Goal: Task Accomplishment & Management: Manage account settings

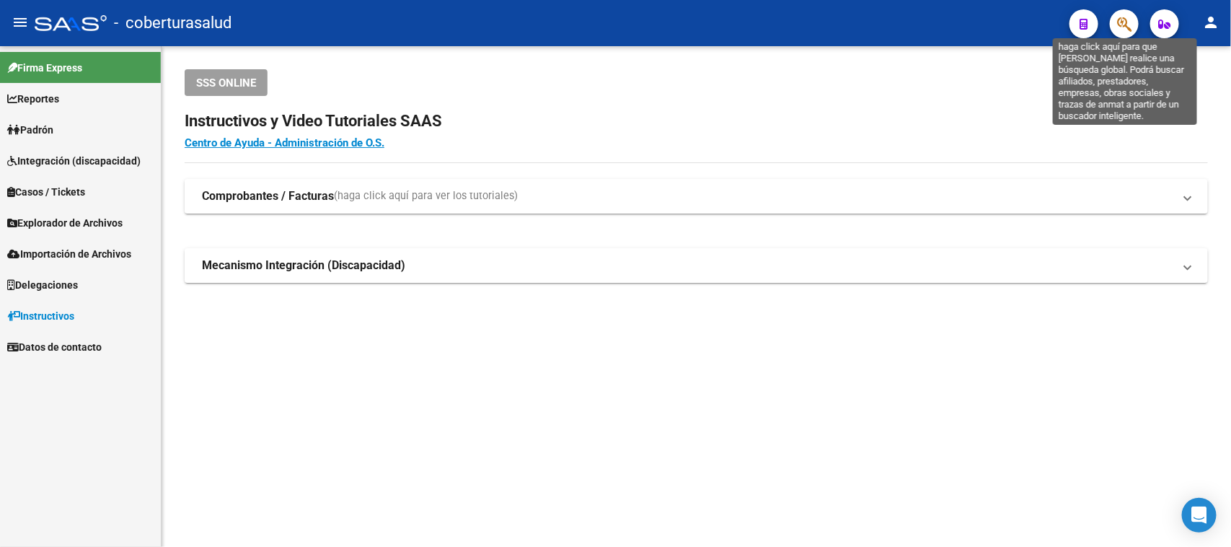
click at [1126, 31] on icon "button" at bounding box center [1124, 24] width 14 height 17
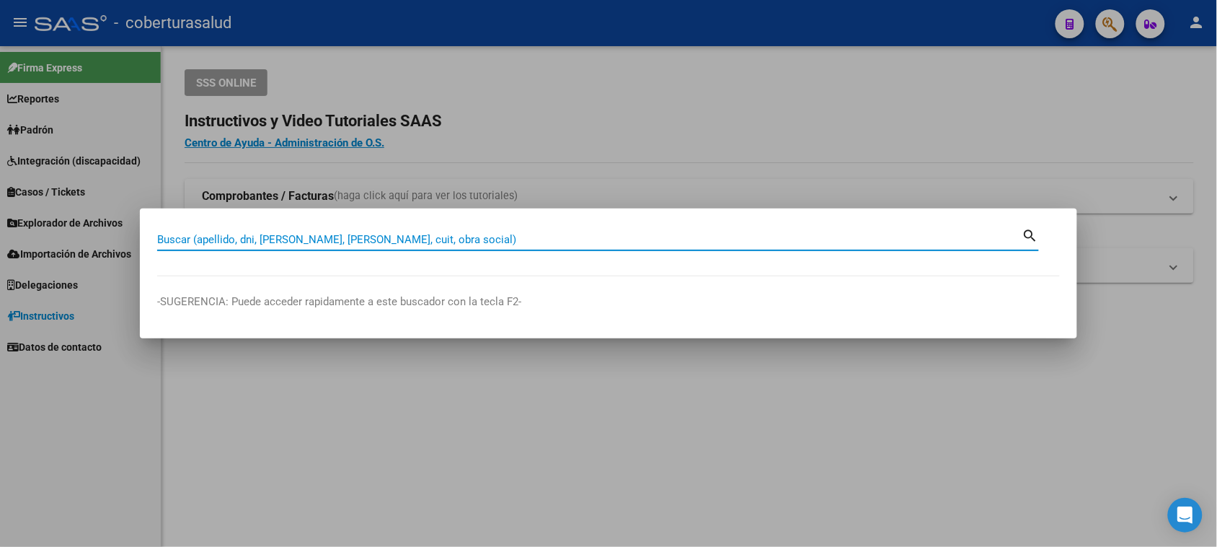
paste input "45597990"
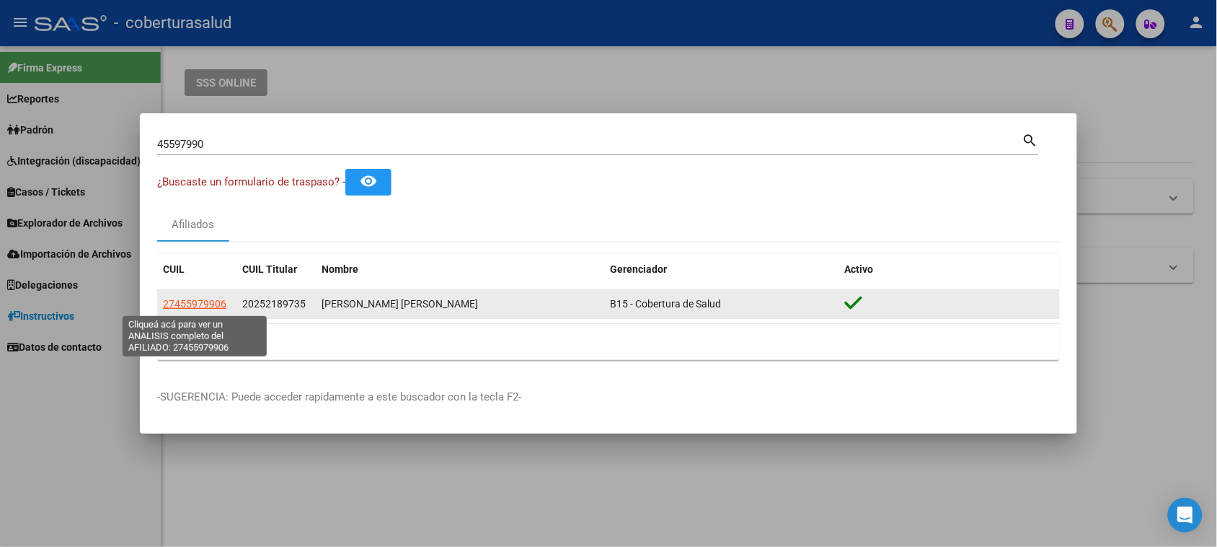
click at [193, 306] on span "27455979906" at bounding box center [194, 304] width 63 height 12
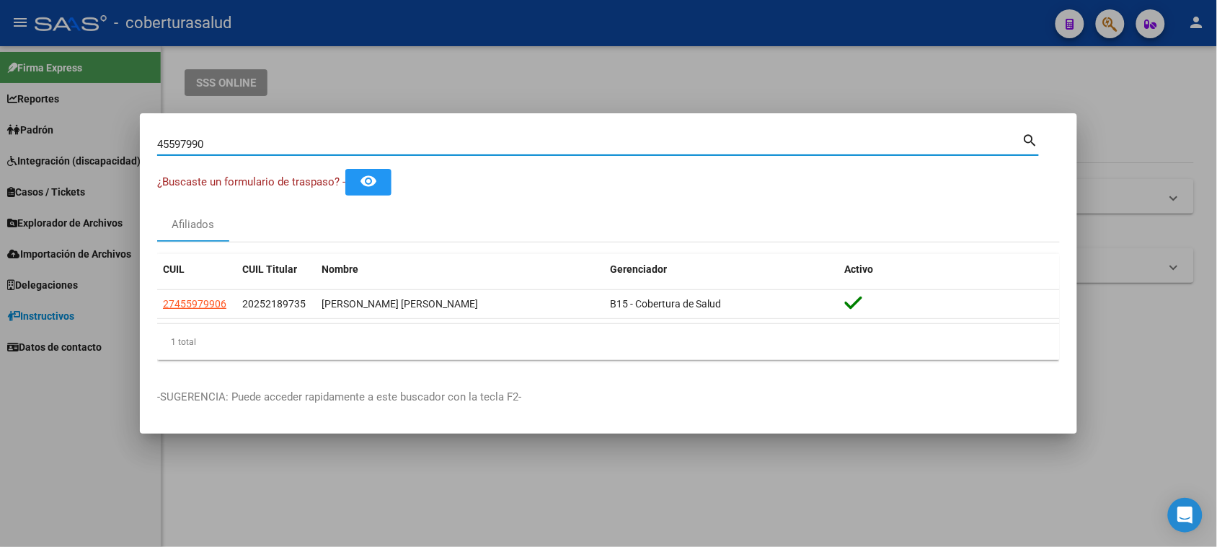
click at [228, 143] on input "45597990" at bounding box center [589, 144] width 865 height 13
paste input "45274594"
click at [228, 143] on input "4559799045274594" at bounding box center [589, 144] width 865 height 13
paste input
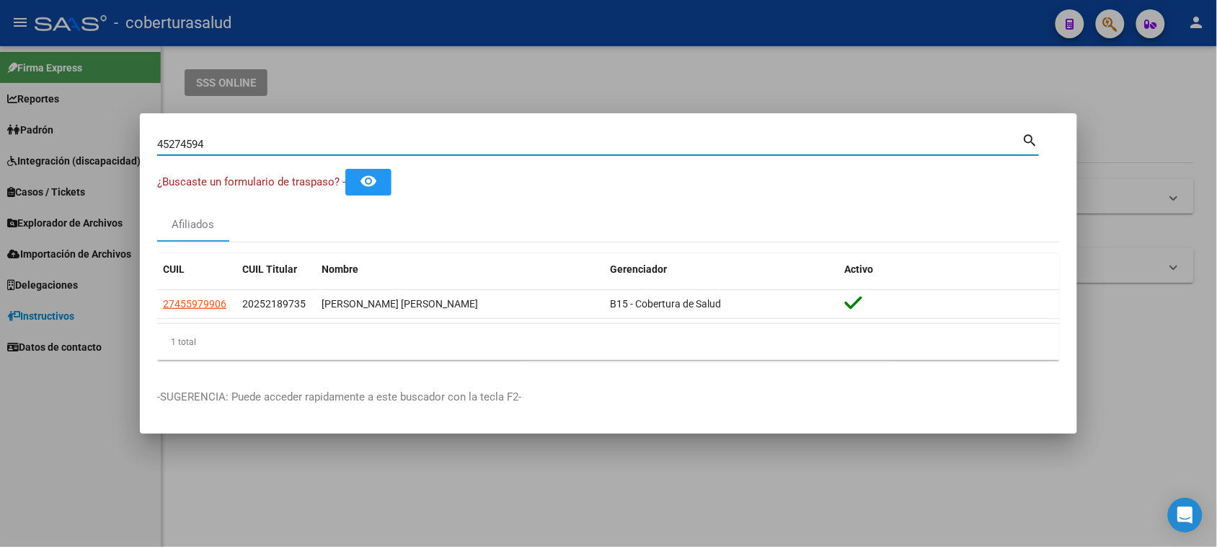
type input "45274594"
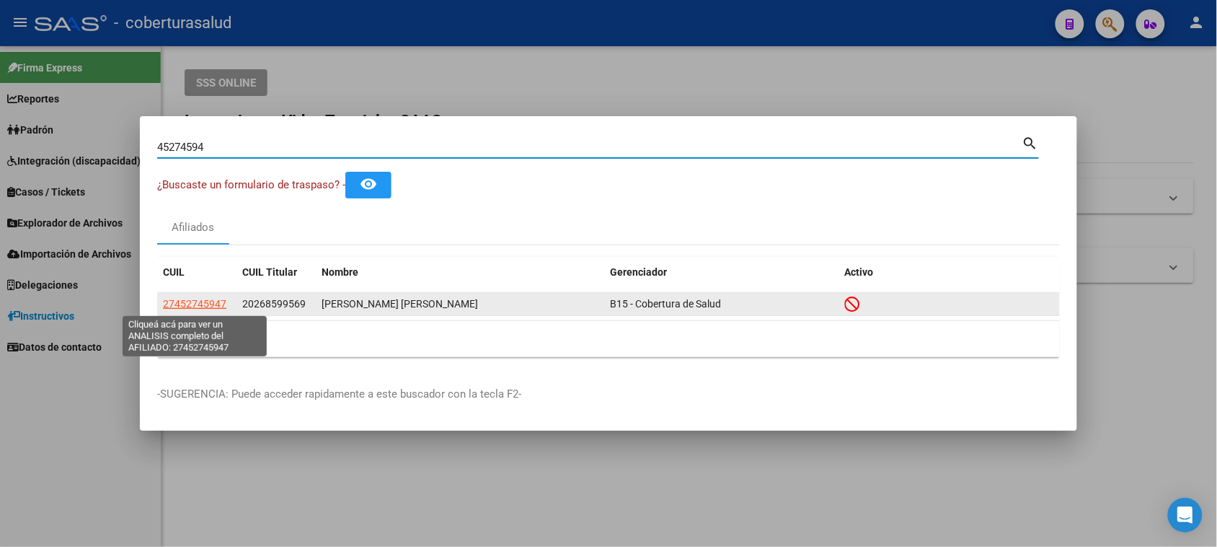
click at [198, 307] on span "27452745947" at bounding box center [194, 304] width 63 height 12
type textarea "27452745947"
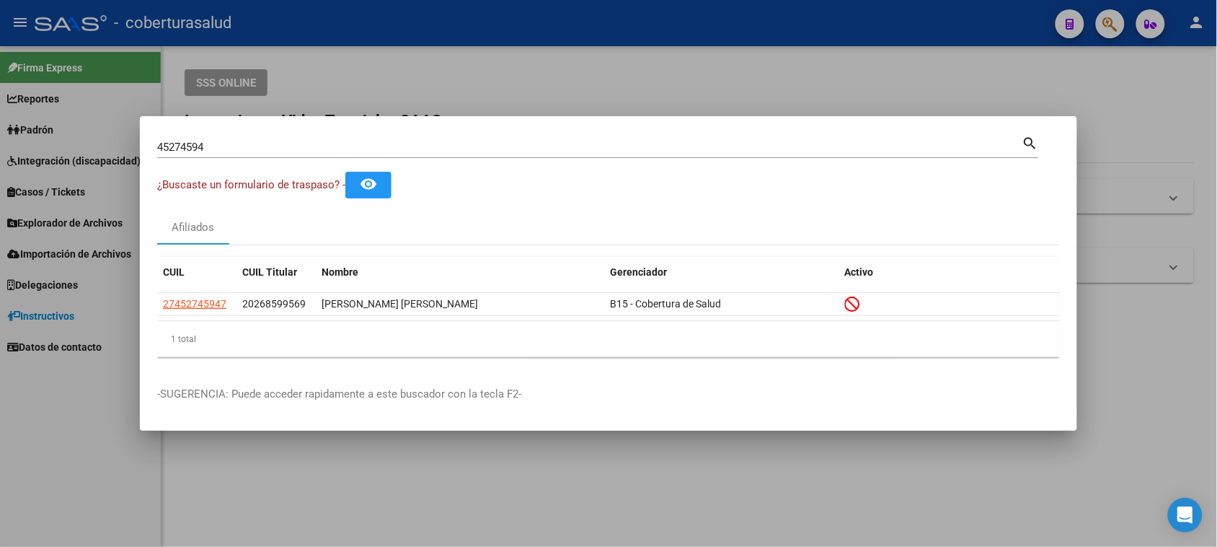
click at [246, 145] on input "45274594" at bounding box center [589, 147] width 865 height 13
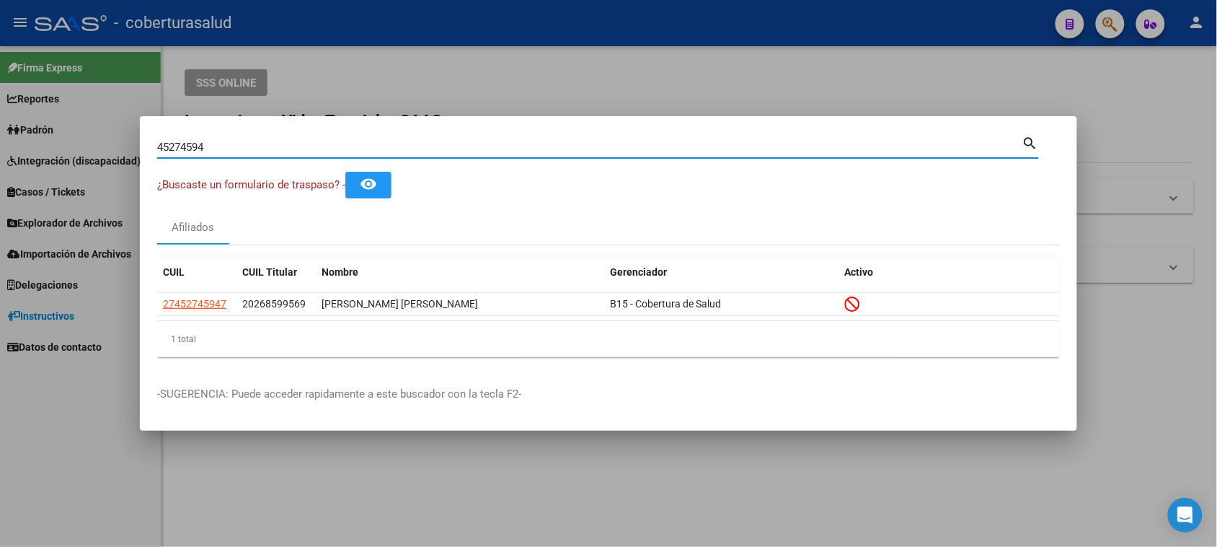
click at [246, 145] on input "45274594" at bounding box center [589, 147] width 865 height 13
paste input "597990"
type input "45597990"
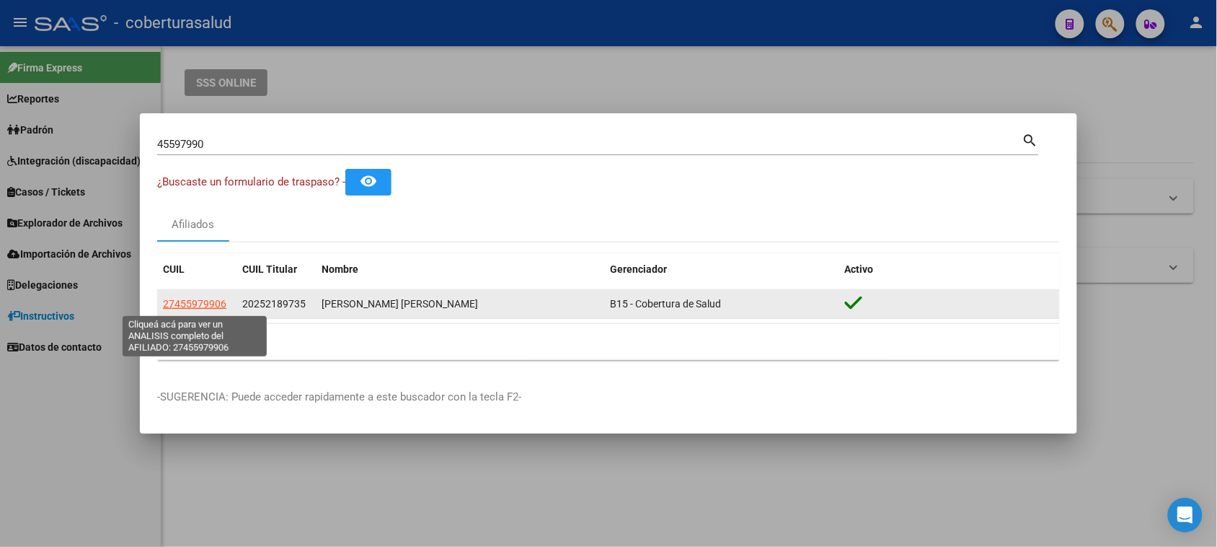
click at [185, 298] on span "27455979906" at bounding box center [194, 304] width 63 height 12
type textarea "27455979906"
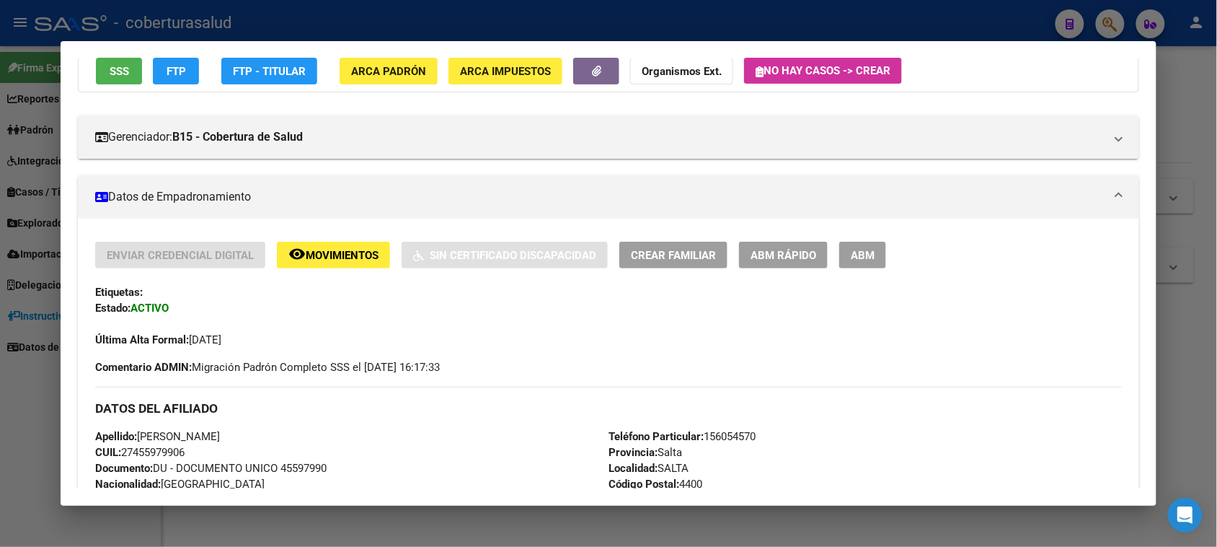
scroll to position [451, 0]
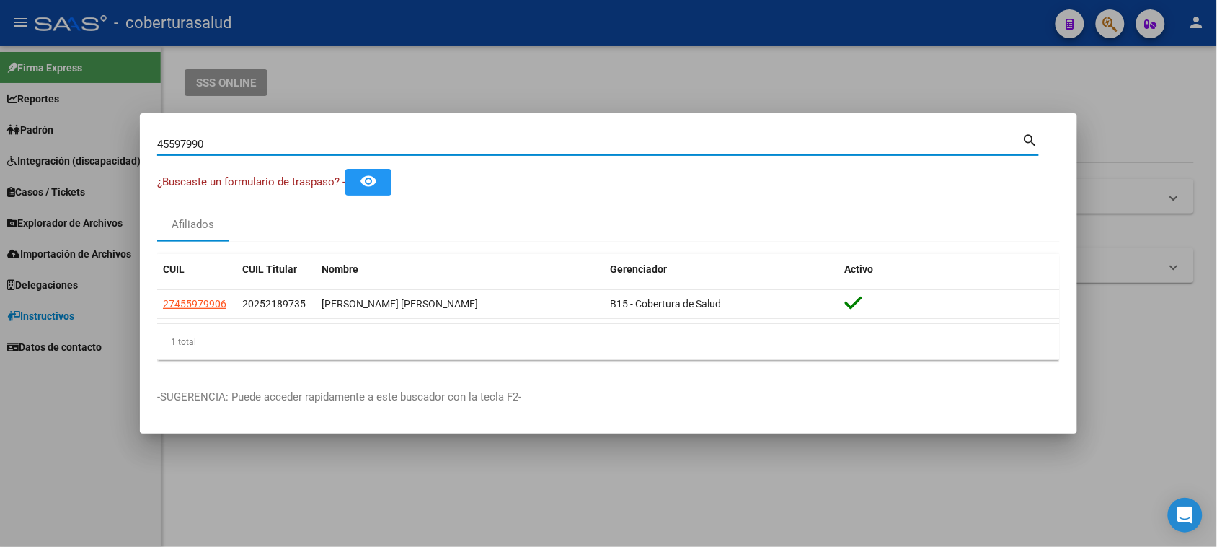
click at [290, 149] on input "45597990" at bounding box center [589, 144] width 865 height 13
paste input "45457667"
drag, startPoint x: 290, startPoint y: 149, endPoint x: 0, endPoint y: 195, distance: 293.5
click at [0, 195] on div "4559799045457667 Buscar (apellido, dni, [PERSON_NAME], nro traspaso, cuit, obra…" at bounding box center [608, 273] width 1217 height 547
paste input
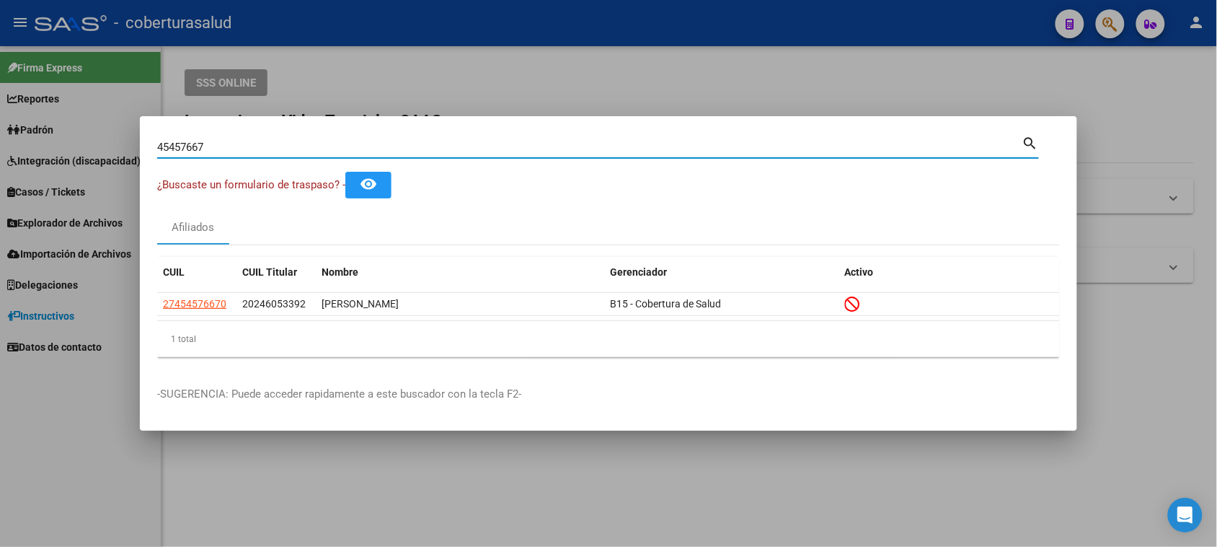
drag, startPoint x: 355, startPoint y: 149, endPoint x: 0, endPoint y: 137, distance: 355.0
click at [0, 138] on div "45457667 Buscar (apellido, dni, cuil, nro traspaso, cuit, obra social) search ¿…" at bounding box center [608, 273] width 1217 height 547
paste input "767720"
type input "45767720"
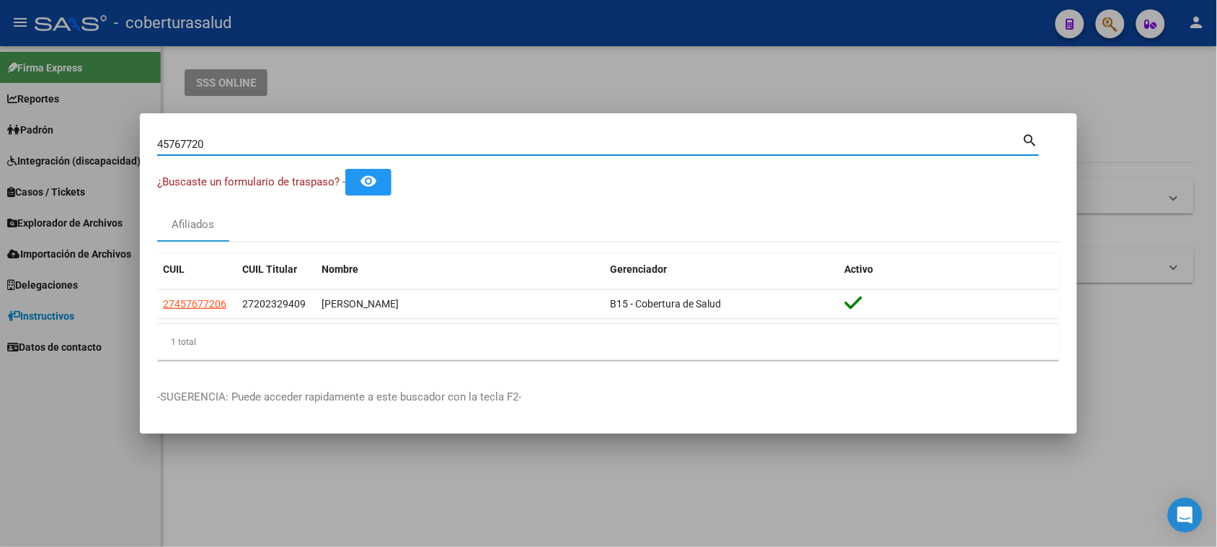
click at [163, 146] on input "45767720" at bounding box center [589, 144] width 865 height 13
click at [163, 148] on input "45767720" at bounding box center [589, 144] width 865 height 13
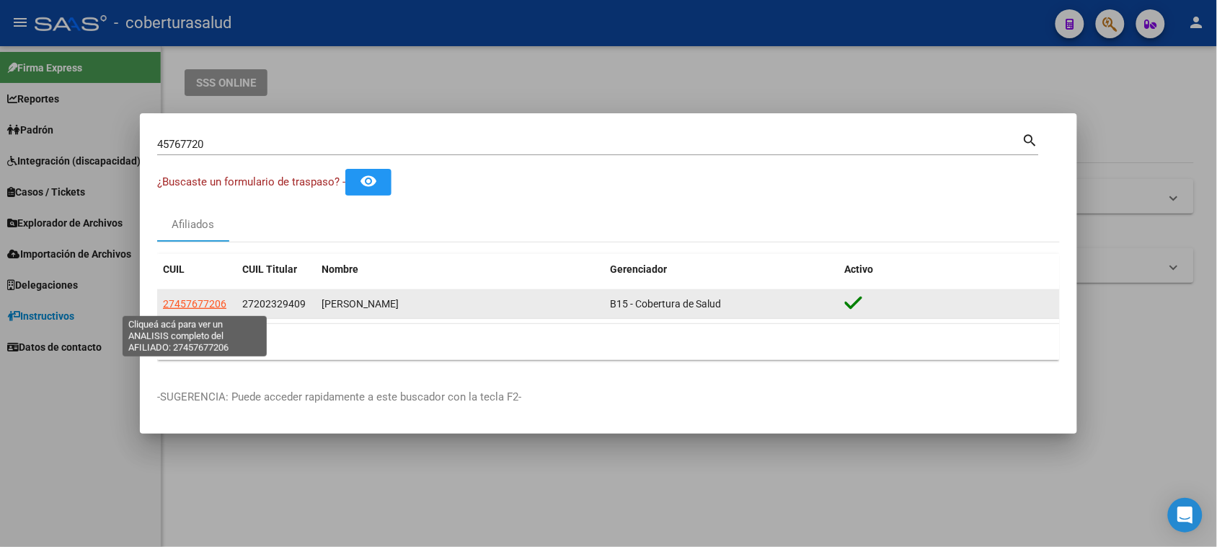
click at [193, 304] on span "27457677206" at bounding box center [194, 304] width 63 height 12
type textarea "27457677206"
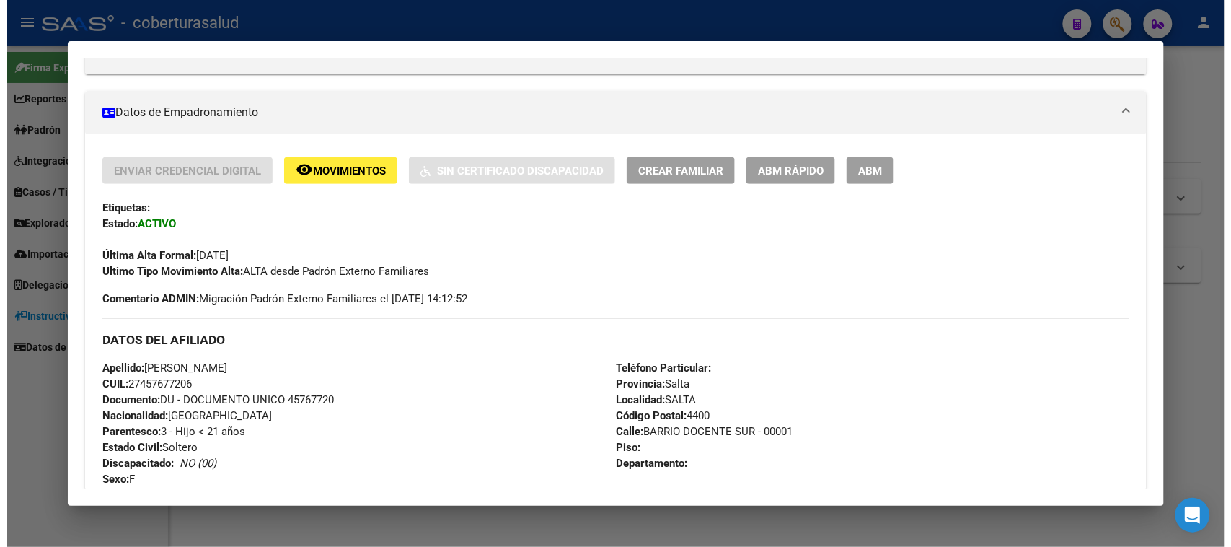
scroll to position [0, 0]
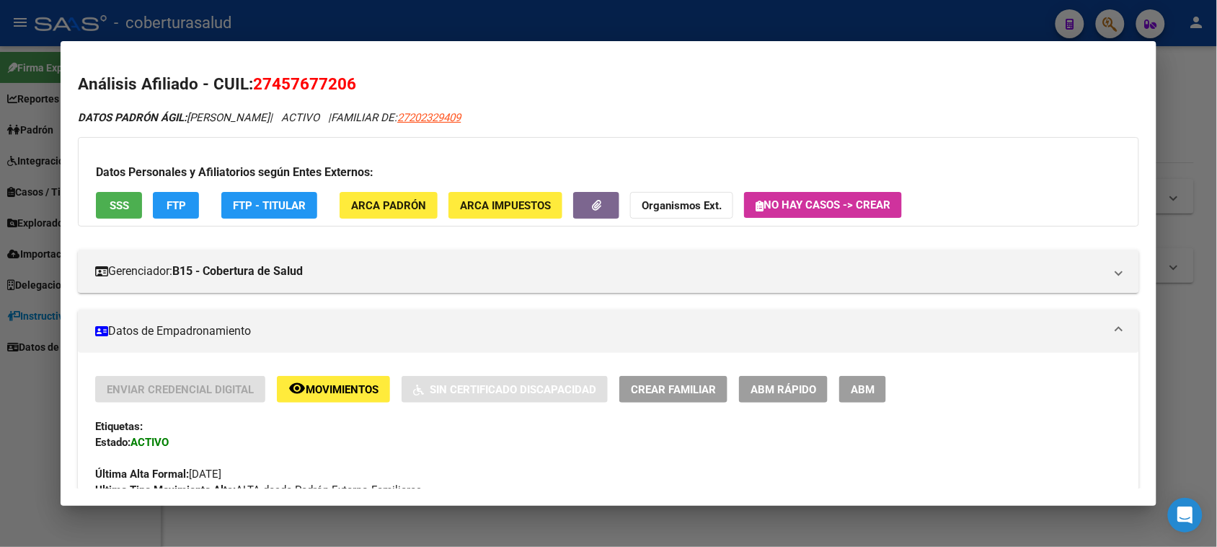
click at [866, 386] on span "ABM" at bounding box center [863, 389] width 24 height 13
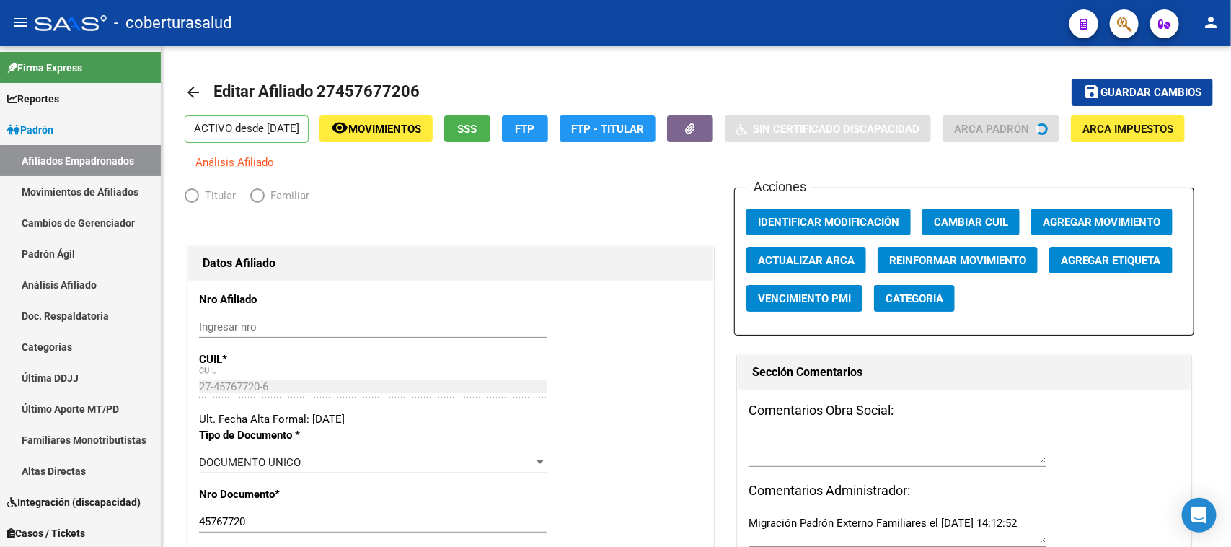
radio input "true"
type input "33-71541321-9"
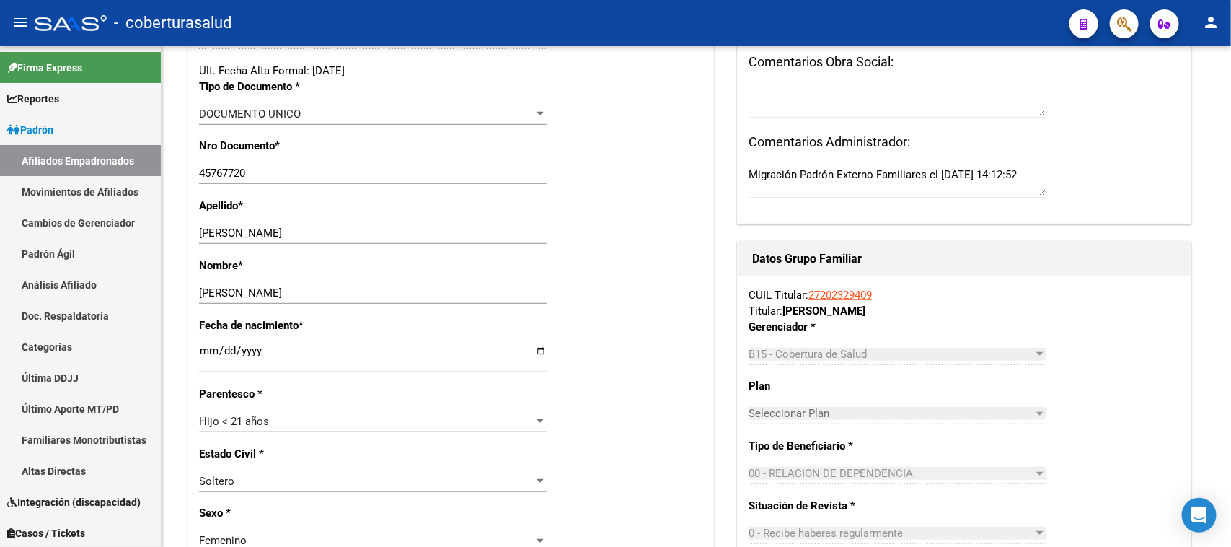
scroll to position [361, 0]
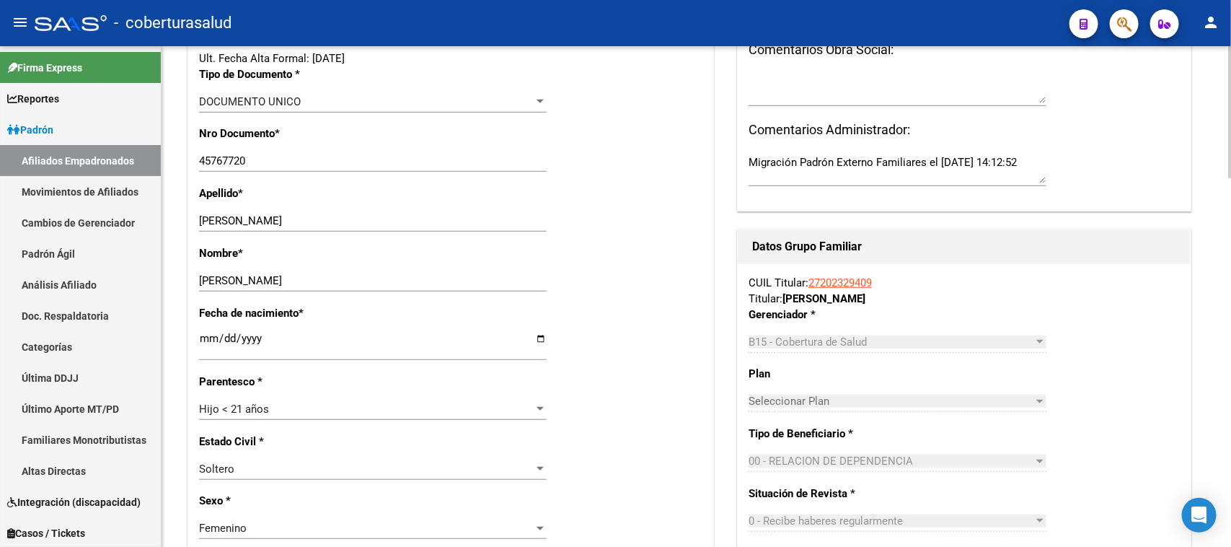
click at [337, 402] on div "Hijo < 21 años" at bounding box center [366, 408] width 335 height 13
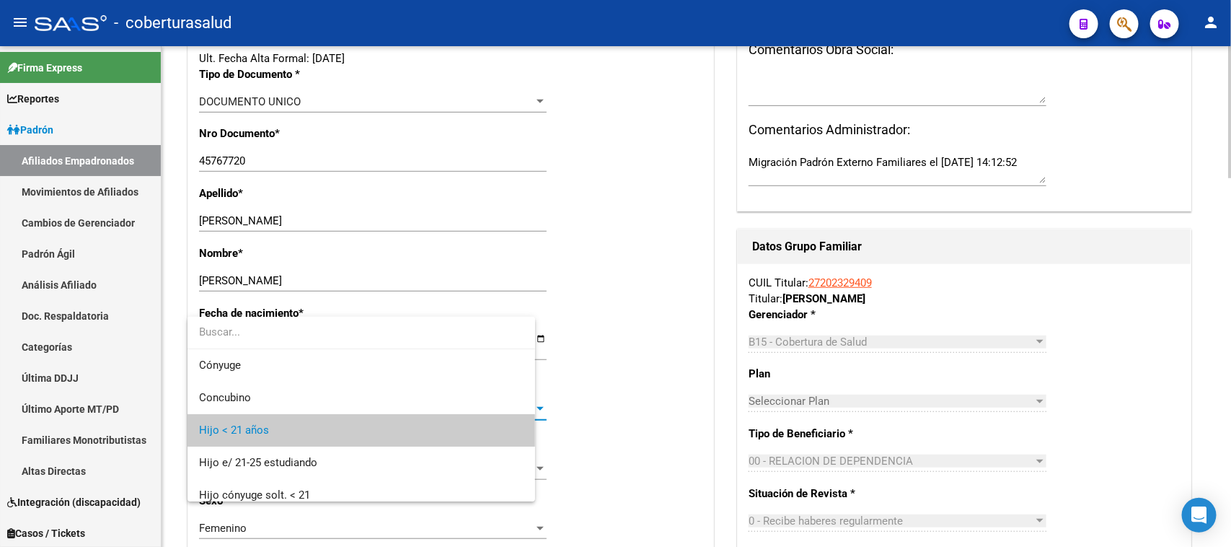
scroll to position [22, 0]
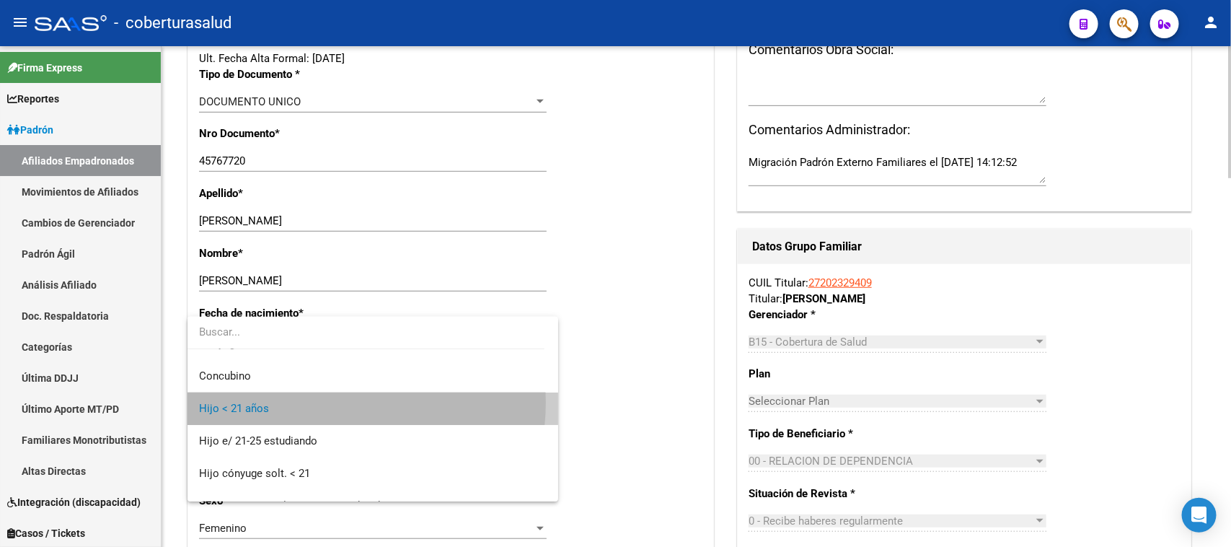
click at [337, 402] on span "Hijo < 21 años" at bounding box center [372, 408] width 347 height 32
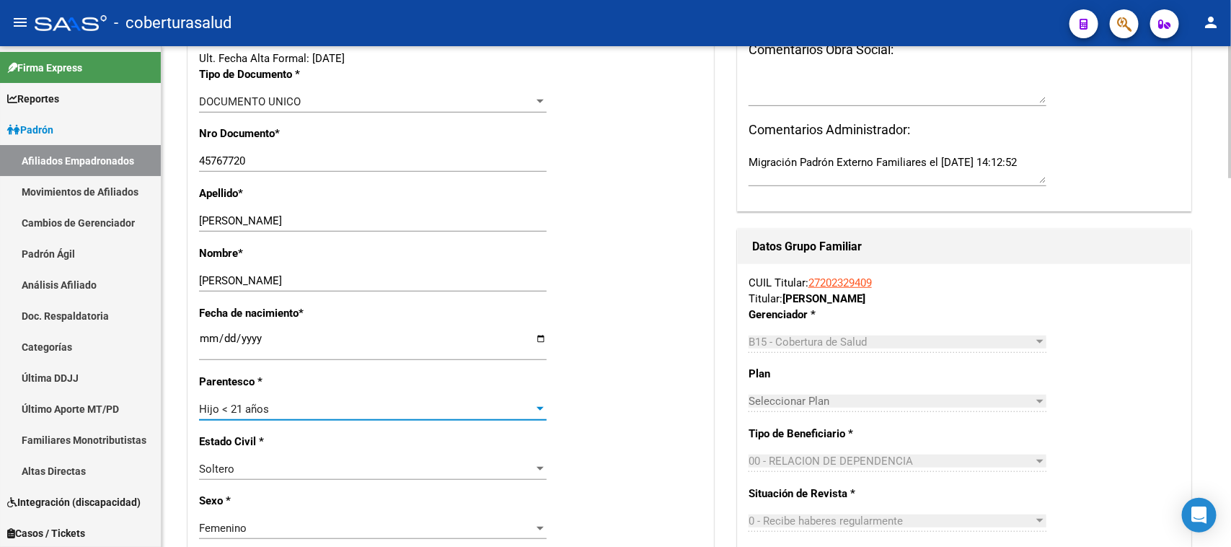
click at [226, 335] on input "[DATE]" at bounding box center [373, 343] width 348 height 23
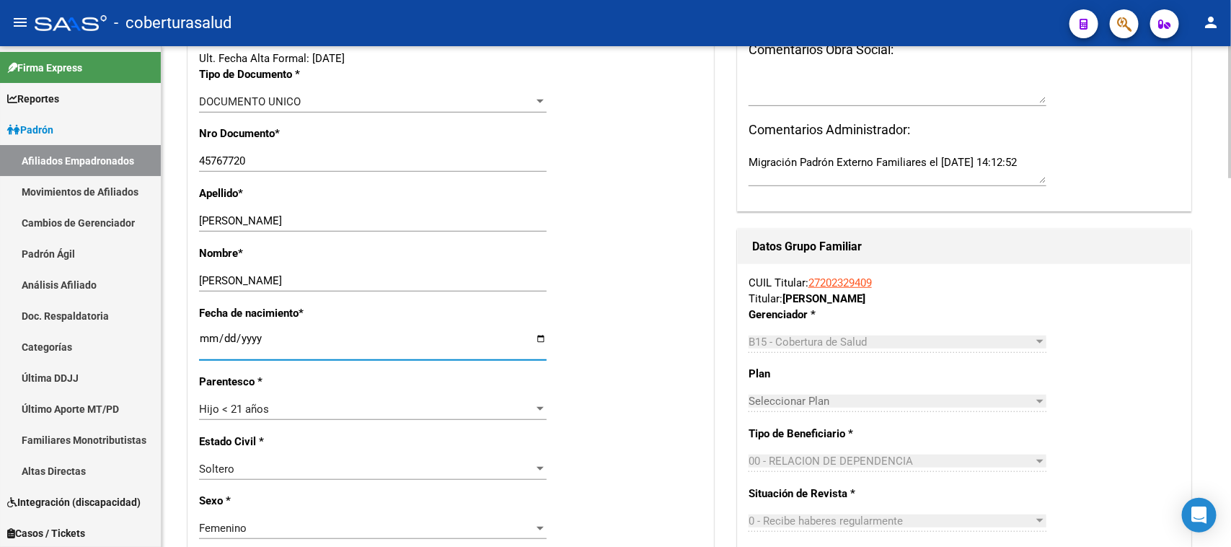
click at [199, 340] on input "[DATE]" at bounding box center [373, 343] width 348 height 23
click at [210, 340] on input "[DATE]" at bounding box center [373, 343] width 348 height 23
type input "[DATE]"
click at [615, 355] on div "Fecha de nacimiento * [DEMOGRAPHIC_DATA] Ingresar fecha" at bounding box center [450, 339] width 503 height 68
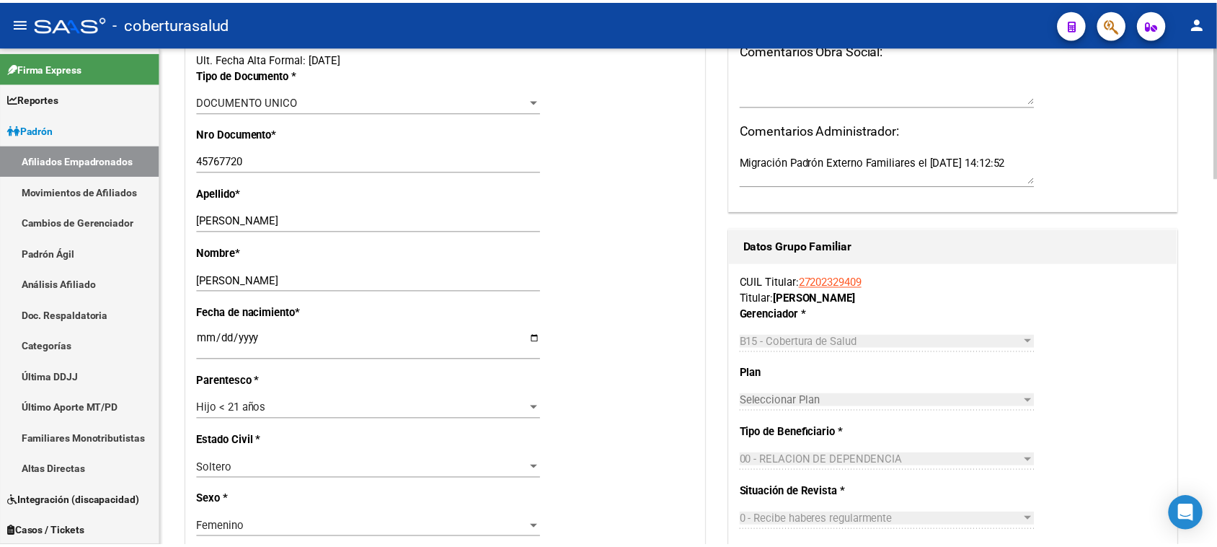
scroll to position [0, 0]
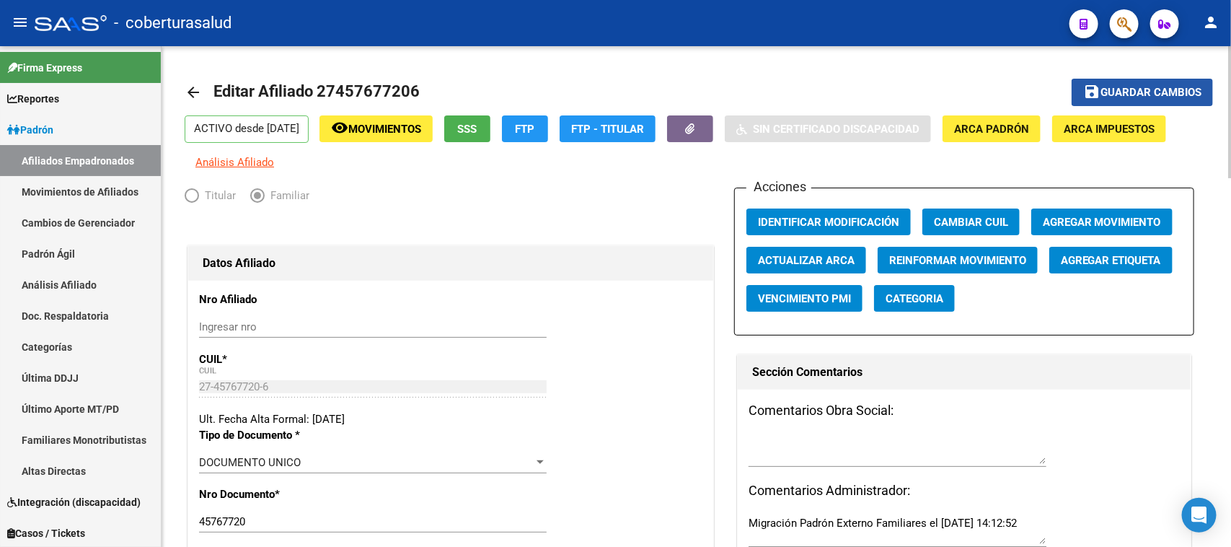
click at [1190, 92] on span "Guardar cambios" at bounding box center [1150, 93] width 101 height 13
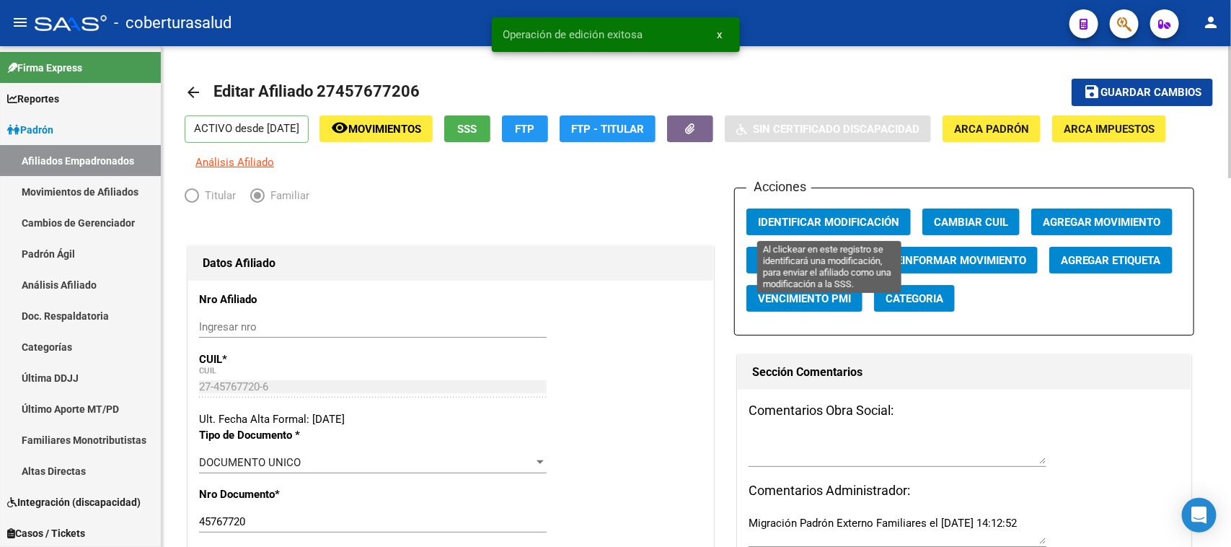
click at [831, 211] on button "Identificar Modificación" at bounding box center [828, 221] width 164 height 27
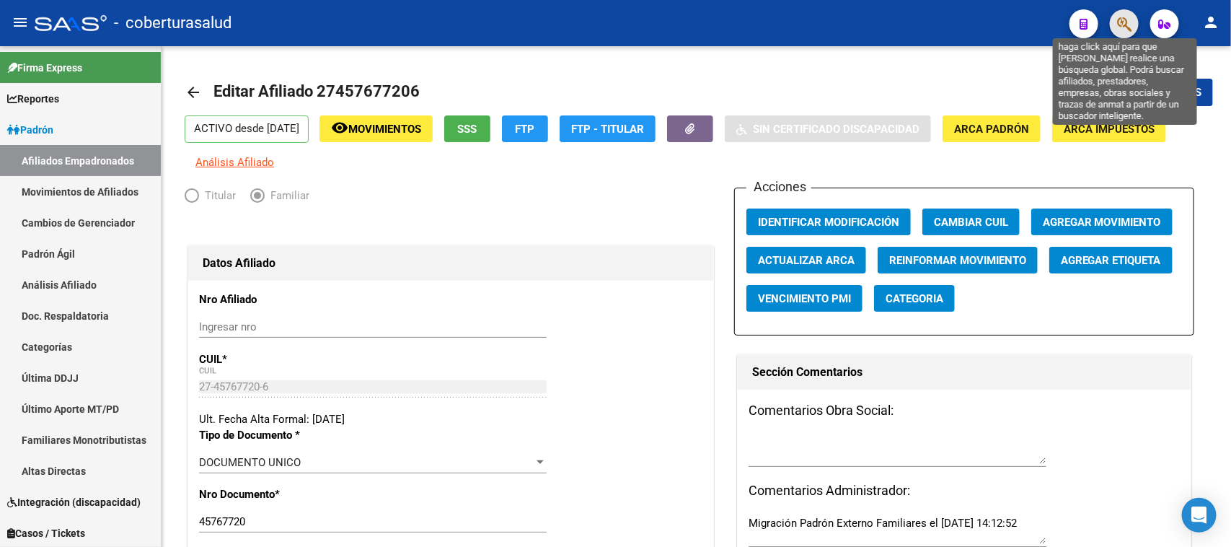
drag, startPoint x: 1128, startPoint y: 17, endPoint x: 1118, endPoint y: 20, distance: 11.4
click at [1118, 20] on icon "button" at bounding box center [1124, 24] width 14 height 17
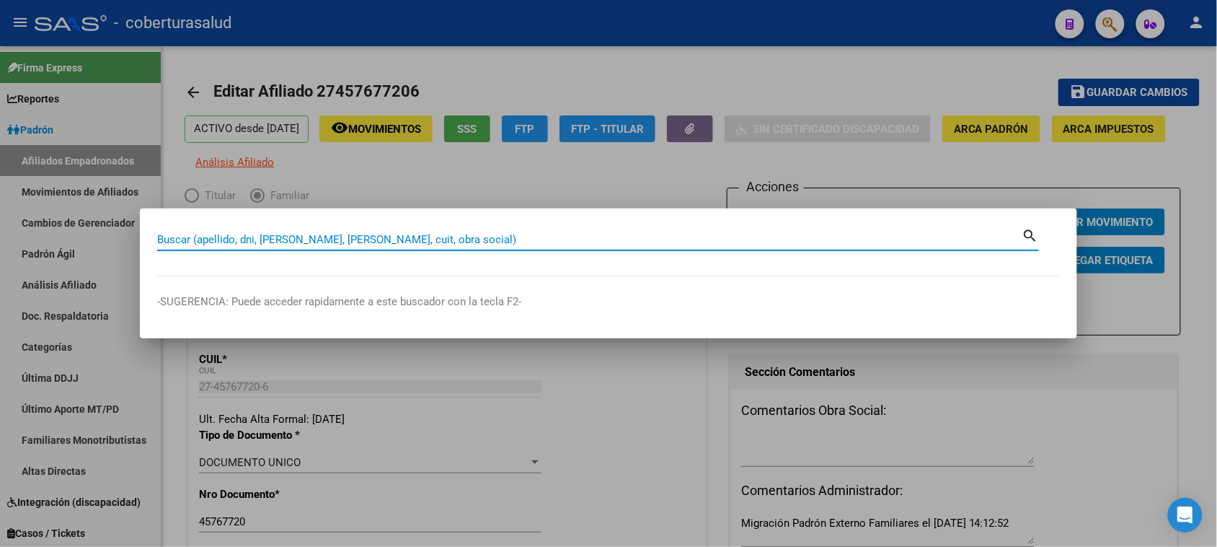
paste input "45981344"
type input "45981344"
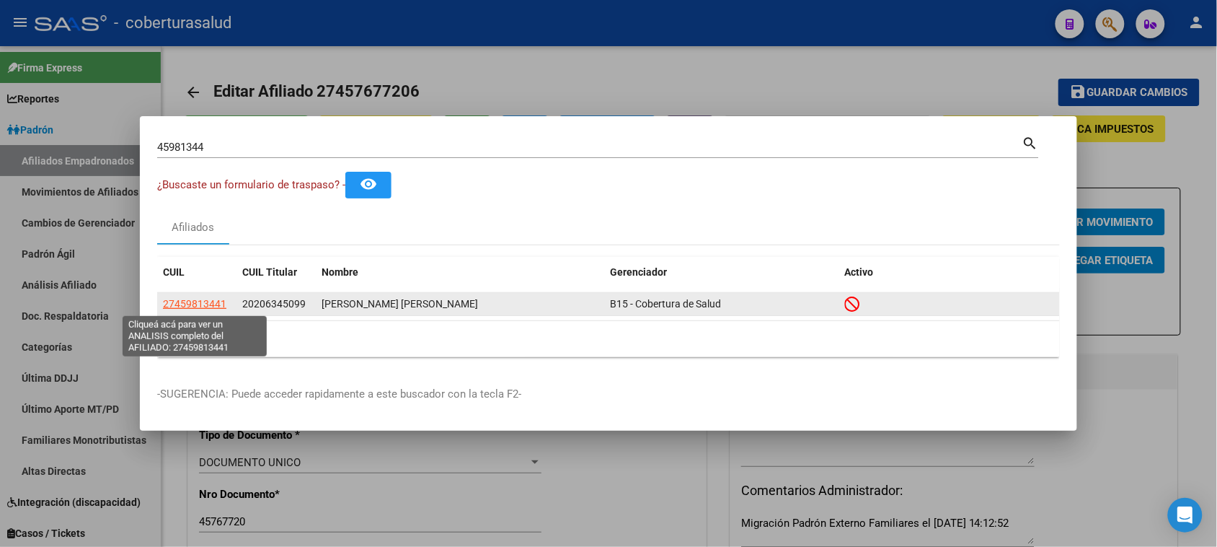
click at [211, 304] on span "27459813441" at bounding box center [194, 304] width 63 height 12
type textarea "27459813441"
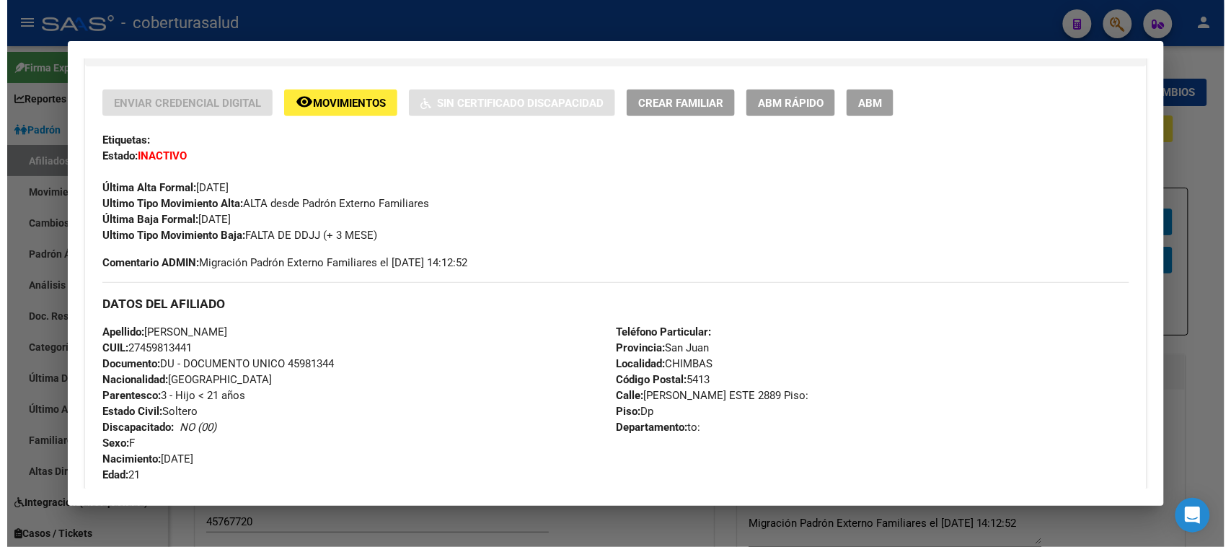
scroll to position [270, 0]
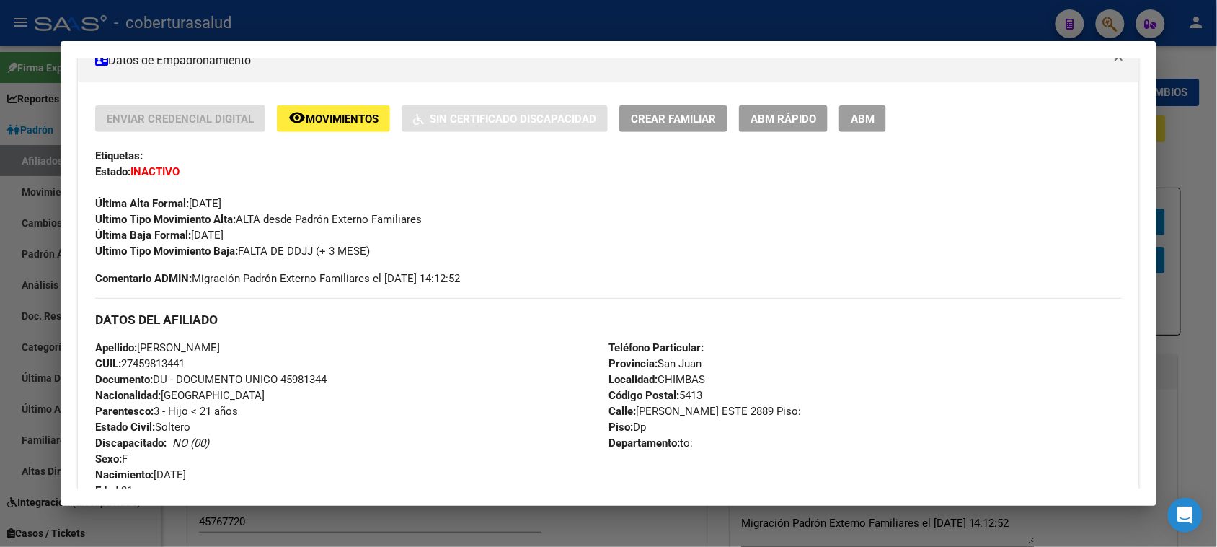
click at [332, 113] on span "Movimientos" at bounding box center [342, 118] width 73 height 13
click at [865, 126] on button "ABM" at bounding box center [862, 118] width 47 height 27
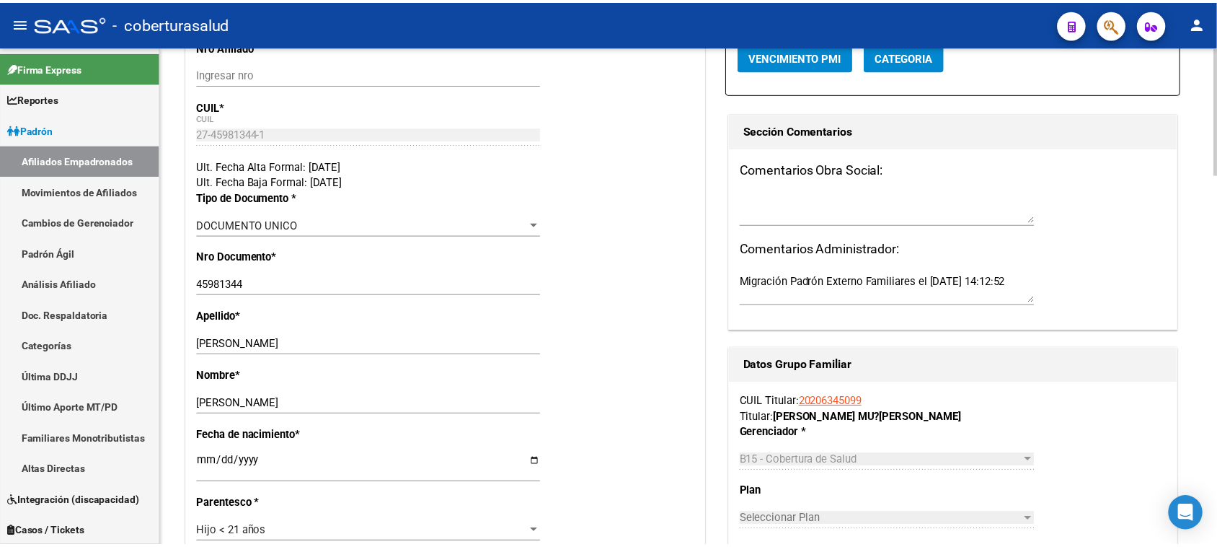
scroll to position [270, 0]
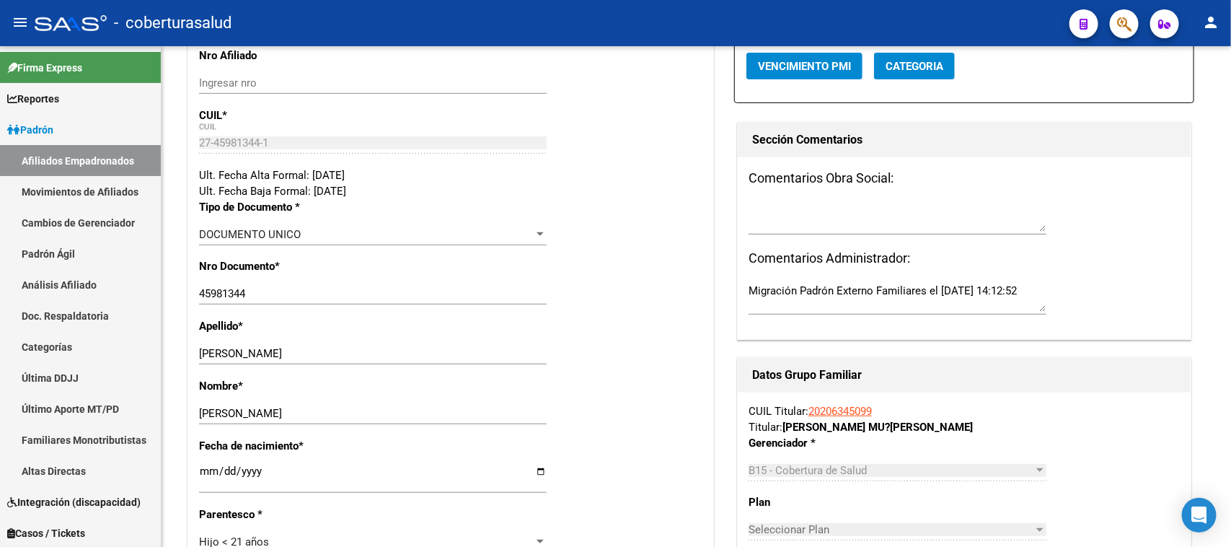
click at [1114, 13] on button "button" at bounding box center [1124, 23] width 29 height 29
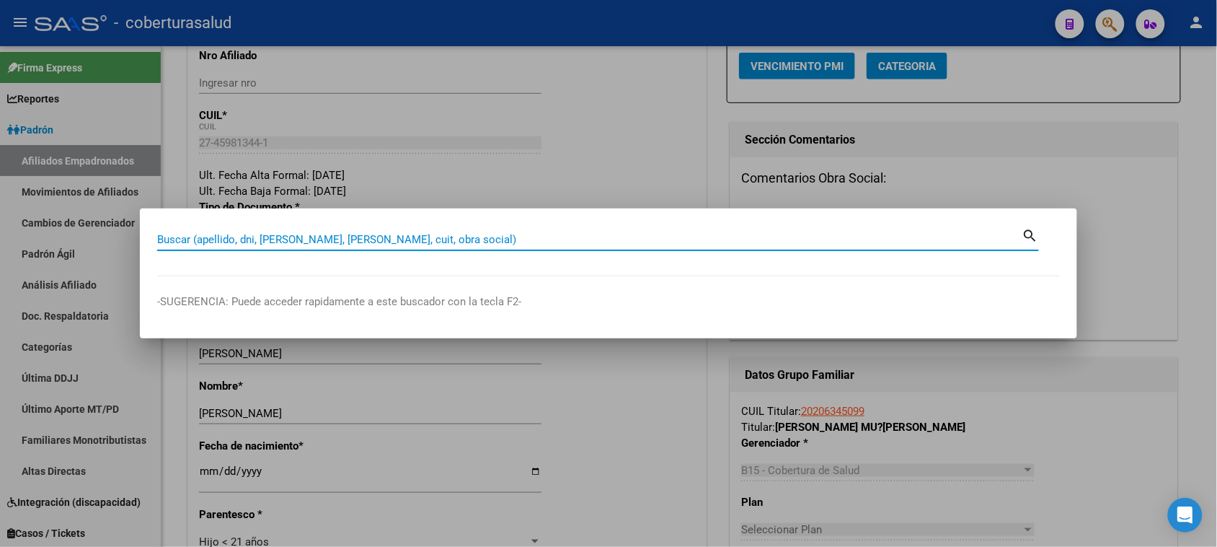
paste input "45719694"
type input "45719694"
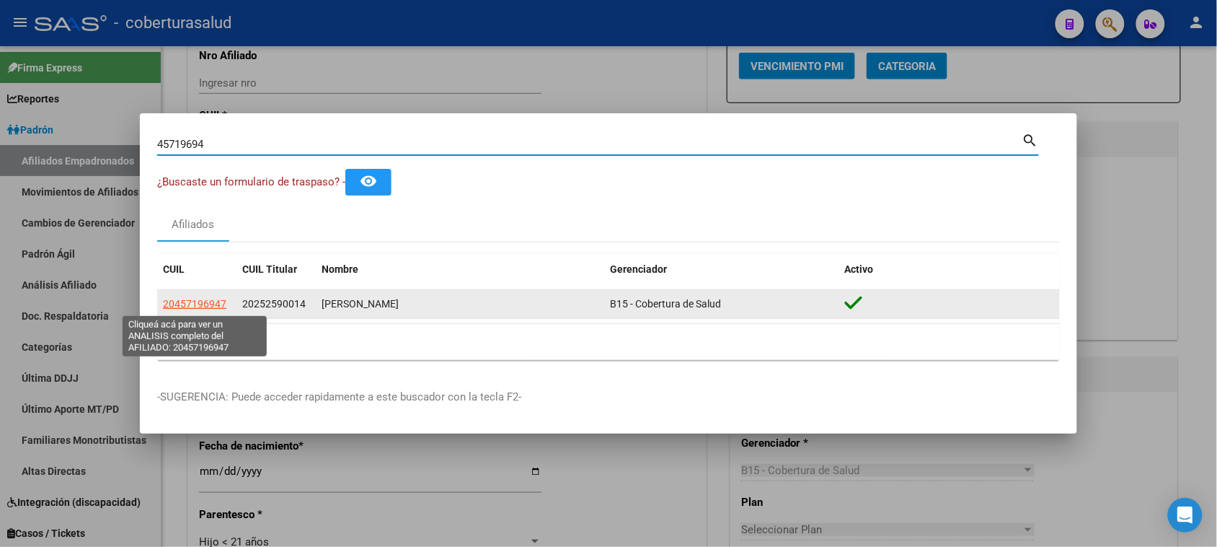
click at [209, 301] on span "20457196947" at bounding box center [194, 304] width 63 height 12
type textarea "20457196947"
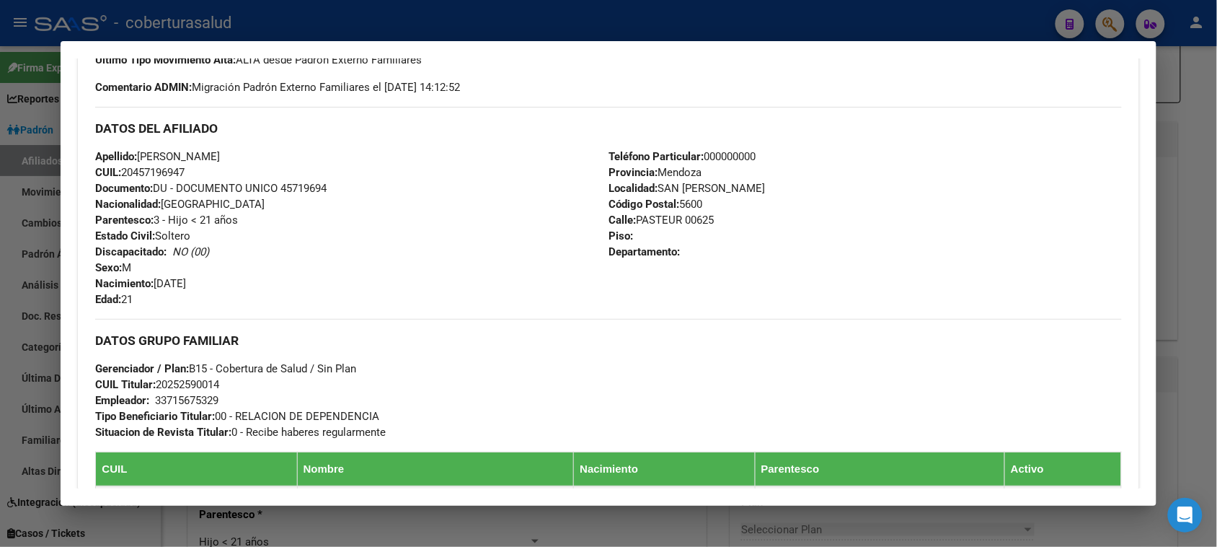
scroll to position [430, 0]
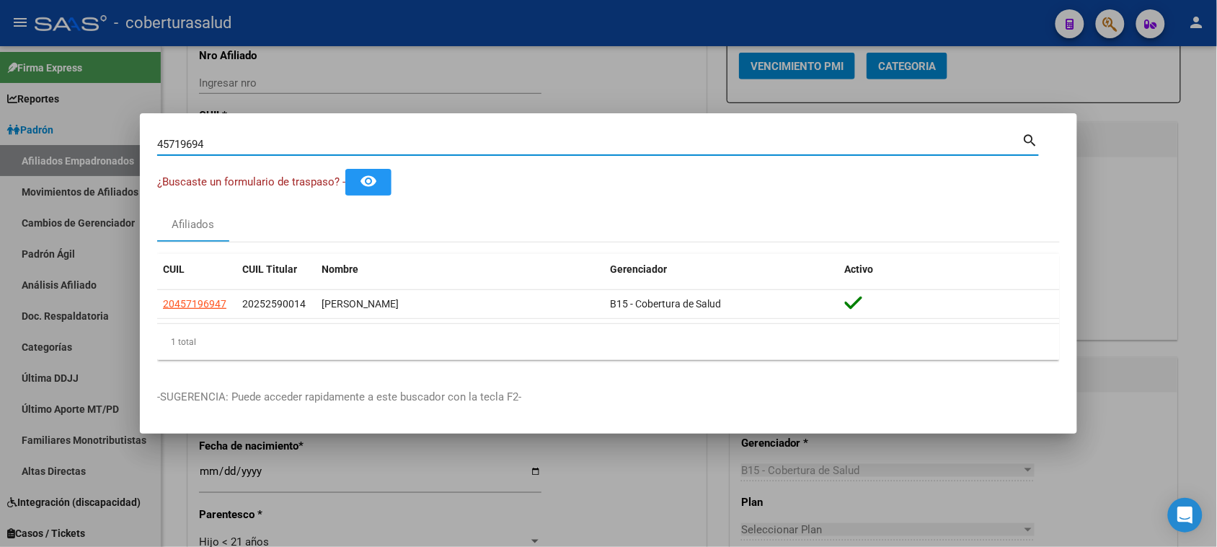
click at [258, 149] on input "45719694" at bounding box center [589, 144] width 865 height 13
paste input "45364821"
drag, startPoint x: 258, startPoint y: 149, endPoint x: 0, endPoint y: 146, distance: 258.1
click at [0, 146] on div "4571969445364821 Buscar (apellido, dni, cuil, nro traspaso, cuit, obra social) …" at bounding box center [608, 273] width 1217 height 547
paste input
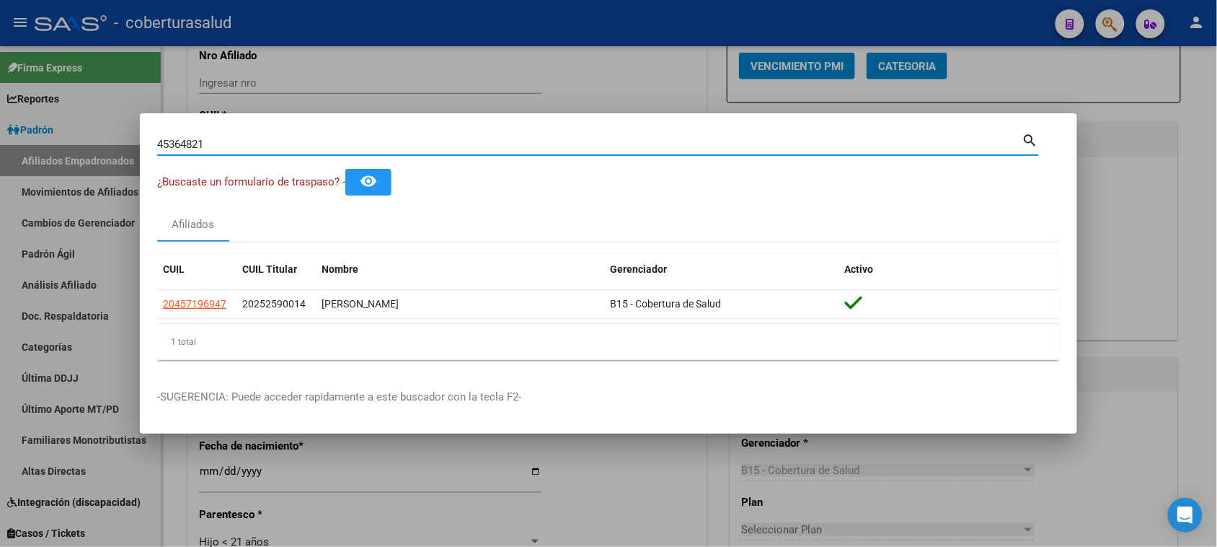
type input "45364821"
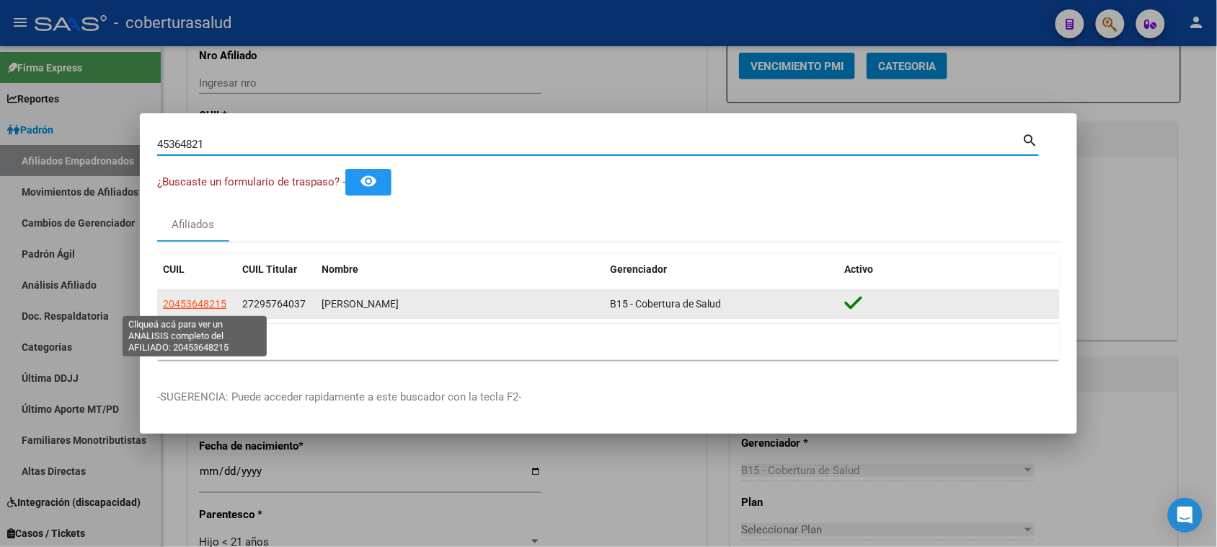
click at [204, 309] on span "20453648215" at bounding box center [194, 304] width 63 height 12
type textarea "20453648215"
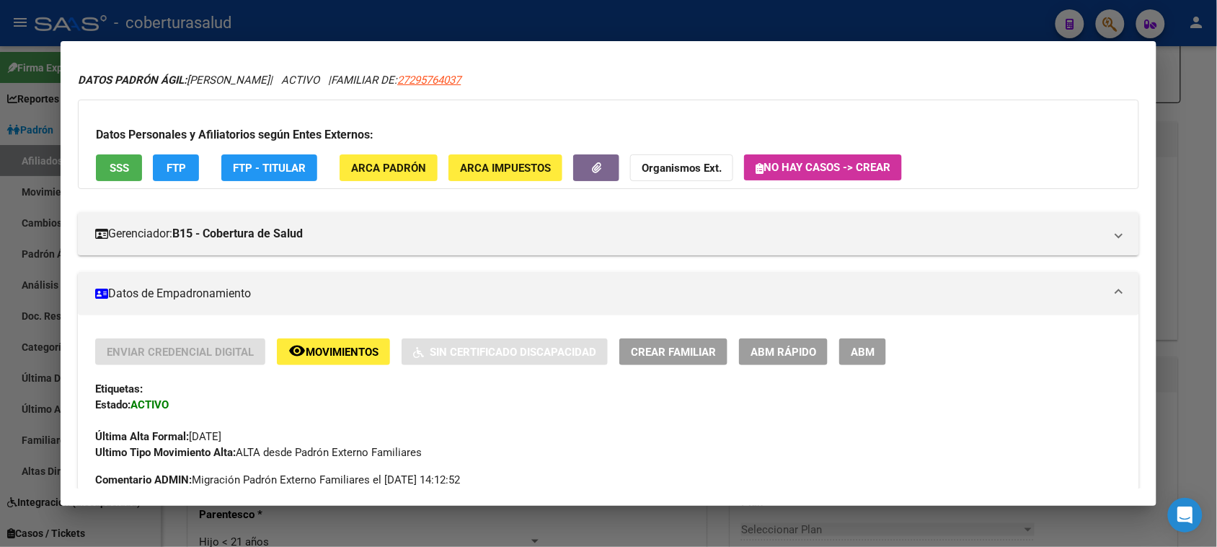
scroll to position [0, 0]
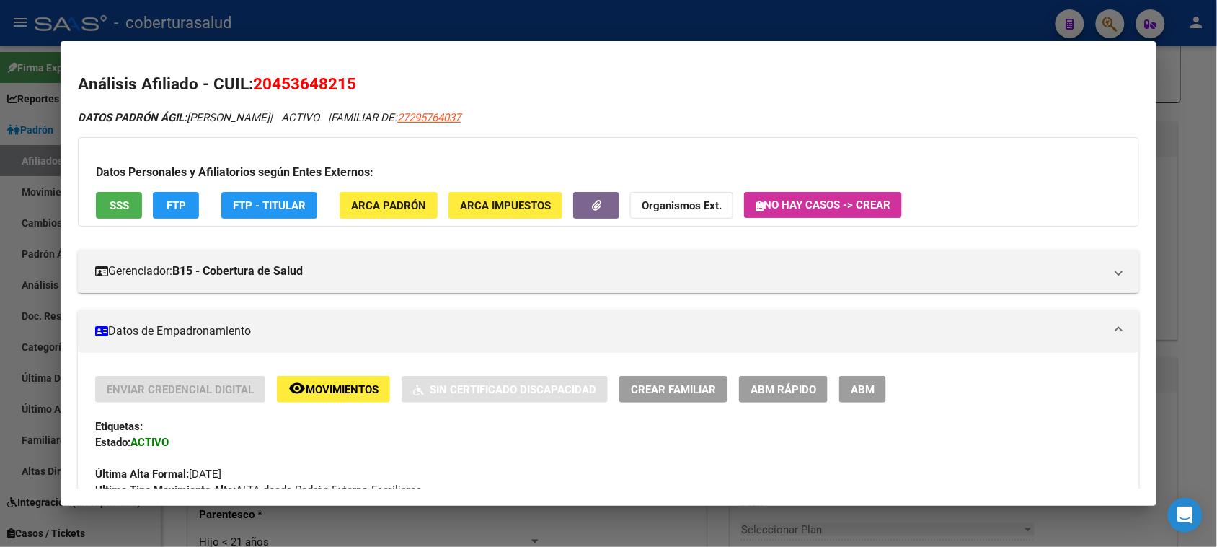
click at [852, 401] on button "ABM" at bounding box center [862, 389] width 47 height 27
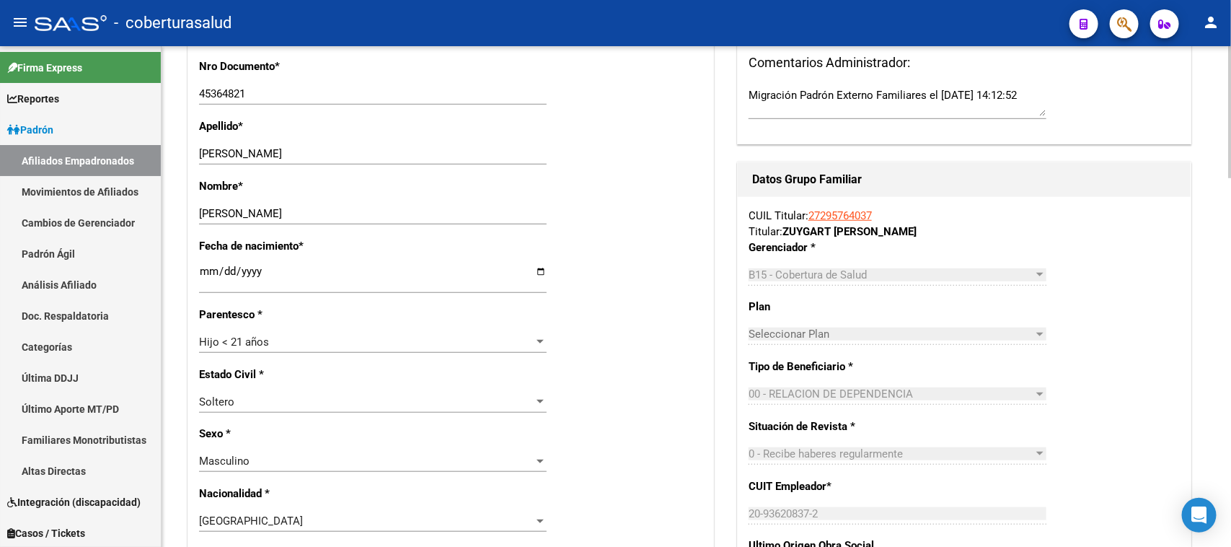
scroll to position [530, 0]
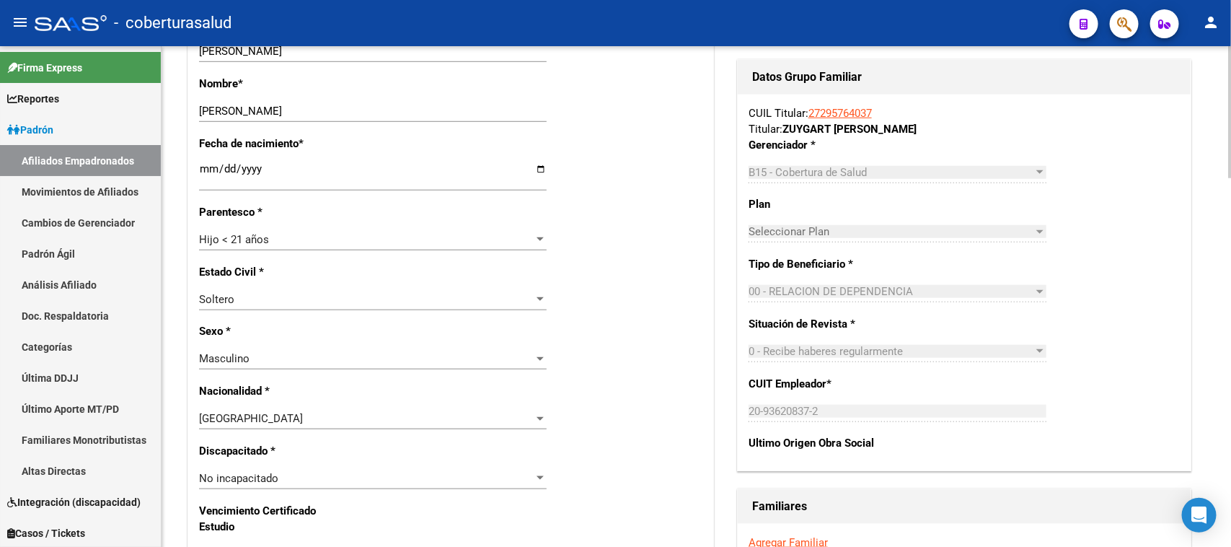
drag, startPoint x: 283, startPoint y: 218, endPoint x: 283, endPoint y: 234, distance: 16.6
click at [283, 222] on div "Nro Afiliado Ingresar nro CUIL * 20-45364821-5 CUIL ARCA Padrón Ult. Fecha Alta…" at bounding box center [450, 532] width 525 height 1563
click at [283, 234] on div "Hijo < 21 años" at bounding box center [366, 239] width 335 height 13
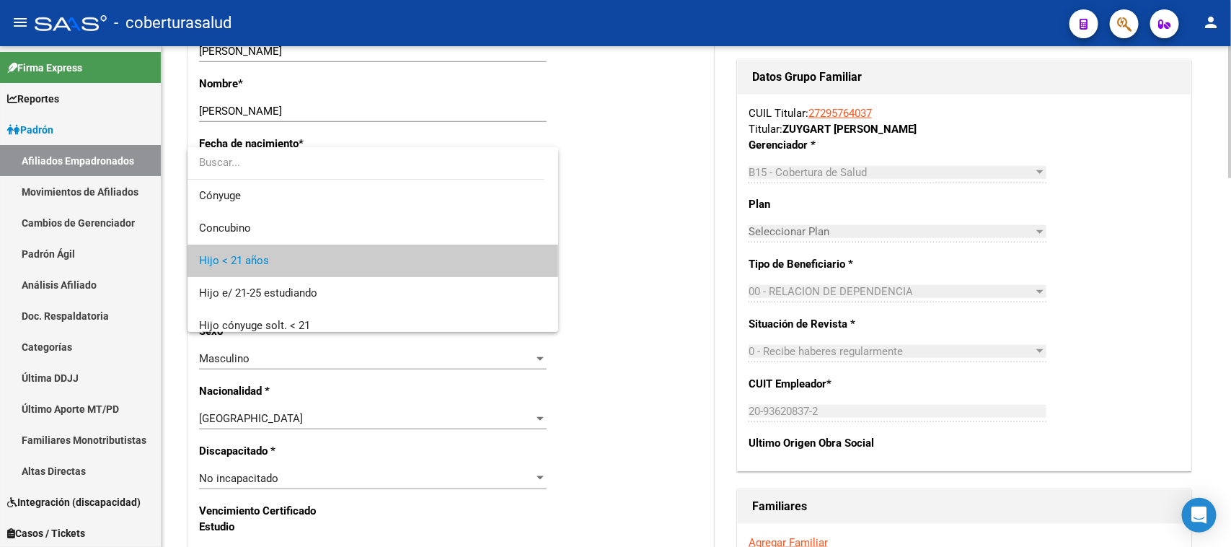
scroll to position [22, 0]
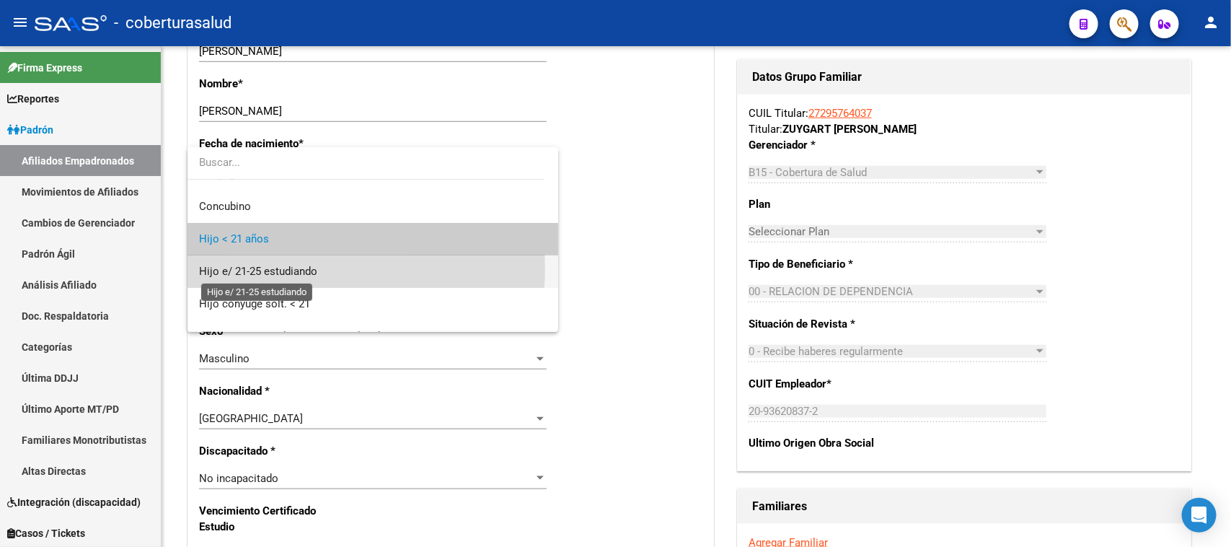
click at [294, 268] on span "Hijo e/ 21-25 estudiando" at bounding box center [258, 271] width 118 height 13
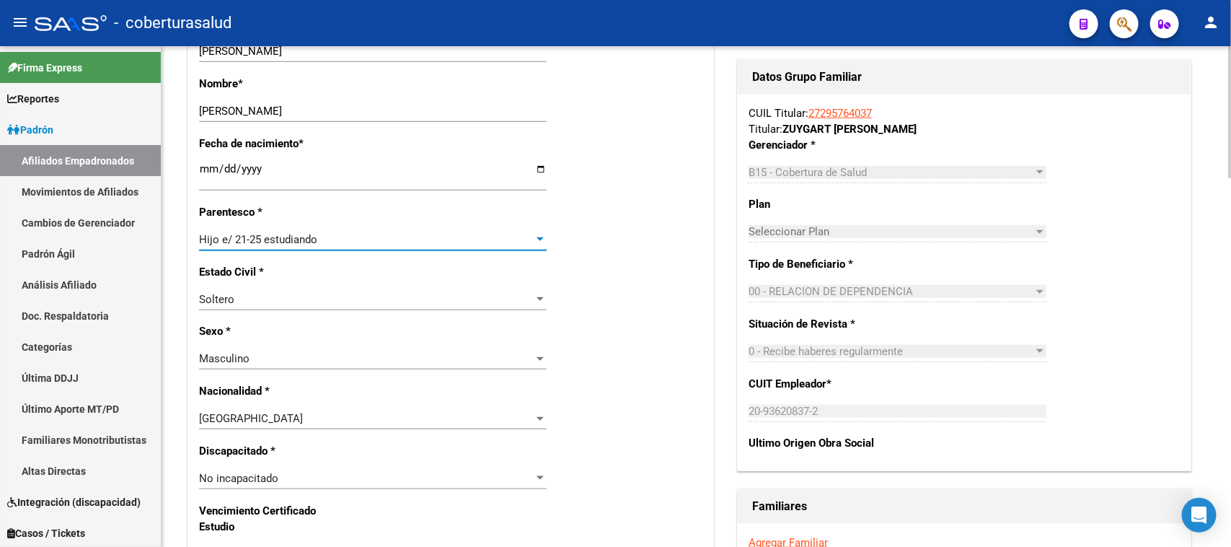
click at [611, 332] on div "Nro Afiliado Ingresar nro CUIL * 20-45364821-5 CUIL ARCA Padrón Ult. Fecha Alta…" at bounding box center [450, 532] width 525 height 1563
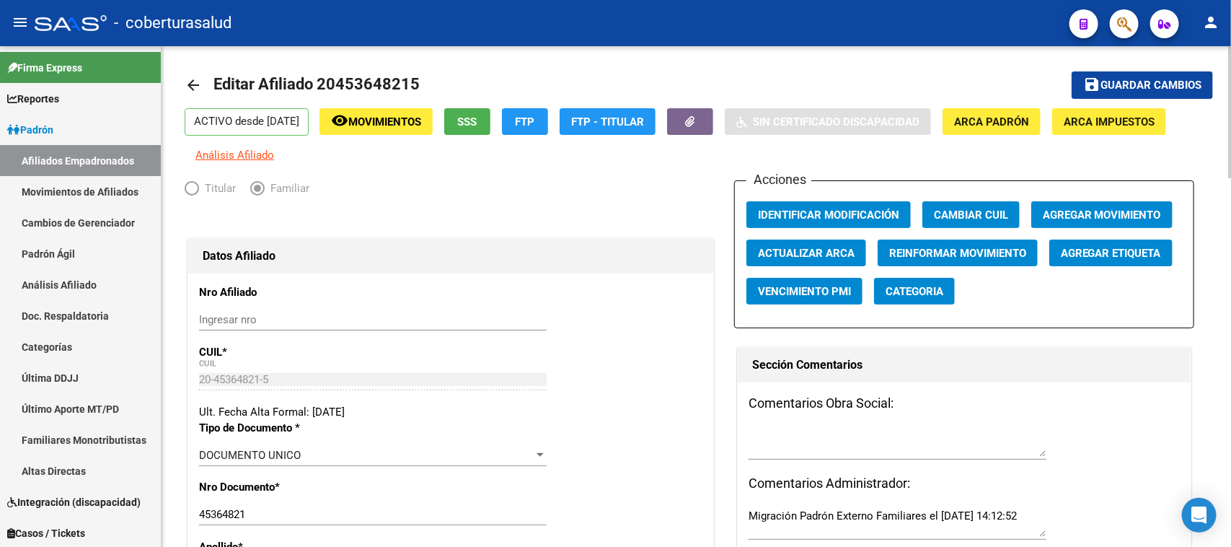
scroll to position [0, 0]
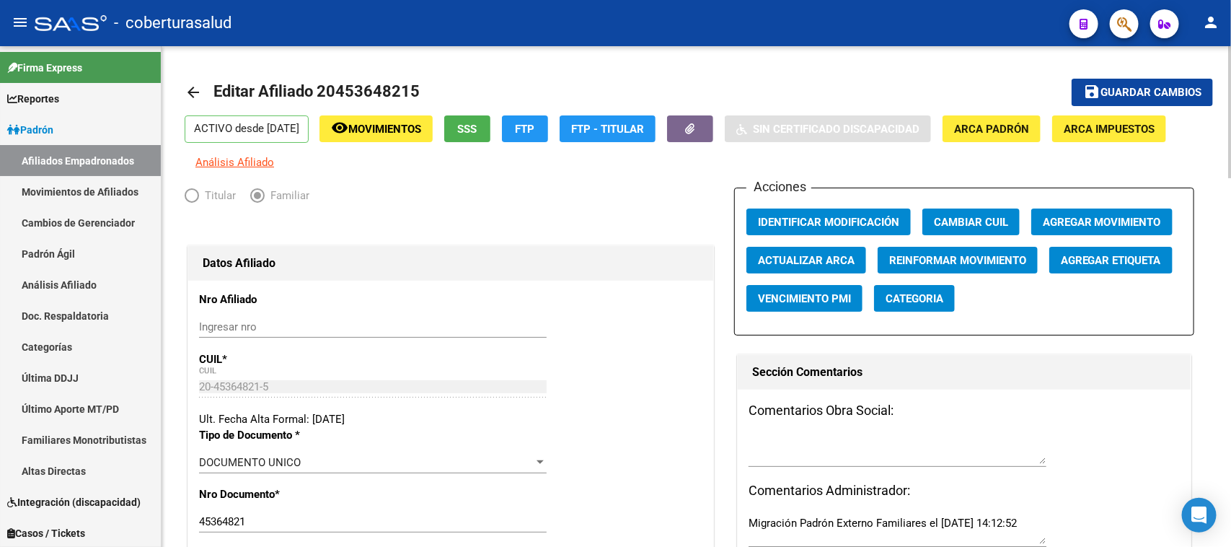
click at [1136, 87] on span "Guardar cambios" at bounding box center [1150, 93] width 101 height 13
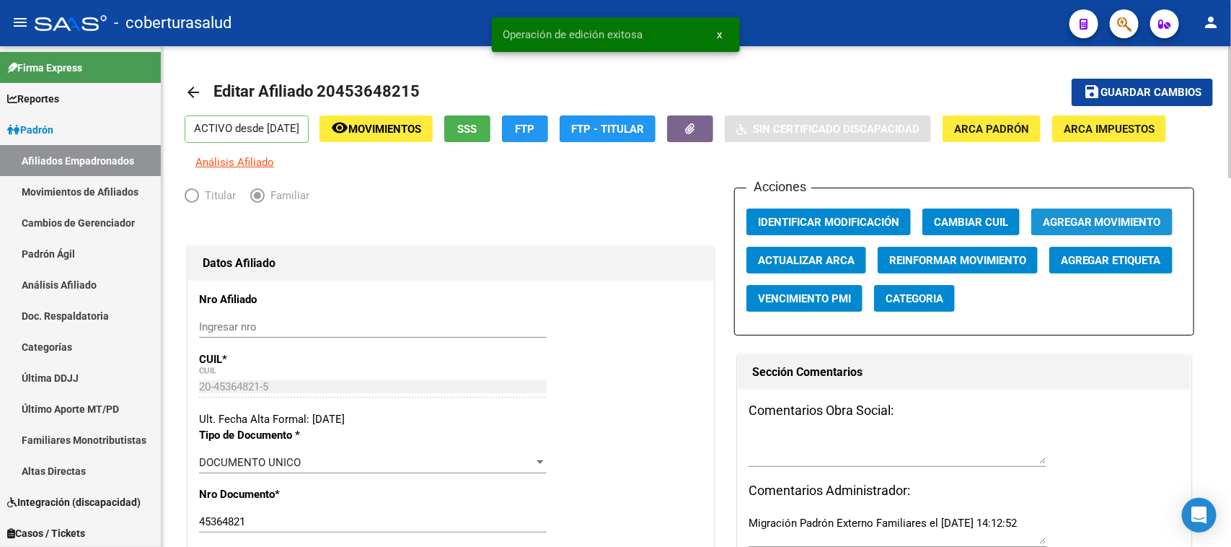
click at [1116, 220] on span "Agregar Movimiento" at bounding box center [1102, 222] width 118 height 13
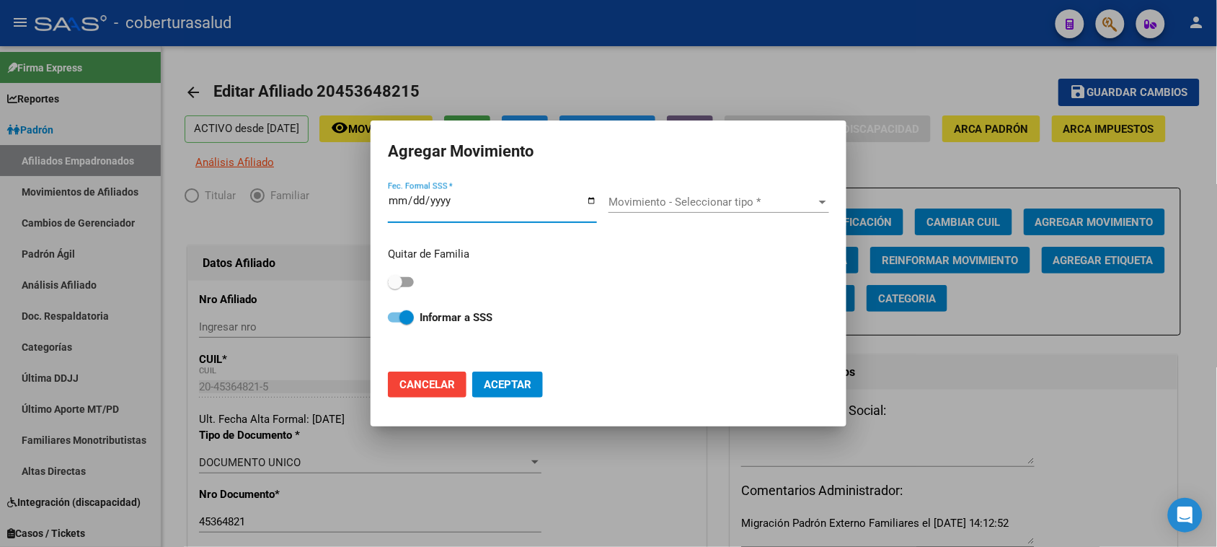
click at [397, 203] on input "Fec. Formal SSS *" at bounding box center [492, 206] width 209 height 23
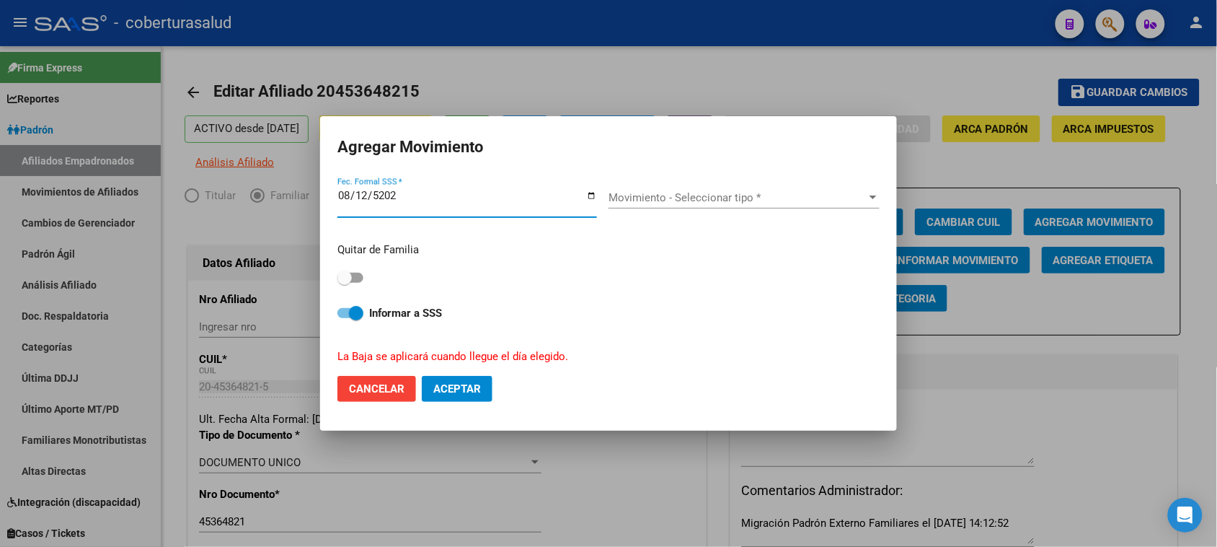
type input "[DATE]"
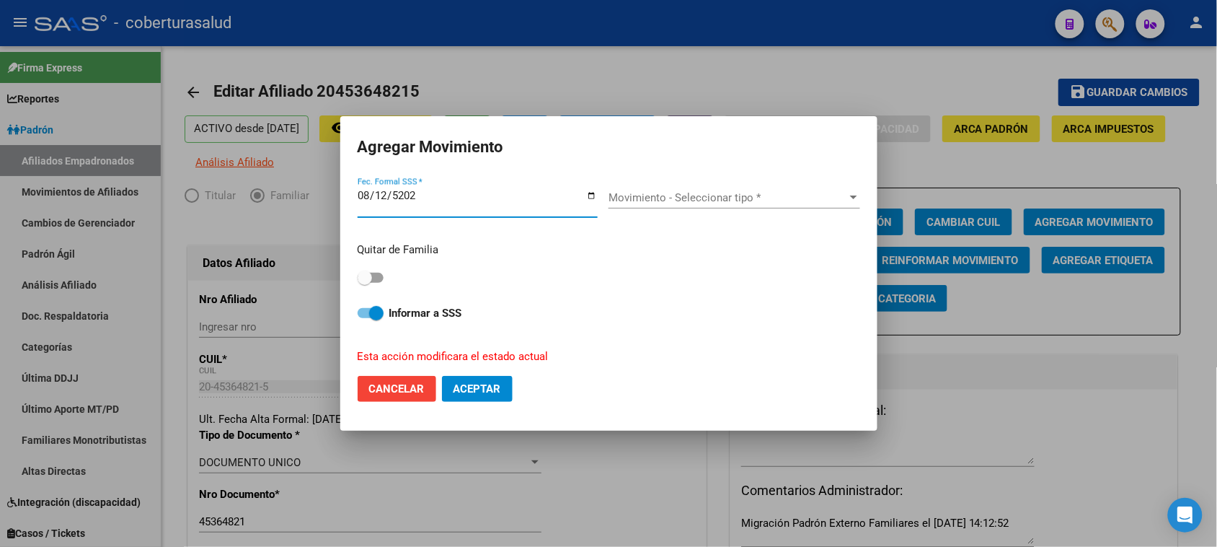
click at [679, 187] on div "Movimiento - Seleccionar tipo * Movimiento - Seleccionar tipo *" at bounding box center [735, 198] width 252 height 22
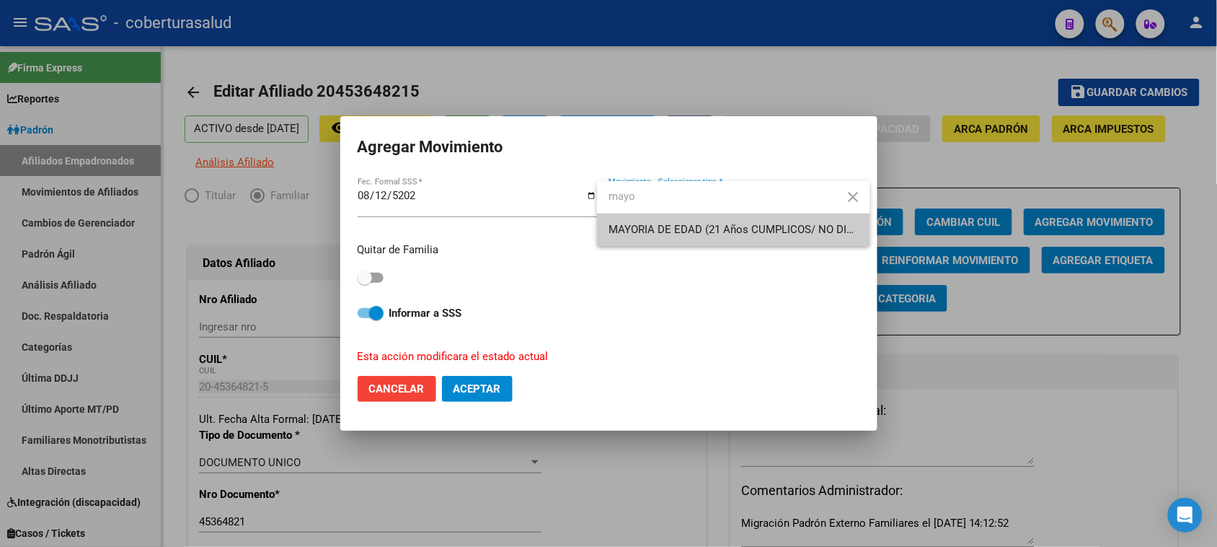
type input "mayo"
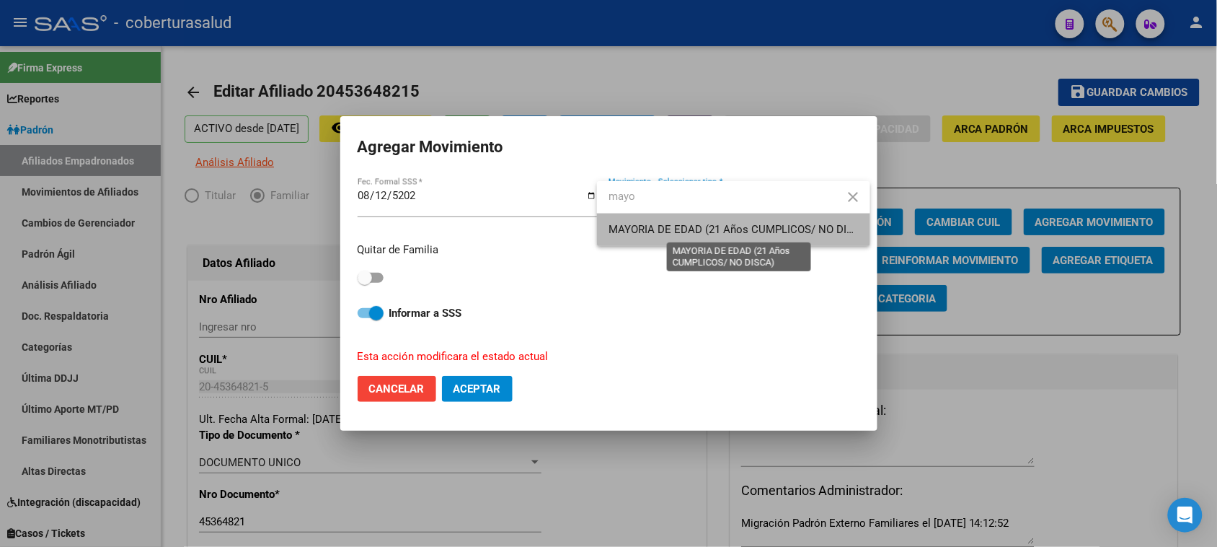
click at [697, 232] on span "MAYORIA DE EDAD (21 Años CUMPLICOS/ NO DISCA)" at bounding box center [740, 229] width 262 height 13
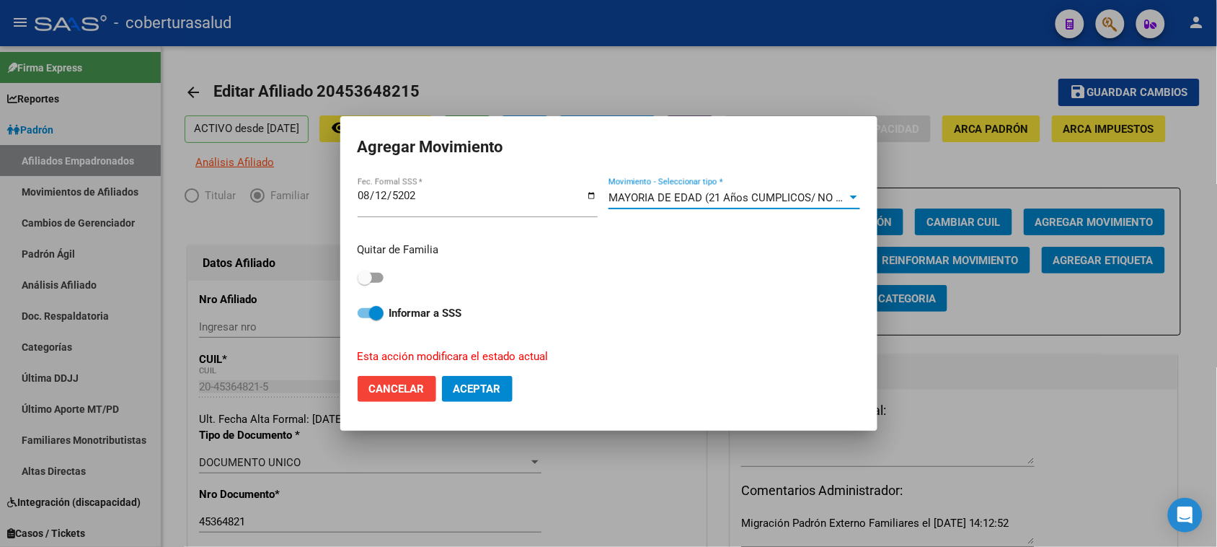
click at [376, 276] on span at bounding box center [371, 278] width 26 height 10
click at [365, 283] on input "checkbox" at bounding box center [364, 283] width 1 height 1
checkbox input "true"
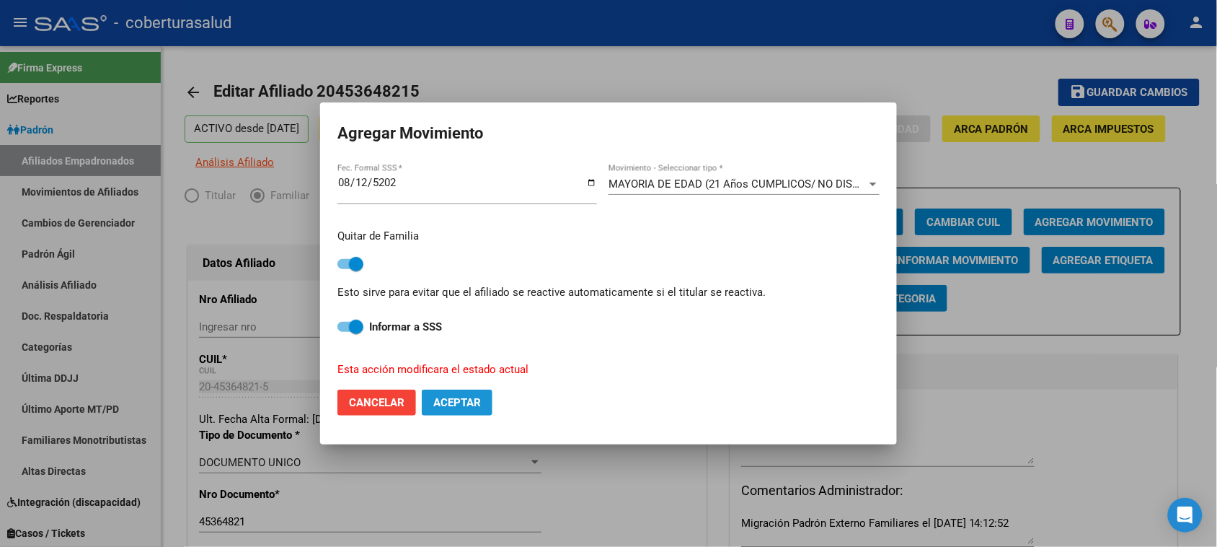
click at [462, 401] on span "Aceptar" at bounding box center [457, 402] width 48 height 13
checkbox input "false"
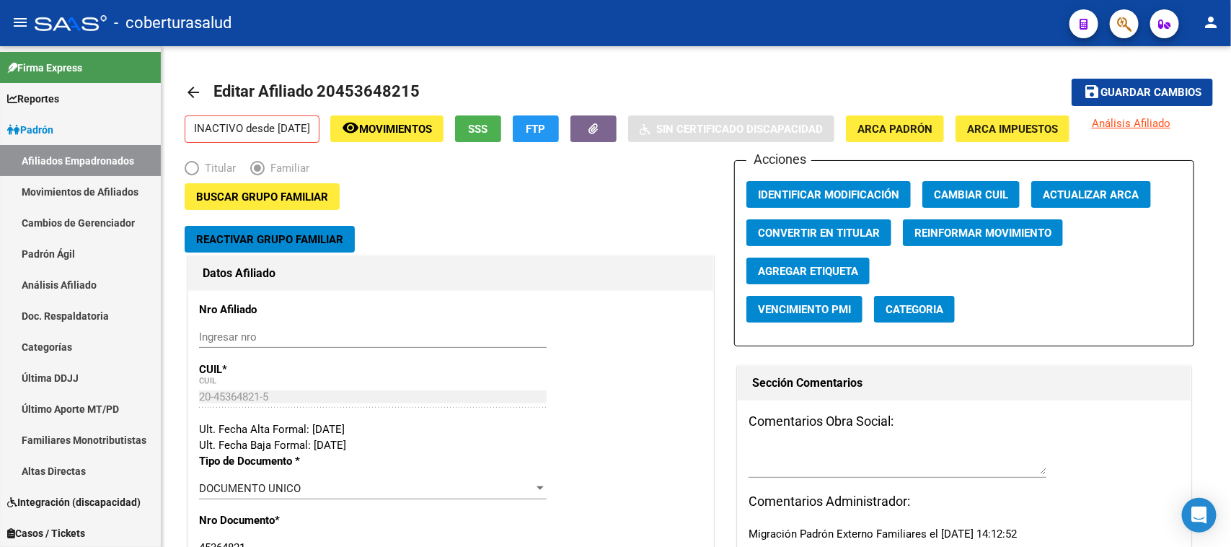
click at [1107, 25] on div at bounding box center [1118, 24] width 40 height 30
click at [1110, 23] on button "button" at bounding box center [1124, 23] width 29 height 29
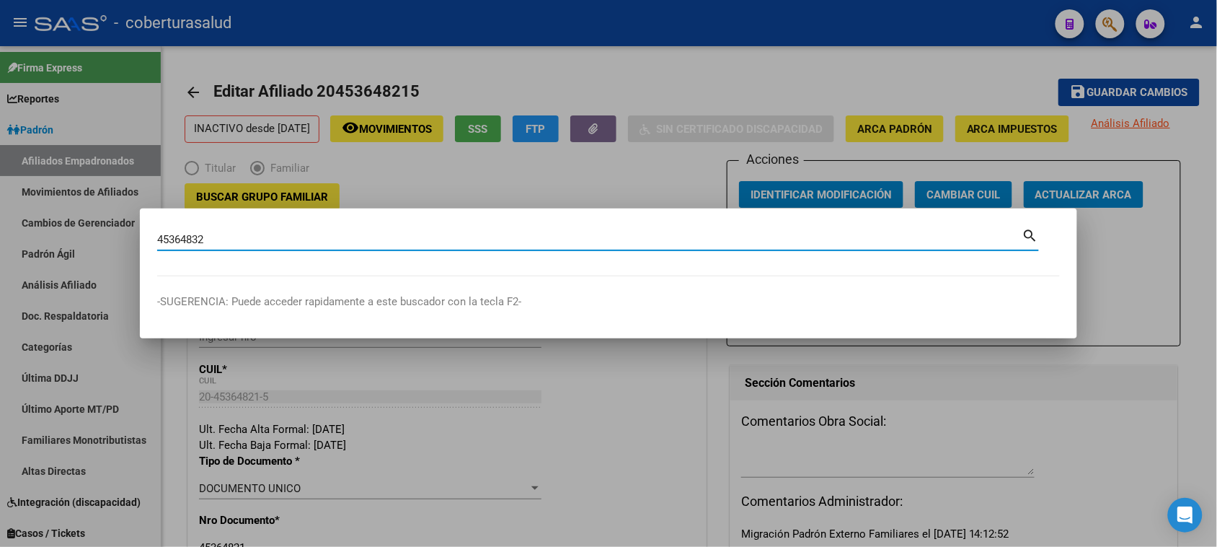
type input "45364832"
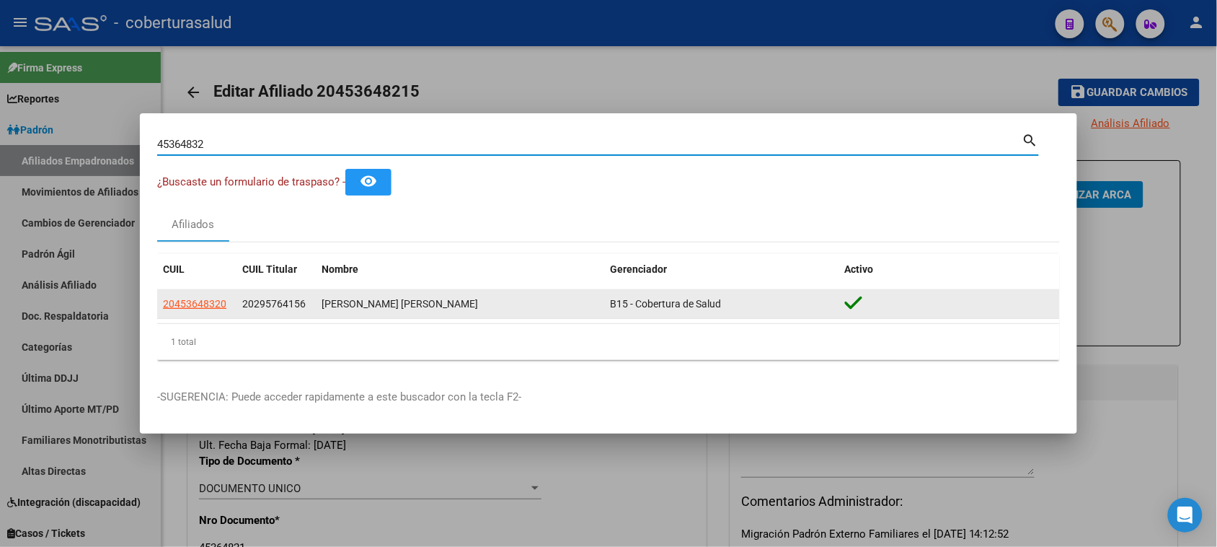
click at [187, 314] on datatable-body-cell "20453648320" at bounding box center [196, 304] width 79 height 28
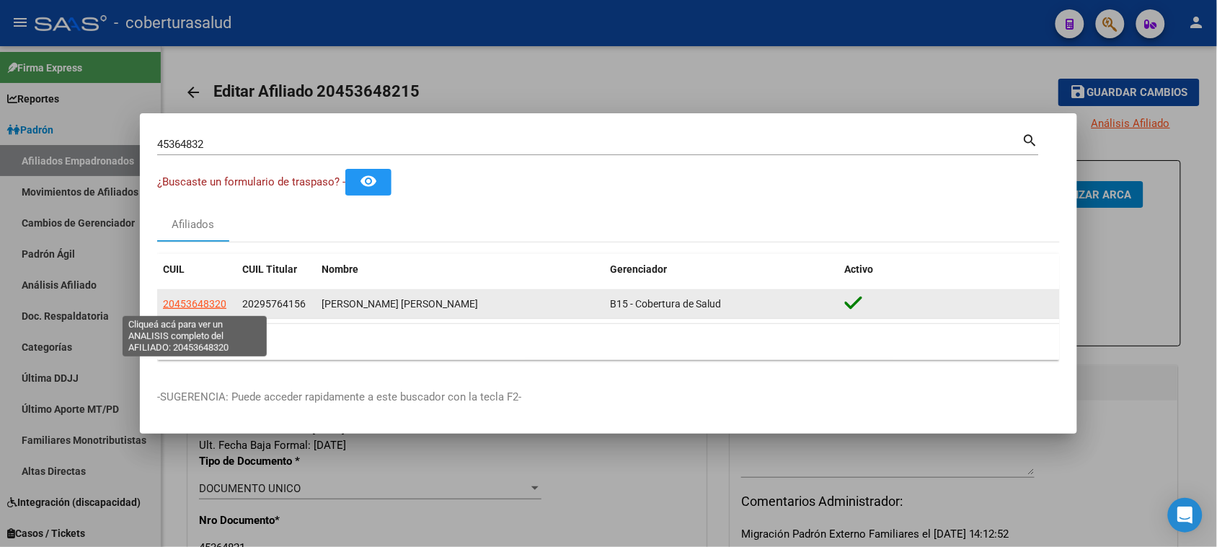
click at [189, 305] on span "20453648320" at bounding box center [194, 304] width 63 height 12
type textarea "20453648320"
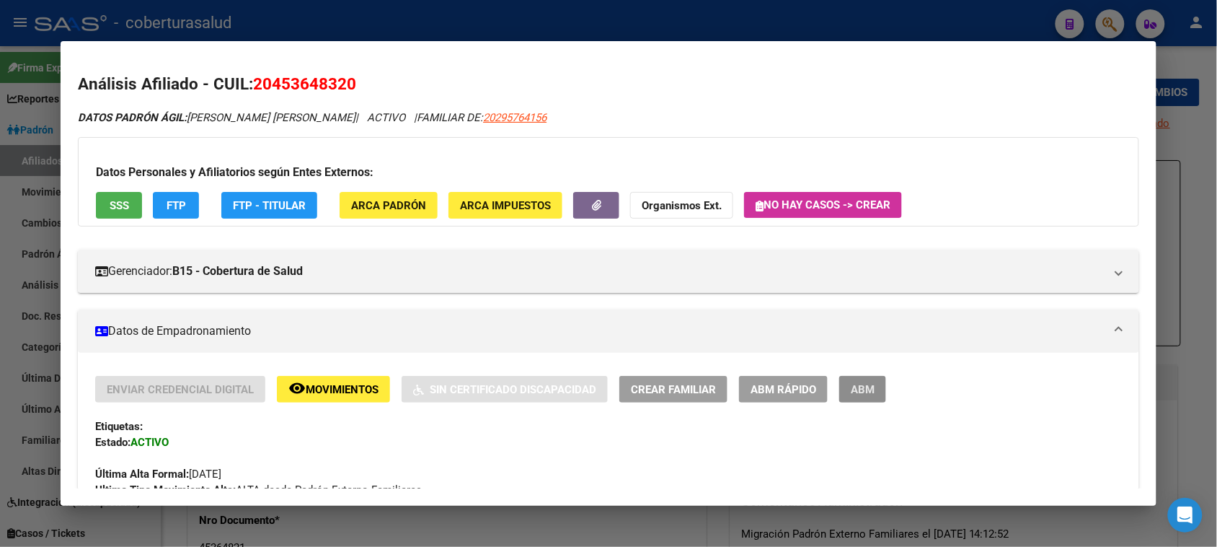
click at [870, 397] on button "ABM" at bounding box center [862, 389] width 47 height 27
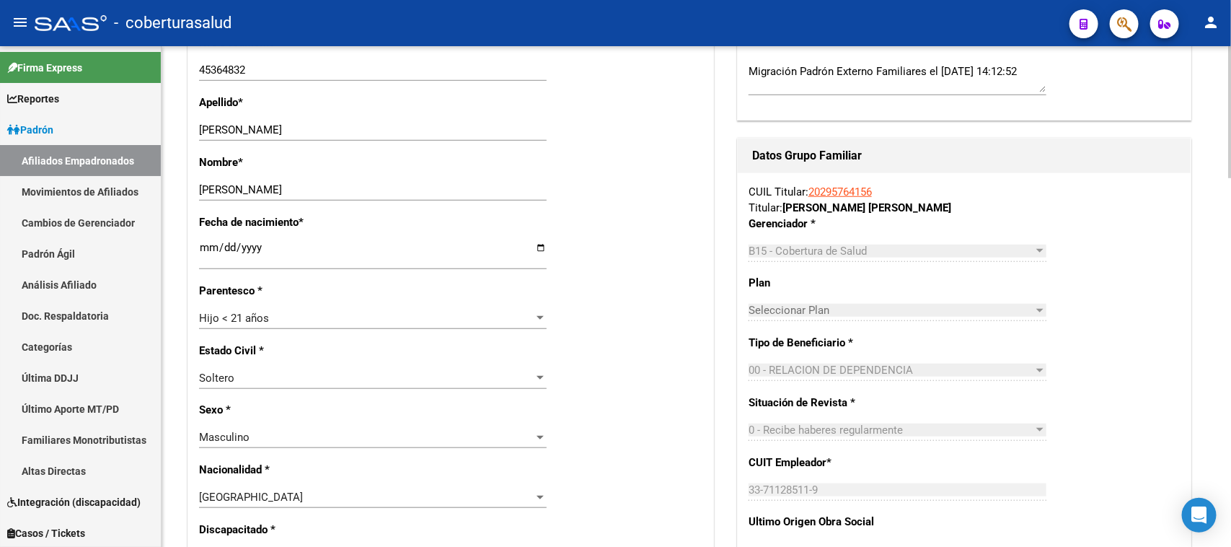
scroll to position [541, 0]
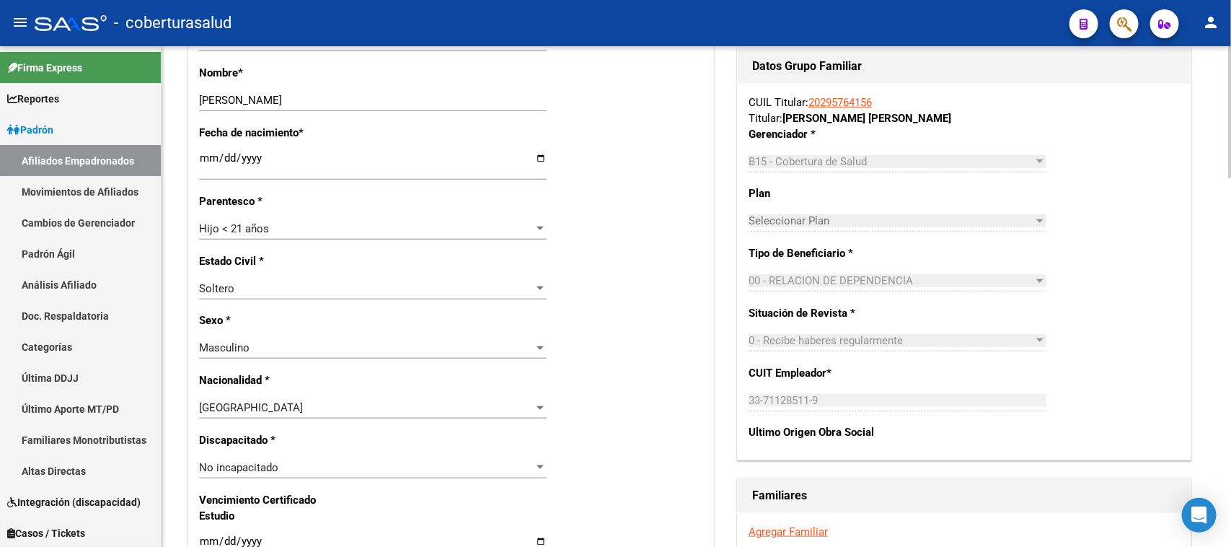
click at [269, 229] on div "Hijo < 21 años" at bounding box center [366, 228] width 335 height 13
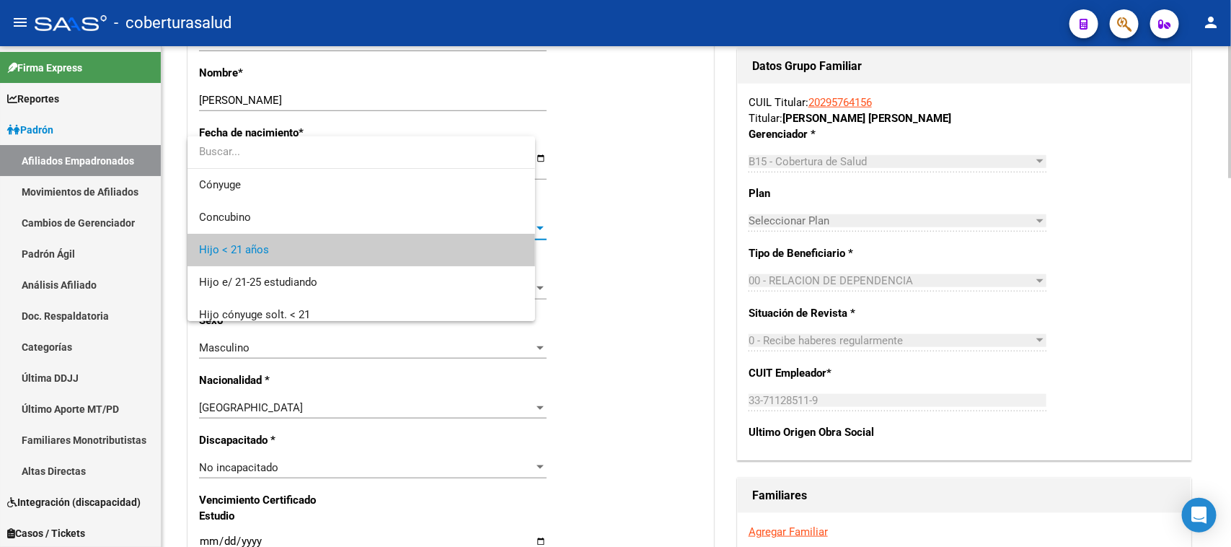
scroll to position [22, 0]
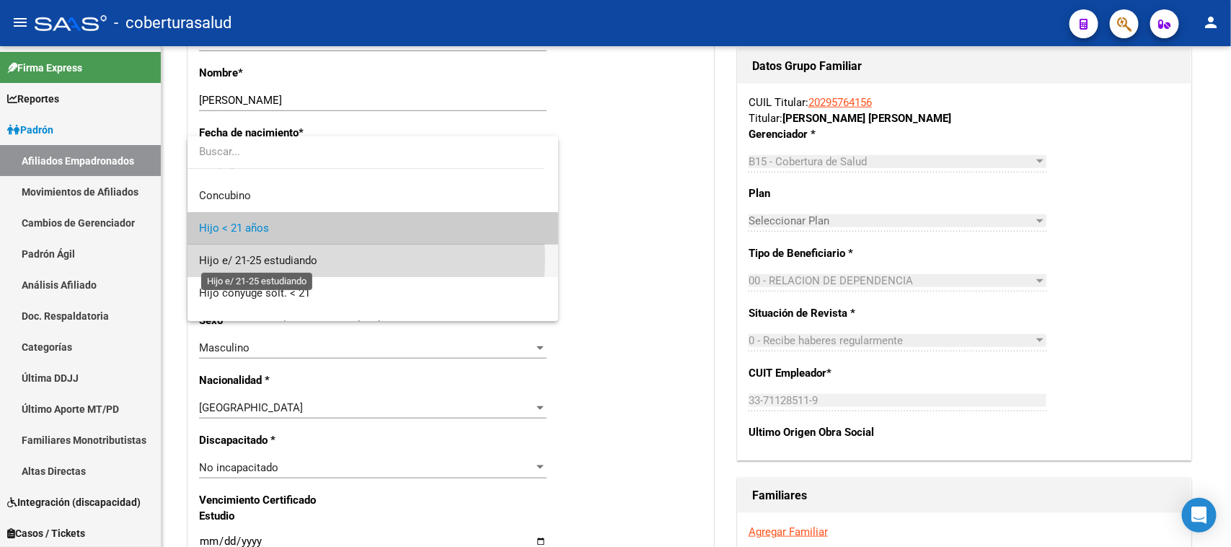
click at [296, 258] on span "Hijo e/ 21-25 estudiando" at bounding box center [258, 260] width 118 height 13
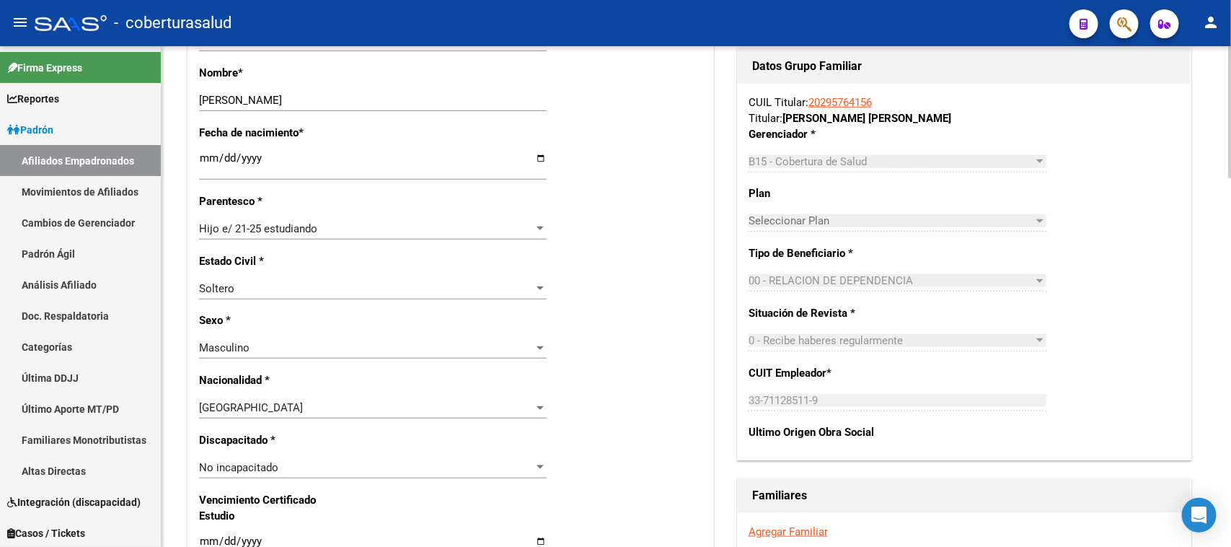
click at [637, 306] on div "Estado Civil * [DEMOGRAPHIC_DATA] Seleccionar tipo" at bounding box center [450, 283] width 503 height 60
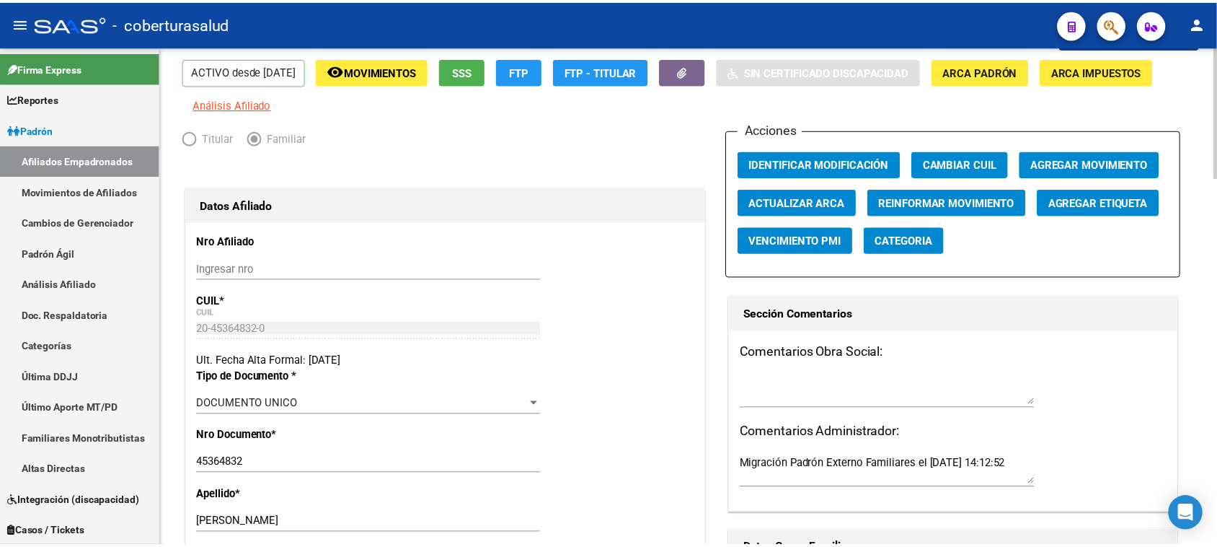
scroll to position [0, 0]
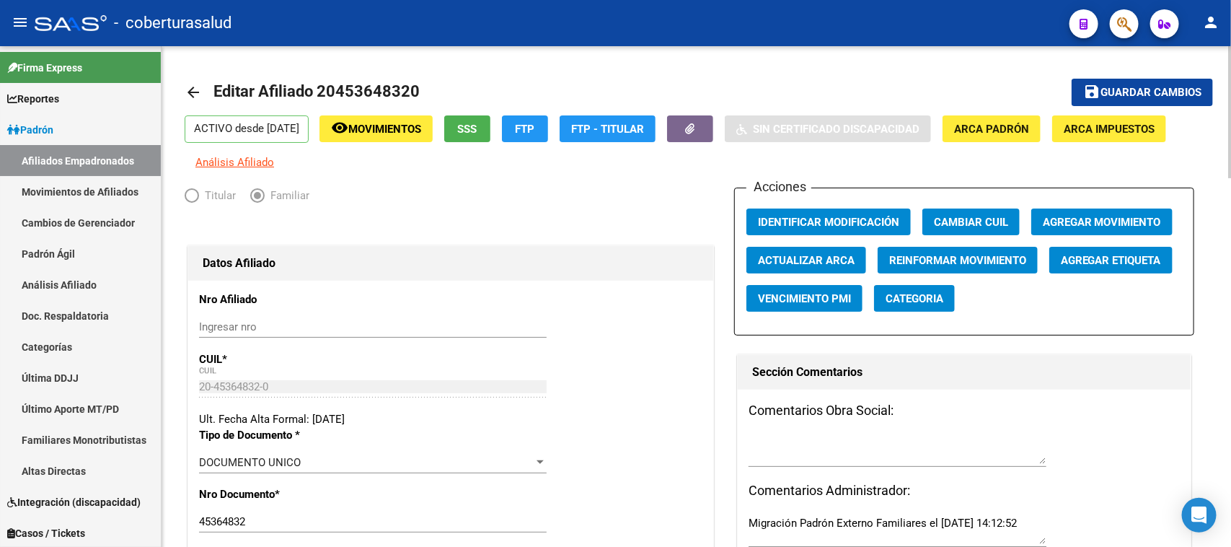
click at [1132, 87] on span "Guardar cambios" at bounding box center [1150, 93] width 101 height 13
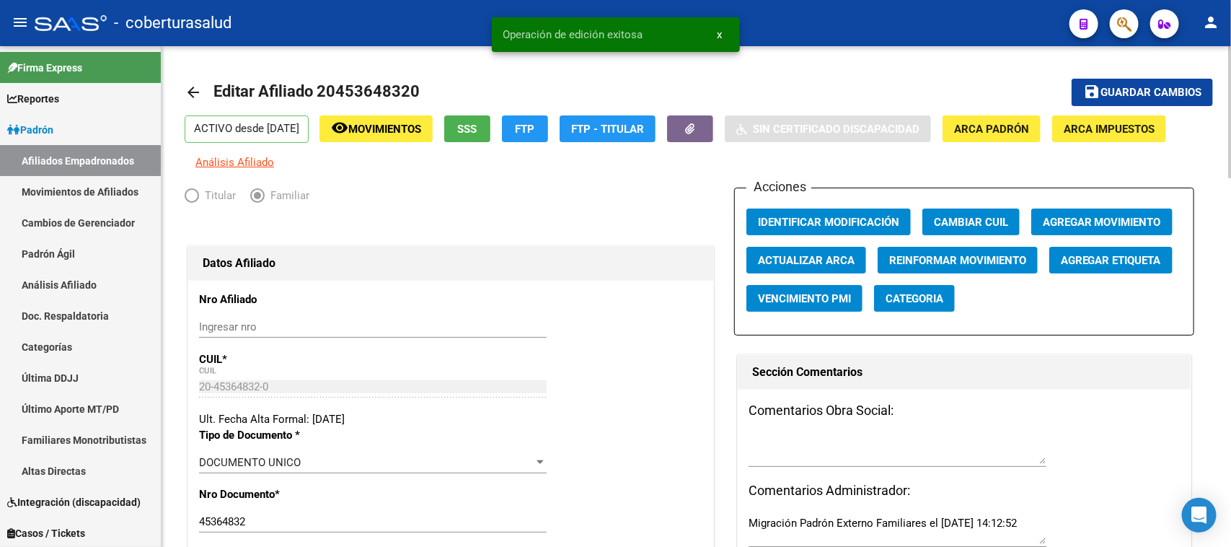
click at [1118, 224] on span "Agregar Movimiento" at bounding box center [1102, 222] width 118 height 13
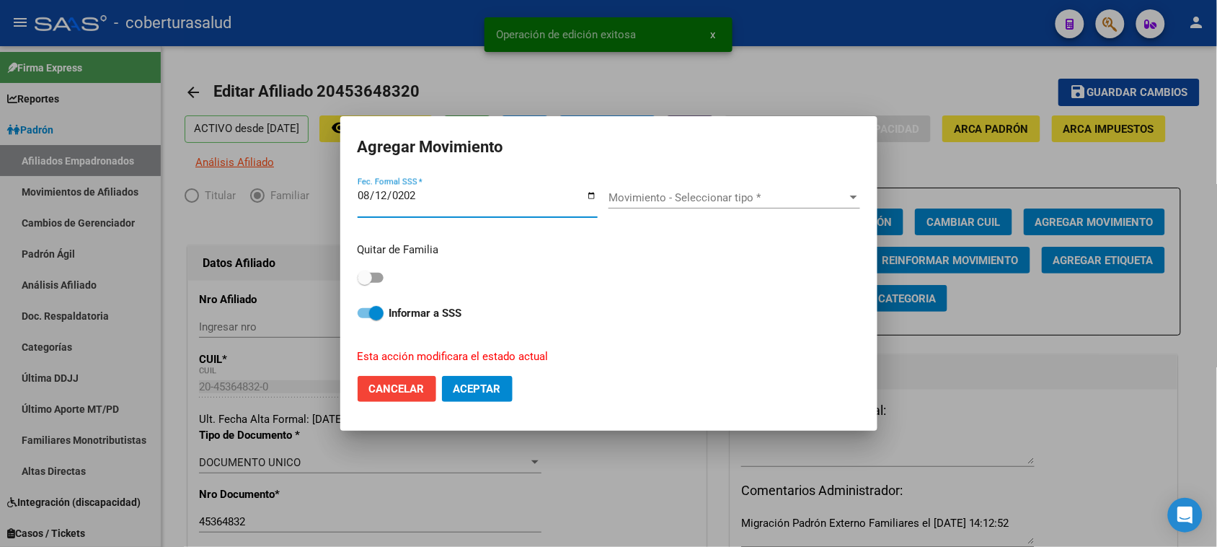
type input "[DATE]"
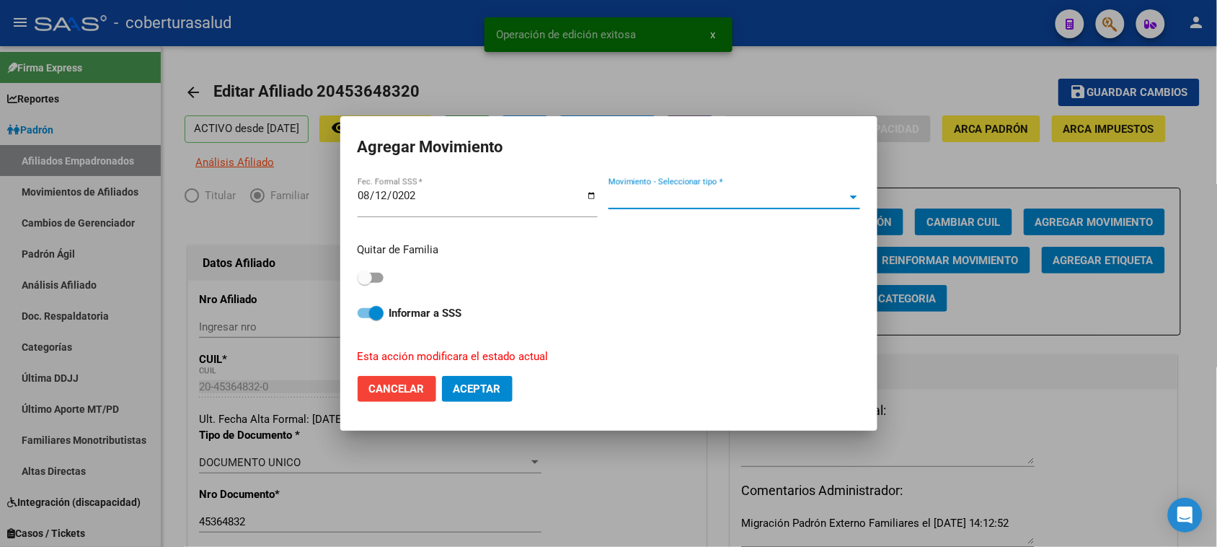
click at [658, 203] on span "Movimiento - Seleccionar tipo *" at bounding box center [728, 197] width 239 height 13
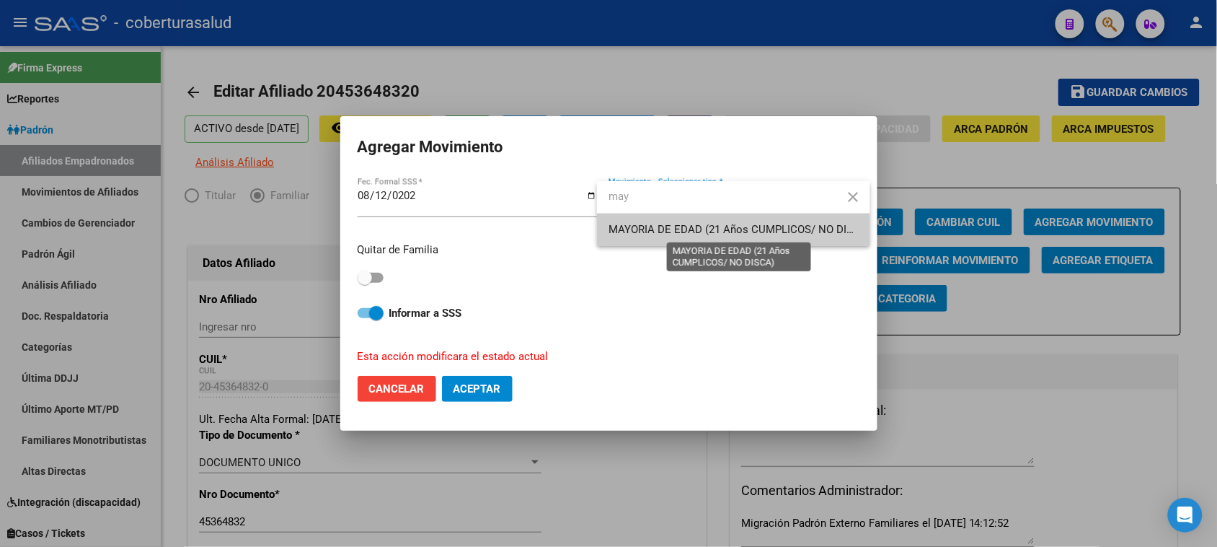
type input "may"
click at [662, 224] on span "MAYORIA DE EDAD (21 Años CUMPLICOS/ NO DISCA)" at bounding box center [740, 229] width 262 height 13
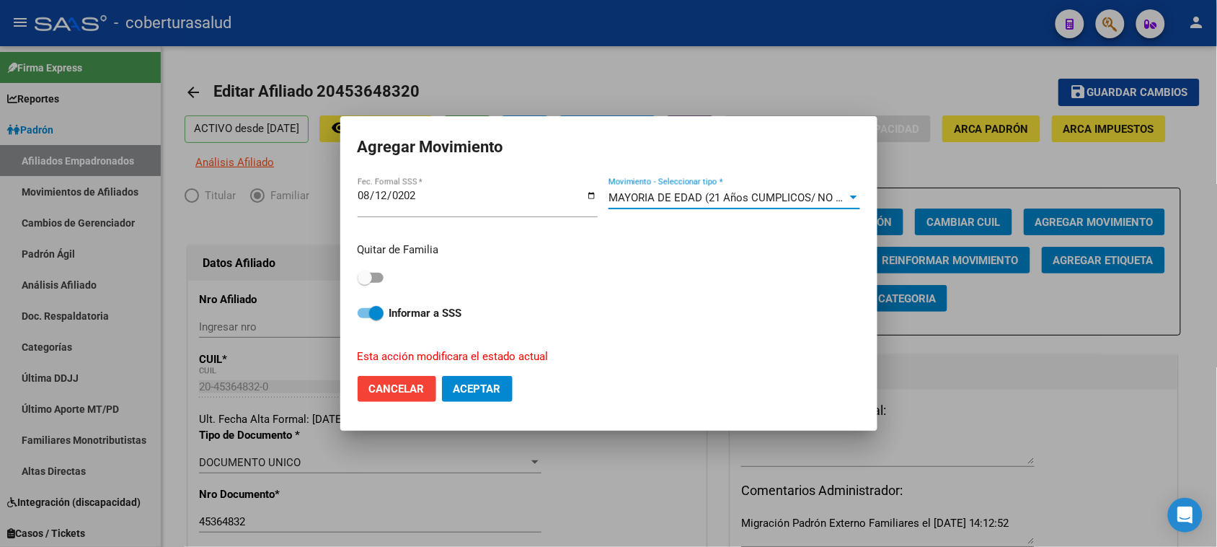
click at [368, 280] on span at bounding box center [365, 277] width 14 height 14
click at [365, 283] on input "checkbox" at bounding box center [364, 283] width 1 height 1
checkbox input "true"
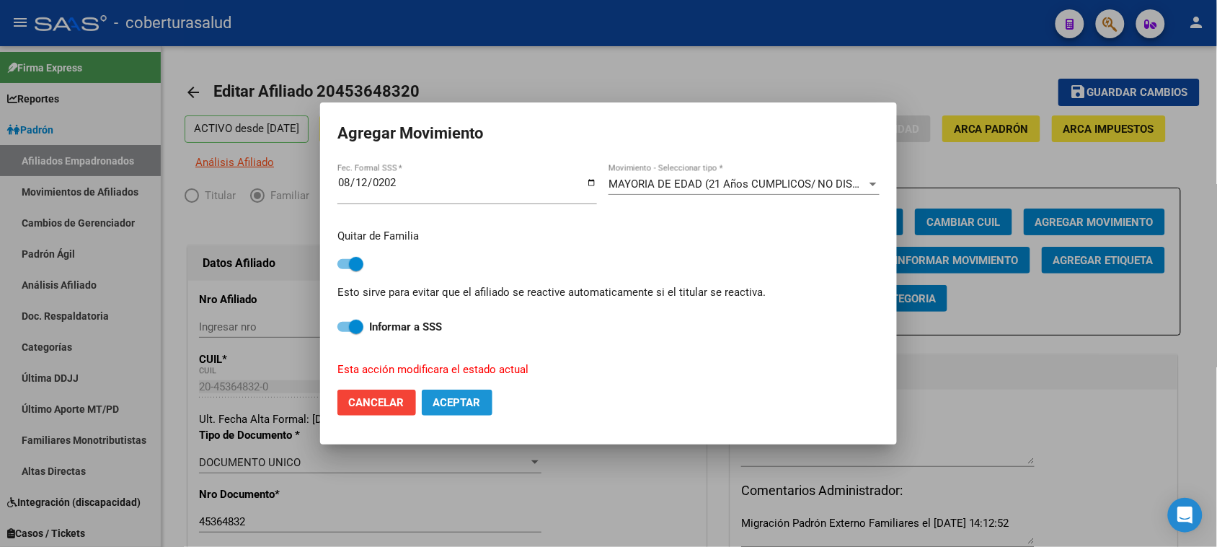
click at [463, 411] on button "Aceptar" at bounding box center [457, 402] width 71 height 26
checkbox input "false"
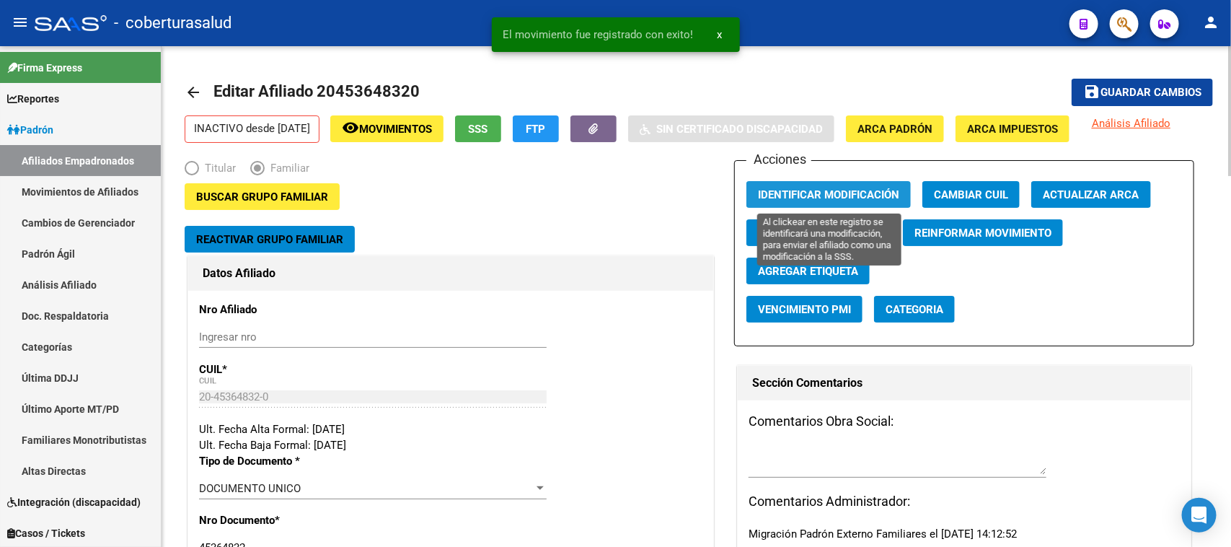
click at [827, 185] on button "Identificar Modificación" at bounding box center [828, 194] width 164 height 27
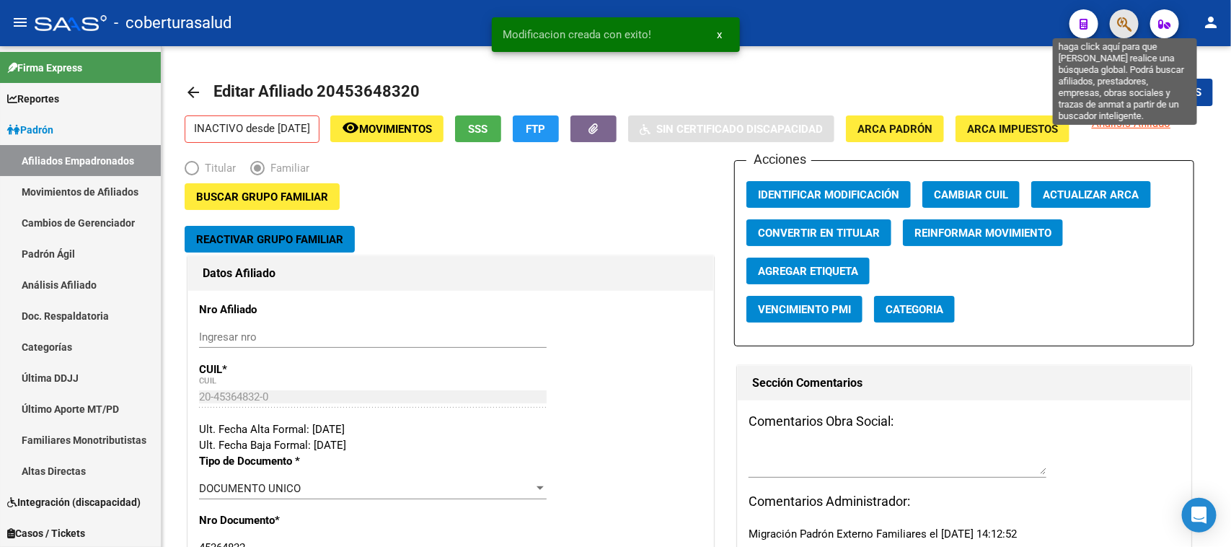
click at [1128, 22] on icon "button" at bounding box center [1124, 24] width 14 height 17
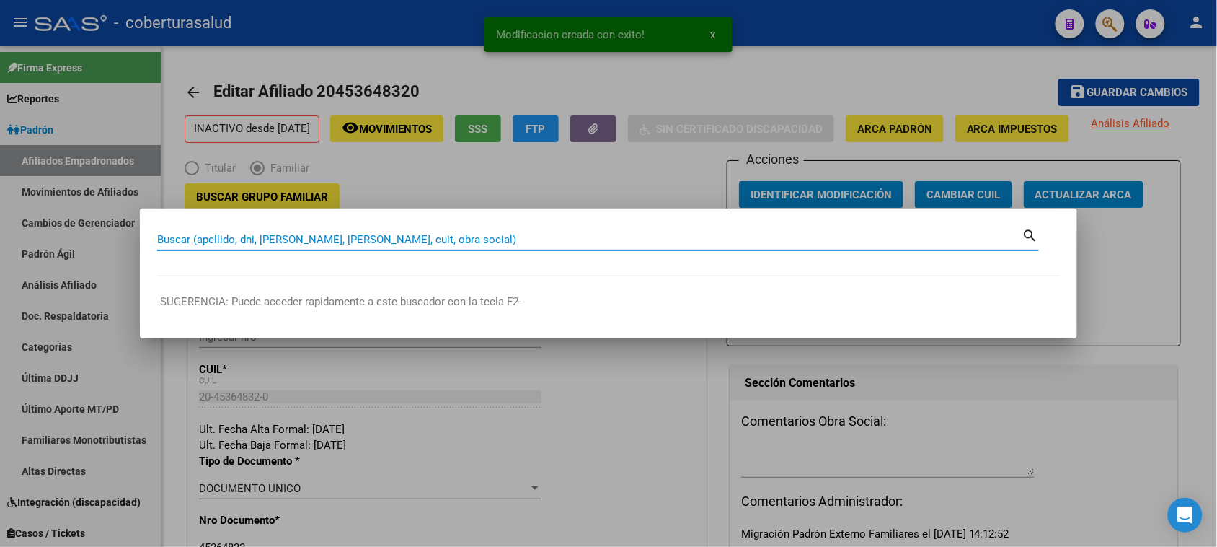
paste input "45719694"
type input "45719694"
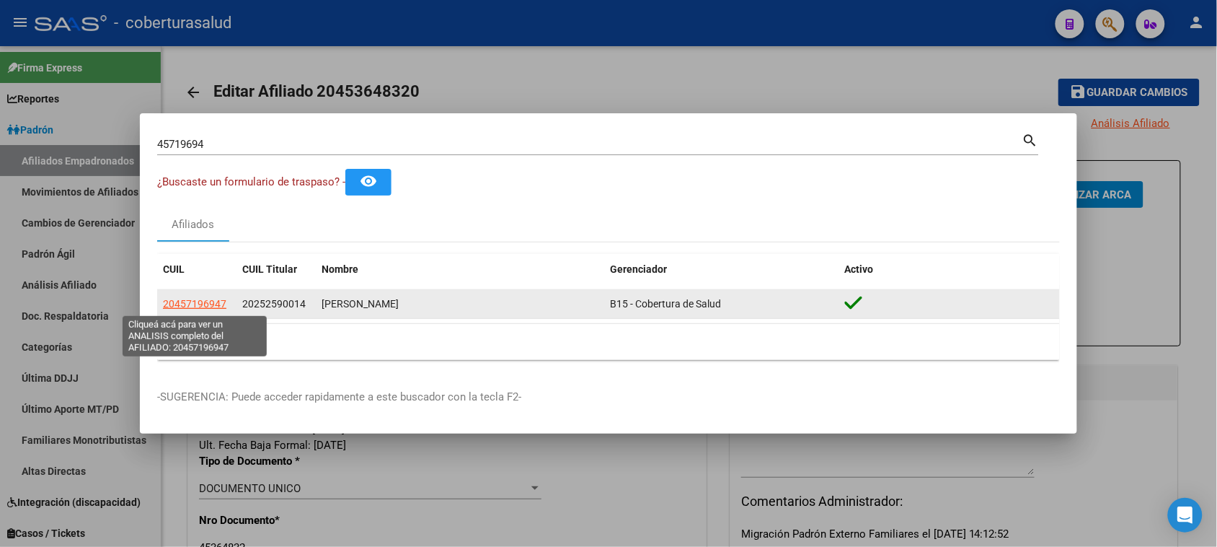
click at [191, 306] on span "20457196947" at bounding box center [194, 304] width 63 height 12
type textarea "20457196947"
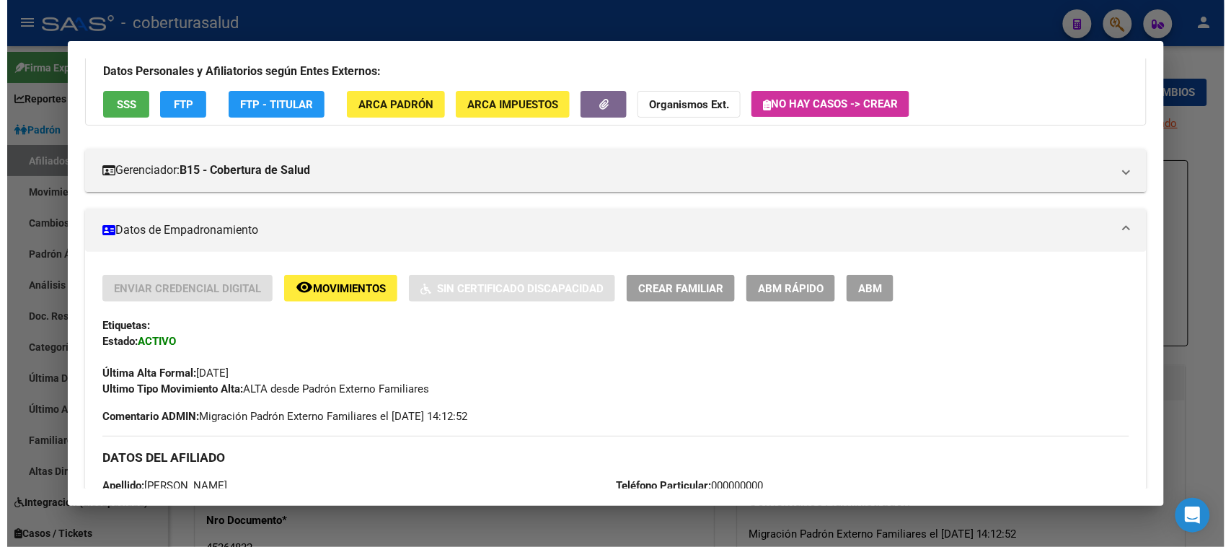
scroll to position [90, 0]
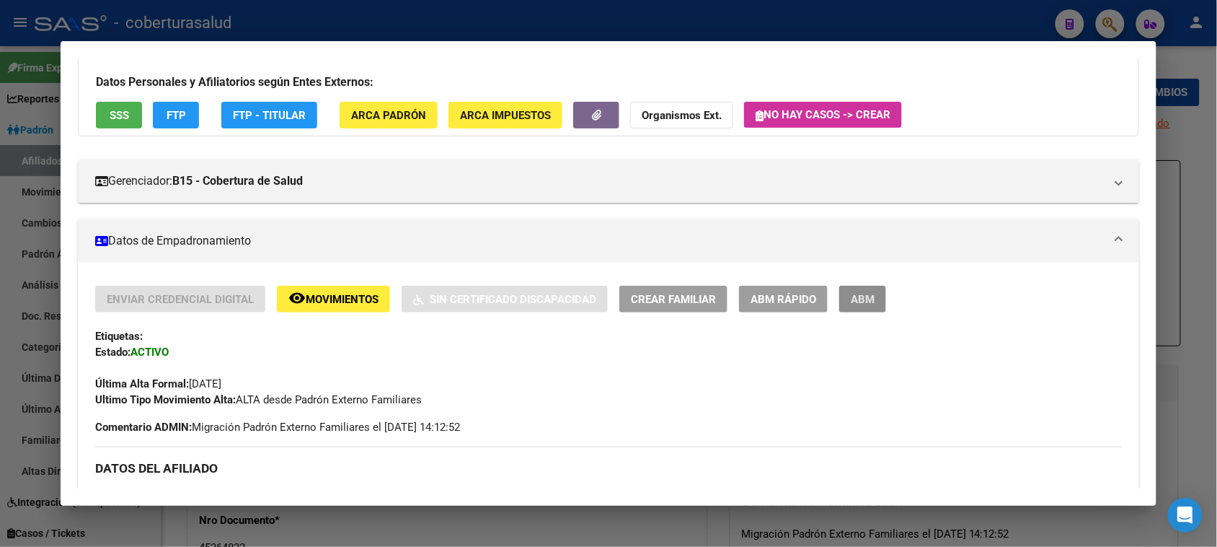
click at [860, 305] on button "ABM" at bounding box center [862, 299] width 47 height 27
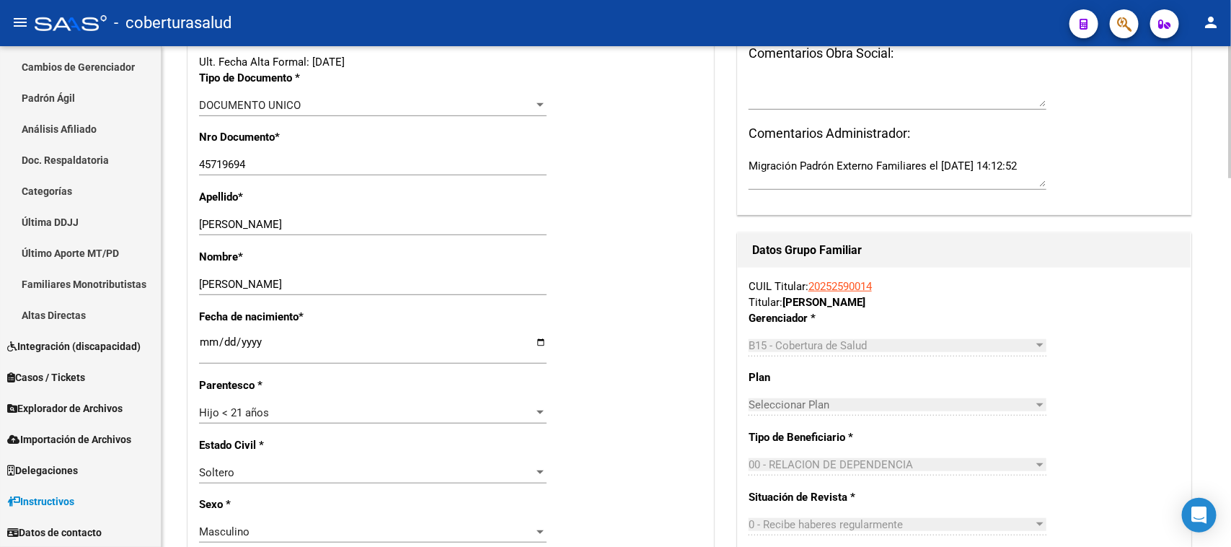
scroll to position [361, 0]
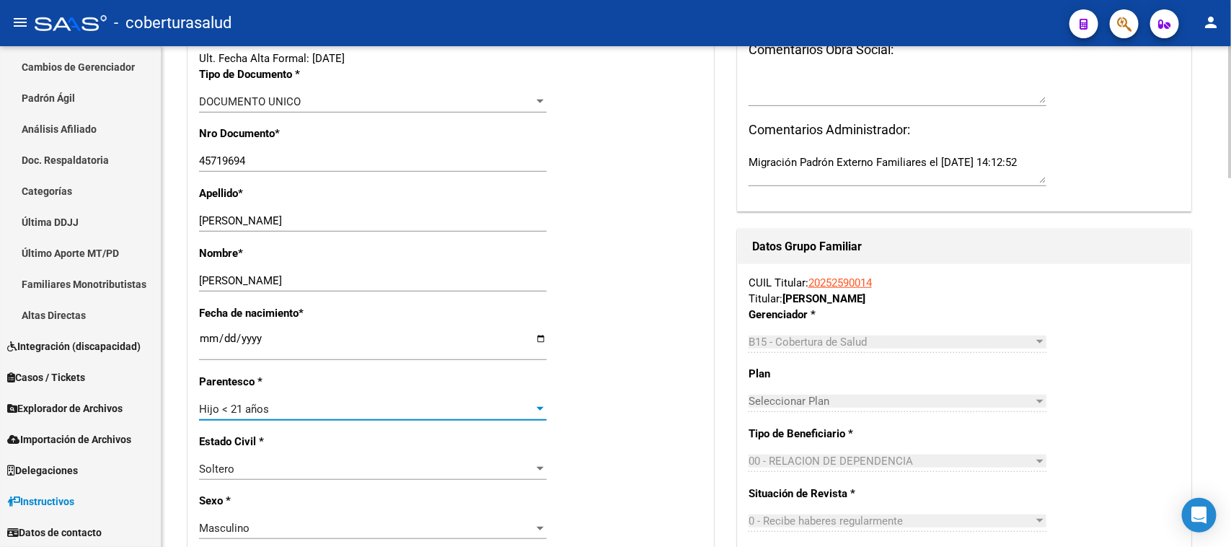
click at [328, 404] on div "Hijo < 21 años" at bounding box center [366, 408] width 335 height 13
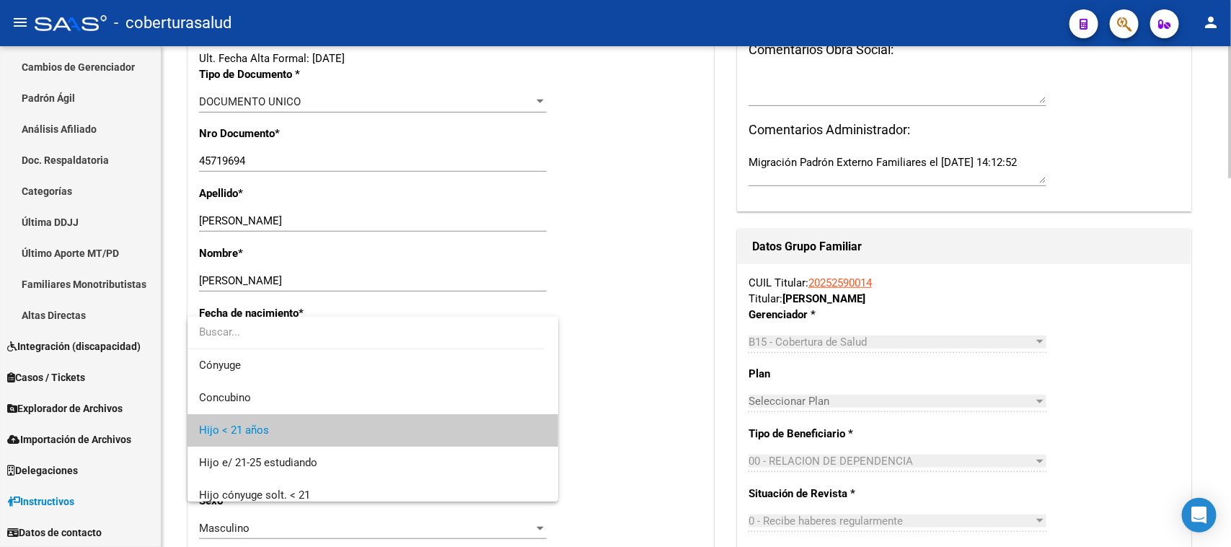
scroll to position [22, 0]
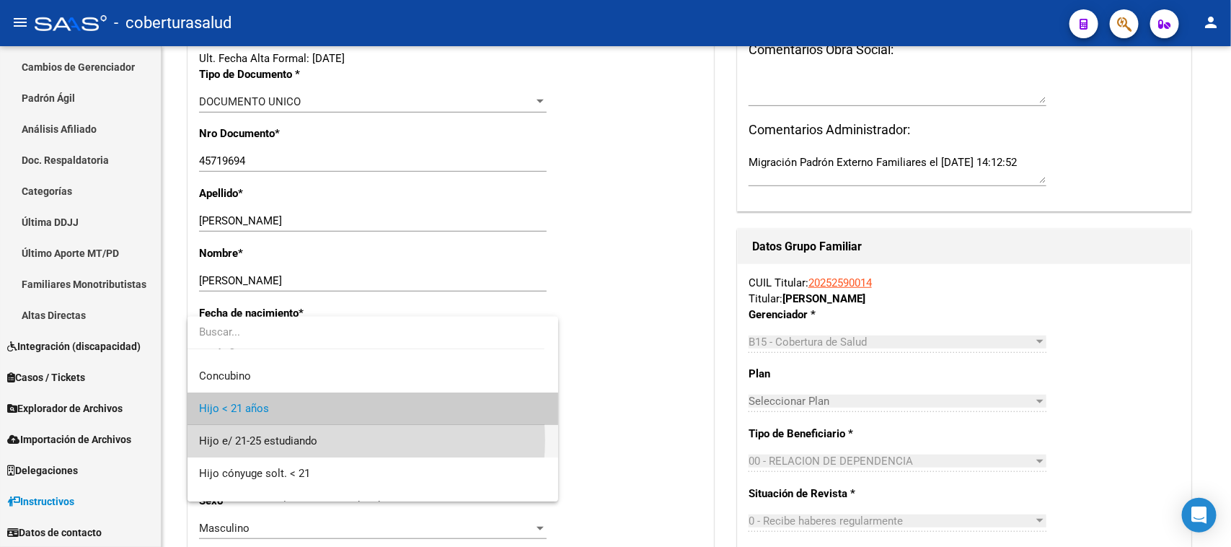
click at [330, 440] on span "Hijo e/ 21-25 estudiando" at bounding box center [372, 441] width 347 height 32
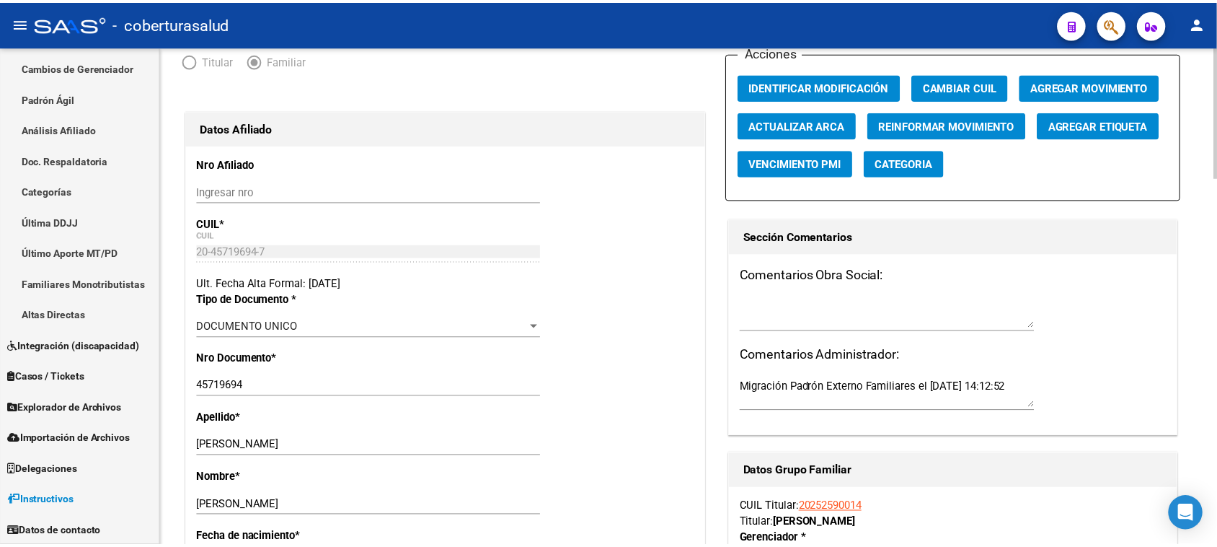
scroll to position [0, 0]
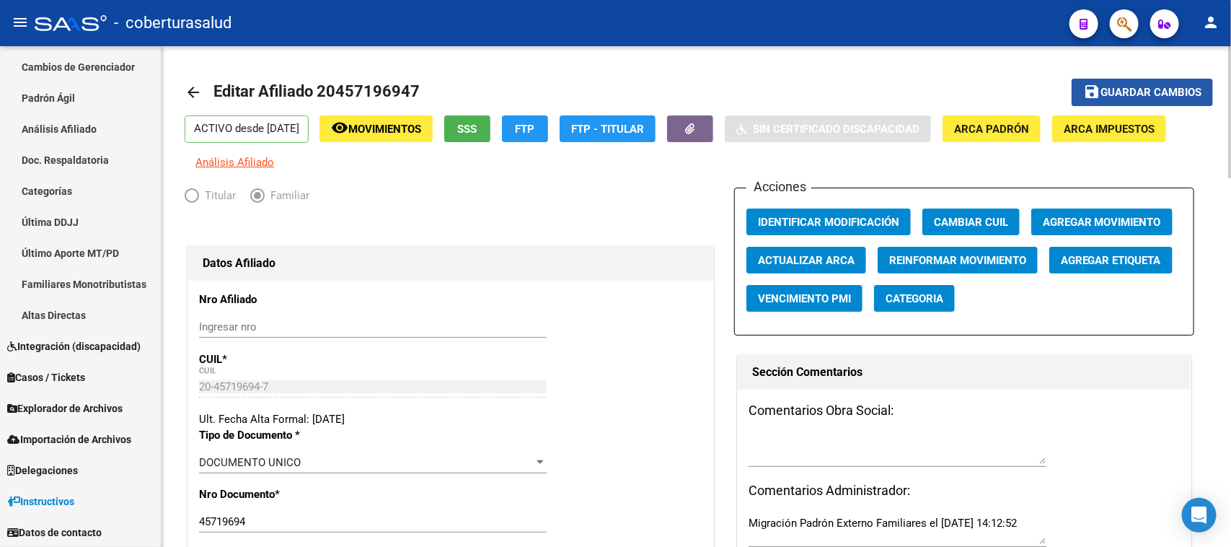
click at [1133, 91] on span "Guardar cambios" at bounding box center [1150, 93] width 101 height 13
click at [1123, 228] on button "Agregar Movimiento" at bounding box center [1101, 221] width 141 height 27
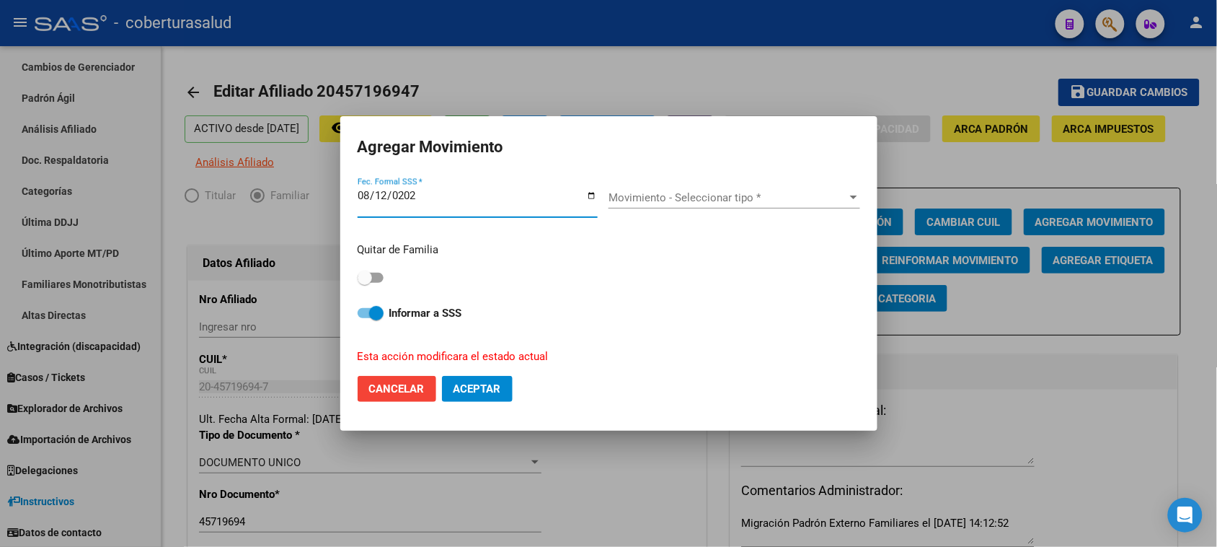
type input "[DATE]"
click at [629, 199] on span "Movimiento - Seleccionar tipo *" at bounding box center [728, 197] width 239 height 13
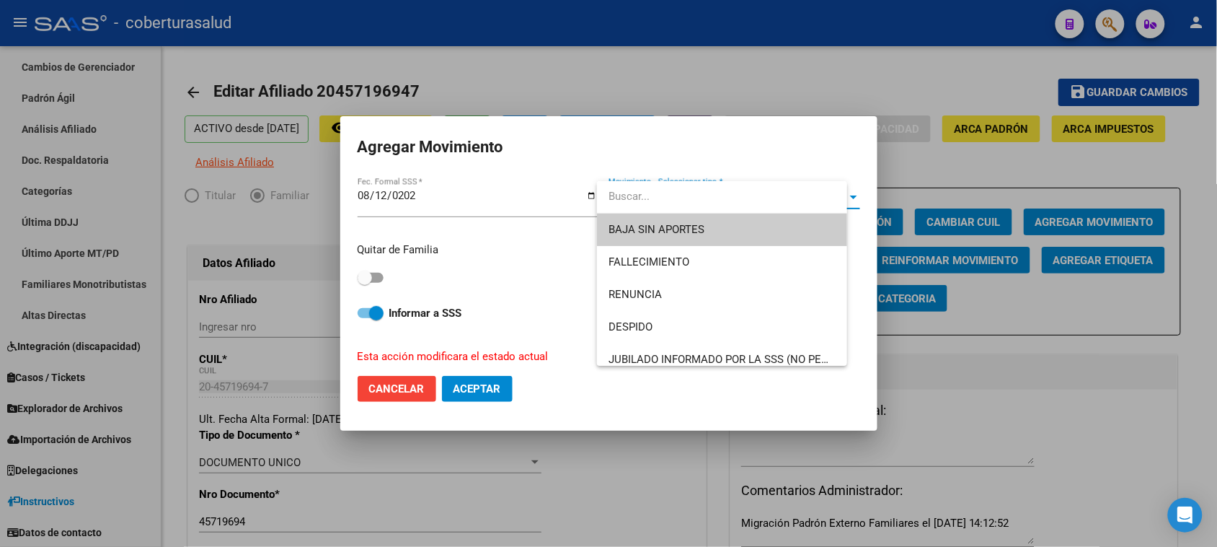
click at [629, 199] on input "dropdown search" at bounding box center [722, 196] width 250 height 32
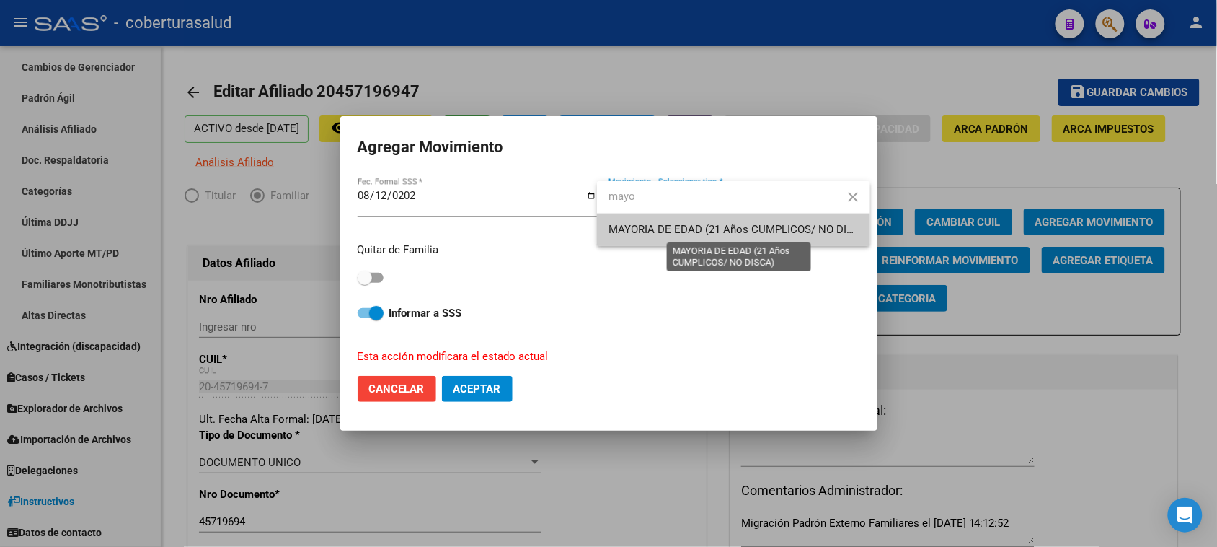
type input "mayo"
click at [650, 227] on span "MAYORIA DE EDAD (21 Años CUMPLICOS/ NO DISCA)" at bounding box center [740, 229] width 262 height 13
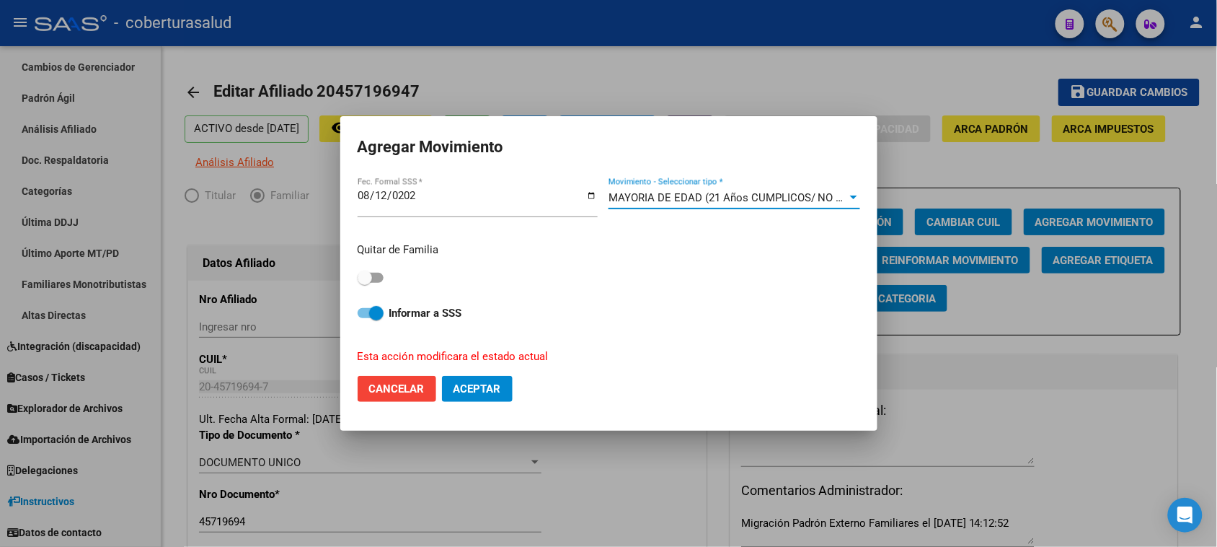
click at [368, 274] on span at bounding box center [365, 277] width 14 height 14
click at [365, 283] on input "checkbox" at bounding box center [364, 283] width 1 height 1
checkbox input "true"
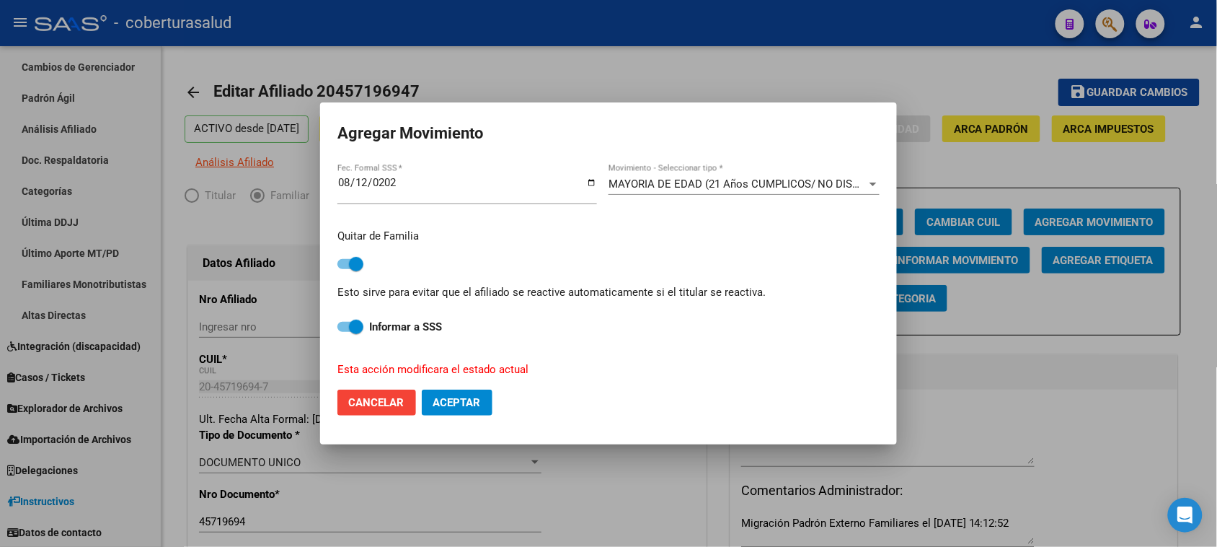
click at [453, 397] on span "Aceptar" at bounding box center [457, 402] width 48 height 13
checkbox input "false"
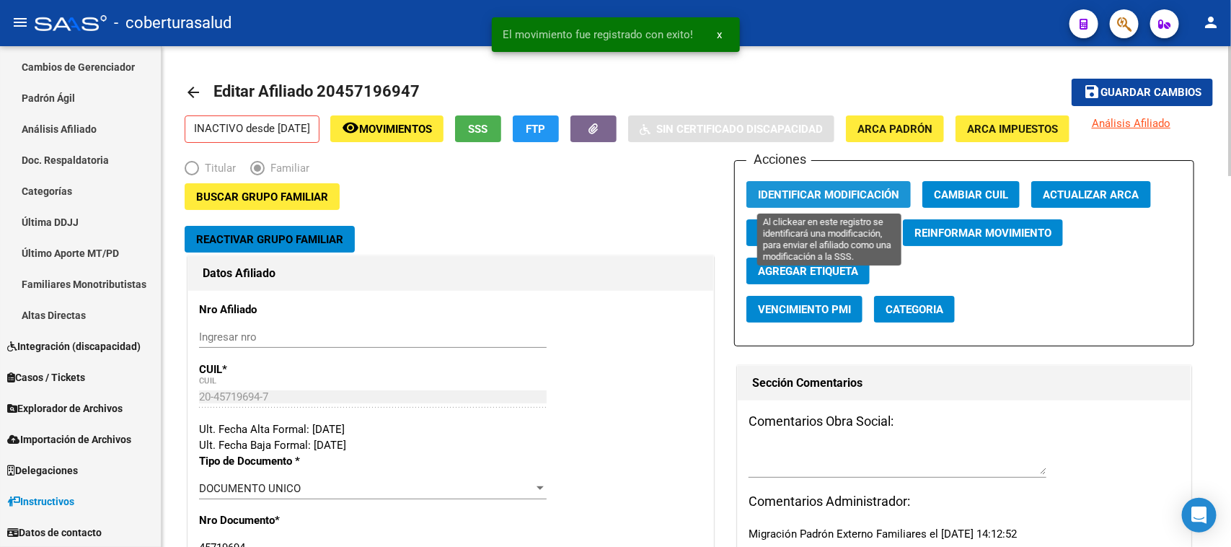
click at [797, 184] on button "Identificar Modificación" at bounding box center [828, 194] width 164 height 27
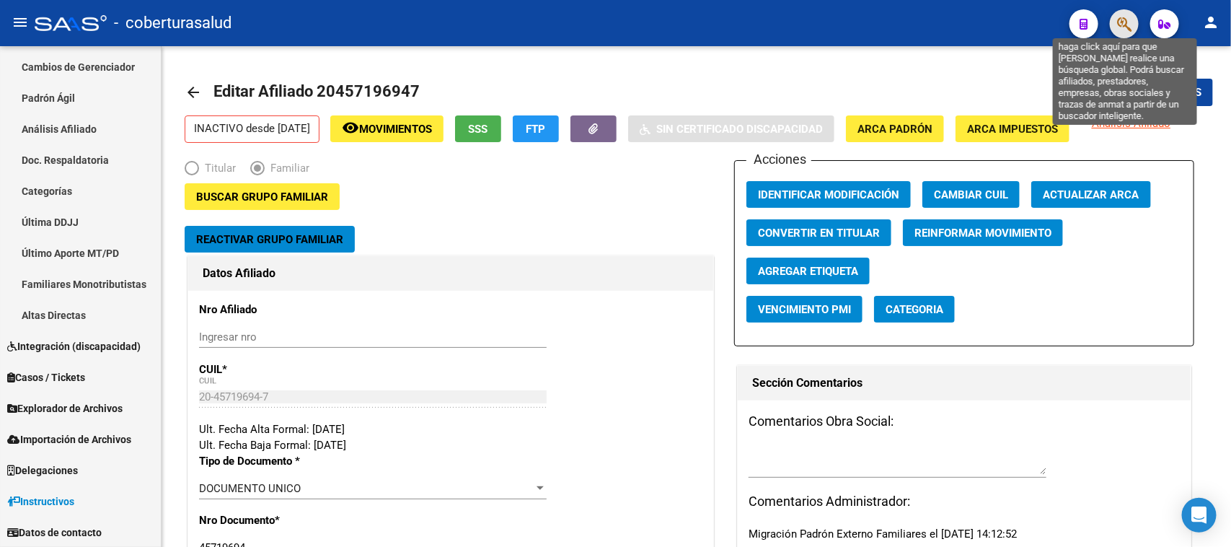
click at [1125, 25] on icon "button" at bounding box center [1124, 24] width 14 height 17
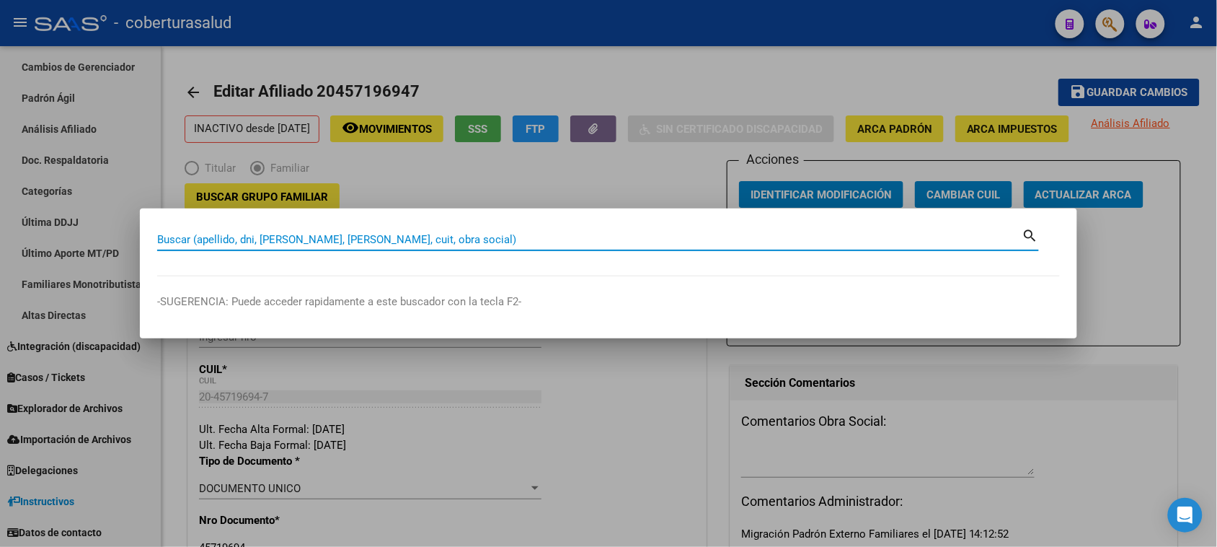
paste input "45981344"
type input "45981344"
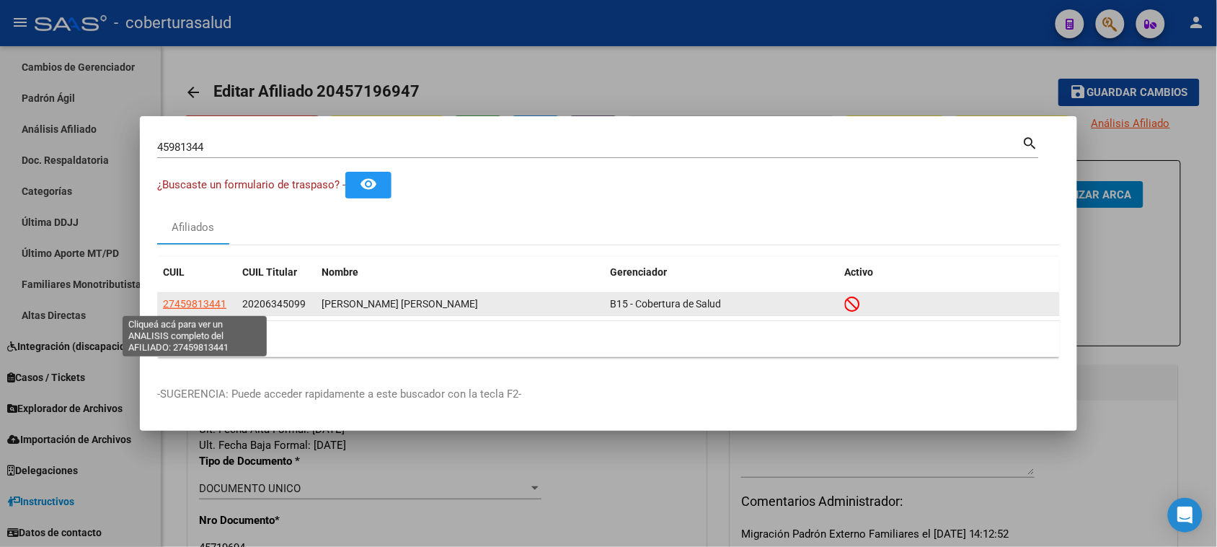
click at [188, 301] on span "27459813441" at bounding box center [194, 304] width 63 height 12
type textarea "27459813441"
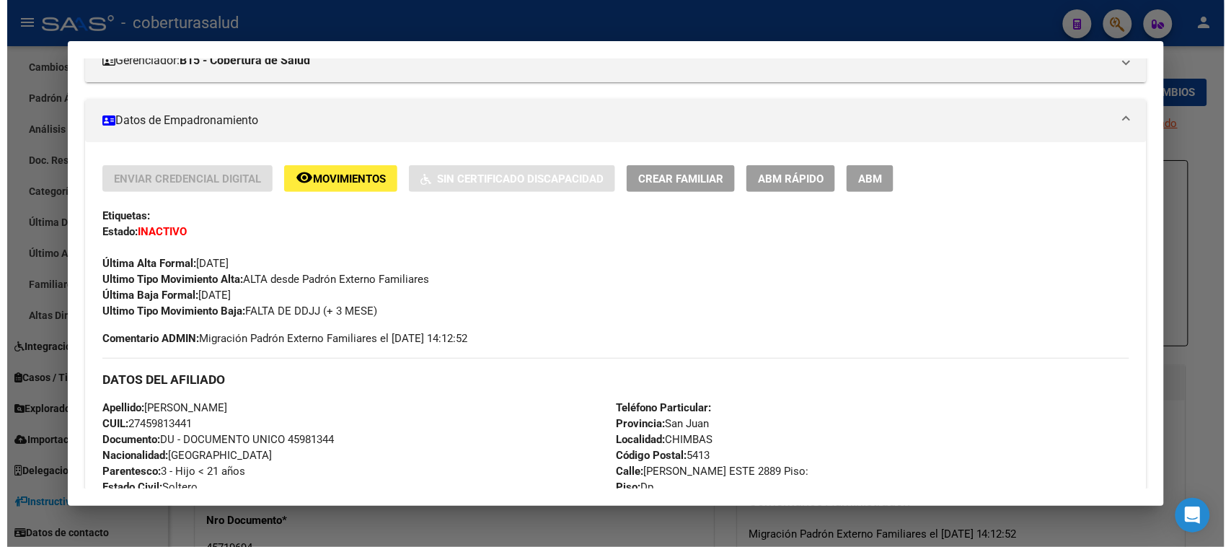
scroll to position [180, 0]
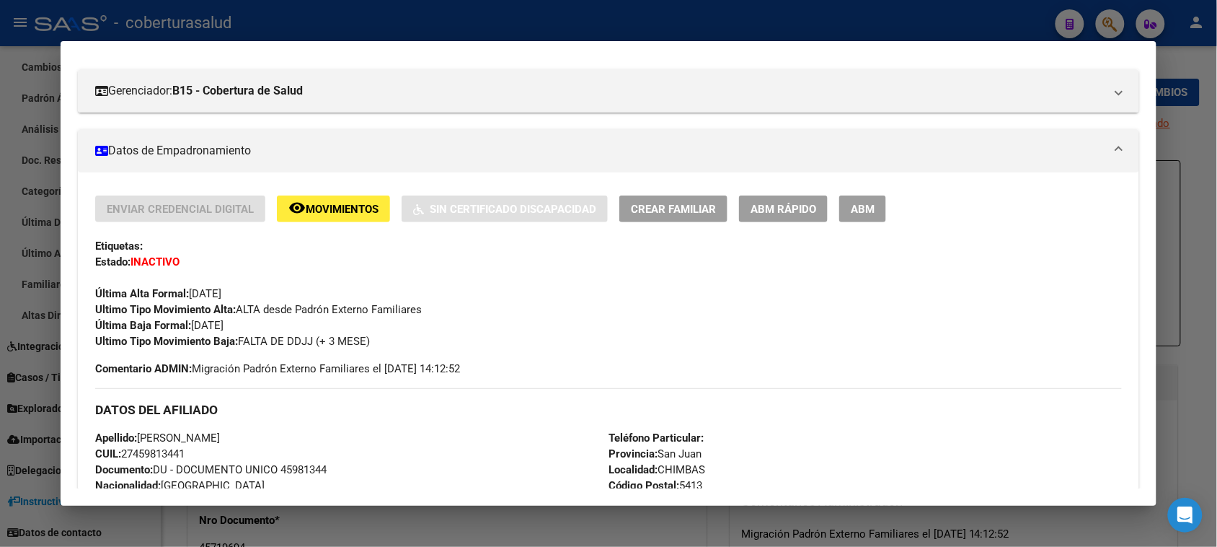
click at [851, 213] on span "ABM" at bounding box center [863, 209] width 24 height 13
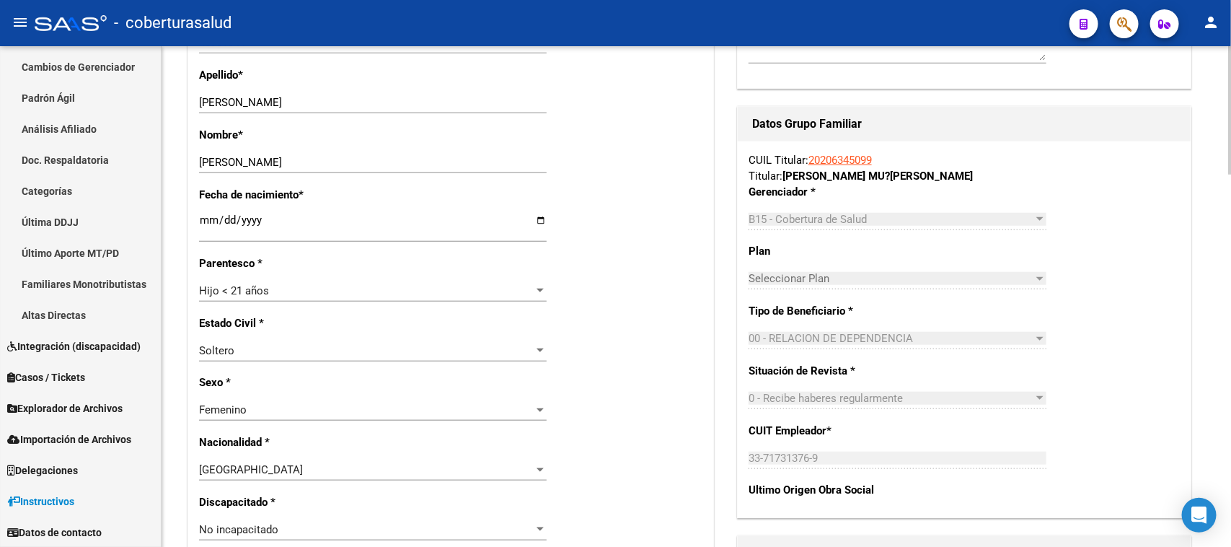
scroll to position [541, 0]
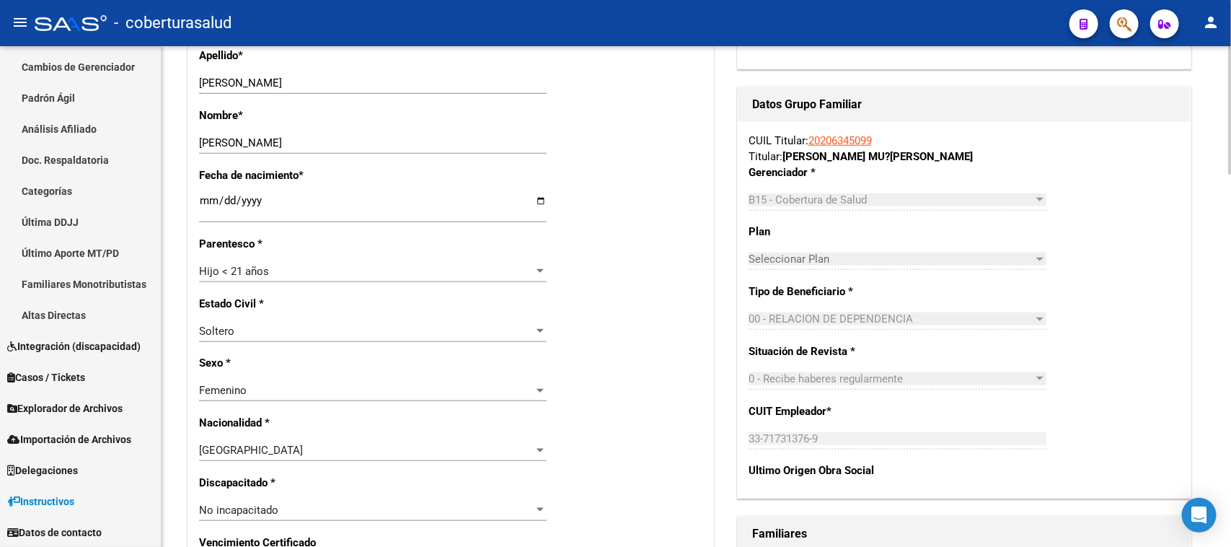
click at [296, 278] on div "Hijo < 21 años" at bounding box center [366, 271] width 335 height 13
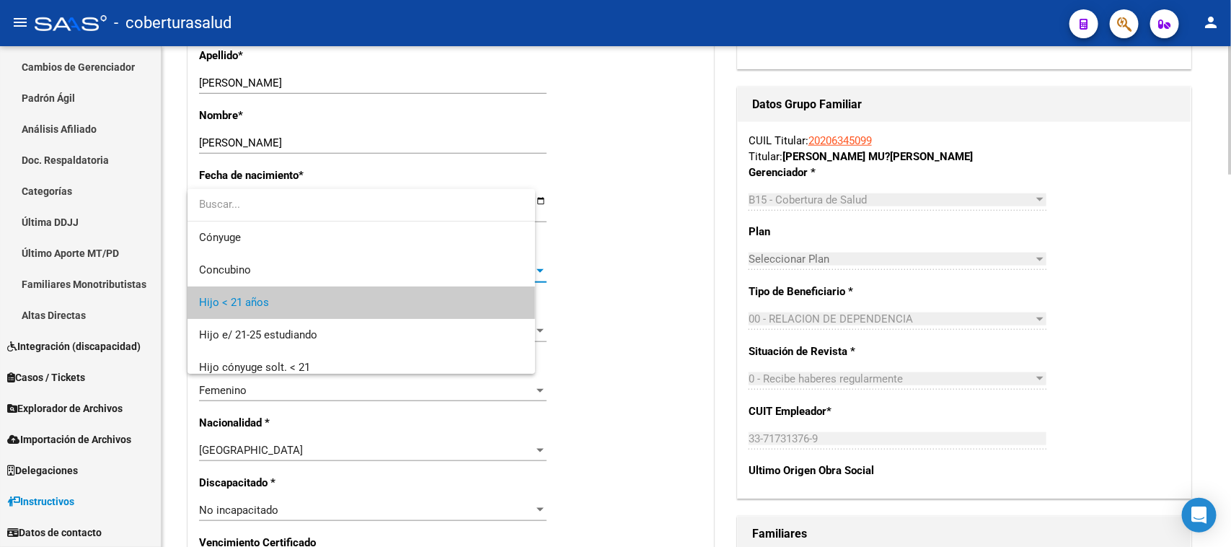
scroll to position [22, 0]
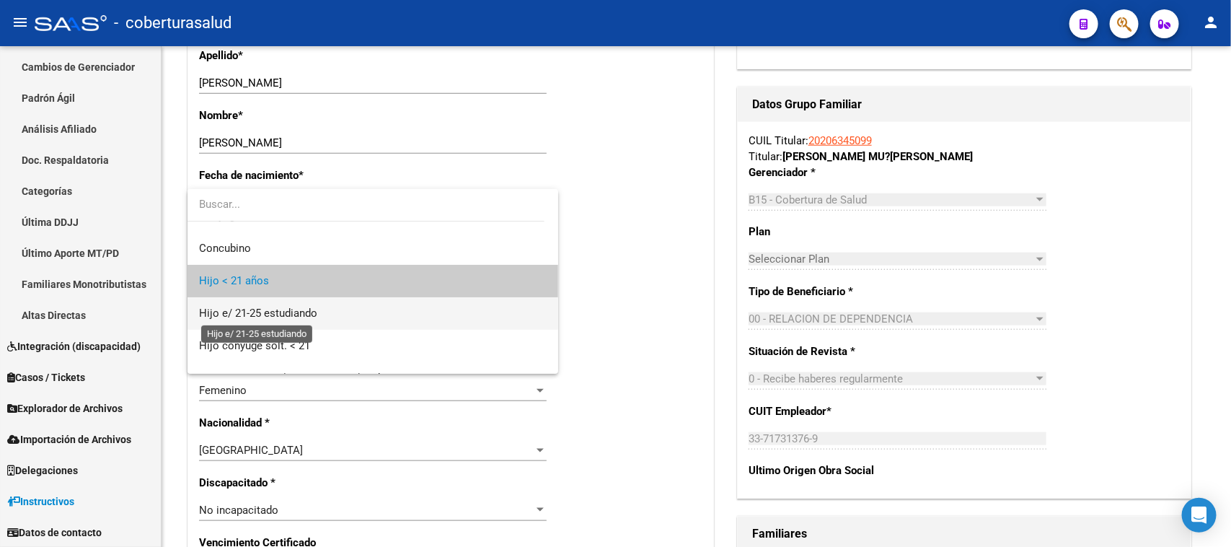
click at [305, 312] on span "Hijo e/ 21-25 estudiando" at bounding box center [258, 312] width 118 height 13
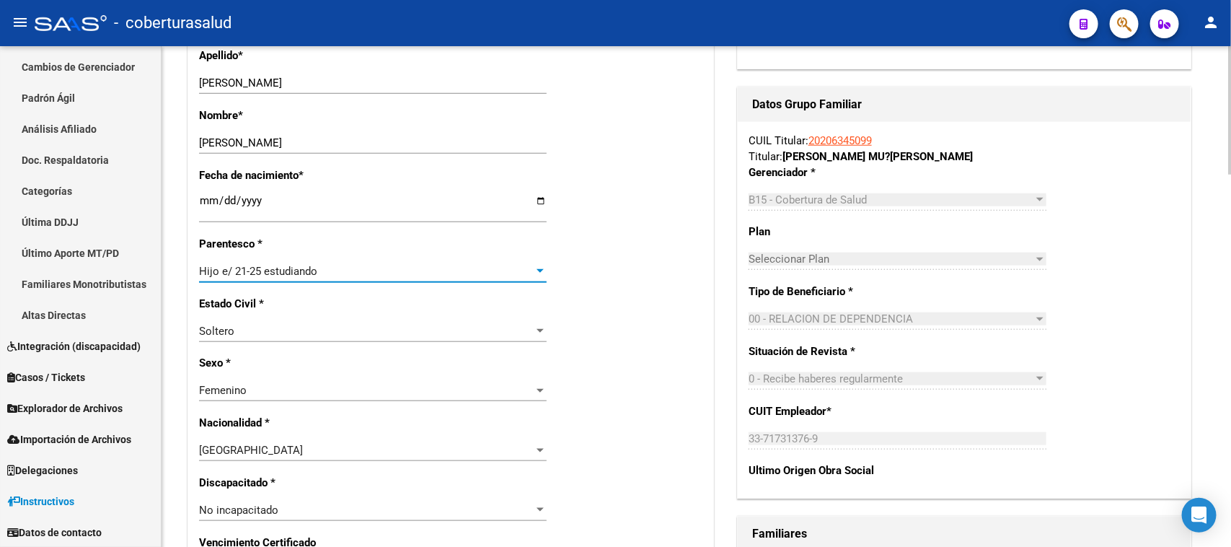
click at [637, 293] on div "Nro Afiliado Ingresar nro CUIL * 27-45981344-1 CUIL ARCA Padrón Ult. Fecha Alta…" at bounding box center [450, 555] width 525 height 1579
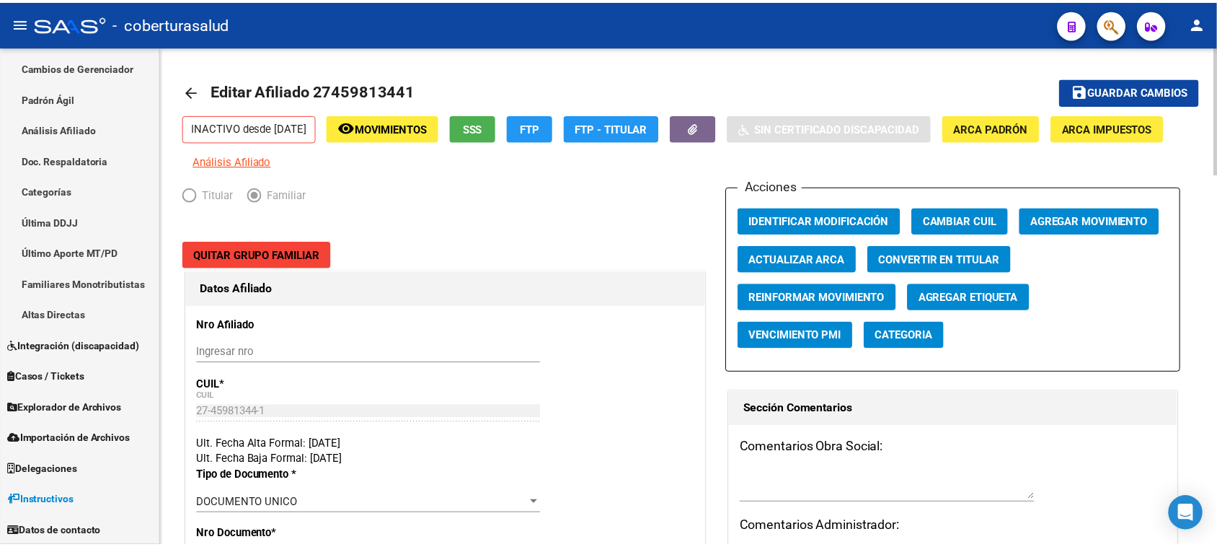
scroll to position [0, 0]
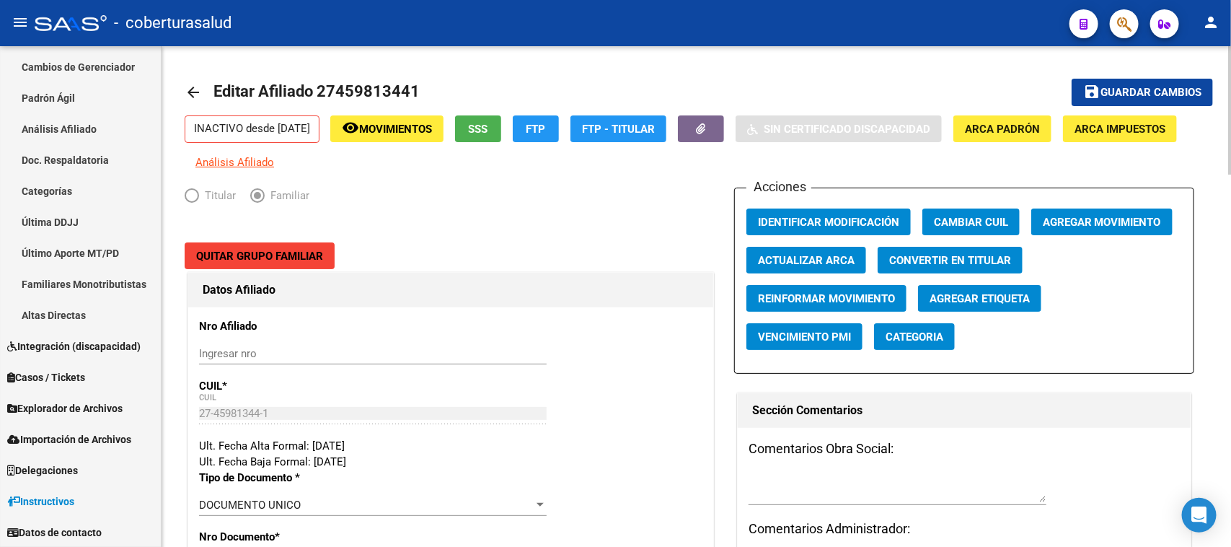
click at [1147, 77] on mat-toolbar-row "save Guardar cambios" at bounding box center [1106, 92] width 215 height 46
click at [1149, 76] on mat-toolbar-row "save Guardar cambios" at bounding box center [1106, 92] width 215 height 46
click at [1163, 91] on span "Guardar cambios" at bounding box center [1150, 93] width 101 height 13
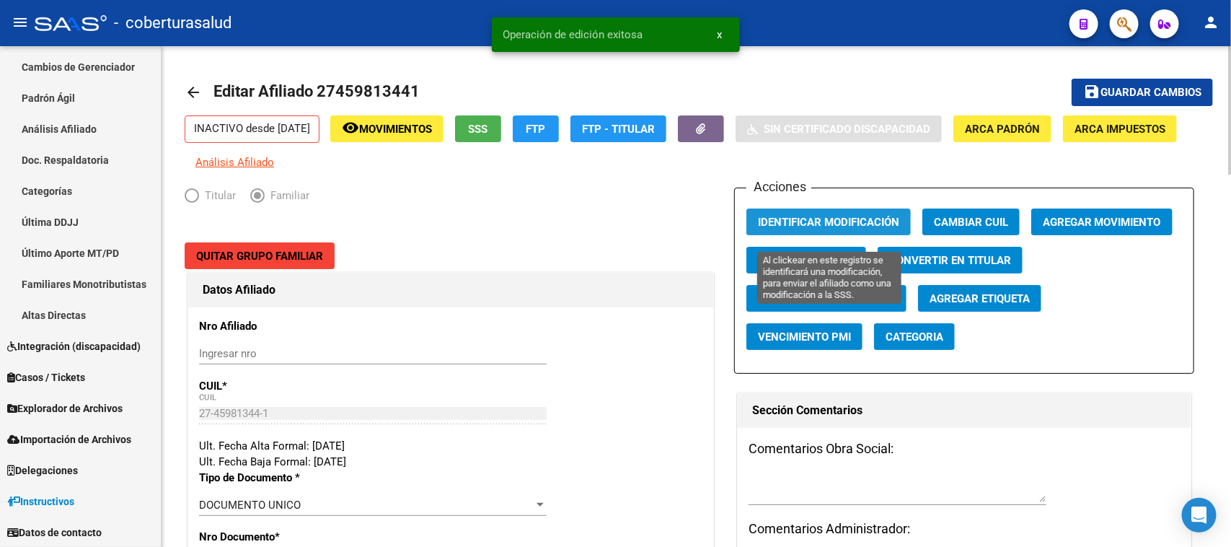
click at [871, 225] on span "Identificar Modificación" at bounding box center [828, 222] width 141 height 13
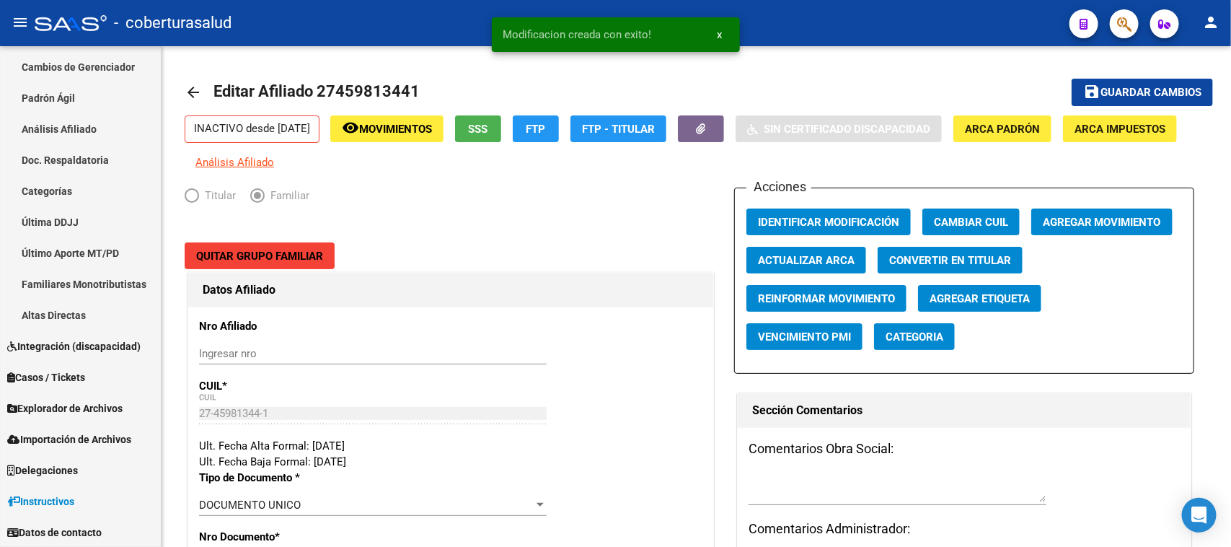
click at [1146, 20] on mat-toolbar "menu - coberturasalud person" at bounding box center [615, 23] width 1231 height 46
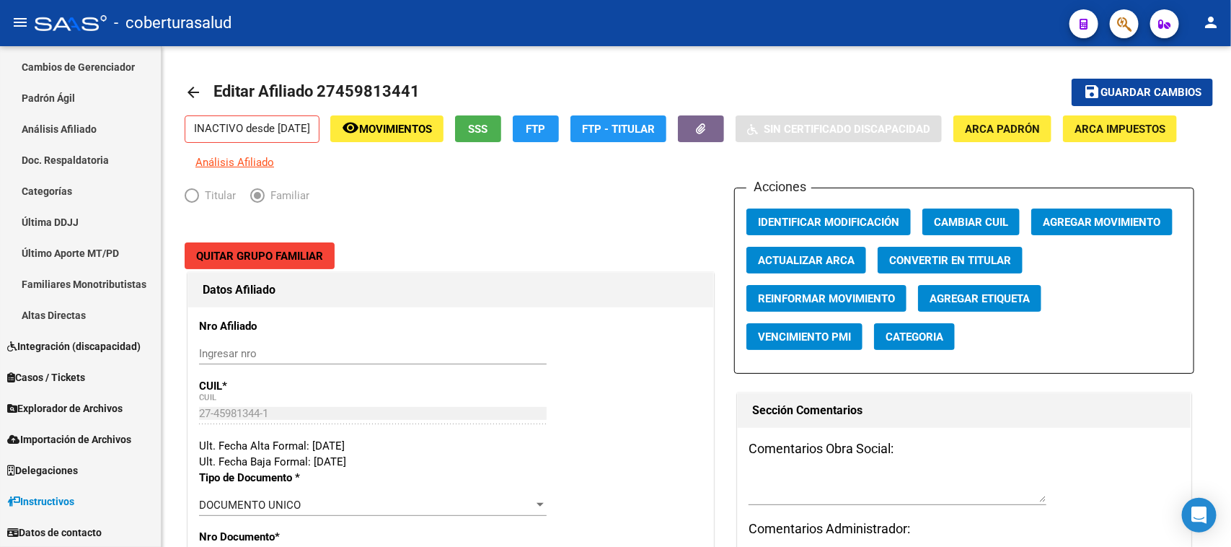
click at [1133, 17] on button "button" at bounding box center [1124, 23] width 29 height 29
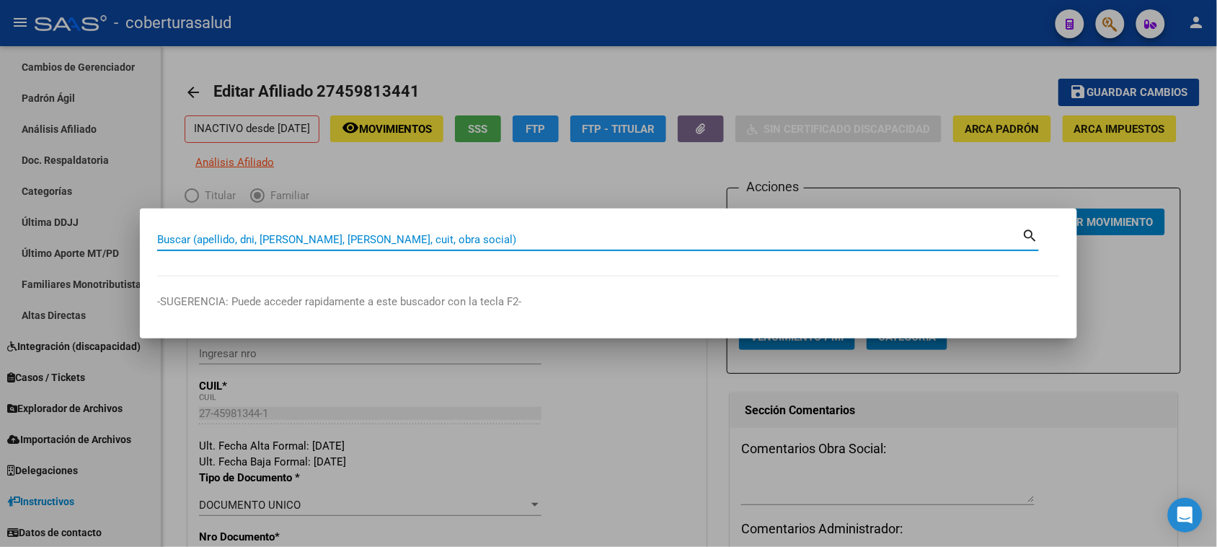
paste input "45767720"
type input "45767720"
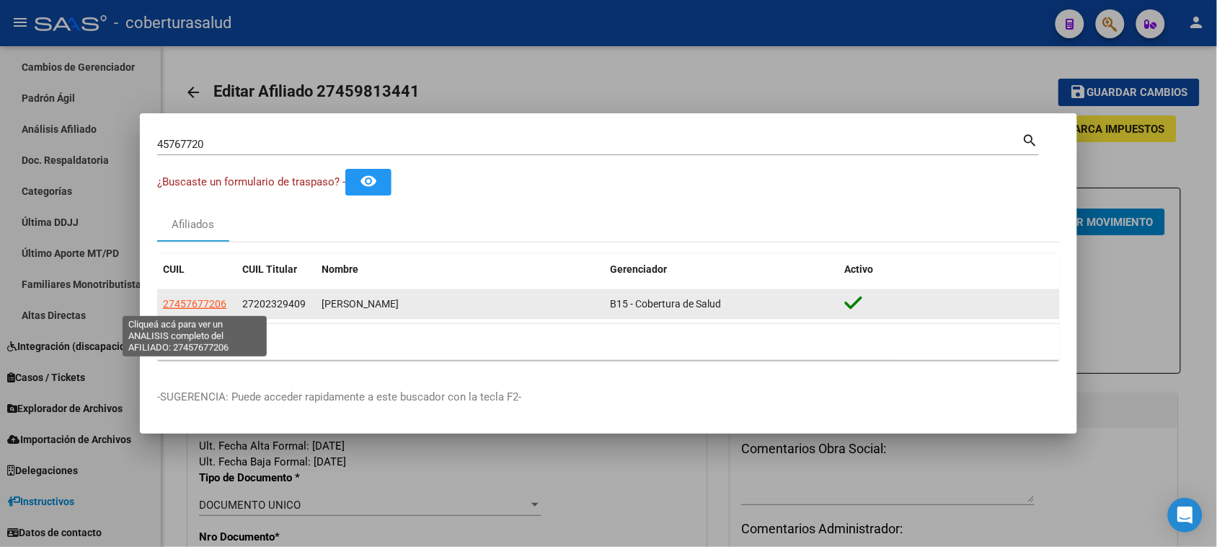
click at [185, 301] on span "27457677206" at bounding box center [194, 304] width 63 height 12
type textarea "27457677206"
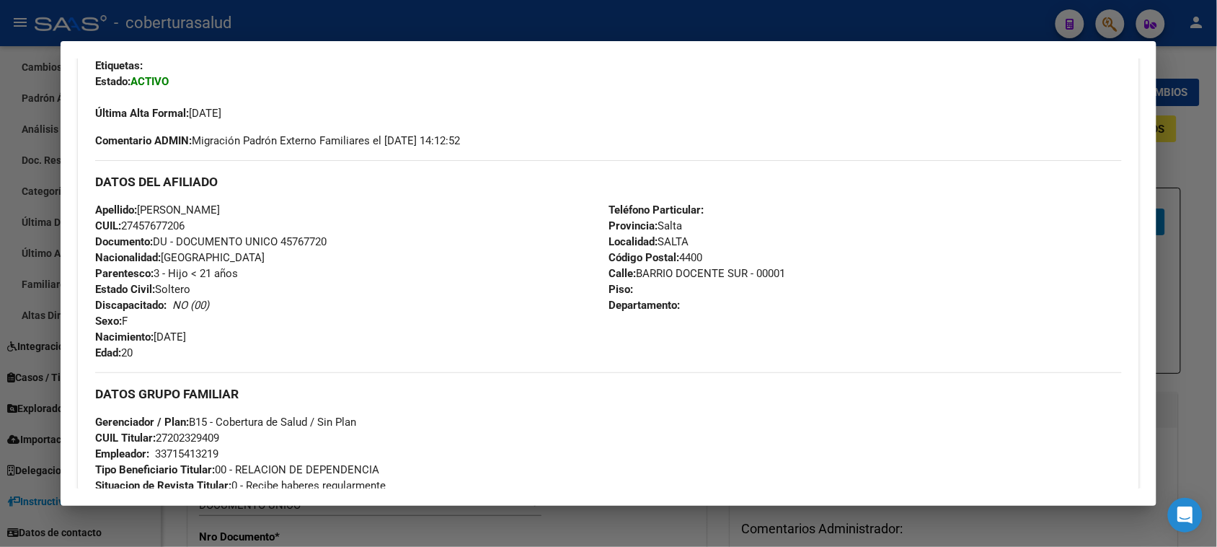
scroll to position [270, 0]
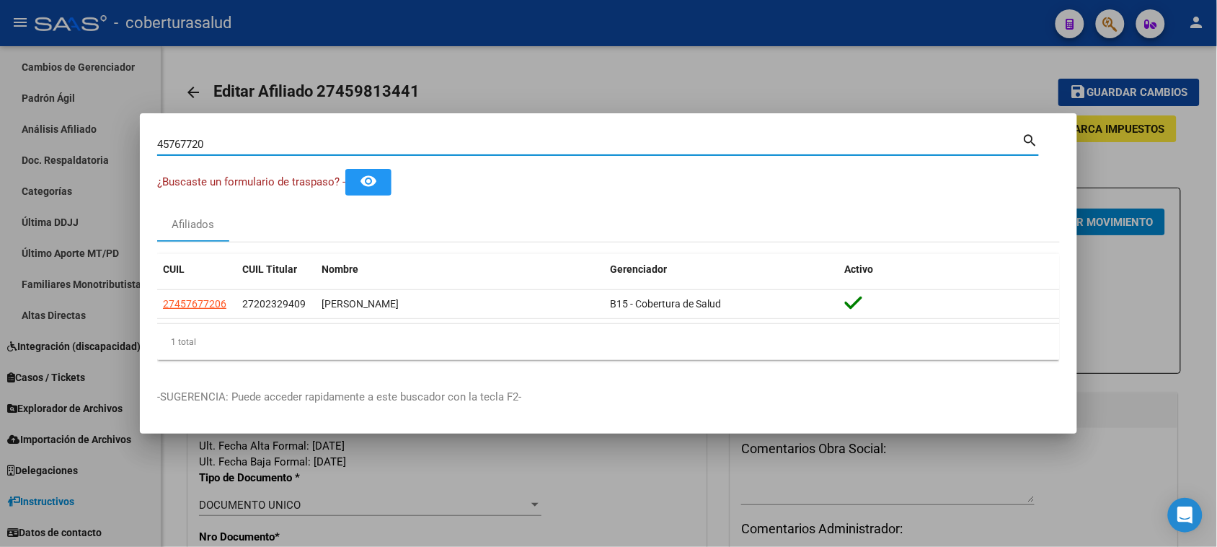
click at [270, 141] on input "45767720" at bounding box center [589, 144] width 865 height 13
paste input "457667"
type input "45457667"
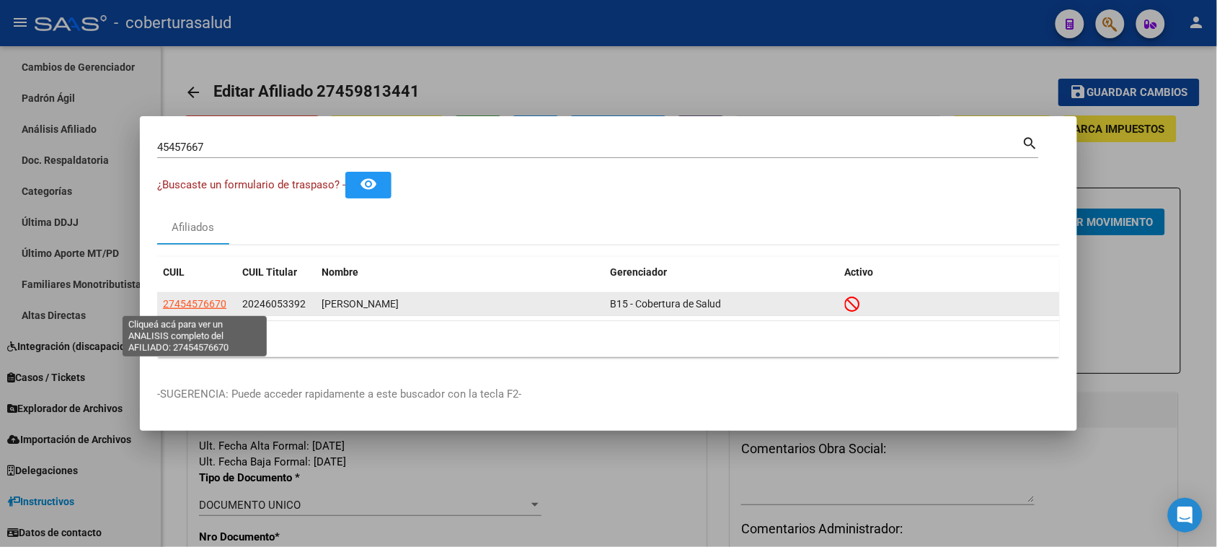
click at [204, 303] on span "27454576670" at bounding box center [194, 304] width 63 height 12
type textarea "27454576670"
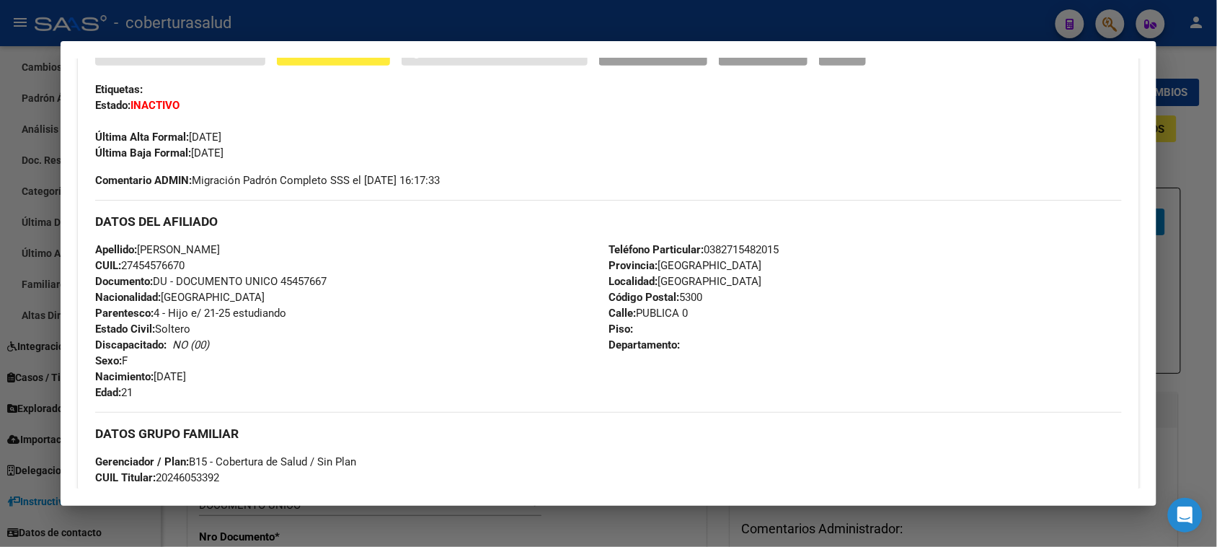
scroll to position [361, 0]
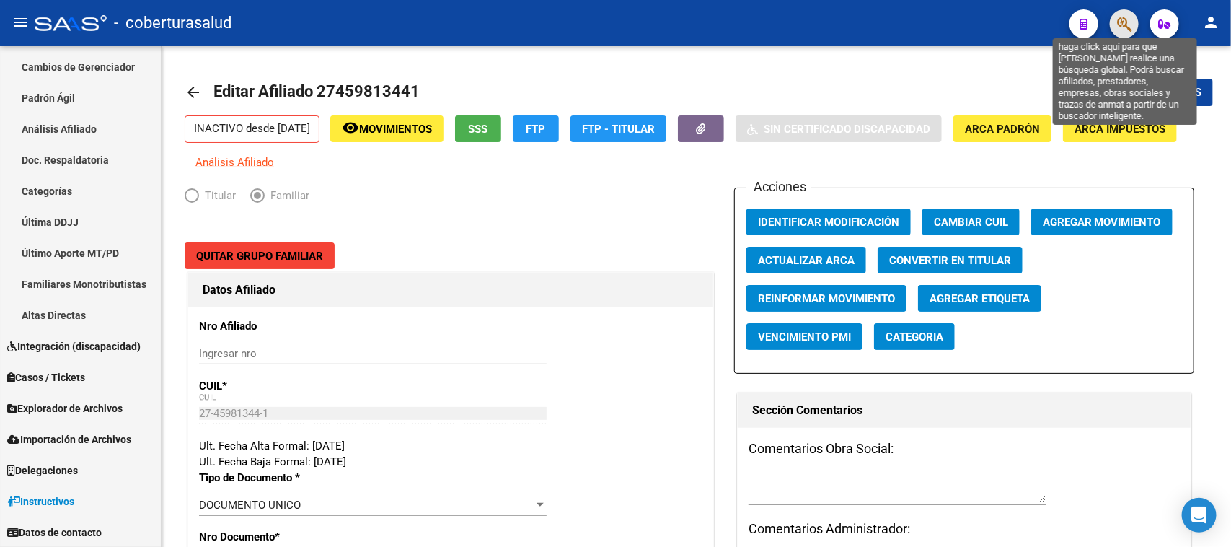
click at [1121, 19] on icon "button" at bounding box center [1124, 24] width 14 height 17
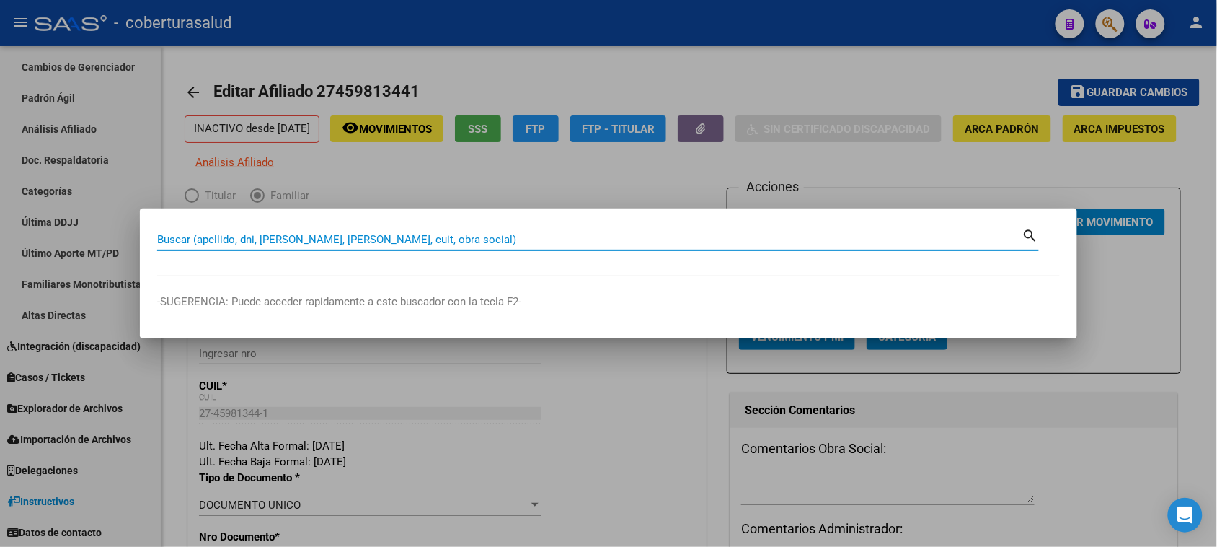
paste input "52272082"
type input "52272082"
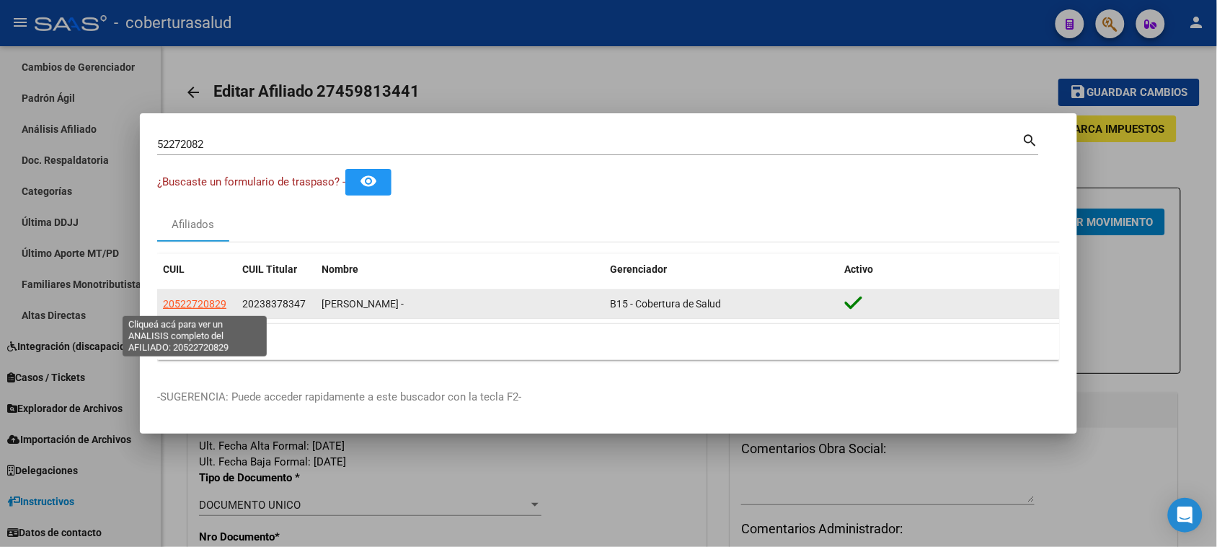
click at [193, 304] on span "20522720829" at bounding box center [194, 304] width 63 height 12
type textarea "20522720829"
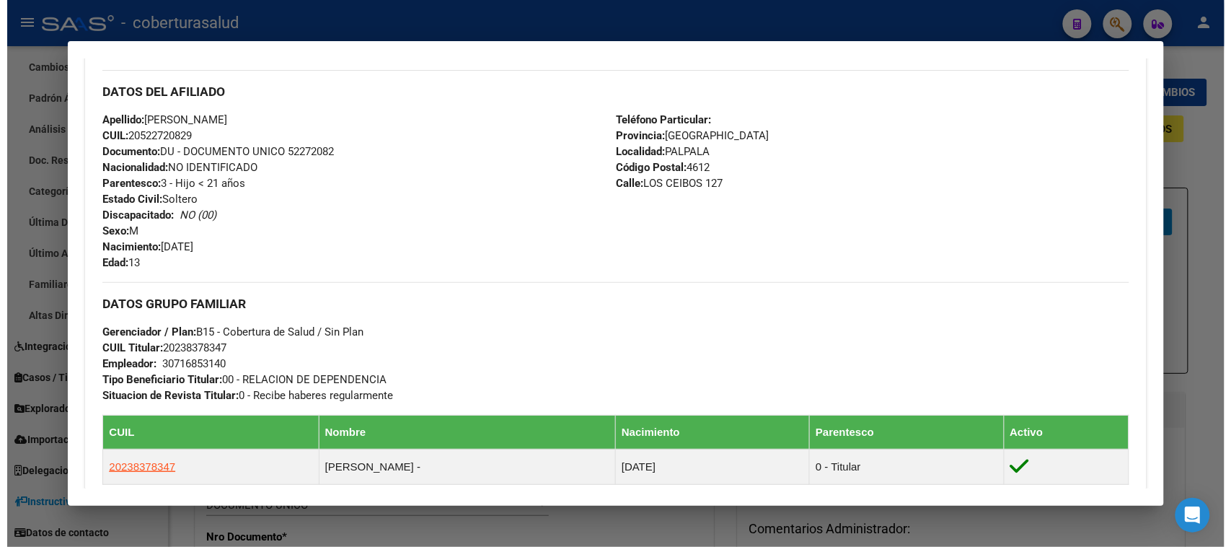
scroll to position [0, 0]
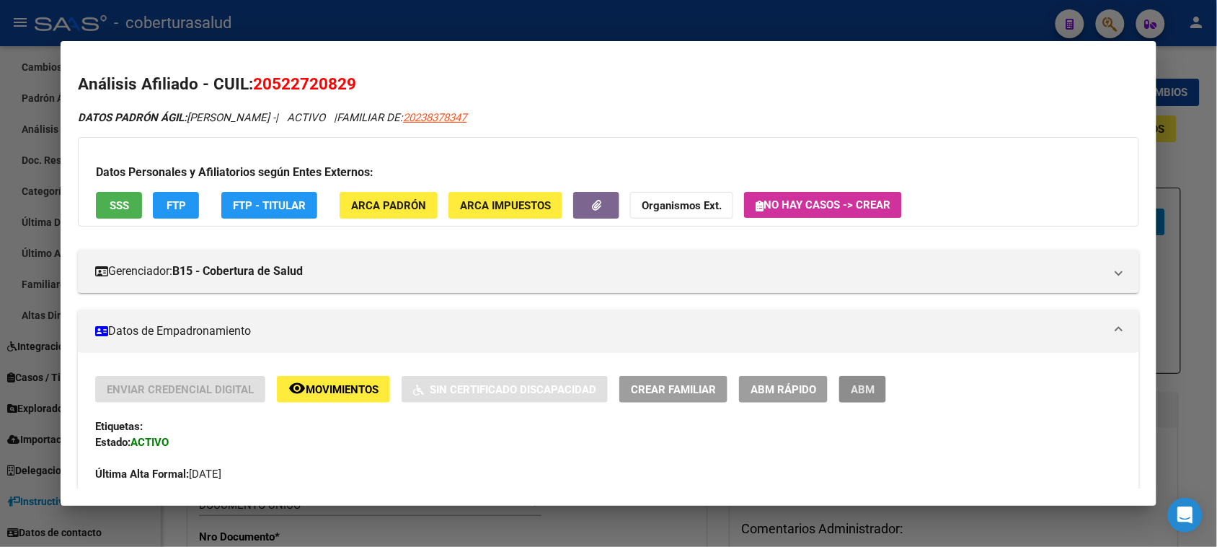
click at [857, 386] on span "ABM" at bounding box center [863, 389] width 24 height 13
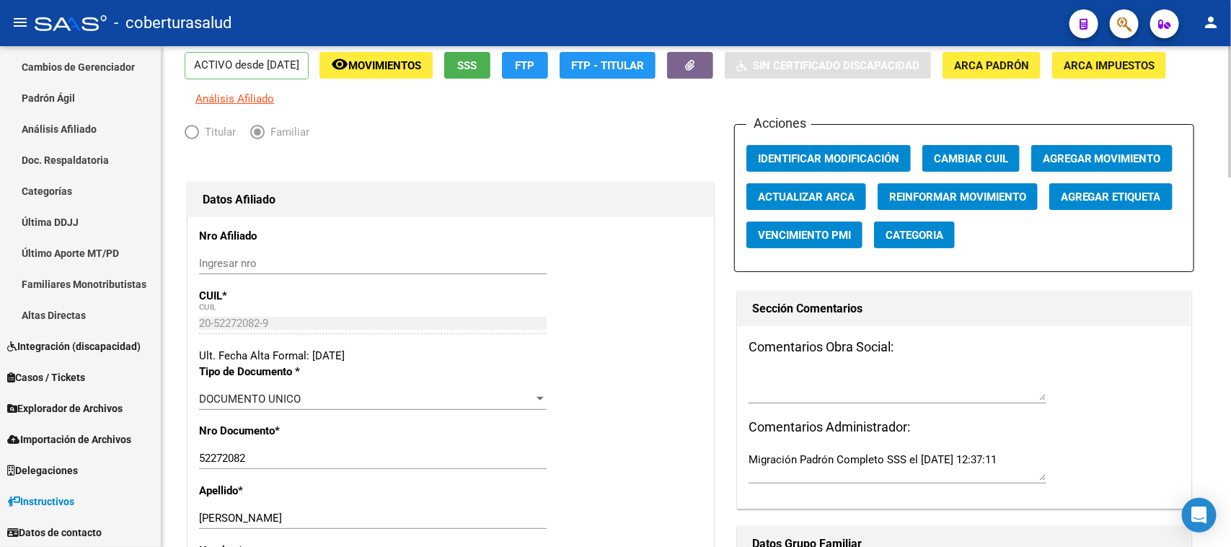
scroll to position [270, 0]
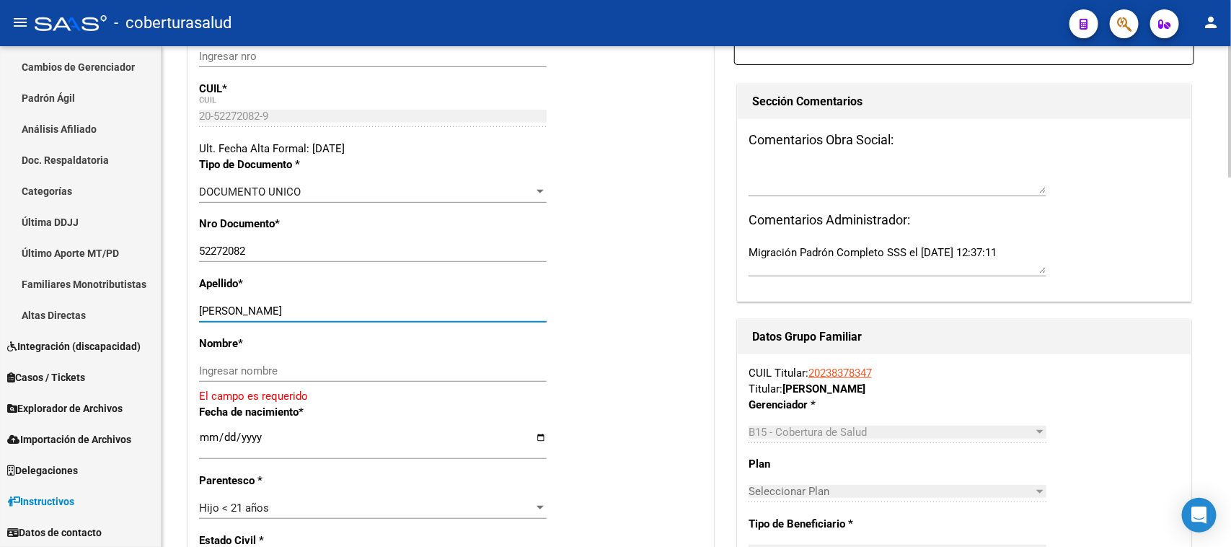
drag, startPoint x: 393, startPoint y: 308, endPoint x: 231, endPoint y: 314, distance: 162.3
click at [231, 314] on input "[PERSON_NAME]" at bounding box center [373, 310] width 348 height 13
type input "[PERSON_NAME]"
click at [236, 362] on div "Ingresar nombre" at bounding box center [373, 371] width 348 height 22
click at [238, 364] on input "Ingresar nombre" at bounding box center [373, 370] width 348 height 13
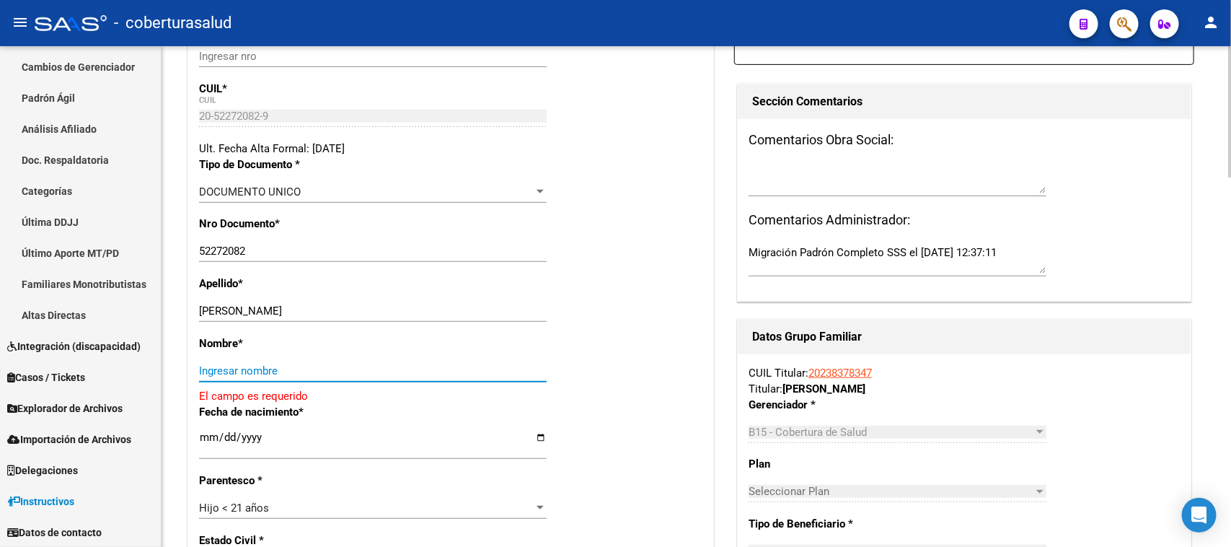
paste input "[PERSON_NAME]"
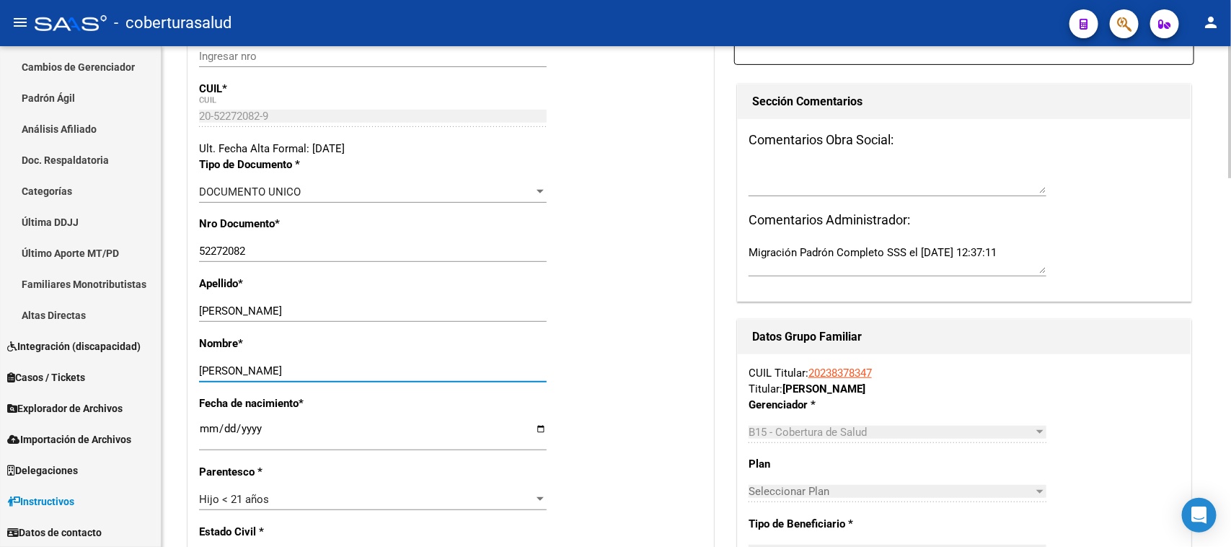
type input "[PERSON_NAME]"
click at [655, 362] on div "Nombre * [PERSON_NAME] nombre" at bounding box center [450, 365] width 503 height 60
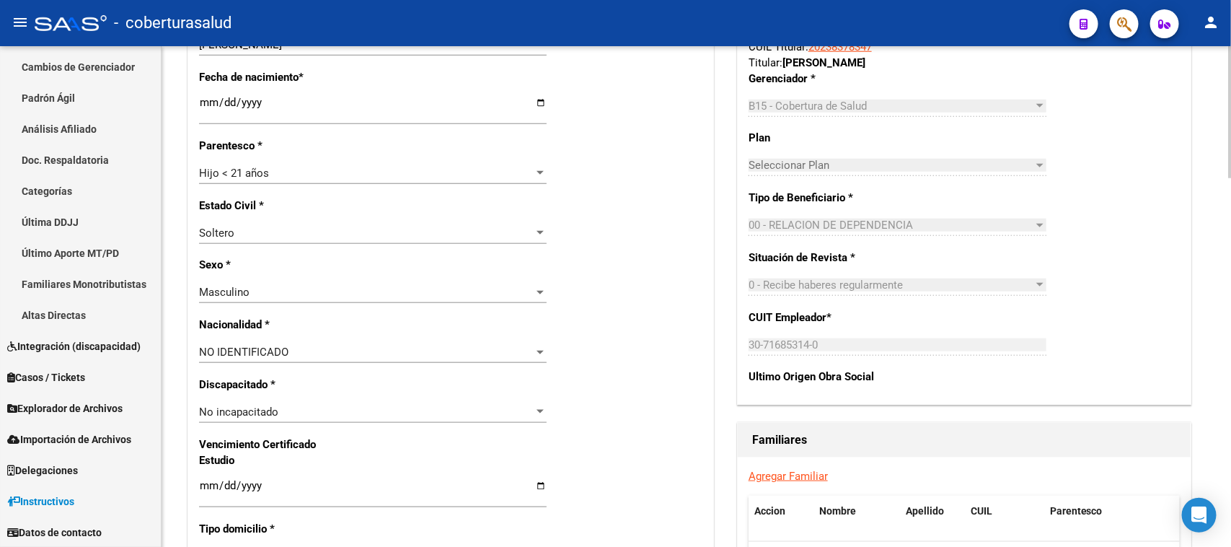
scroll to position [631, 0]
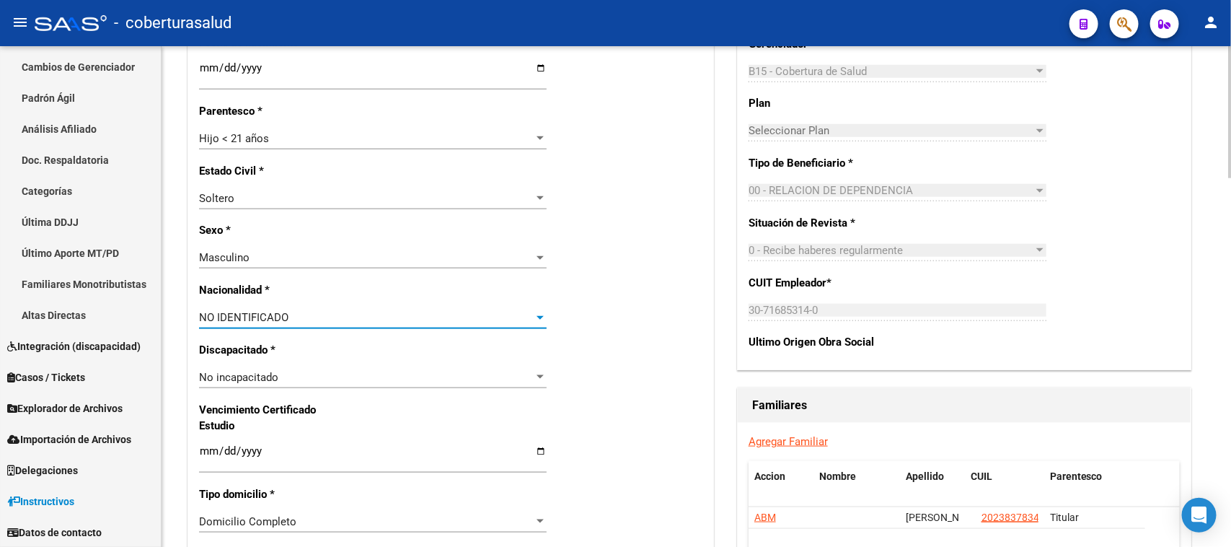
click at [375, 317] on div "NO IDENTIFICADO" at bounding box center [366, 317] width 335 height 13
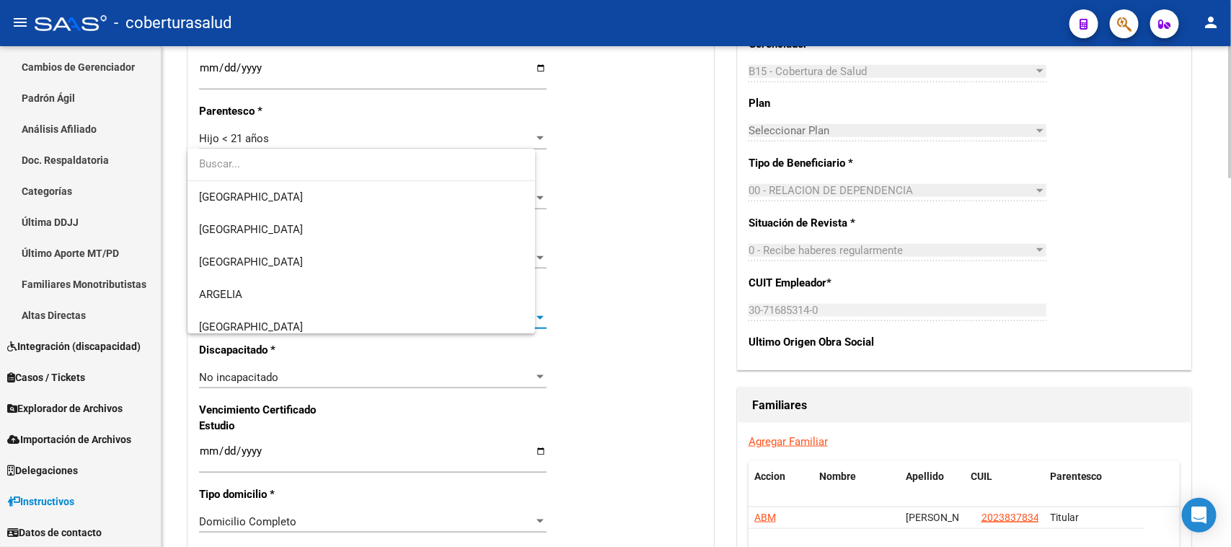
scroll to position [0, 0]
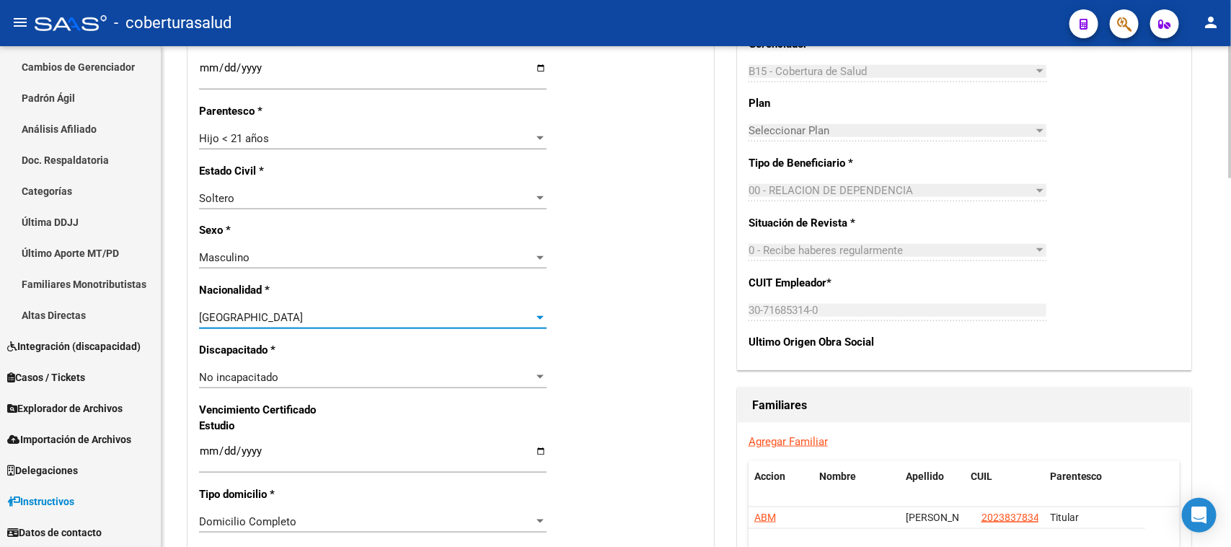
click at [375, 317] on div "[GEOGRAPHIC_DATA]" at bounding box center [366, 317] width 335 height 13
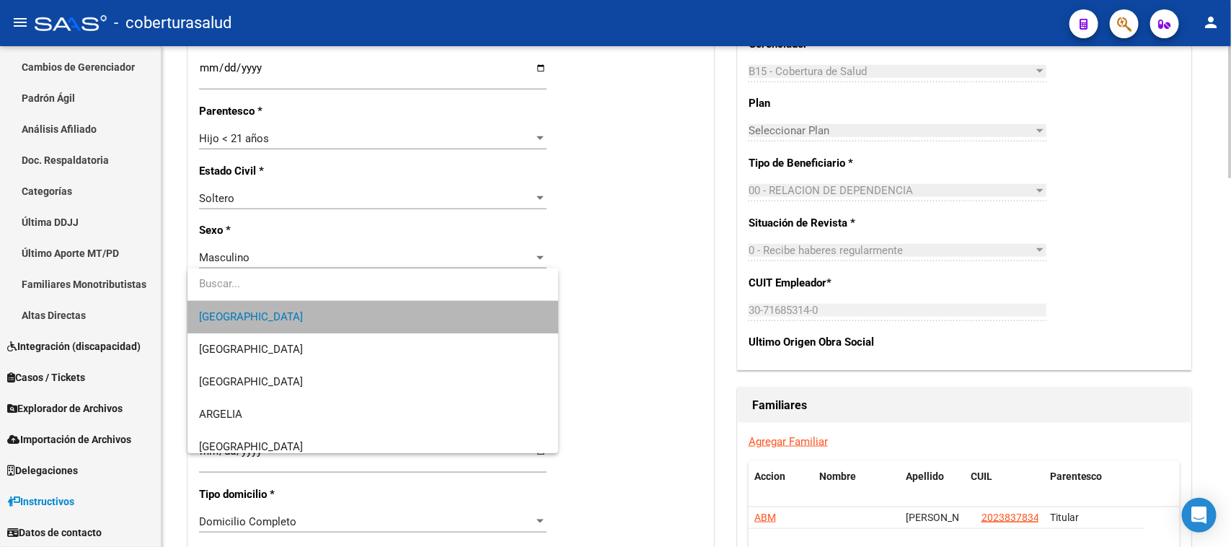
click at [375, 317] on span "[GEOGRAPHIC_DATA]" at bounding box center [372, 317] width 347 height 32
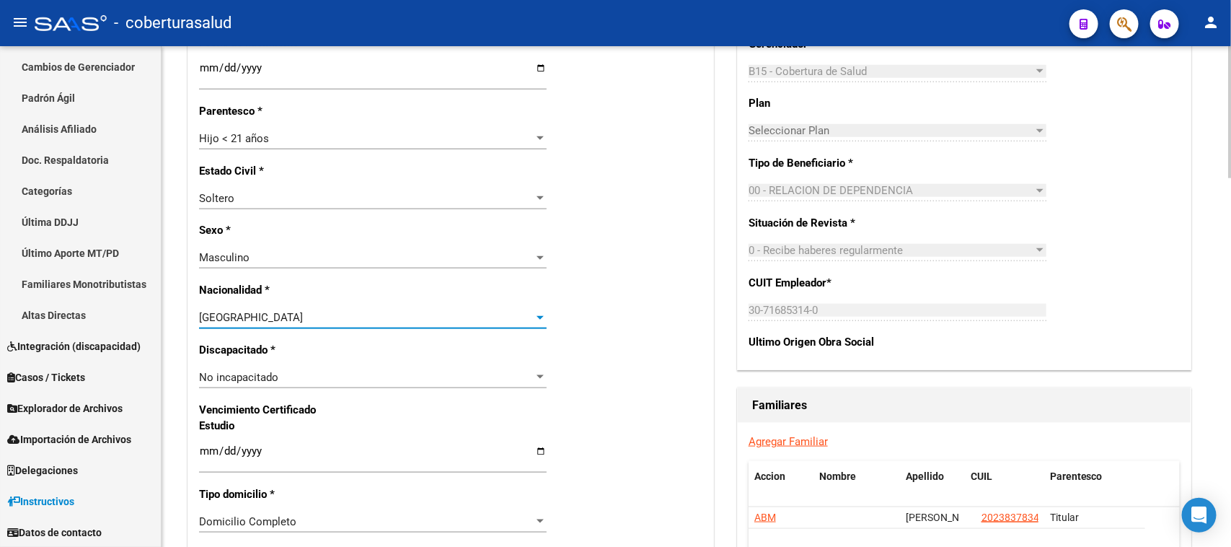
click at [373, 317] on div "[GEOGRAPHIC_DATA]" at bounding box center [366, 317] width 335 height 13
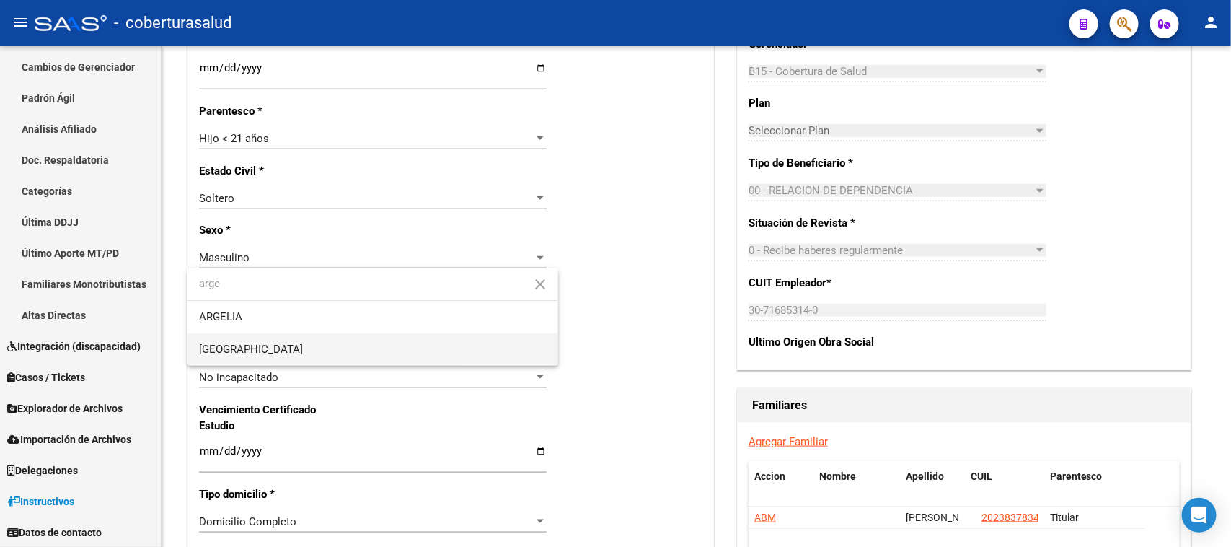
type input "arge"
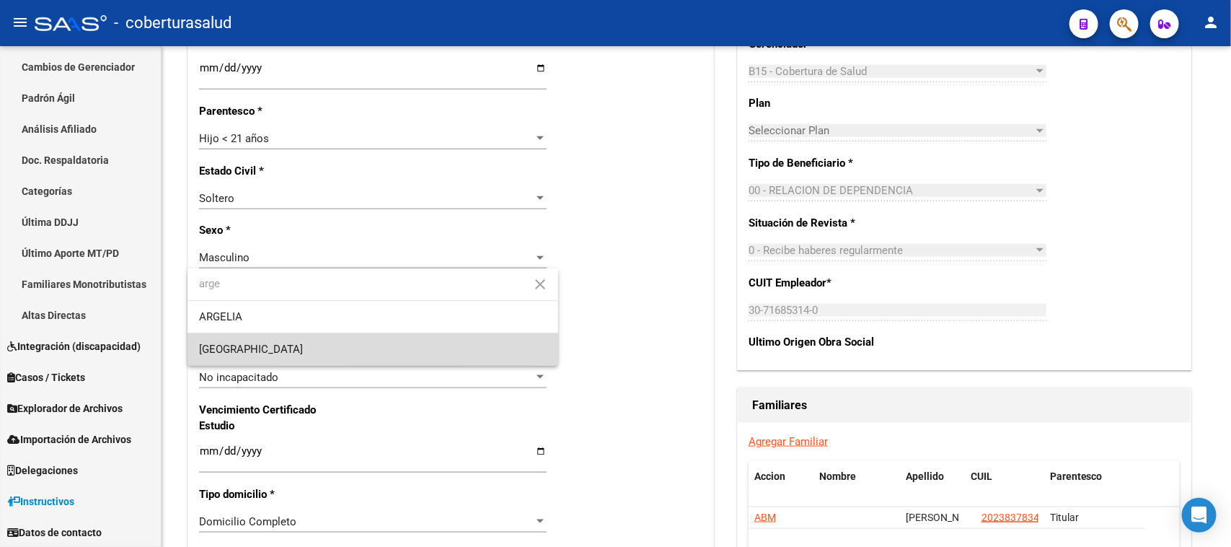
click at [270, 344] on span "[GEOGRAPHIC_DATA]" at bounding box center [372, 349] width 347 height 32
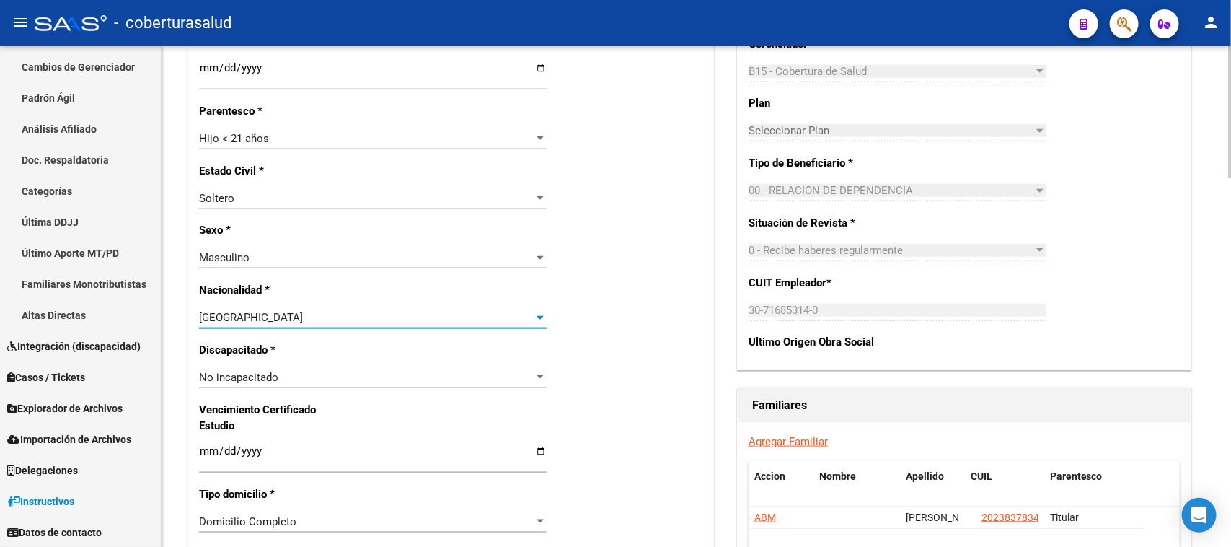
click at [615, 310] on div "Nro Afiliado Ingresar nro CUIL * 20-52272082-9 CUIL ARCA Padrón Ult. Fecha Alta…" at bounding box center [450, 431] width 525 height 1563
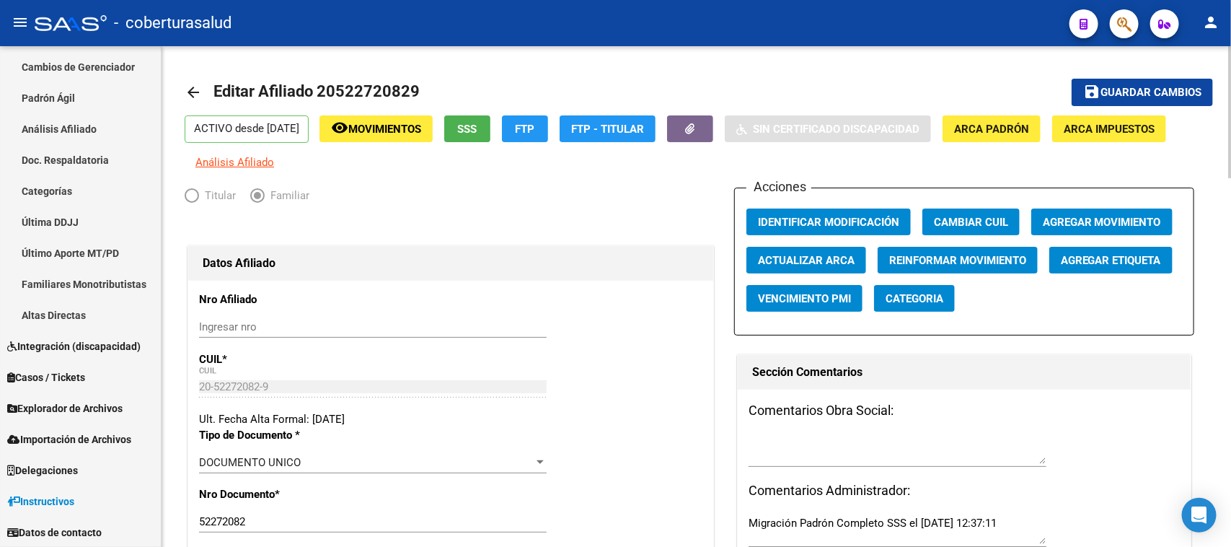
click at [1126, 87] on span "Guardar cambios" at bounding box center [1150, 93] width 101 height 13
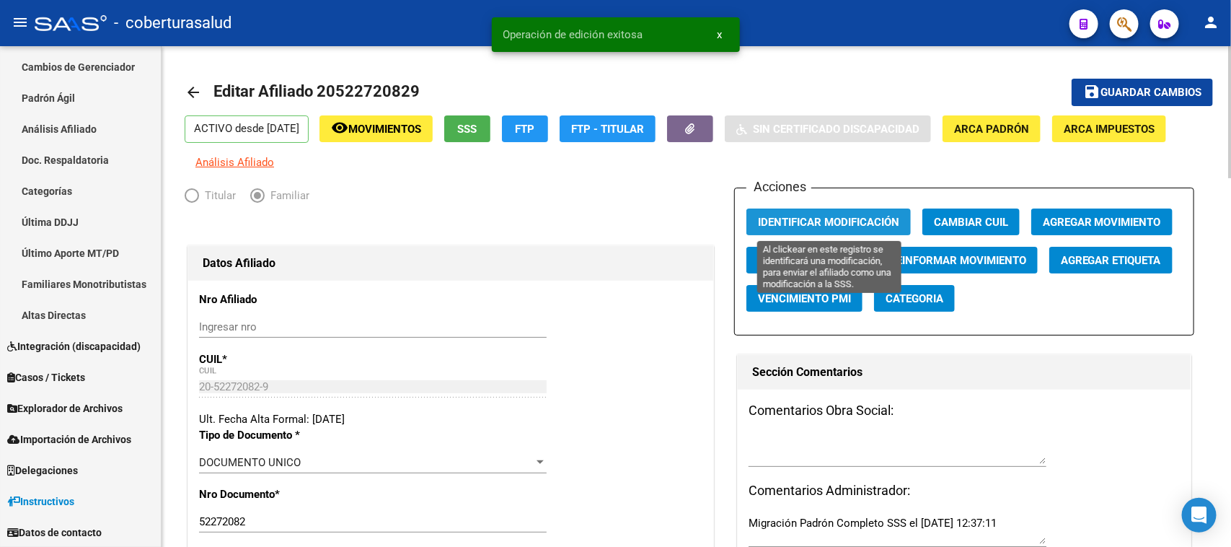
click at [841, 216] on span "Identificar Modificación" at bounding box center [828, 222] width 141 height 13
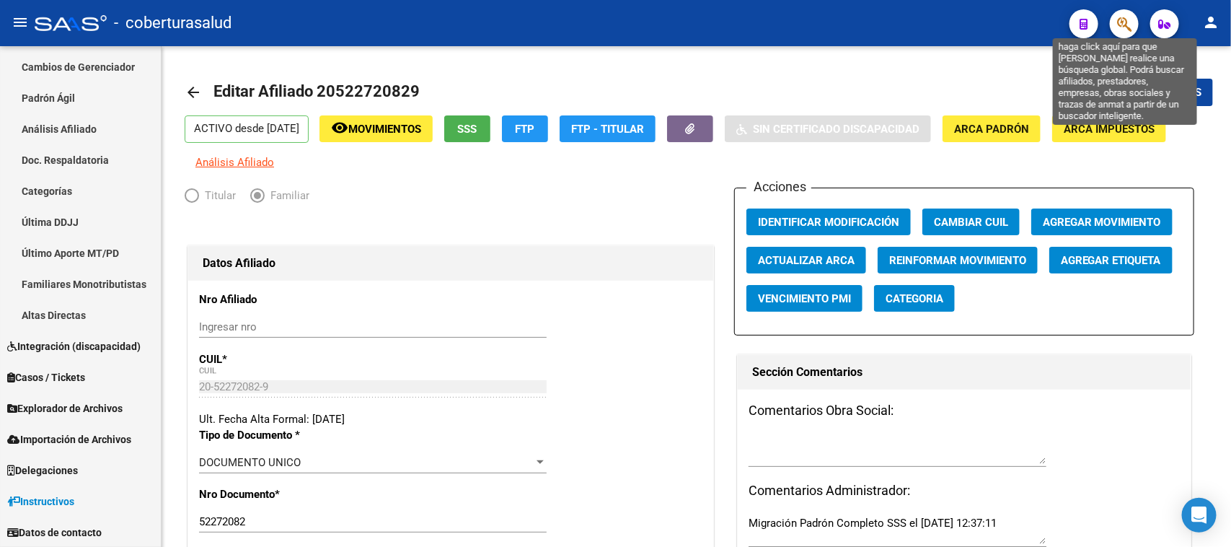
click at [1123, 18] on icon "button" at bounding box center [1124, 24] width 14 height 17
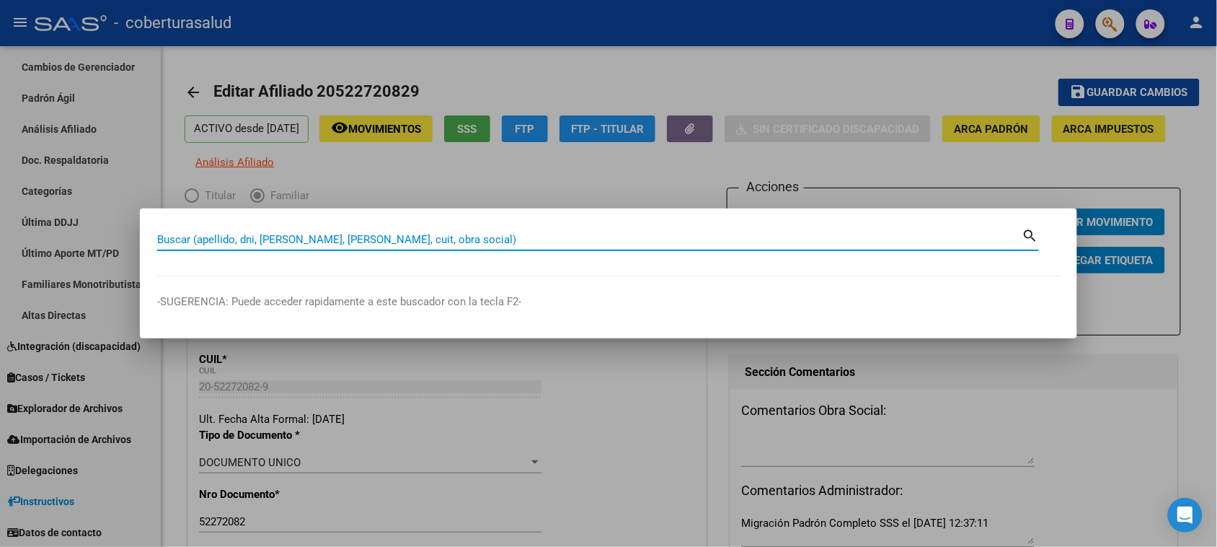
paste input "56470706"
type input "56470706"
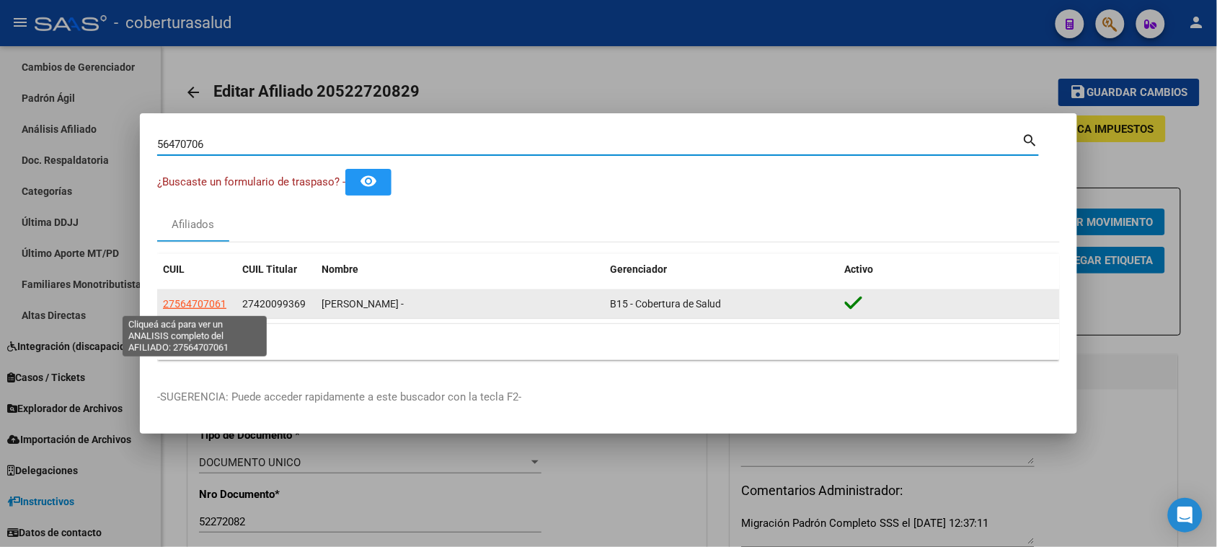
click at [196, 301] on span "27564707061" at bounding box center [194, 304] width 63 height 12
type textarea "27564707061"
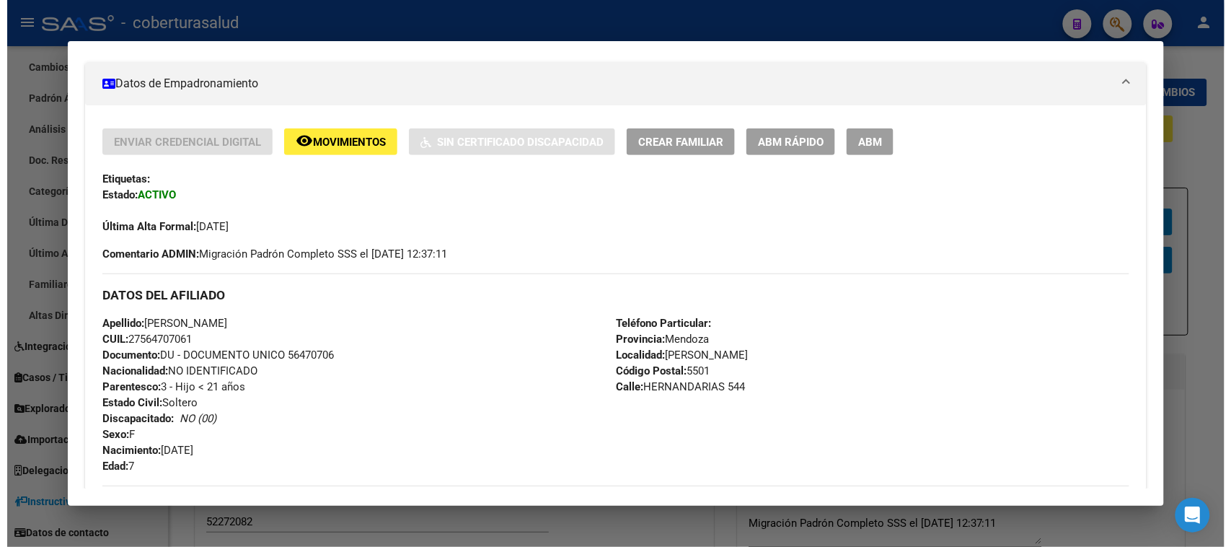
scroll to position [270, 0]
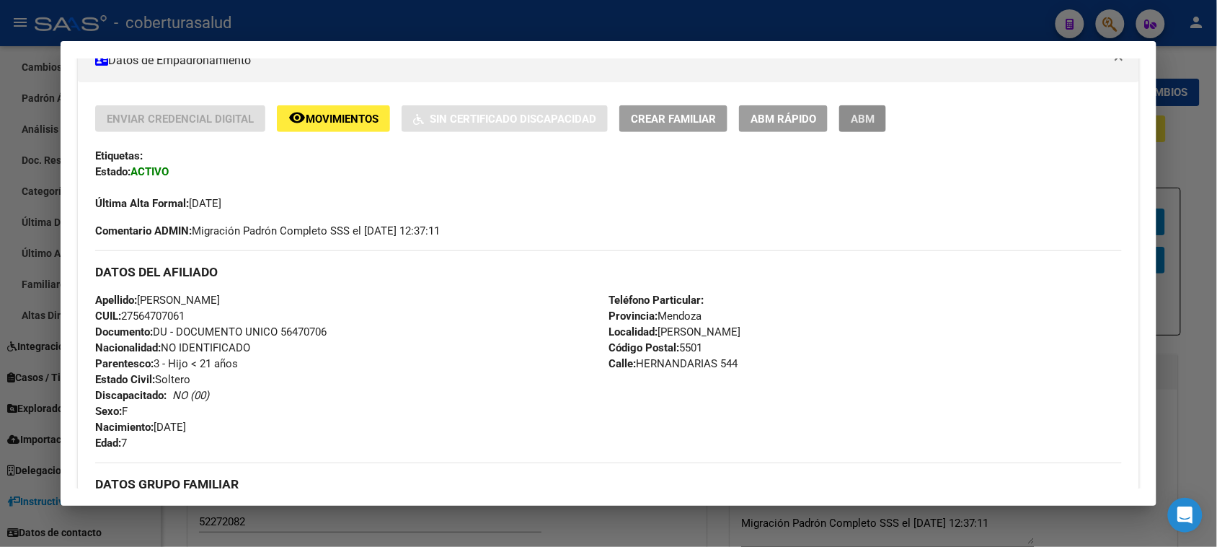
click at [853, 112] on span "ABM" at bounding box center [863, 118] width 24 height 13
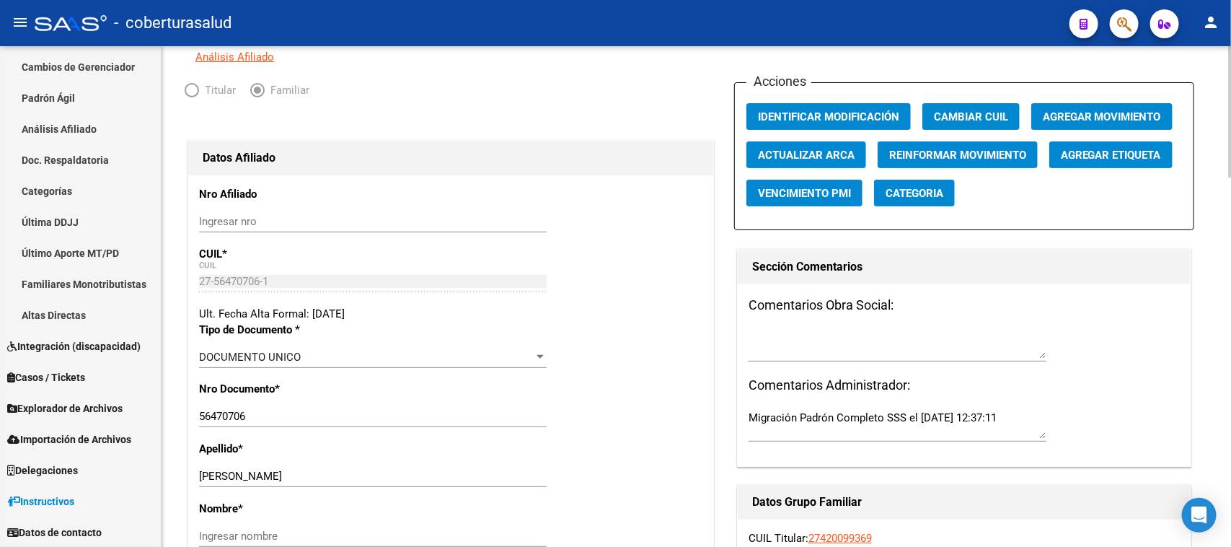
scroll to position [270, 0]
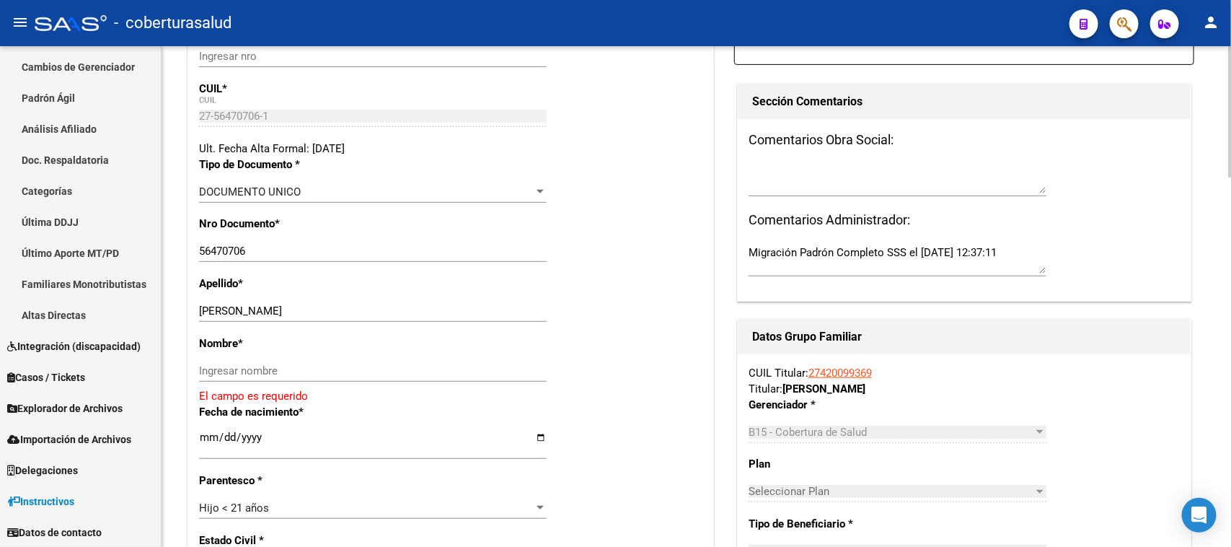
click at [374, 301] on div "[PERSON_NAME] Ingresar apellido" at bounding box center [373, 311] width 348 height 22
drag, startPoint x: 405, startPoint y: 305, endPoint x: 394, endPoint y: 305, distance: 10.8
click at [394, 306] on input "[PERSON_NAME]" at bounding box center [373, 310] width 348 height 13
drag, startPoint x: 334, startPoint y: 311, endPoint x: 256, endPoint y: 314, distance: 77.9
click at [256, 314] on div "[PERSON_NAME] Ingresar apellido" at bounding box center [373, 311] width 348 height 22
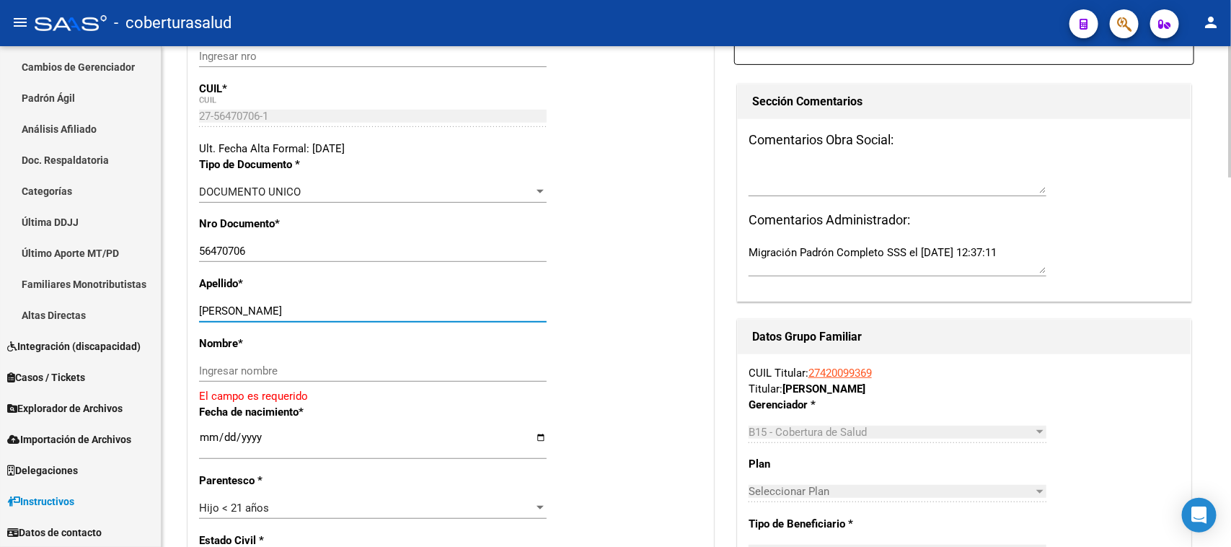
drag, startPoint x: 256, startPoint y: 314, endPoint x: 309, endPoint y: 309, distance: 53.0
click at [309, 309] on input "[PERSON_NAME]" at bounding box center [373, 310] width 348 height 13
type input "GUTIERREZ"
click at [296, 361] on div "Ingresar nombre" at bounding box center [373, 371] width 348 height 22
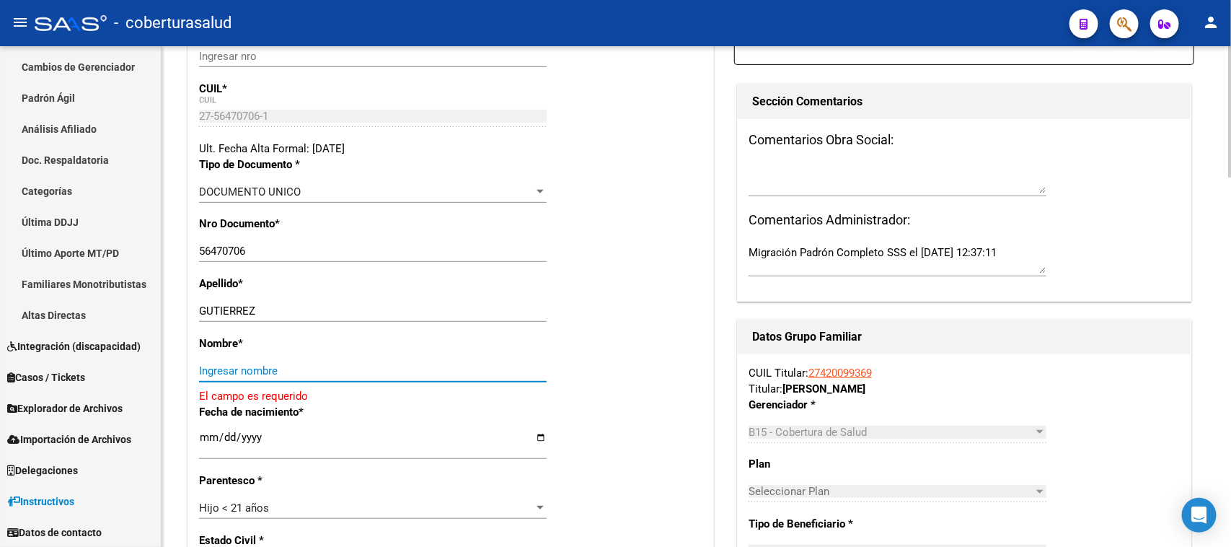
click at [297, 372] on input "Ingresar nombre" at bounding box center [373, 370] width 348 height 13
paste input "LUNA"
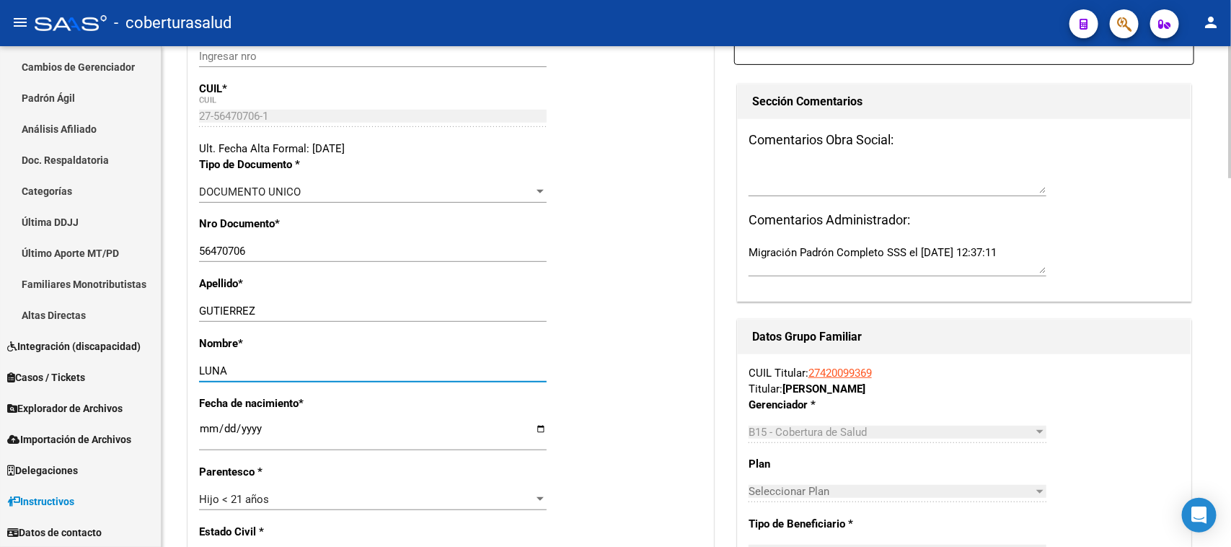
type input "LUNA"
click at [650, 322] on div "Apellido * [PERSON_NAME] Ingresar apellido" at bounding box center [450, 305] width 503 height 60
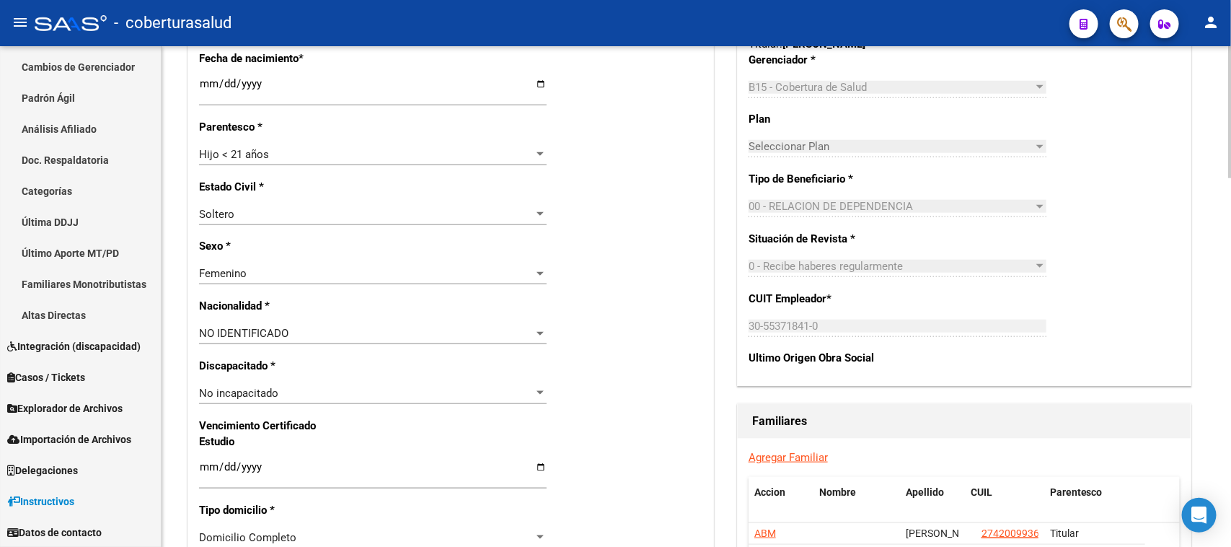
scroll to position [631, 0]
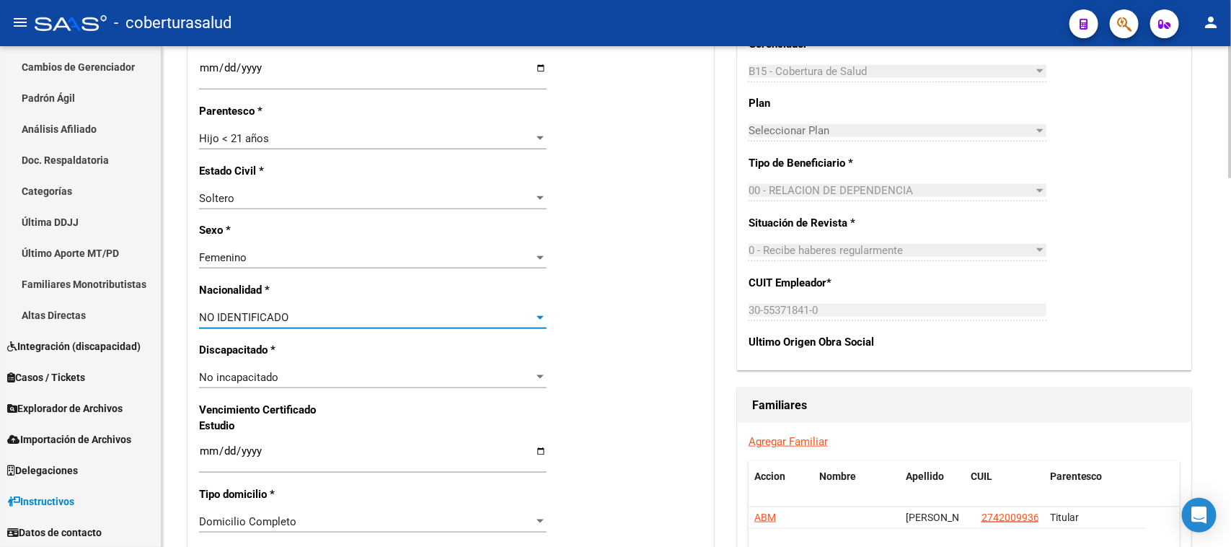
click at [341, 316] on div "NO IDENTIFICADO" at bounding box center [366, 317] width 335 height 13
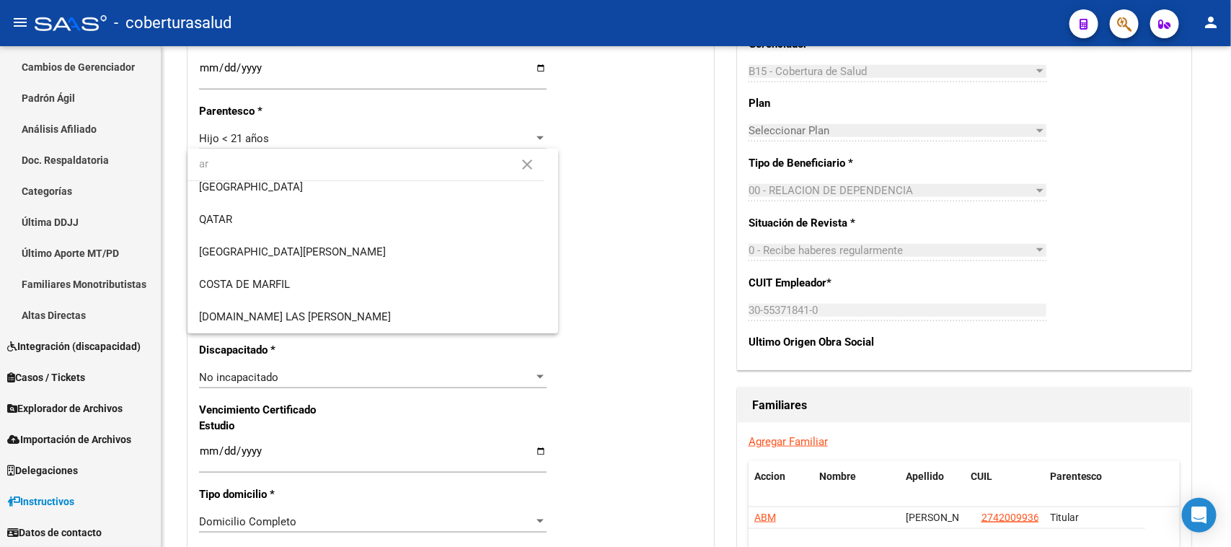
scroll to position [0, 0]
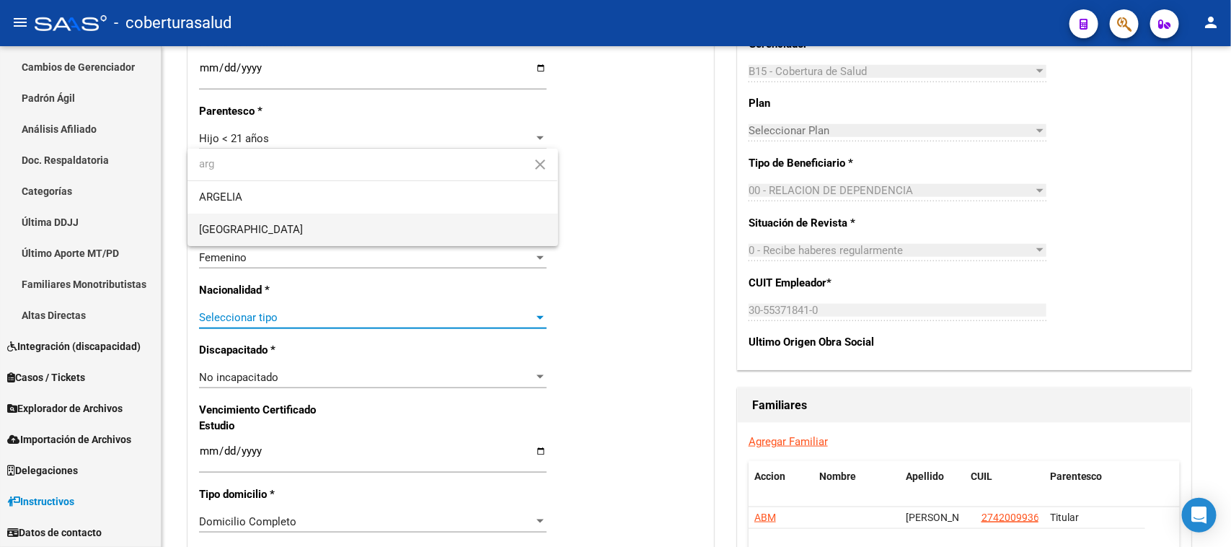
type input "arg"
click at [312, 231] on span "[GEOGRAPHIC_DATA]" at bounding box center [372, 229] width 347 height 32
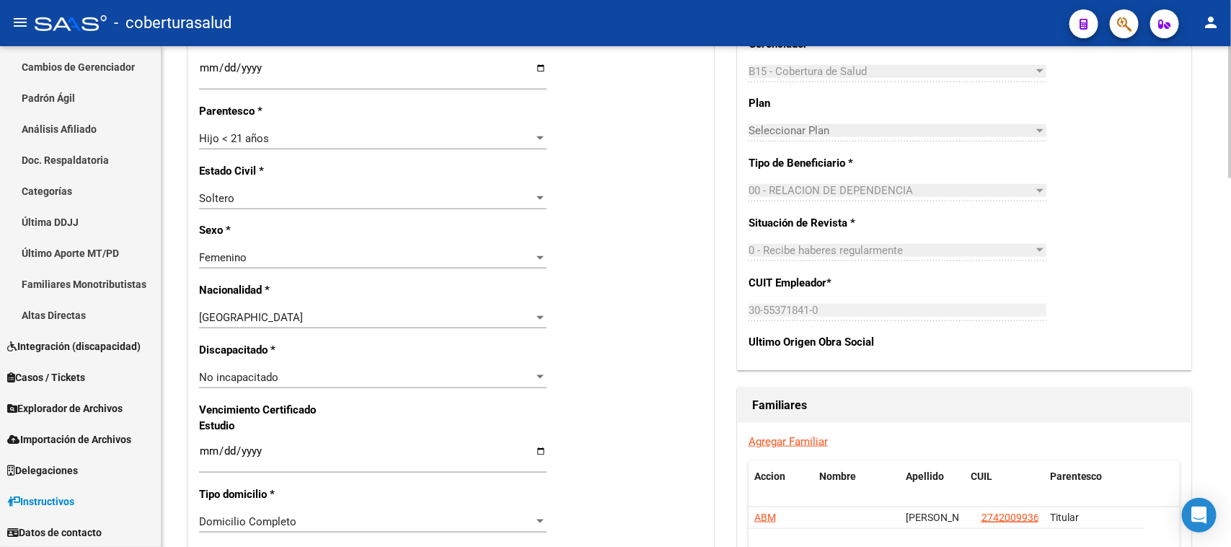
click at [643, 267] on div "Nro Afiliado Ingresar nro CUIL * 27-56470706-1 CUIL ARCA Padrón Ult. Fecha Alta…" at bounding box center [450, 431] width 525 height 1563
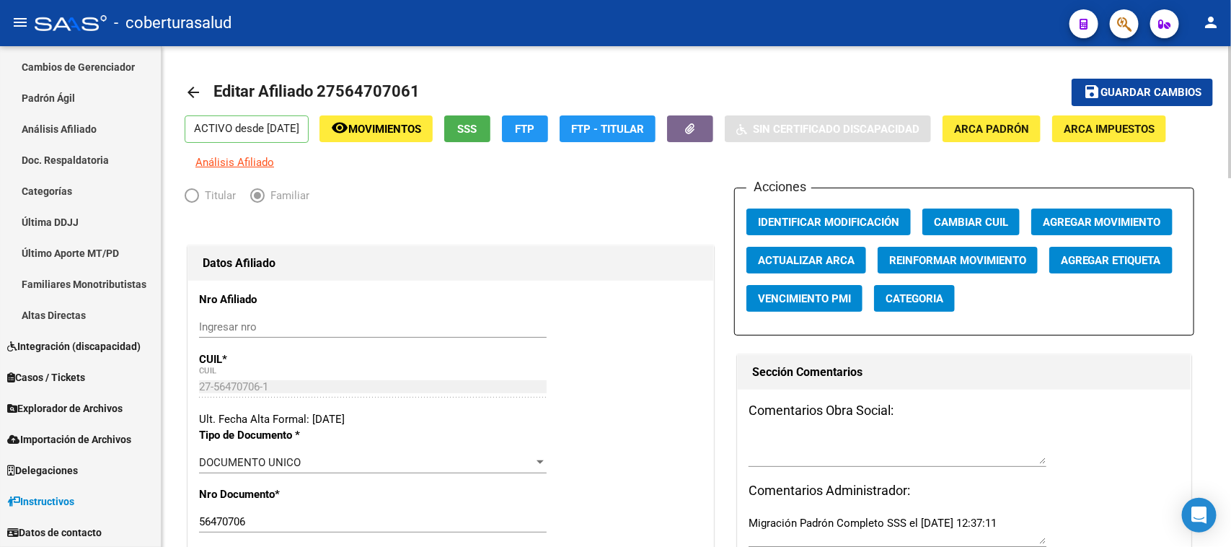
click at [1125, 76] on mat-toolbar-row "save Guardar cambios" at bounding box center [1106, 92] width 215 height 46
click at [1139, 92] on span "Guardar cambios" at bounding box center [1150, 93] width 101 height 13
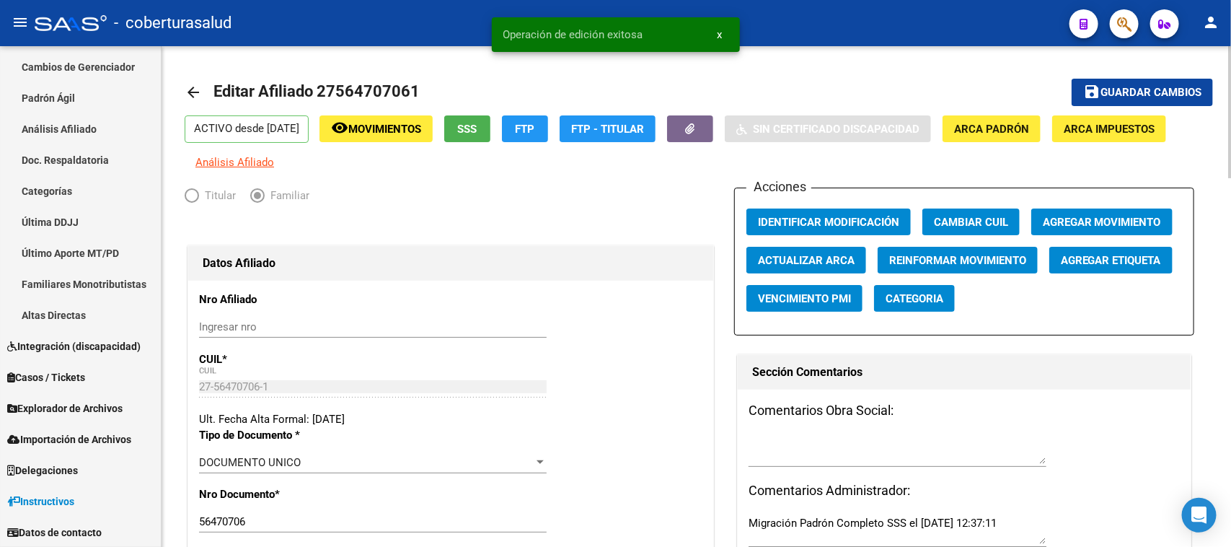
click at [1092, 211] on button "Agregar Movimiento" at bounding box center [1101, 221] width 141 height 27
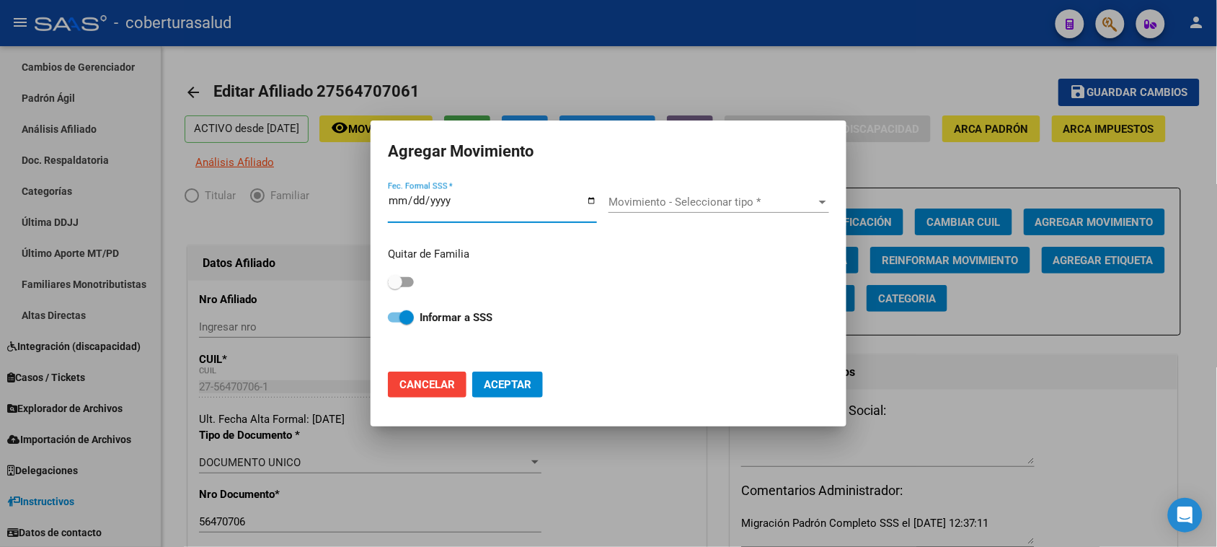
click at [400, 206] on input "Fec. Formal SSS *" at bounding box center [492, 206] width 209 height 23
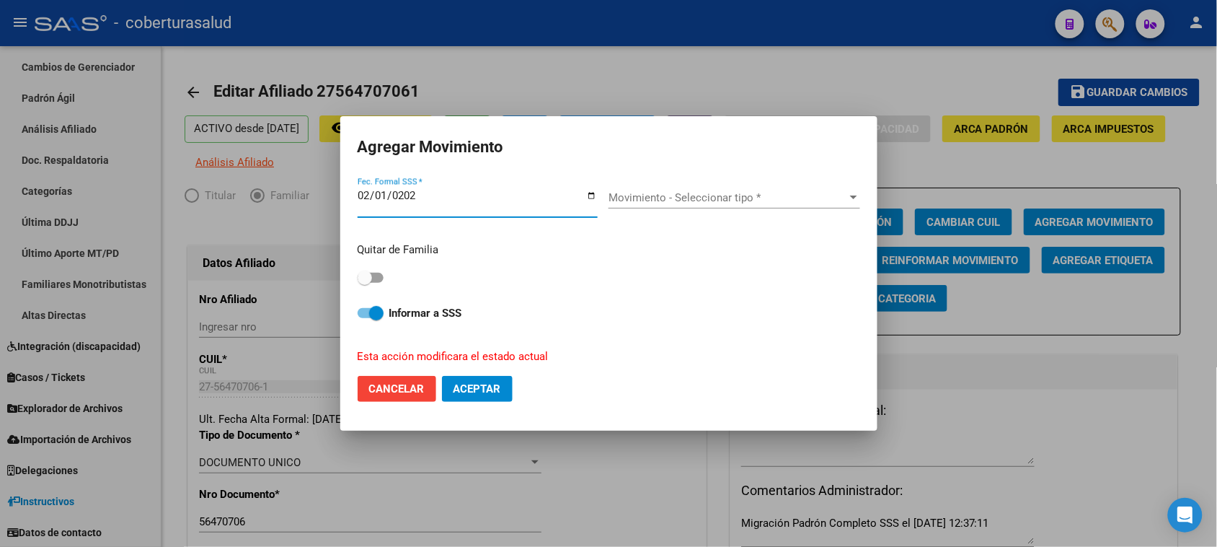
type input "[DATE]"
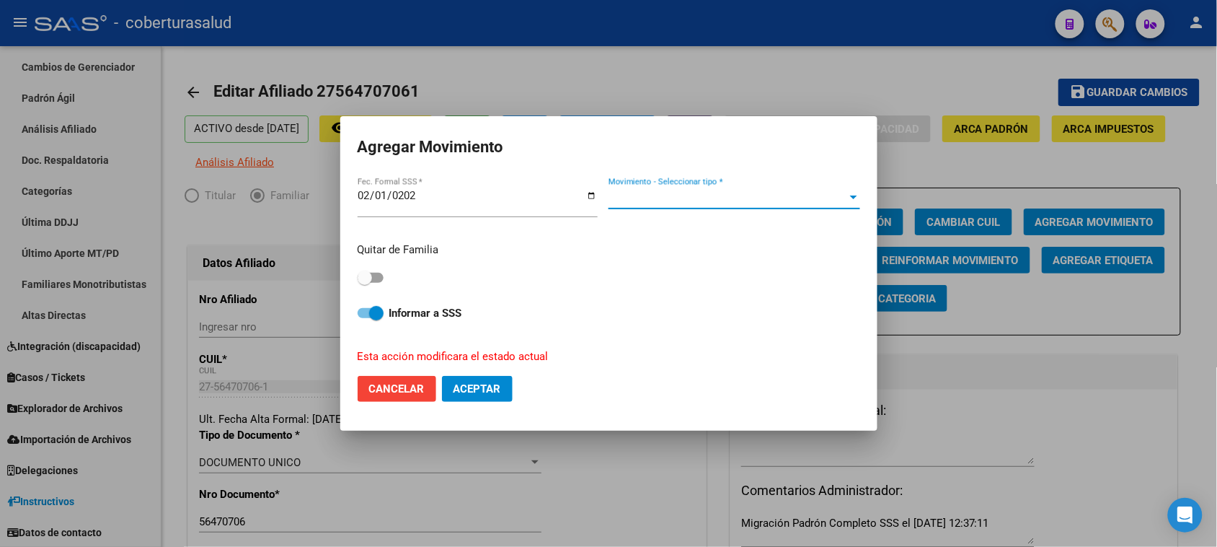
click at [673, 197] on span "Movimiento - Seleccionar tipo *" at bounding box center [728, 197] width 239 height 13
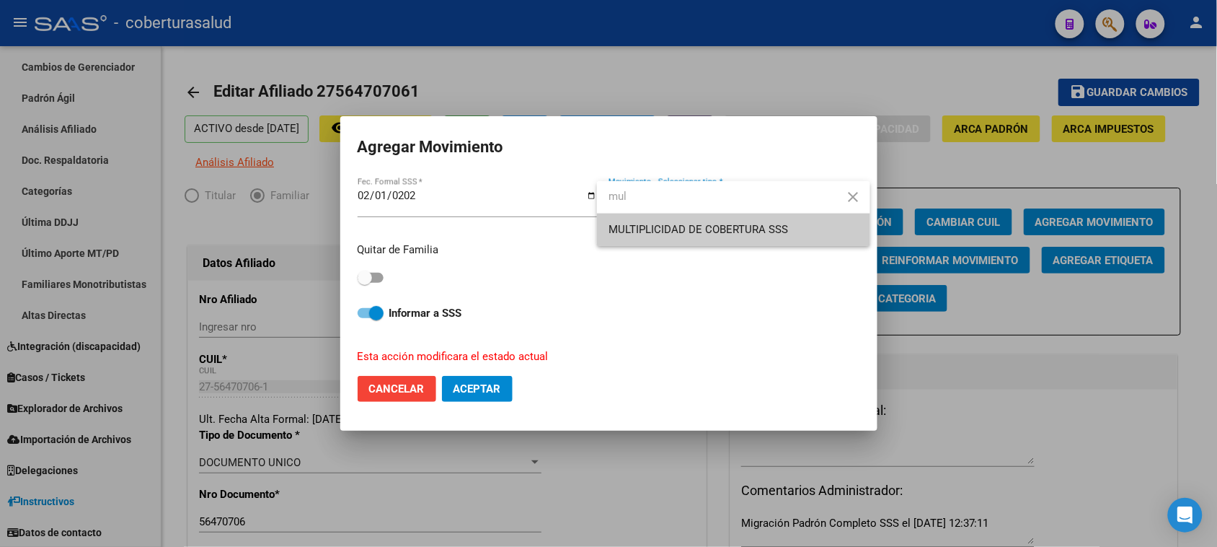
type input "mul"
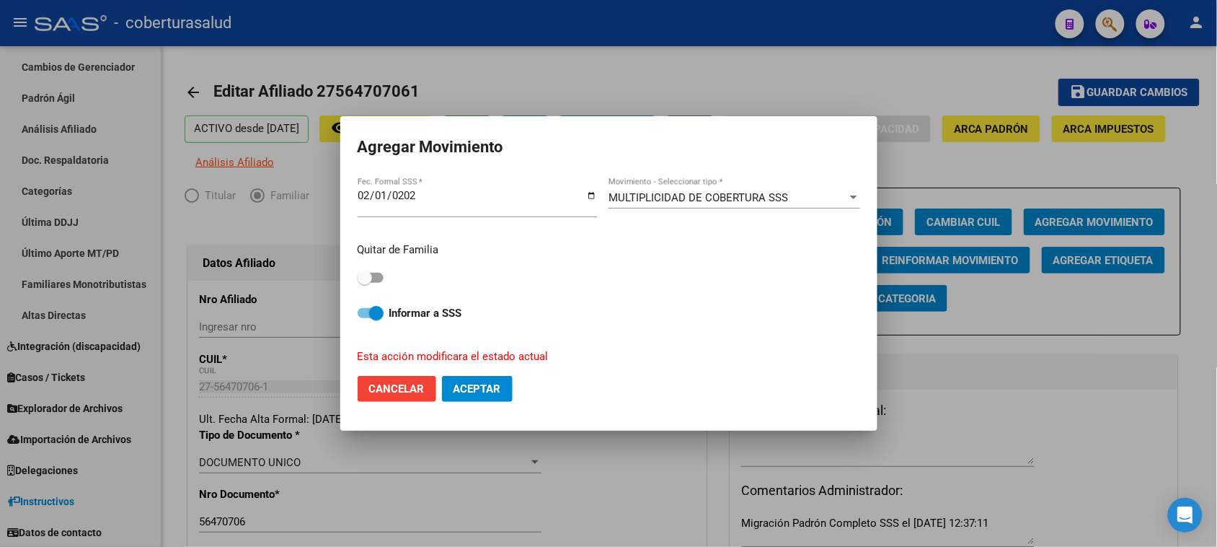
click at [365, 275] on span at bounding box center [365, 277] width 14 height 14
click at [365, 283] on input "checkbox" at bounding box center [364, 283] width 1 height 1
checkbox input "true"
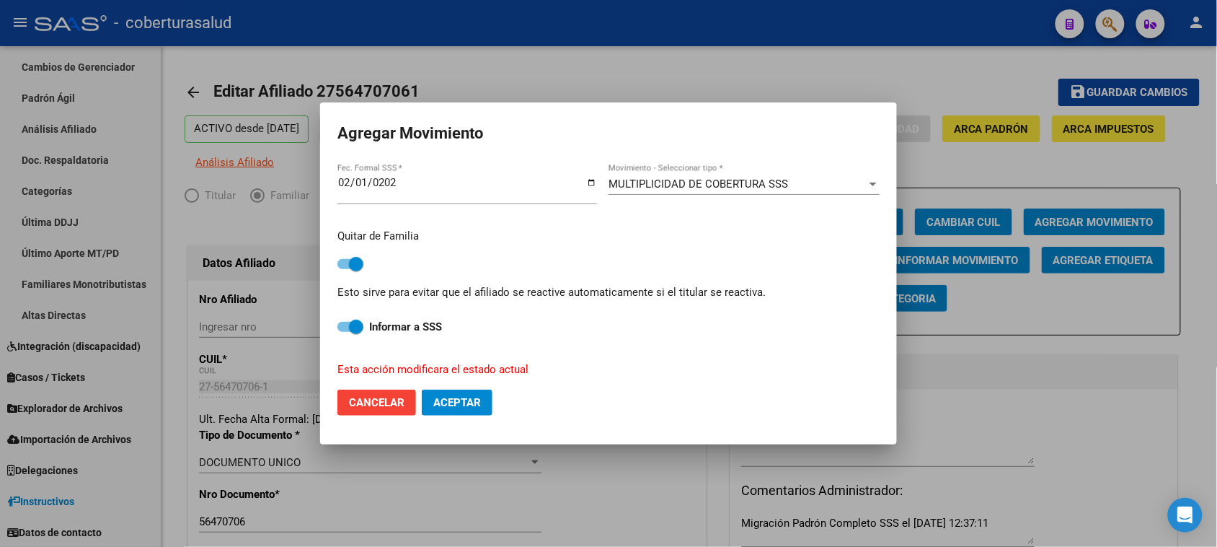
click at [477, 402] on span "Aceptar" at bounding box center [457, 402] width 48 height 13
checkbox input "false"
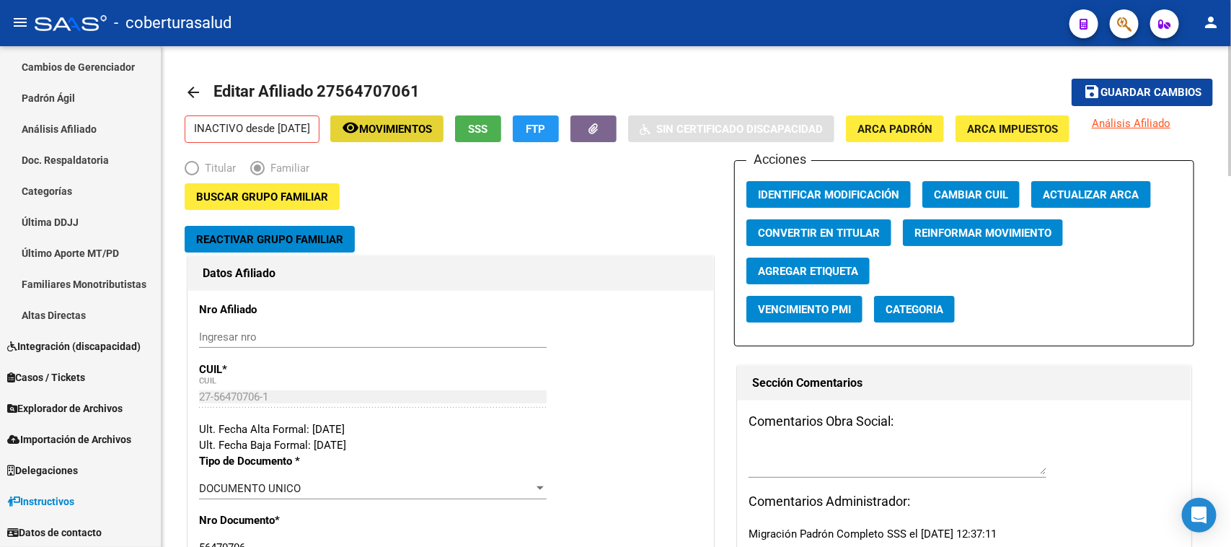
click at [412, 123] on span "Movimientos" at bounding box center [395, 129] width 73 height 13
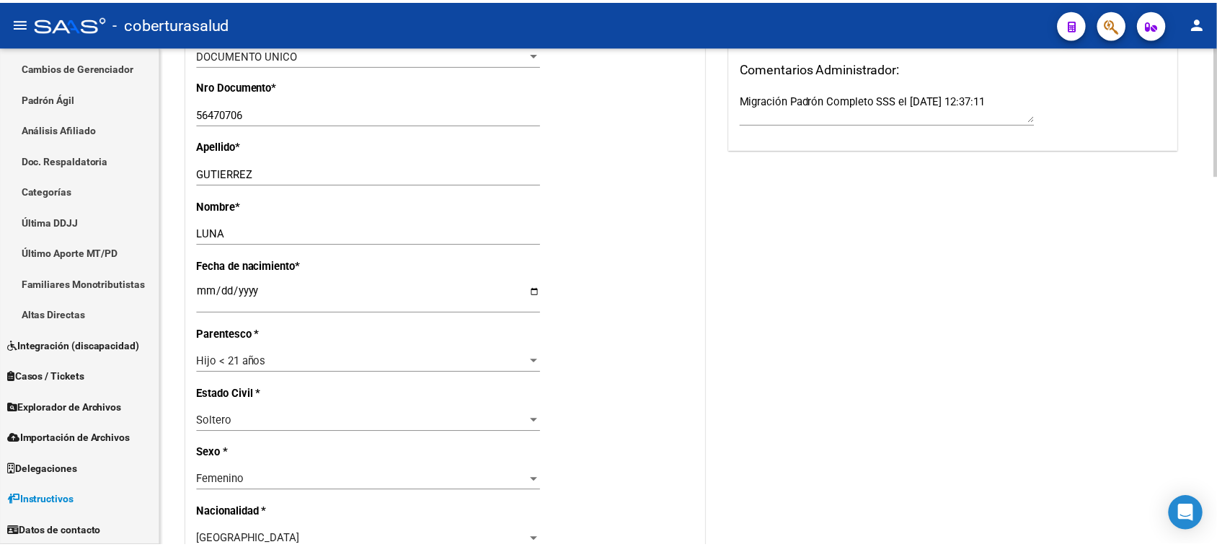
scroll to position [541, 0]
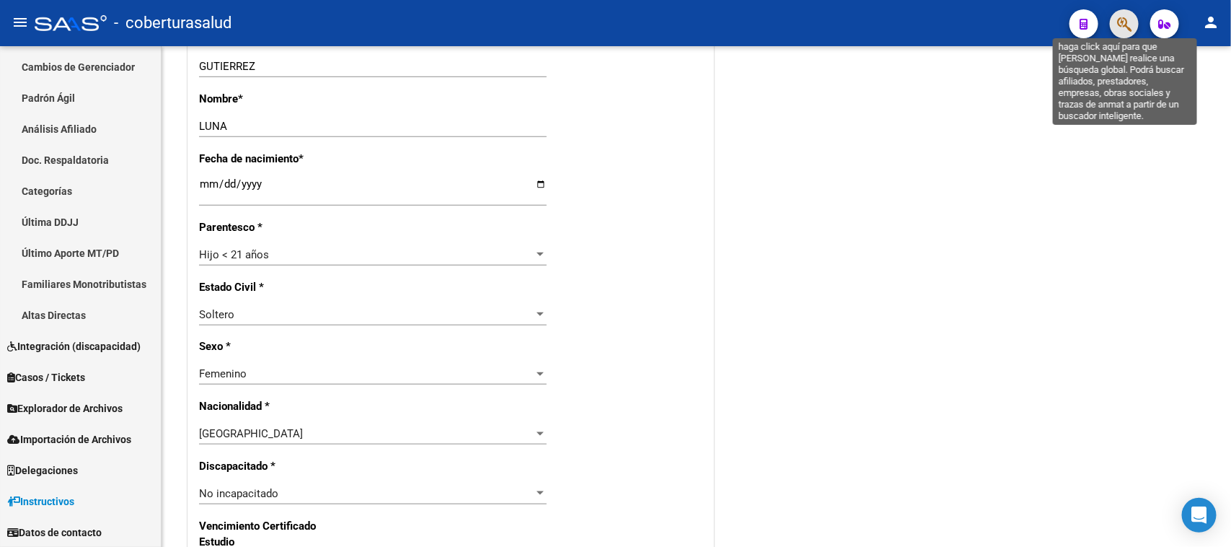
click at [1121, 20] on icon "button" at bounding box center [1124, 24] width 14 height 17
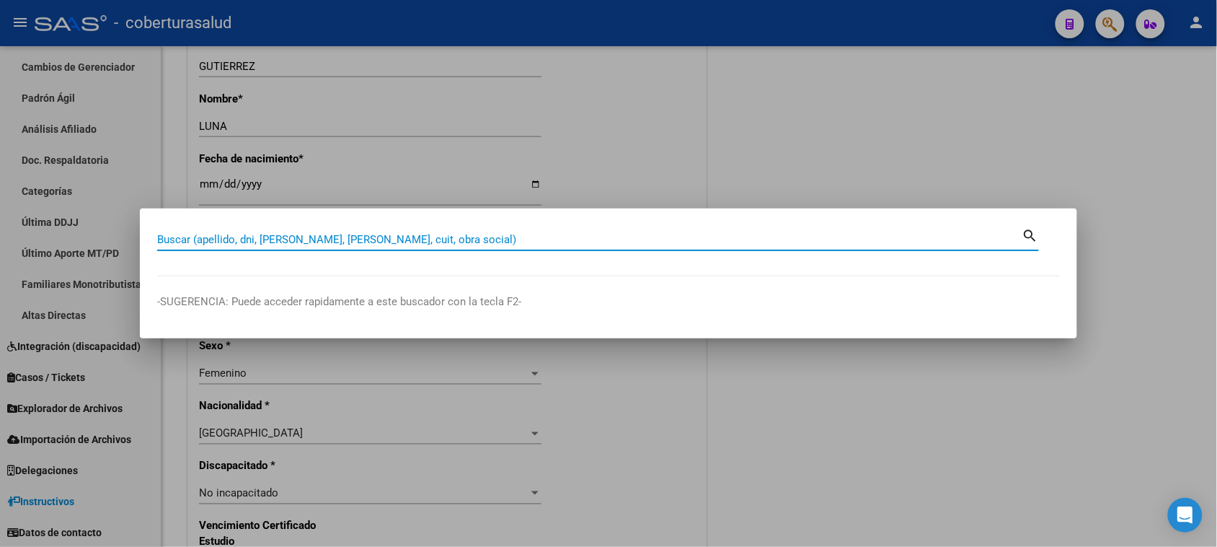
paste input "49504933"
type input "49504933"
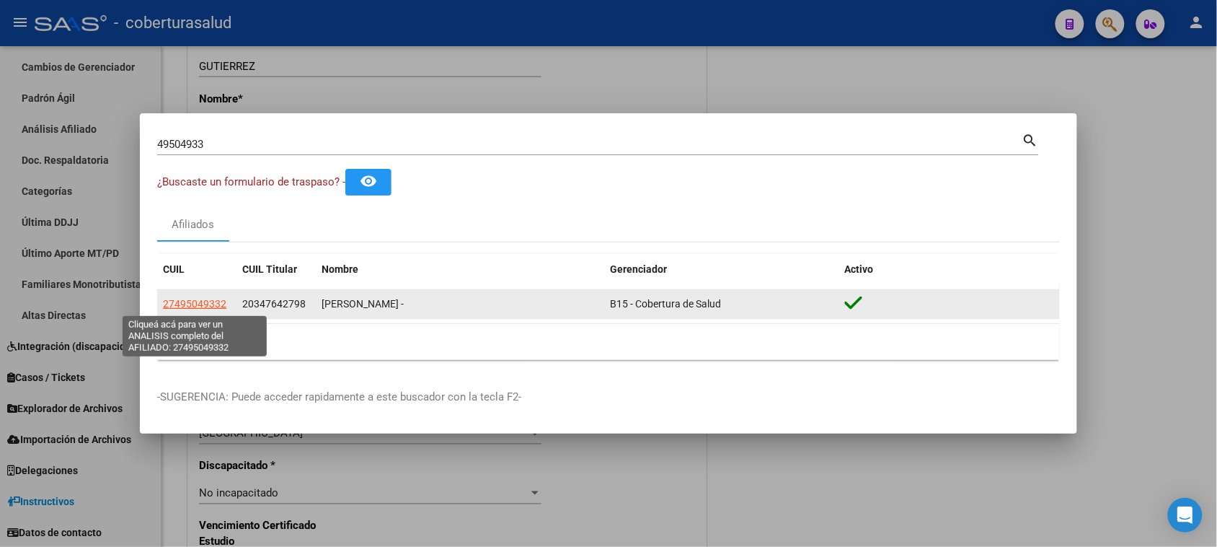
click at [221, 305] on span "27495049332" at bounding box center [194, 304] width 63 height 12
type textarea "27495049332"
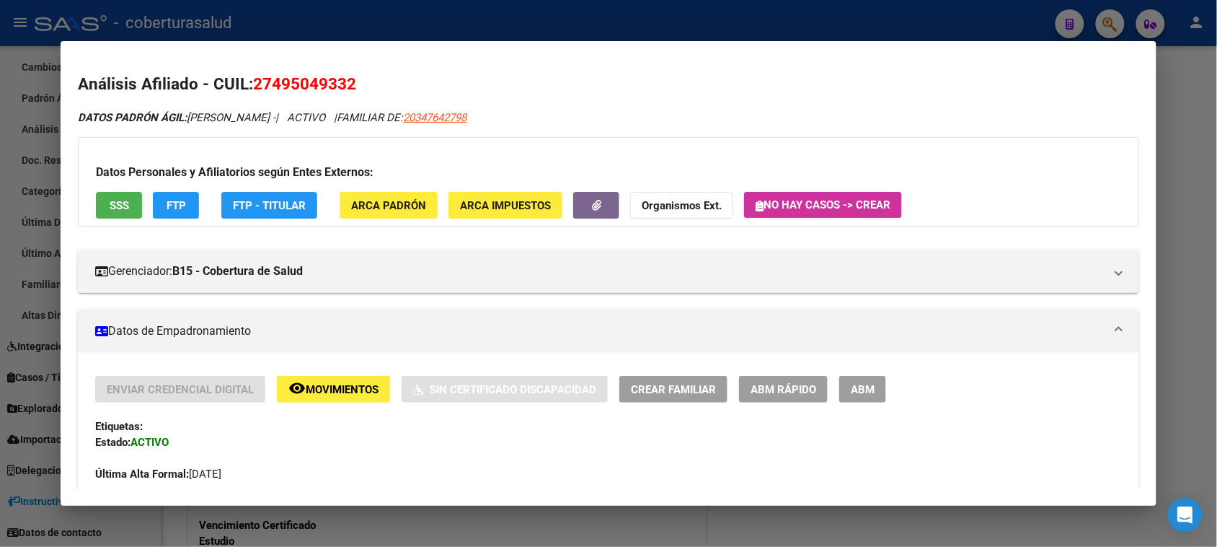
click at [867, 383] on span "ABM" at bounding box center [863, 389] width 24 height 13
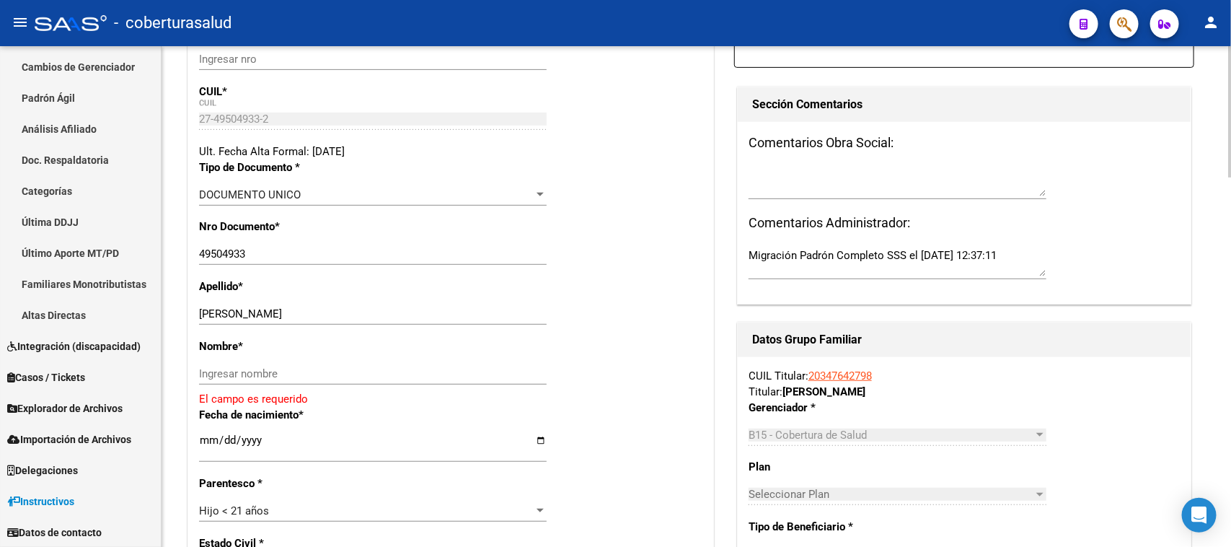
scroll to position [270, 0]
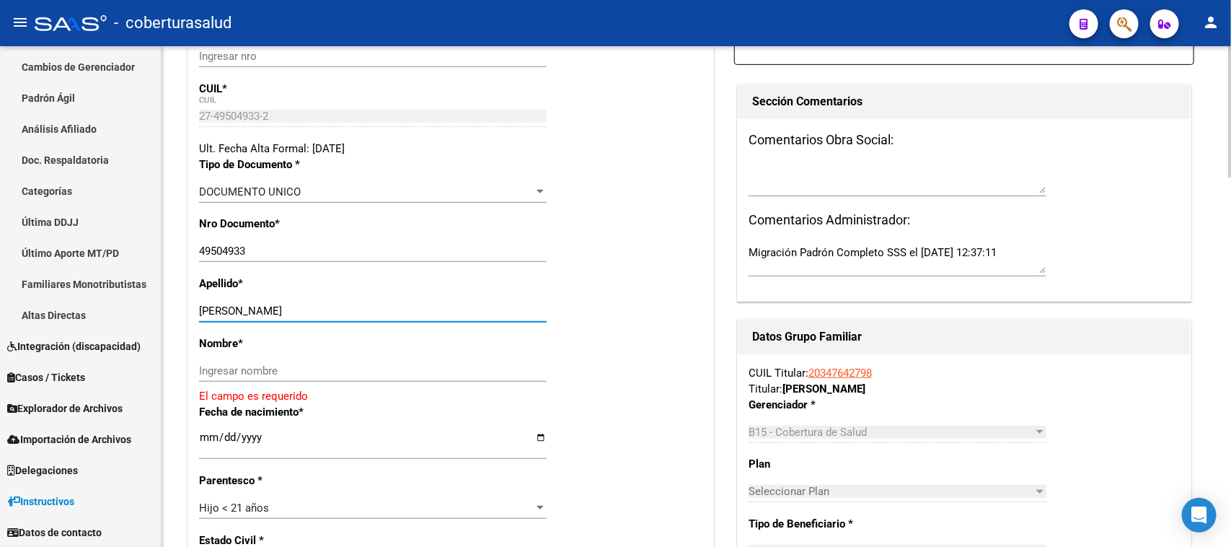
drag, startPoint x: 391, startPoint y: 310, endPoint x: 231, endPoint y: 318, distance: 159.5
click at [231, 318] on div "[PERSON_NAME] apellido" at bounding box center [373, 311] width 348 height 22
type input "[PERSON_NAME] x"
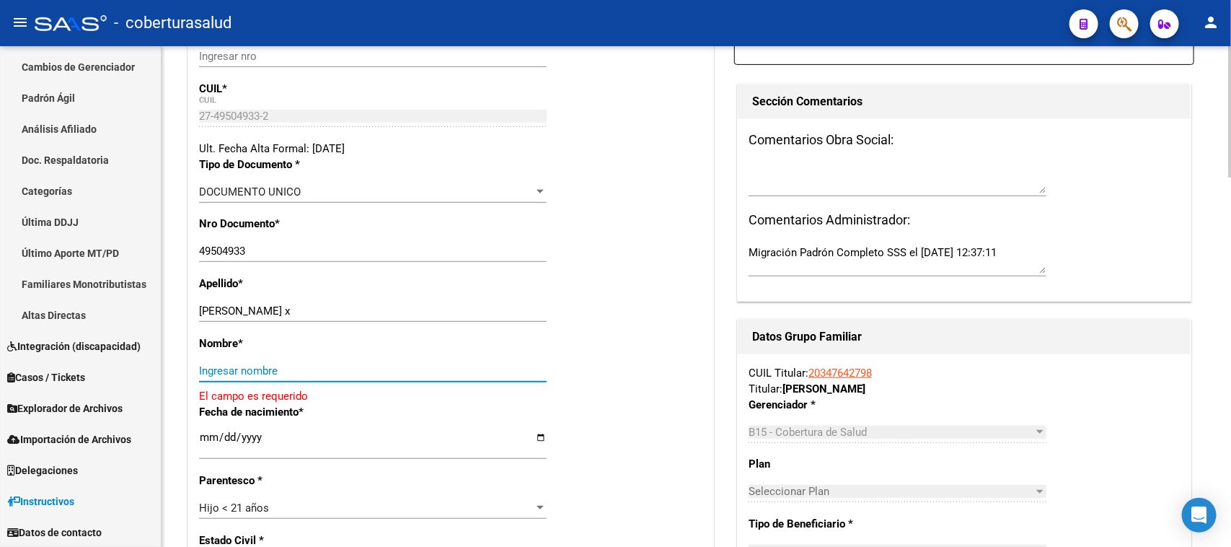
click at [242, 368] on input "Ingresar nombre" at bounding box center [373, 370] width 348 height 13
paste input "27495049332"
type input "27495049332"
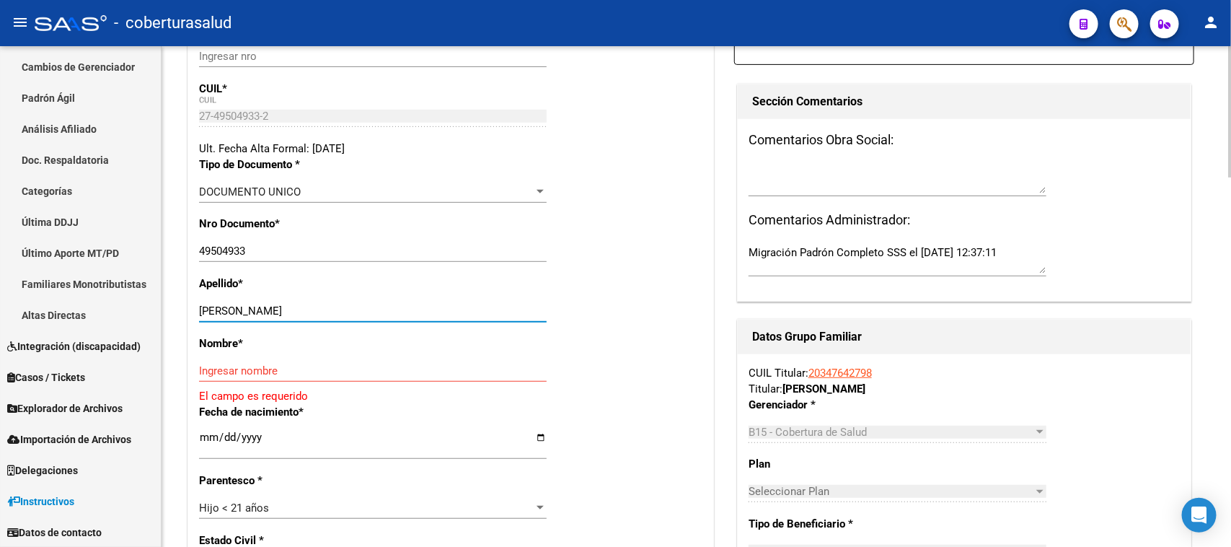
type input "[PERSON_NAME]"
click at [247, 371] on input "Ingresar nombre" at bounding box center [373, 370] width 348 height 13
paste input "[PERSON_NAME]"
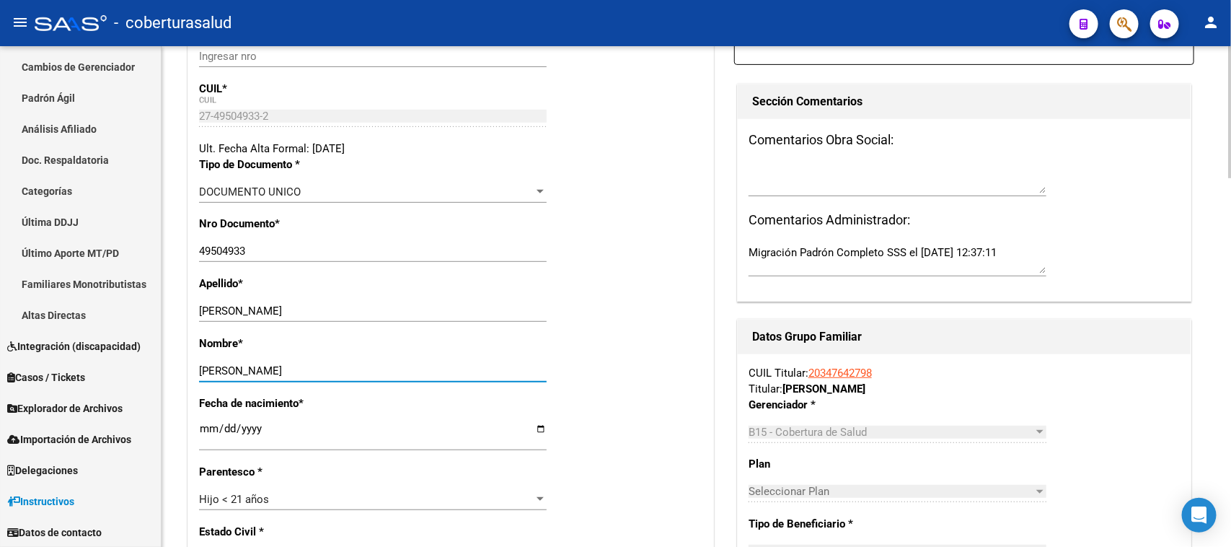
type input "[PERSON_NAME]"
click at [692, 438] on div "Fecha de nacimiento * [DEMOGRAPHIC_DATA] Ingresar fecha" at bounding box center [450, 429] width 503 height 68
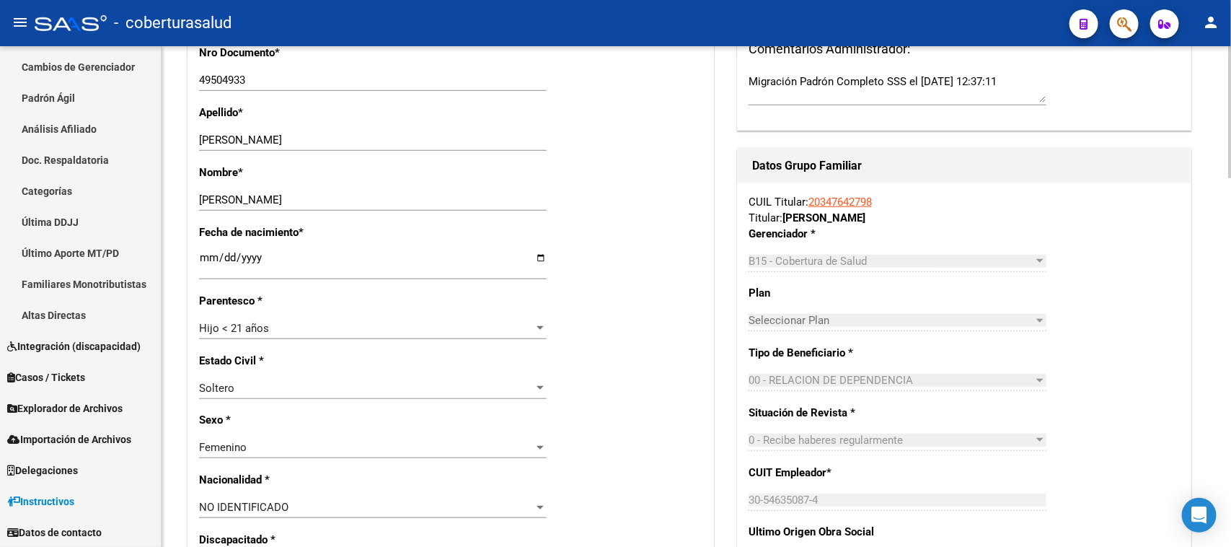
scroll to position [451, 0]
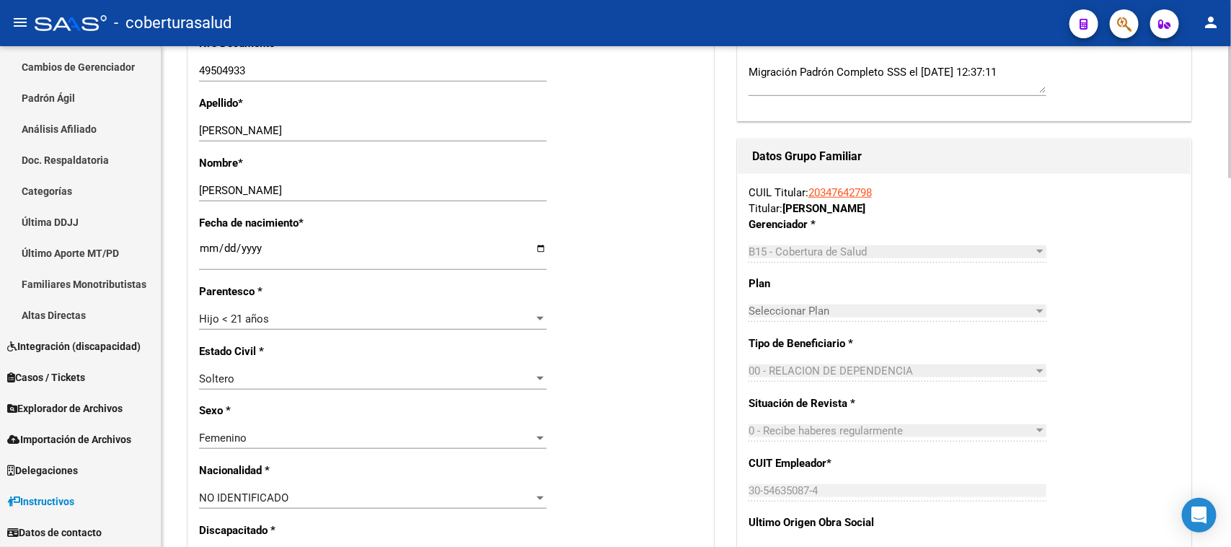
click at [261, 495] on span "NO IDENTIFICADO" at bounding box center [243, 497] width 89 height 13
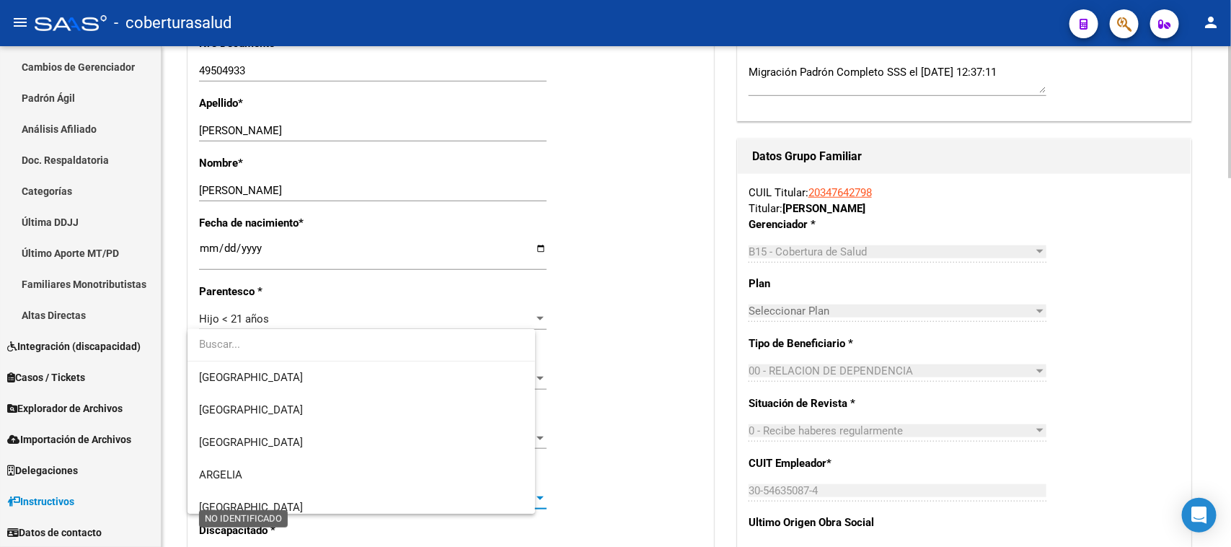
scroll to position [6109, 0]
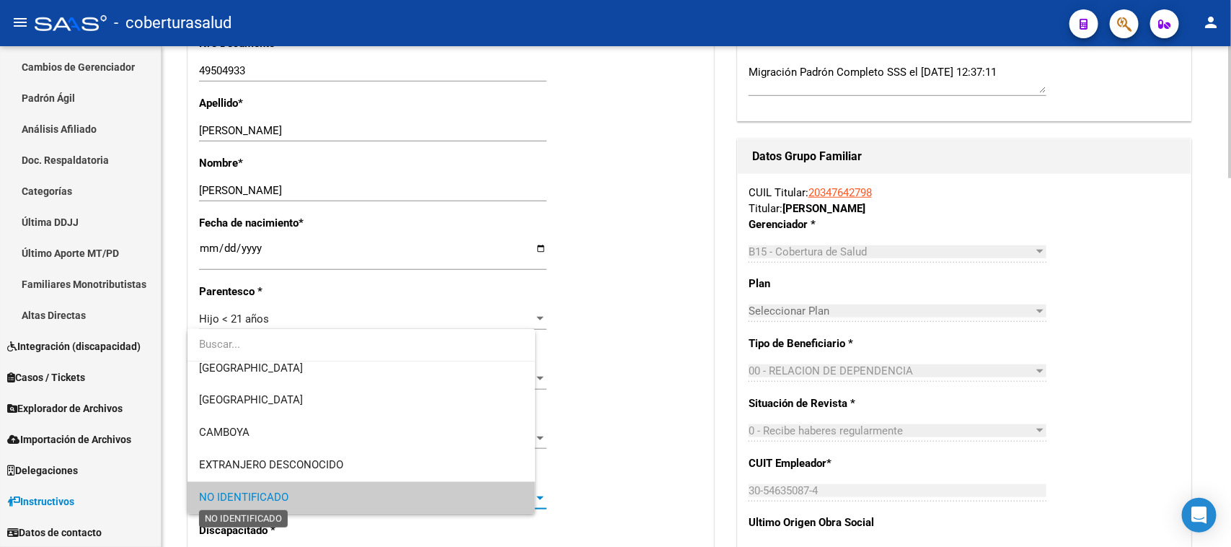
click at [261, 495] on span "NO IDENTIFICADO" at bounding box center [243, 497] width 89 height 13
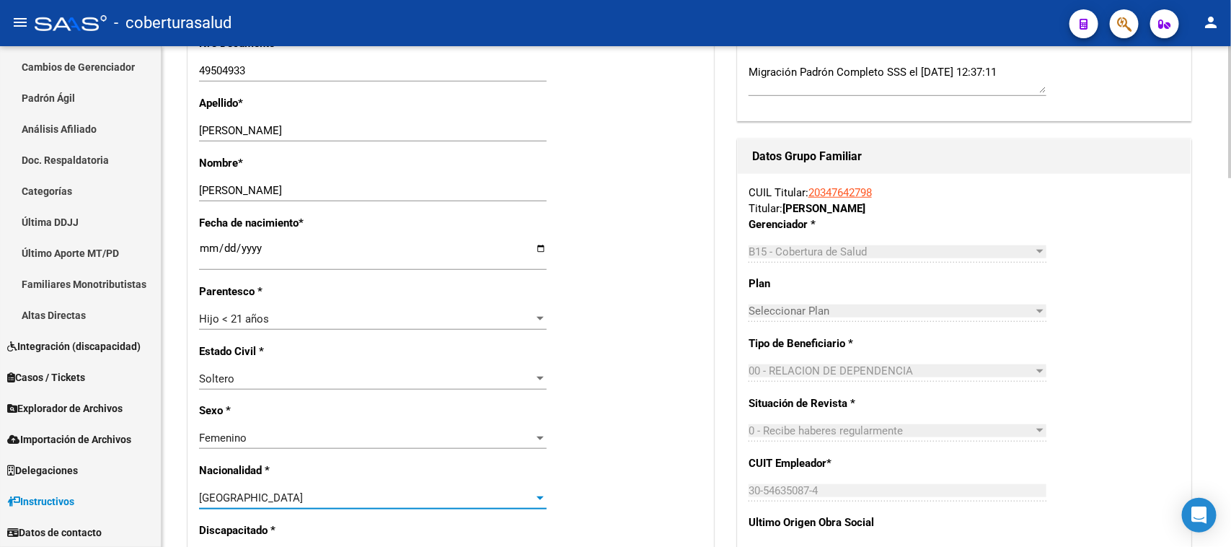
click at [261, 495] on div "[GEOGRAPHIC_DATA]" at bounding box center [366, 497] width 335 height 13
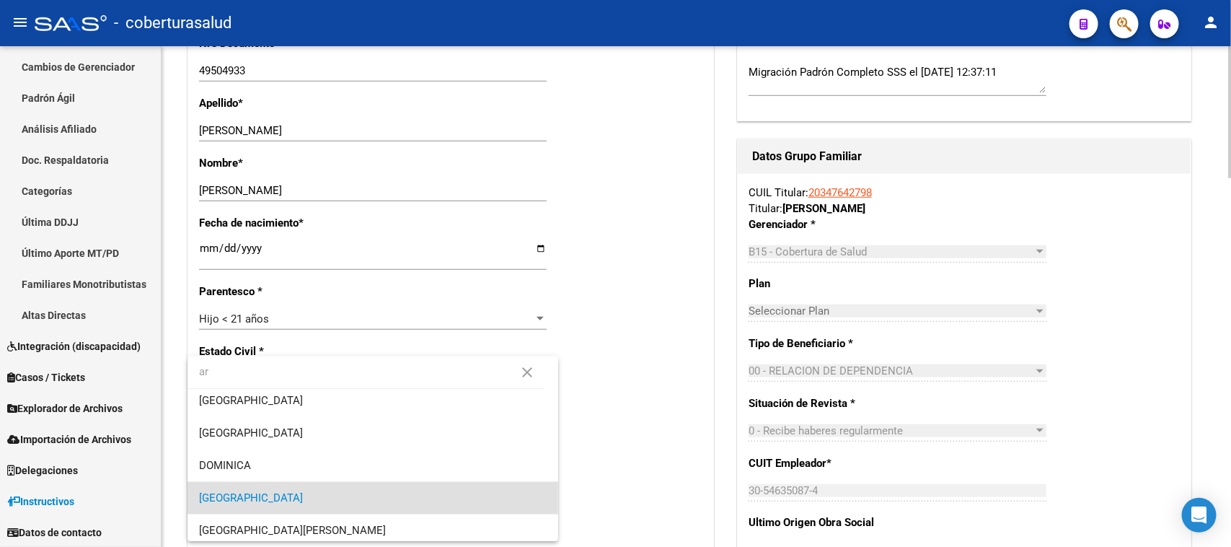
scroll to position [0, 0]
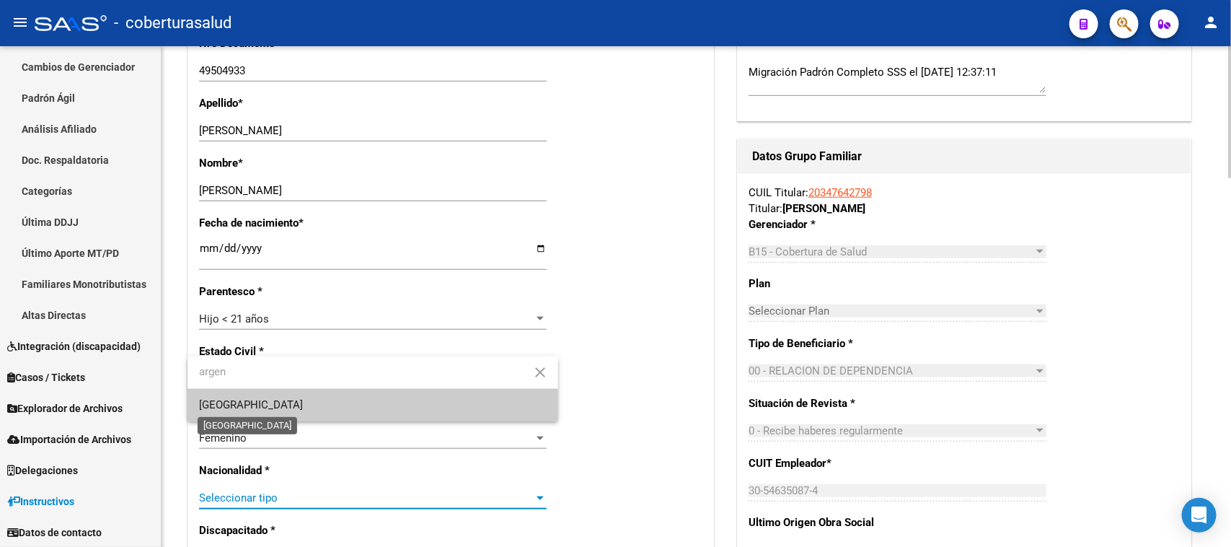
type input "argen"
drag, startPoint x: 251, startPoint y: 402, endPoint x: 289, endPoint y: 402, distance: 38.2
click at [250, 402] on span "[GEOGRAPHIC_DATA]" at bounding box center [251, 404] width 104 height 13
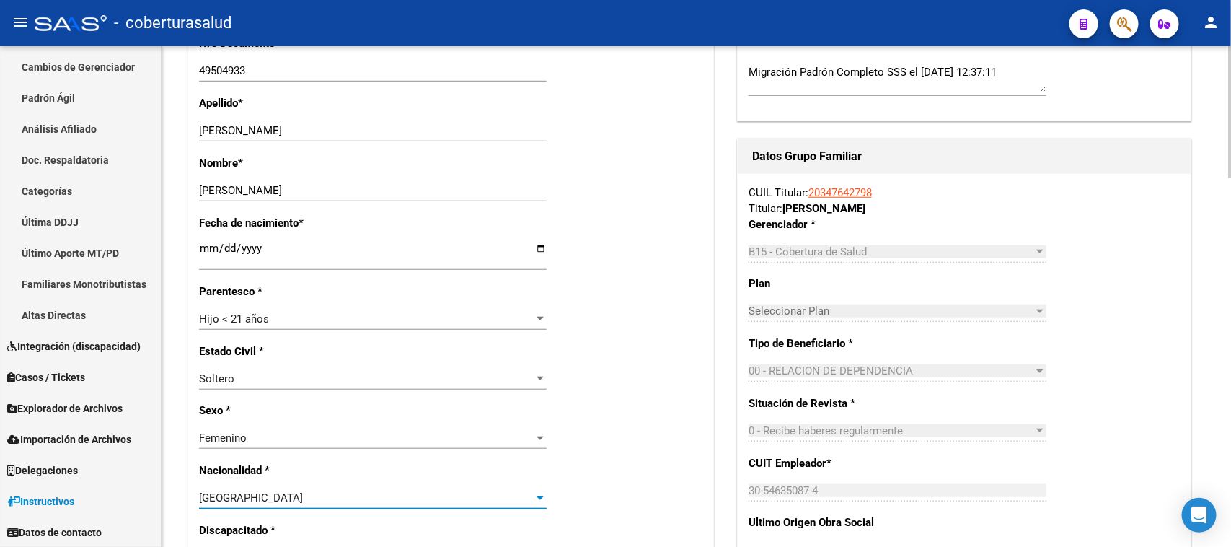
click at [639, 386] on div "Estado Civil * [DEMOGRAPHIC_DATA] Seleccionar tipo" at bounding box center [450, 373] width 503 height 60
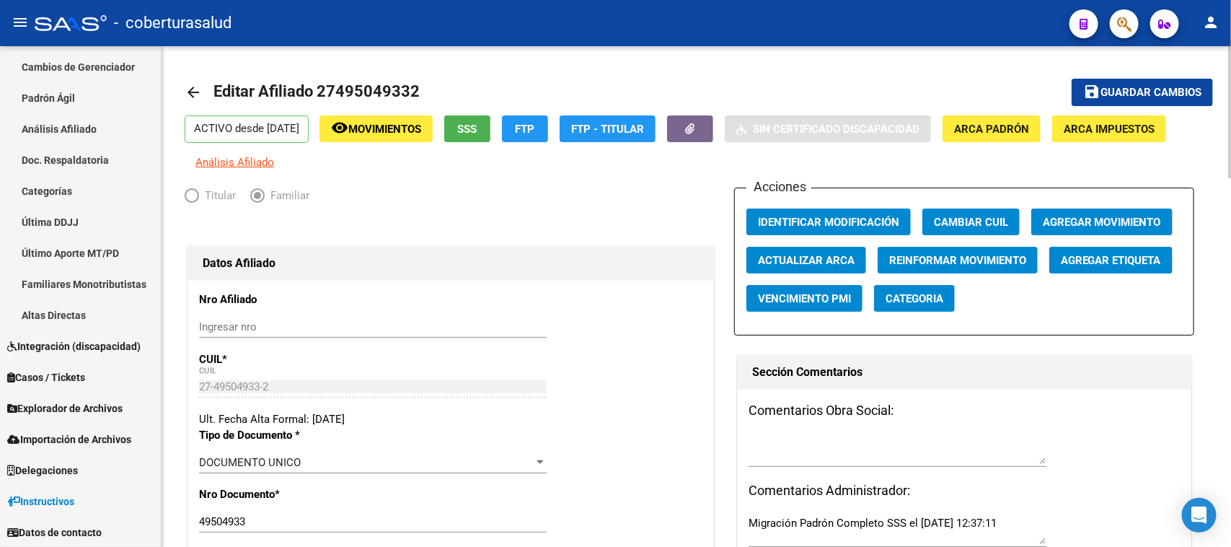
click at [1141, 90] on span "Guardar cambios" at bounding box center [1150, 93] width 101 height 13
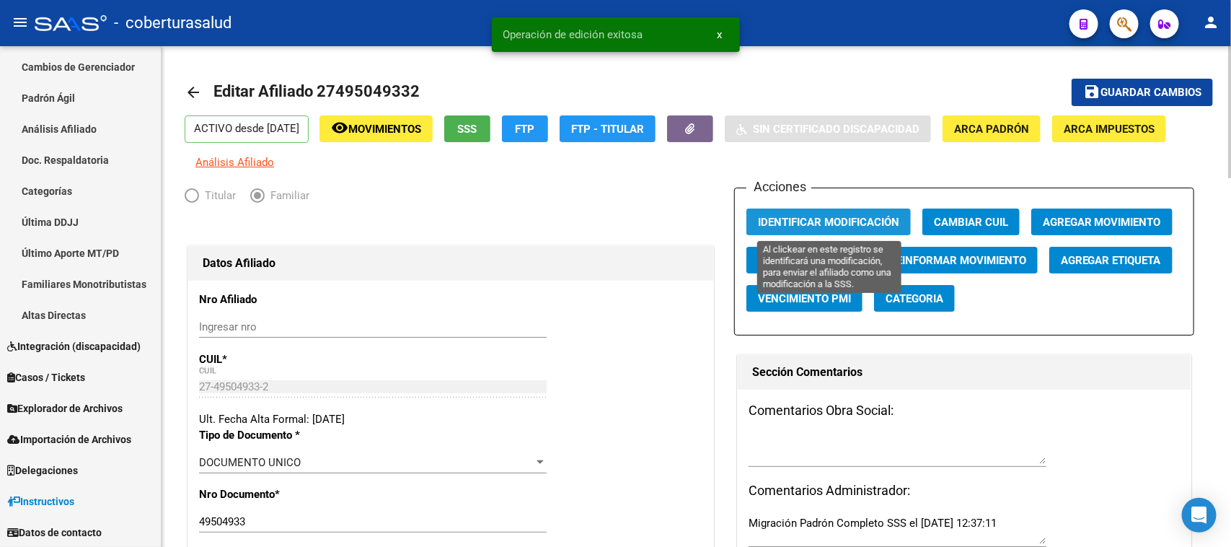
click at [815, 221] on span "Identificar Modificación" at bounding box center [828, 222] width 141 height 13
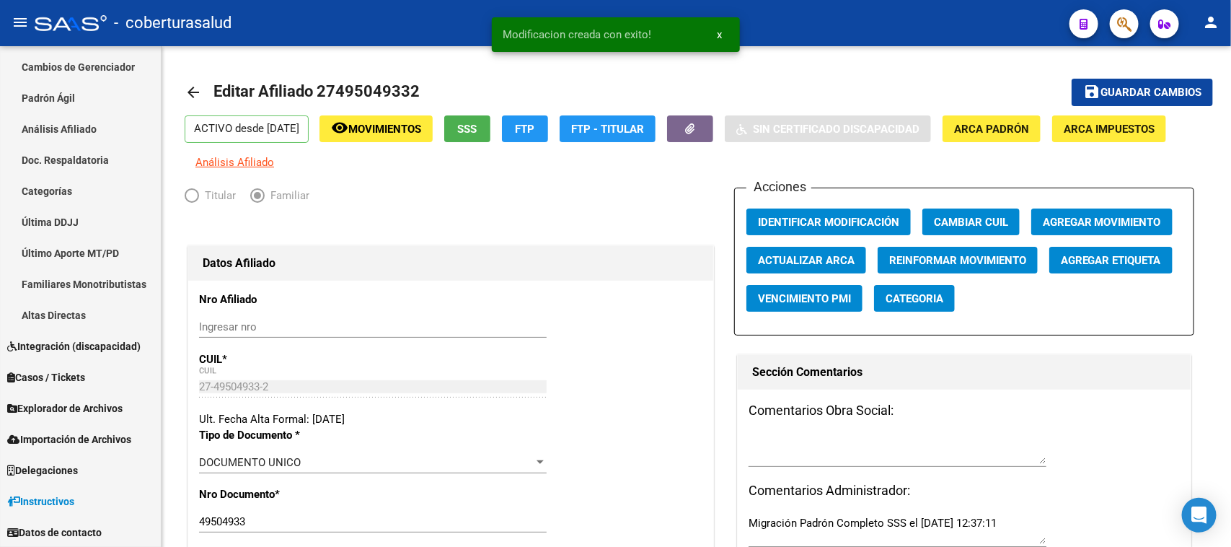
click at [1116, 0] on mat-toolbar "menu - coberturasalud person" at bounding box center [615, 23] width 1231 height 46
drag, startPoint x: 1139, startPoint y: 23, endPoint x: 1130, endPoint y: 29, distance: 11.0
click at [1137, 25] on mat-toolbar "menu - coberturasalud person" at bounding box center [615, 23] width 1231 height 46
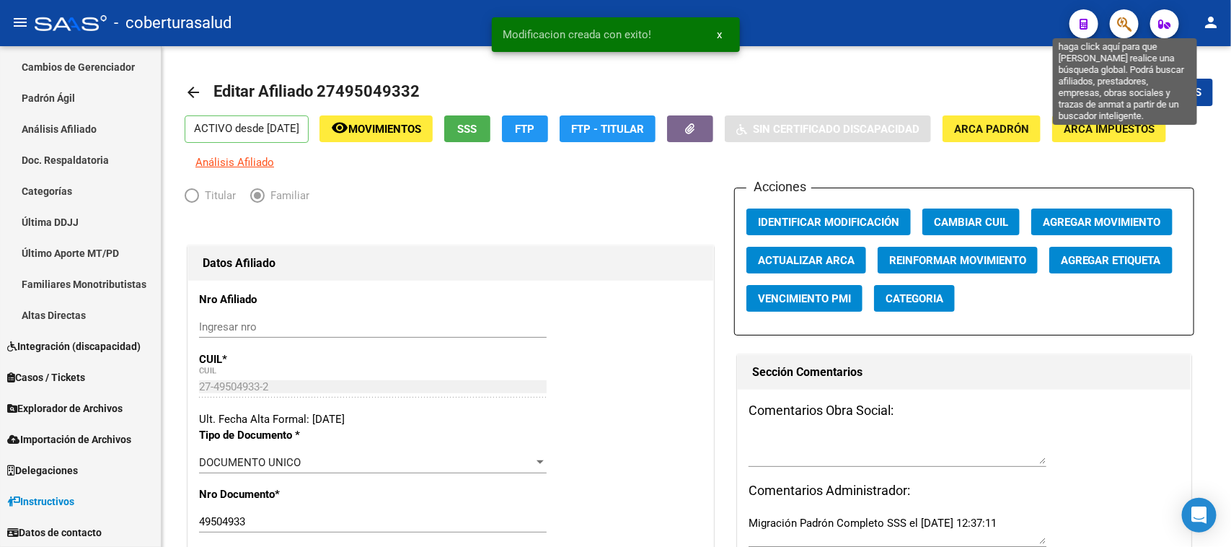
click at [1130, 29] on icon "button" at bounding box center [1124, 24] width 14 height 17
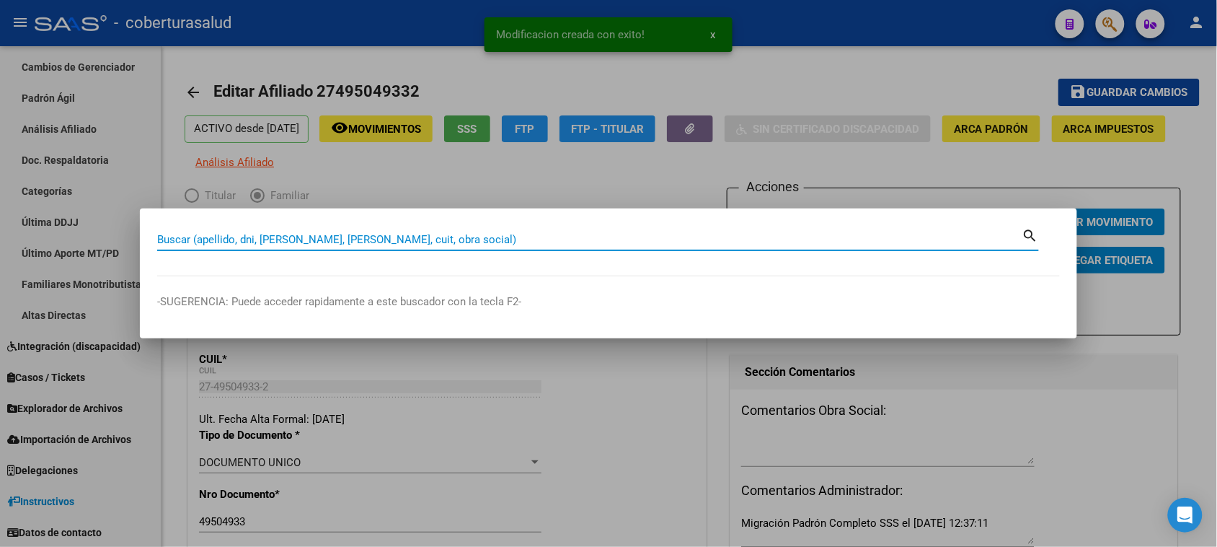
paste input "54980124"
type input "54980124"
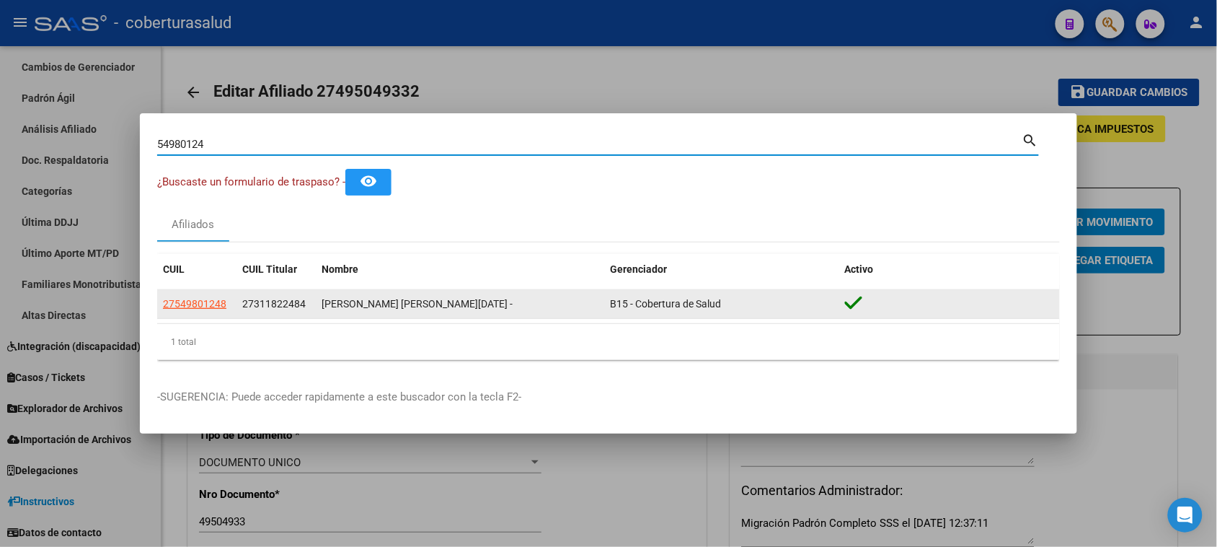
click at [190, 315] on datatable-body-cell "27549801248" at bounding box center [196, 304] width 79 height 28
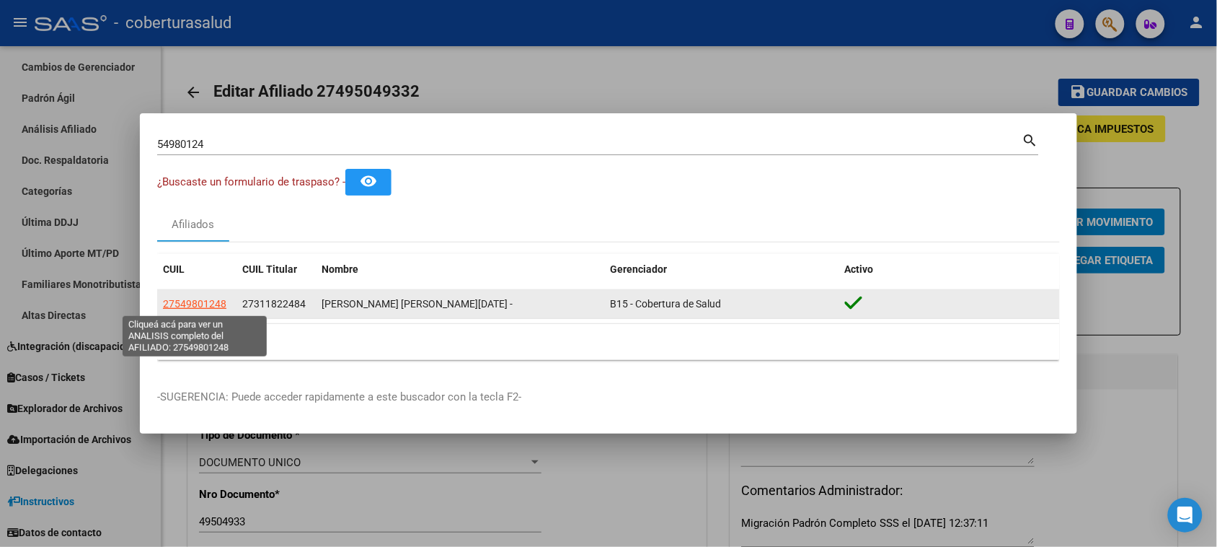
click at [190, 304] on span "27549801248" at bounding box center [194, 304] width 63 height 12
type textarea "27549801248"
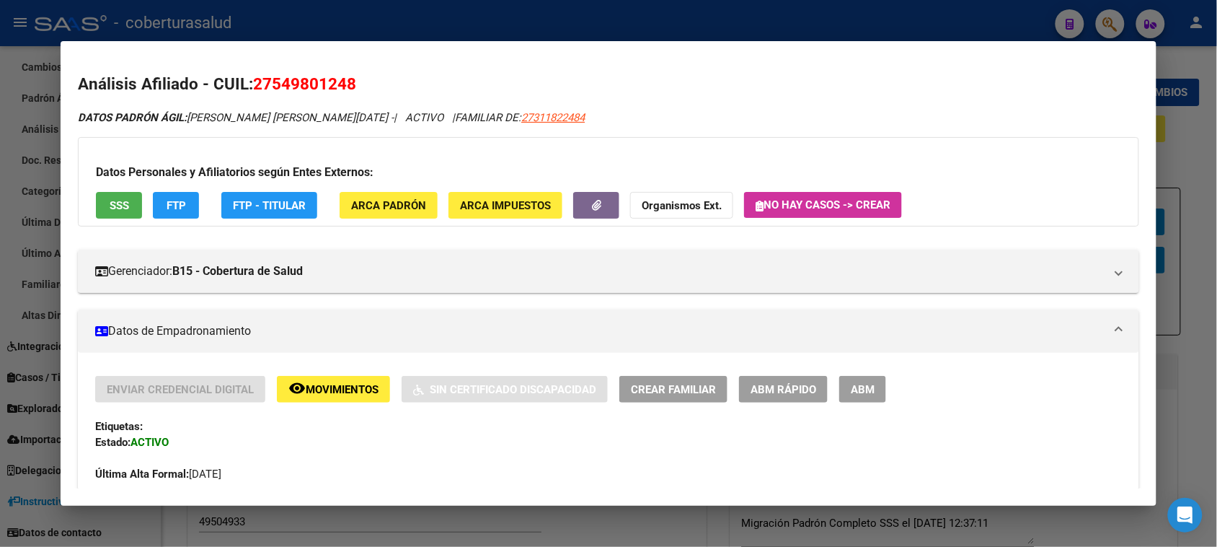
click at [854, 379] on button "ABM" at bounding box center [862, 389] width 47 height 27
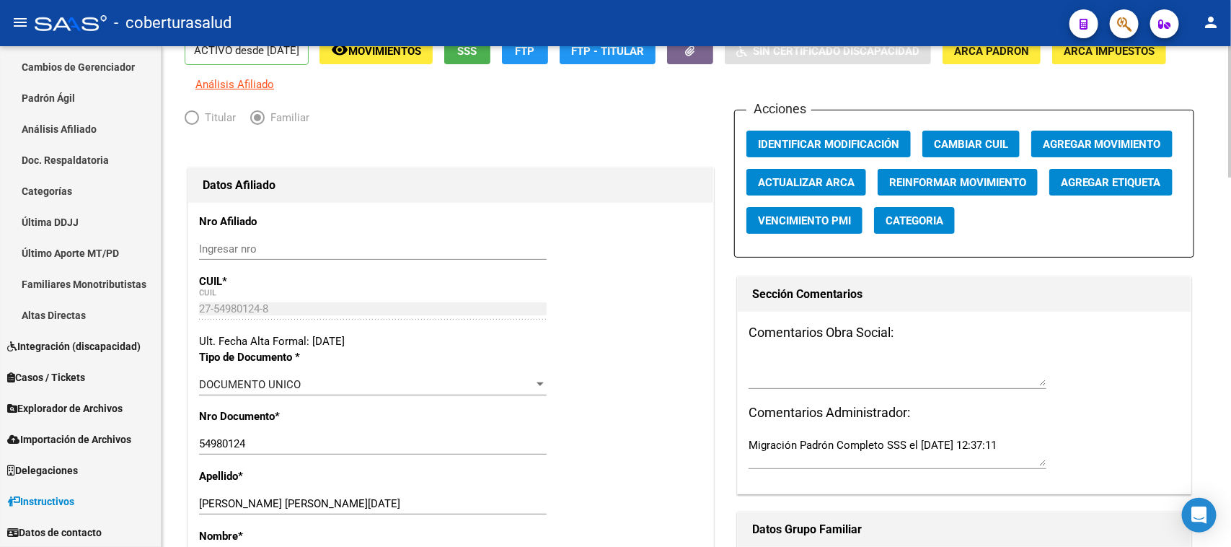
scroll to position [361, 0]
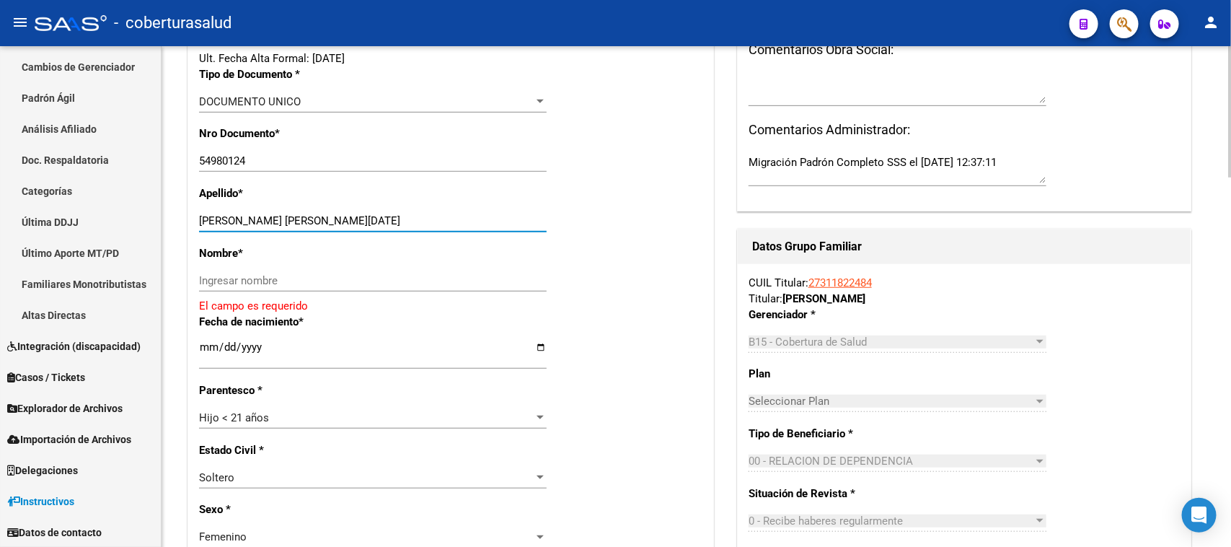
drag, startPoint x: 387, startPoint y: 221, endPoint x: 239, endPoint y: 224, distance: 148.6
click at [239, 224] on input "[PERSON_NAME] [PERSON_NAME][DATE]" at bounding box center [373, 220] width 348 height 13
type input "[PERSON_NAME]"
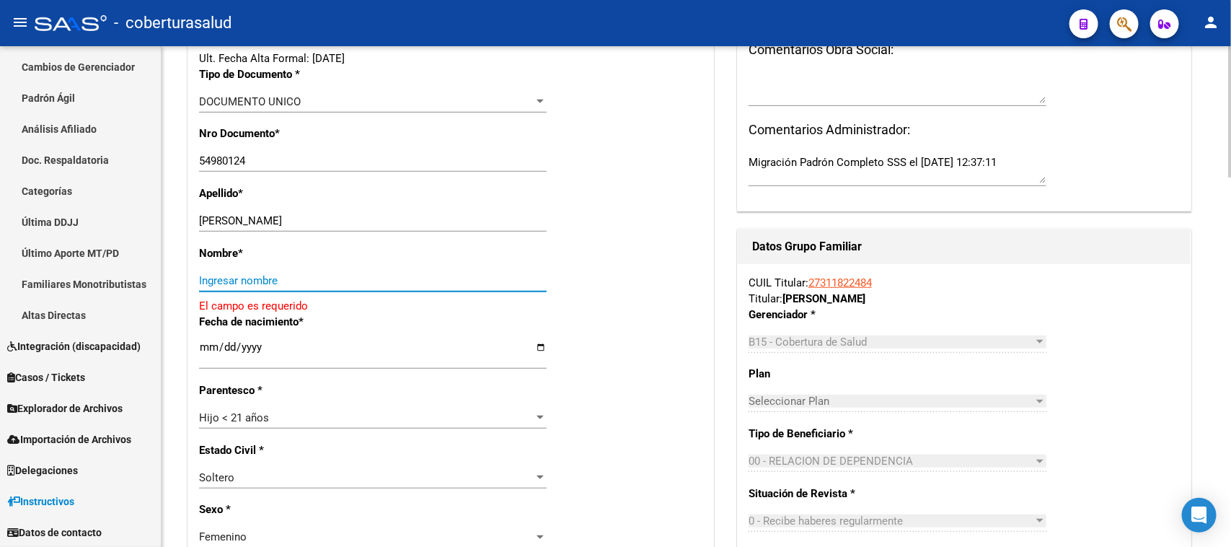
click at [249, 274] on input "Ingresar nombre" at bounding box center [373, 280] width 348 height 13
paste input "[PERSON_NAME][DATE]"
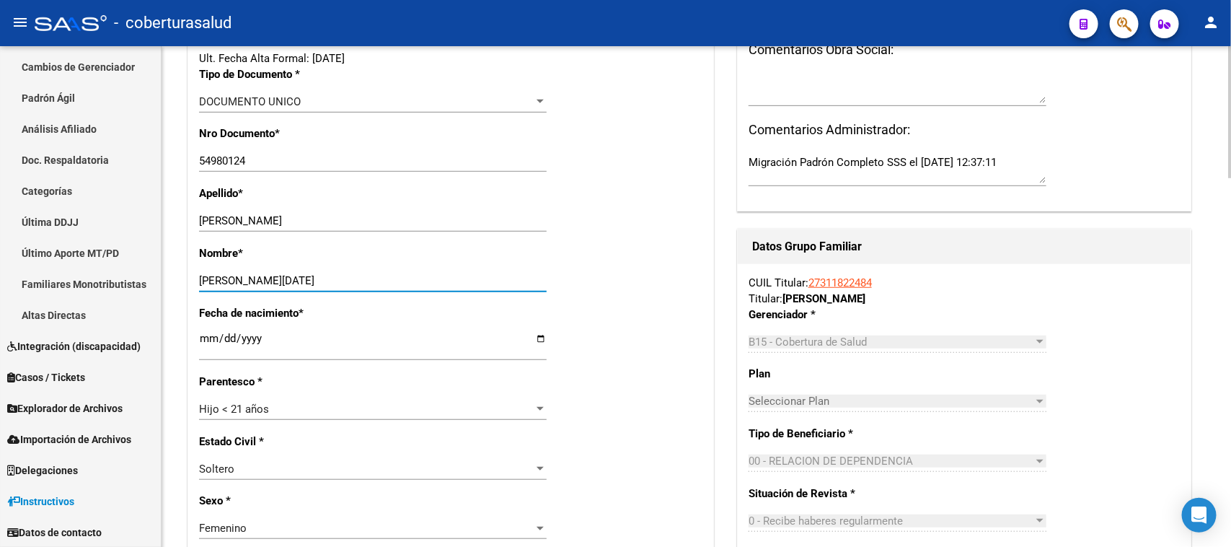
type input "[PERSON_NAME][DATE]"
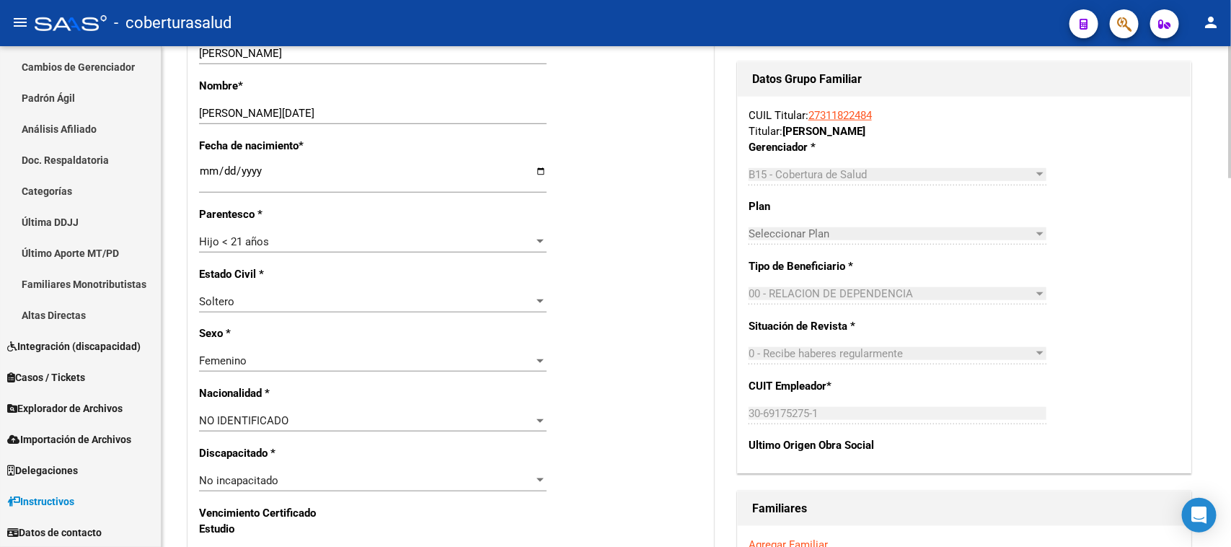
scroll to position [541, 0]
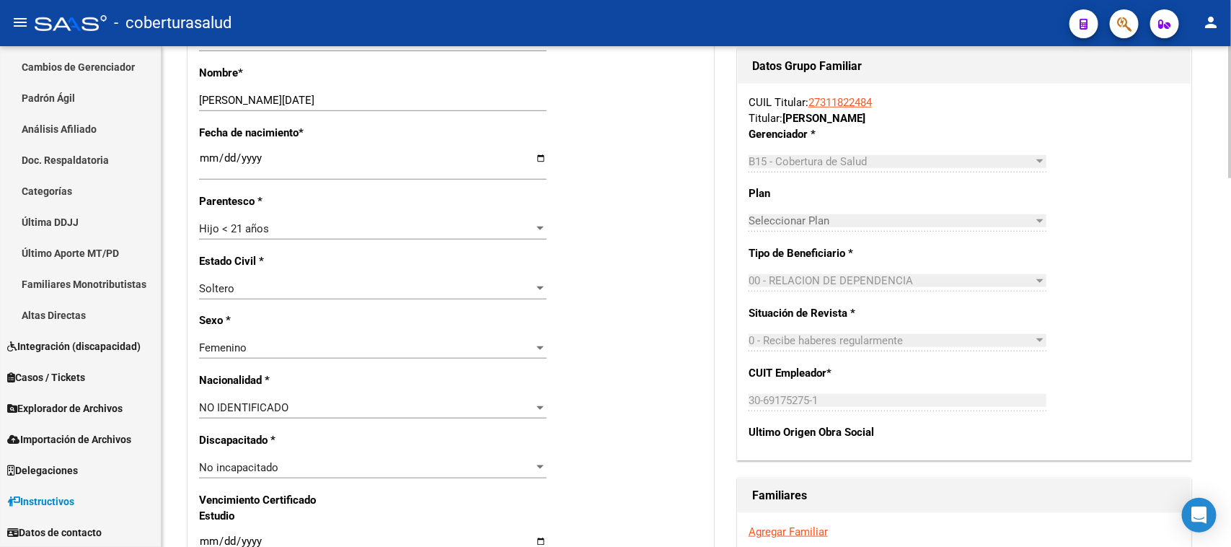
click at [418, 418] on div "NO IDENTIFICADO Seleccionar tipo" at bounding box center [373, 414] width 348 height 35
click at [420, 411] on div "NO IDENTIFICADO" at bounding box center [366, 407] width 335 height 13
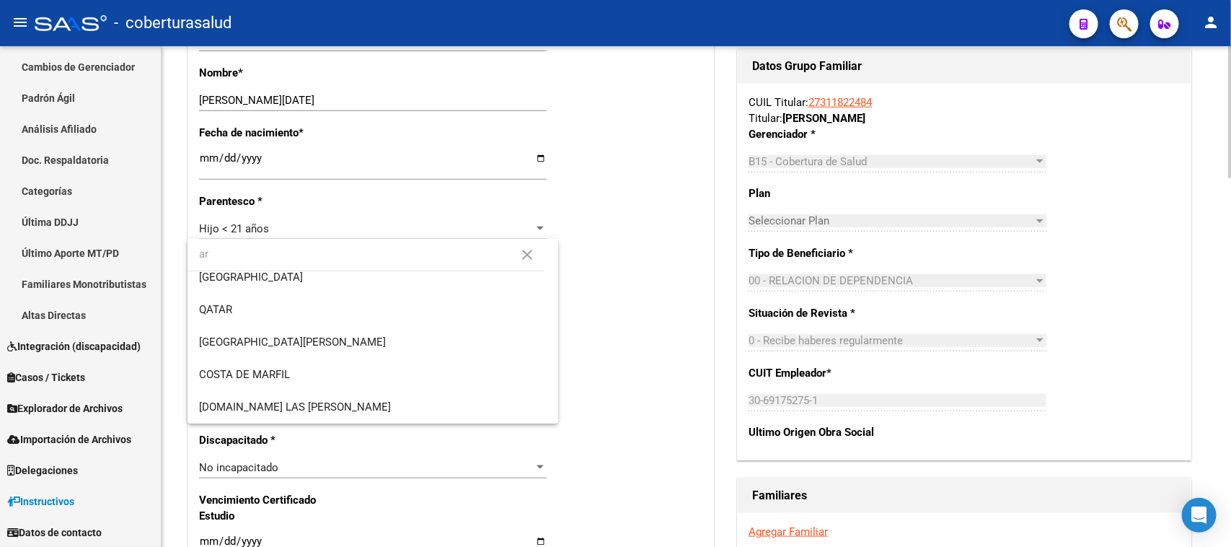
scroll to position [0, 0]
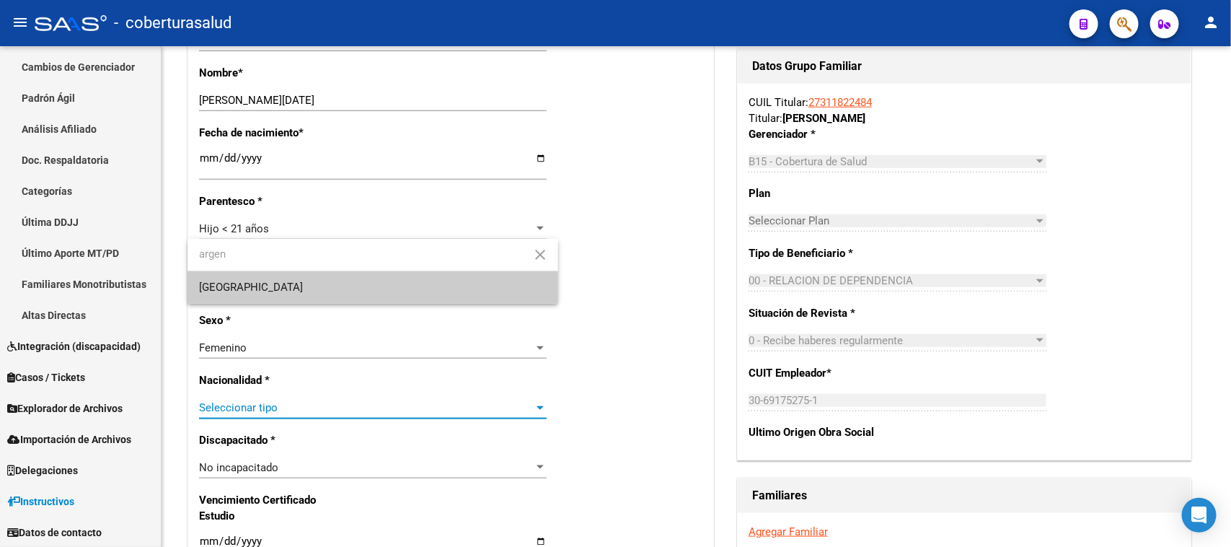
type input "argen"
click at [337, 288] on span "[GEOGRAPHIC_DATA]" at bounding box center [372, 287] width 347 height 32
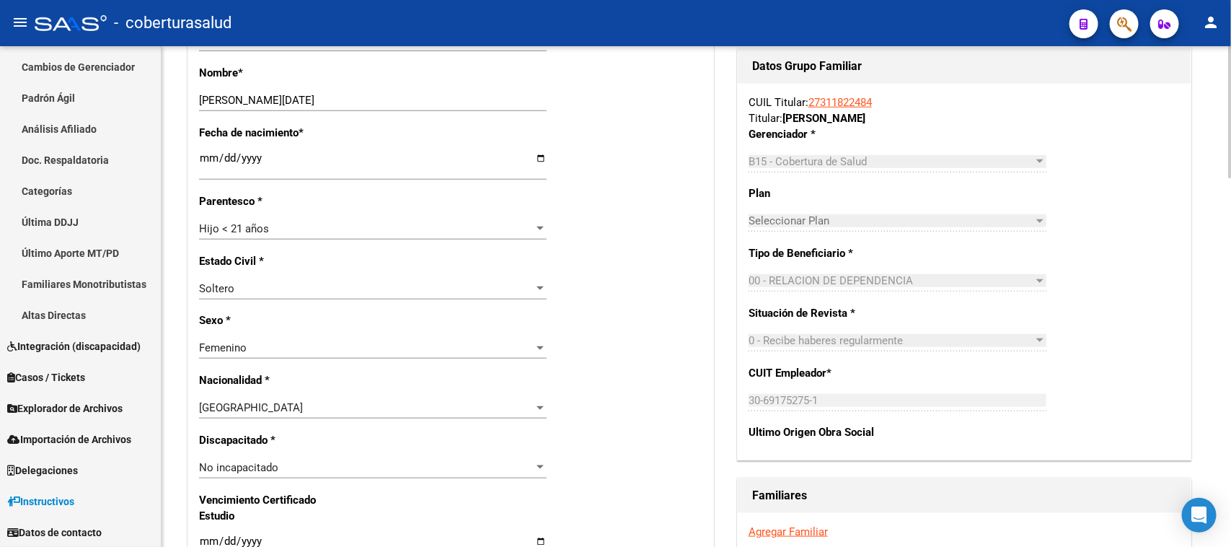
click at [639, 372] on div "Nro Afiliado Ingresar nro CUIL * 27-54980124-8 CUIL ARCA Padrón Ult. Fecha Alta…" at bounding box center [450, 521] width 525 height 1563
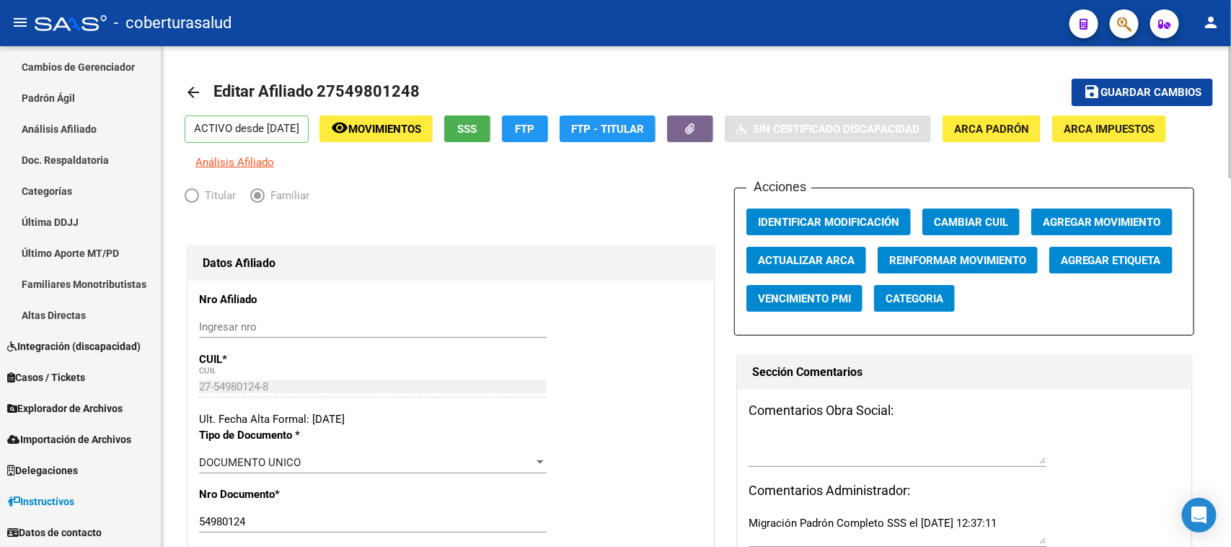
click at [1154, 81] on button "save Guardar cambios" at bounding box center [1141, 92] width 141 height 27
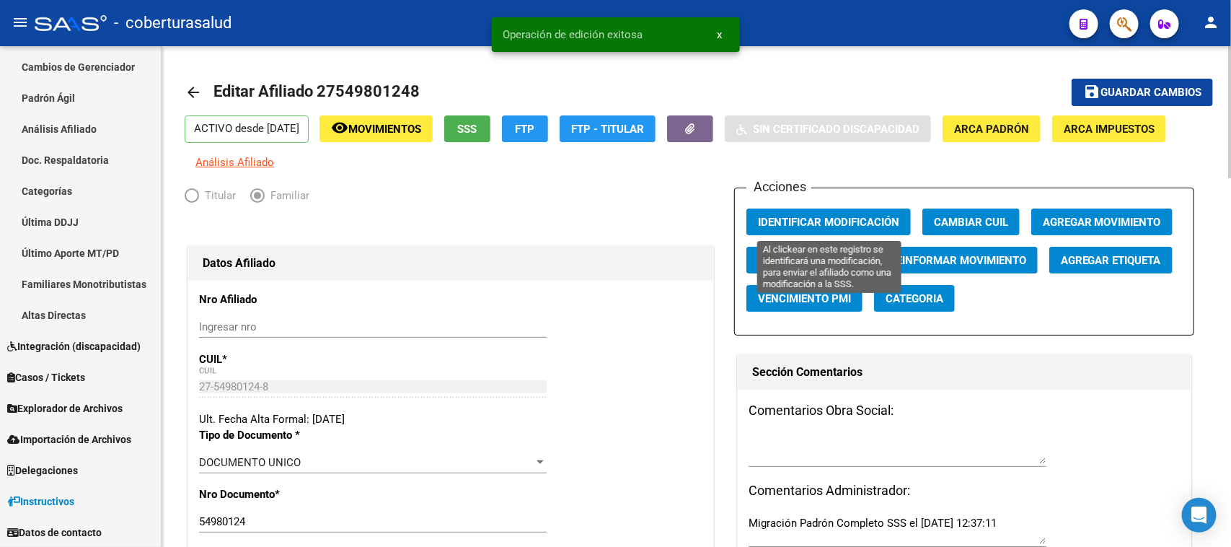
click at [827, 208] on button "Identificar Modificación" at bounding box center [828, 221] width 164 height 27
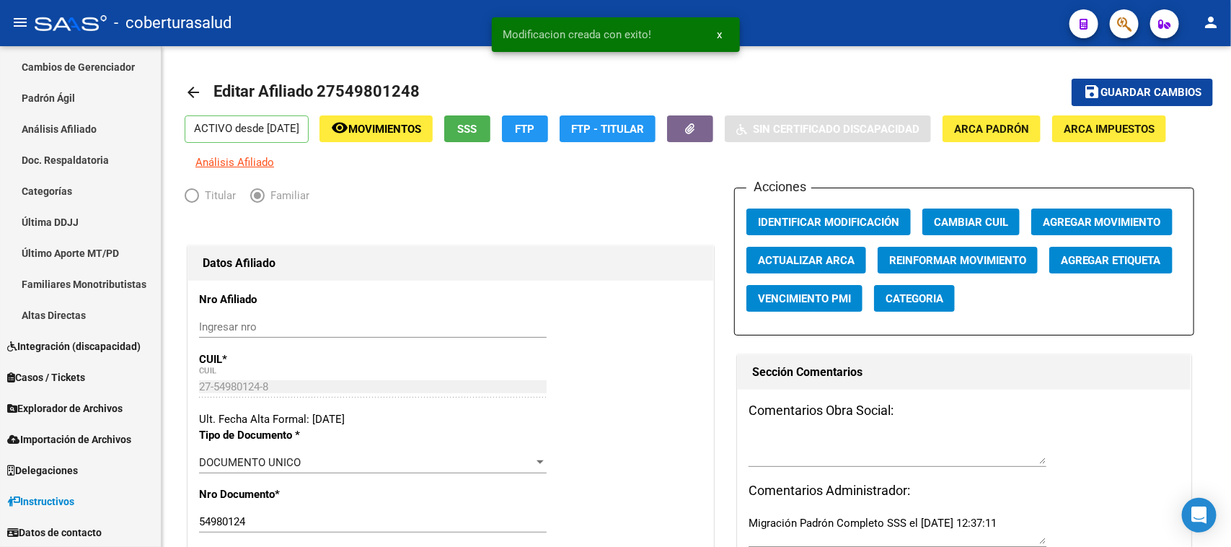
click at [1112, 19] on button "button" at bounding box center [1124, 23] width 29 height 29
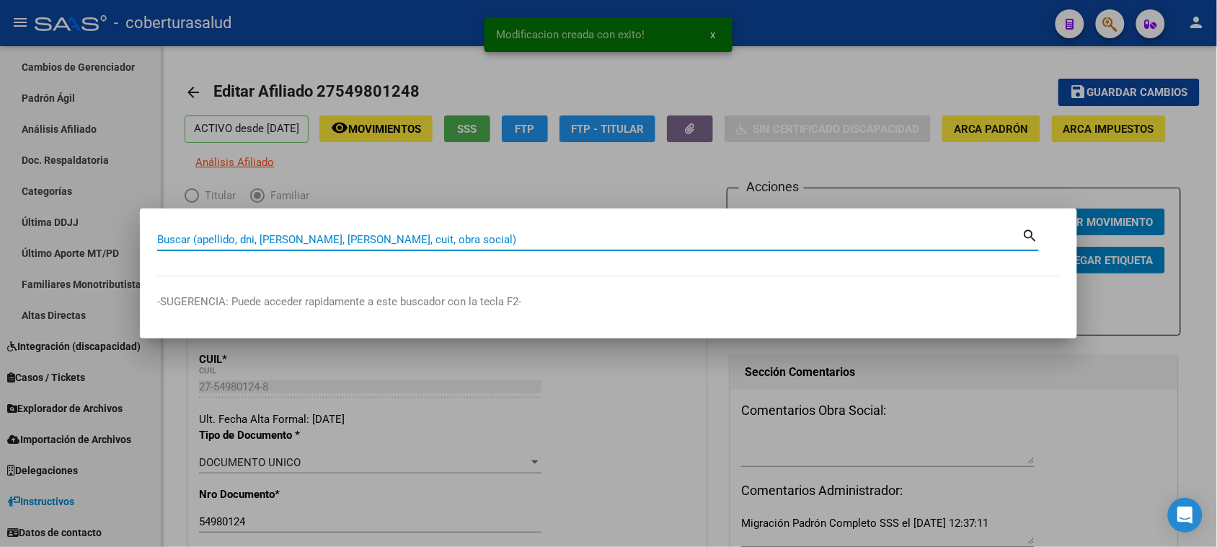
paste input "50464365"
type input "50464365"
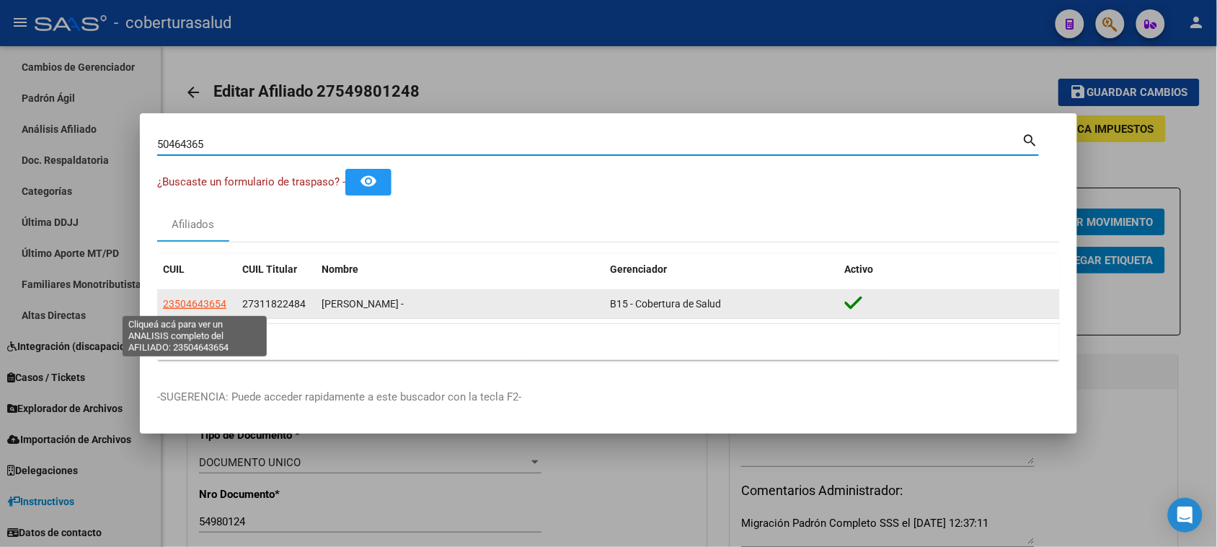
click at [188, 300] on span "23504643654" at bounding box center [194, 304] width 63 height 12
type textarea "23504643654"
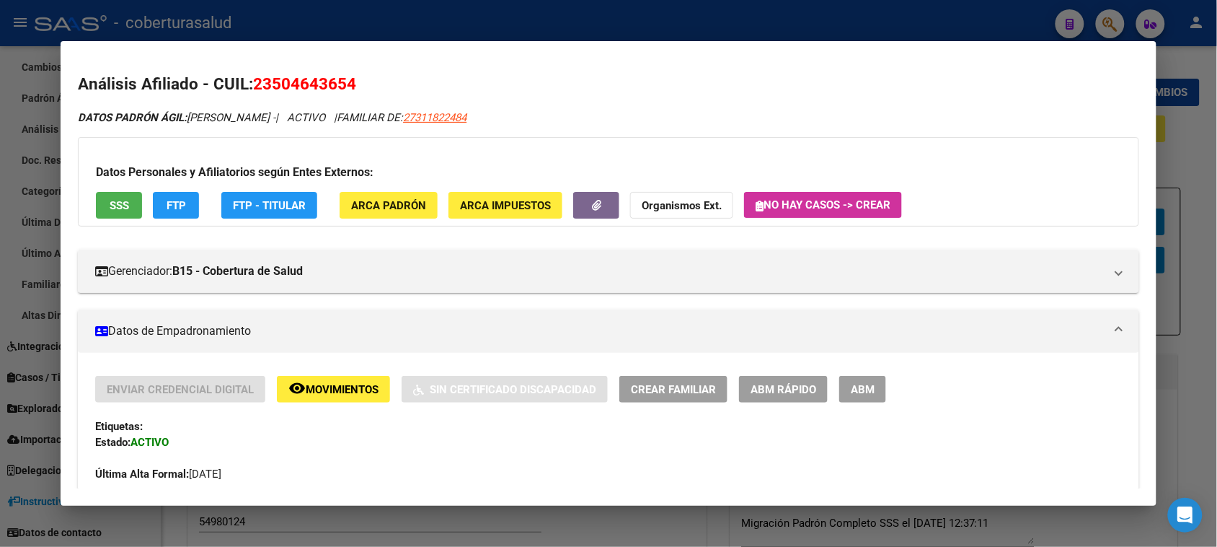
click at [865, 399] on button "ABM" at bounding box center [862, 389] width 47 height 27
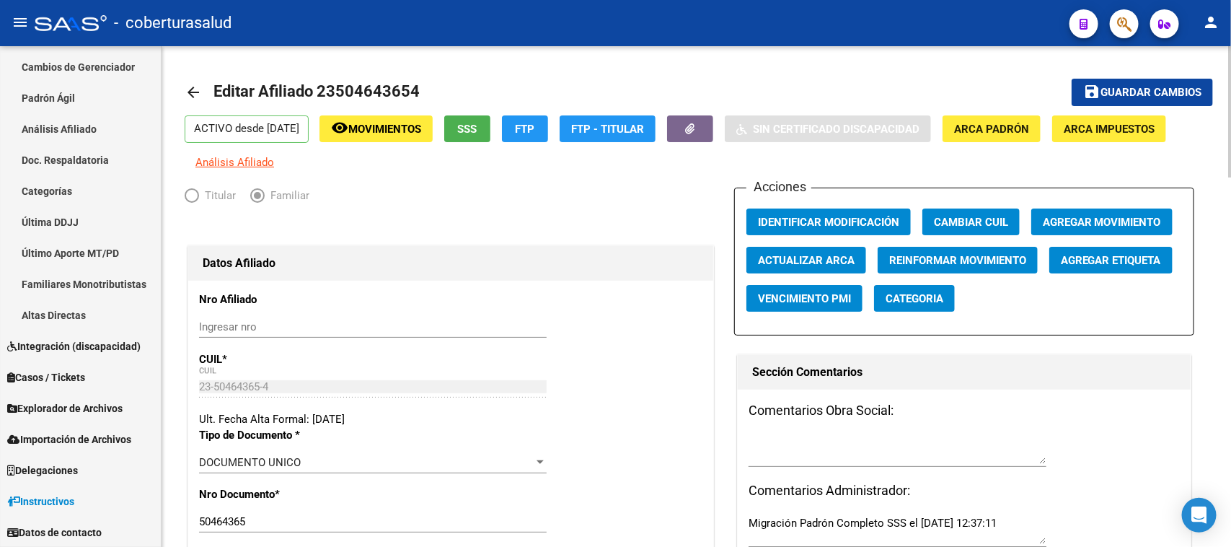
scroll to position [361, 0]
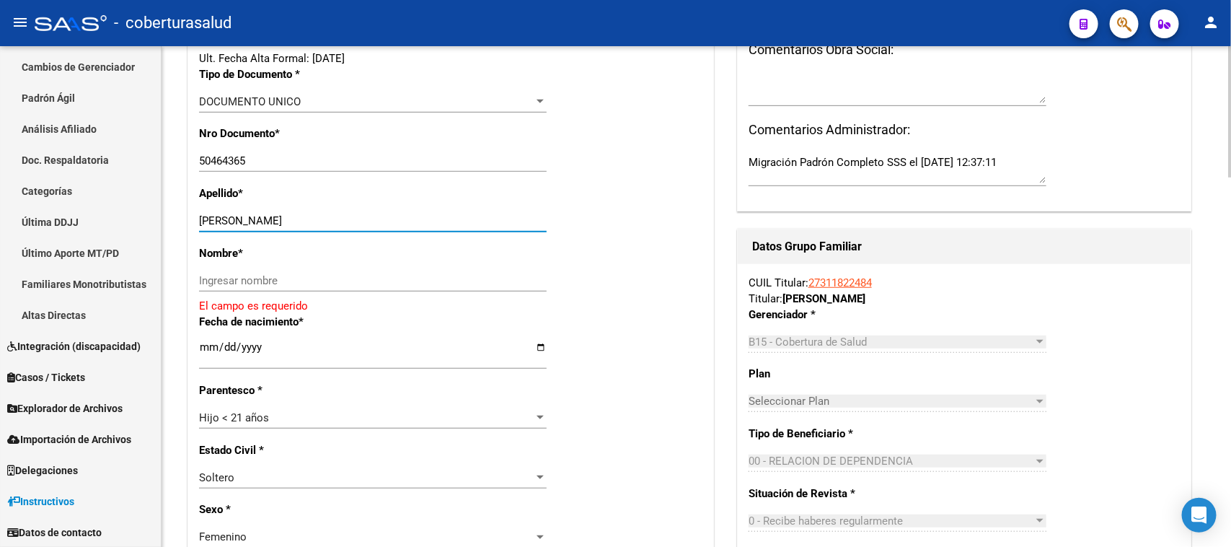
drag, startPoint x: 391, startPoint y: 224, endPoint x: 236, endPoint y: 221, distance: 155.1
click at [236, 221] on input "[PERSON_NAME]" at bounding box center [373, 220] width 348 height 13
type input "[PERSON_NAME]"
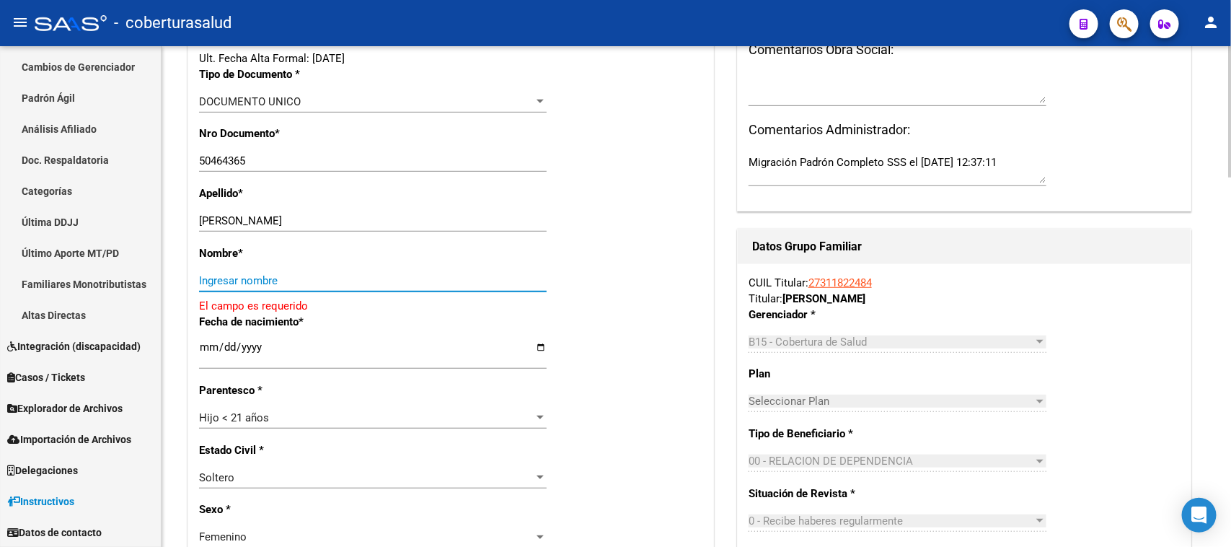
click at [235, 275] on input "Ingresar nombre" at bounding box center [373, 280] width 348 height 13
paste input "JAZMIN"
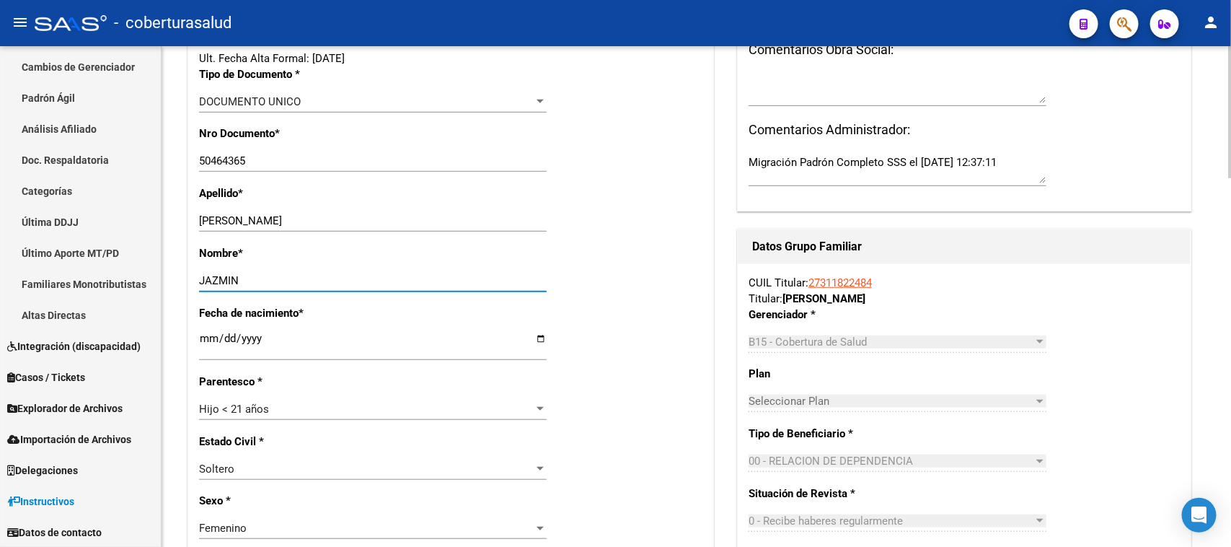
type input "JAZMIN"
click at [619, 328] on div "Fecha de nacimiento * [DEMOGRAPHIC_DATA] Ingresar fecha" at bounding box center [450, 339] width 503 height 68
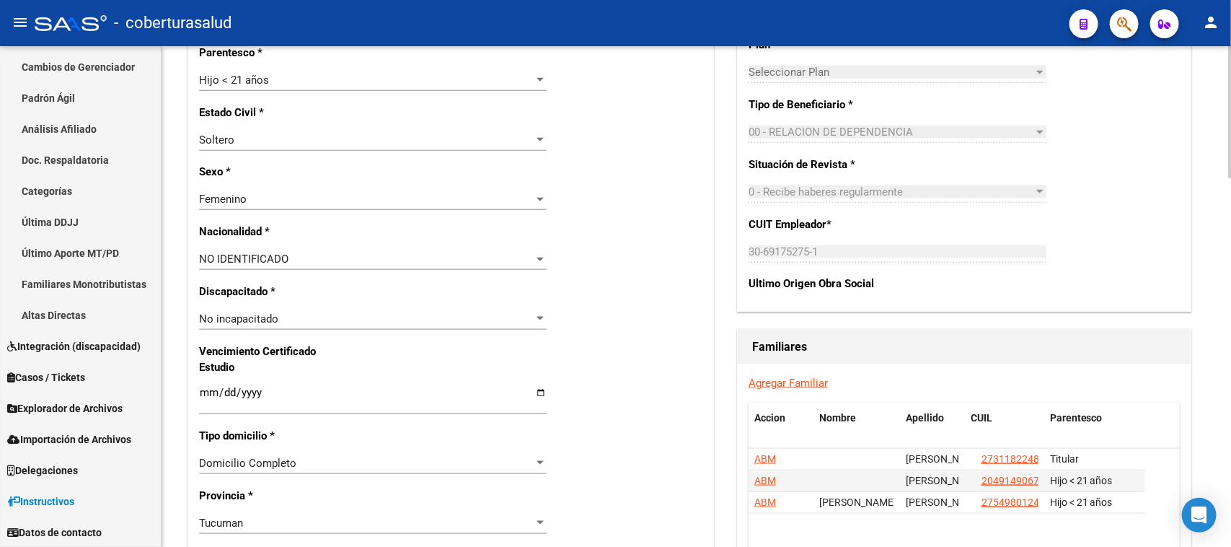
scroll to position [721, 0]
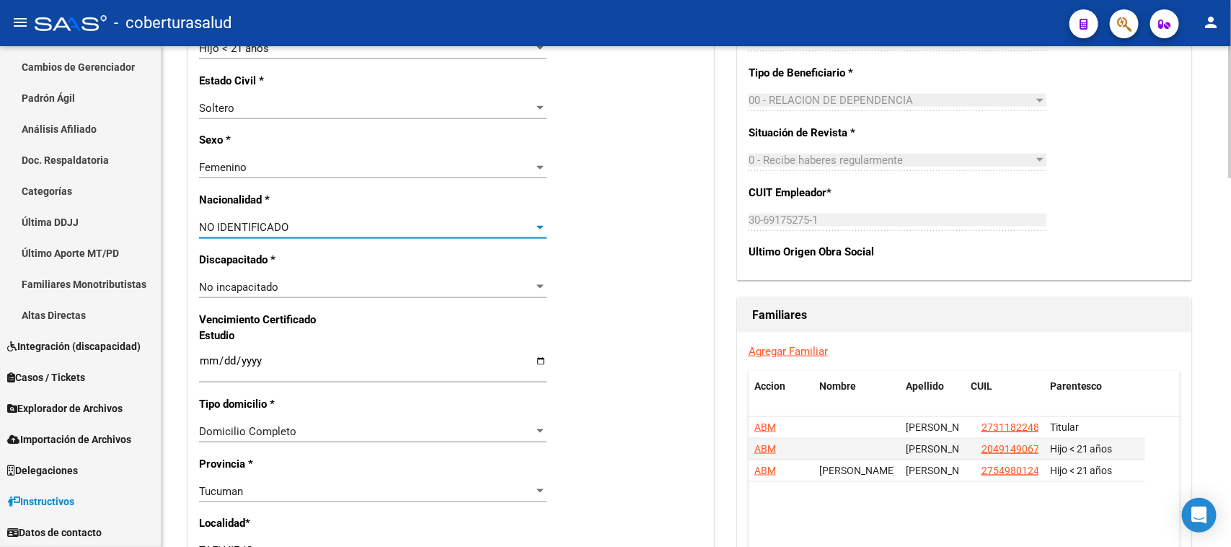
click at [296, 232] on div "NO IDENTIFICADO" at bounding box center [366, 227] width 335 height 13
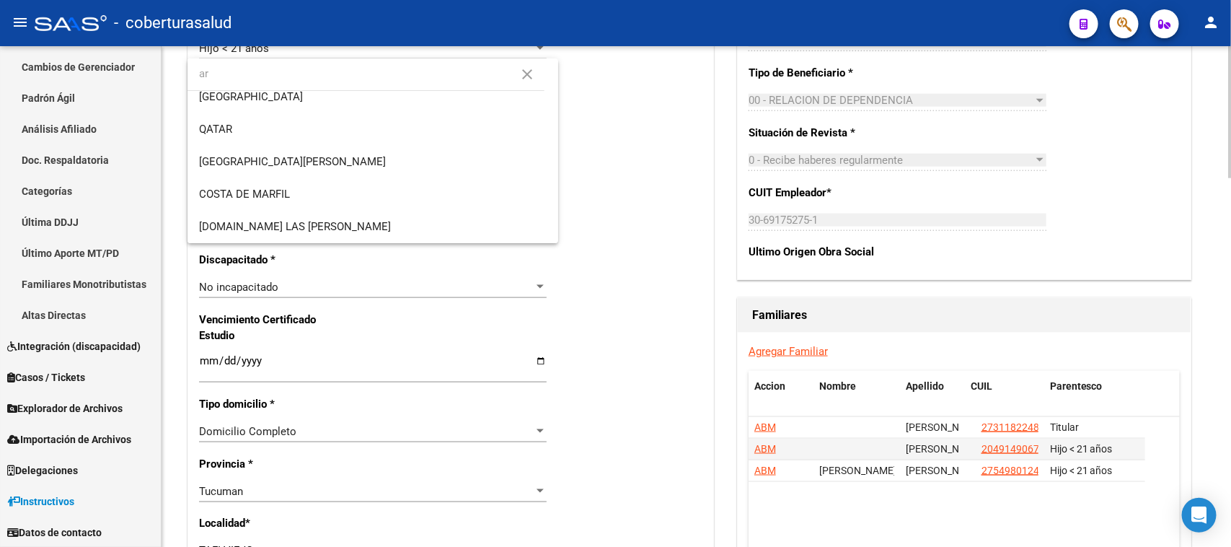
scroll to position [0, 0]
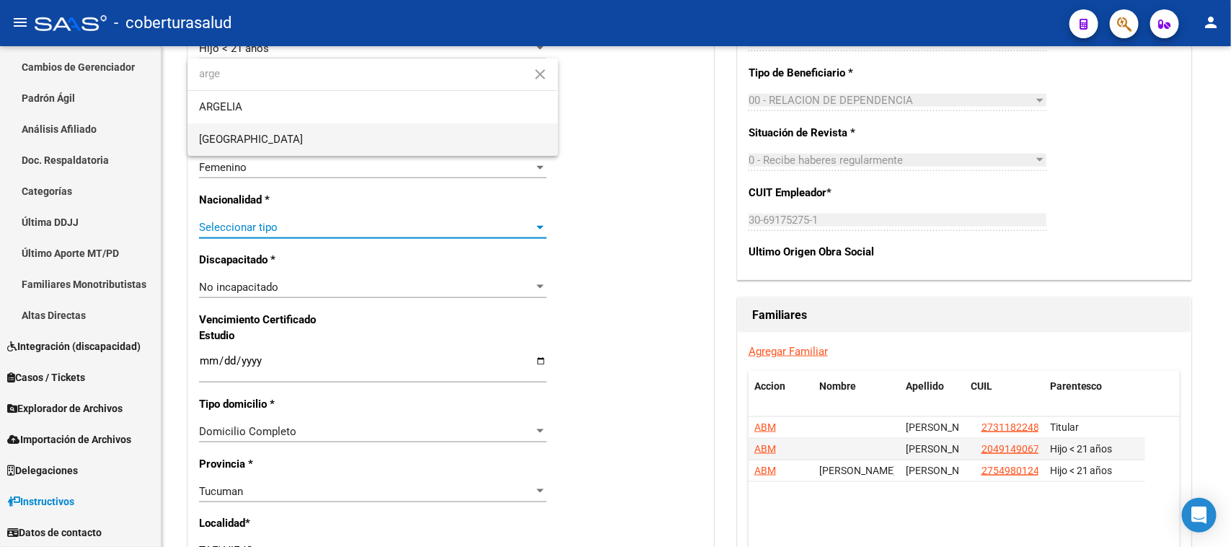
type input "arge"
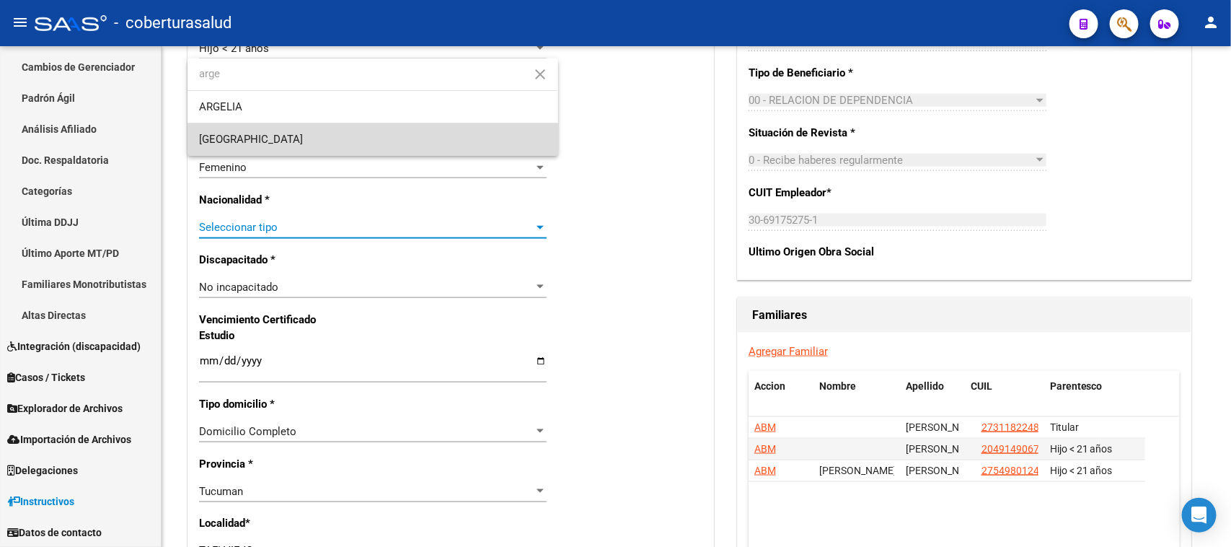
click at [275, 134] on span "[GEOGRAPHIC_DATA]" at bounding box center [372, 139] width 347 height 32
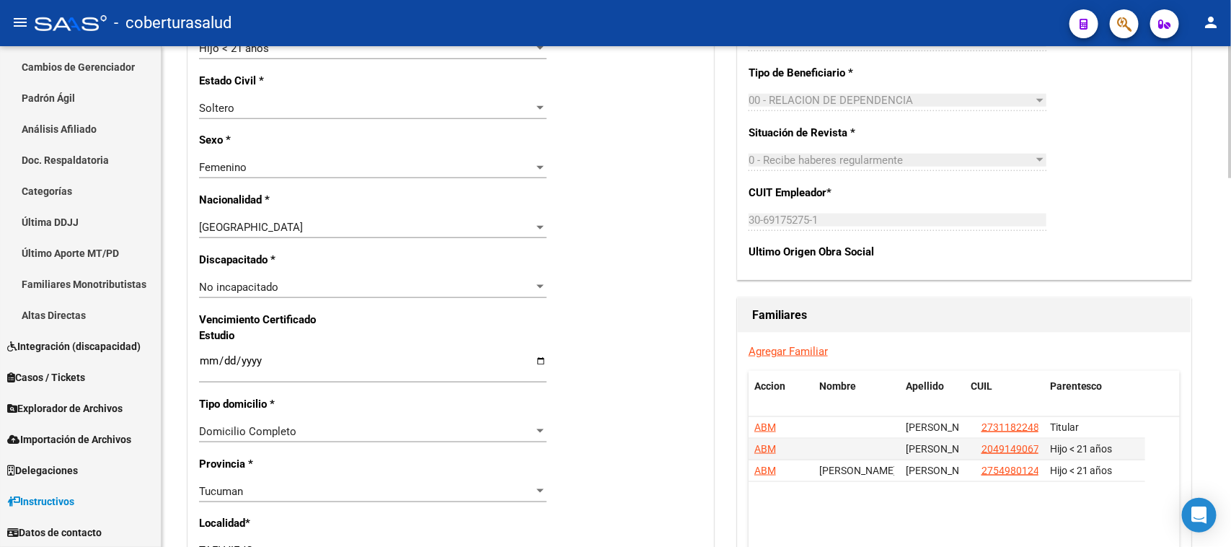
click at [660, 257] on div "Nro Afiliado Ingresar nro CUIL * 23-50464365-4 CUIL ARCA Padrón Ult. Fecha Alta…" at bounding box center [450, 340] width 525 height 1563
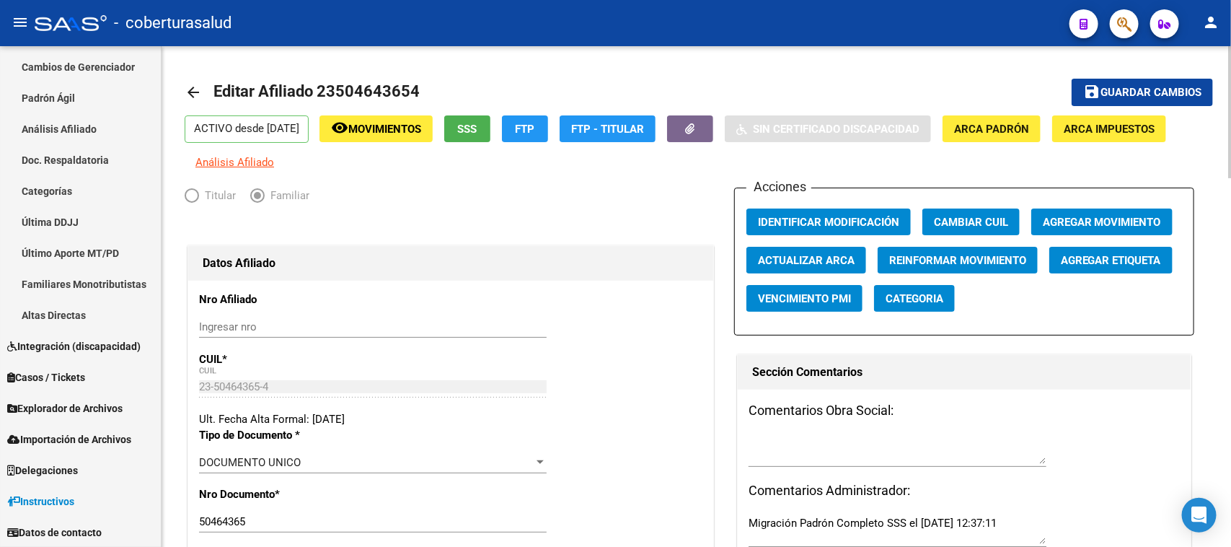
click at [1136, 87] on span "Guardar cambios" at bounding box center [1150, 93] width 101 height 13
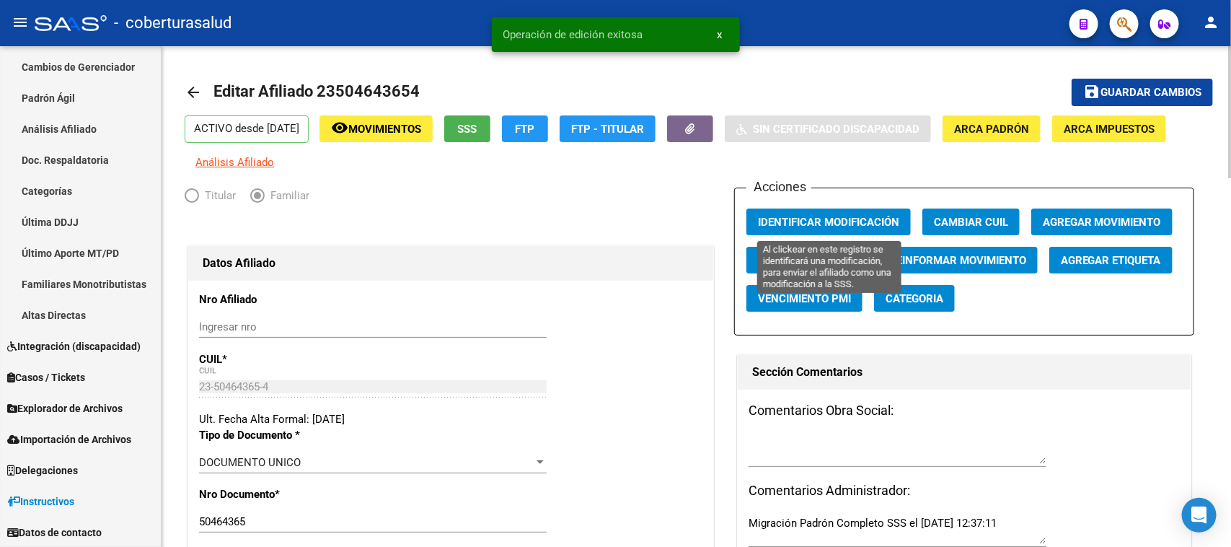
click at [772, 224] on span "Identificar Modificación" at bounding box center [828, 222] width 141 height 13
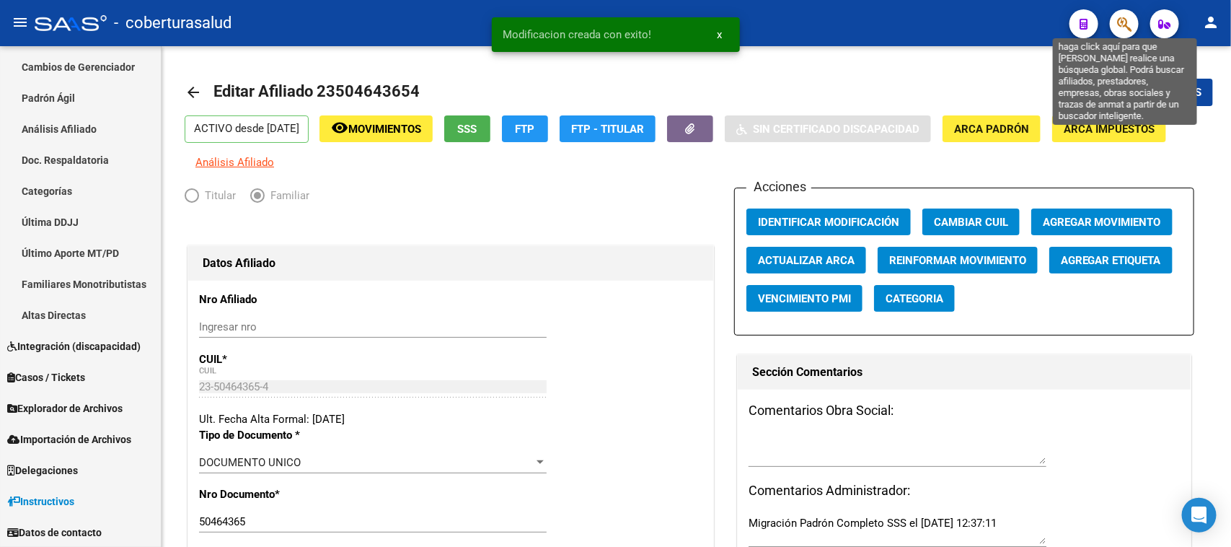
click at [1125, 22] on icon "button" at bounding box center [1124, 24] width 14 height 17
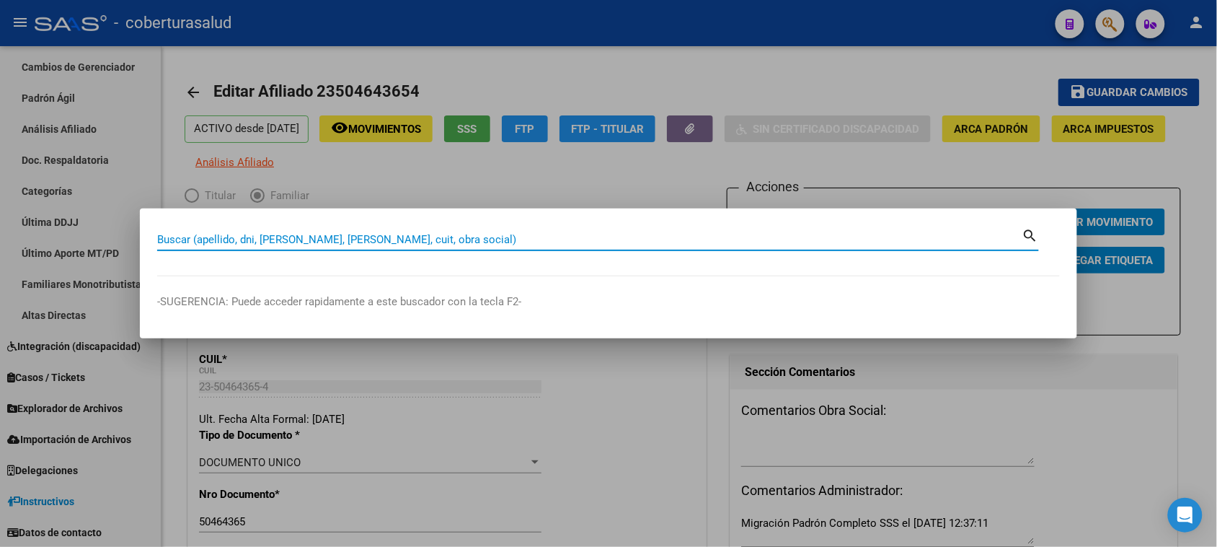
paste input "49149067"
type input "49149067"
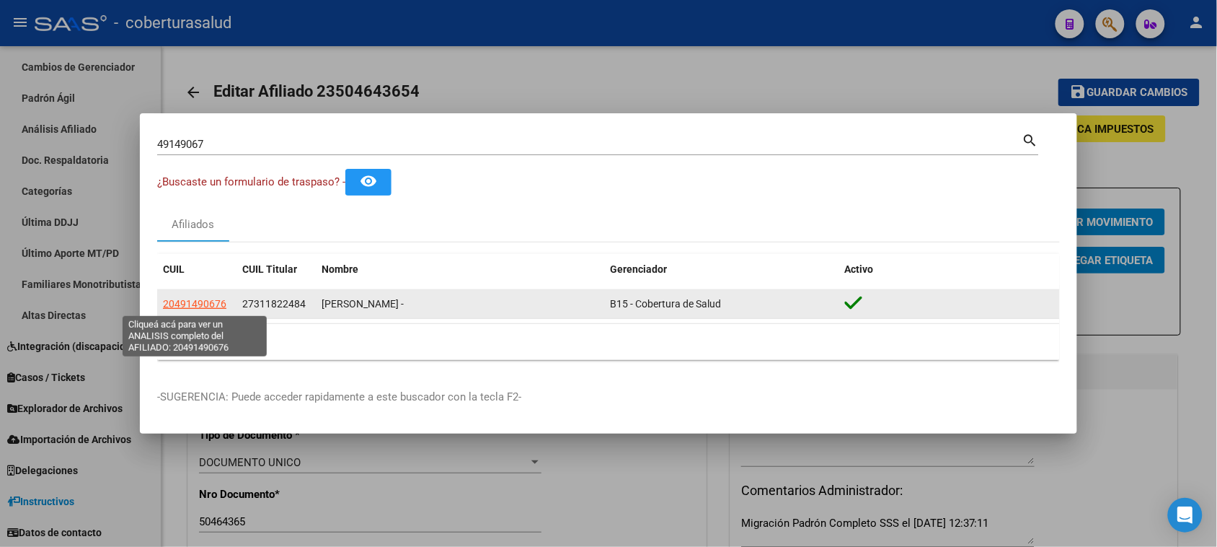
click at [205, 304] on span "20491490676" at bounding box center [194, 304] width 63 height 12
type textarea "20491490676"
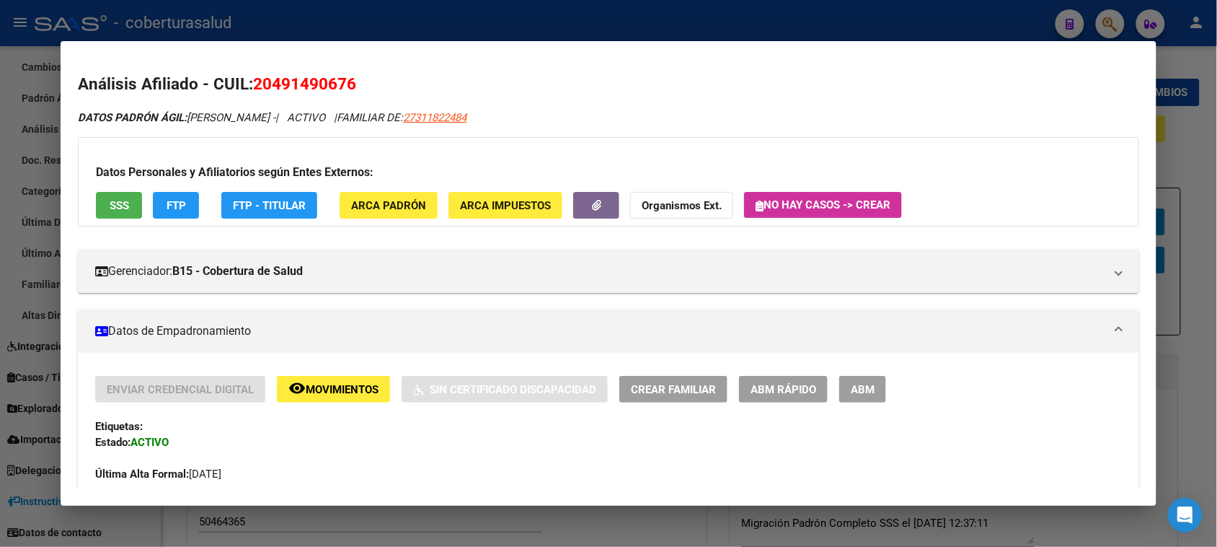
click at [862, 384] on span "ABM" at bounding box center [863, 389] width 24 height 13
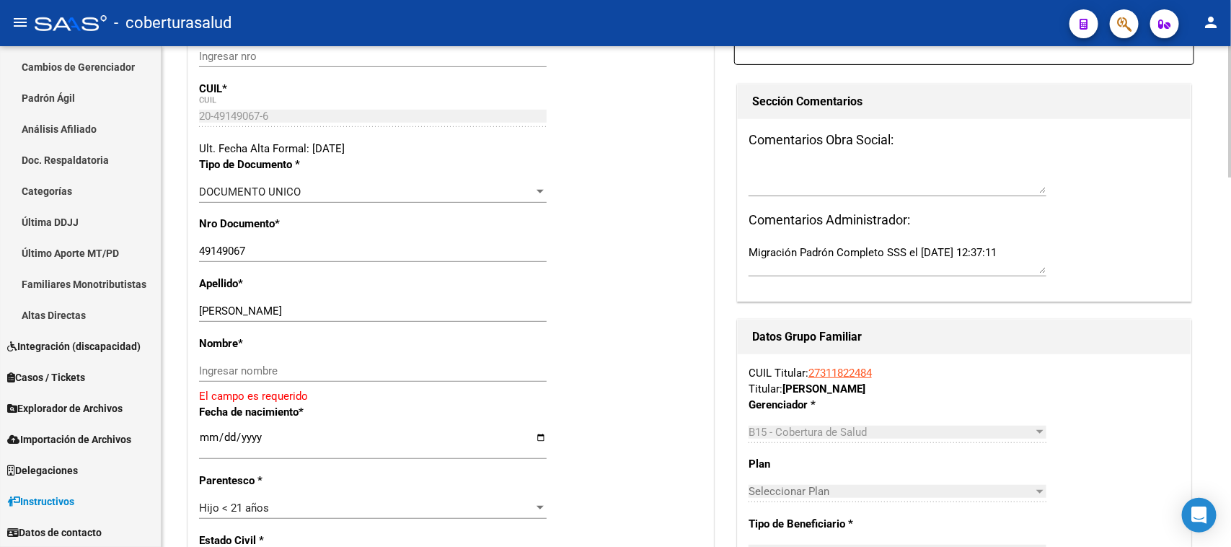
scroll to position [361, 0]
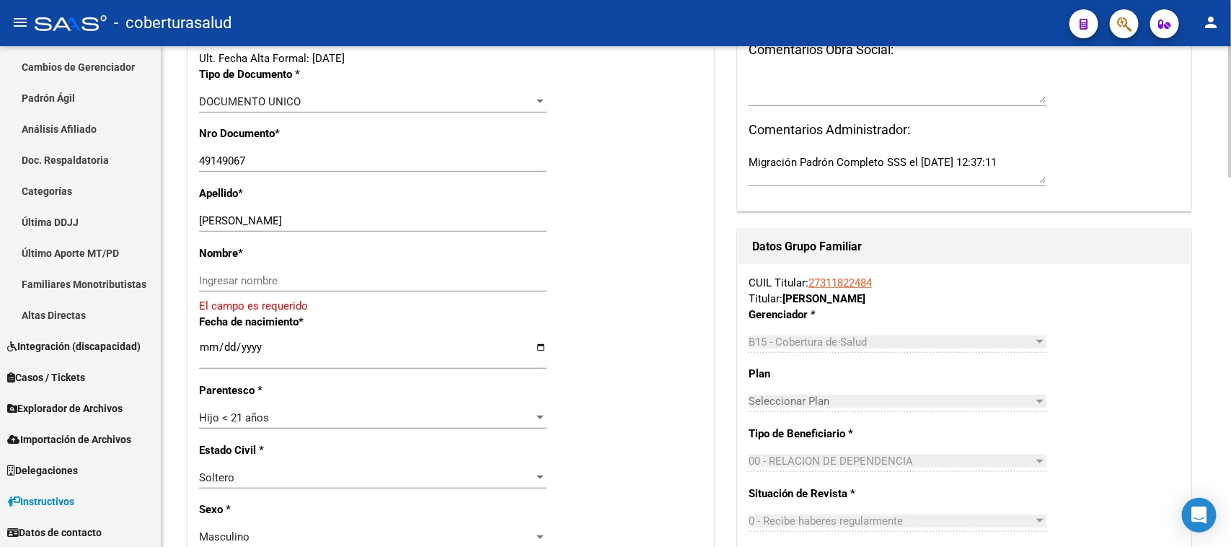
click at [465, 229] on div "[PERSON_NAME] apellido" at bounding box center [373, 221] width 348 height 22
click at [467, 225] on input "[PERSON_NAME]" at bounding box center [373, 220] width 348 height 13
drag, startPoint x: 469, startPoint y: 224, endPoint x: 236, endPoint y: 225, distance: 232.9
click at [236, 225] on input "[PERSON_NAME]" at bounding box center [373, 220] width 348 height 13
type input "[PERSON_NAME]"
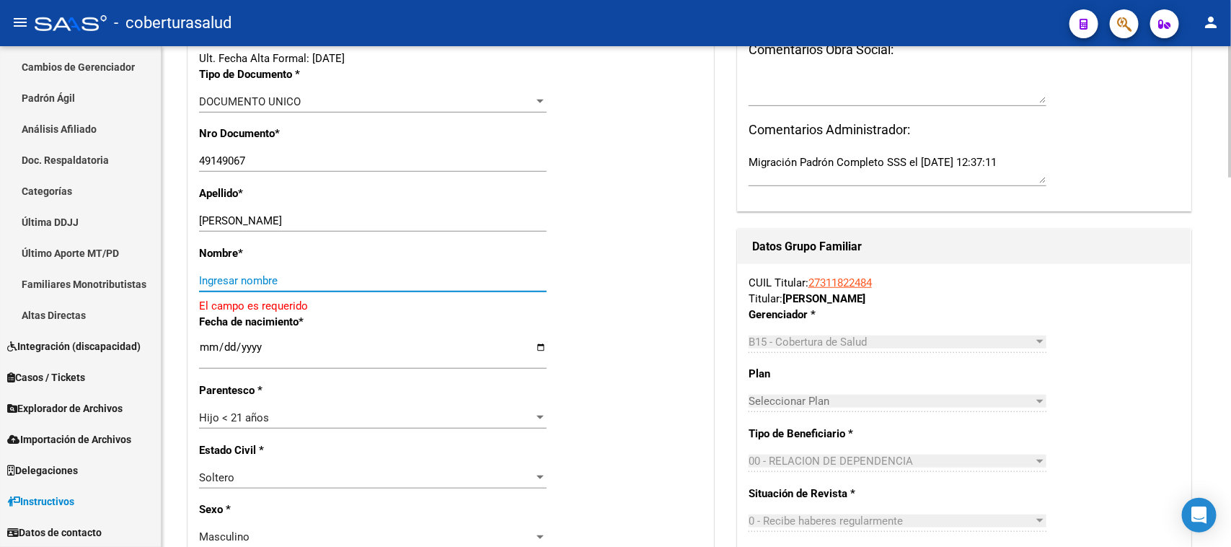
click at [272, 285] on input "Ingresar nombre" at bounding box center [373, 280] width 348 height 13
paste input "[PERSON_NAME]"
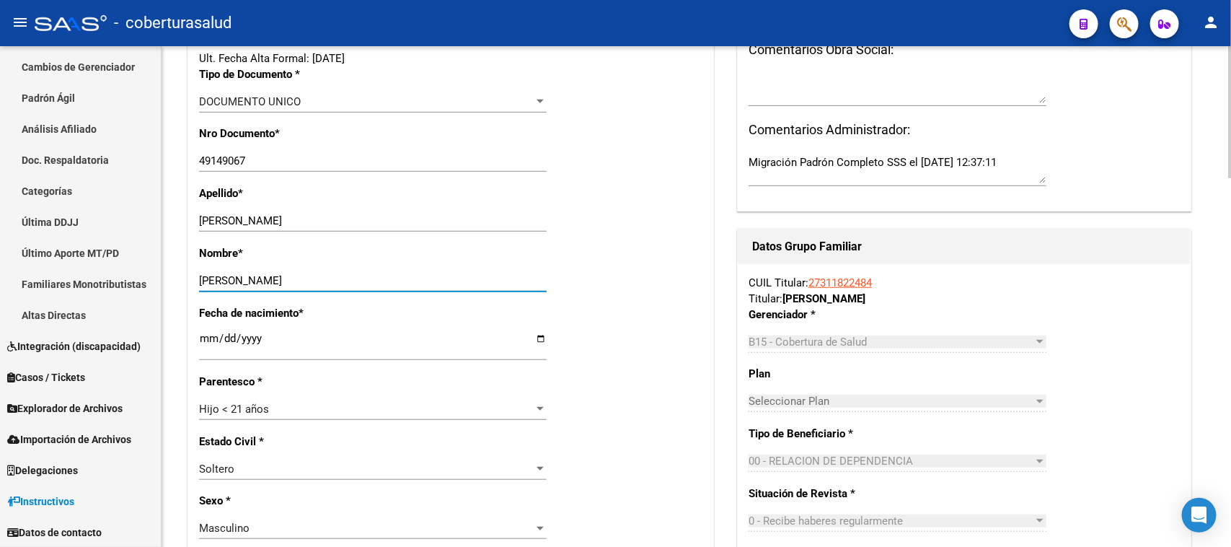
type input "[PERSON_NAME]"
click at [657, 309] on div "Fecha de nacimiento * [DEMOGRAPHIC_DATA] Ingresar fecha" at bounding box center [450, 339] width 503 height 68
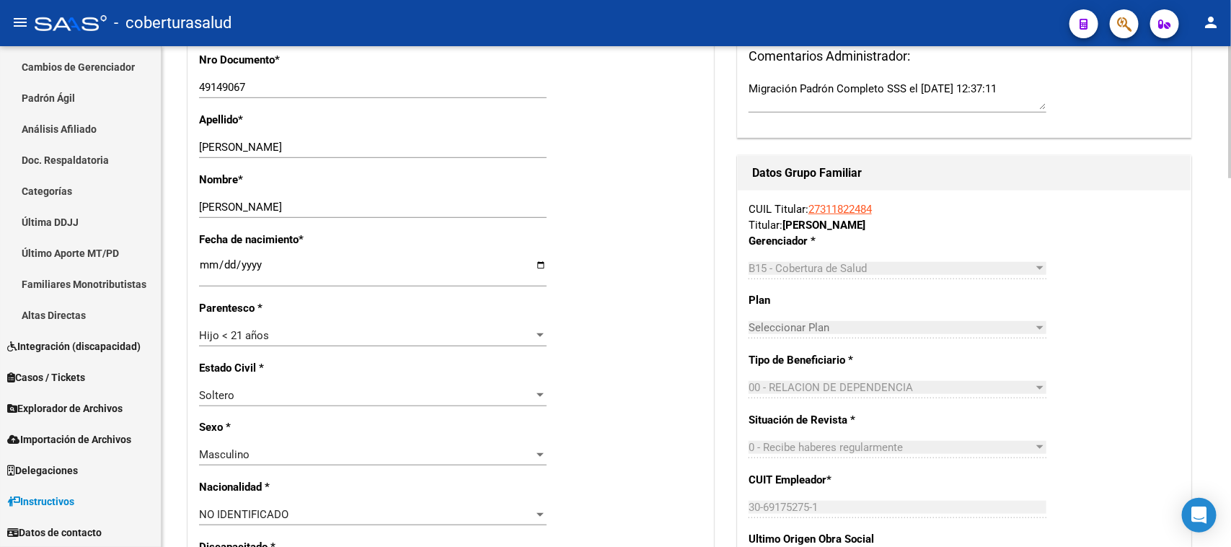
scroll to position [631, 0]
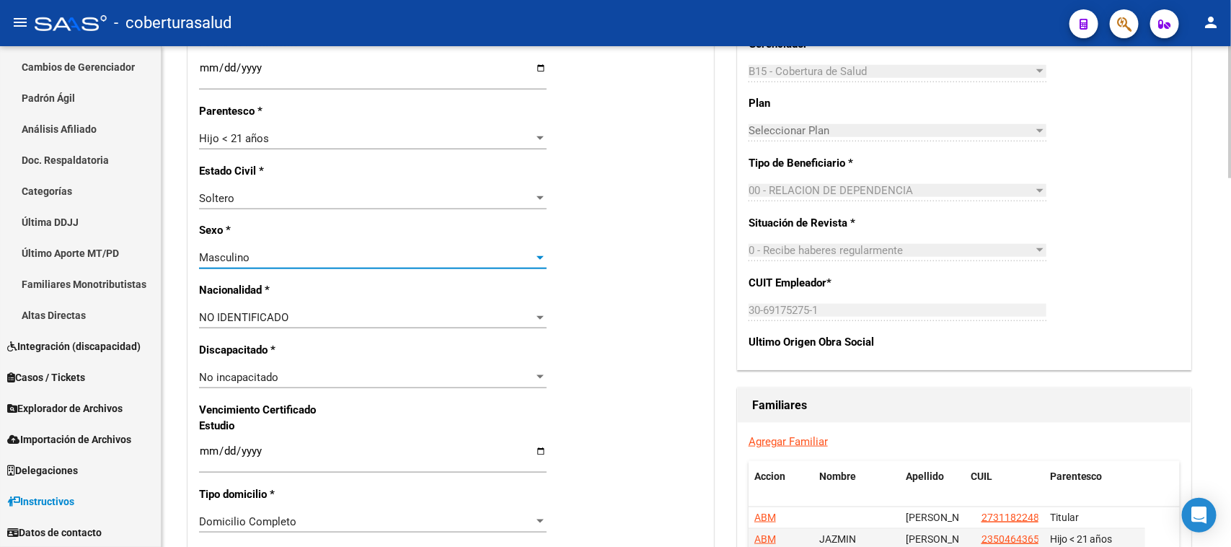
click at [254, 252] on div "Masculino" at bounding box center [366, 257] width 335 height 13
type input "arge"
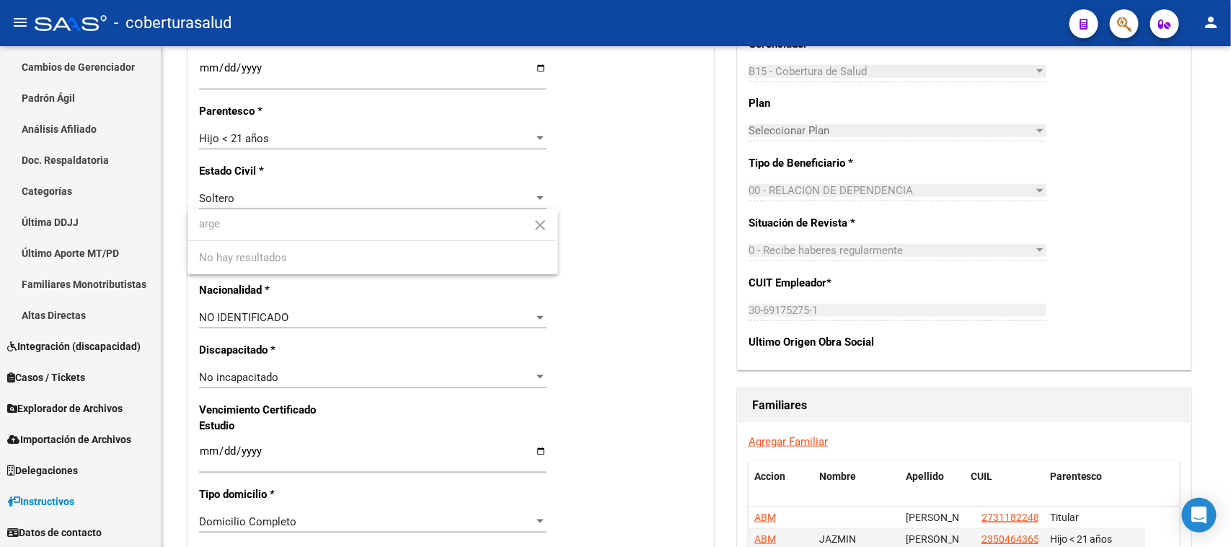
drag, startPoint x: 317, startPoint y: 231, endPoint x: 0, endPoint y: 215, distance: 317.7
click at [0, 215] on div "arge close No hay resultados" at bounding box center [615, 273] width 1231 height 547
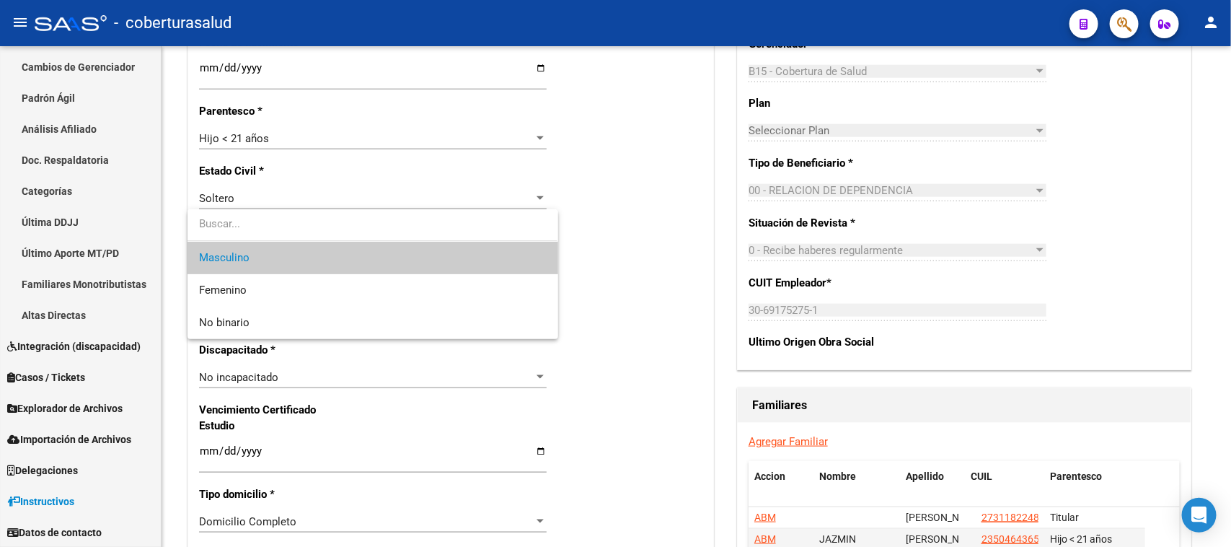
click at [592, 188] on div at bounding box center [615, 273] width 1231 height 547
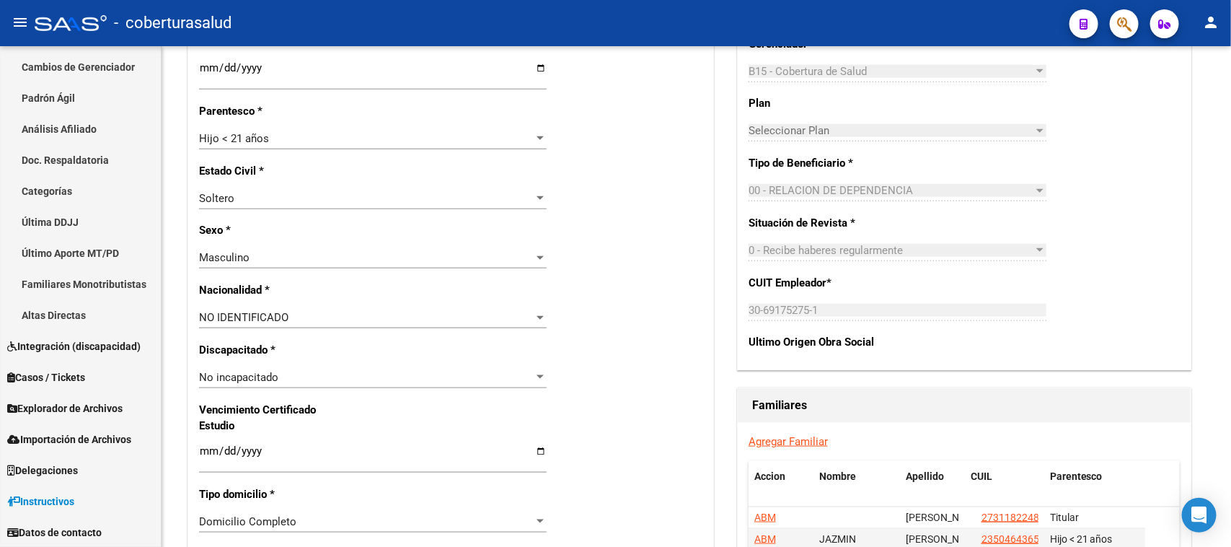
scroll to position [640, 0]
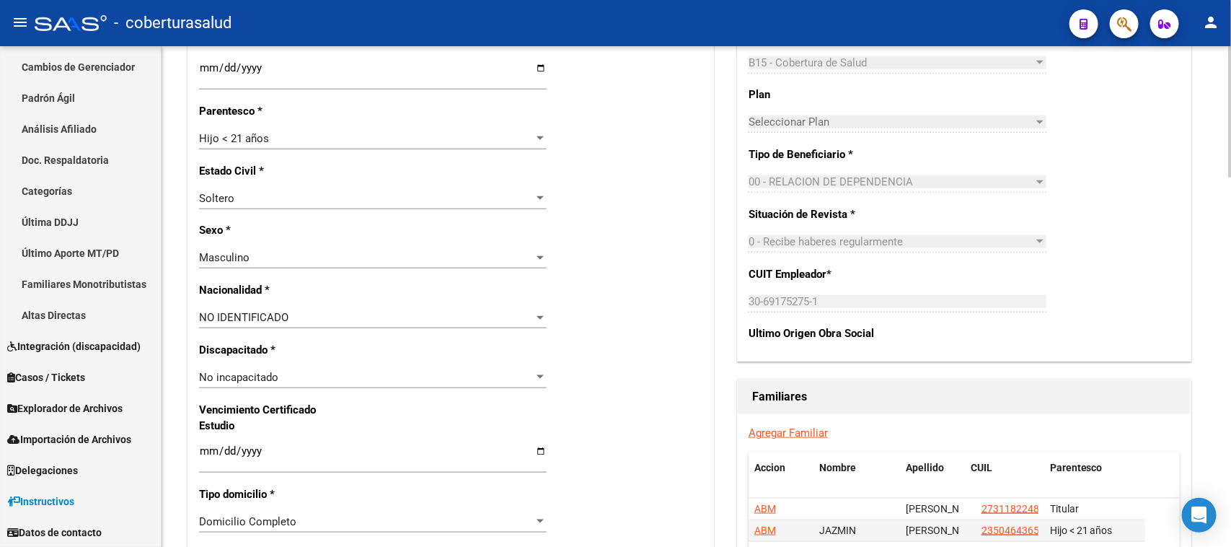
click at [249, 306] on div "NO IDENTIFICADO Seleccionar tipo" at bounding box center [373, 317] width 348 height 22
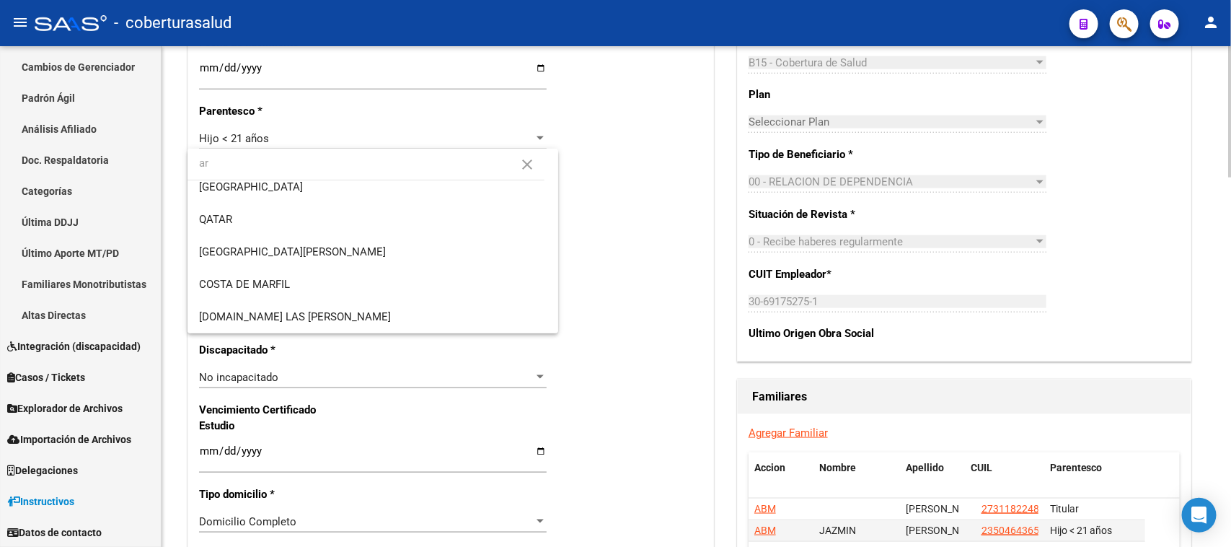
scroll to position [0, 0]
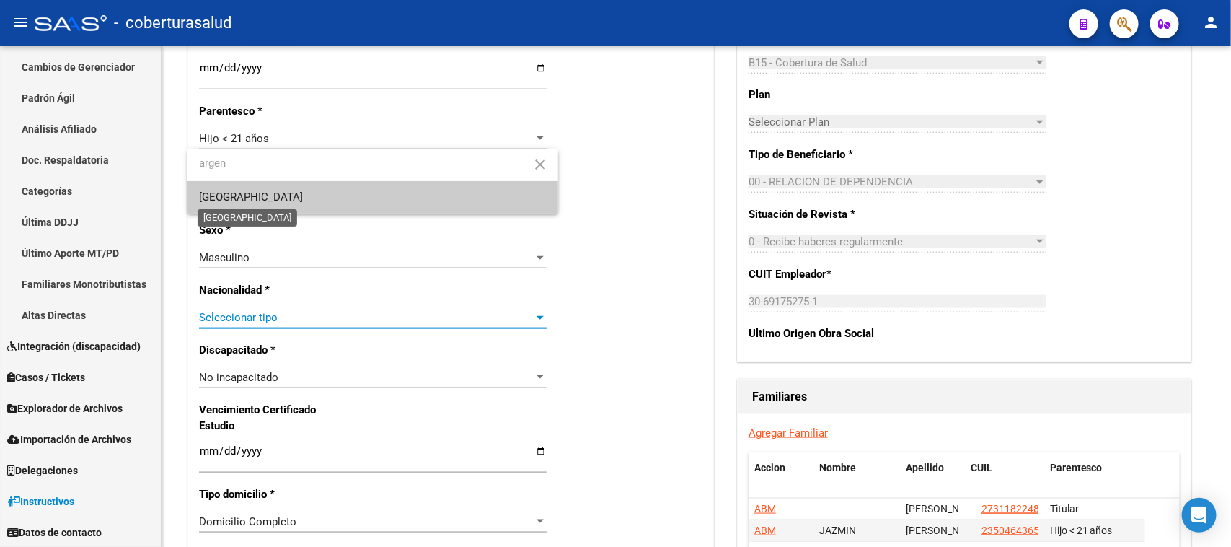
type input "argen"
click at [249, 192] on span "[GEOGRAPHIC_DATA]" at bounding box center [251, 196] width 104 height 13
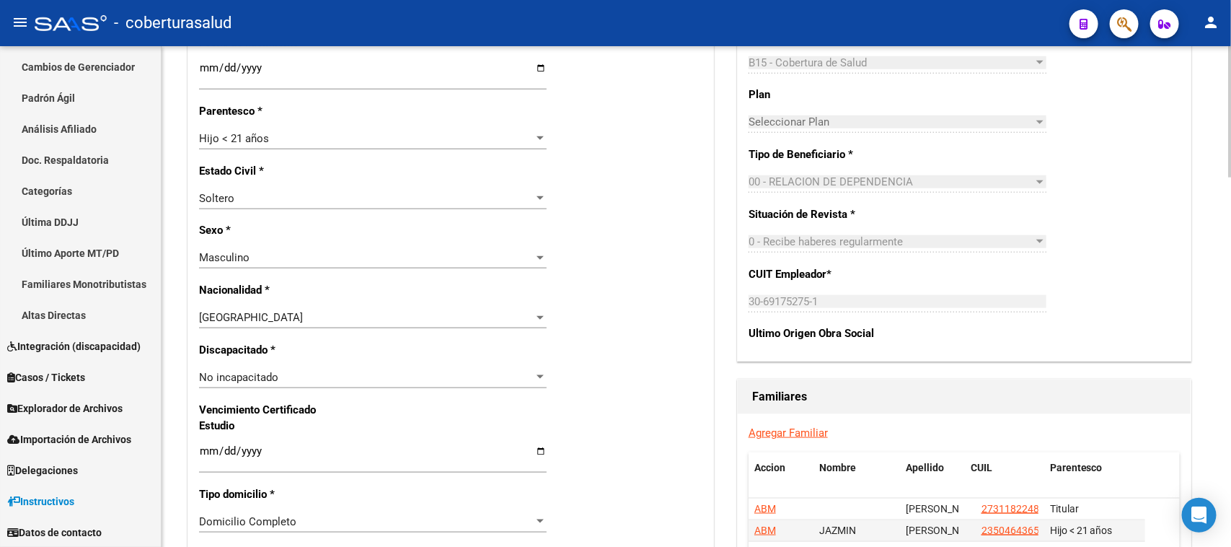
click at [662, 263] on div "Nro Afiliado Ingresar nro CUIL * 20-49149067-6 CUIL ARCA Padrón Ult. Fecha Alta…" at bounding box center [450, 427] width 525 height 1572
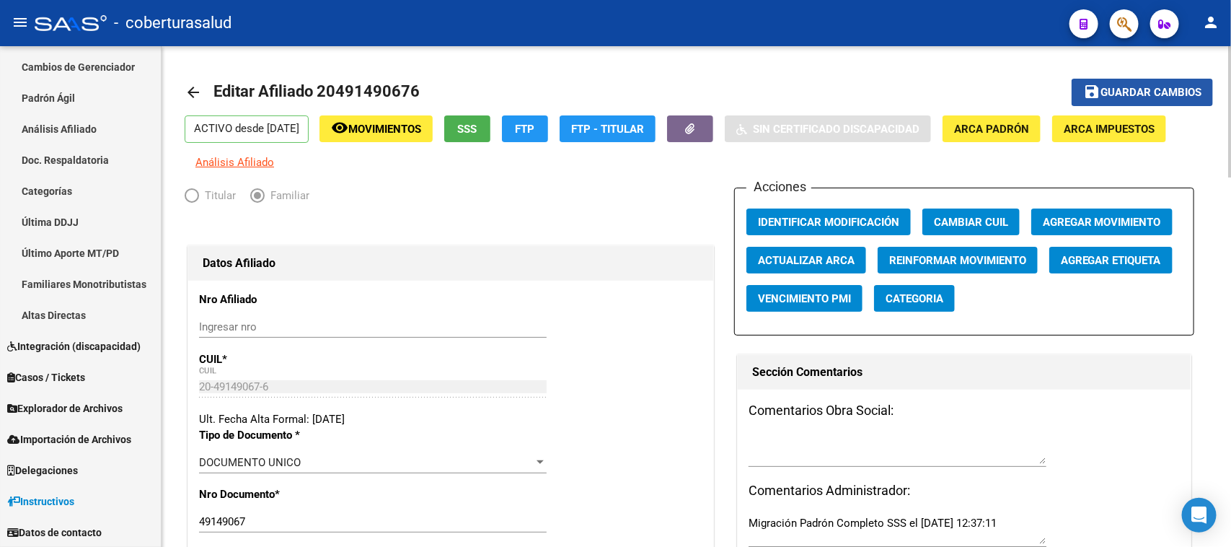
drag, startPoint x: 1162, startPoint y: 92, endPoint x: 1014, endPoint y: 177, distance: 170.2
click at [1161, 92] on span "Guardar cambios" at bounding box center [1150, 93] width 101 height 13
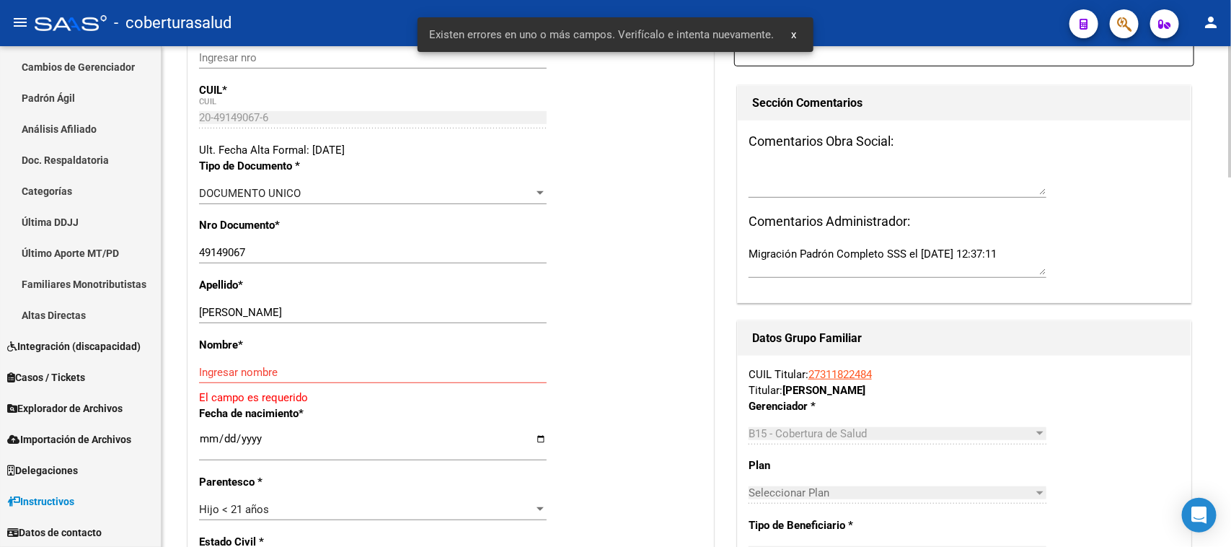
scroll to position [270, 0]
click at [322, 368] on input "Ingresar nombre" at bounding box center [373, 370] width 348 height 13
paste input "[PERSON_NAME]"
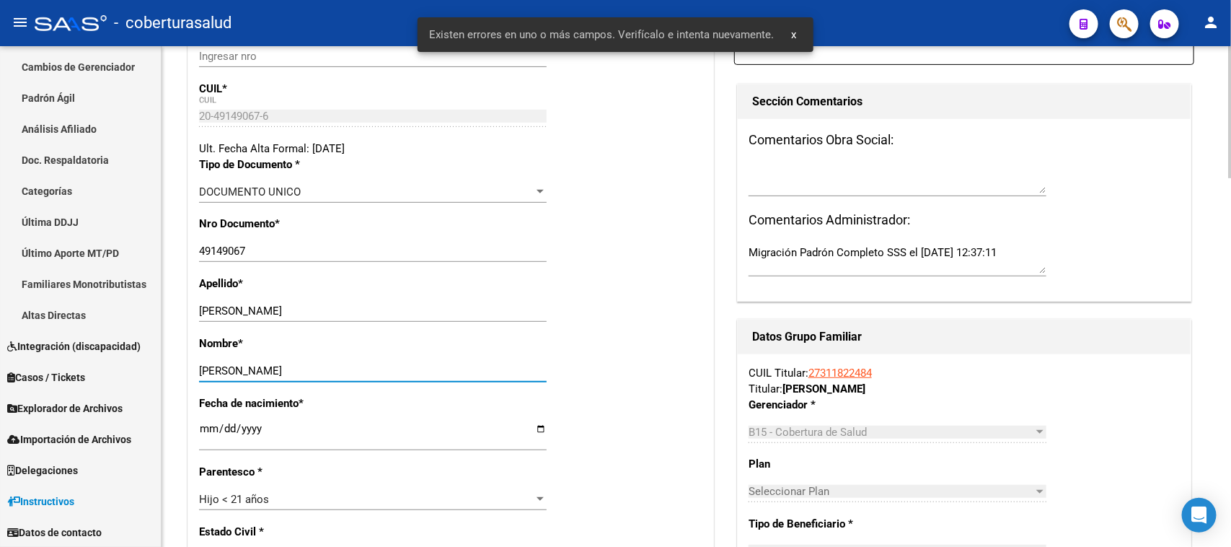
type input "[PERSON_NAME]"
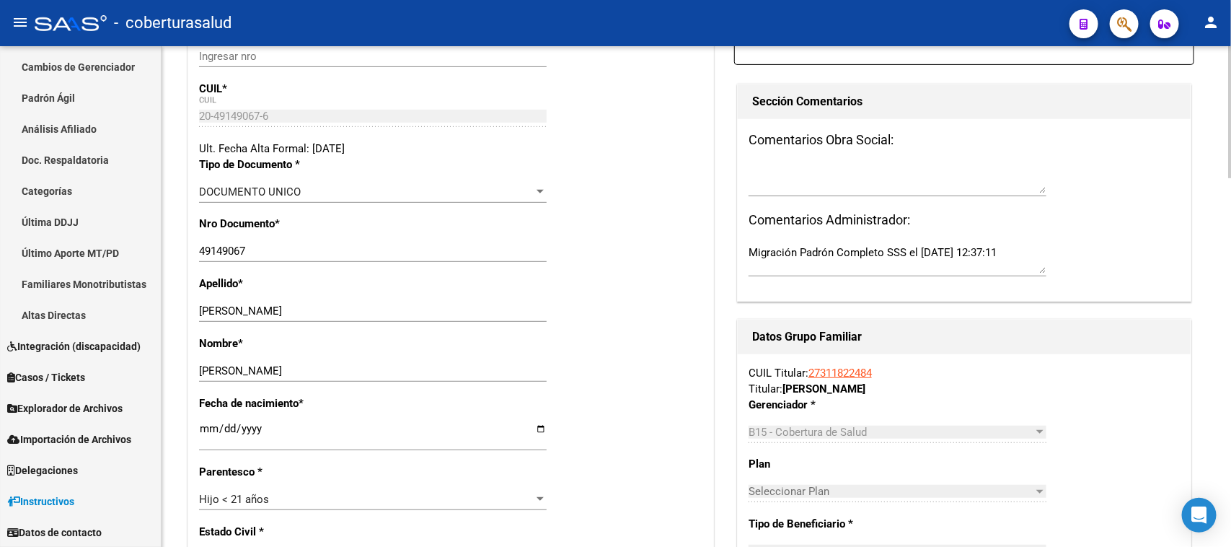
click at [586, 327] on div "Apellido * [PERSON_NAME] Ingresar apellido" at bounding box center [450, 305] width 503 height 60
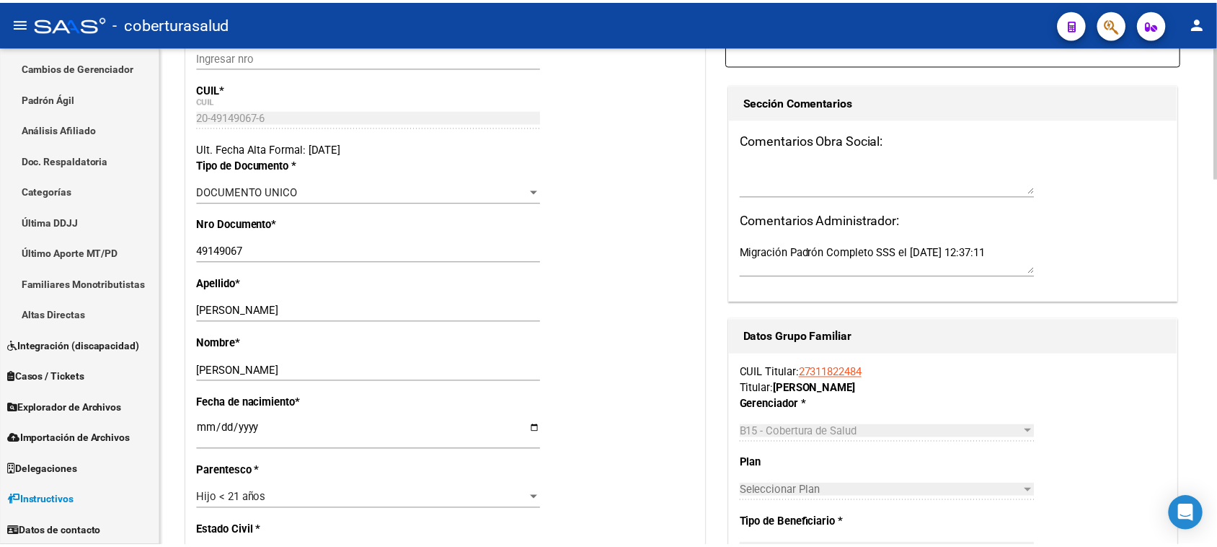
scroll to position [0, 0]
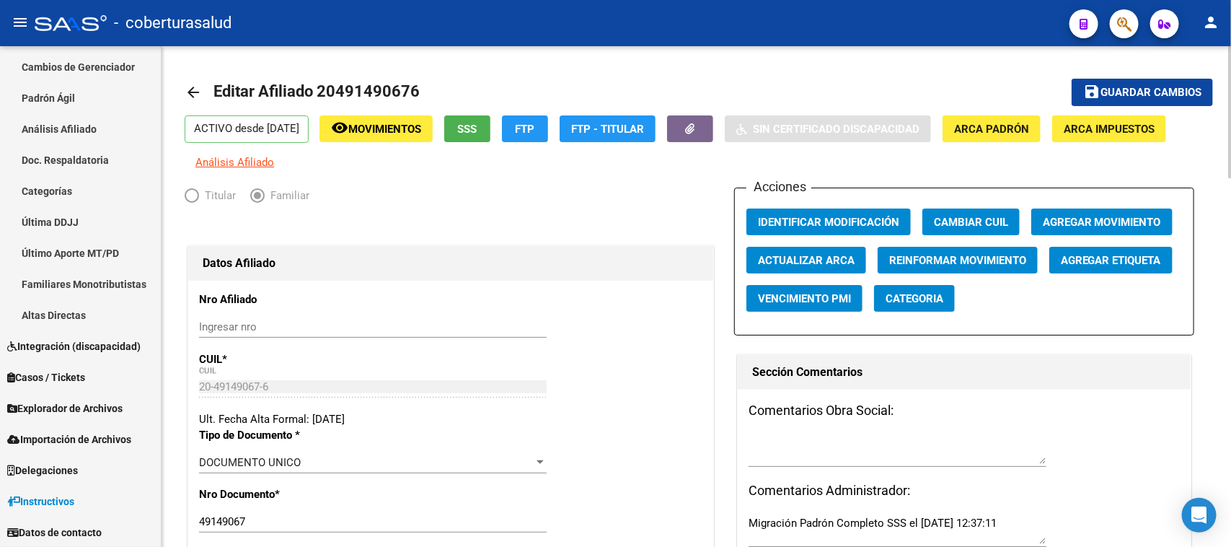
click at [1137, 79] on button "save Guardar cambios" at bounding box center [1141, 92] width 141 height 27
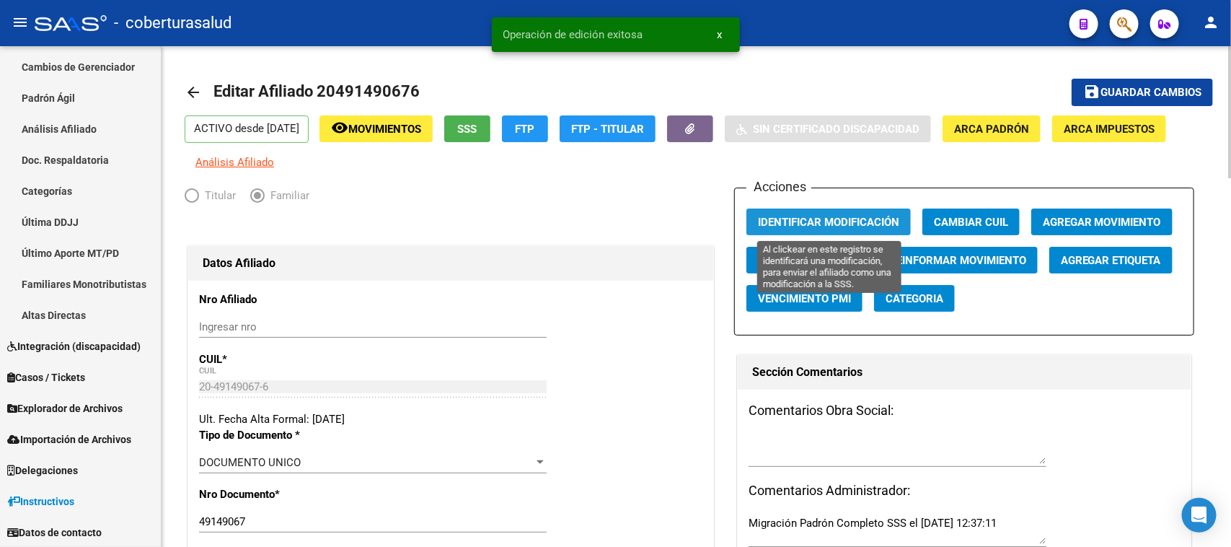
click at [777, 213] on button "Identificar Modificación" at bounding box center [828, 221] width 164 height 27
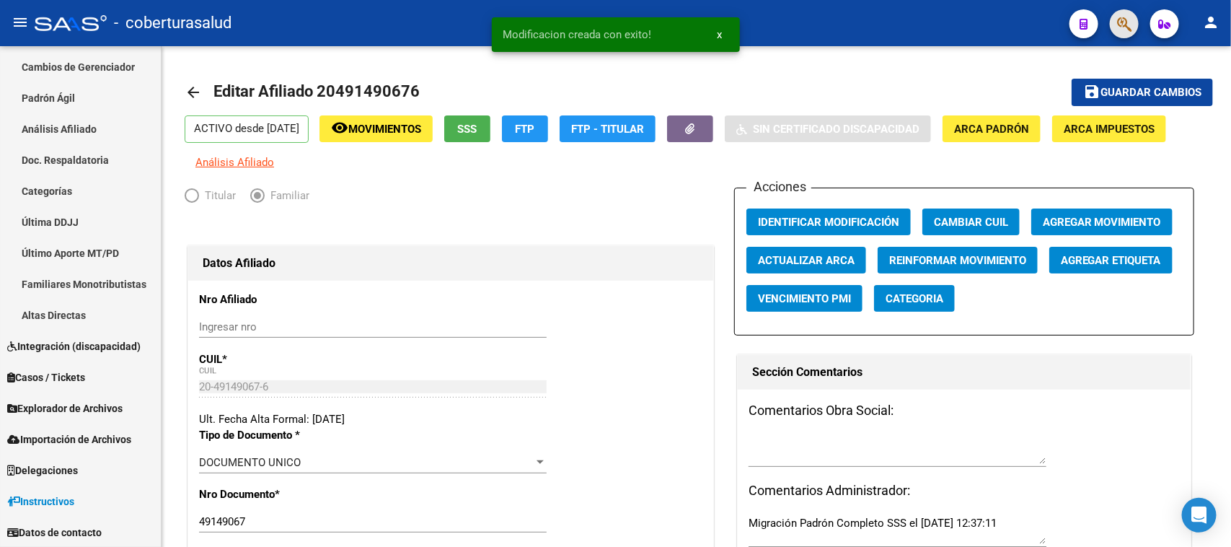
click at [1115, 26] on button "button" at bounding box center [1124, 23] width 29 height 29
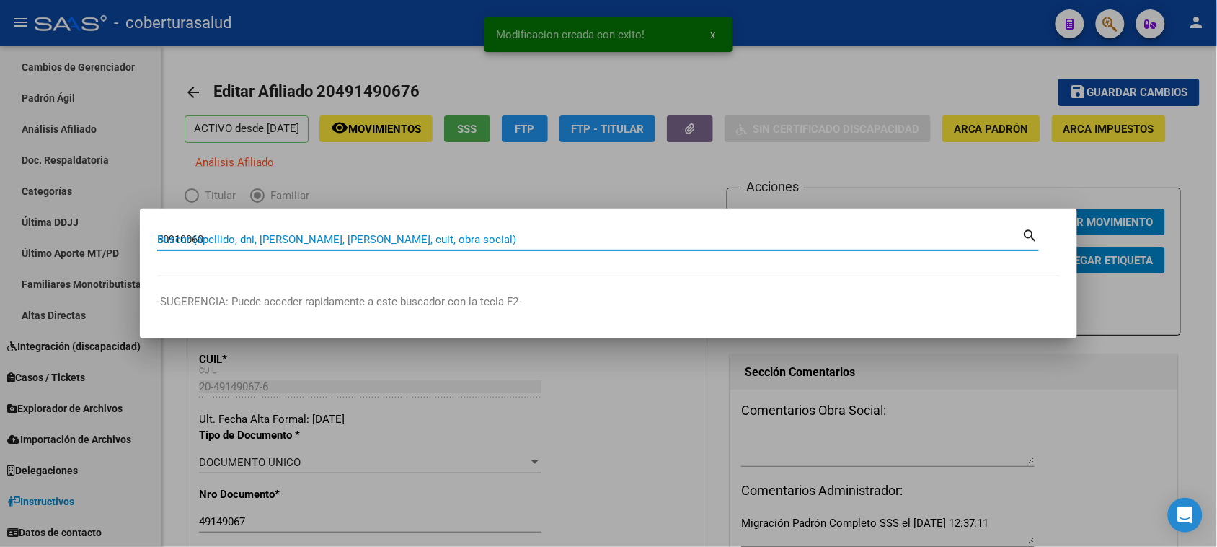
type input "50910060"
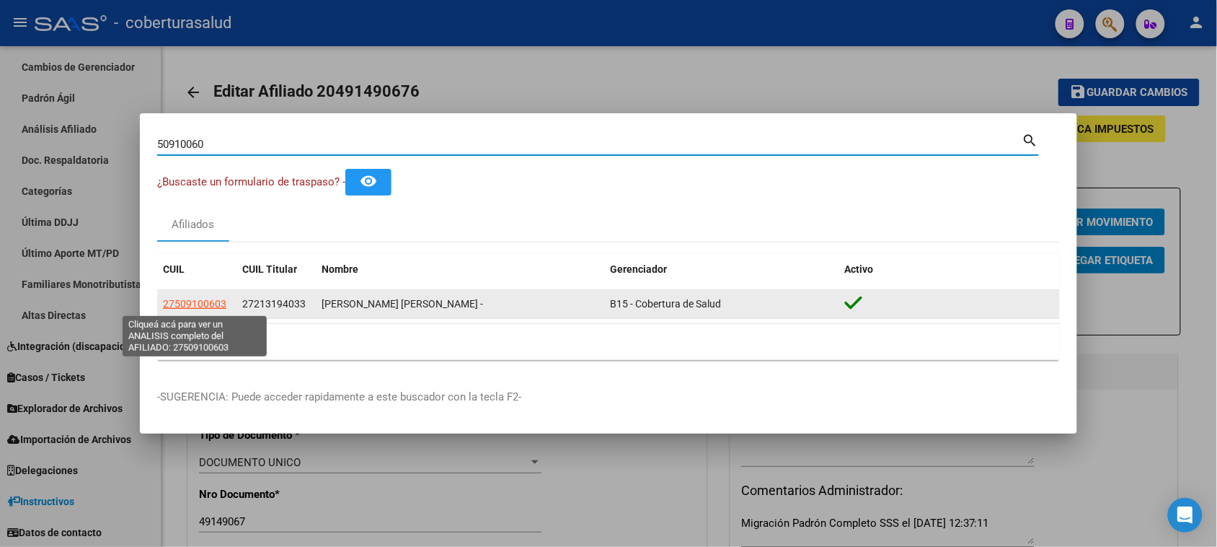
click at [191, 303] on span "27509100603" at bounding box center [194, 304] width 63 height 12
type textarea "27509100603"
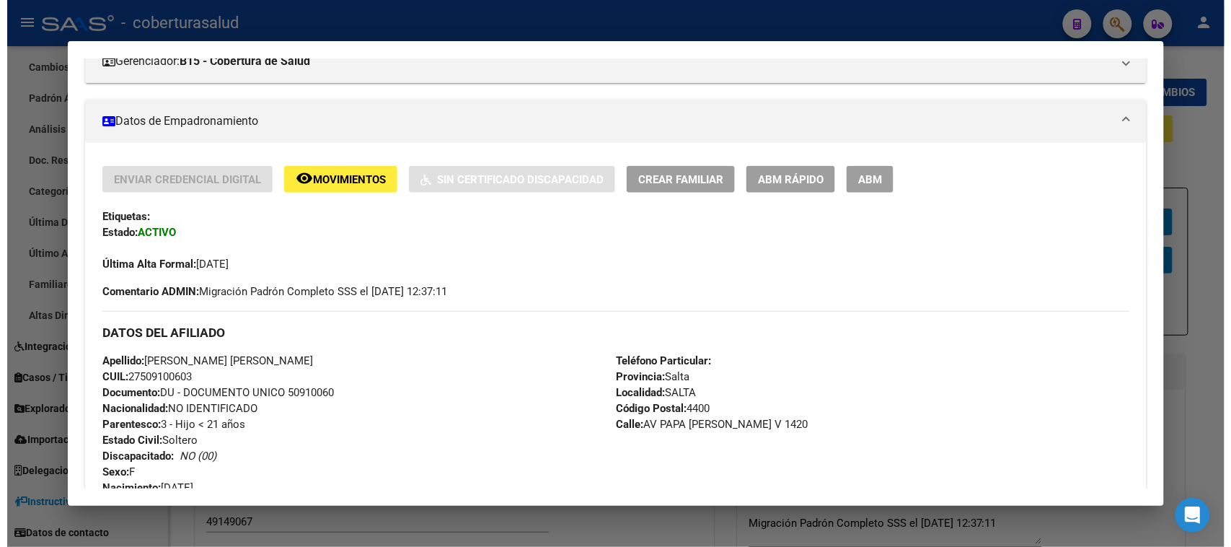
scroll to position [270, 0]
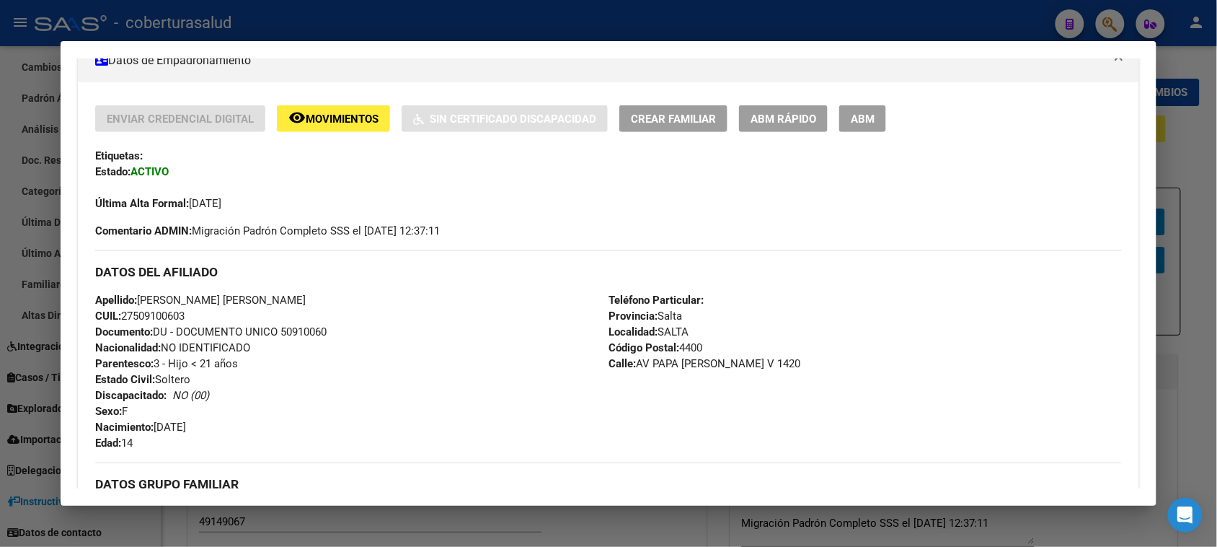
click at [851, 119] on span "ABM" at bounding box center [863, 118] width 24 height 13
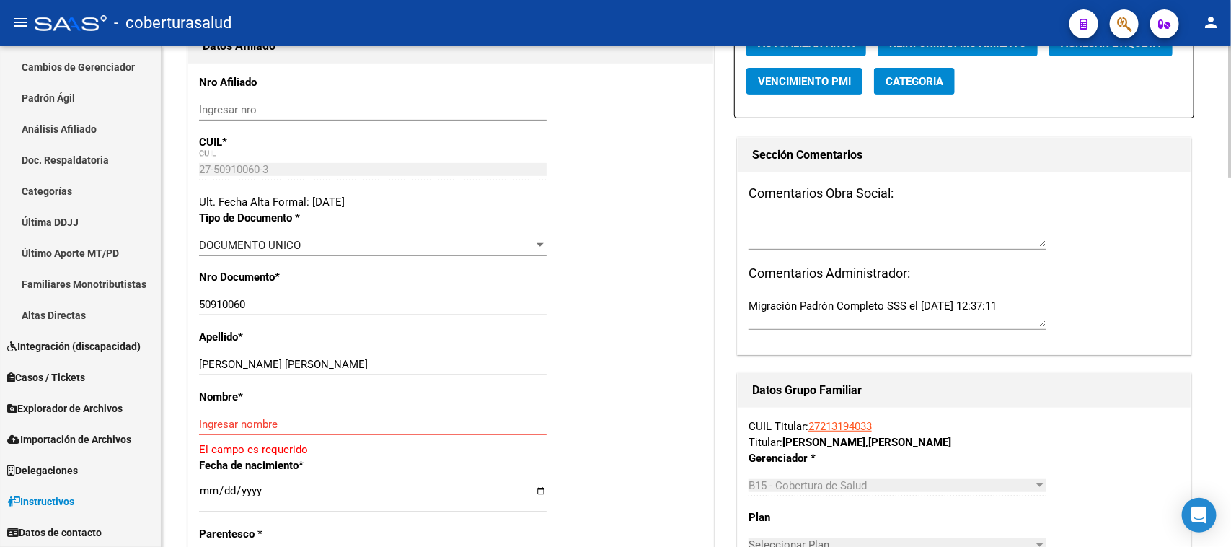
scroll to position [361, 0]
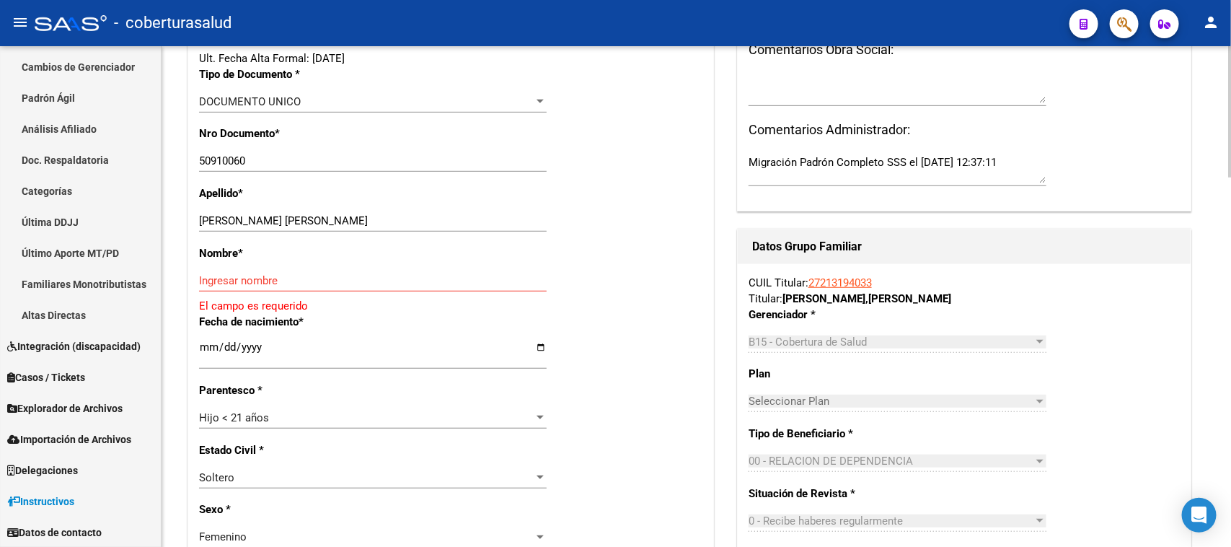
click at [423, 229] on div "[PERSON_NAME] [PERSON_NAME] Ingresar apellido" at bounding box center [373, 221] width 348 height 22
drag, startPoint x: 423, startPoint y: 221, endPoint x: 430, endPoint y: 217, distance: 7.8
click at [430, 217] on input "[PERSON_NAME] [PERSON_NAME]" at bounding box center [373, 220] width 348 height 13
drag, startPoint x: 459, startPoint y: 216, endPoint x: 253, endPoint y: 222, distance: 205.6
click at [253, 222] on input "[PERSON_NAME] [PERSON_NAME]" at bounding box center [373, 220] width 348 height 13
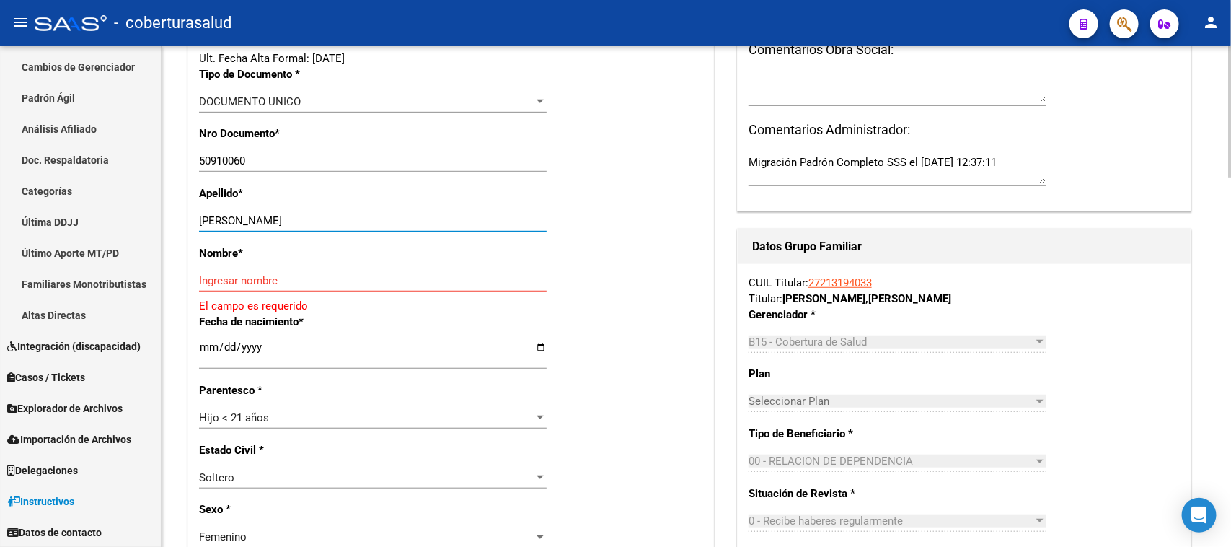
type input "[PERSON_NAME]"
click at [254, 278] on input "Ingresar nombre" at bounding box center [373, 280] width 348 height 13
paste input "[PERSON_NAME]"
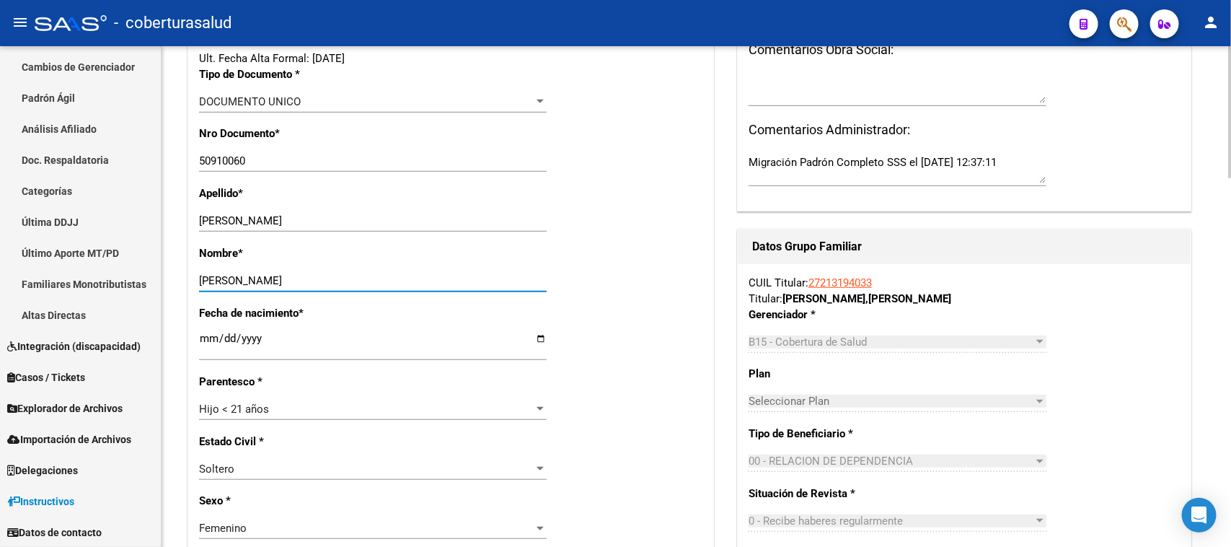
type input "[PERSON_NAME]"
click at [626, 260] on div "Nombre * [PERSON_NAME] nombre" at bounding box center [450, 275] width 503 height 60
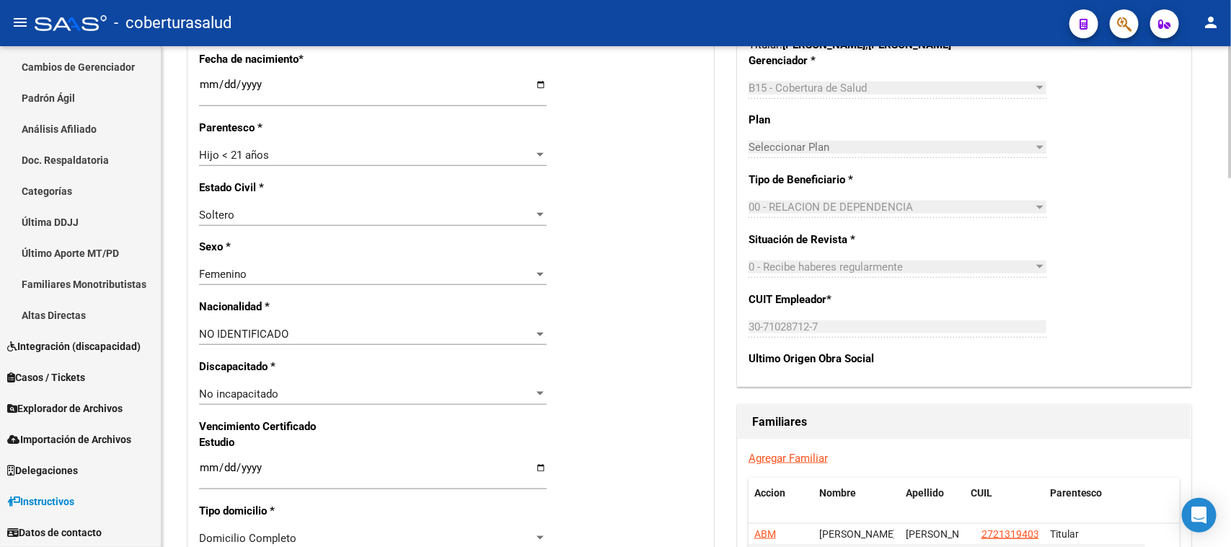
scroll to position [631, 0]
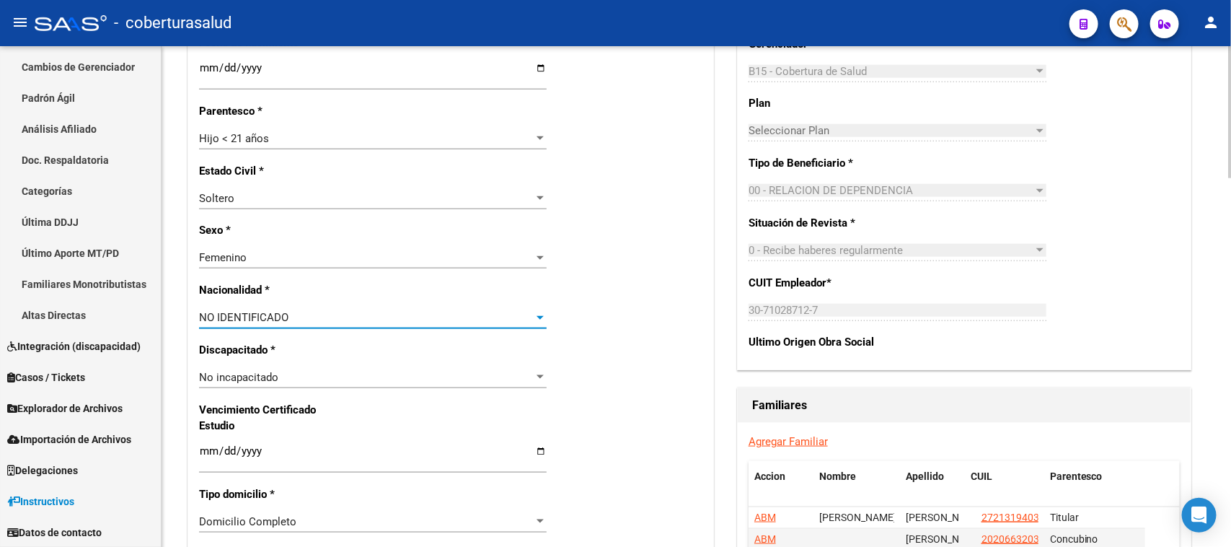
click at [267, 318] on span "NO IDENTIFICADO" at bounding box center [243, 317] width 89 height 13
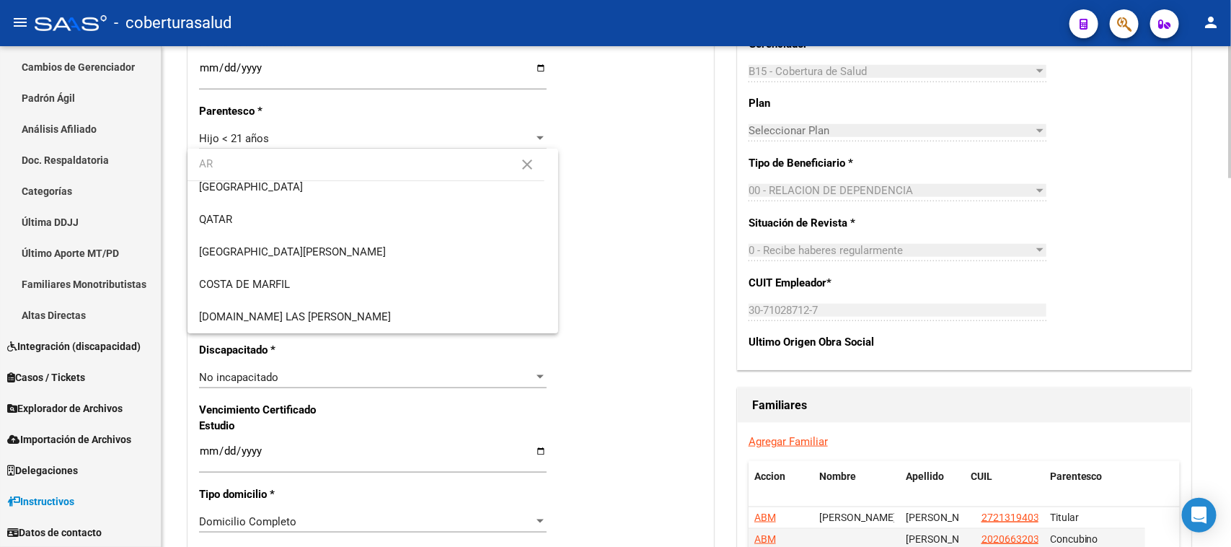
scroll to position [0, 0]
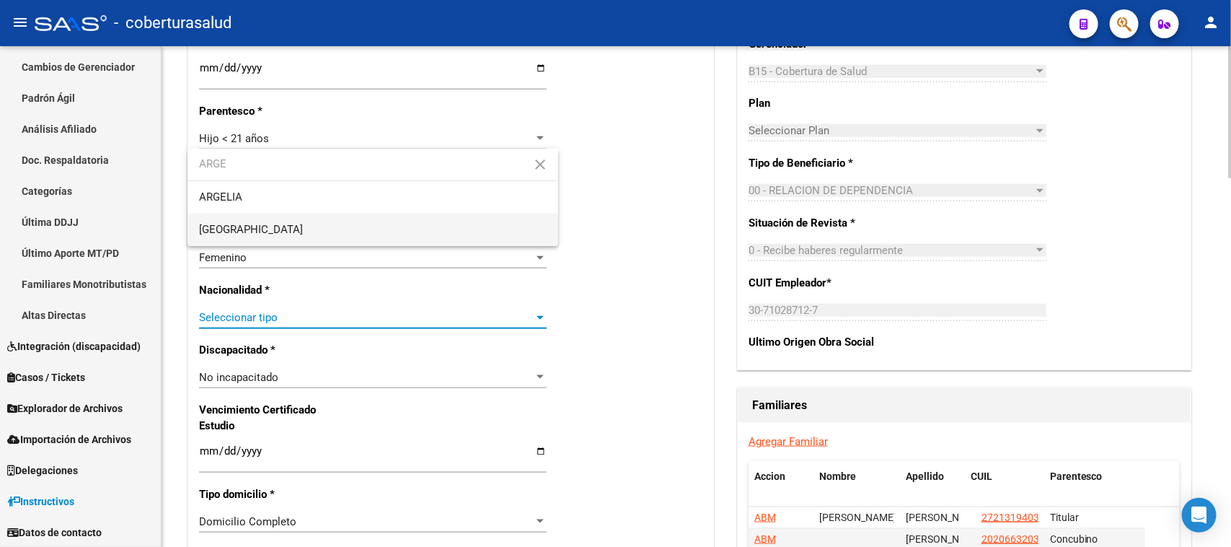
type input "ARGE"
click at [307, 226] on span "[GEOGRAPHIC_DATA]" at bounding box center [372, 229] width 347 height 32
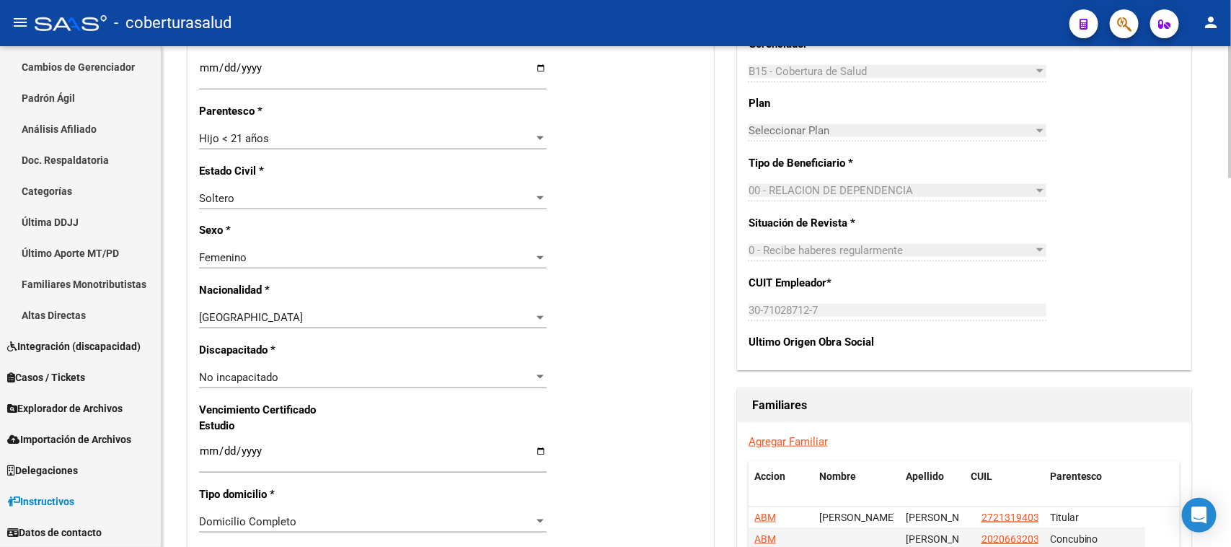
click at [700, 340] on div "Nro Afiliado Ingresar nro CUIL * 27-50910060-3 CUIL ARCA Padrón Ult. Fecha Alta…" at bounding box center [450, 431] width 525 height 1563
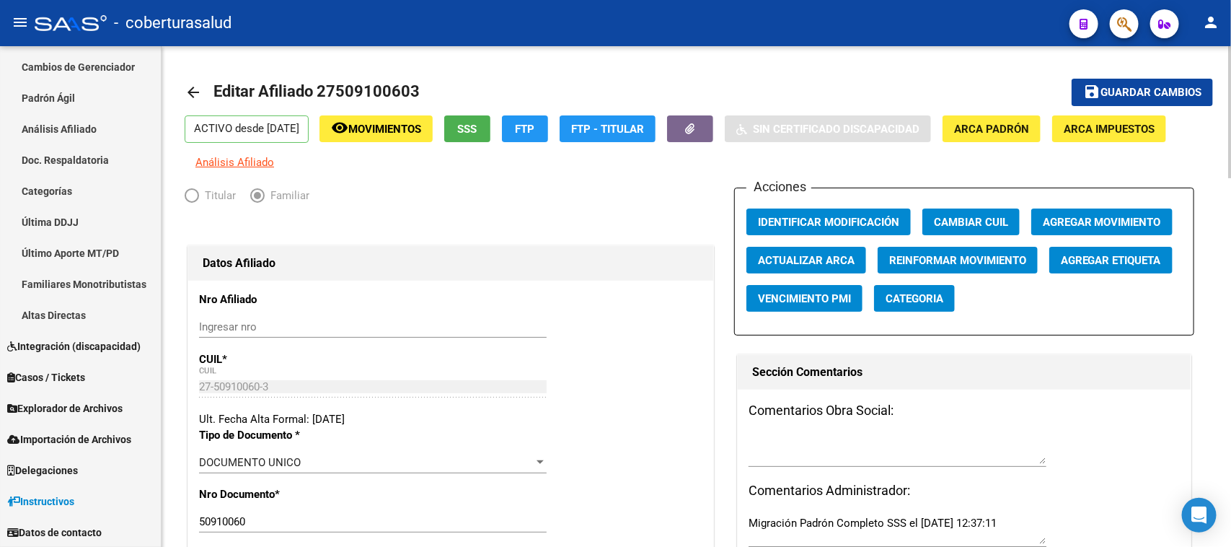
click at [1163, 77] on mat-toolbar-row "save Guardar cambios" at bounding box center [1106, 92] width 215 height 46
drag, startPoint x: 1163, startPoint y: 77, endPoint x: 1163, endPoint y: 89, distance: 11.5
click at [1163, 87] on mat-toolbar-row "save Guardar cambios" at bounding box center [1106, 92] width 215 height 46
drag, startPoint x: 1163, startPoint y: 89, endPoint x: 1194, endPoint y: 77, distance: 33.1
click at [1164, 89] on span "Guardar cambios" at bounding box center [1150, 93] width 101 height 13
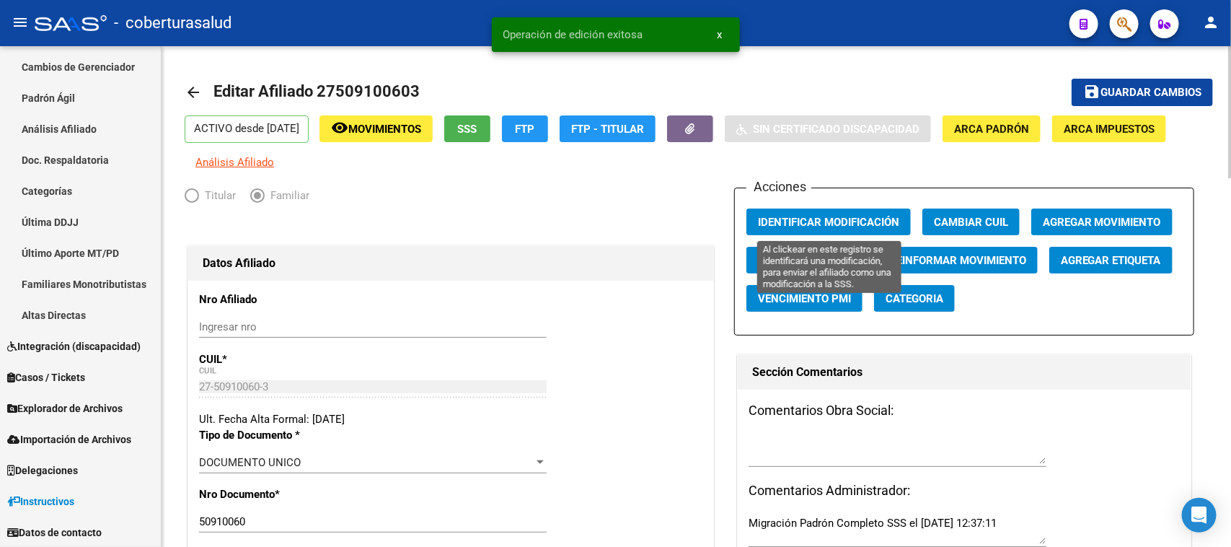
click at [831, 228] on button "Identificar Modificación" at bounding box center [828, 221] width 164 height 27
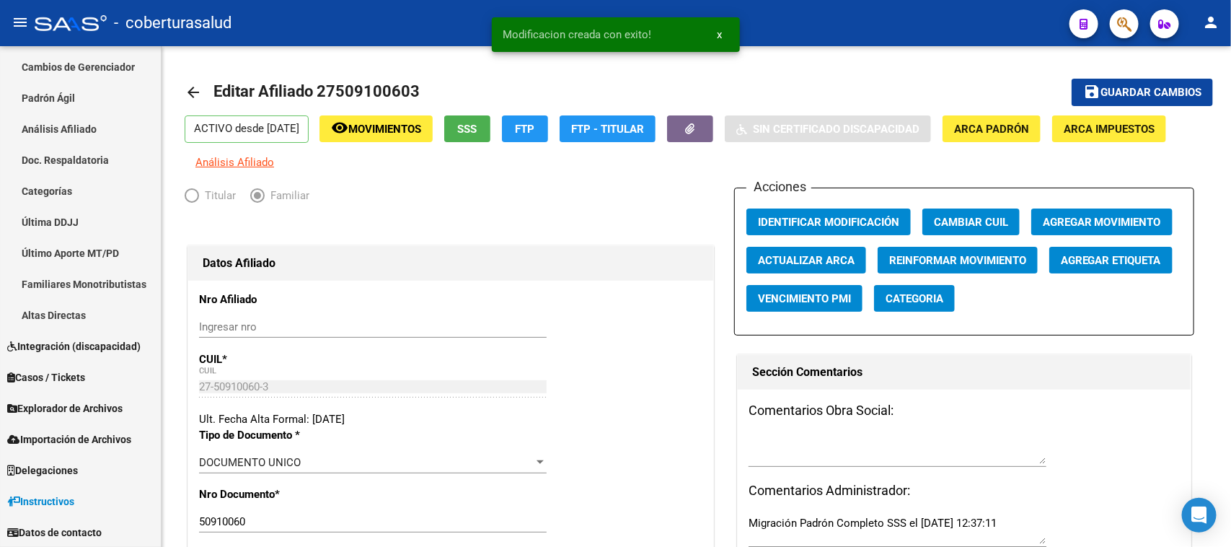
click at [1118, 16] on icon "button" at bounding box center [1124, 24] width 14 height 17
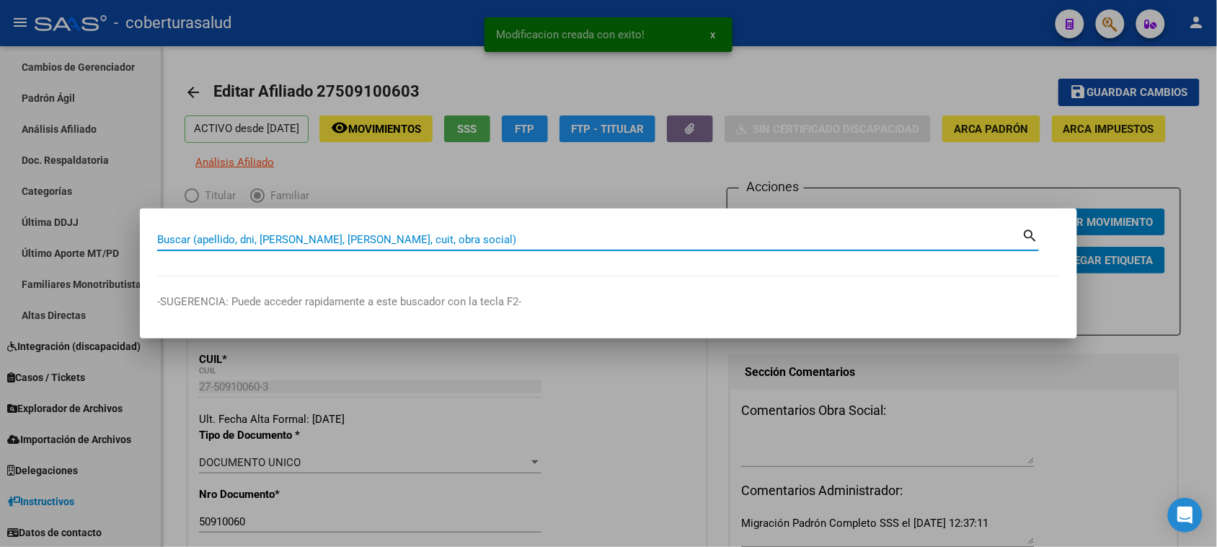
paste input "45771185"
type input "45771185"
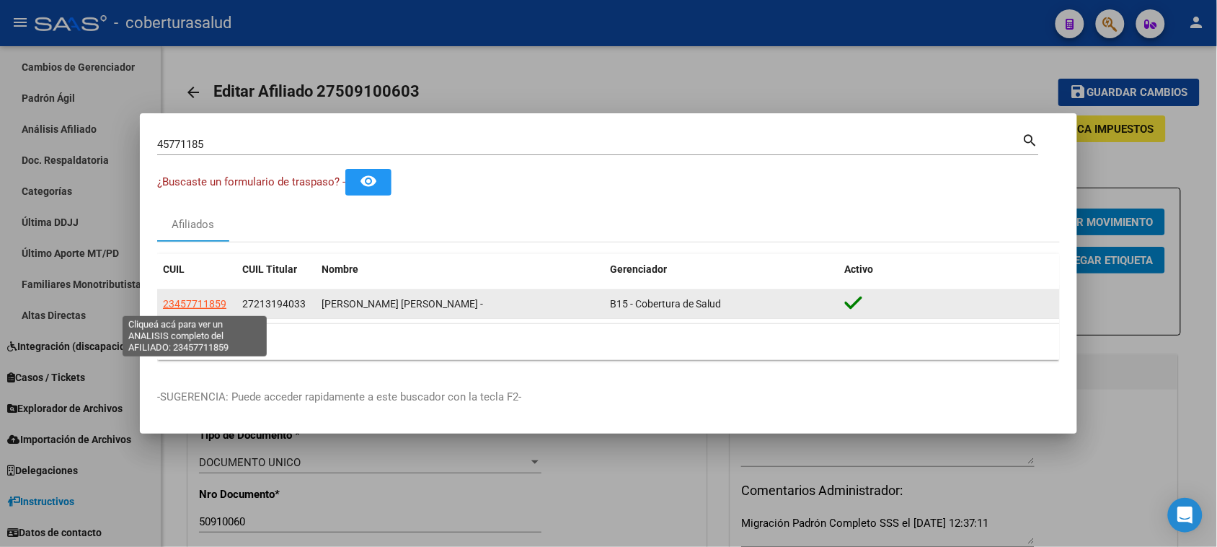
click at [189, 298] on span "23457711859" at bounding box center [194, 304] width 63 height 12
type textarea "23457711859"
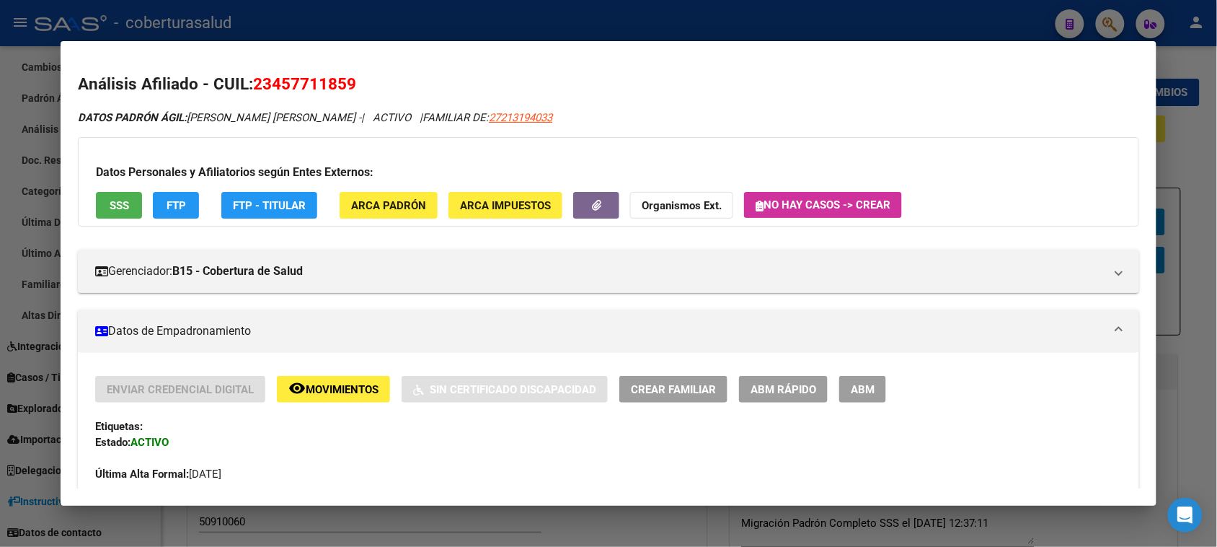
click at [849, 399] on button "ABM" at bounding box center [862, 389] width 47 height 27
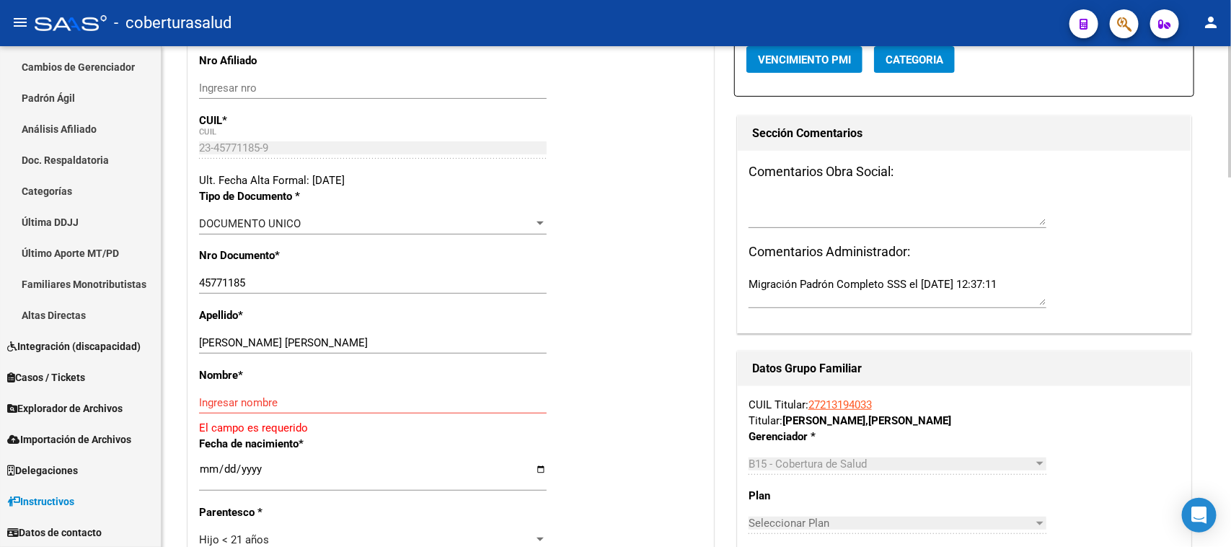
scroll to position [270, 0]
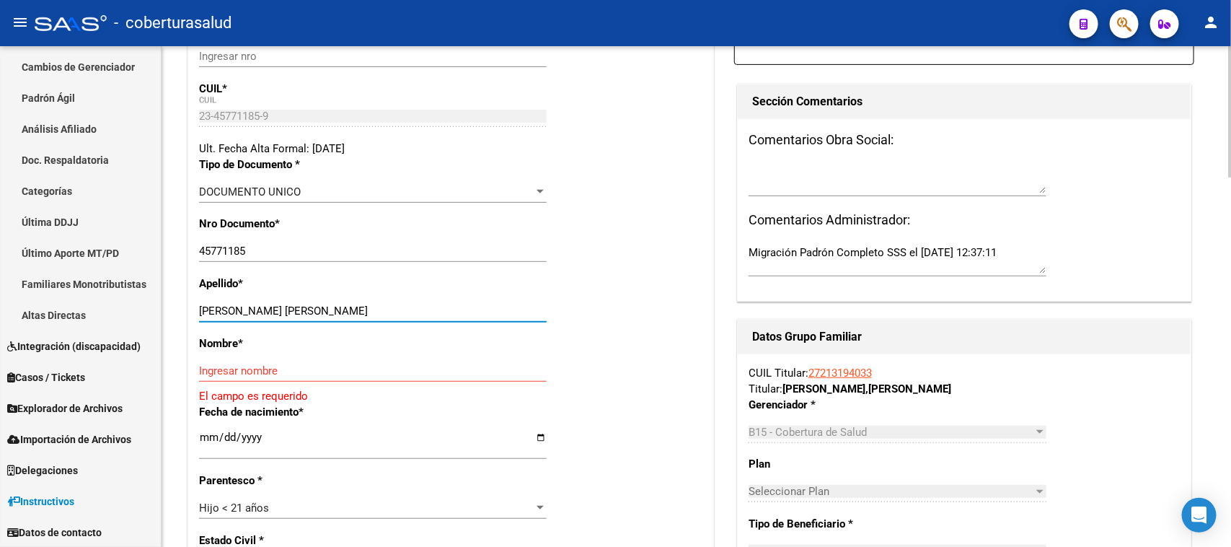
drag, startPoint x: 476, startPoint y: 314, endPoint x: 249, endPoint y: 312, distance: 226.4
click at [249, 312] on input "[PERSON_NAME] [PERSON_NAME]" at bounding box center [373, 310] width 348 height 13
type input "[PERSON_NAME]"
click at [246, 366] on input "Ingresar nombre" at bounding box center [373, 370] width 348 height 13
paste input "[PERSON_NAME]"
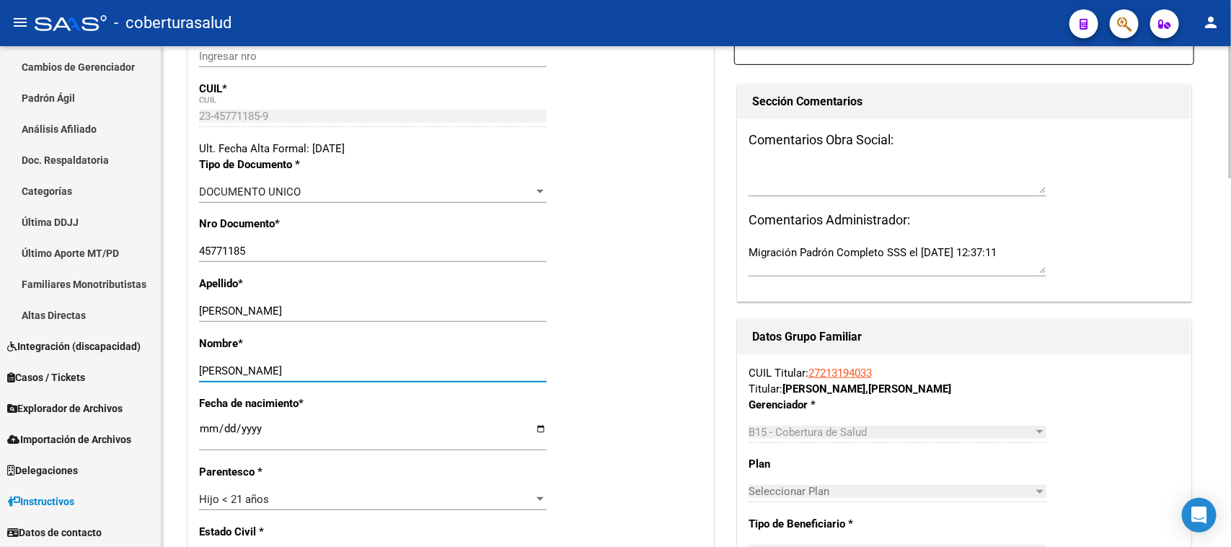
type input "[PERSON_NAME]"
click at [557, 351] on div "Nombre * [PERSON_NAME] nombre" at bounding box center [450, 365] width 503 height 60
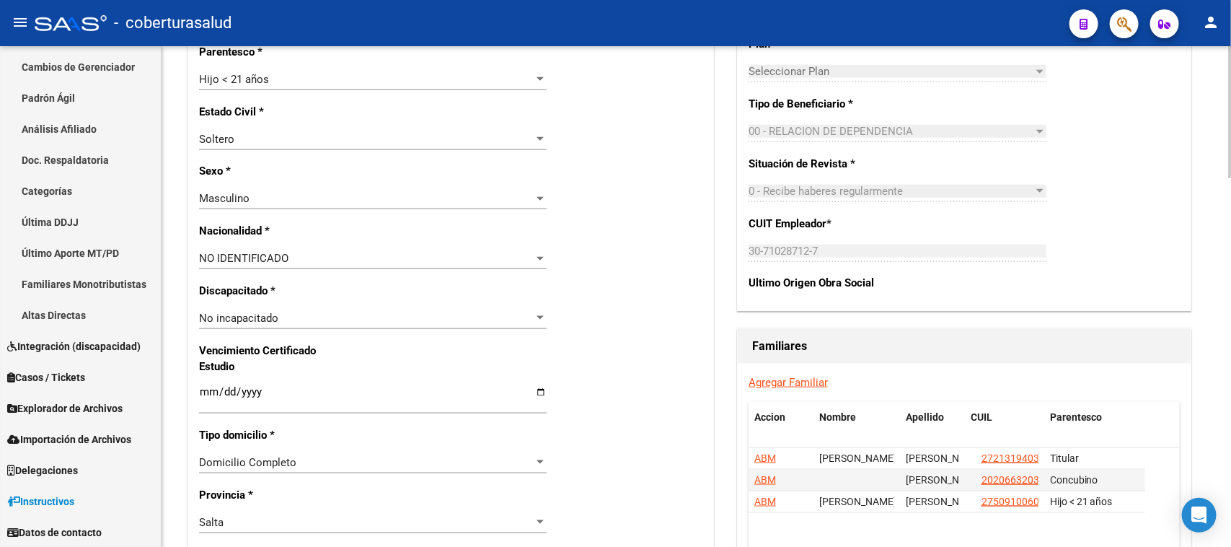
scroll to position [721, 0]
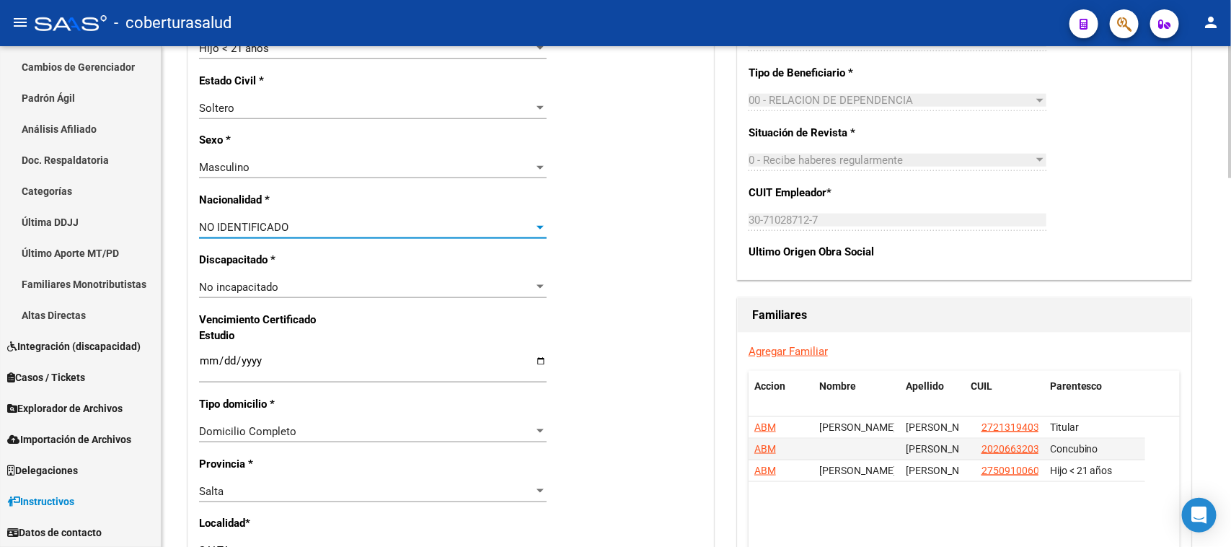
click at [287, 232] on span "NO IDENTIFICADO" at bounding box center [243, 227] width 89 height 13
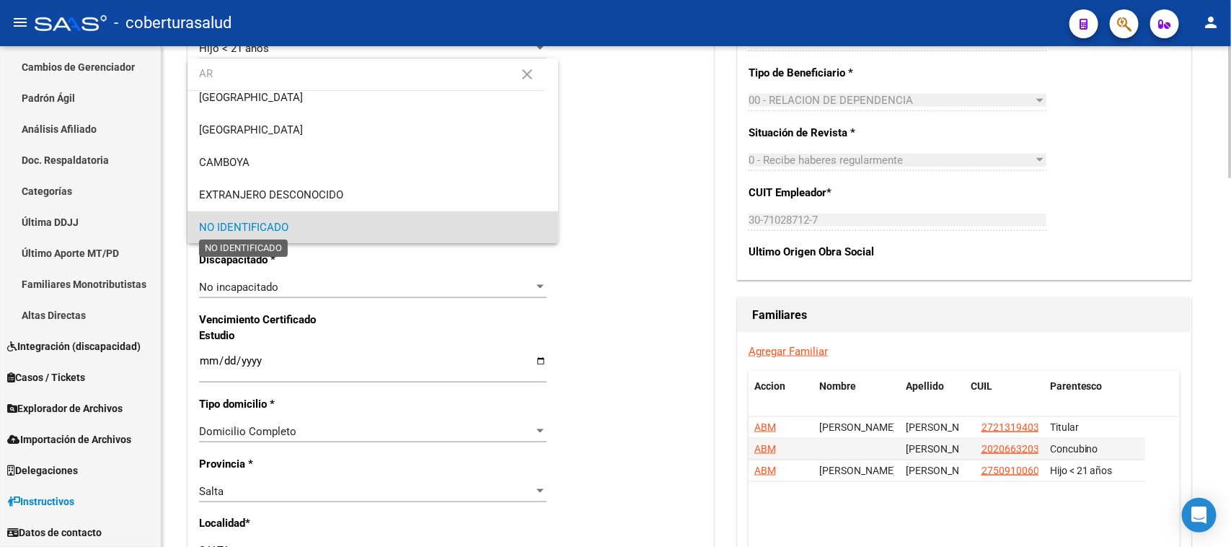
scroll to position [0, 0]
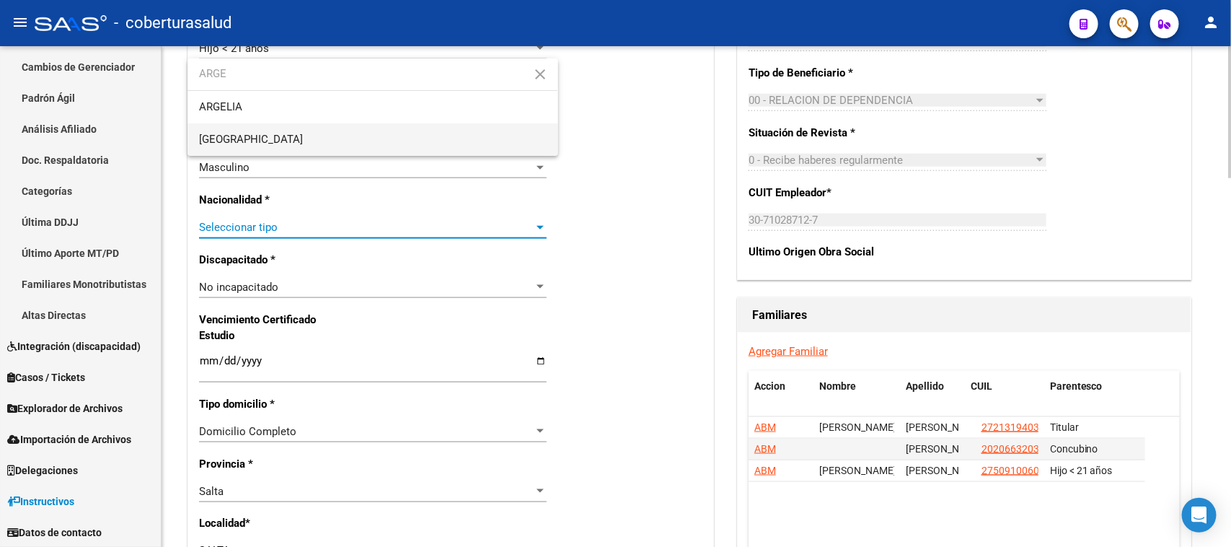
type input "ARGE"
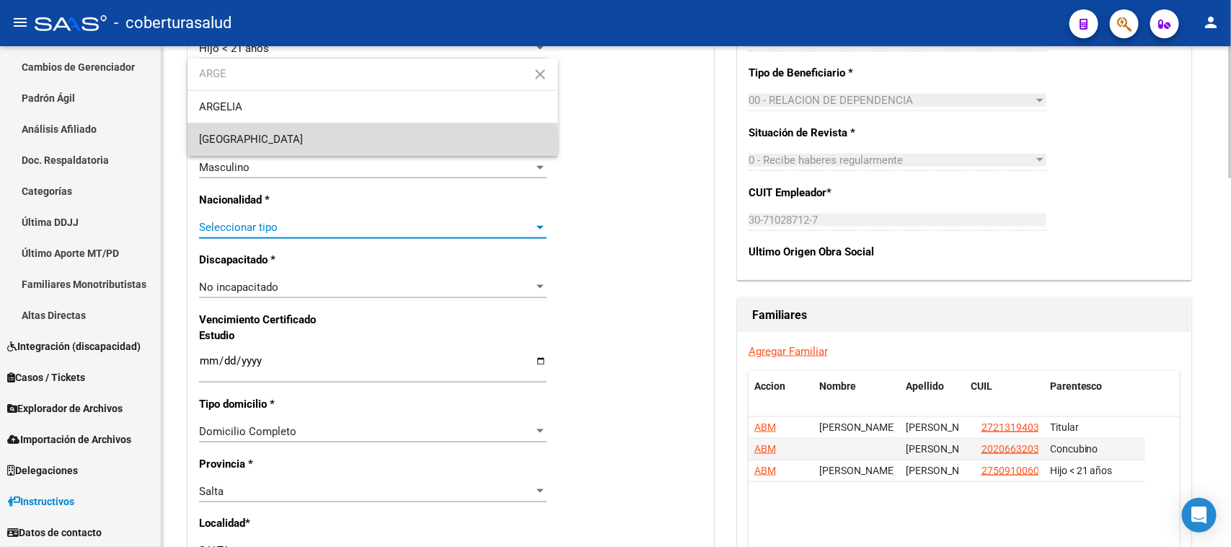
click at [272, 151] on span "[GEOGRAPHIC_DATA]" at bounding box center [372, 139] width 347 height 32
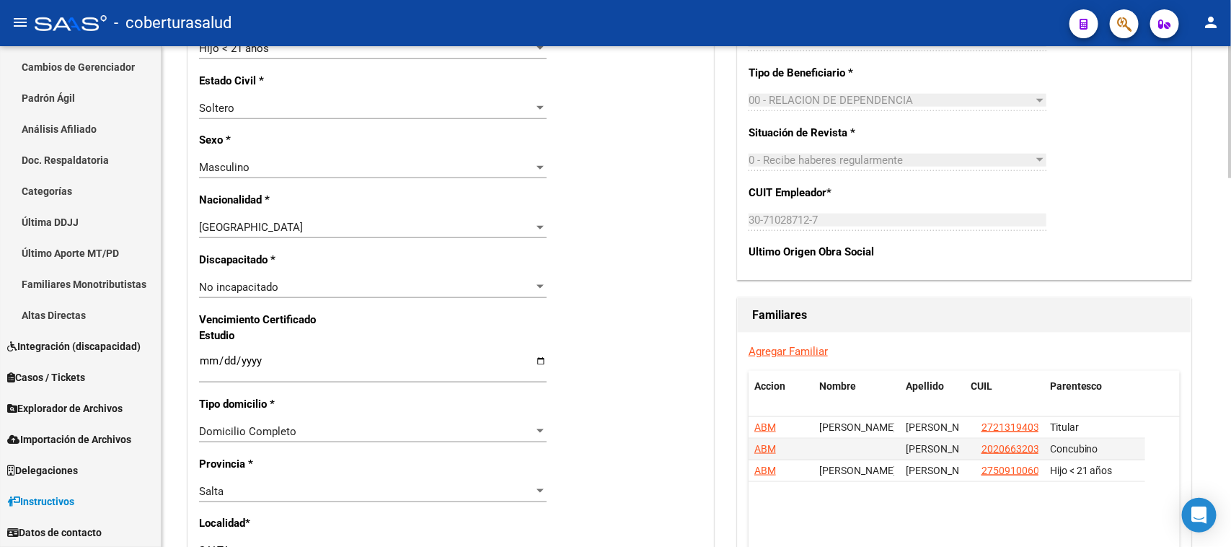
click at [628, 269] on div "Nro Afiliado Ingresar nro CUIL * 23-45771185-9 CUIL ARCA Padrón Ult. Fecha Alta…" at bounding box center [450, 340] width 525 height 1563
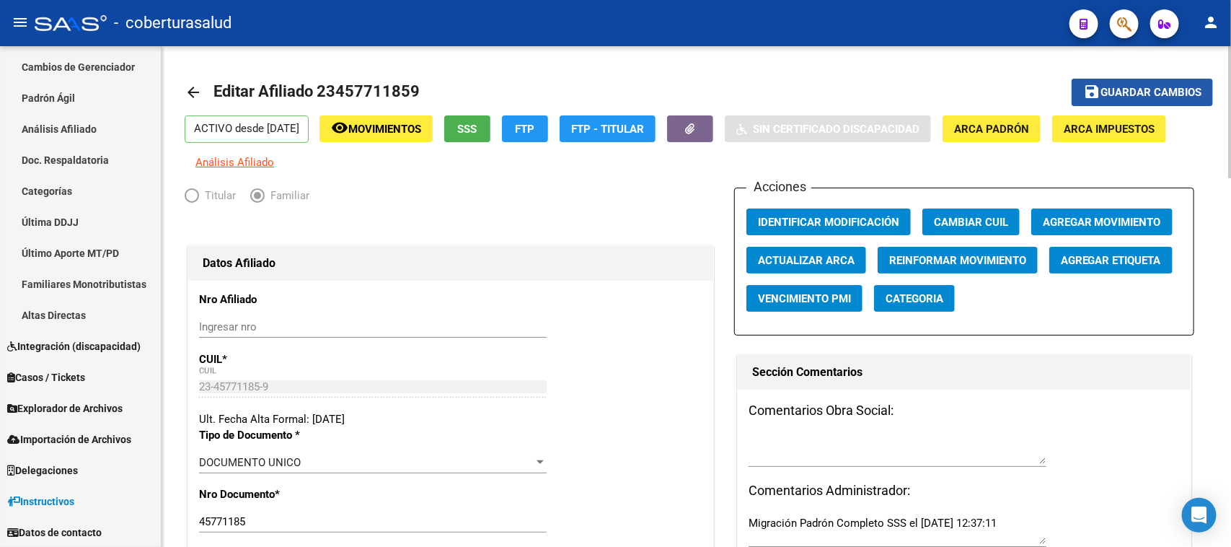
drag, startPoint x: 1147, startPoint y: 89, endPoint x: 795, endPoint y: 261, distance: 391.8
click at [1138, 90] on span "Guardar cambios" at bounding box center [1150, 93] width 101 height 13
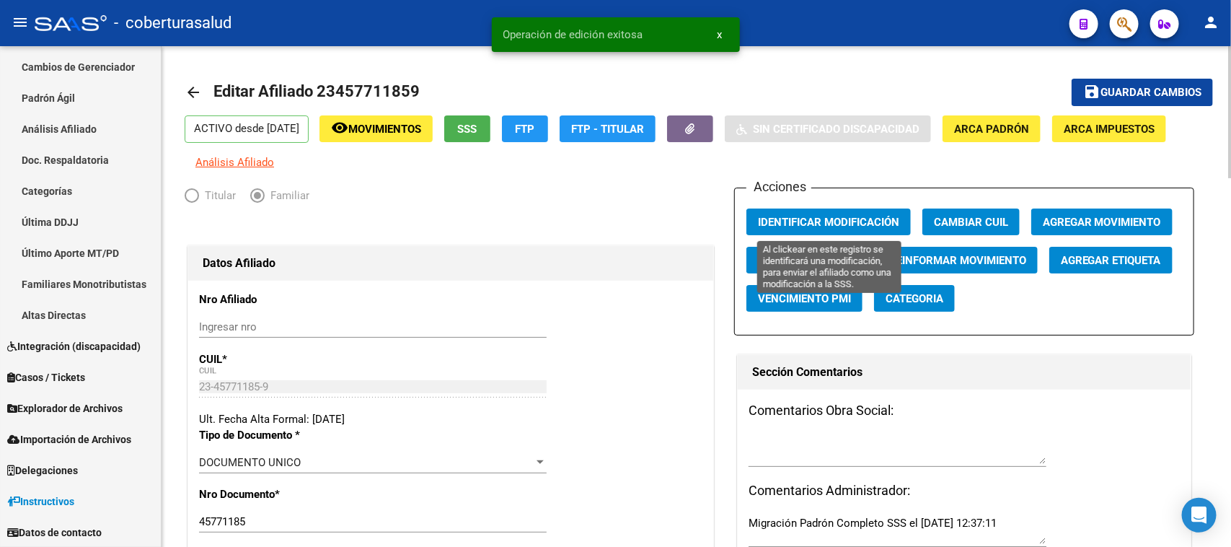
click at [797, 221] on span "Identificar Modificación" at bounding box center [828, 222] width 141 height 13
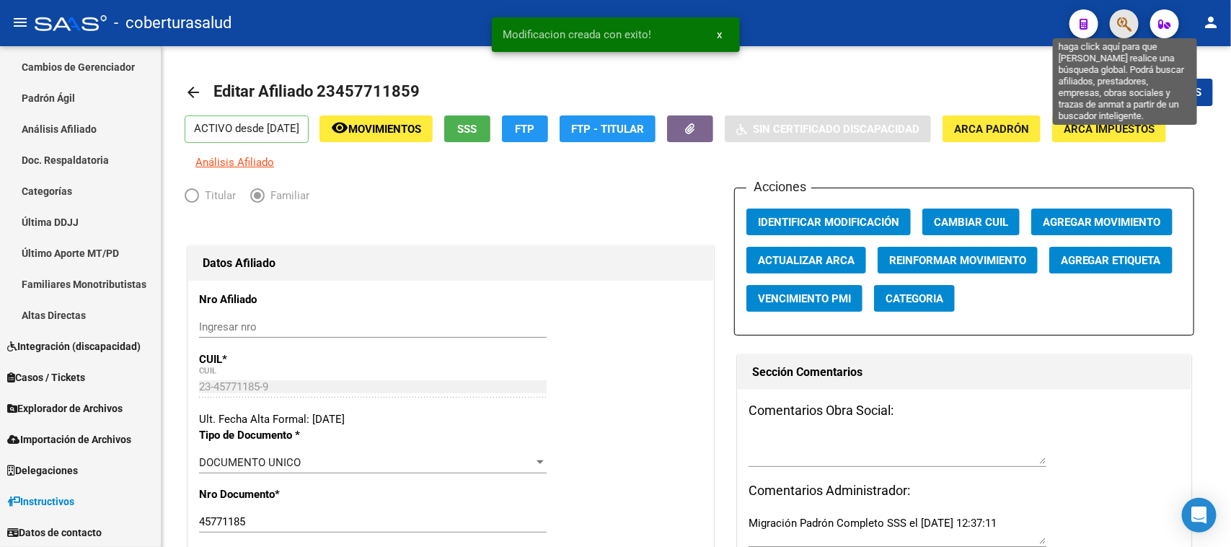
click at [1127, 30] on icon "button" at bounding box center [1124, 24] width 14 height 17
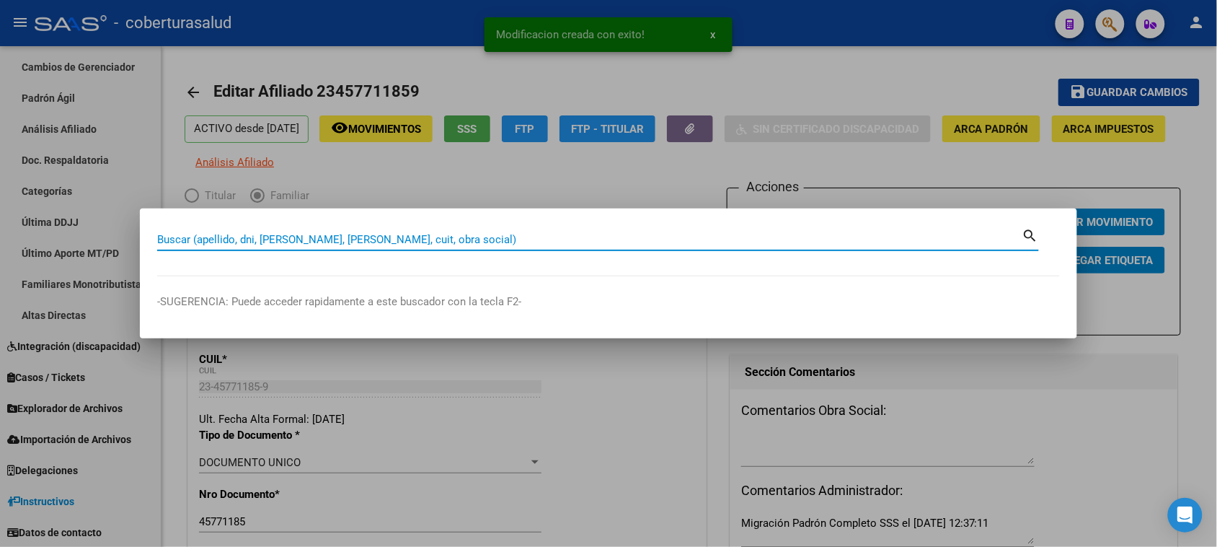
paste input "20663203"
type input "20663203"
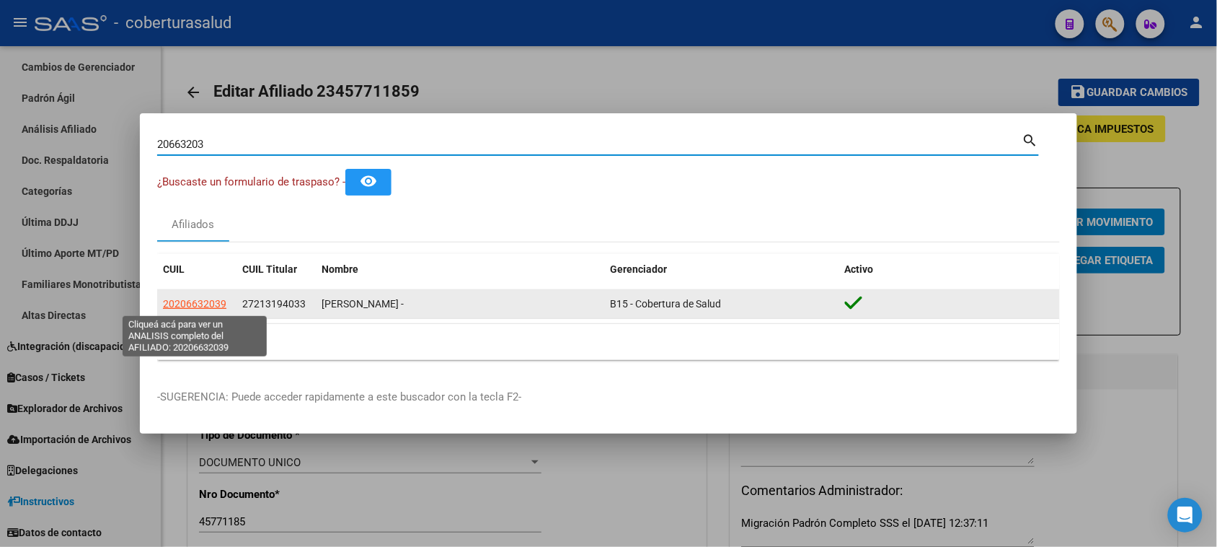
click at [174, 303] on span "20206632039" at bounding box center [194, 304] width 63 height 12
type textarea "20206632039"
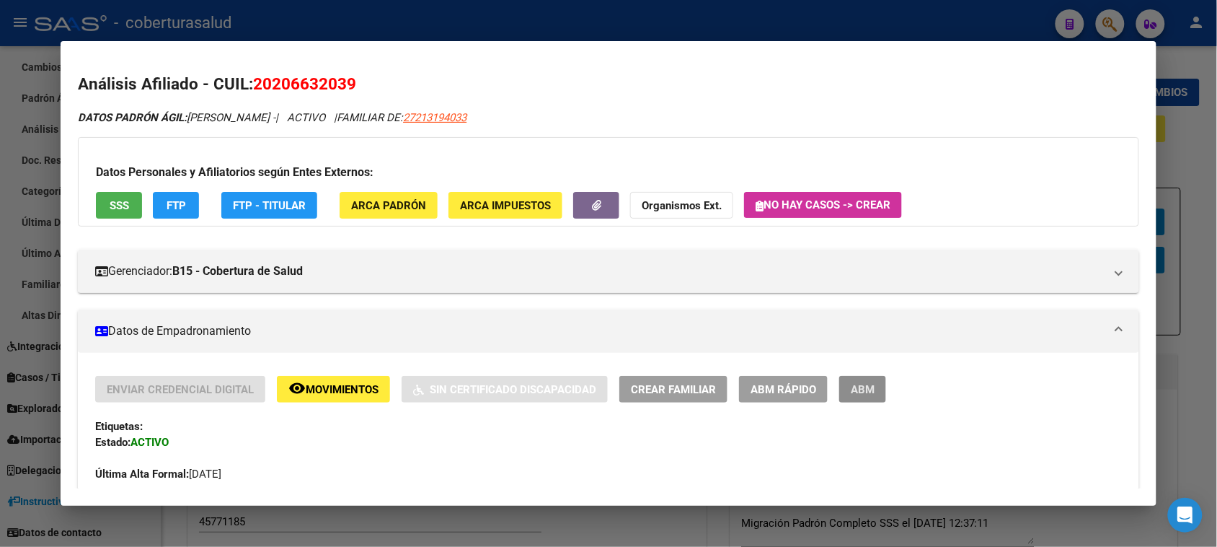
click at [846, 387] on button "ABM" at bounding box center [862, 389] width 47 height 27
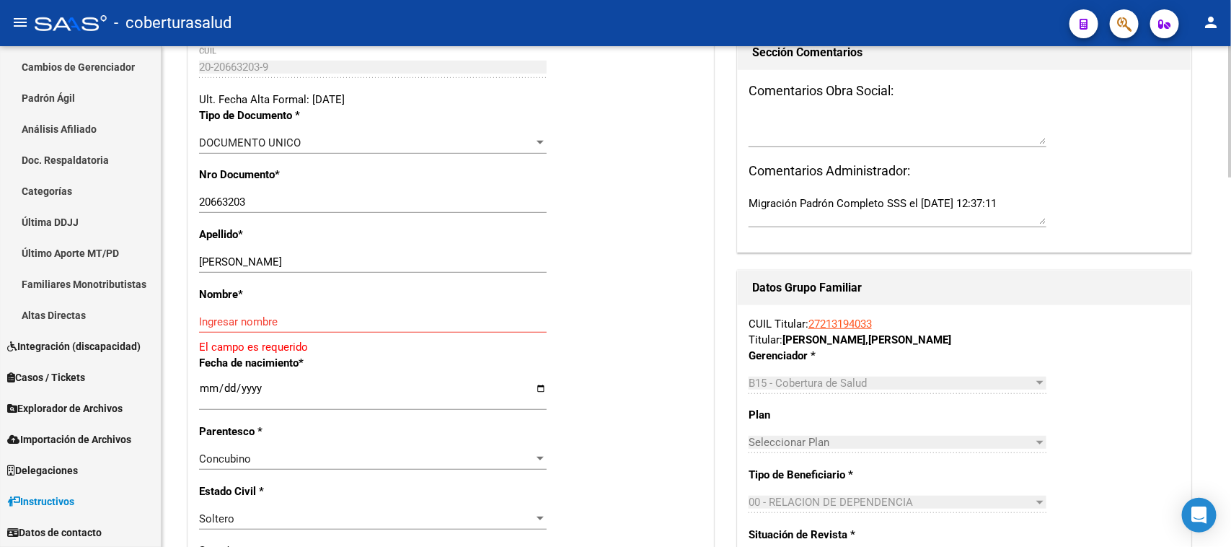
scroll to position [361, 0]
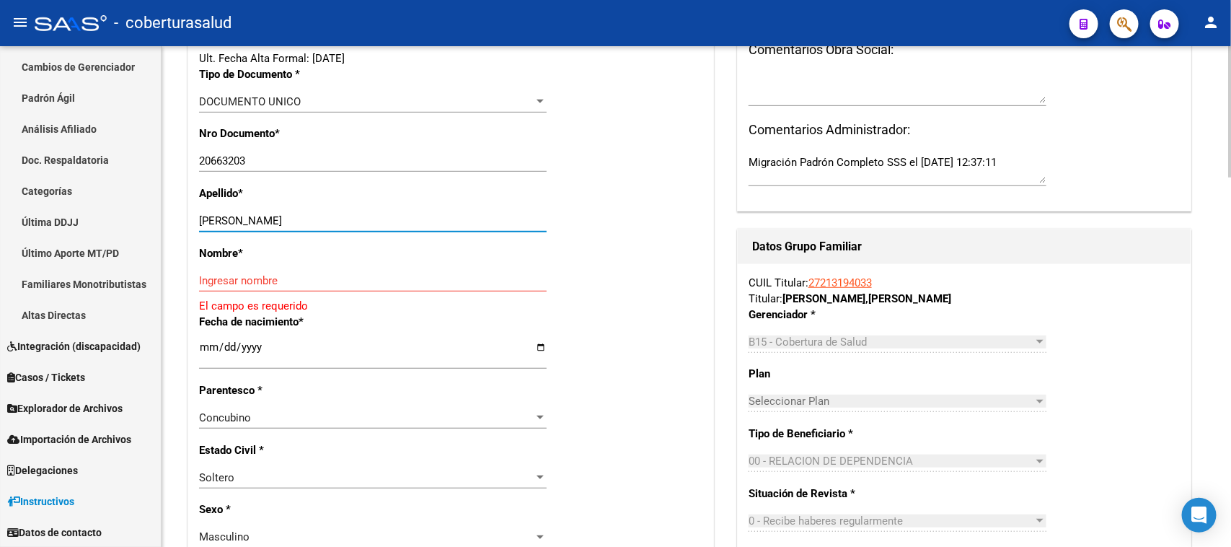
drag, startPoint x: 433, startPoint y: 222, endPoint x: 250, endPoint y: 226, distance: 183.2
click at [250, 226] on input "[PERSON_NAME]" at bounding box center [373, 220] width 348 height 13
type input "[PERSON_NAME]"
click at [235, 279] on input "Ingresar nombre" at bounding box center [373, 280] width 348 height 13
paste input "[PERSON_NAME]"
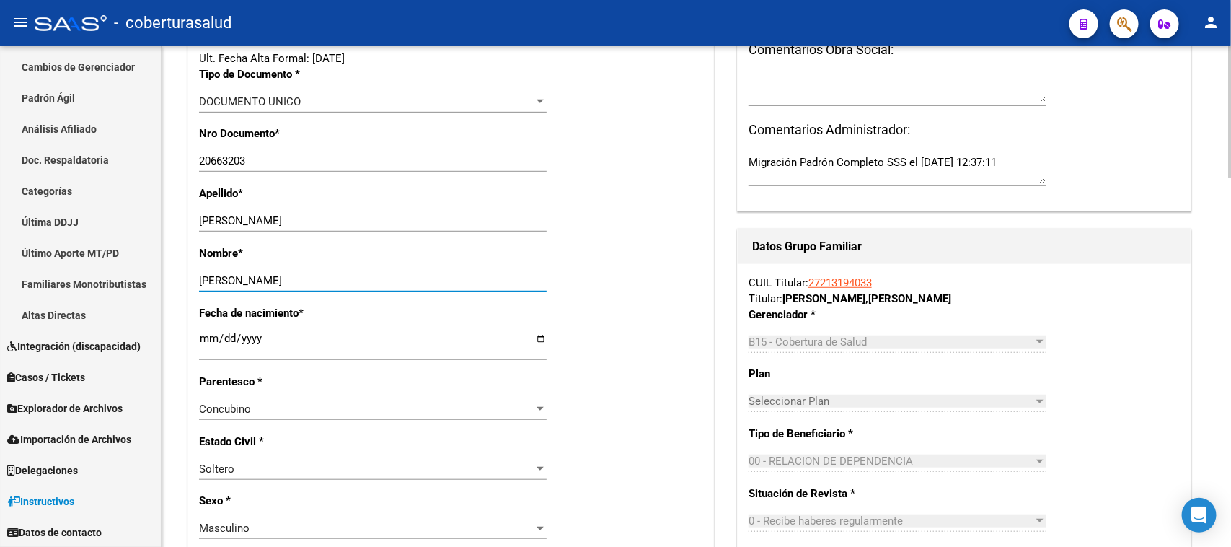
type input "[PERSON_NAME]"
click at [596, 358] on div "Fecha de nacimiento * [DEMOGRAPHIC_DATA] Ingresar fecha" at bounding box center [450, 339] width 503 height 68
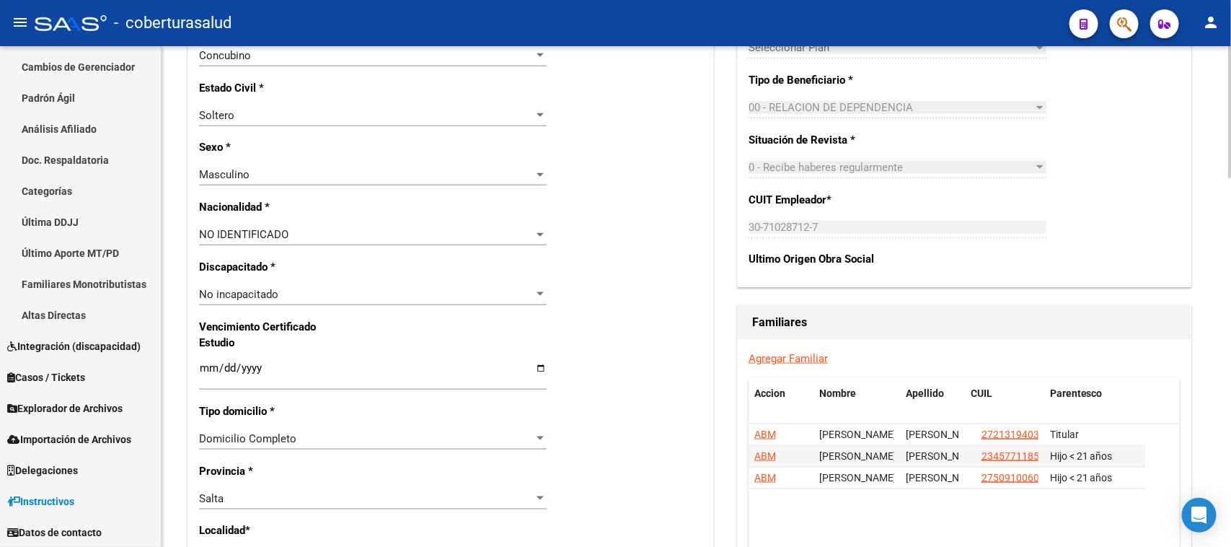
scroll to position [721, 0]
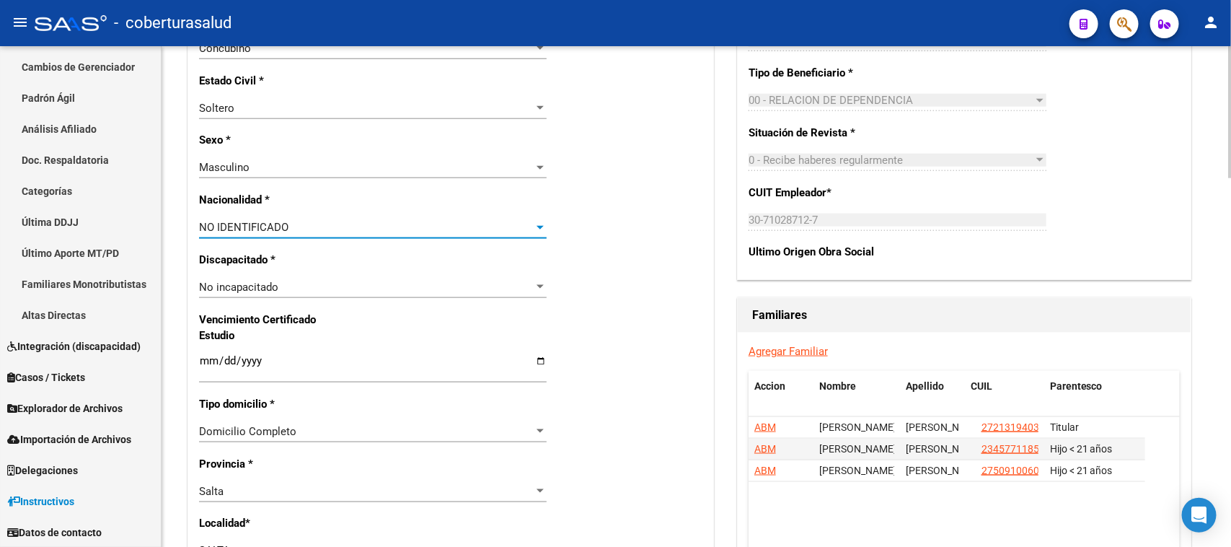
click at [260, 226] on span "NO IDENTIFICADO" at bounding box center [243, 227] width 89 height 13
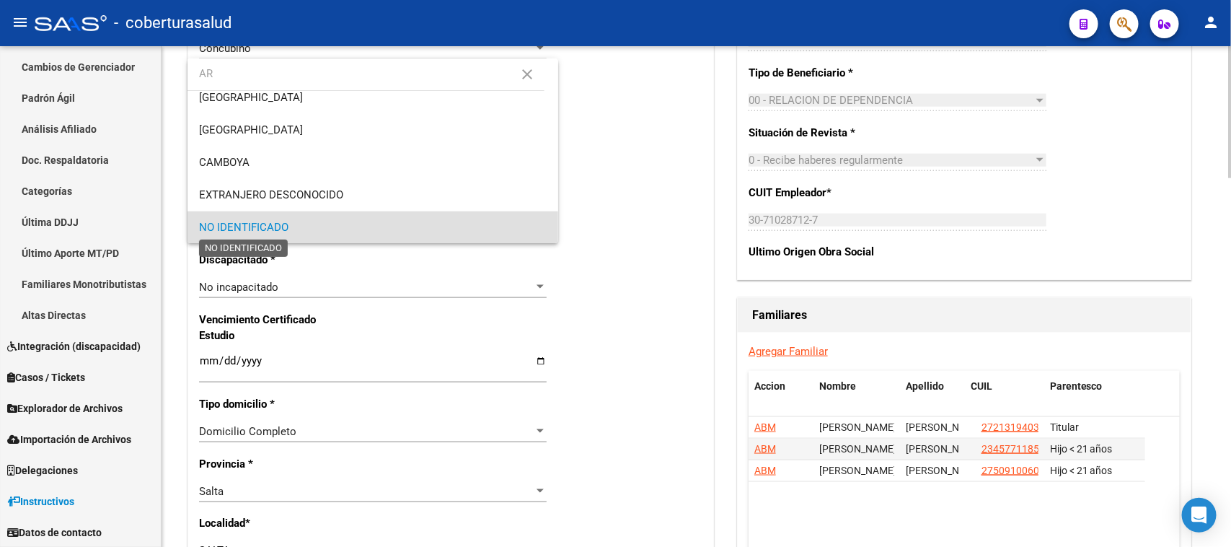
scroll to position [0, 0]
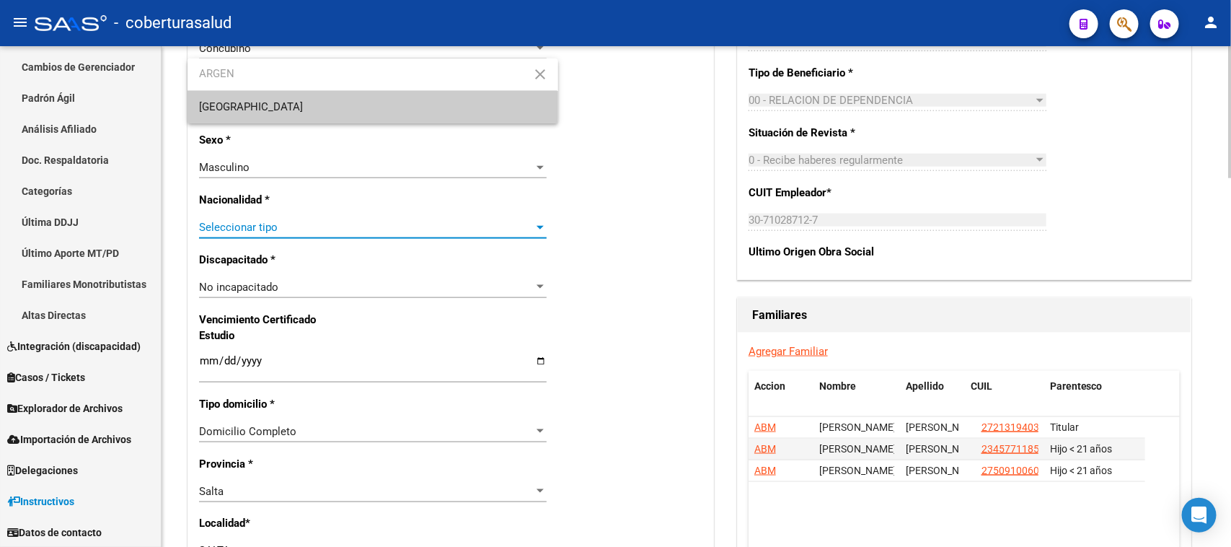
type input "ARGEN"
click at [261, 103] on span "[GEOGRAPHIC_DATA]" at bounding box center [372, 107] width 347 height 32
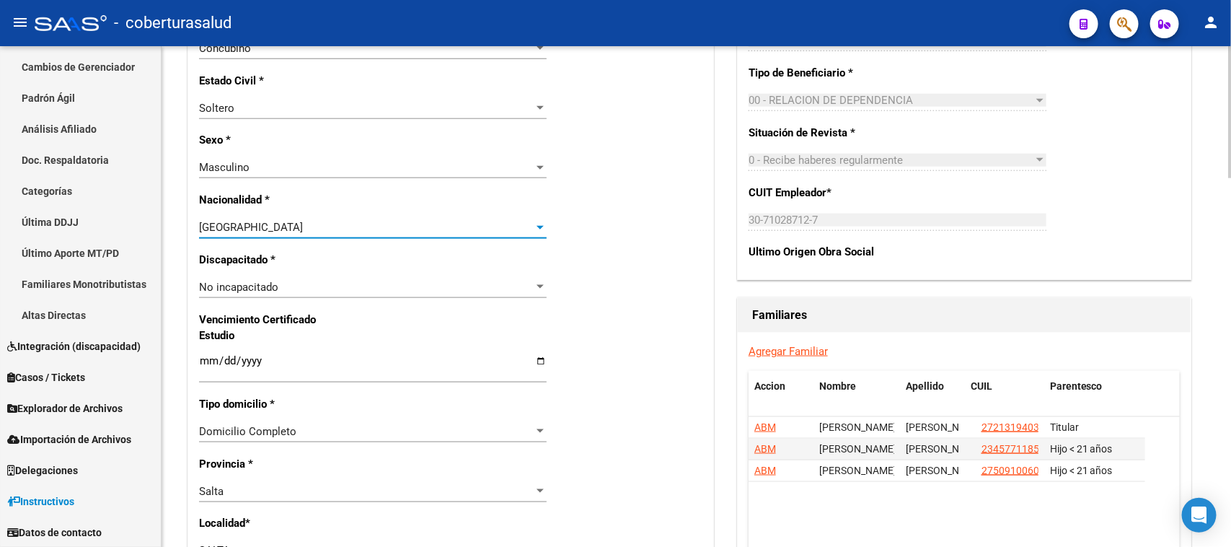
click at [653, 250] on div "Nro Afiliado Ingresar nro CUIL * 20-20663203-9 CUIL ARCA Padrón Ult. Fecha Alta…" at bounding box center [450, 340] width 525 height 1563
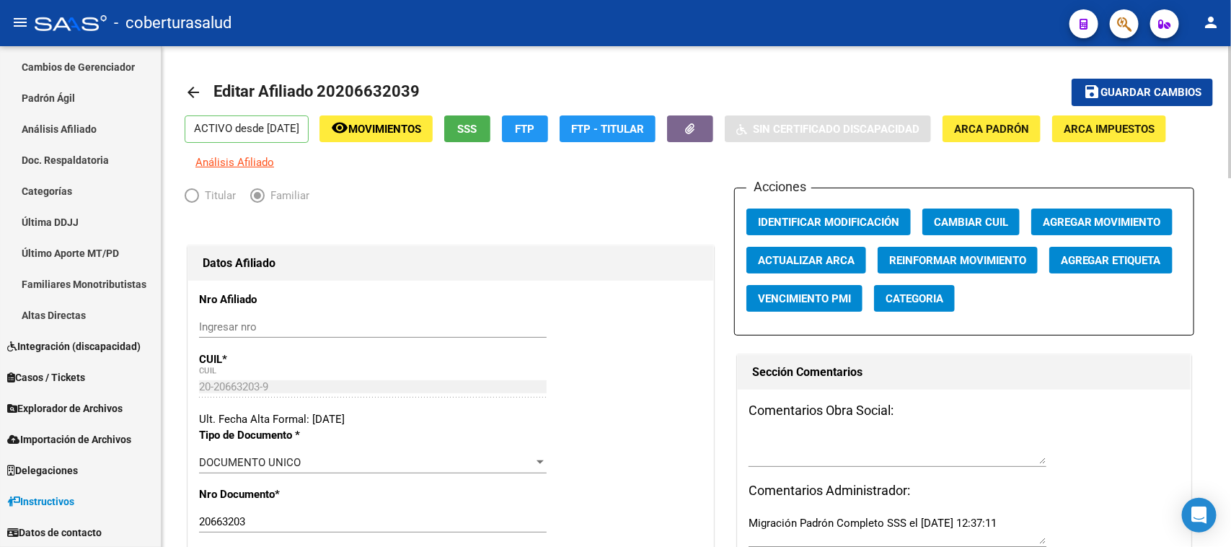
click at [1165, 100] on button "save Guardar cambios" at bounding box center [1141, 92] width 141 height 27
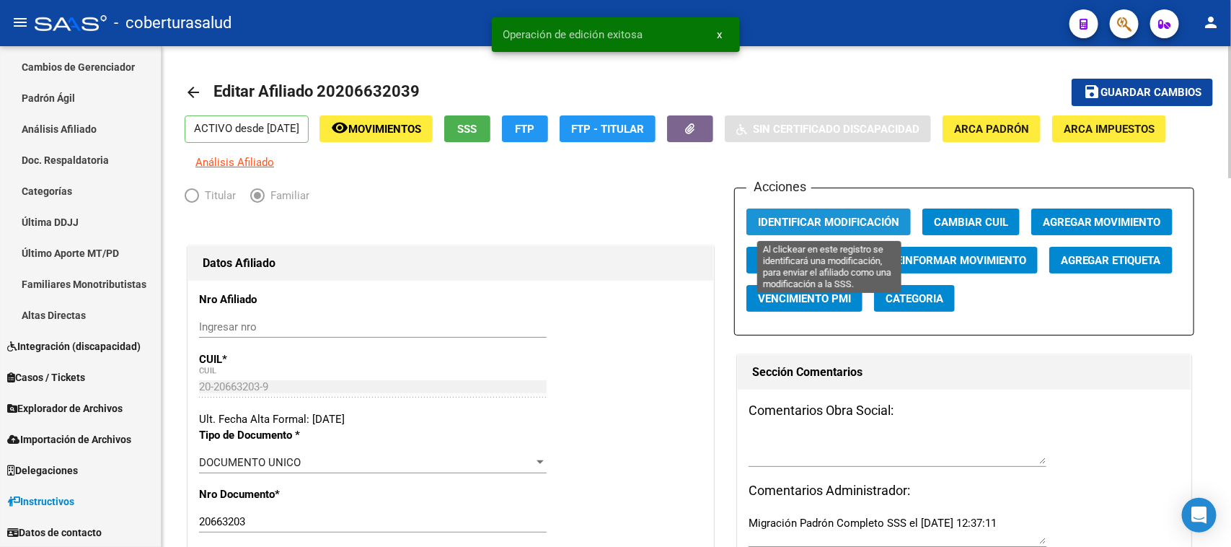
click at [786, 211] on button "Identificar Modificación" at bounding box center [828, 221] width 164 height 27
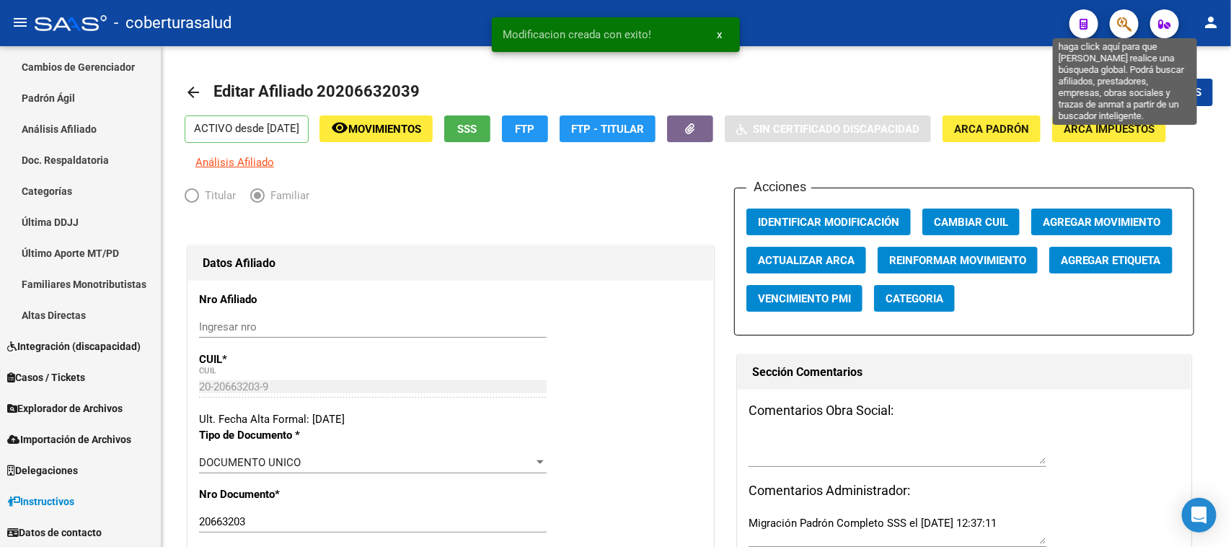
click at [1121, 26] on icon "button" at bounding box center [1124, 24] width 14 height 17
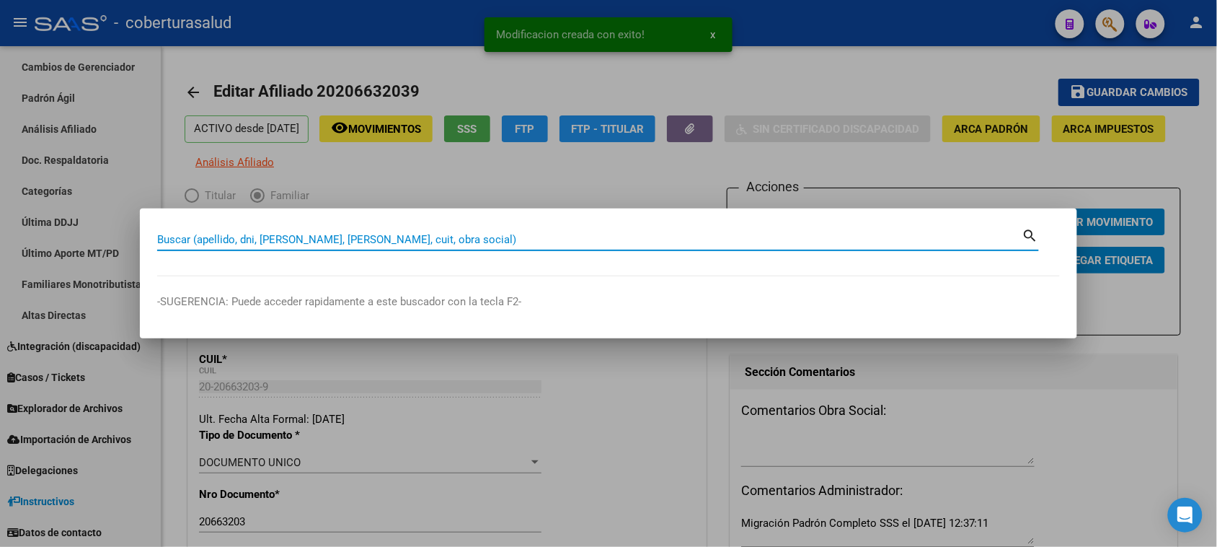
paste input "51207742"
type input "51207742"
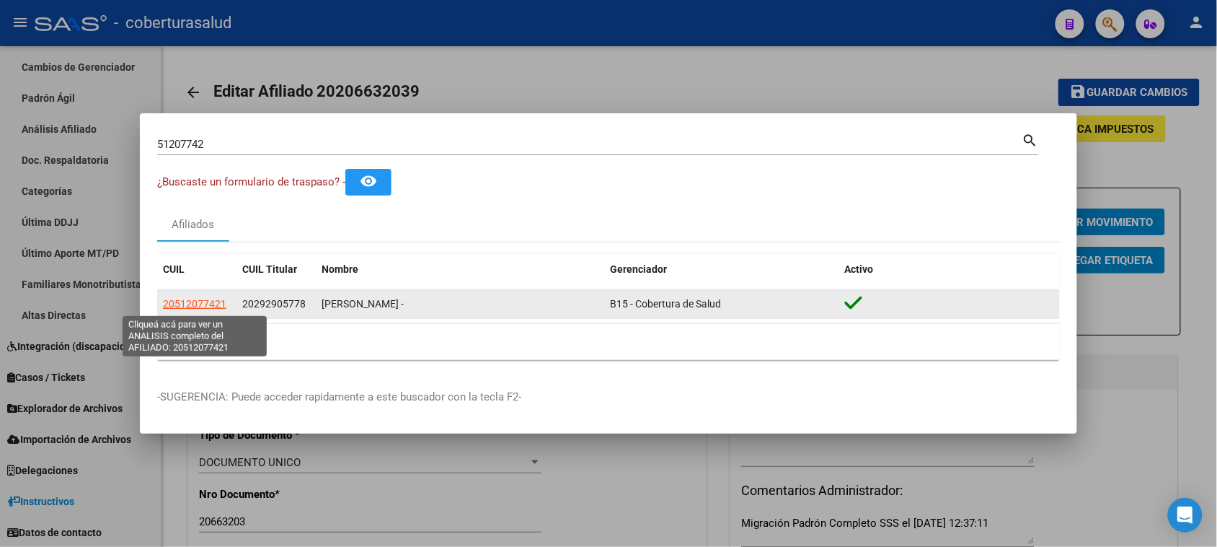
click at [195, 299] on span "20512077421" at bounding box center [194, 304] width 63 height 12
type textarea "20512077421"
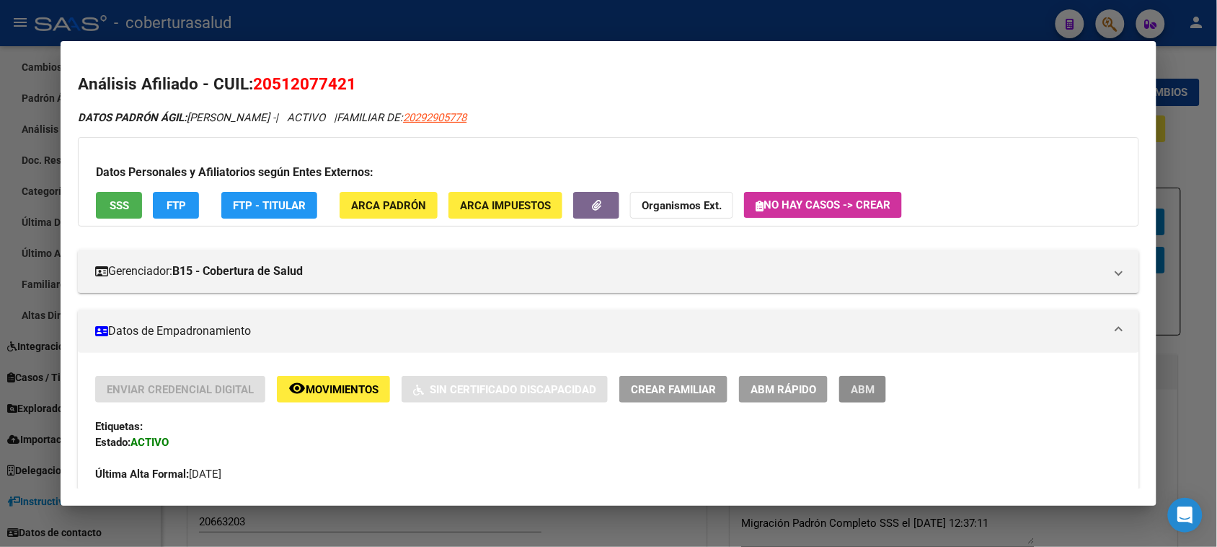
click at [851, 386] on span "ABM" at bounding box center [863, 389] width 24 height 13
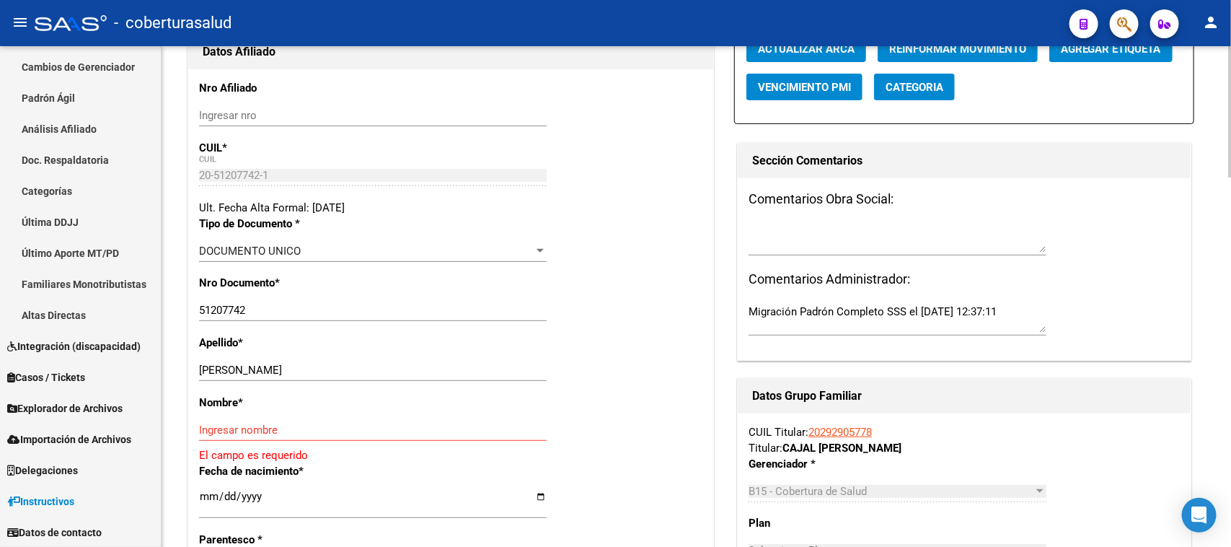
scroll to position [270, 0]
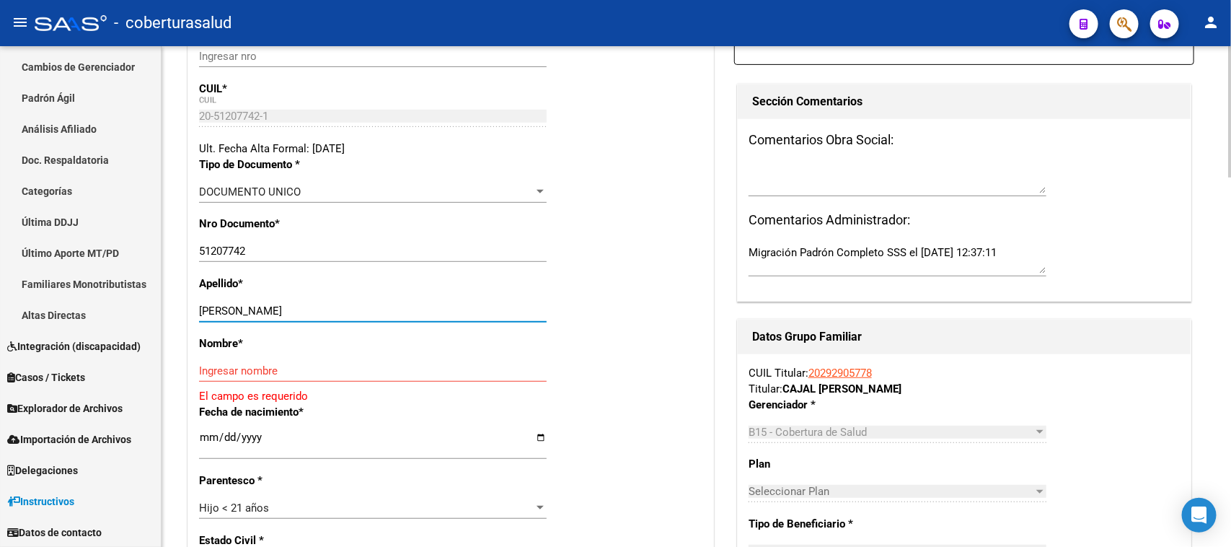
drag, startPoint x: 411, startPoint y: 310, endPoint x: 233, endPoint y: 318, distance: 178.3
click at [233, 318] on div "[PERSON_NAME] apellido" at bounding box center [373, 311] width 348 height 22
type input "CAJAL"
drag, startPoint x: 257, startPoint y: 379, endPoint x: 252, endPoint y: 373, distance: 7.7
click at [256, 376] on div "Ingresar nombre" at bounding box center [373, 371] width 348 height 22
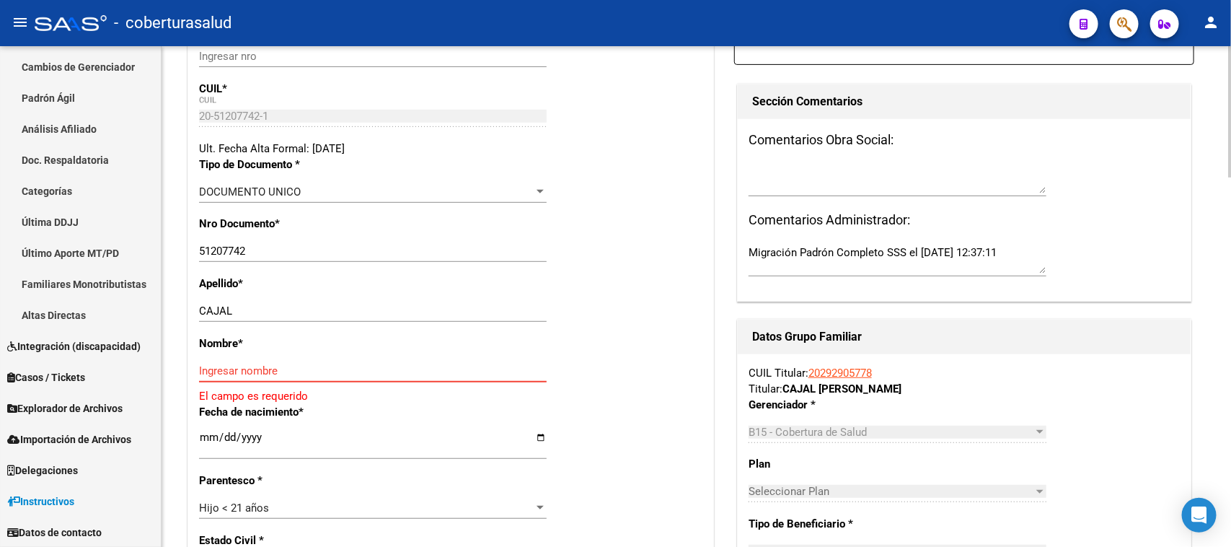
click at [252, 373] on input "Ingresar nombre" at bounding box center [373, 370] width 348 height 13
paste input "[PERSON_NAME]"
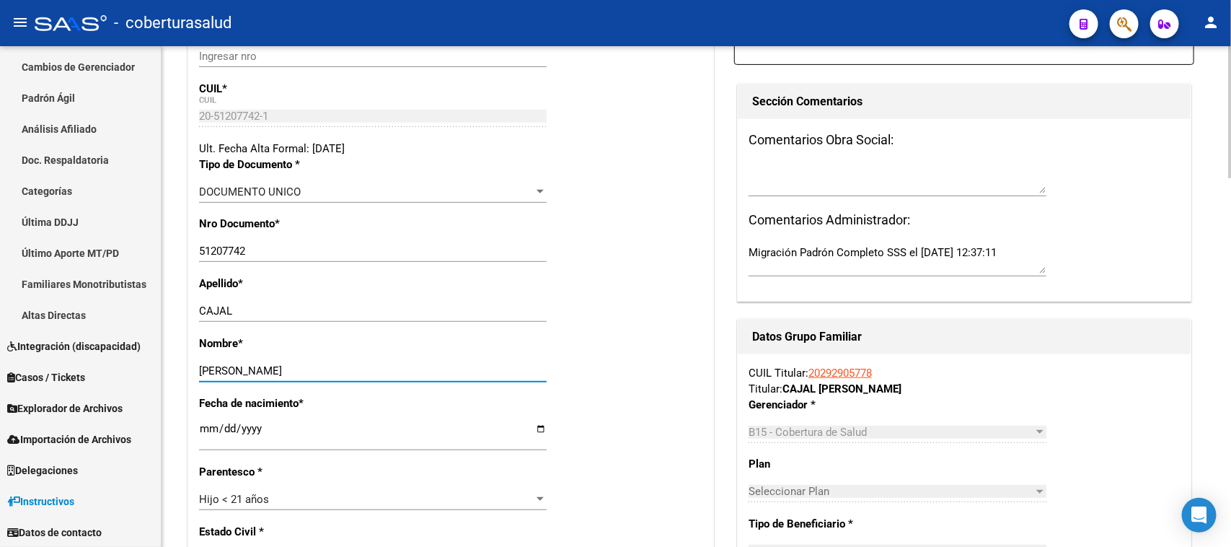
type input "[PERSON_NAME]"
click at [602, 339] on div "Nombre * [PERSON_NAME] nombre" at bounding box center [450, 365] width 503 height 60
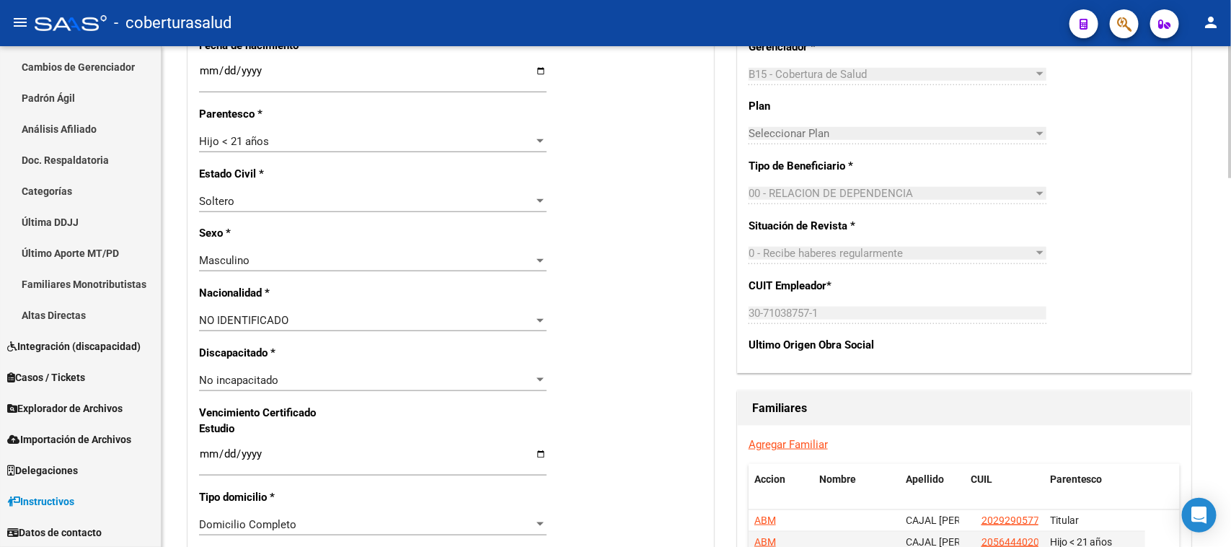
scroll to position [631, 0]
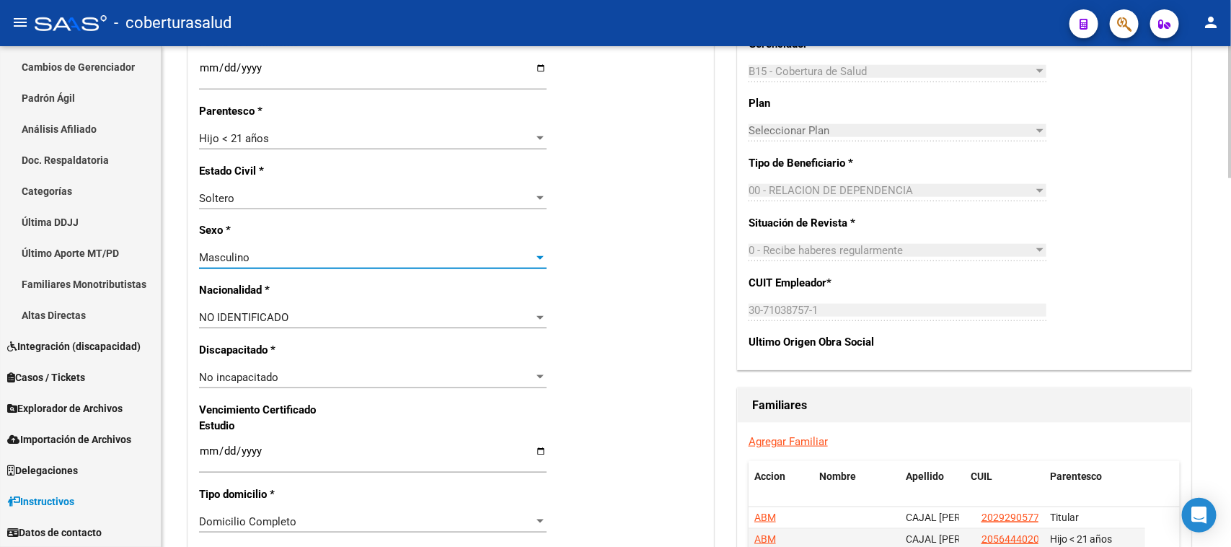
click at [309, 254] on div "Masculino" at bounding box center [366, 257] width 335 height 13
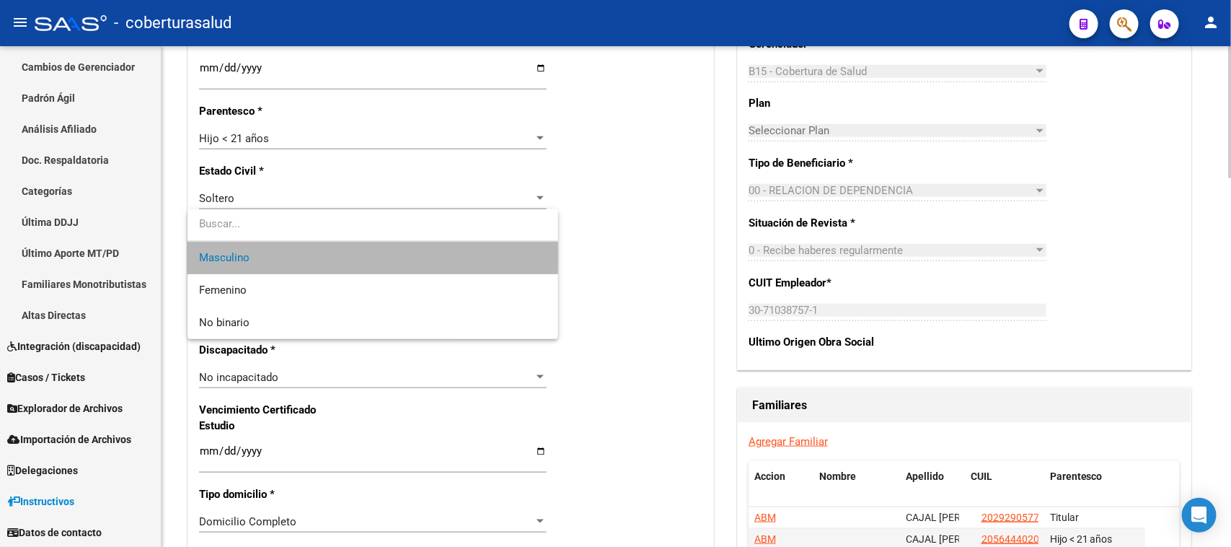
click at [309, 254] on span "Masculino" at bounding box center [372, 258] width 347 height 32
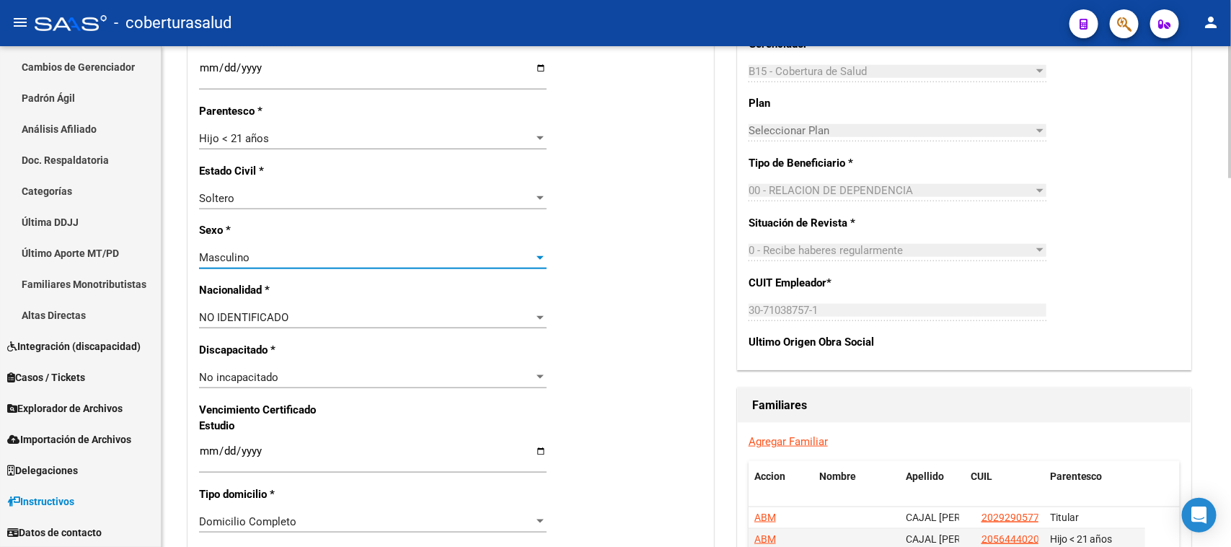
click at [405, 304] on div "Nro Afiliado Ingresar nro CUIL * 20-51207742-1 CUIL ARCA Padrón Ult. Fecha Alta…" at bounding box center [450, 431] width 525 height 1563
click at [406, 308] on div "NO IDENTIFICADO Seleccionar tipo" at bounding box center [373, 317] width 348 height 22
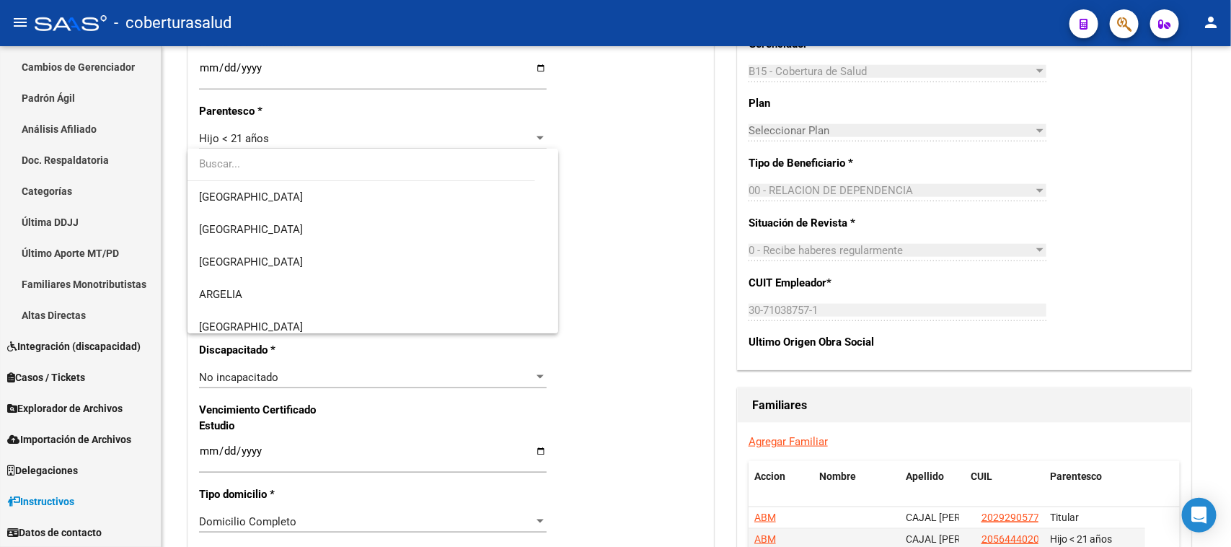
scroll to position [6109, 0]
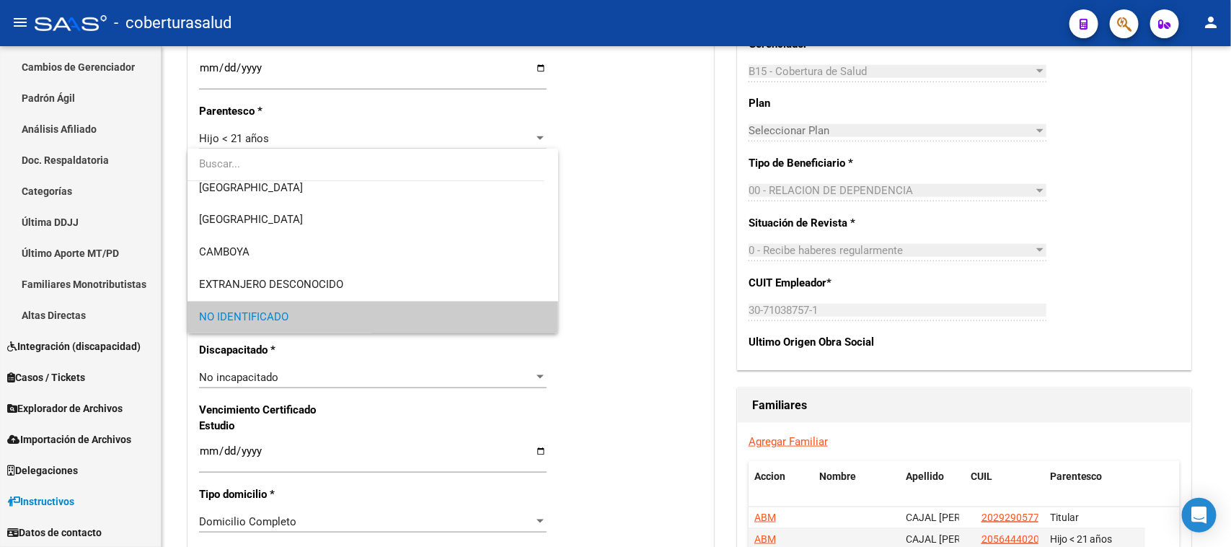
click at [409, 310] on span "NO IDENTIFICADO" at bounding box center [372, 317] width 347 height 32
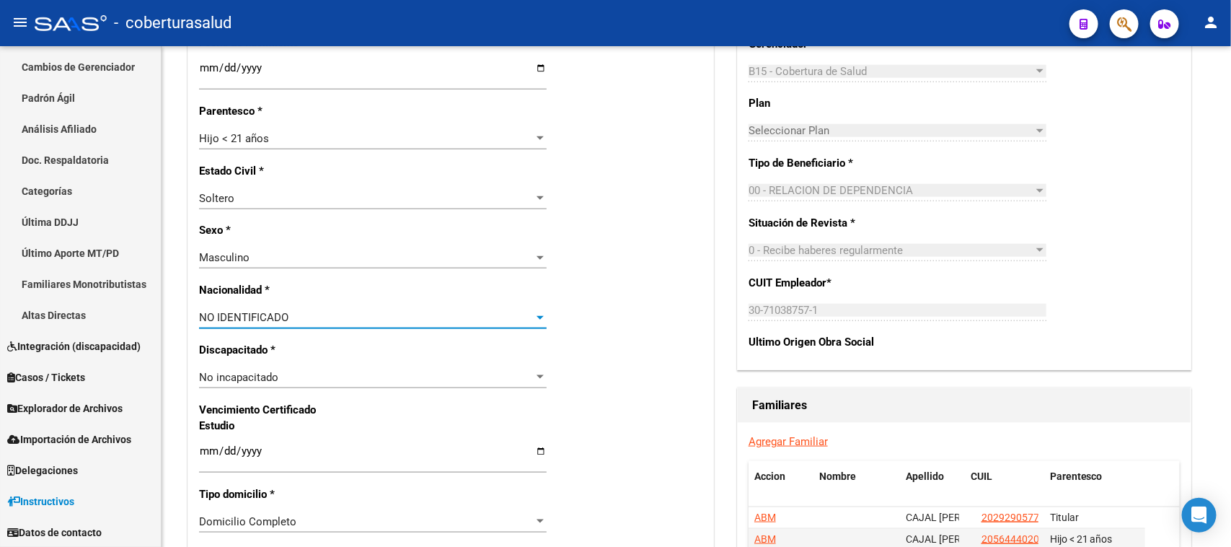
click at [409, 311] on div "NO IDENTIFICADO" at bounding box center [366, 317] width 335 height 13
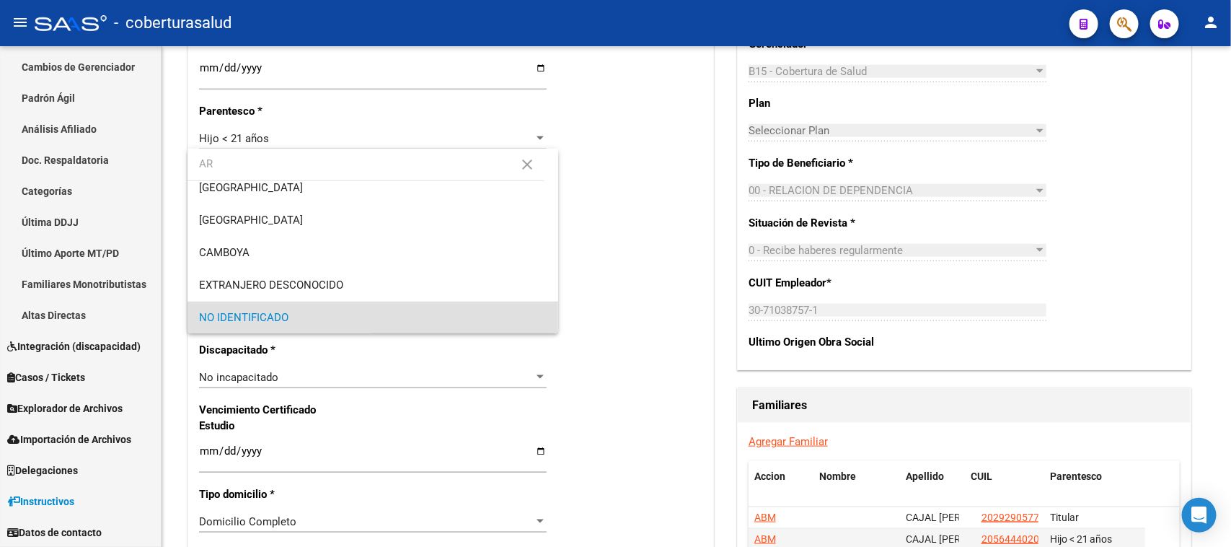
scroll to position [0, 0]
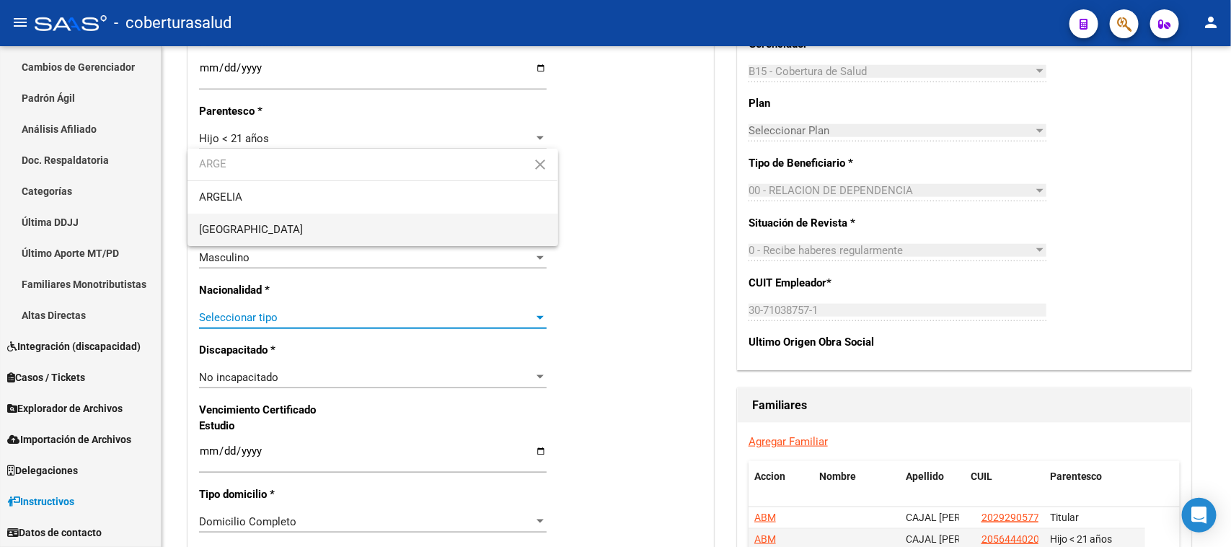
type input "ARGE"
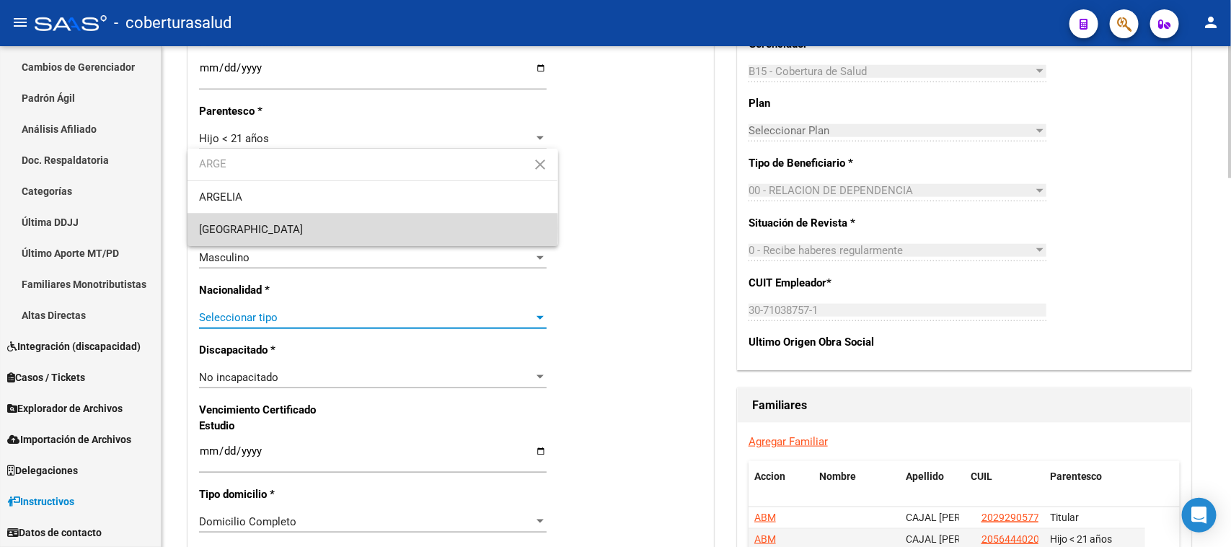
drag, startPoint x: 296, startPoint y: 228, endPoint x: 543, endPoint y: 244, distance: 247.1
click at [301, 228] on span "[GEOGRAPHIC_DATA]" at bounding box center [372, 229] width 347 height 32
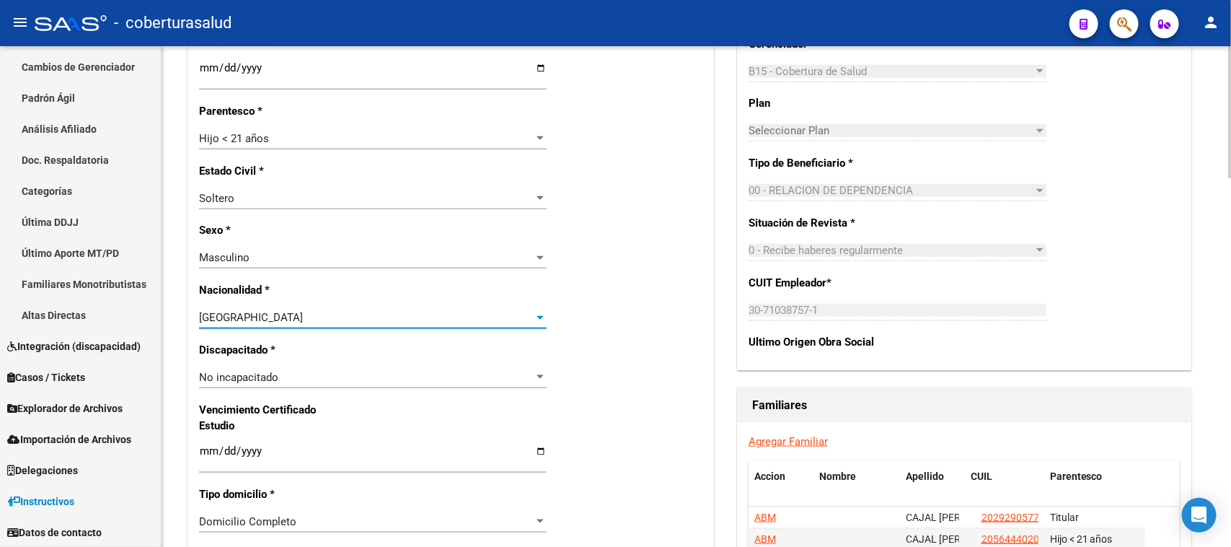
drag, startPoint x: 549, startPoint y: 249, endPoint x: 588, endPoint y: 260, distance: 39.5
click at [570, 256] on div "Nro Afiliado Ingresar nro CUIL * 20-51207742-1 CUIL ARCA Padrón Ult. Fecha Alta…" at bounding box center [450, 431] width 525 height 1563
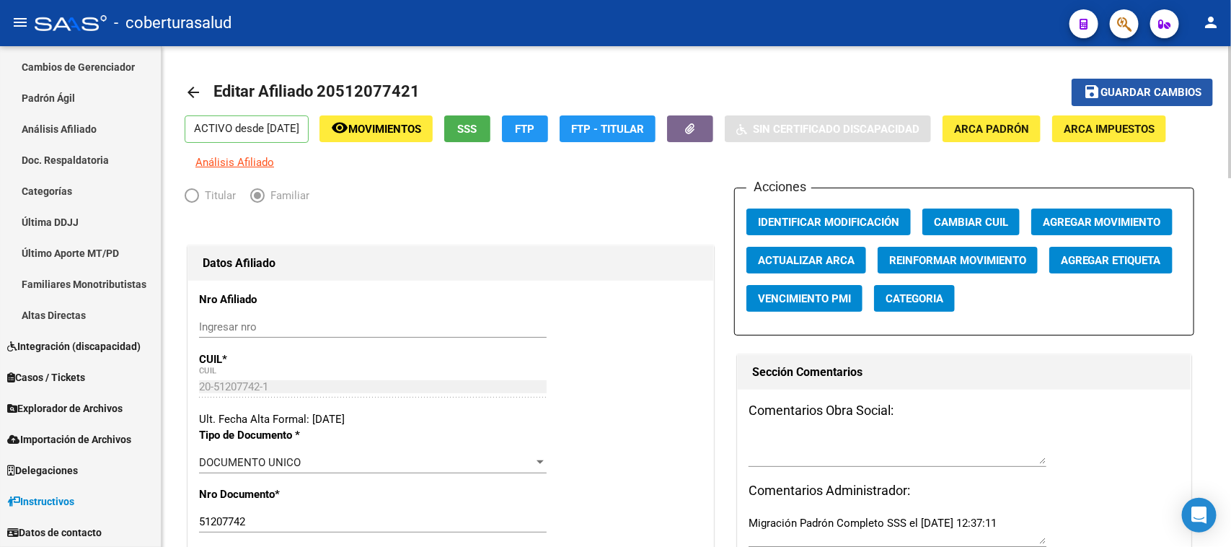
click at [1100, 102] on button "save Guardar cambios" at bounding box center [1141, 92] width 141 height 27
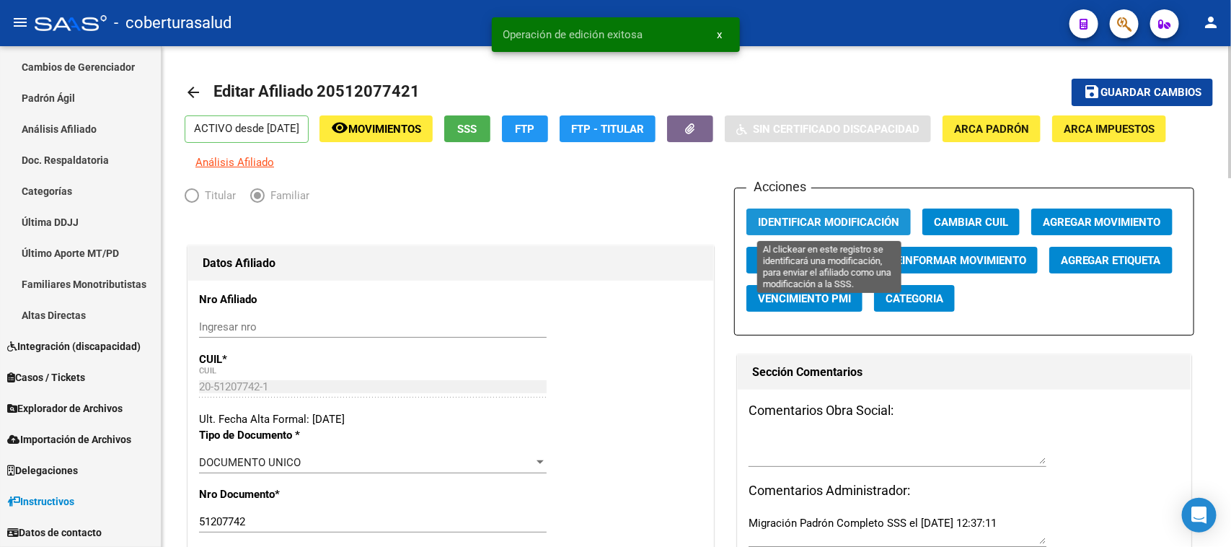
drag, startPoint x: 806, startPoint y: 224, endPoint x: 823, endPoint y: 207, distance: 24.0
click at [808, 224] on span "Identificar Modificación" at bounding box center [828, 222] width 141 height 13
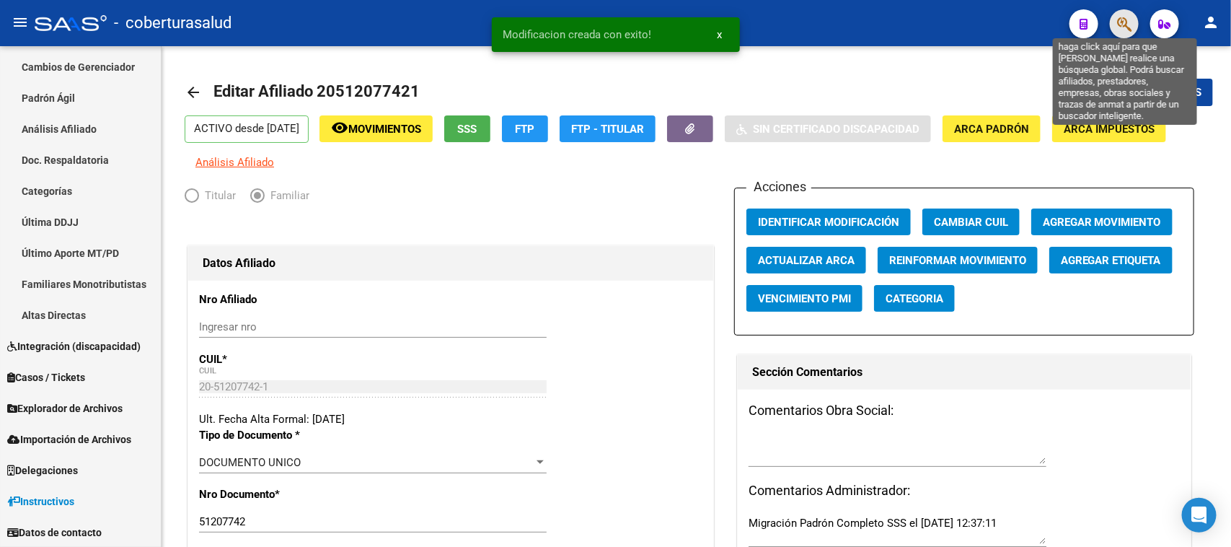
click at [1131, 23] on icon "button" at bounding box center [1124, 24] width 14 height 17
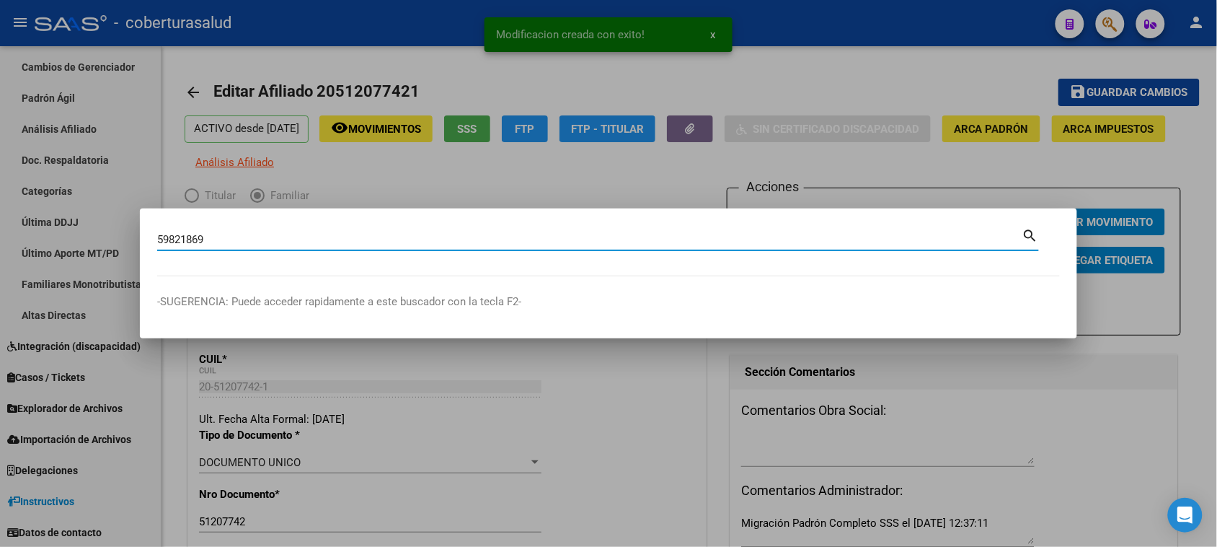
type input "59821869"
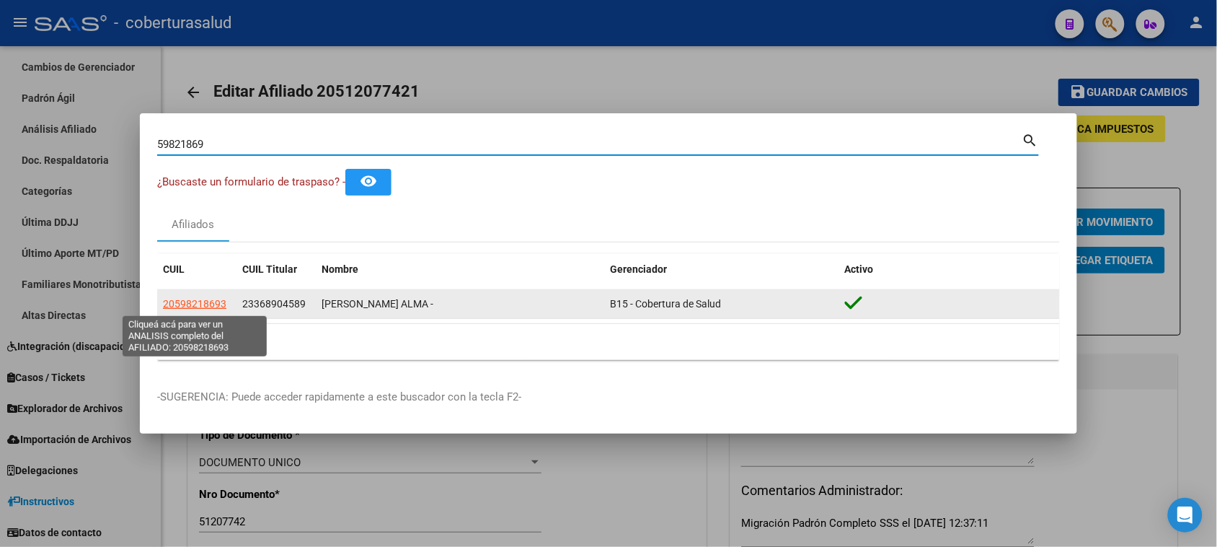
click at [191, 298] on span "20598218693" at bounding box center [194, 304] width 63 height 12
type textarea "20598218693"
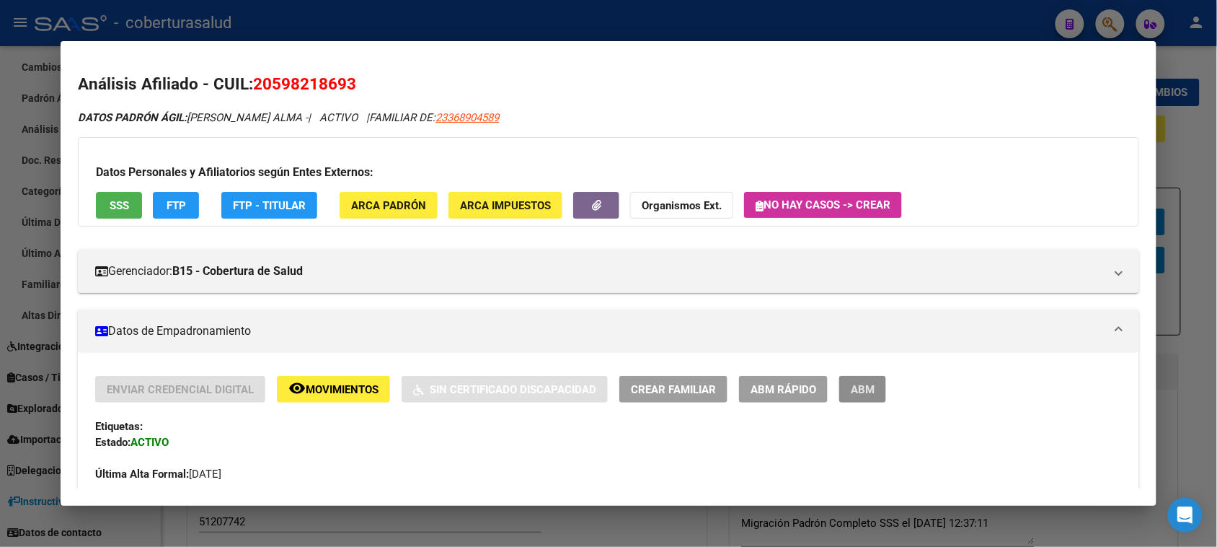
click at [851, 390] on span "ABM" at bounding box center [863, 389] width 24 height 13
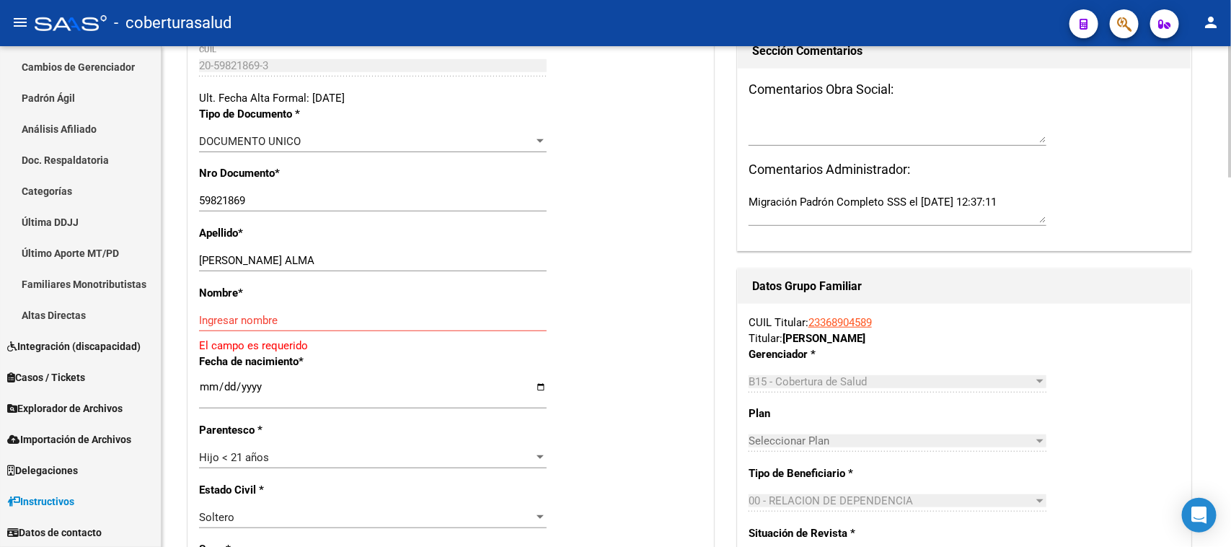
scroll to position [361, 0]
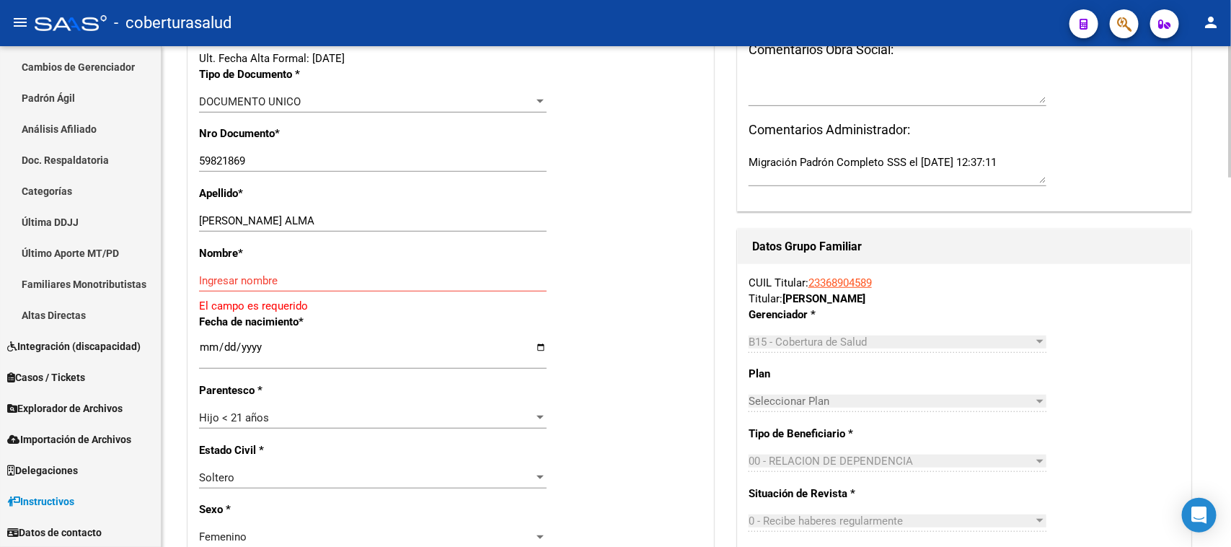
click at [431, 220] on input "[PERSON_NAME] ALMA" at bounding box center [373, 220] width 348 height 13
drag, startPoint x: 436, startPoint y: 220, endPoint x: 244, endPoint y: 224, distance: 192.6
click at [244, 224] on input "[PERSON_NAME] ALMA" at bounding box center [373, 220] width 348 height 13
type input "[PERSON_NAME]"
click at [249, 275] on input "Ingresar nombre" at bounding box center [373, 280] width 348 height 13
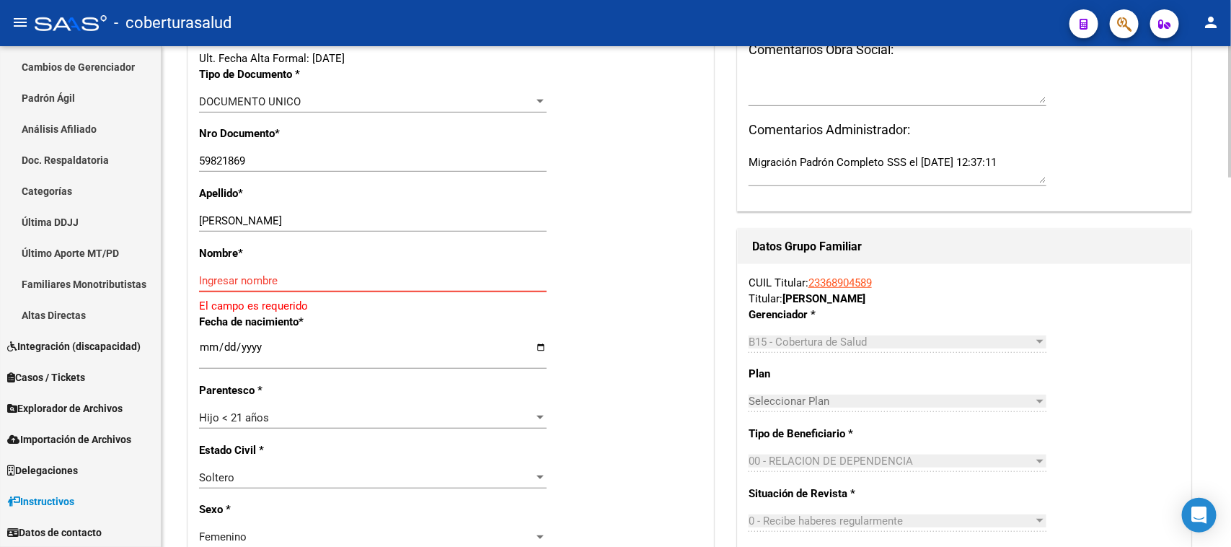
paste input "ABRIL ALMA"
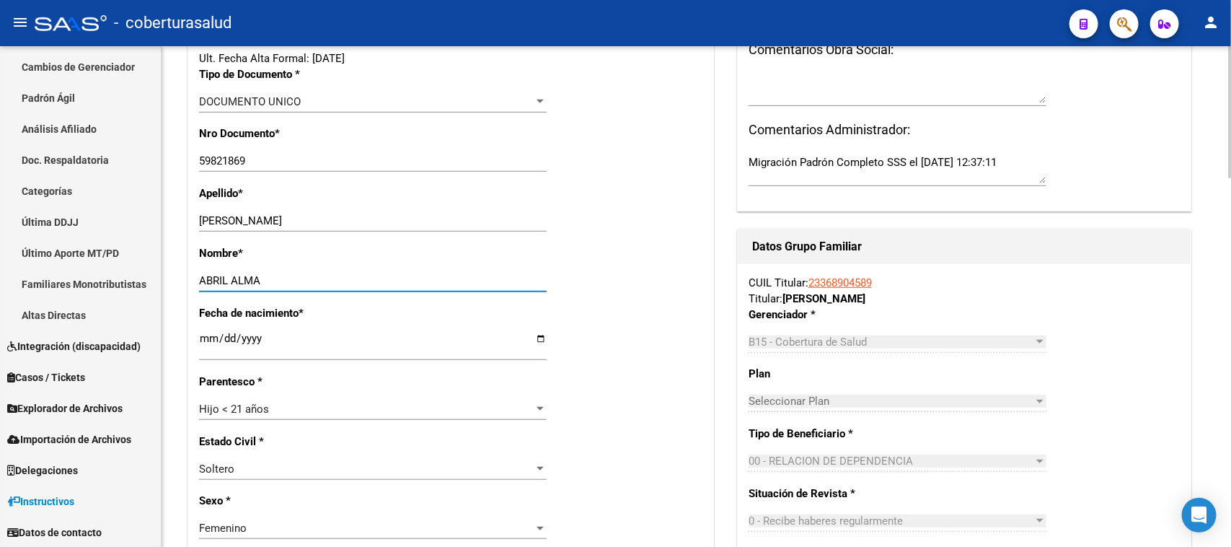
type input "ABRIL ALMA"
click at [642, 305] on div "Fecha de nacimiento * [DEMOGRAPHIC_DATA] Ingresar fecha" at bounding box center [450, 339] width 503 height 68
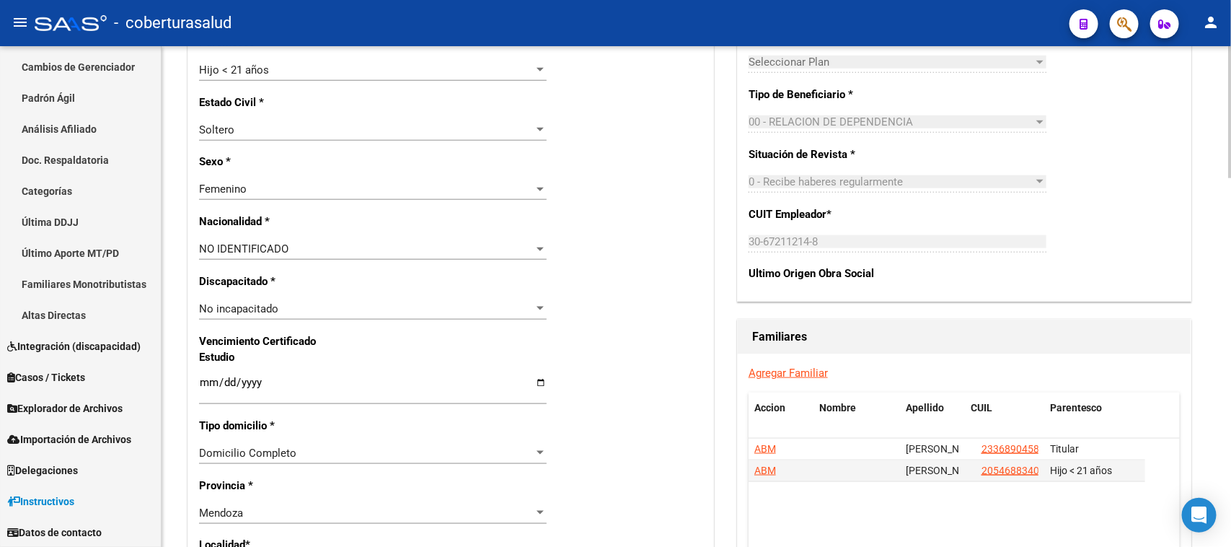
scroll to position [721, 0]
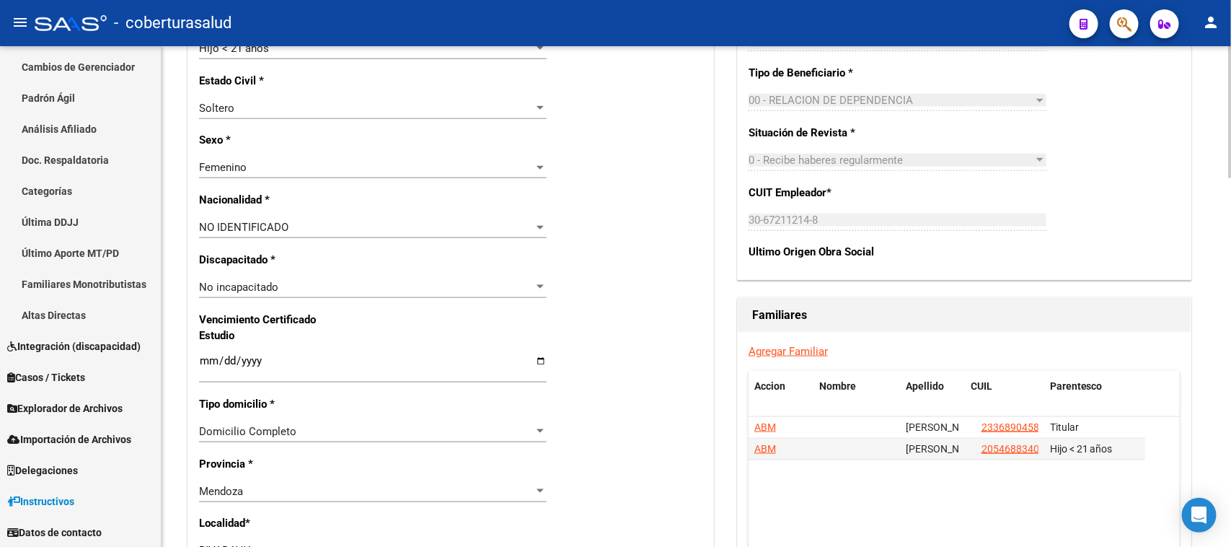
click at [286, 229] on span "NO IDENTIFICADO" at bounding box center [243, 227] width 89 height 13
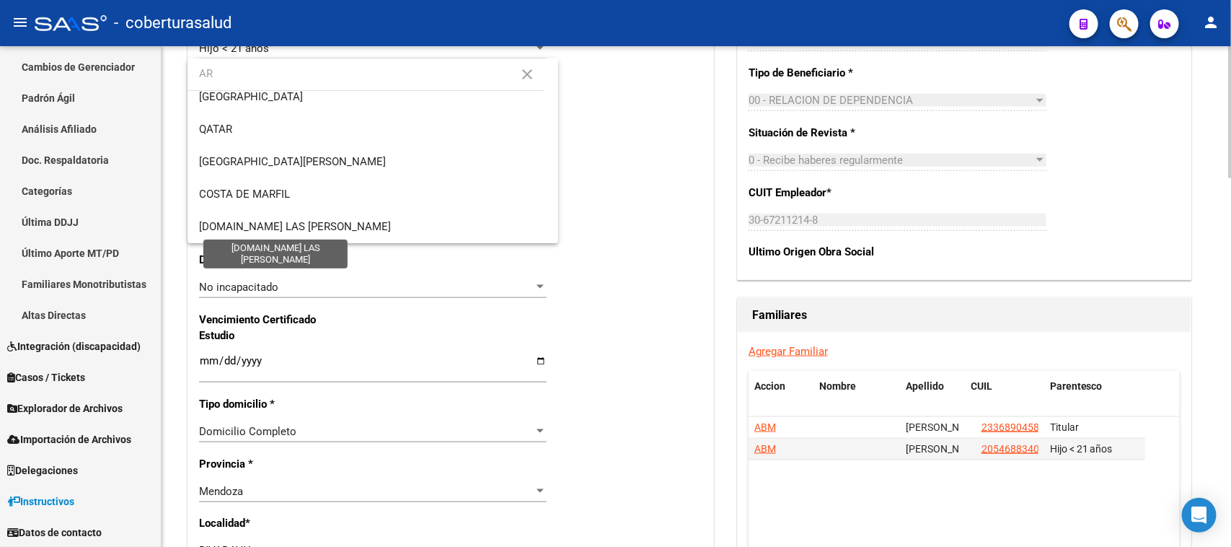
scroll to position [0, 0]
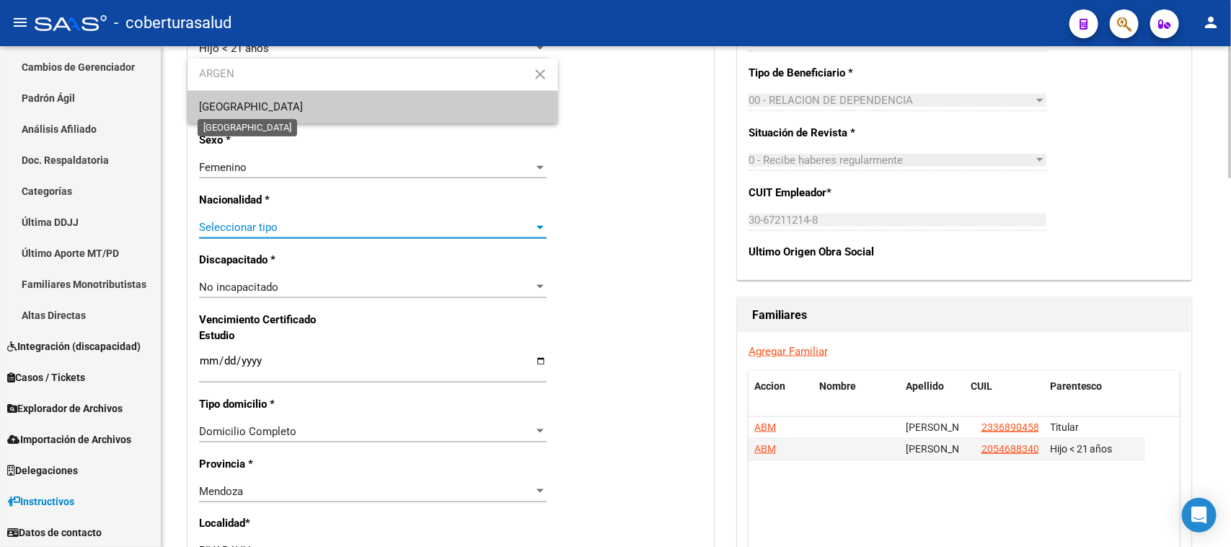
type input "ARGEN"
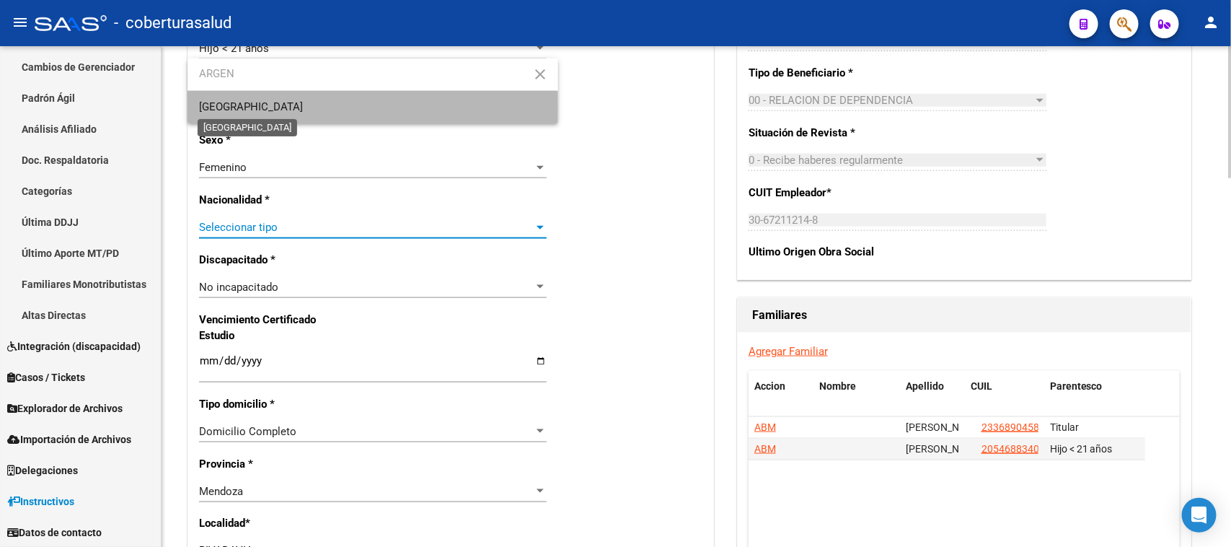
click at [239, 105] on span "[GEOGRAPHIC_DATA]" at bounding box center [251, 106] width 104 height 13
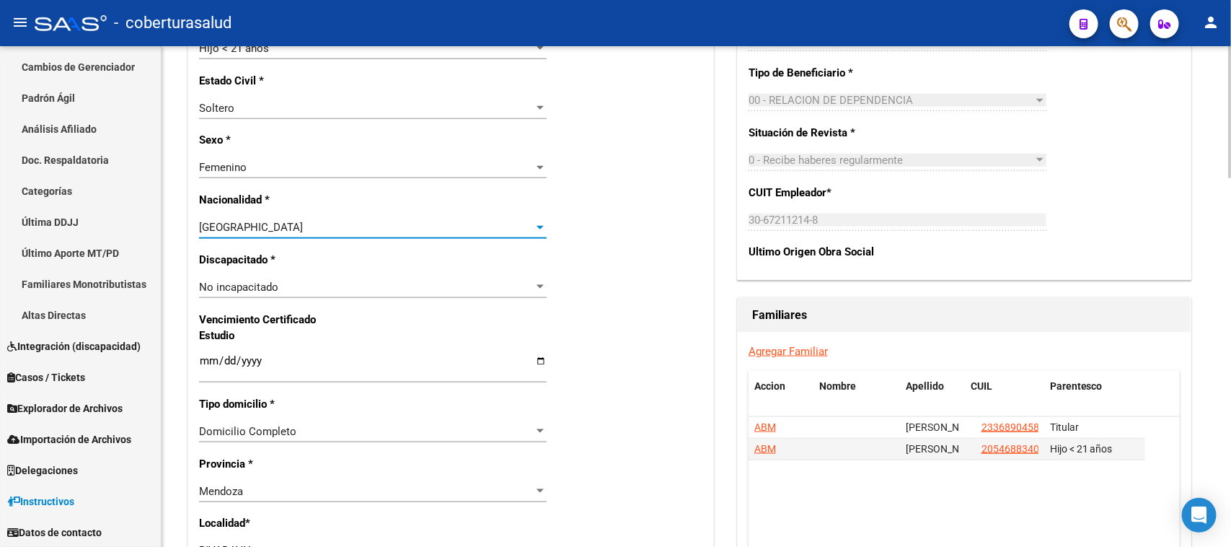
drag, startPoint x: 658, startPoint y: 247, endPoint x: 657, endPoint y: 262, distance: 14.4
click at [658, 249] on div "Nro Afiliado Ingresar nro CUIL * 20-59821869-3 CUIL ARCA Padrón Ult. Fecha Alta…" at bounding box center [450, 340] width 525 height 1563
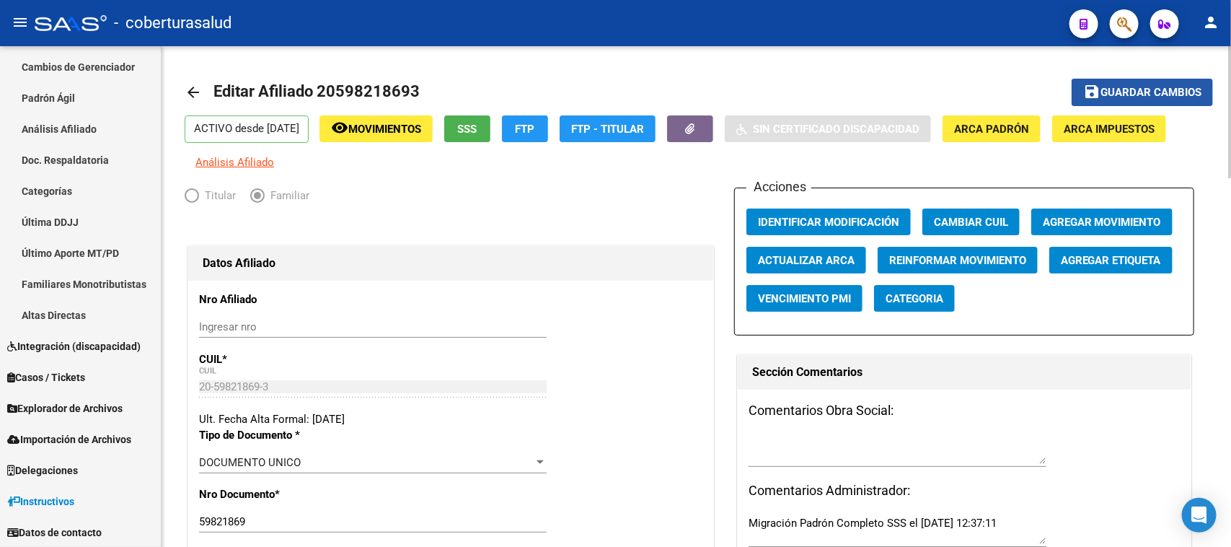
click at [1133, 89] on span "Guardar cambios" at bounding box center [1150, 93] width 101 height 13
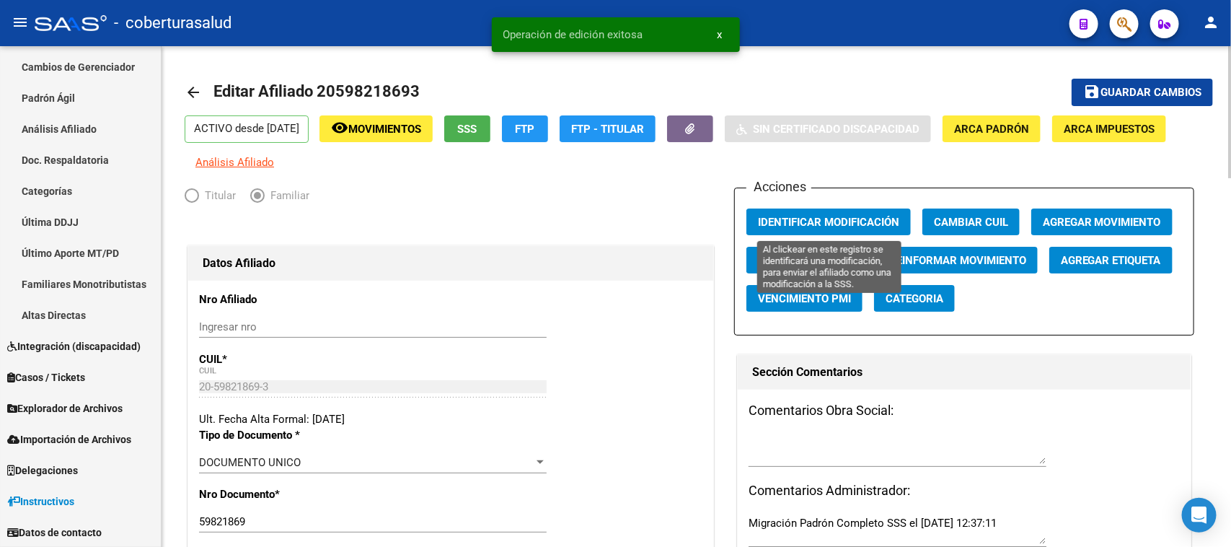
click at [841, 218] on span "Identificar Modificación" at bounding box center [828, 222] width 141 height 13
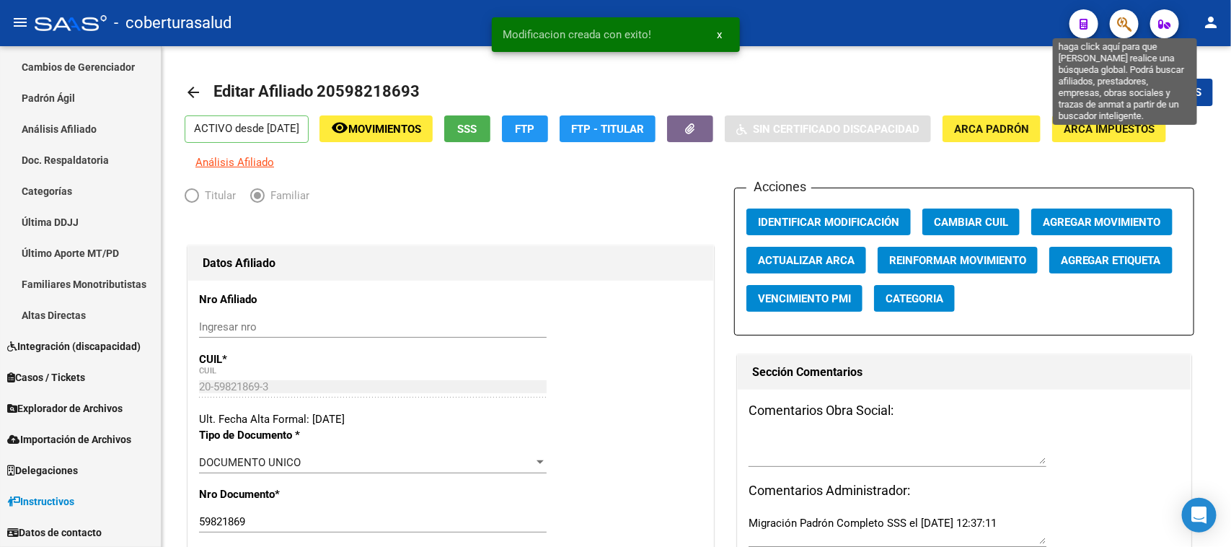
click at [1119, 24] on icon "button" at bounding box center [1124, 24] width 14 height 17
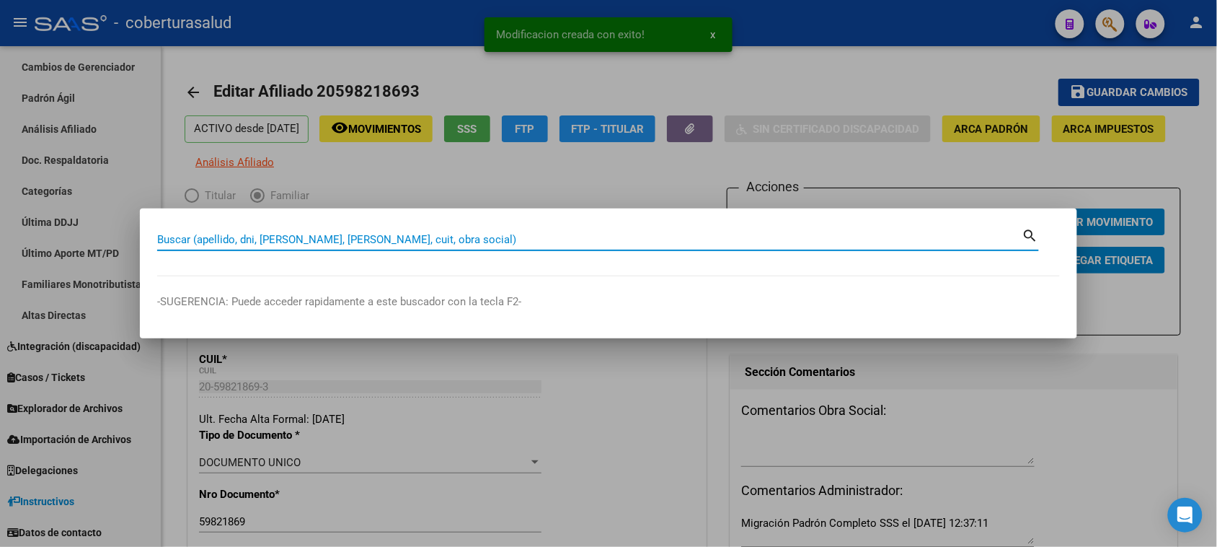
paste input "54688340"
type input "54688340"
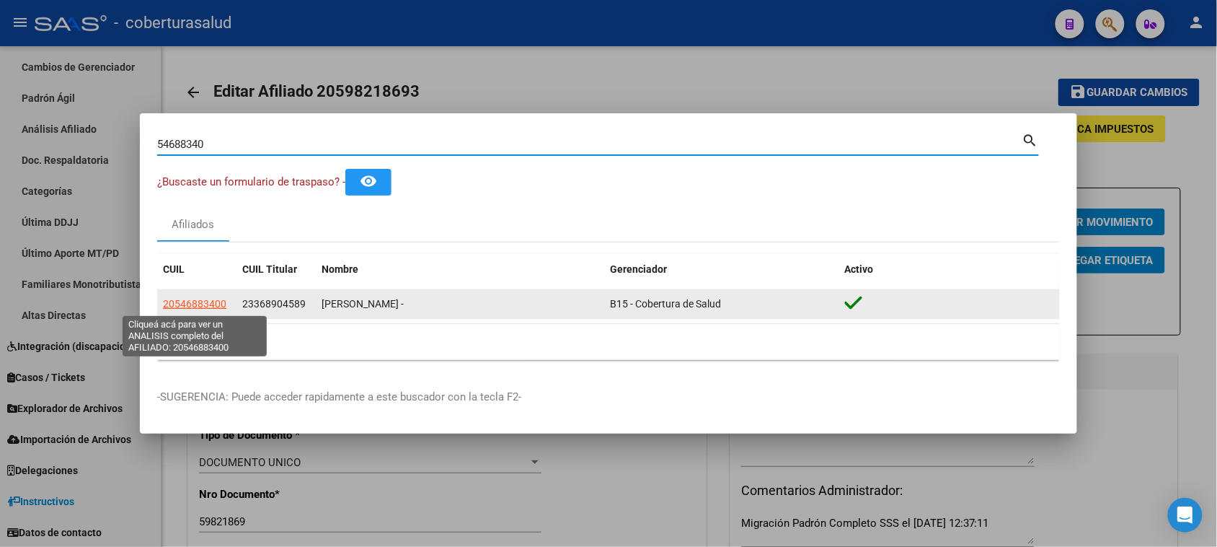
click at [187, 304] on span "20546883400" at bounding box center [194, 304] width 63 height 12
type textarea "20546883400"
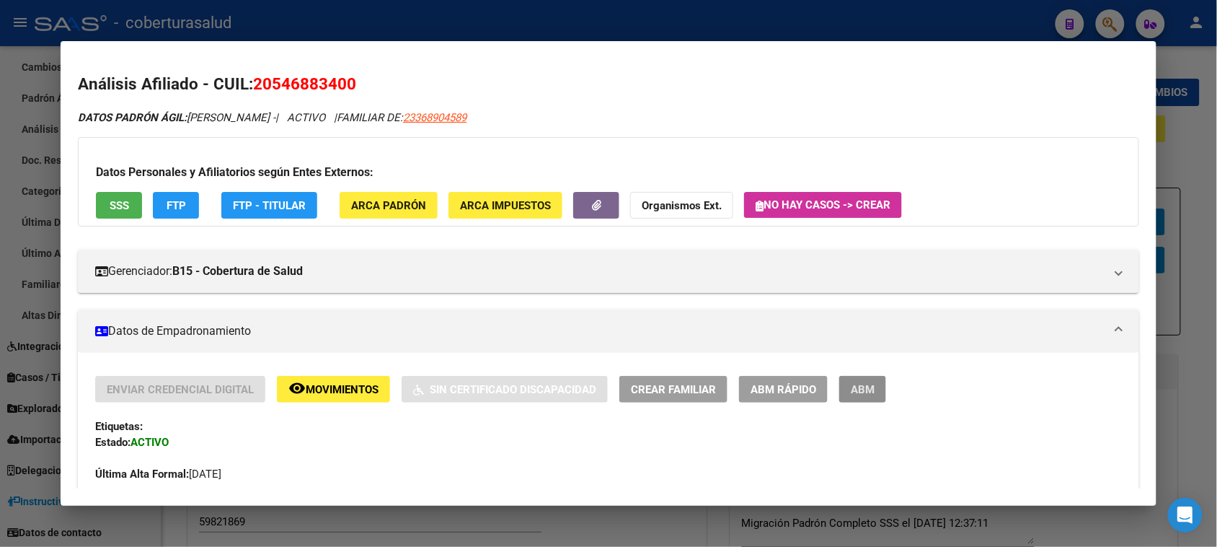
click at [859, 400] on button "ABM" at bounding box center [862, 389] width 47 height 27
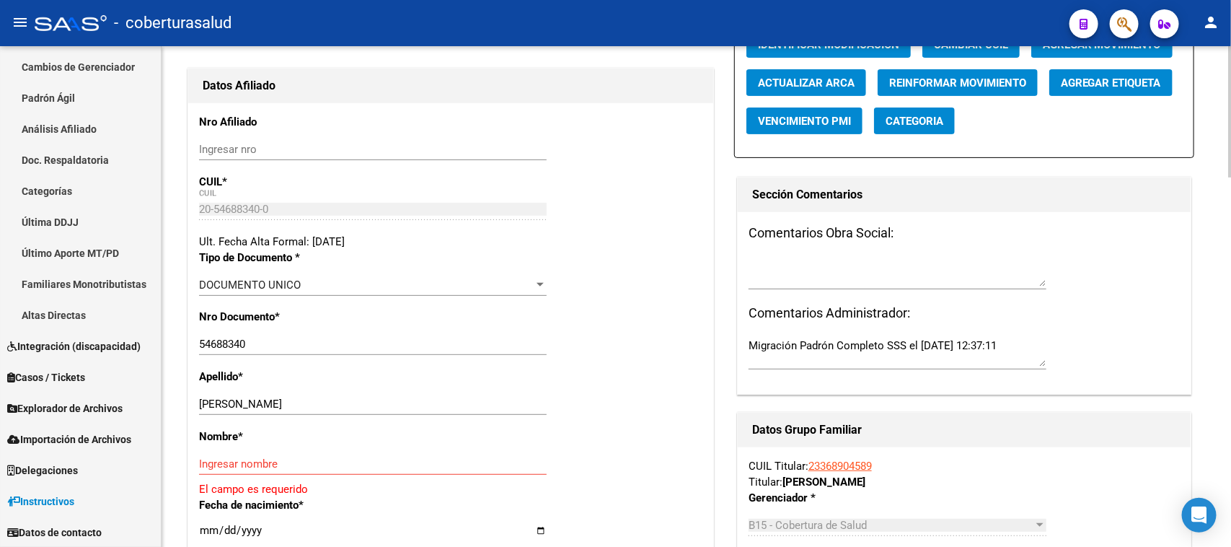
scroll to position [180, 0]
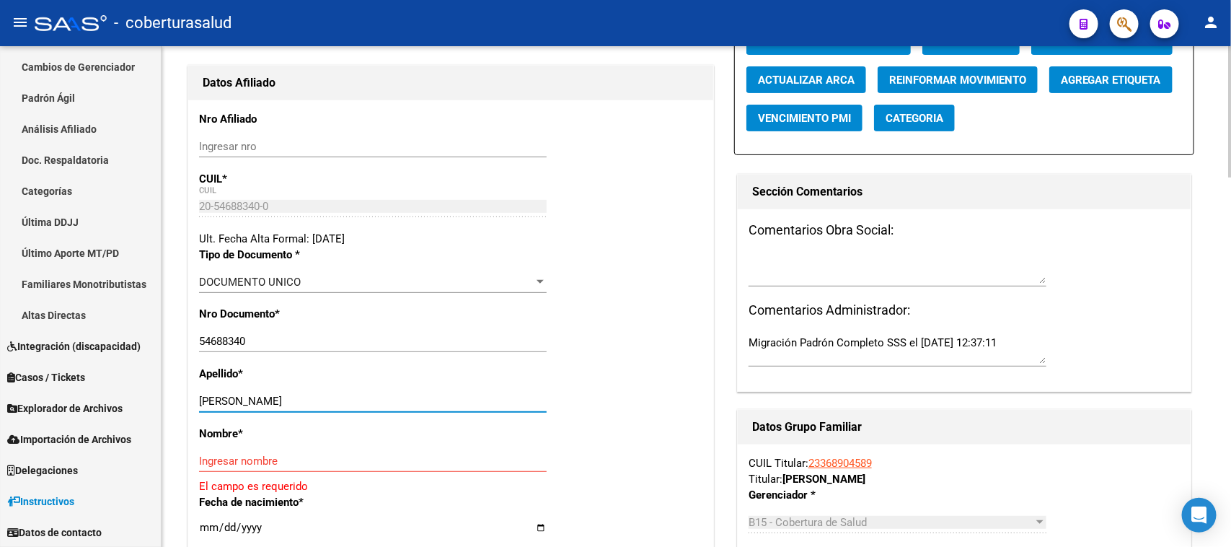
drag, startPoint x: 417, startPoint y: 405, endPoint x: 300, endPoint y: 401, distance: 116.9
click at [300, 401] on input "[PERSON_NAME]" at bounding box center [373, 400] width 348 height 13
type input "[PERSON_NAME]"
click at [270, 448] on div "Nombre * Ingresar nombre El campo es requerido" at bounding box center [450, 459] width 503 height 68
click at [272, 454] on input "Ingresar nombre" at bounding box center [373, 460] width 348 height 13
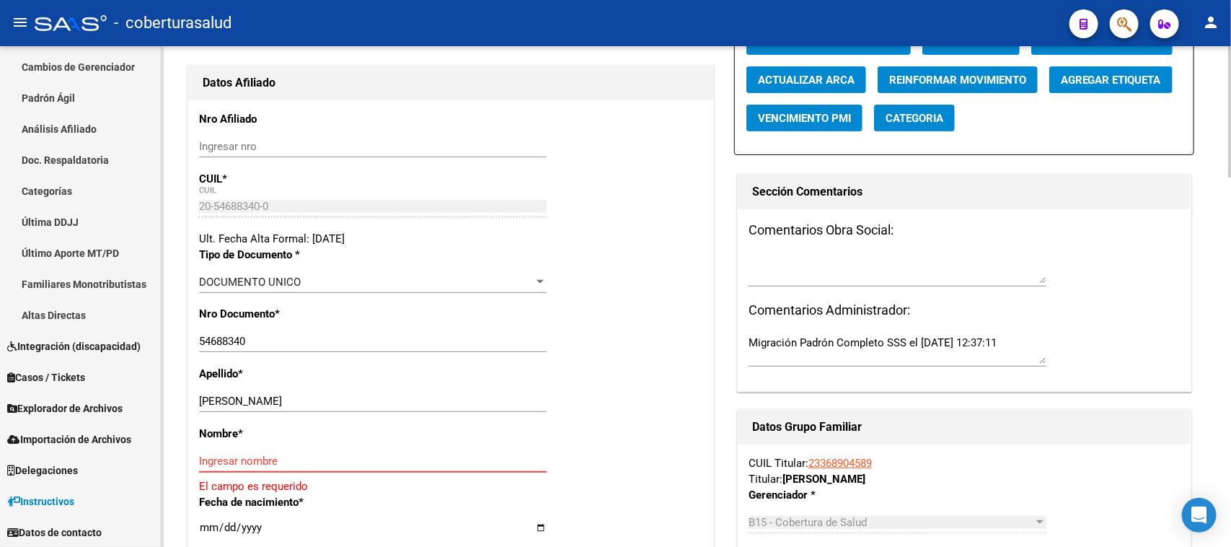
paste input "[PERSON_NAME]"
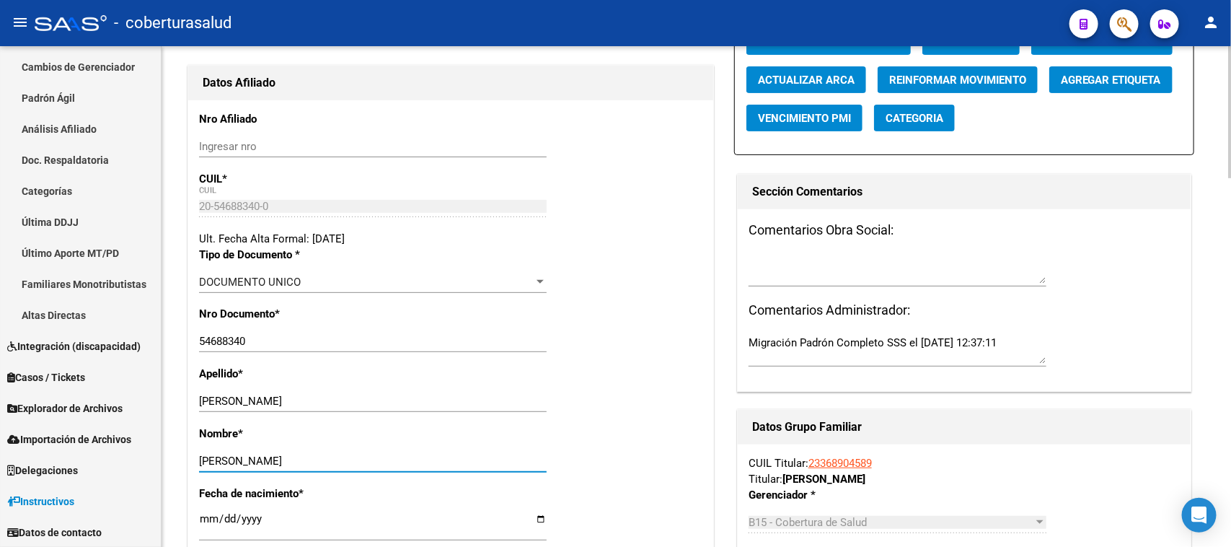
type input "[PERSON_NAME]"
click at [584, 407] on div "Apellido * [PERSON_NAME] Ingresar apellido" at bounding box center [450, 396] width 503 height 60
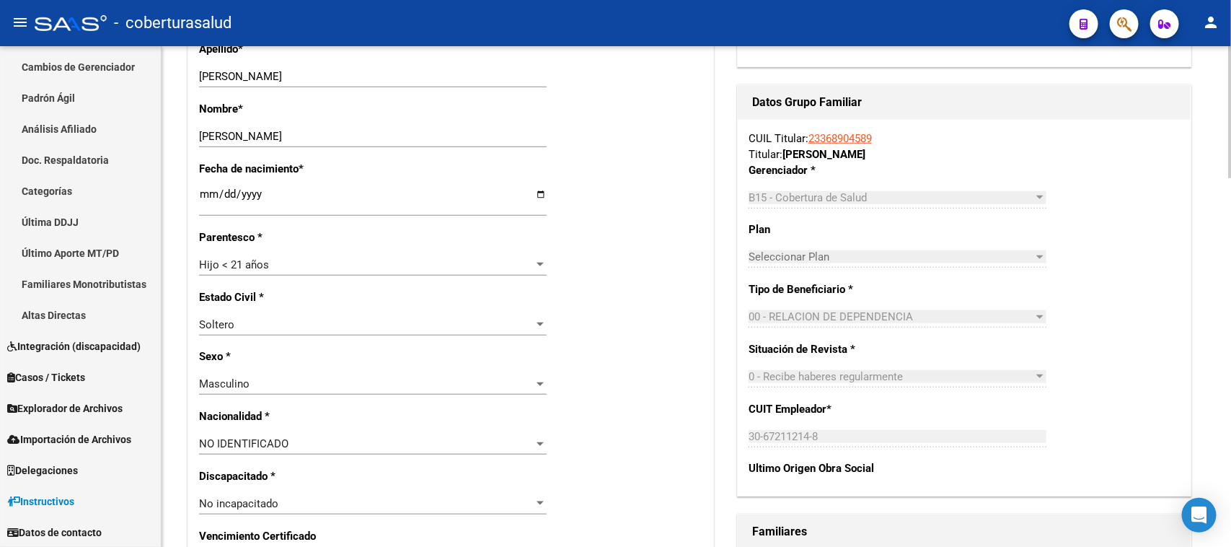
scroll to position [541, 0]
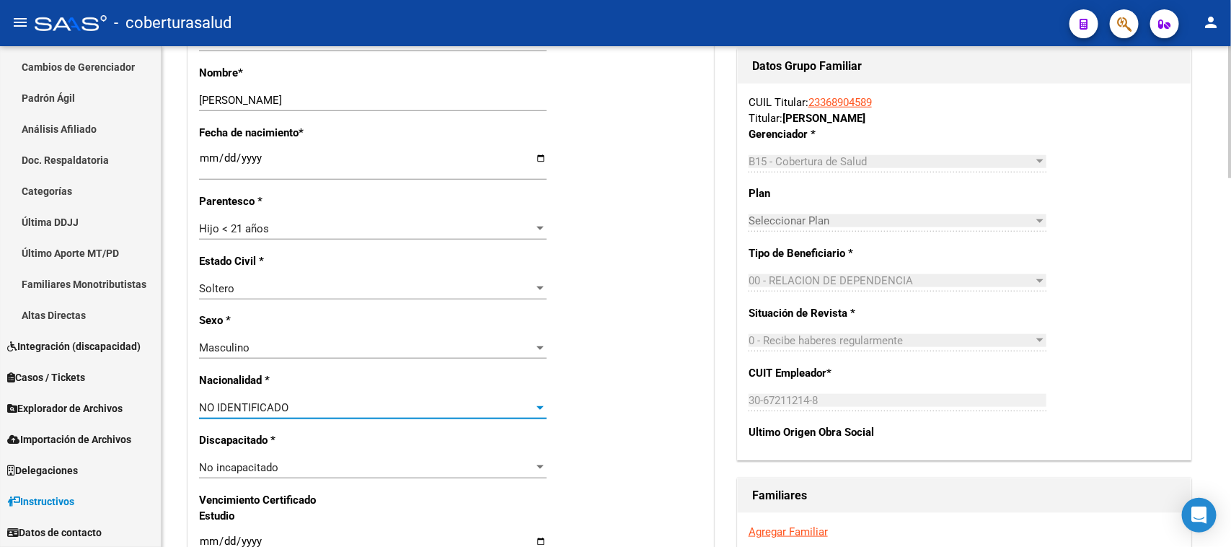
click at [264, 411] on span "NO IDENTIFICADO" at bounding box center [243, 407] width 89 height 13
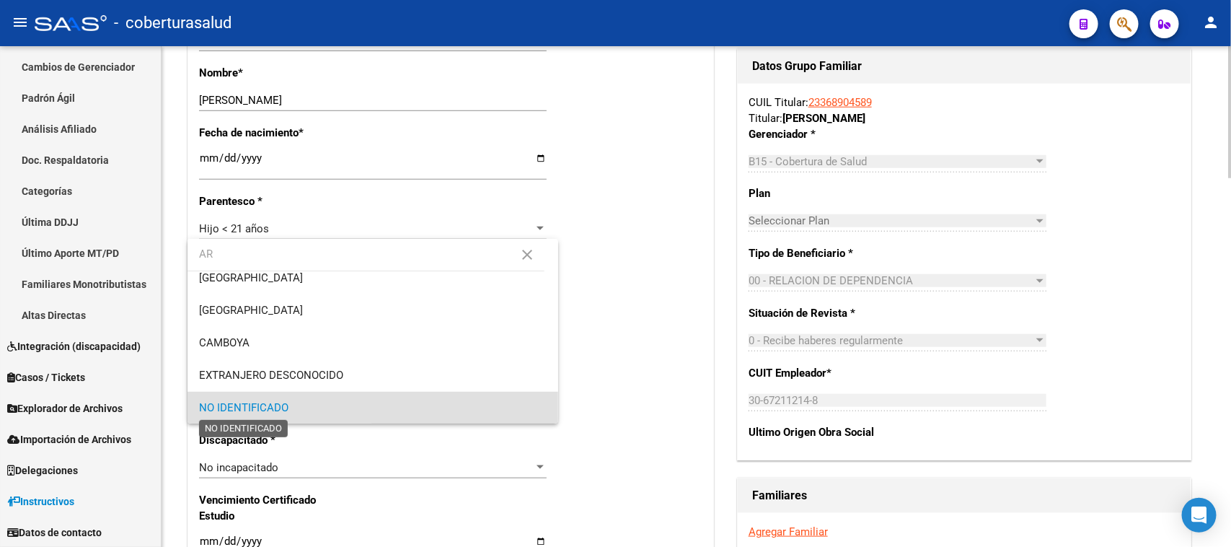
scroll to position [0, 0]
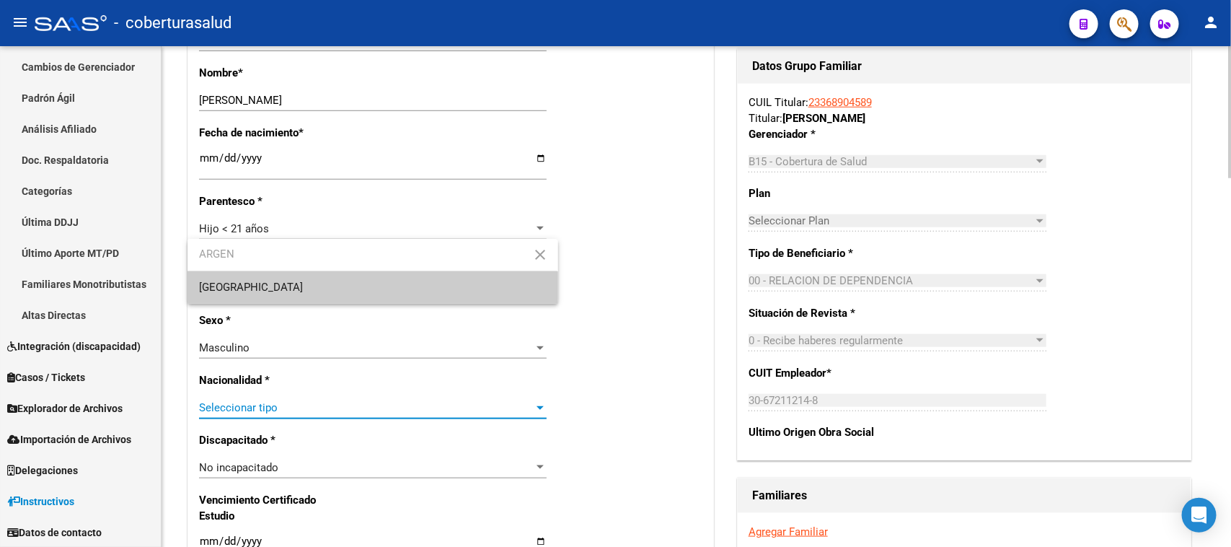
type input "ARGEN"
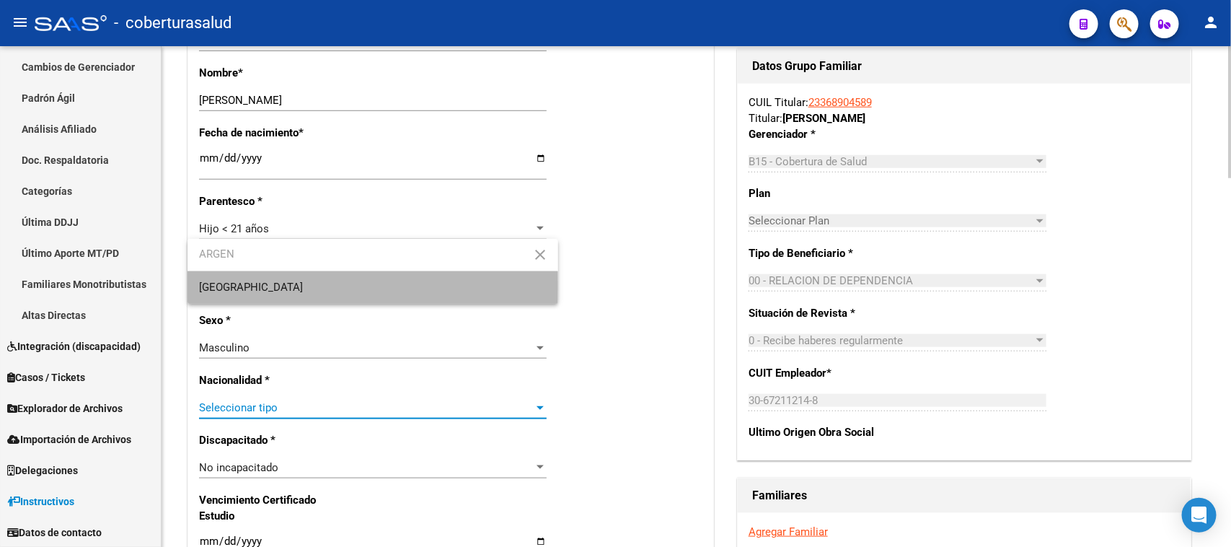
click at [268, 286] on span "[GEOGRAPHIC_DATA]" at bounding box center [372, 287] width 347 height 32
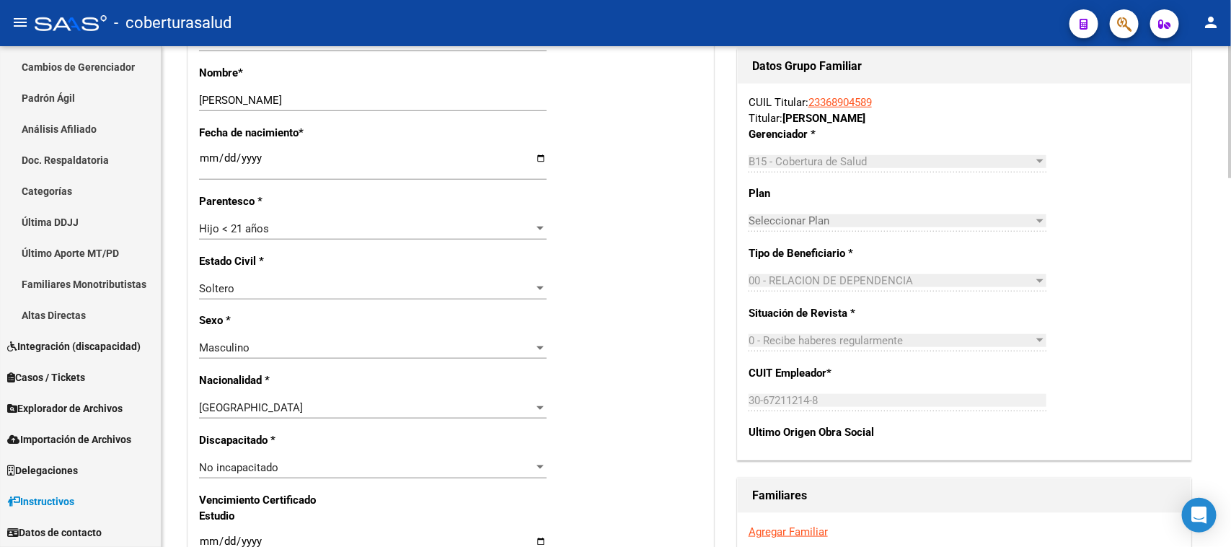
click at [643, 306] on div "Estado Civil * [DEMOGRAPHIC_DATA] Seleccionar tipo" at bounding box center [450, 283] width 503 height 60
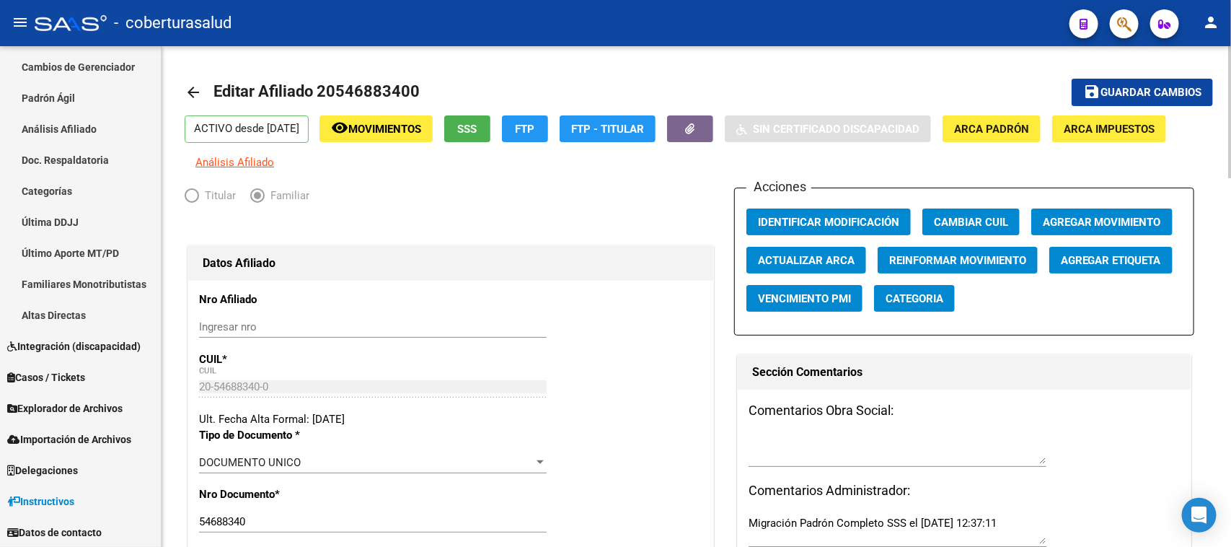
click at [1120, 77] on mat-toolbar-row "save Guardar cambios" at bounding box center [1106, 92] width 215 height 46
click at [1122, 90] on span "Guardar cambios" at bounding box center [1150, 93] width 101 height 13
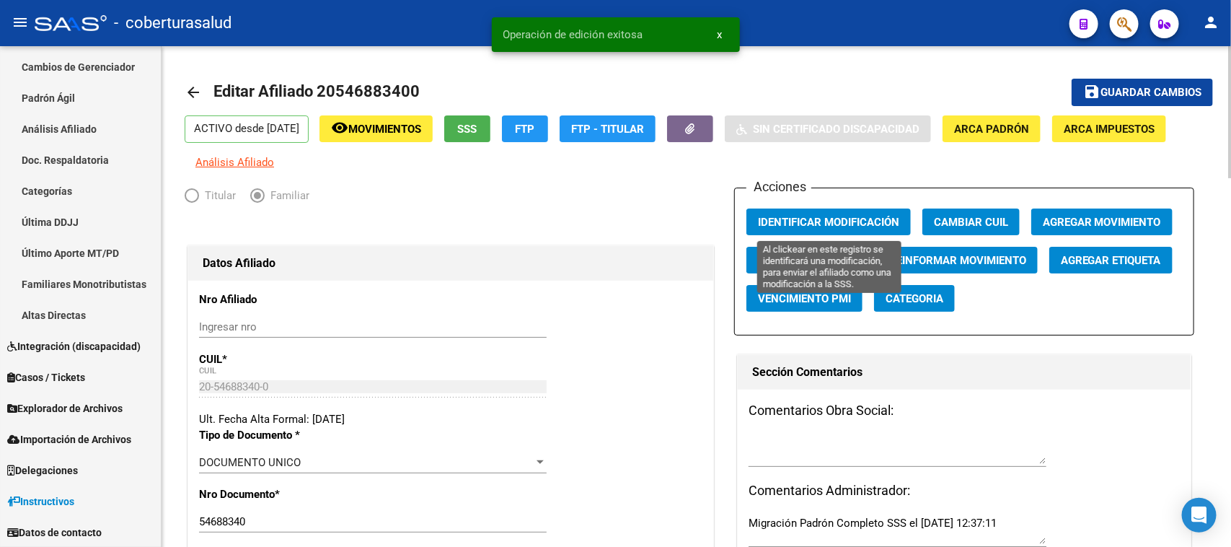
click at [819, 218] on span "Identificar Modificación" at bounding box center [828, 222] width 141 height 13
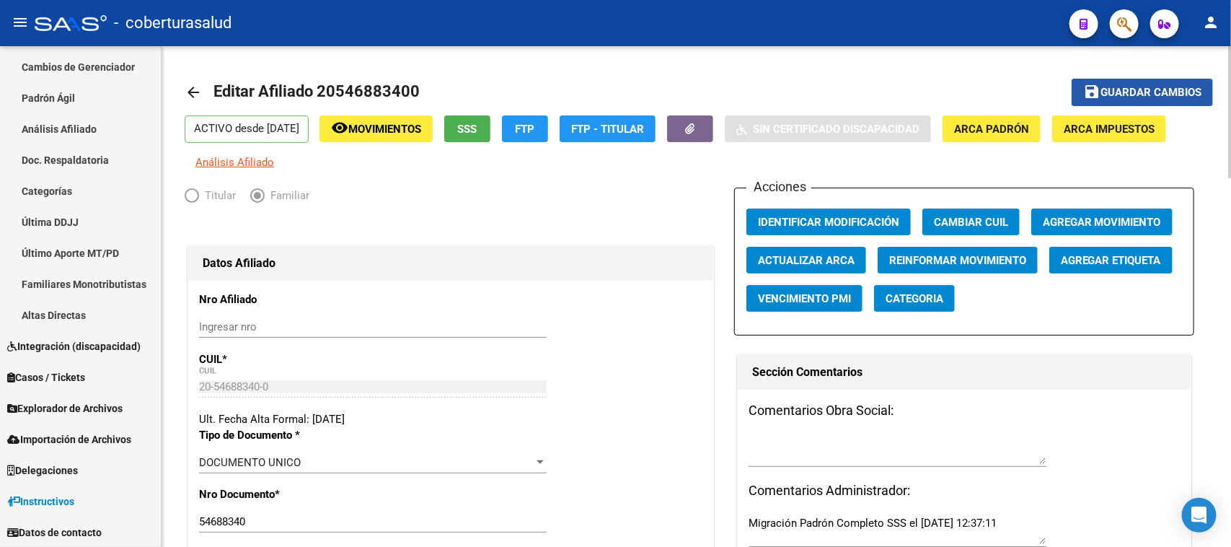
click at [1108, 95] on span "Guardar cambios" at bounding box center [1150, 93] width 101 height 13
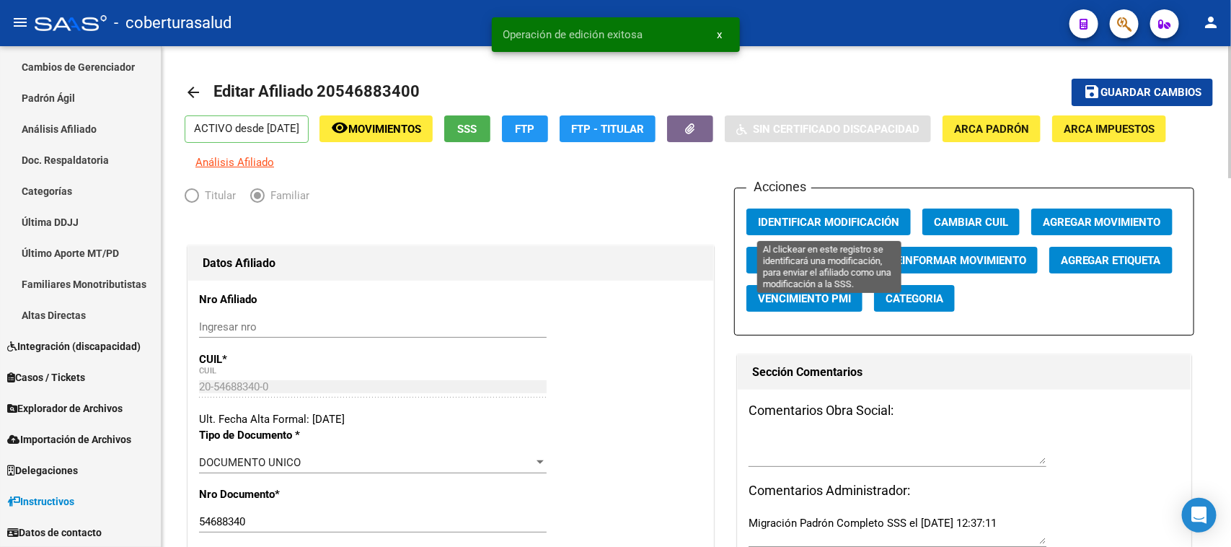
click at [860, 216] on span "Identificar Modificación" at bounding box center [828, 222] width 141 height 13
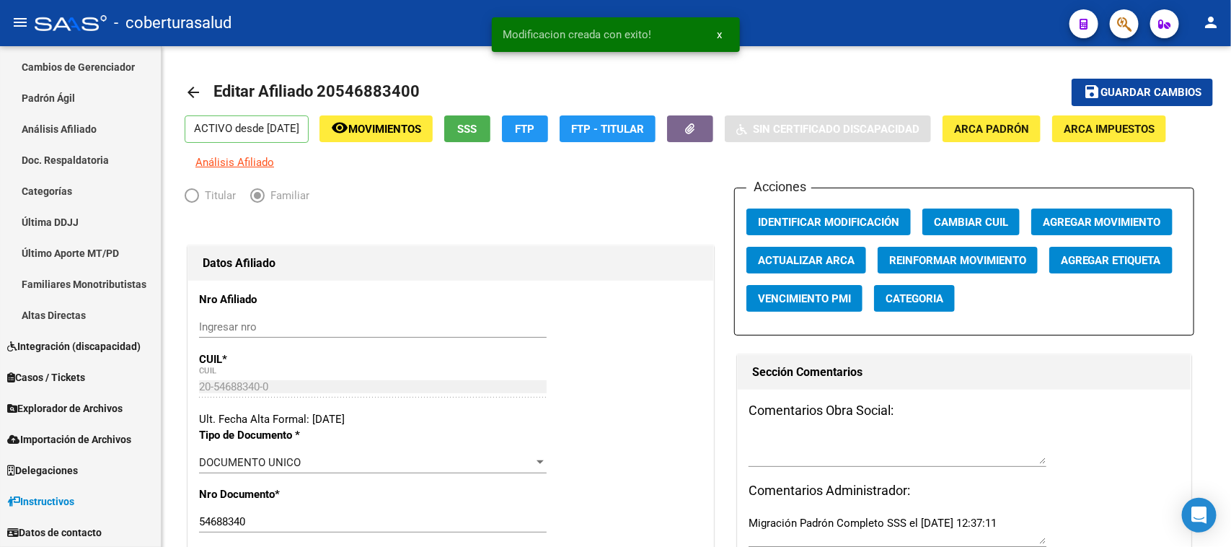
click at [1118, 26] on icon "button" at bounding box center [1124, 24] width 14 height 17
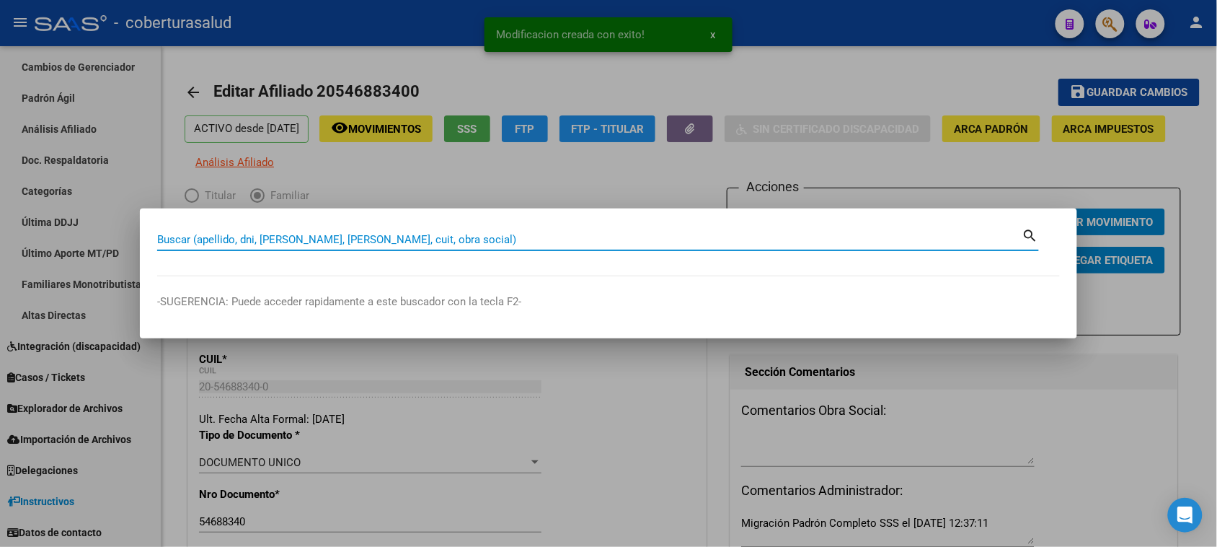
paste input "58096736"
type input "58096736"
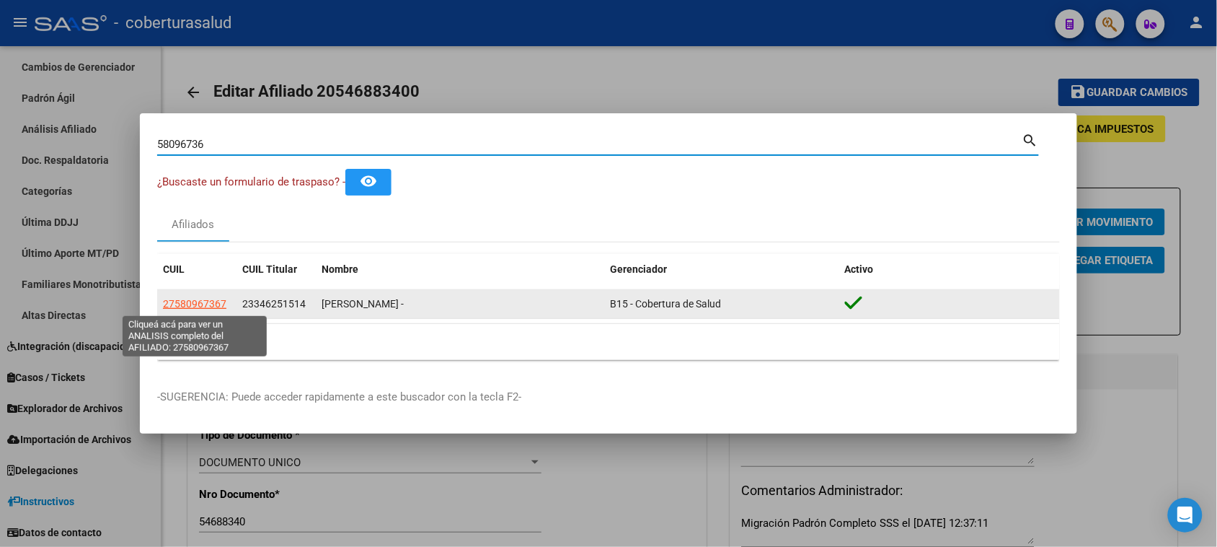
click at [192, 305] on span "27580967367" at bounding box center [194, 304] width 63 height 12
type textarea "27580967367"
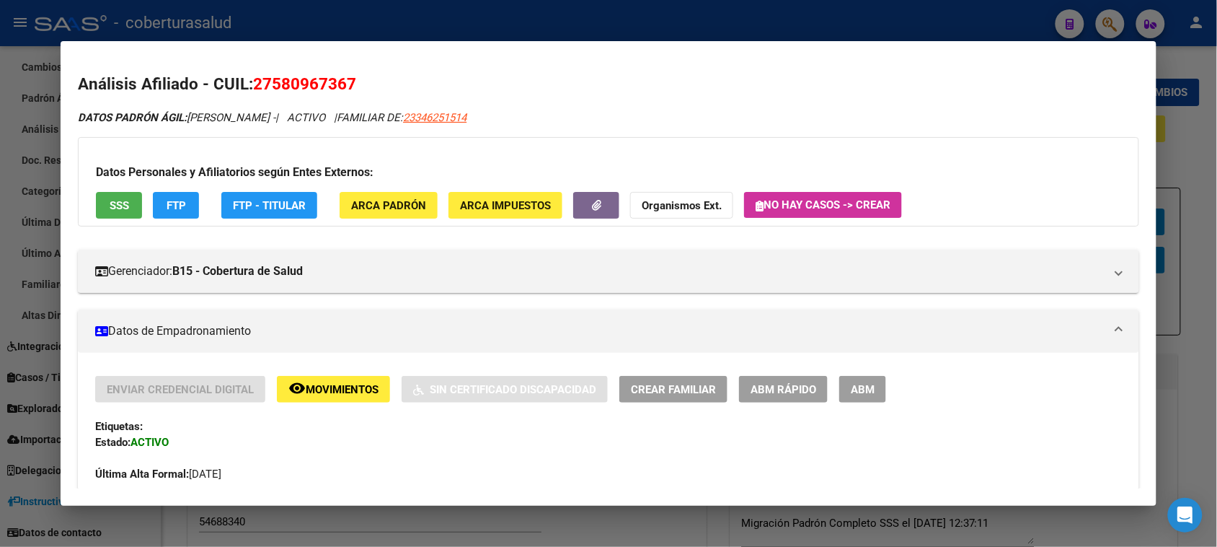
click at [858, 389] on span "ABM" at bounding box center [863, 389] width 24 height 13
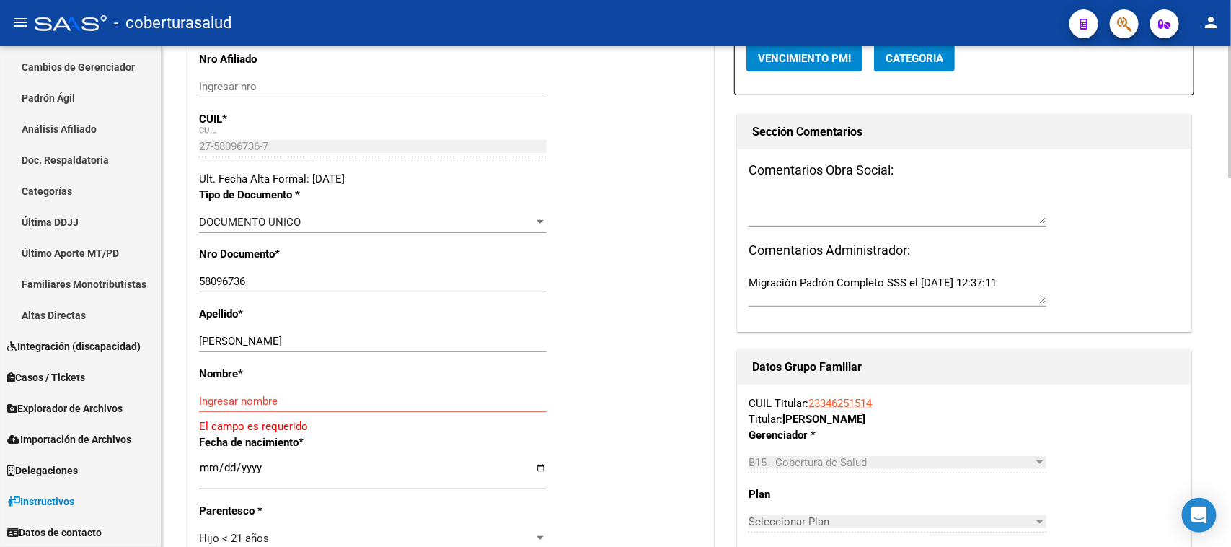
scroll to position [270, 0]
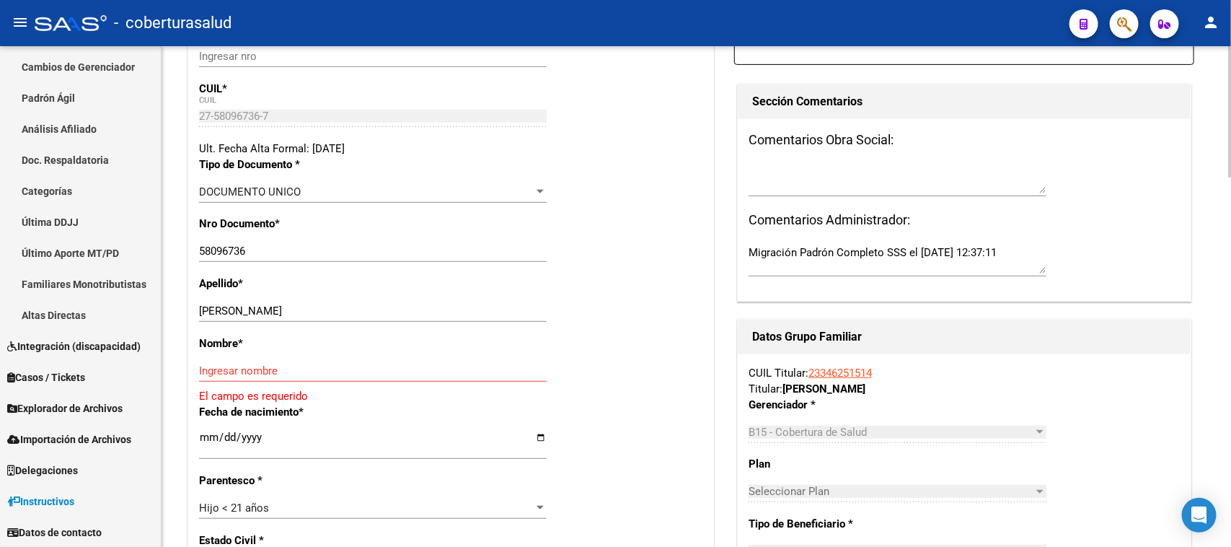
click at [218, 250] on input "58096736" at bounding box center [373, 250] width 348 height 13
click at [467, 315] on input "[PERSON_NAME]" at bounding box center [373, 310] width 348 height 13
drag, startPoint x: 511, startPoint y: 319, endPoint x: 467, endPoint y: 311, distance: 44.0
click at [362, 322] on div "[PERSON_NAME] Ingresar apellido" at bounding box center [373, 317] width 348 height 35
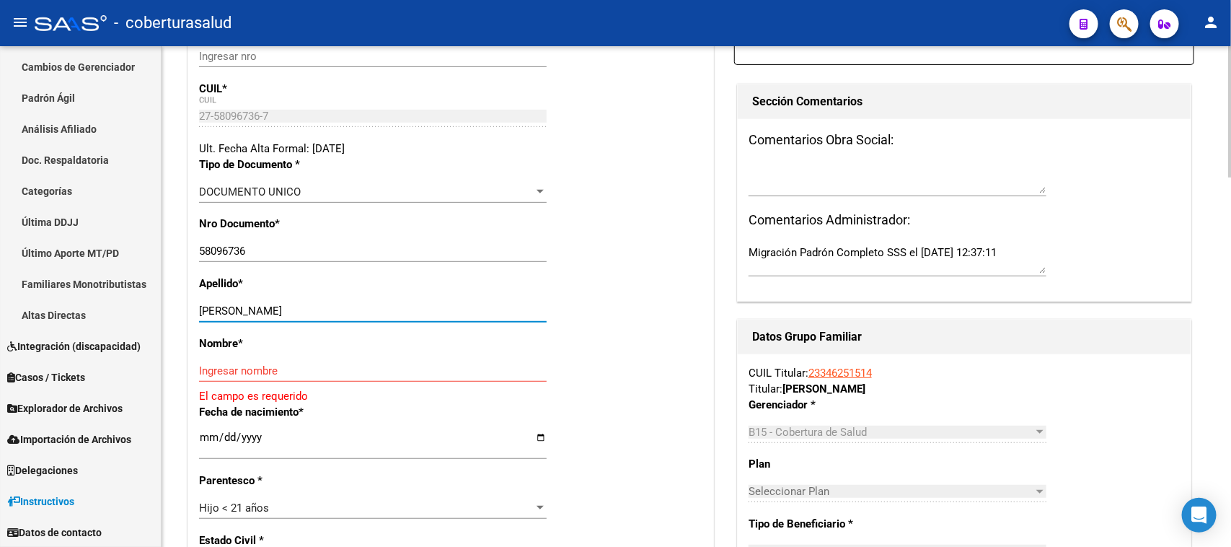
drag, startPoint x: 494, startPoint y: 314, endPoint x: 300, endPoint y: 316, distance: 194.0
click at [300, 316] on input "[PERSON_NAME]" at bounding box center [373, 310] width 348 height 13
click at [268, 369] on input "Ingresar nombre" at bounding box center [373, 370] width 348 height 13
paste input "[PERSON_NAME]"
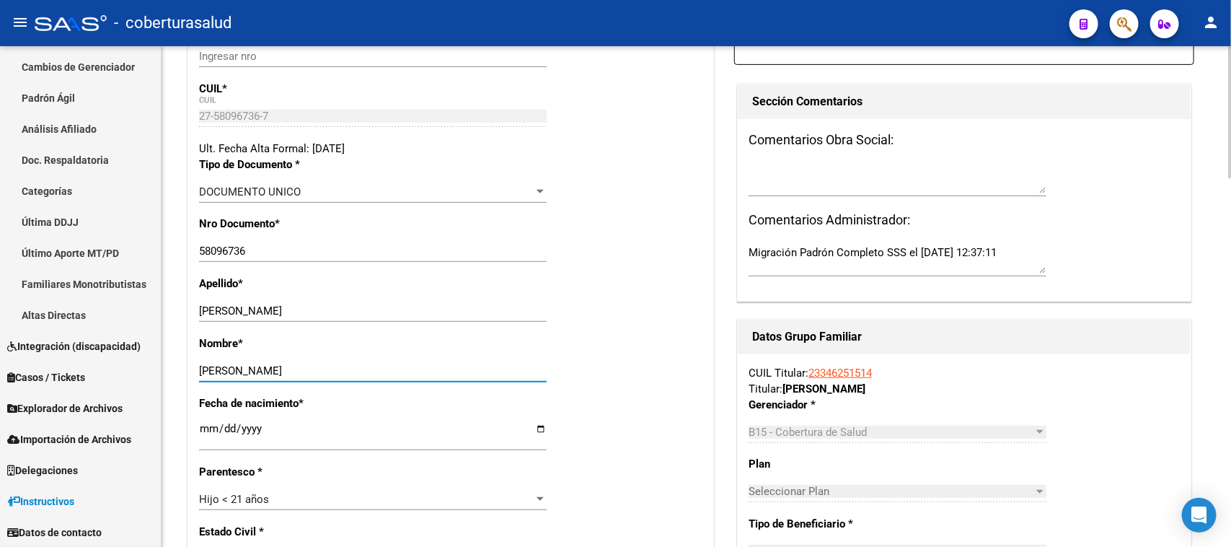
click at [278, 375] on input "[PERSON_NAME]" at bounding box center [373, 370] width 348 height 13
type input "[PERSON_NAME]"
click at [676, 353] on div "Nombre * [PERSON_NAME] nombre" at bounding box center [450, 365] width 503 height 60
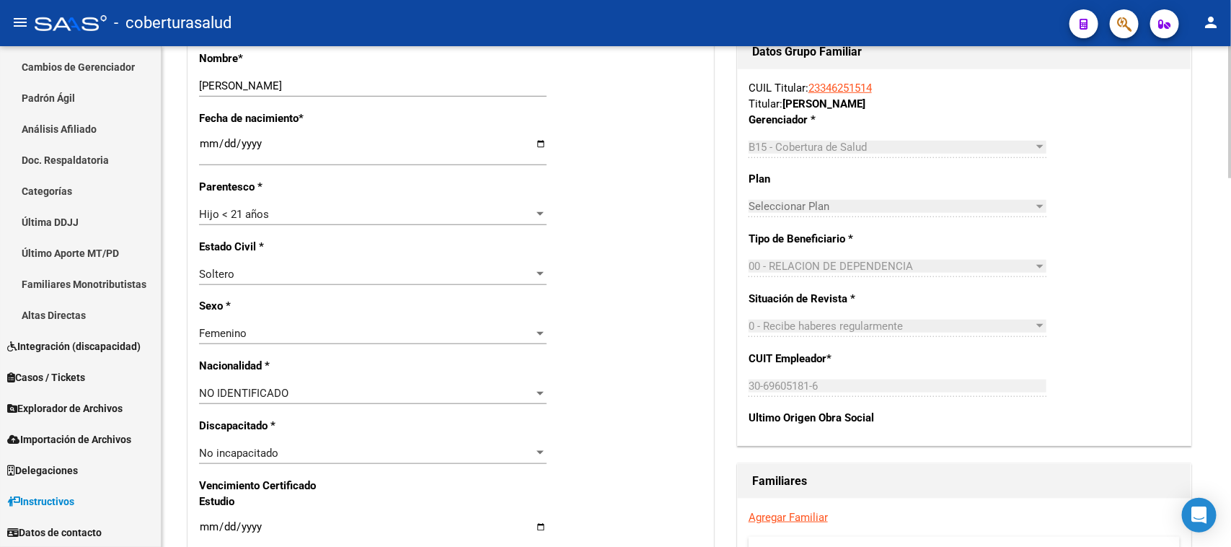
scroll to position [631, 0]
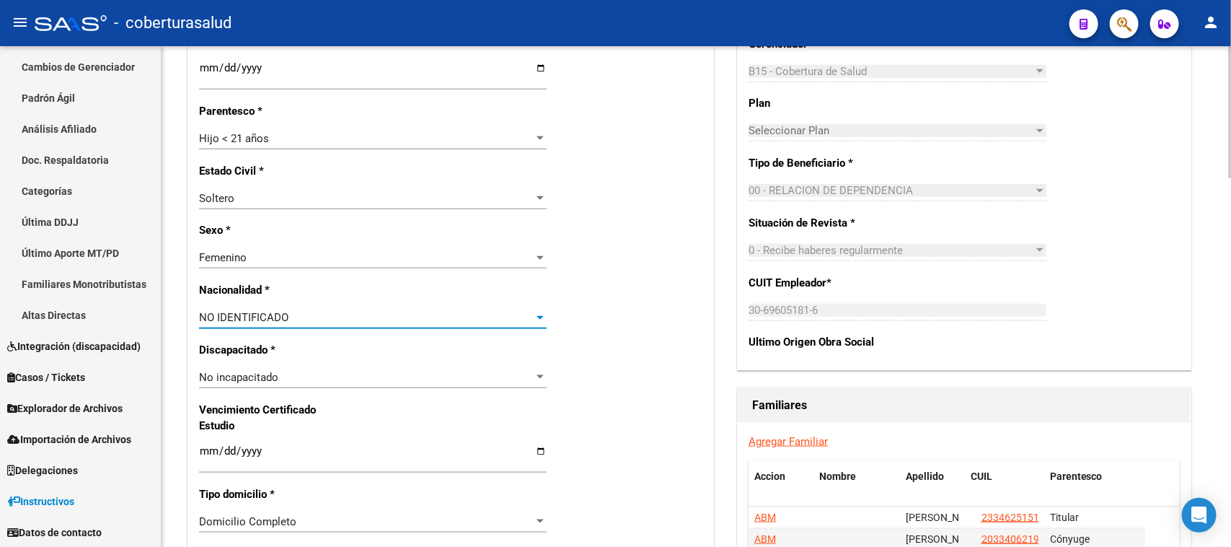
click at [264, 311] on span "NO IDENTIFICADO" at bounding box center [243, 317] width 89 height 13
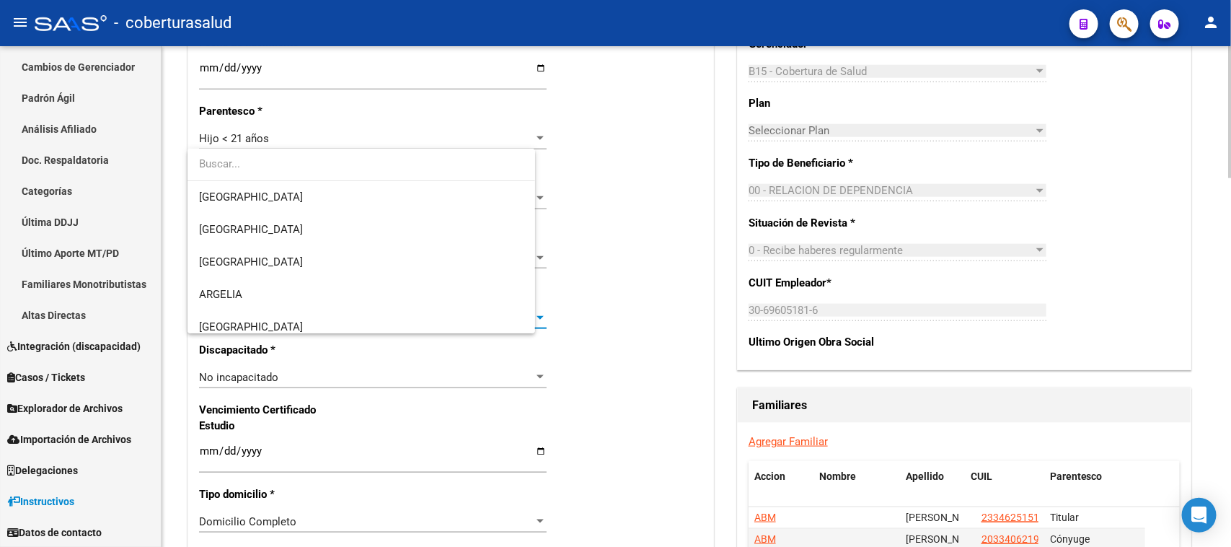
scroll to position [0, 0]
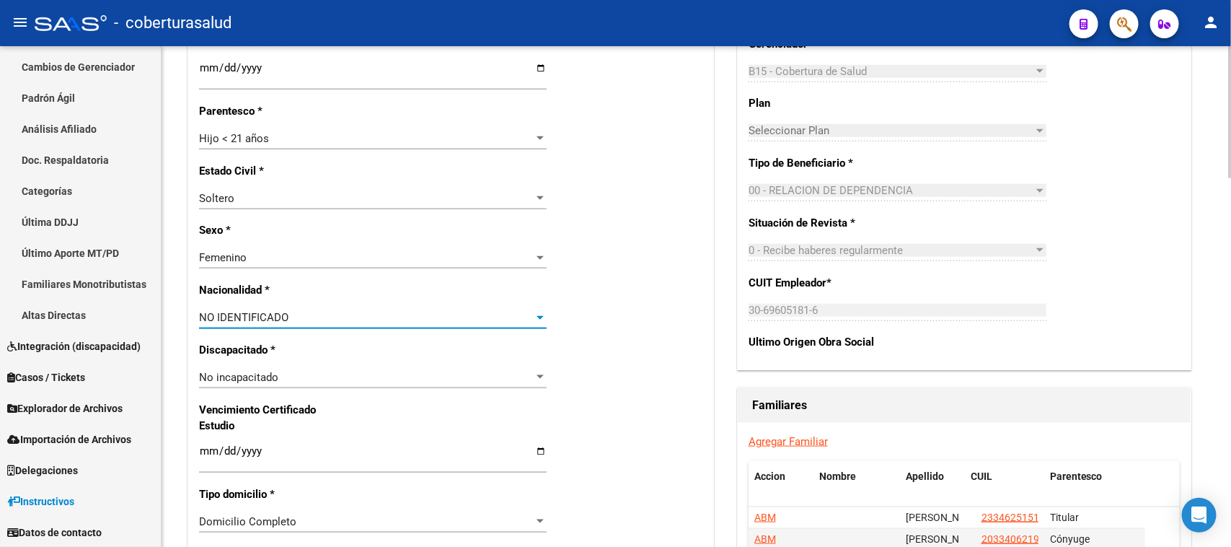
click at [264, 311] on span "NO IDENTIFICADO" at bounding box center [243, 317] width 89 height 13
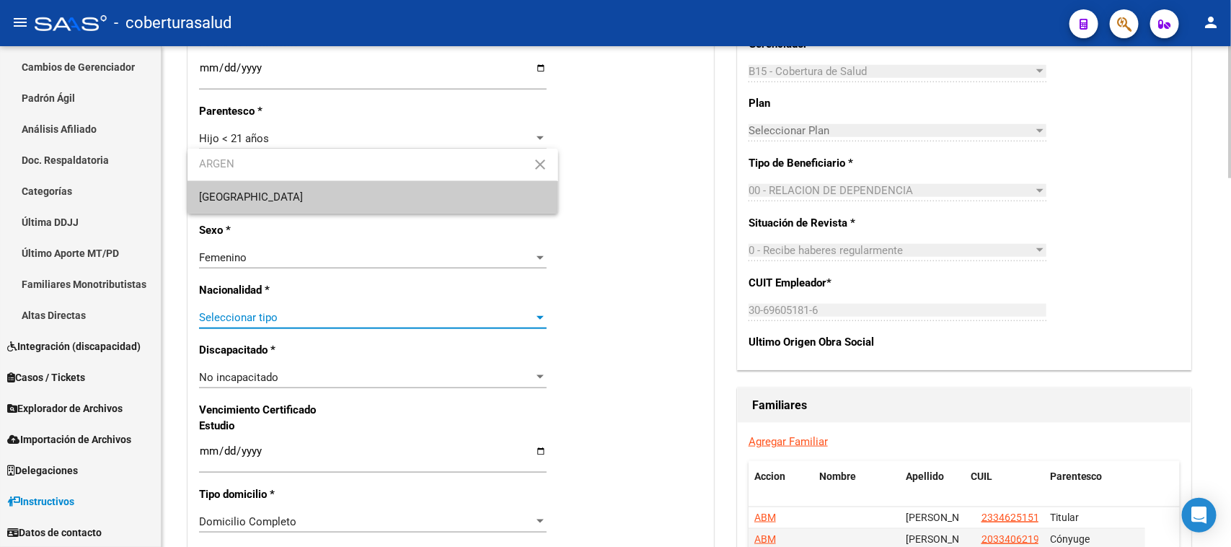
type input "ARGEN"
click at [257, 204] on span "[GEOGRAPHIC_DATA]" at bounding box center [372, 197] width 347 height 32
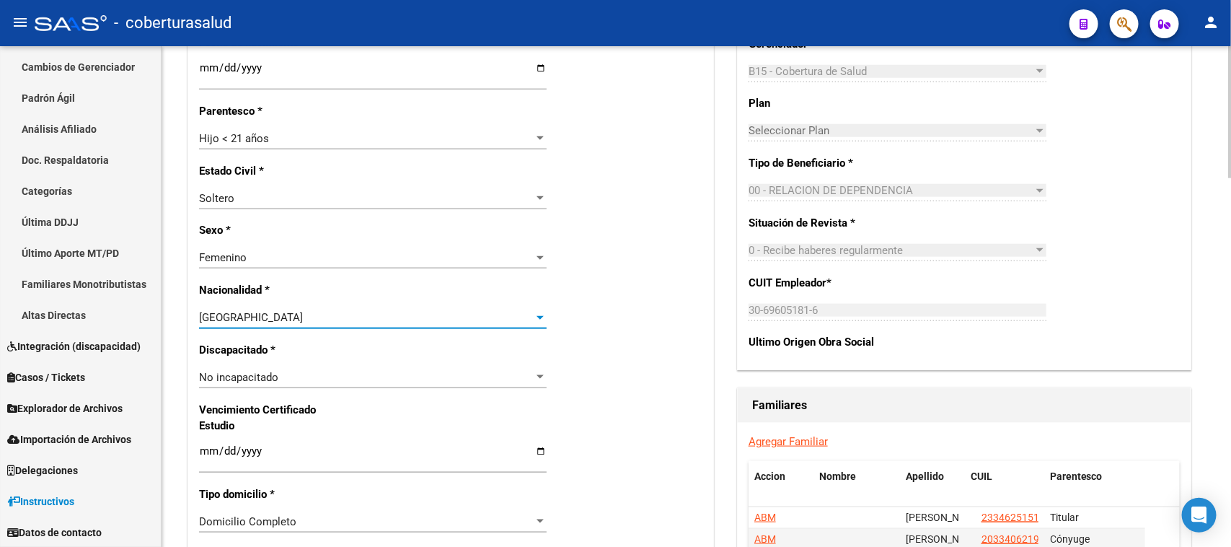
click at [561, 232] on div "Nro Afiliado Ingresar nro CUIL * 27-58096736-7 CUIL ARCA Padrón Ult. Fecha Alta…" at bounding box center [450, 431] width 525 height 1563
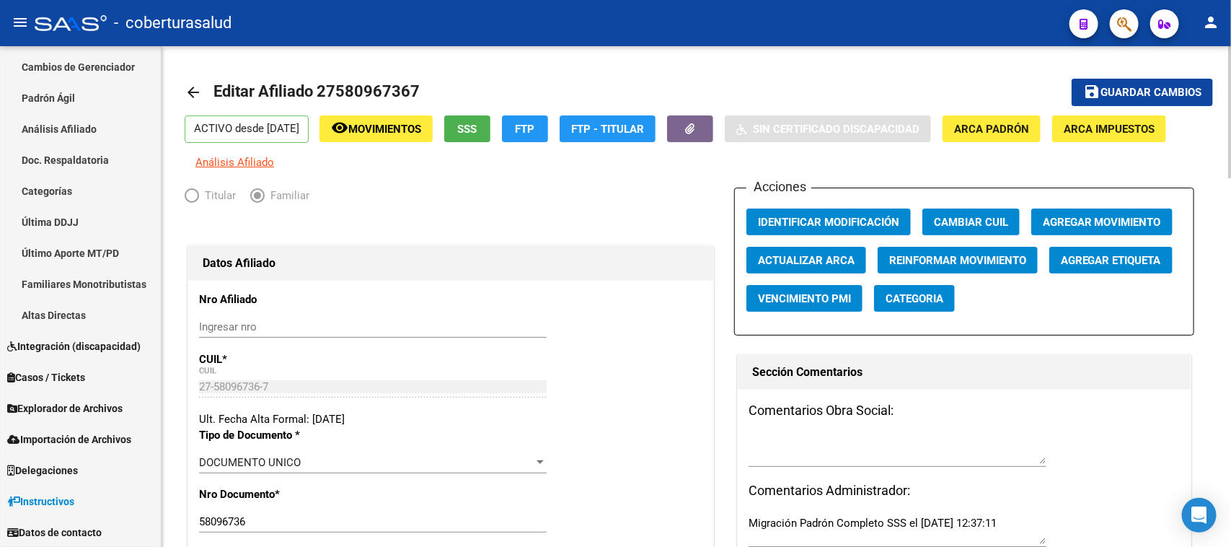
click at [1150, 87] on span "Guardar cambios" at bounding box center [1150, 93] width 101 height 13
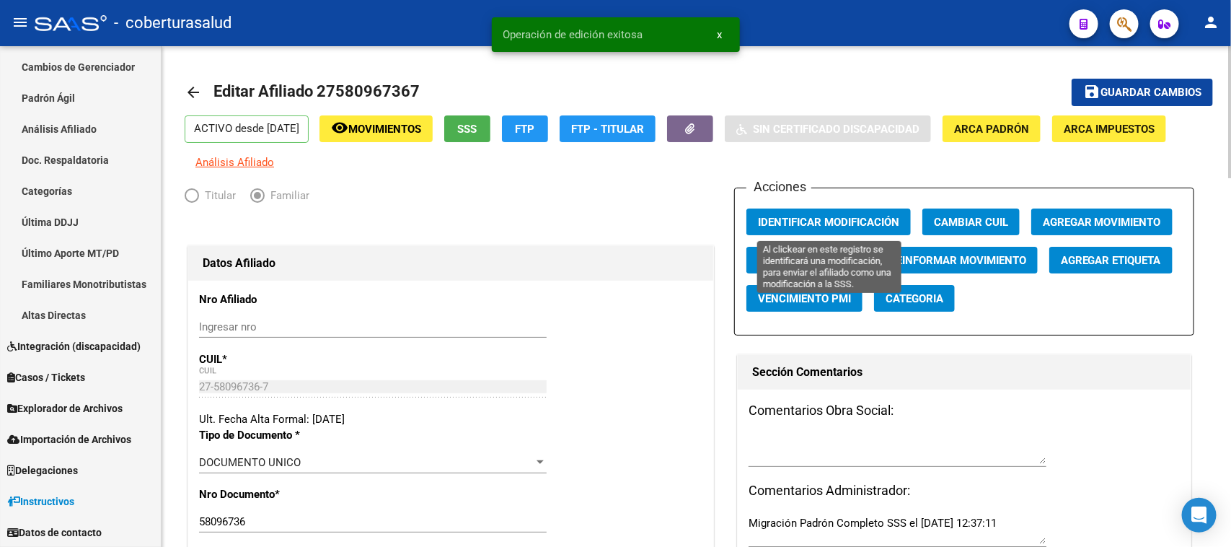
click at [791, 221] on span "Identificar Modificación" at bounding box center [828, 222] width 141 height 13
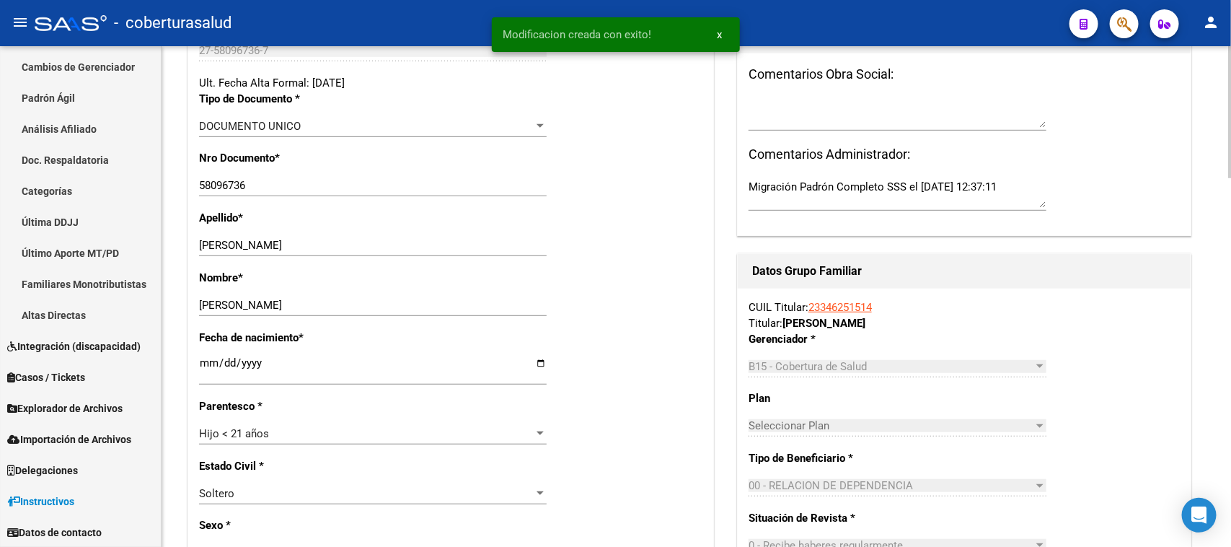
scroll to position [541, 0]
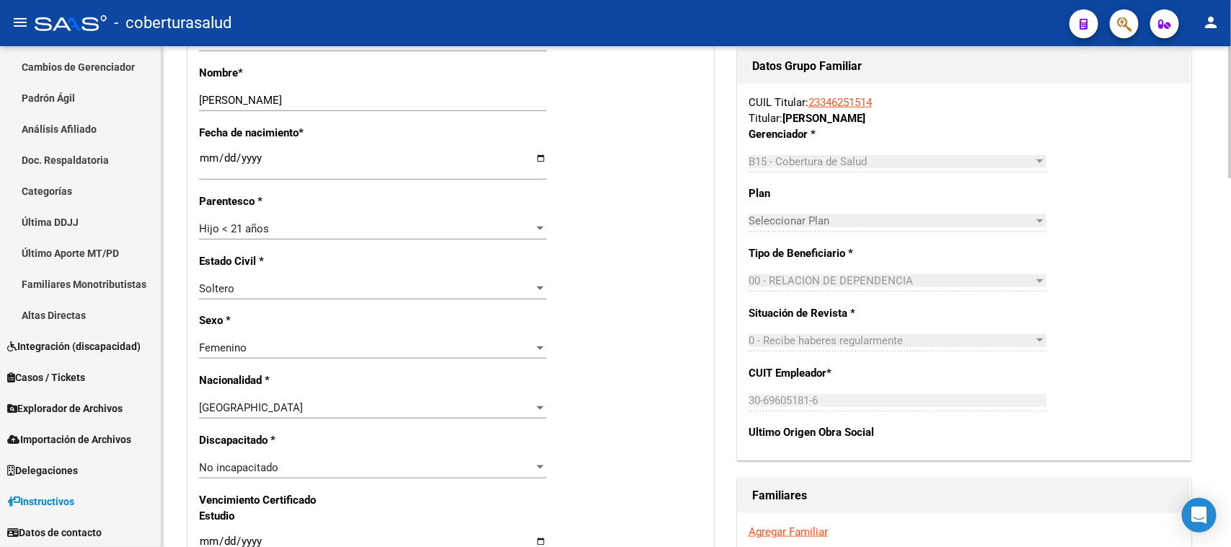
drag, startPoint x: 901, startPoint y: 103, endPoint x: 811, endPoint y: 102, distance: 90.1
click at [811, 102] on div "CUIL Titular: 23346251514 Titular: [PERSON_NAME]" at bounding box center [964, 110] width 432 height 32
copy link "23346251514"
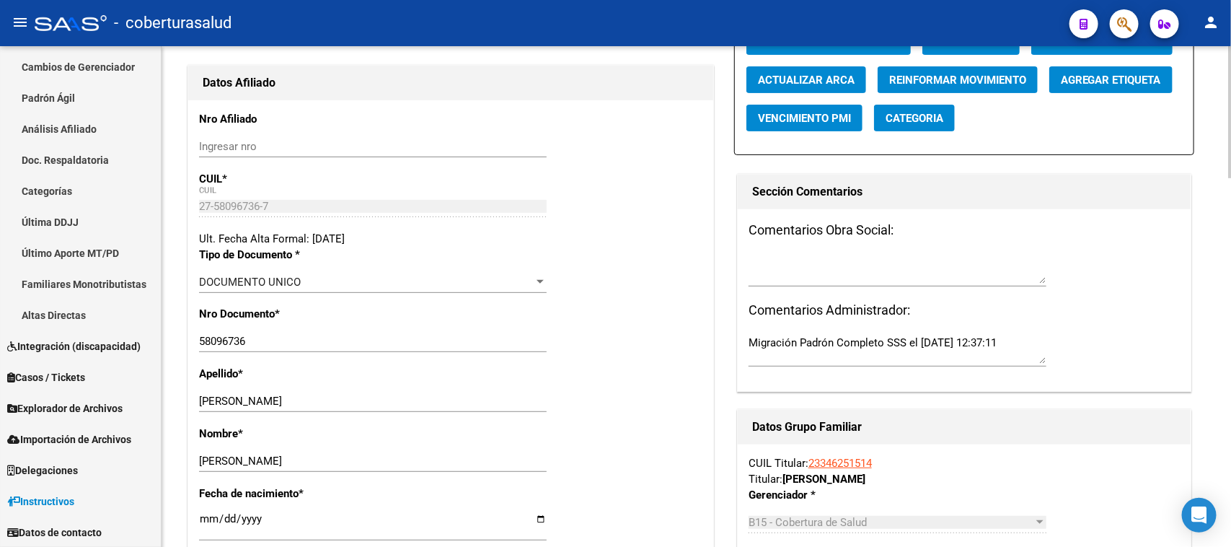
scroll to position [0, 0]
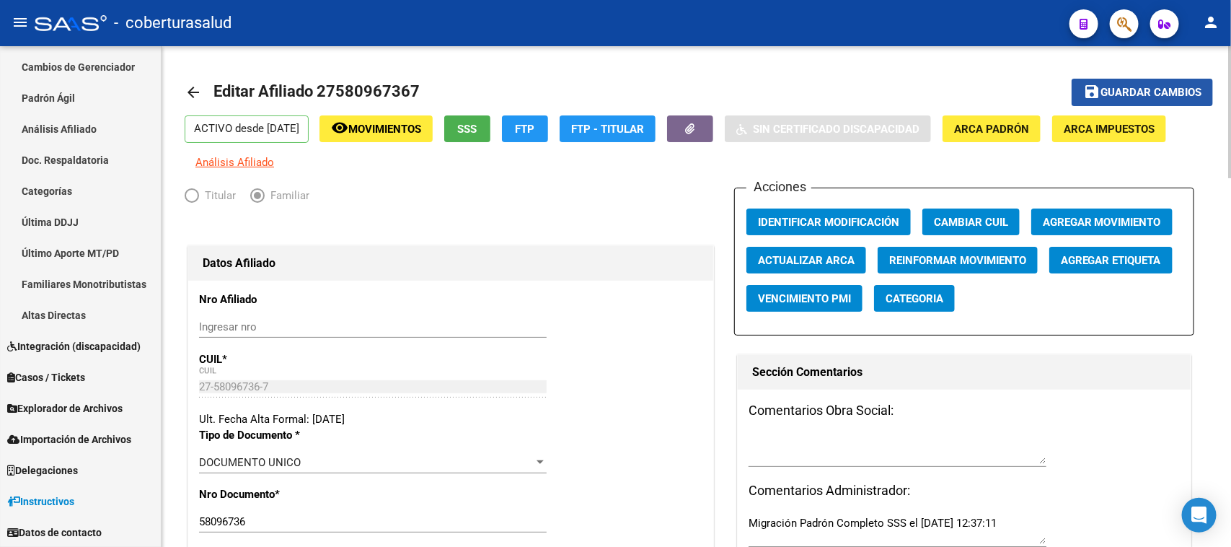
click at [1156, 81] on button "save Guardar cambios" at bounding box center [1141, 92] width 141 height 27
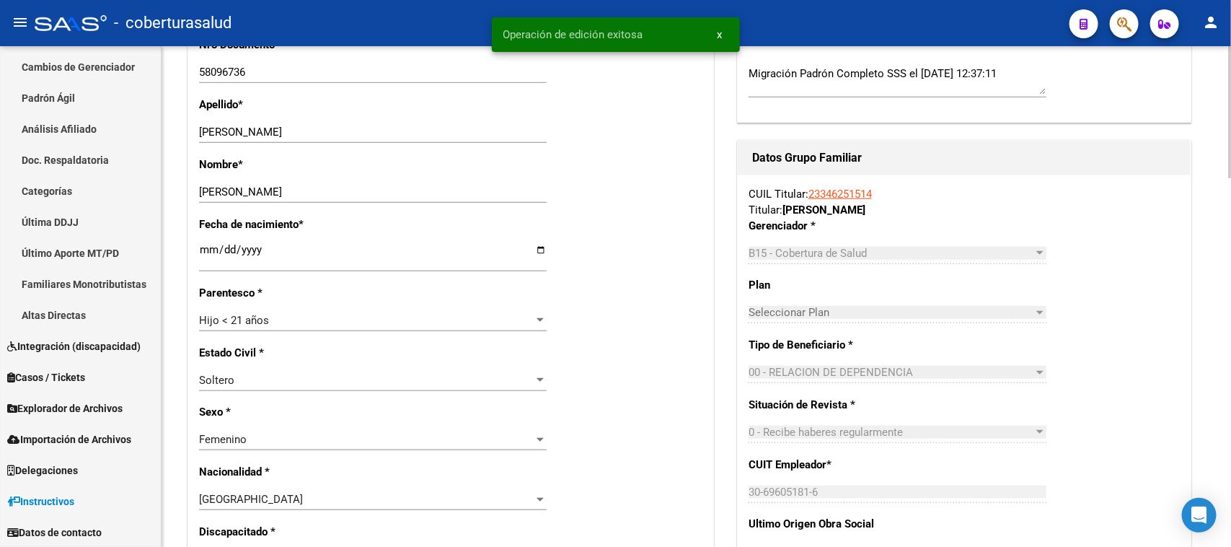
scroll to position [451, 0]
click at [852, 193] on link "23346251514" at bounding box center [839, 192] width 63 height 13
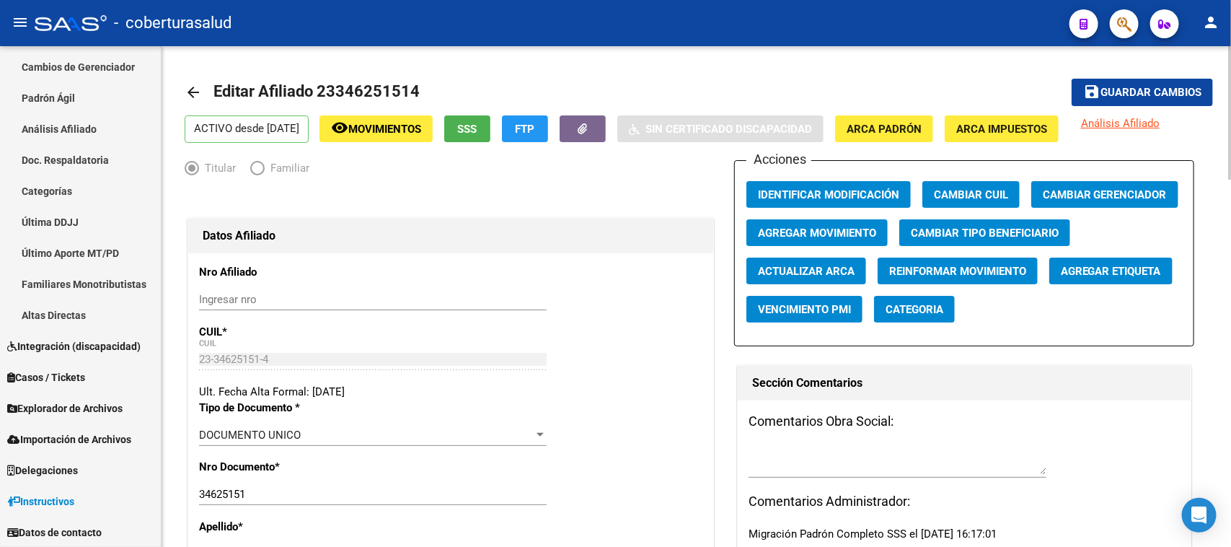
click at [384, 79] on h1 "Editar Afiliado 23346251514" at bounding box center [318, 92] width 210 height 29
click at [397, 97] on span "Editar Afiliado 23346251514" at bounding box center [316, 91] width 206 height 18
copy h1 "23346251514"
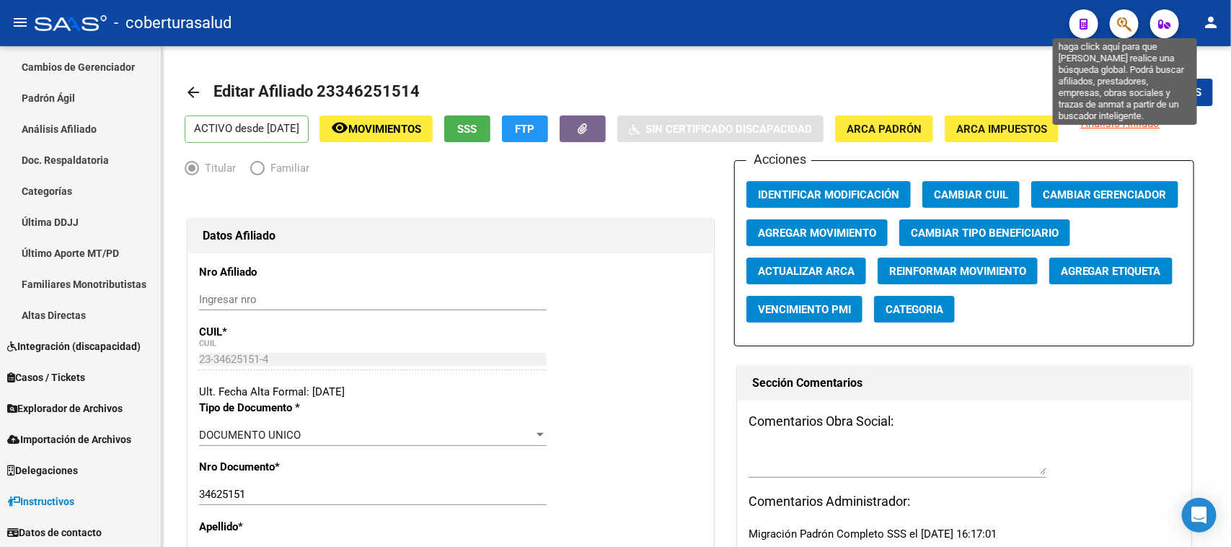
click at [1129, 18] on icon "button" at bounding box center [1124, 24] width 14 height 17
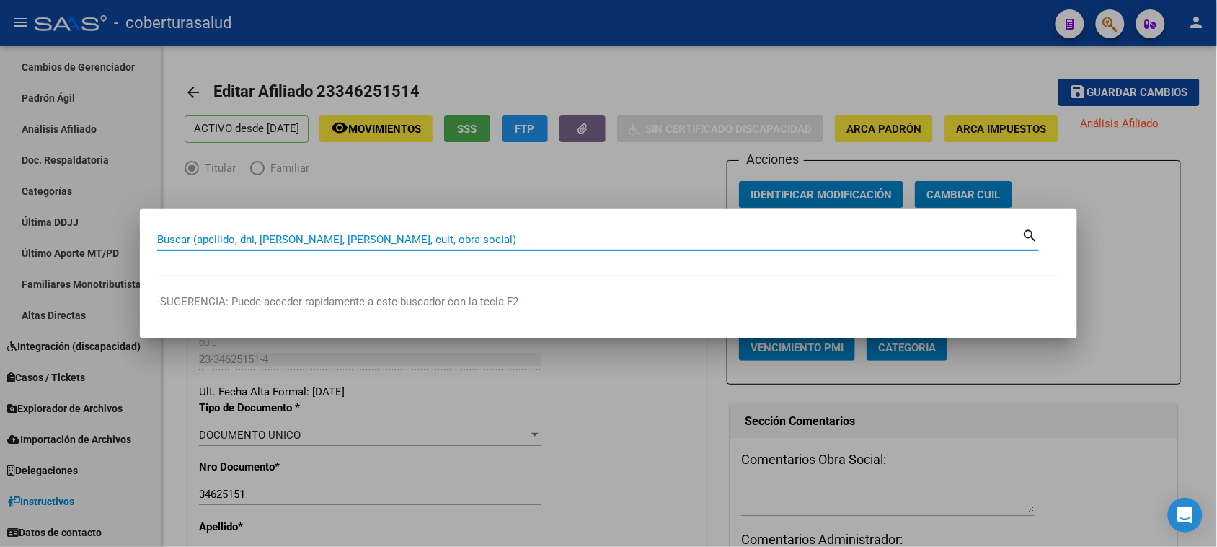
paste input "23346251514"
click at [170, 239] on input "2334625151" at bounding box center [589, 239] width 865 height 13
type input "34625151"
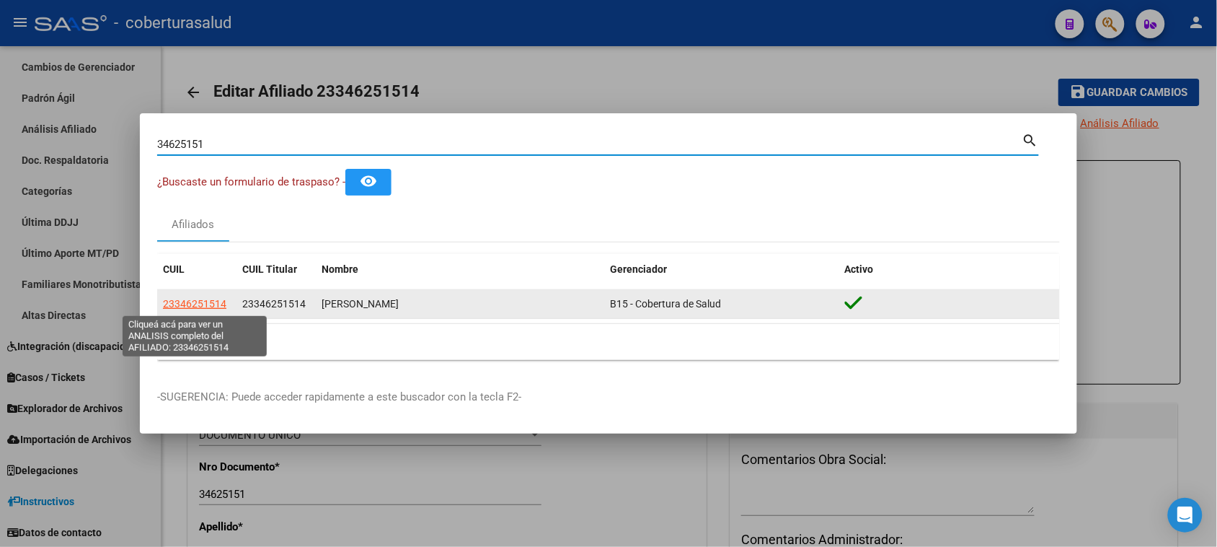
click at [177, 309] on span "23346251514" at bounding box center [194, 304] width 63 height 12
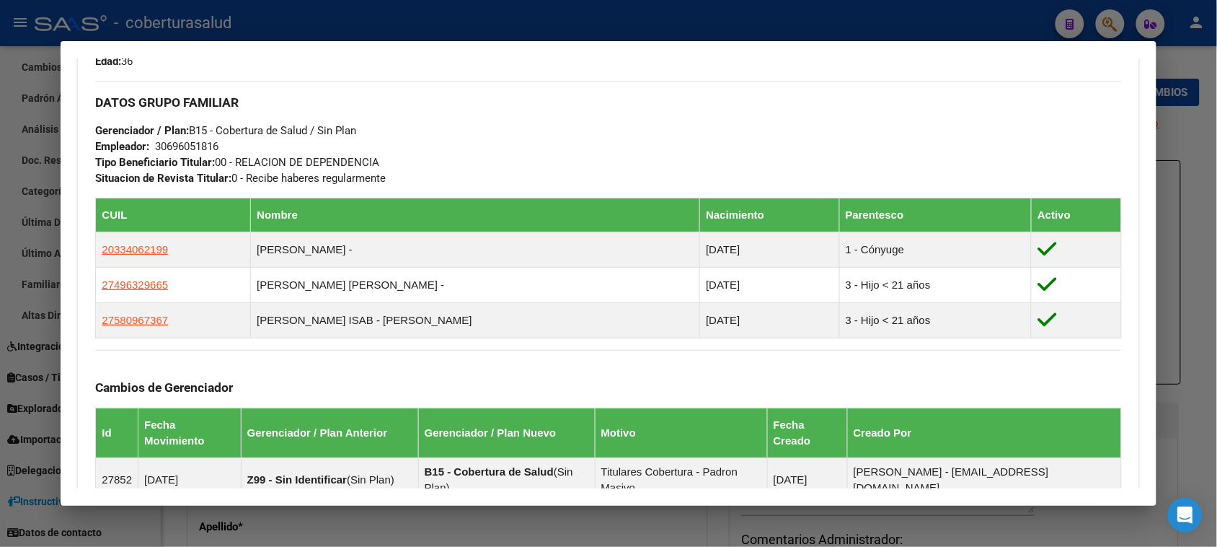
scroll to position [721, 0]
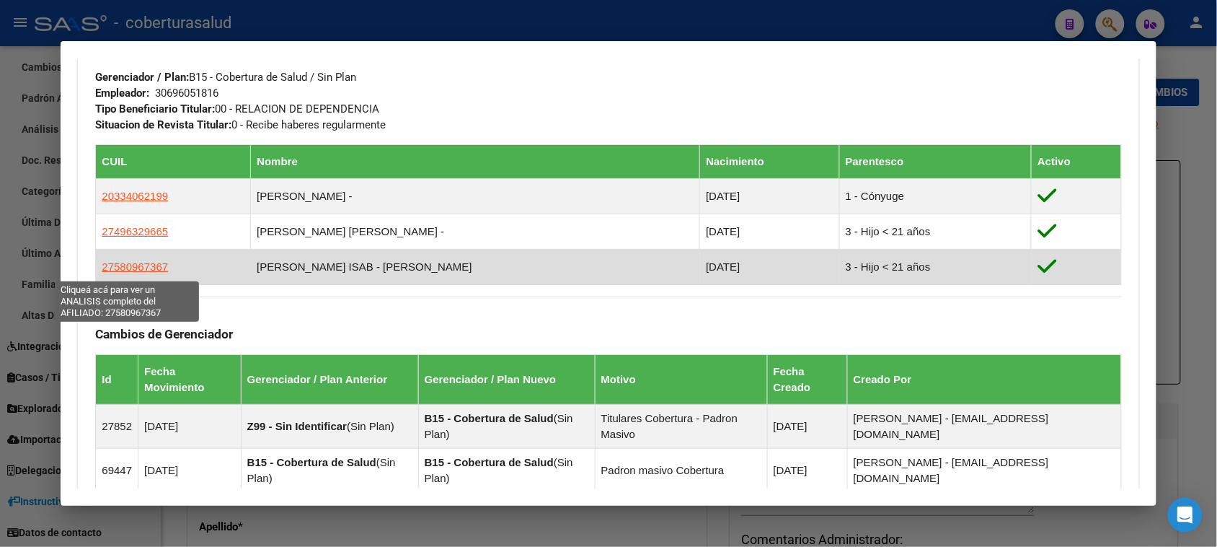
click at [128, 268] on span "27580967367" at bounding box center [135, 266] width 66 height 12
type textarea "27580967367"
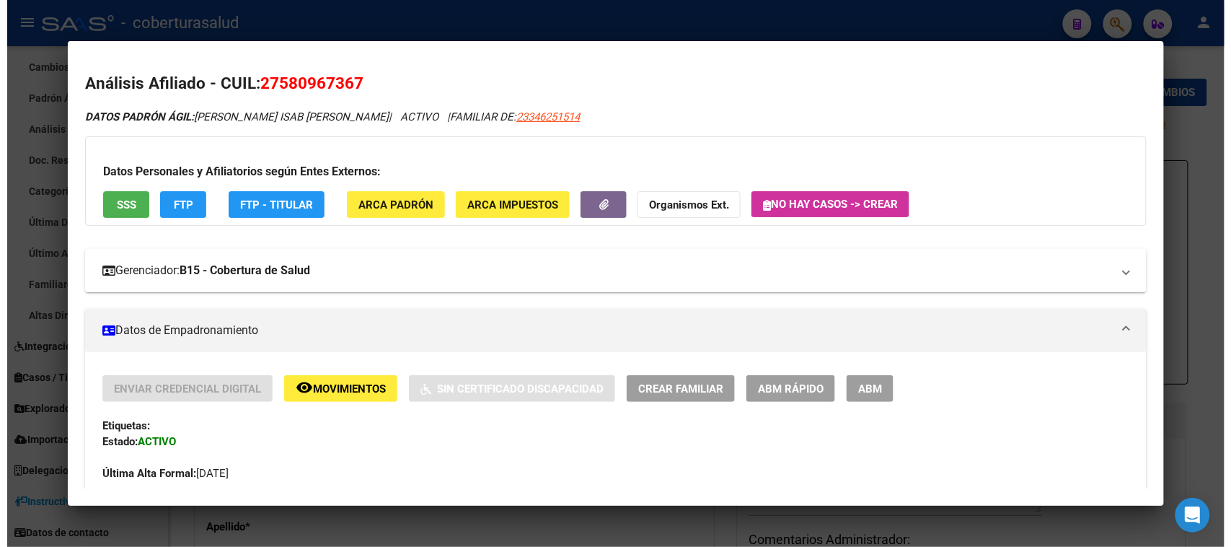
scroll to position [0, 0]
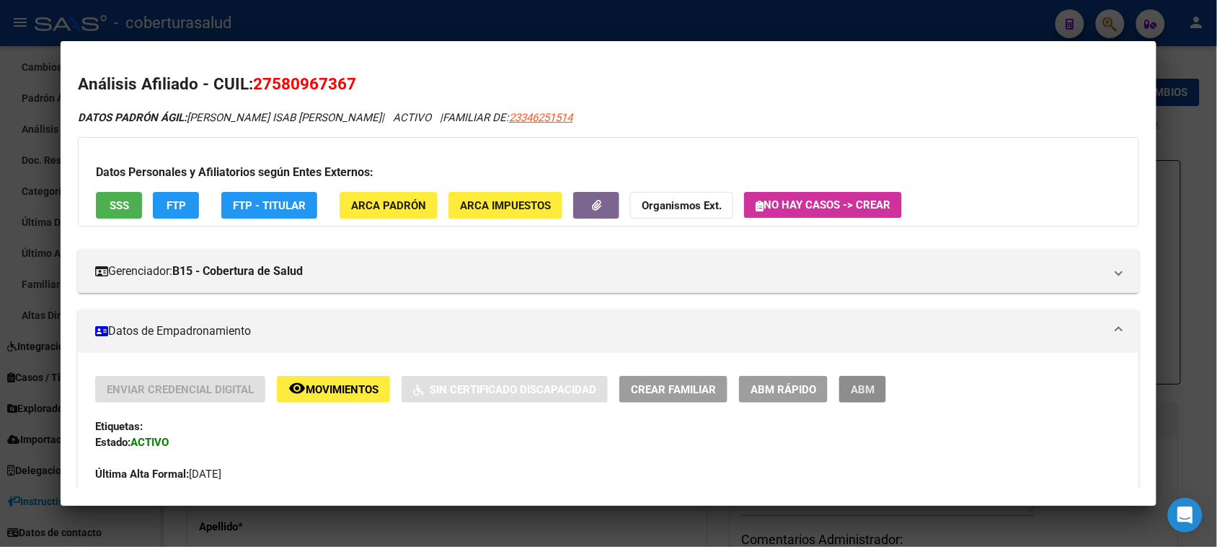
click at [855, 389] on span "ABM" at bounding box center [863, 389] width 24 height 13
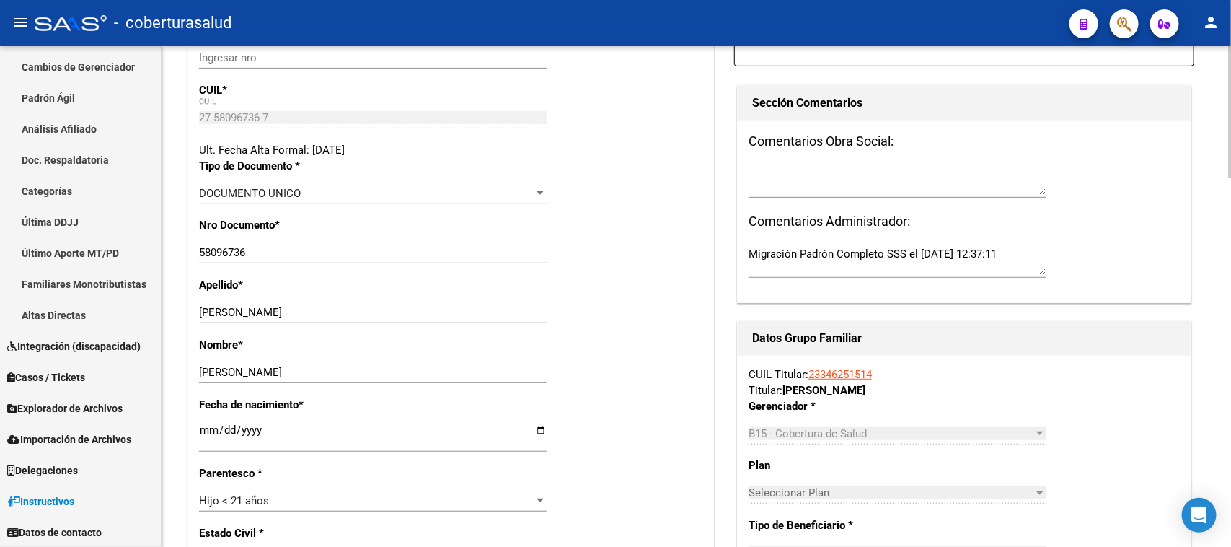
scroll to position [270, 0]
click at [446, 318] on div "[PERSON_NAME] Ingresar apellido" at bounding box center [373, 311] width 348 height 22
drag, startPoint x: 473, startPoint y: 315, endPoint x: 296, endPoint y: 319, distance: 176.7
click at [296, 319] on div "[PERSON_NAME] Ingresar apellido" at bounding box center [373, 311] width 348 height 22
type input "[PERSON_NAME]"
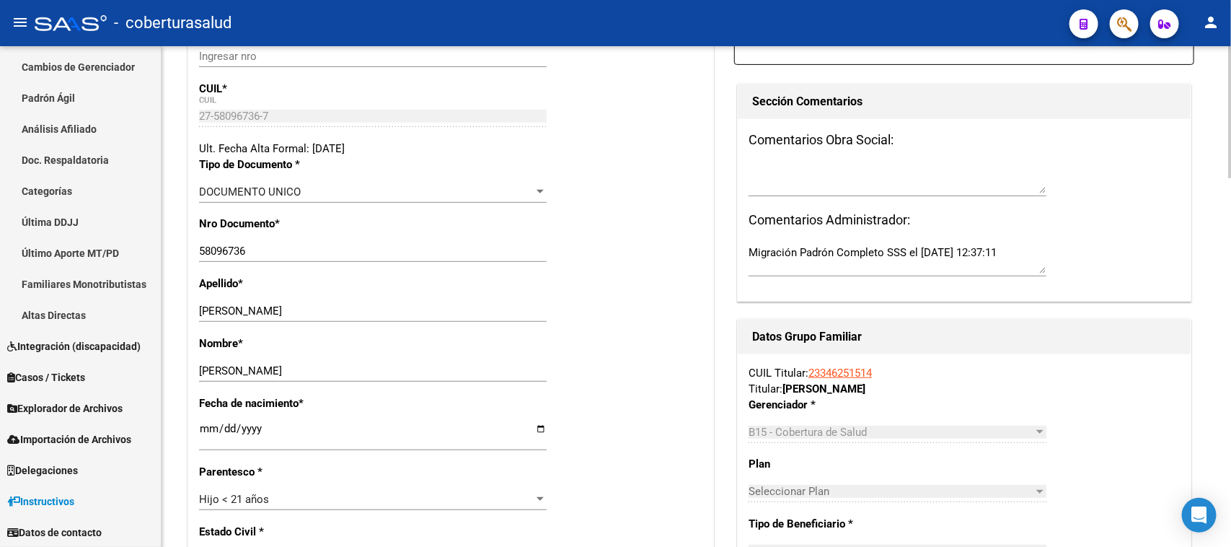
click at [656, 304] on div "Apellido * [PERSON_NAME] Ingresar apellido" at bounding box center [450, 305] width 503 height 60
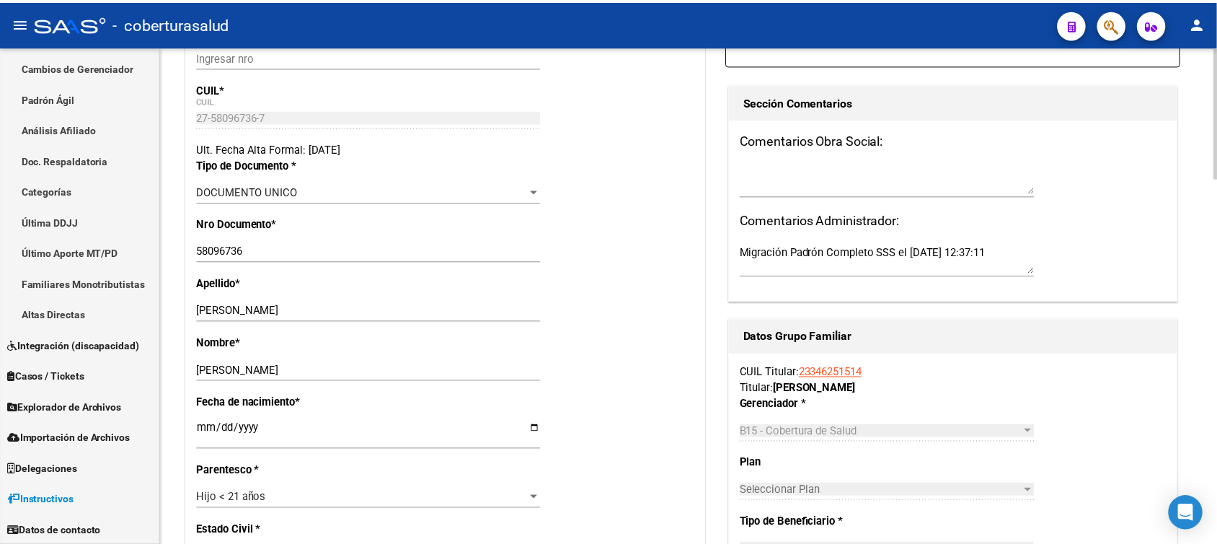
scroll to position [0, 0]
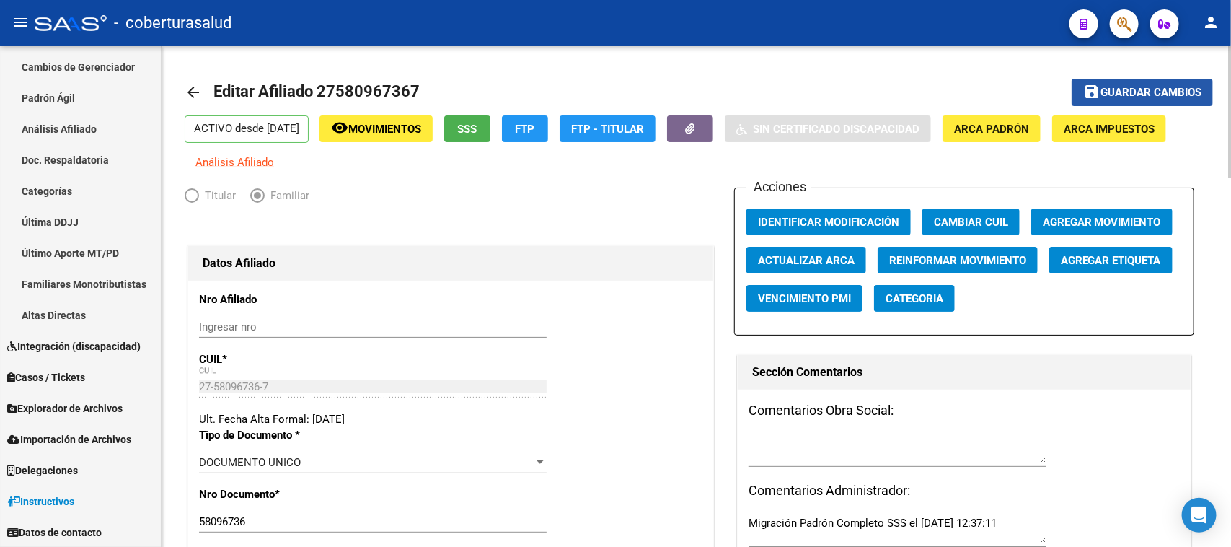
click at [1097, 95] on mat-icon "save" at bounding box center [1091, 91] width 17 height 17
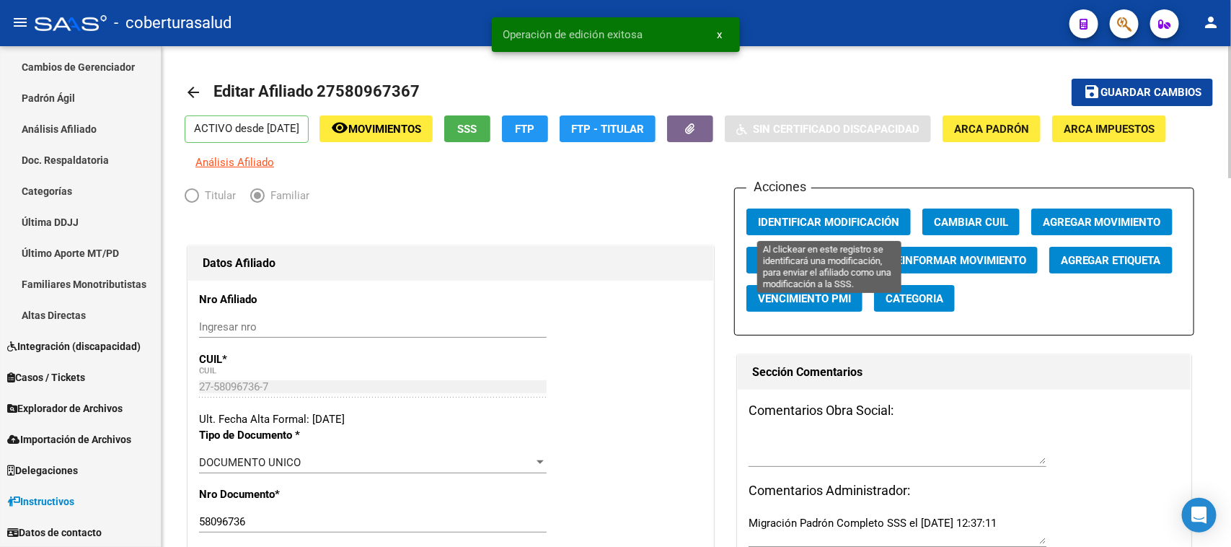
click at [875, 213] on button "Identificar Modificación" at bounding box center [828, 221] width 164 height 27
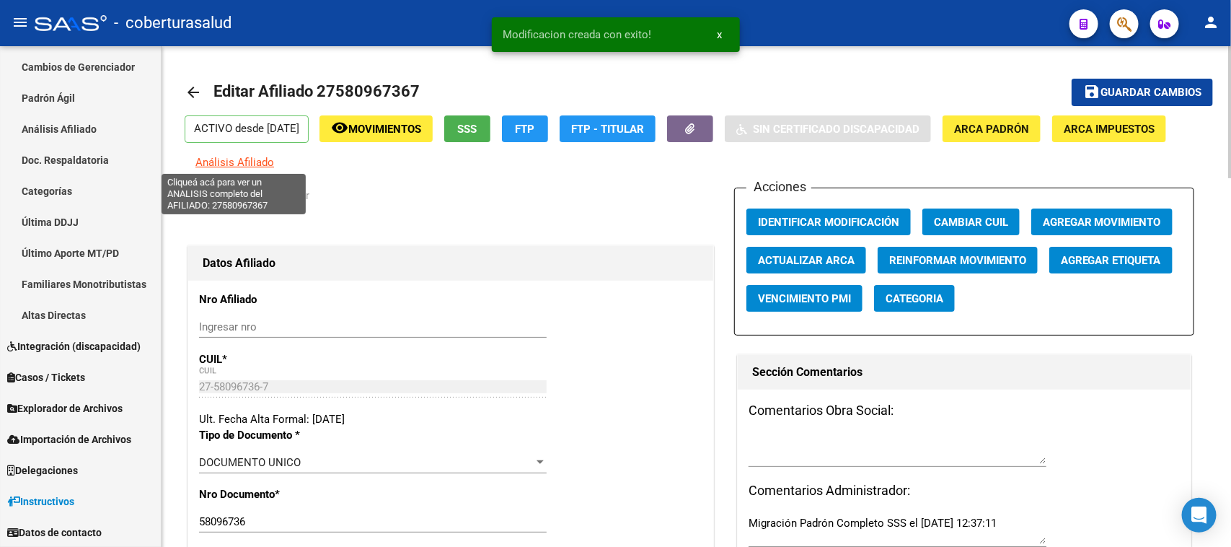
click at [242, 162] on span "Análisis Afiliado" at bounding box center [234, 162] width 79 height 13
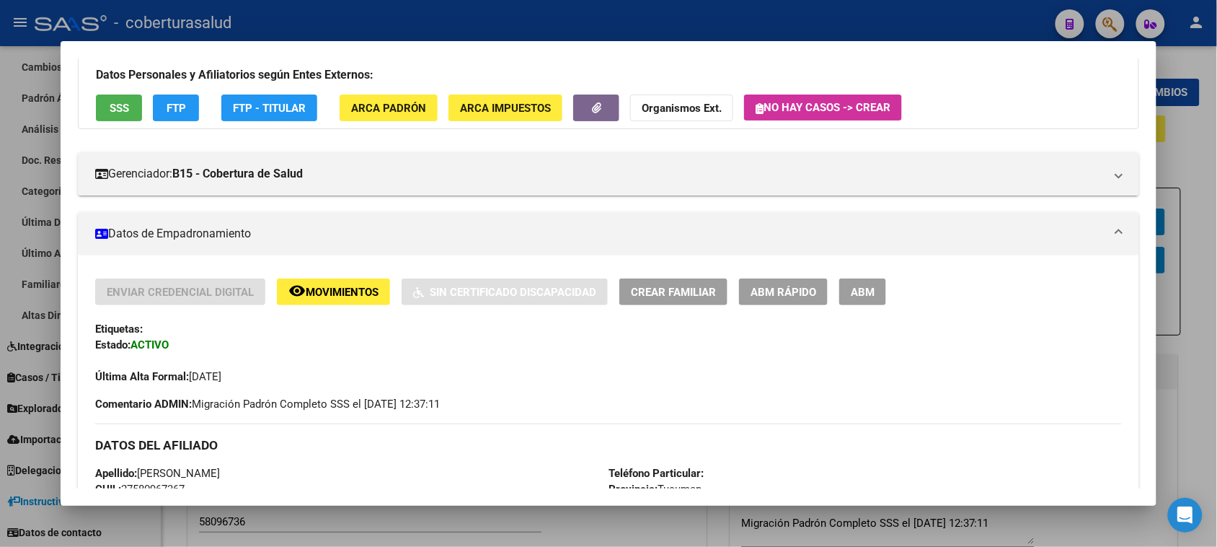
scroll to position [90, 0]
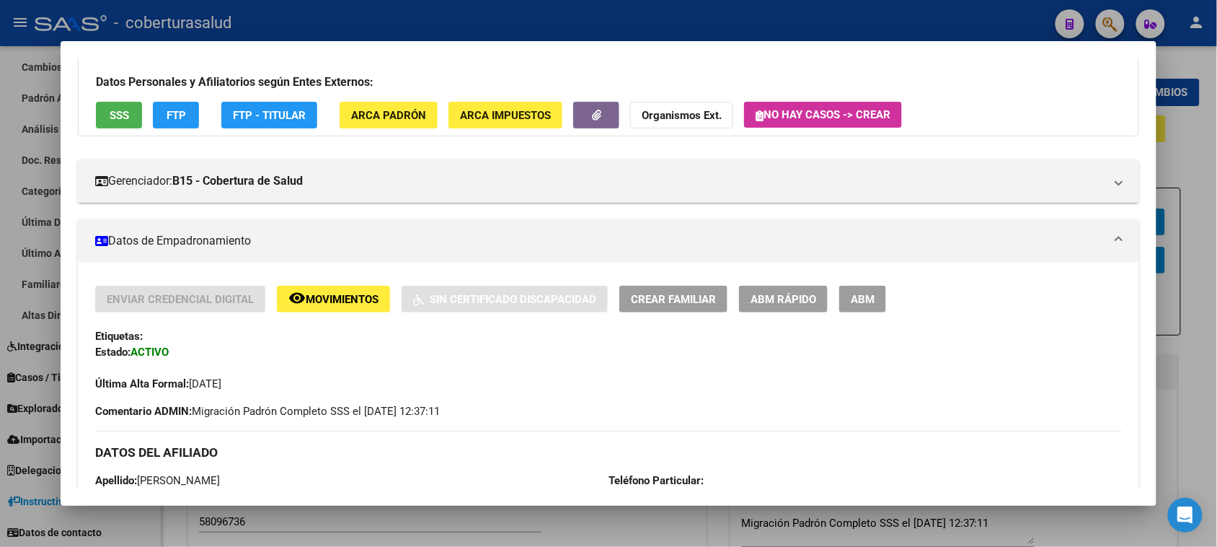
click at [311, 290] on button "remove_red_eye Movimientos" at bounding box center [333, 299] width 113 height 27
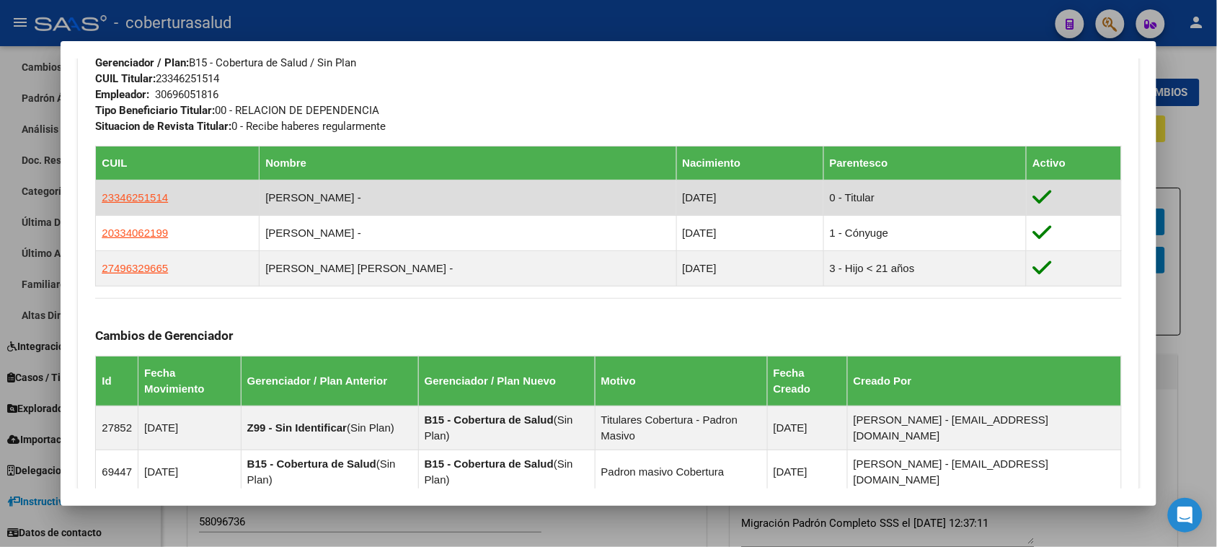
scroll to position [719, 0]
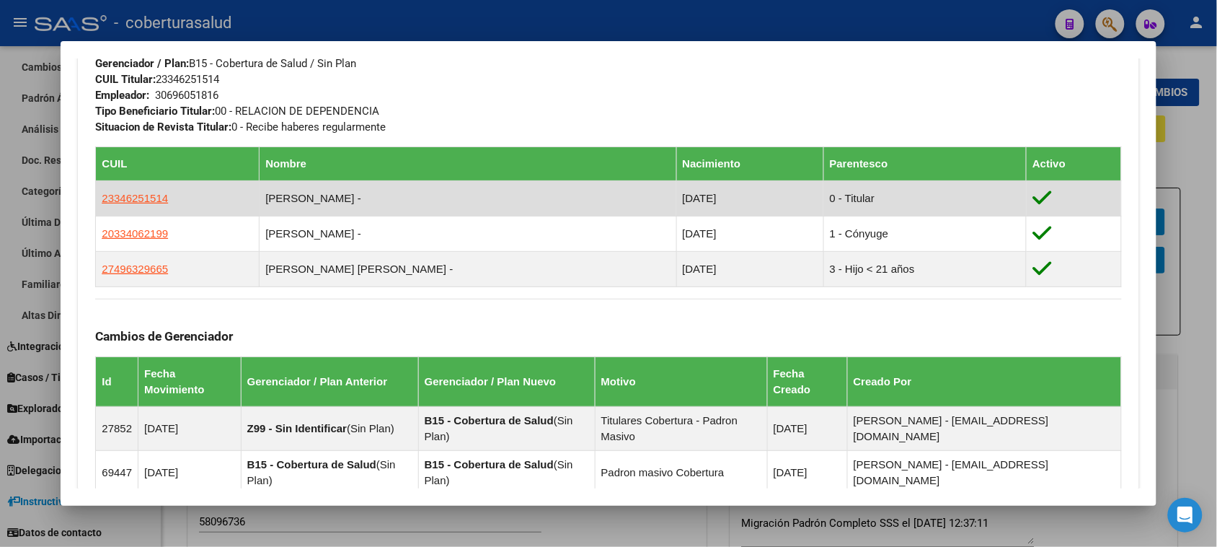
click at [126, 204] on app-link-go-to "23346251514" at bounding box center [135, 198] width 66 height 16
click at [126, 196] on span "23346251514" at bounding box center [135, 198] width 66 height 12
type textarea "23346251514"
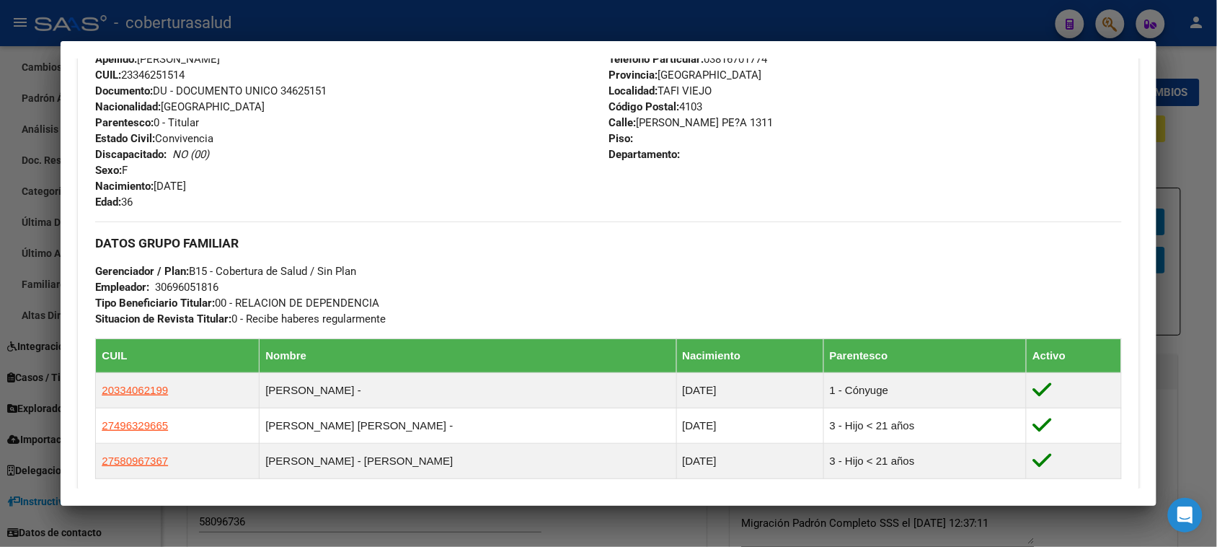
scroll to position [631, 0]
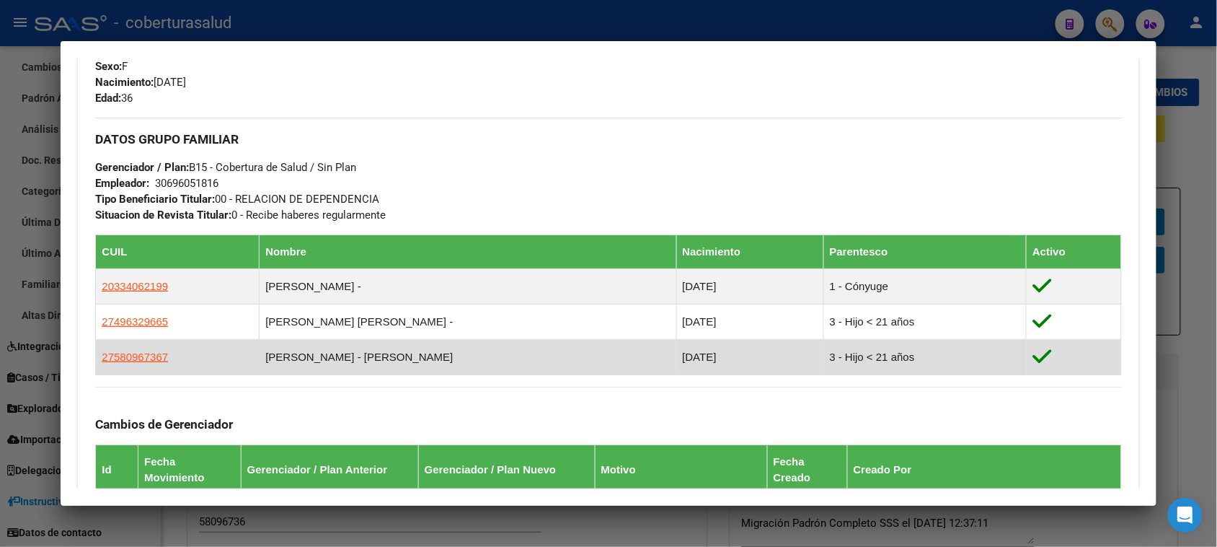
drag, startPoint x: 453, startPoint y: 361, endPoint x: 254, endPoint y: 368, distance: 199.1
click at [260, 368] on td "[PERSON_NAME] - [PERSON_NAME]" at bounding box center [468, 357] width 417 height 35
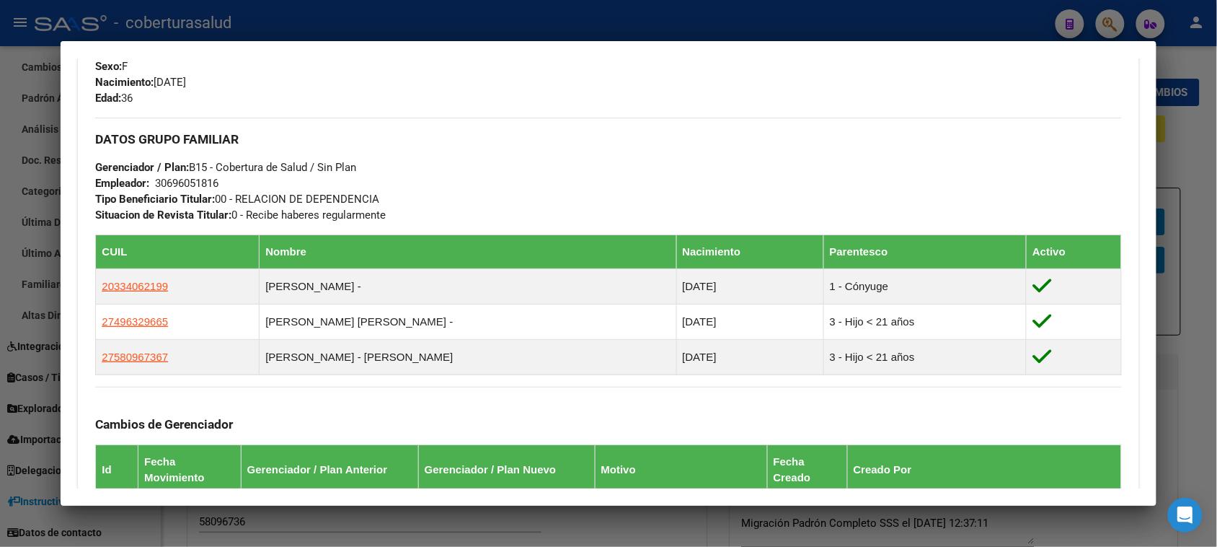
copy td "[PERSON_NAME] - [PERSON_NAME]"
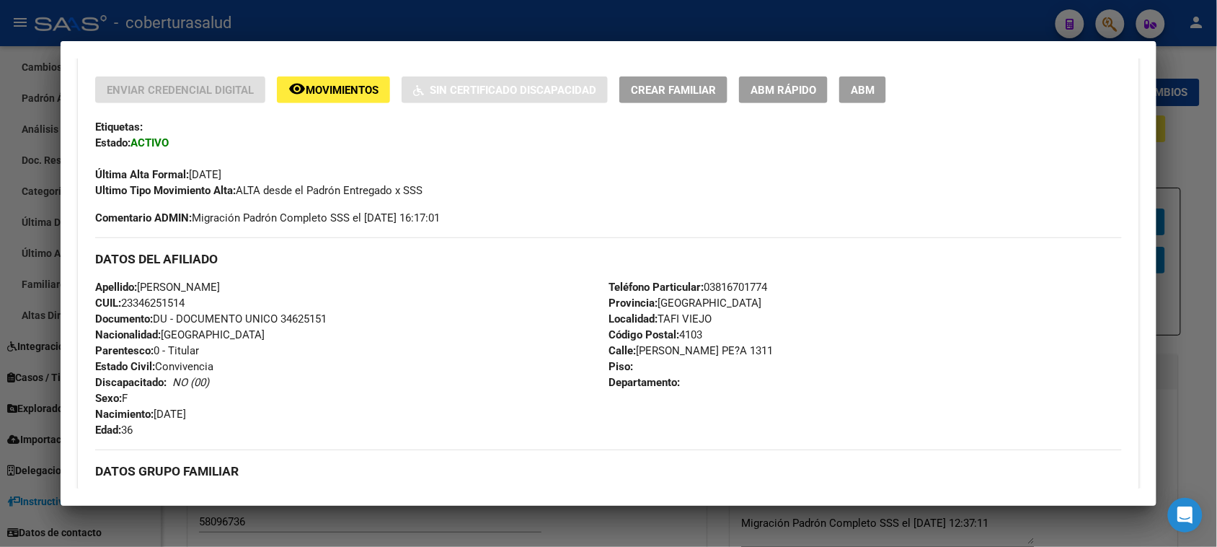
scroll to position [270, 0]
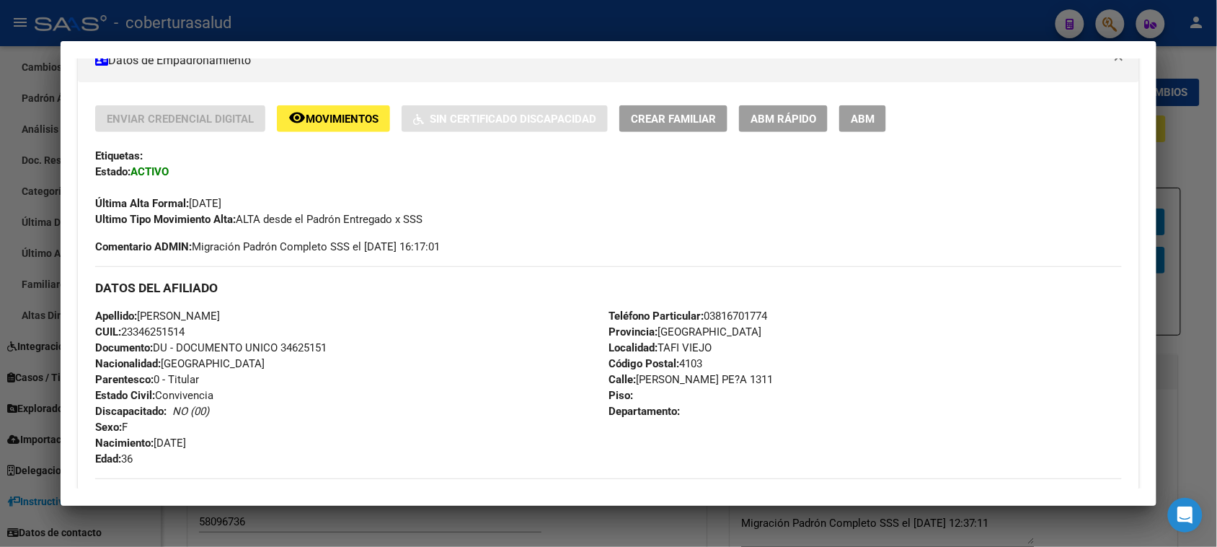
click at [336, 123] on span "Movimientos" at bounding box center [342, 118] width 73 height 13
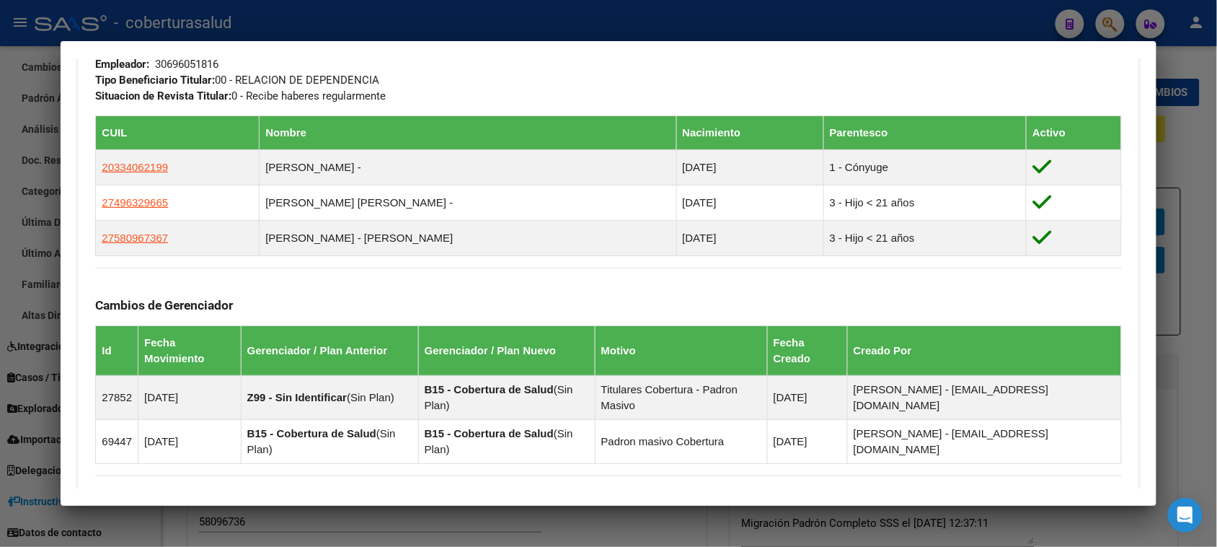
scroll to position [811, 0]
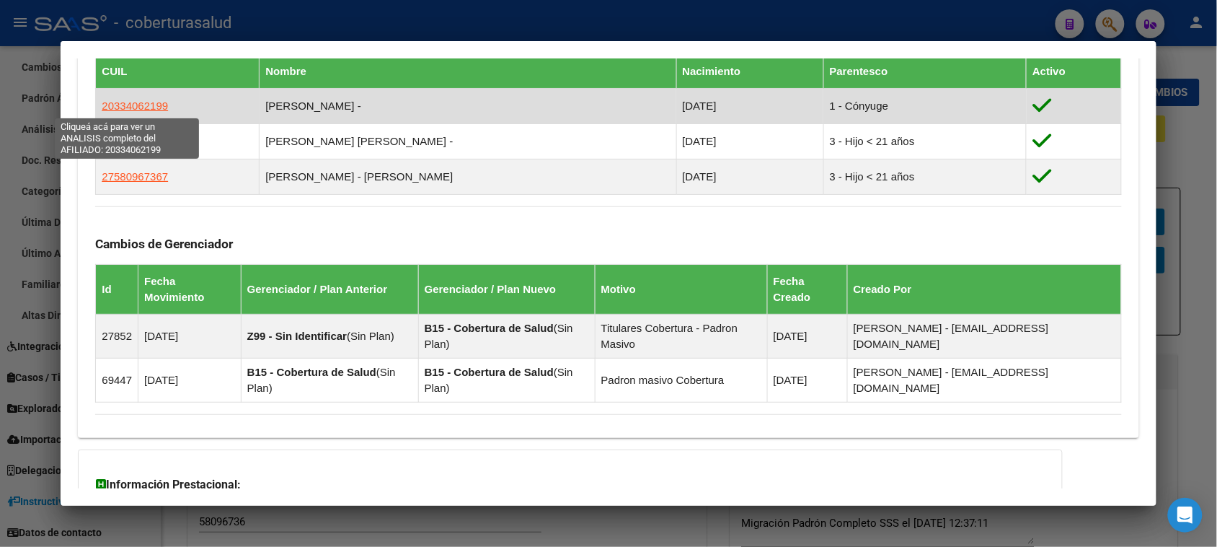
click at [135, 107] on span "20334062199" at bounding box center [135, 106] width 66 height 12
type textarea "20334062199"
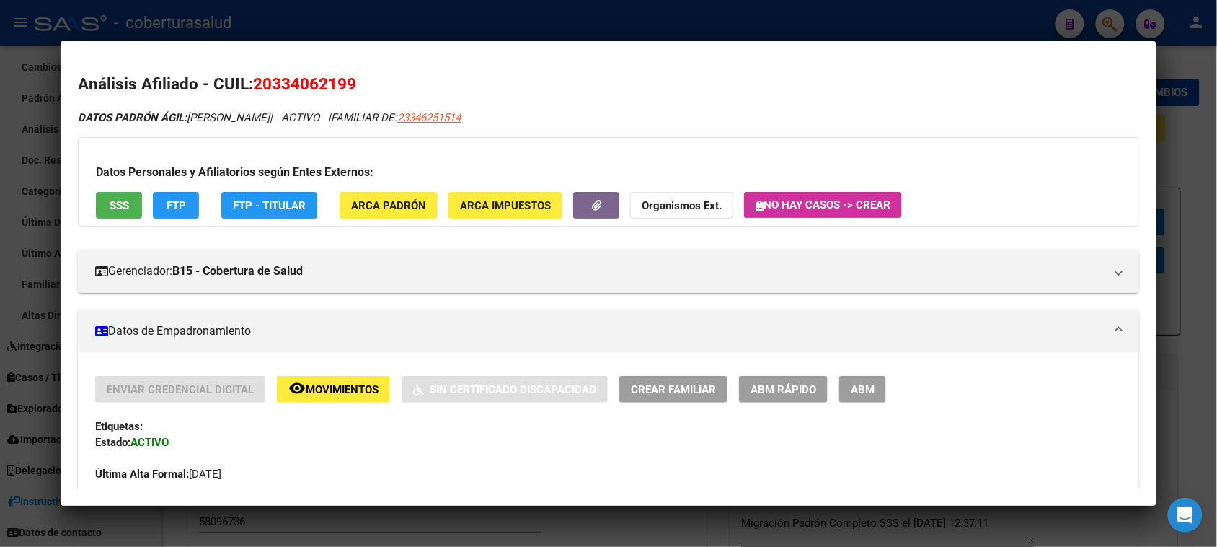
click at [335, 393] on span "Movimientos" at bounding box center [342, 389] width 73 height 13
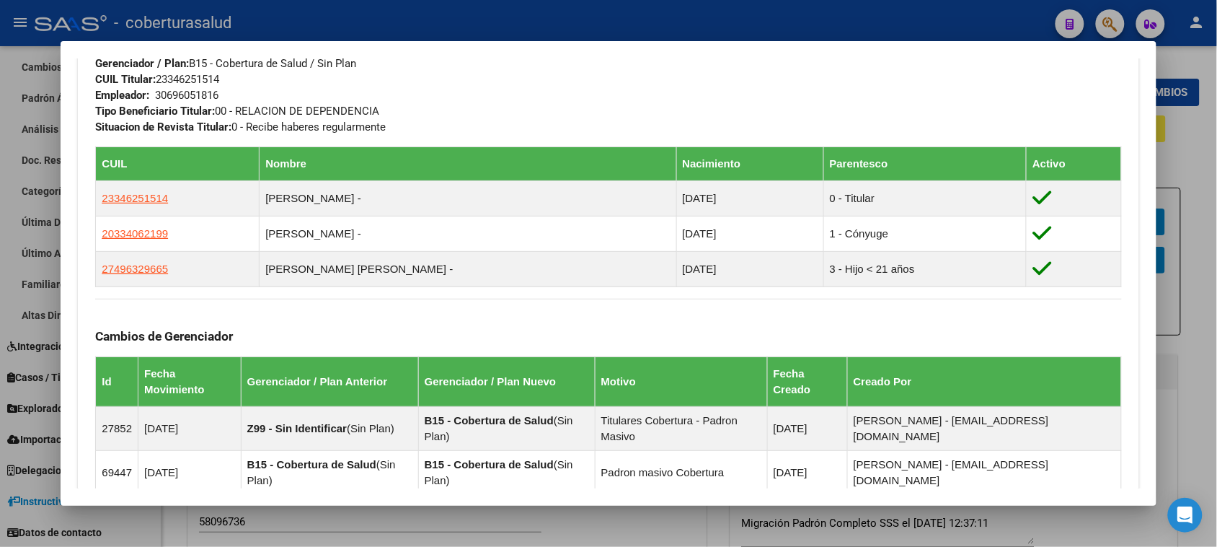
click at [704, 131] on div "DATOS GRUPO FAMILIAR Gerenciador / Plan: B15 - Cobertura de Salud / Sin Plan CU…" at bounding box center [608, 74] width 1026 height 121
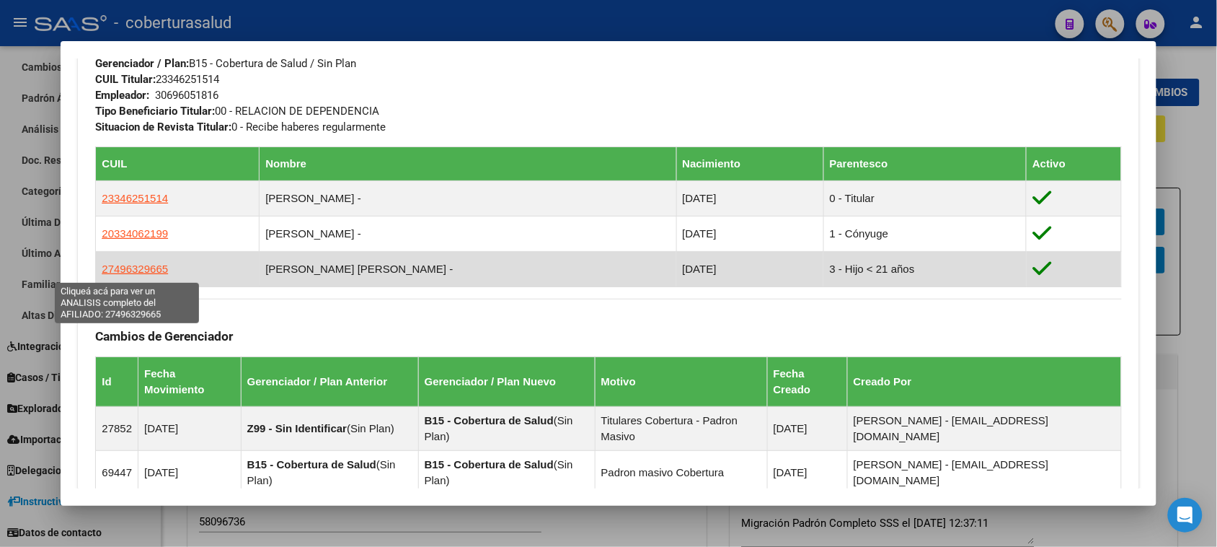
click at [120, 271] on span "27496329665" at bounding box center [135, 268] width 66 height 12
type textarea "27496329665"
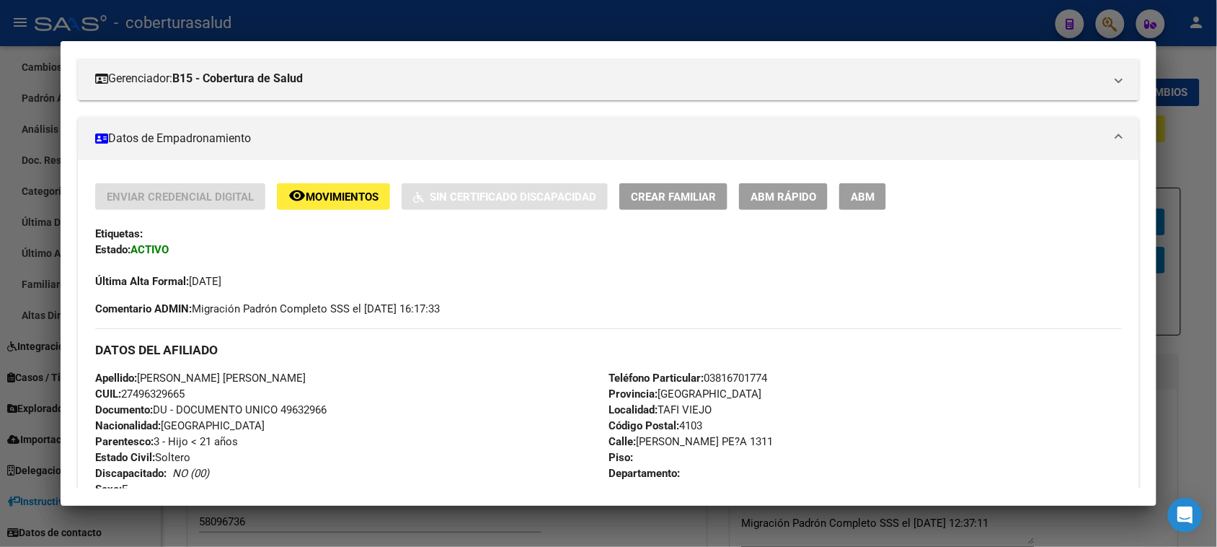
scroll to position [180, 0]
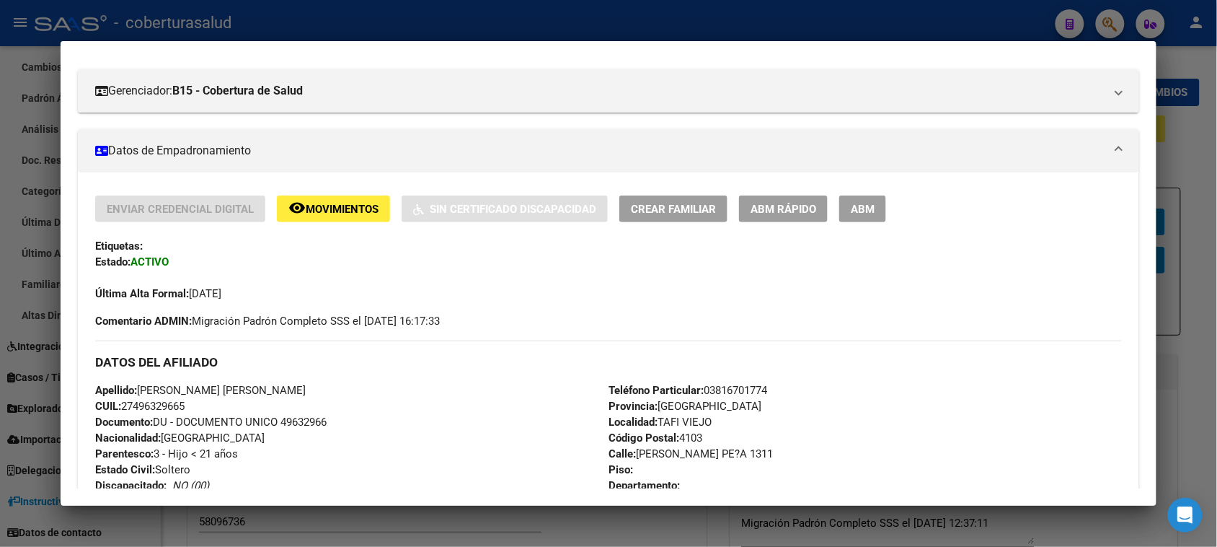
click at [353, 206] on span "Movimientos" at bounding box center [342, 209] width 73 height 13
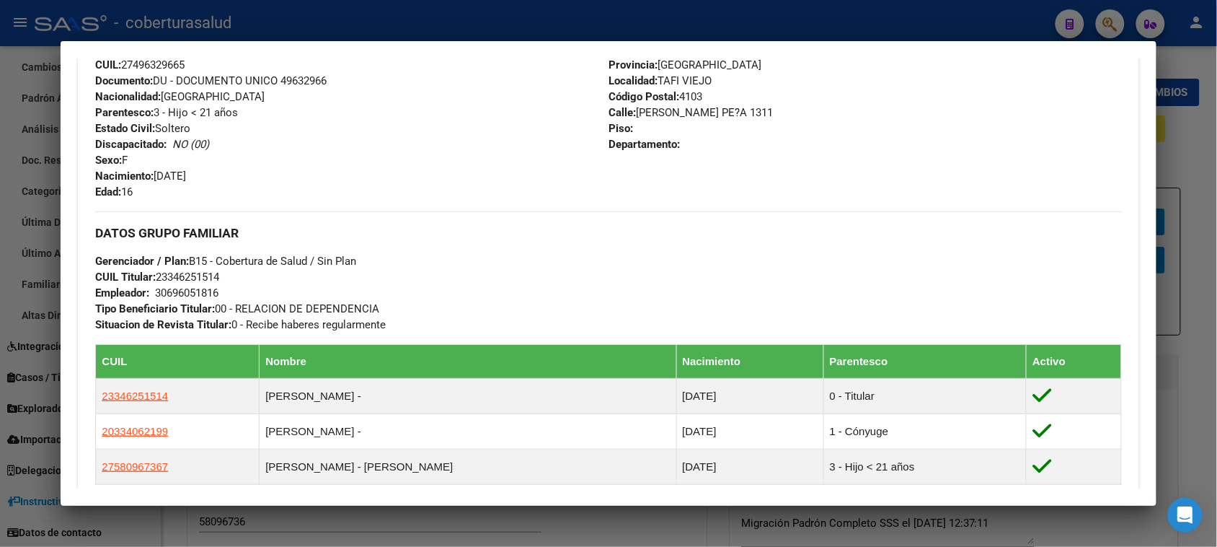
scroll to position [631, 0]
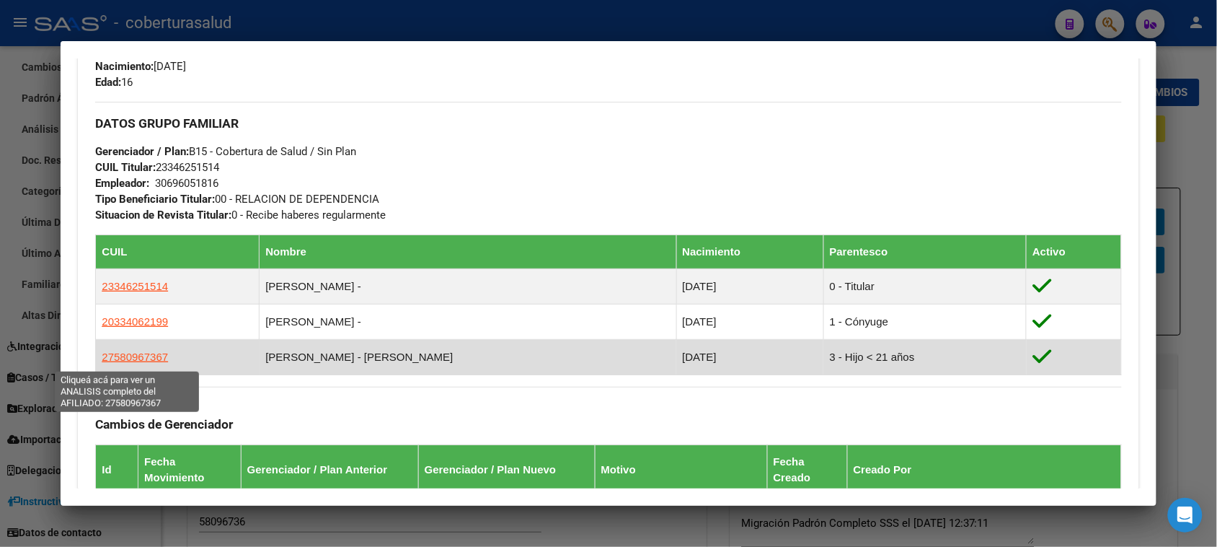
click at [137, 354] on span "27580967367" at bounding box center [135, 356] width 66 height 12
type textarea "27580967367"
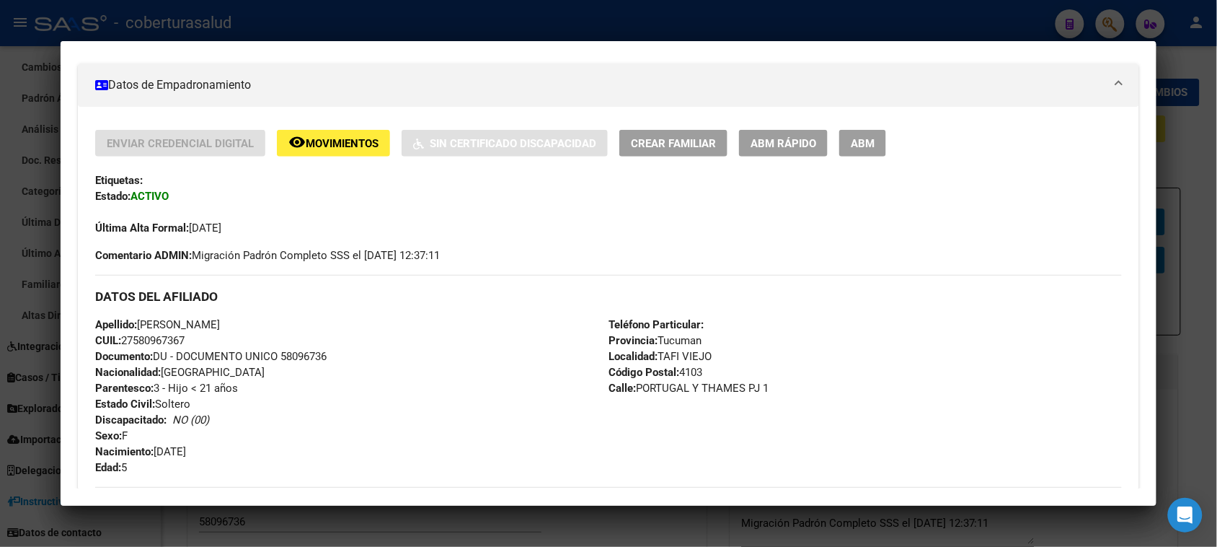
scroll to position [90, 0]
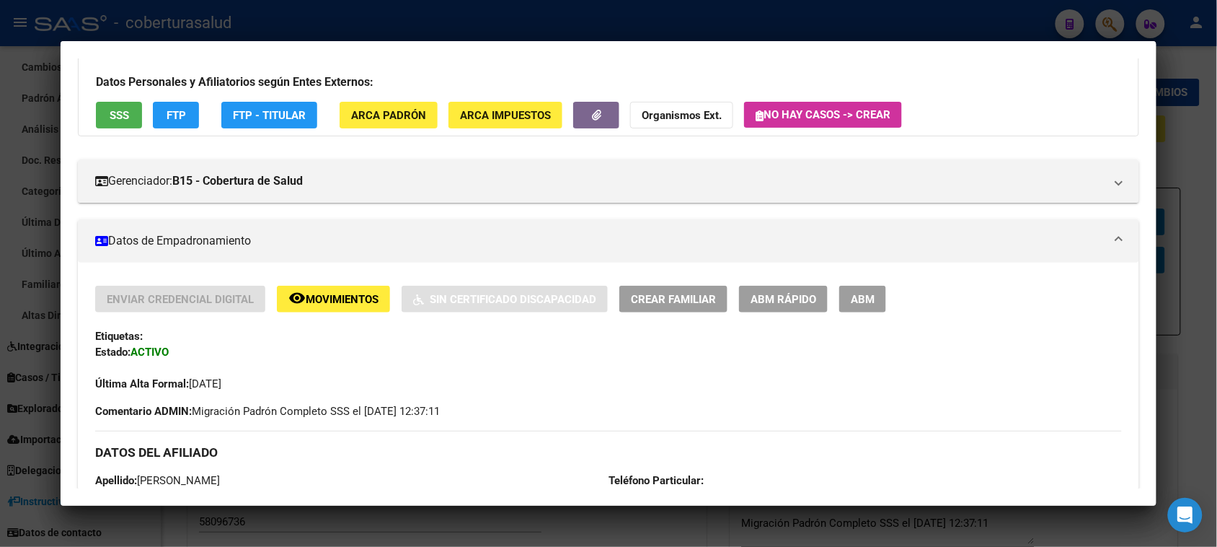
click at [351, 287] on button "remove_red_eye Movimientos" at bounding box center [333, 299] width 113 height 27
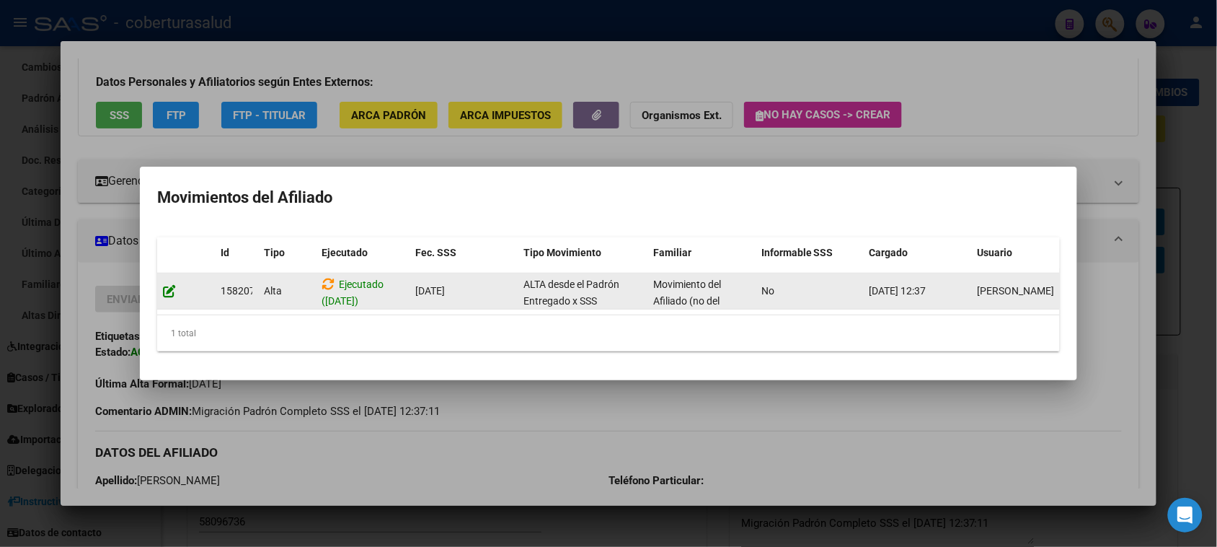
click at [164, 284] on icon at bounding box center [169, 291] width 13 height 14
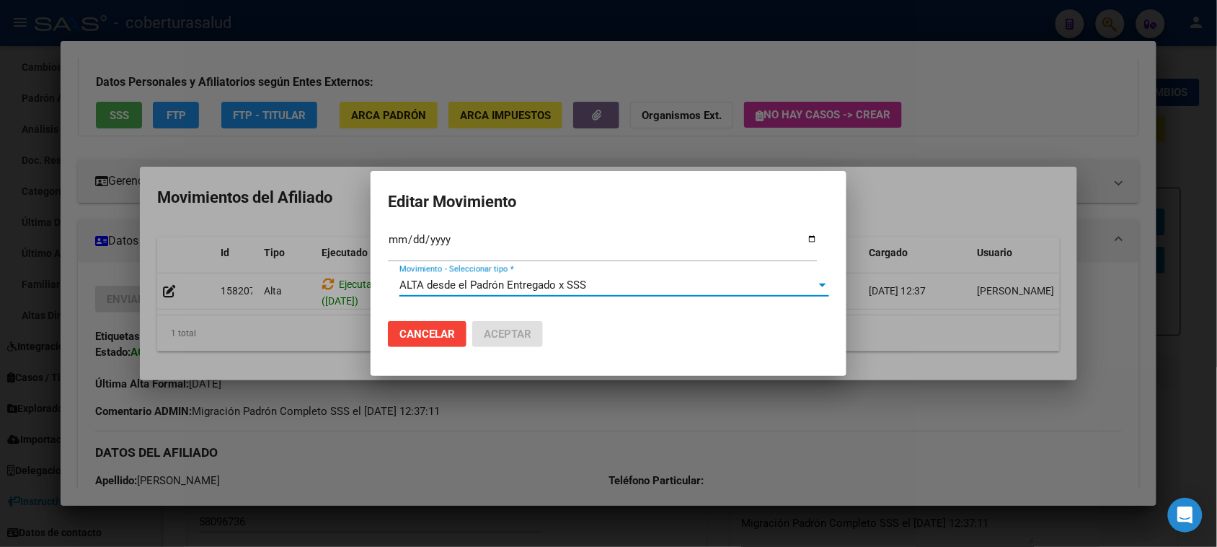
click at [484, 285] on span "ALTA desde el Padrón Entregado x SSS" at bounding box center [492, 284] width 187 height 13
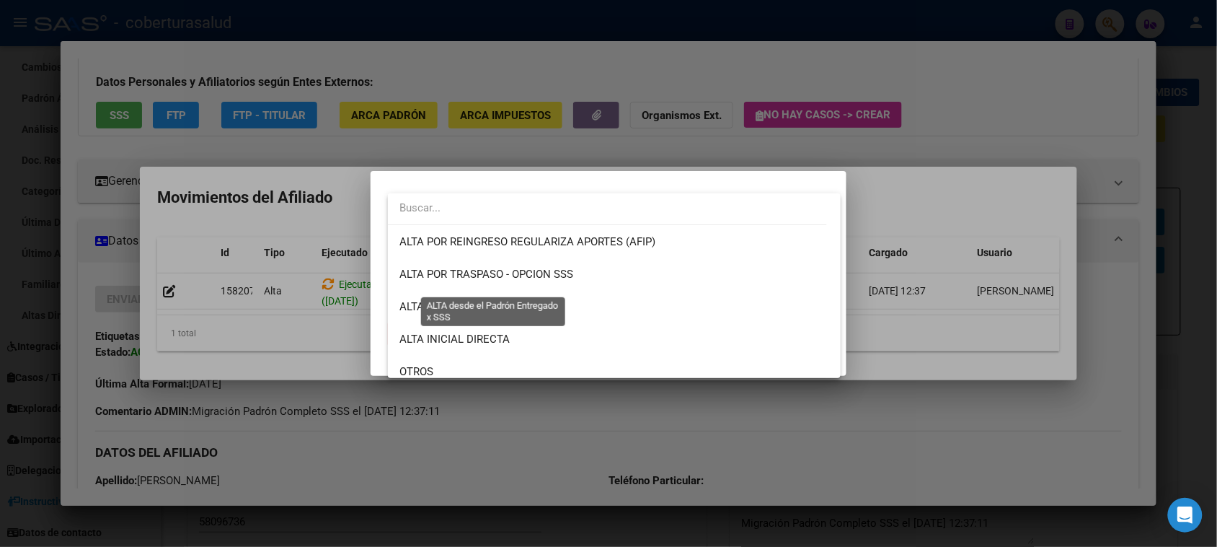
scroll to position [379, 0]
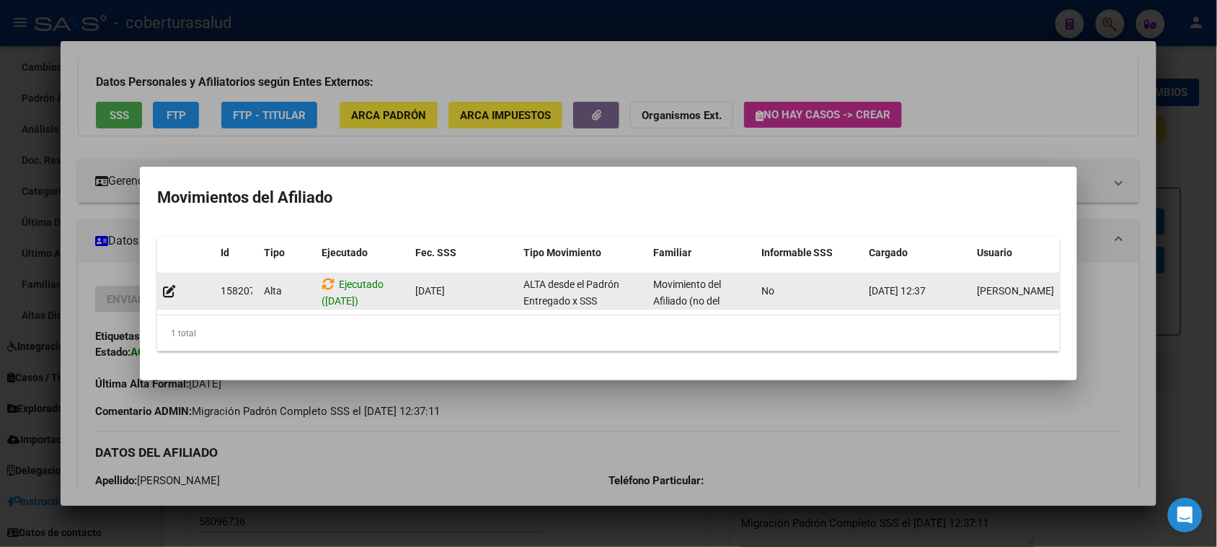
click at [169, 291] on div at bounding box center [186, 291] width 46 height 17
click at [171, 284] on icon at bounding box center [169, 291] width 13 height 14
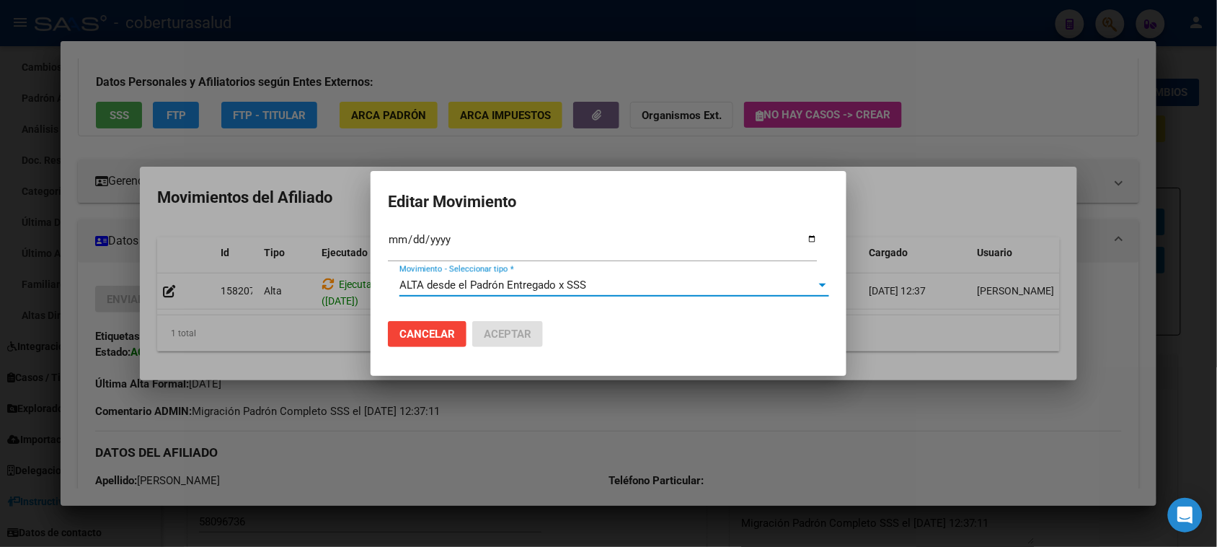
click at [824, 280] on div at bounding box center [822, 285] width 13 height 12
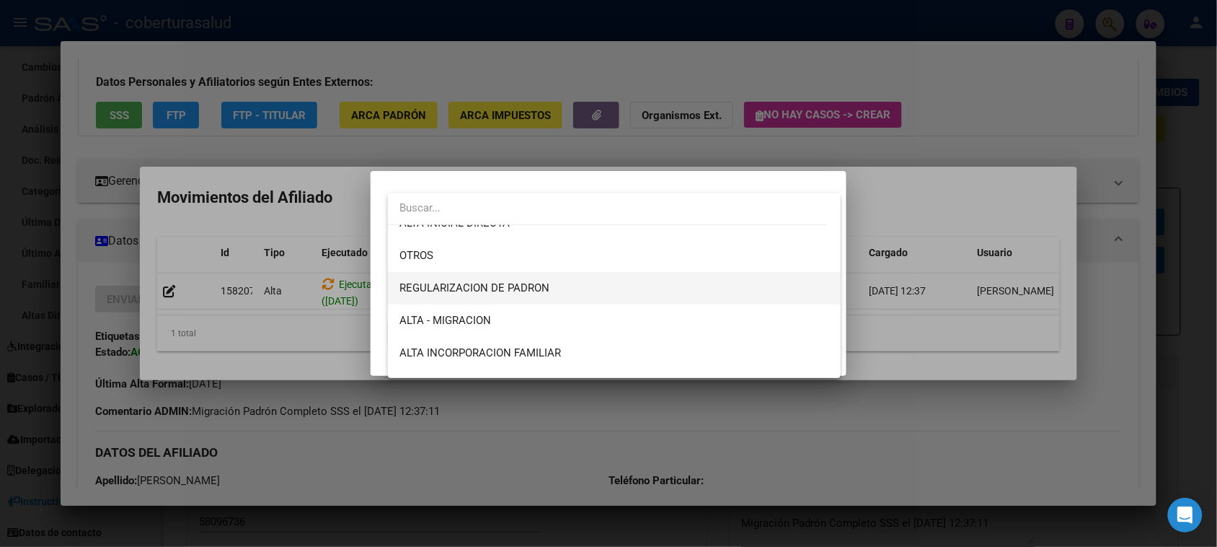
scroll to position [108, 0]
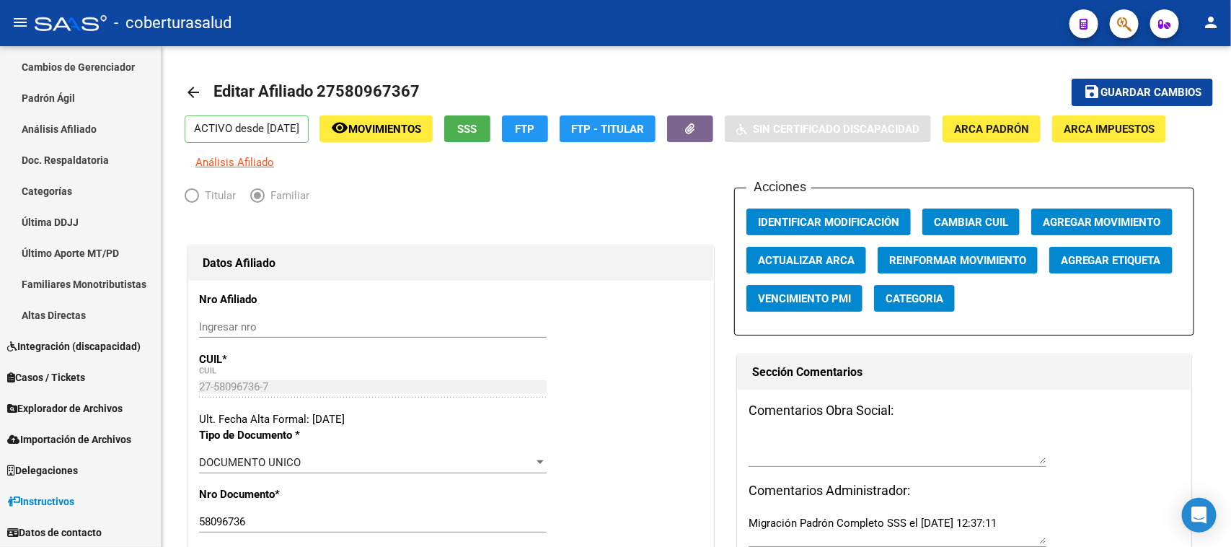
click at [1114, 22] on button "button" at bounding box center [1124, 23] width 29 height 29
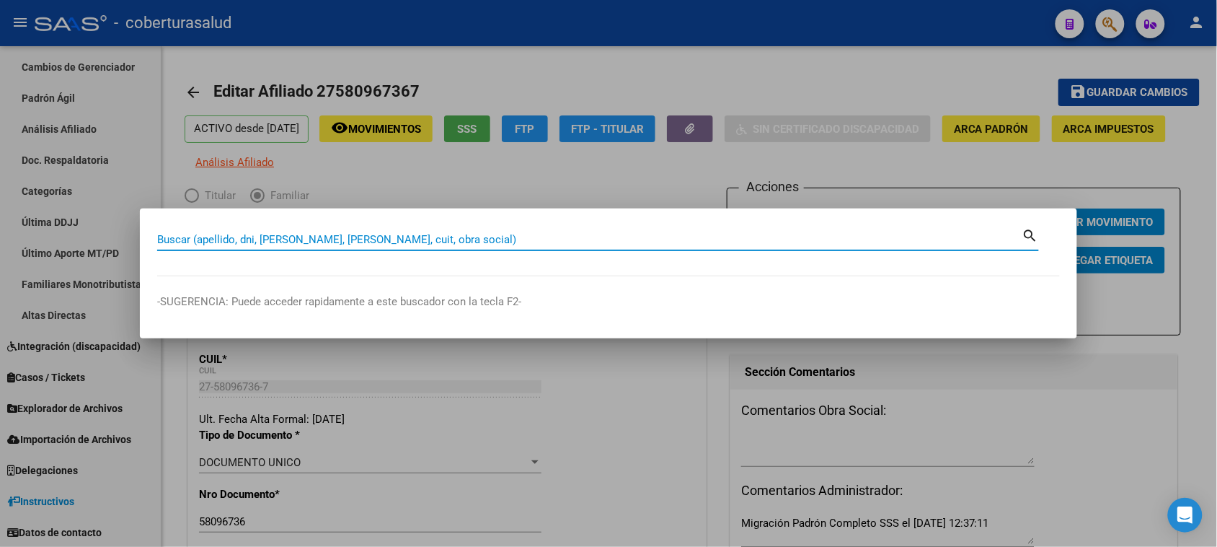
paste input "53705771"
type input "53705771"
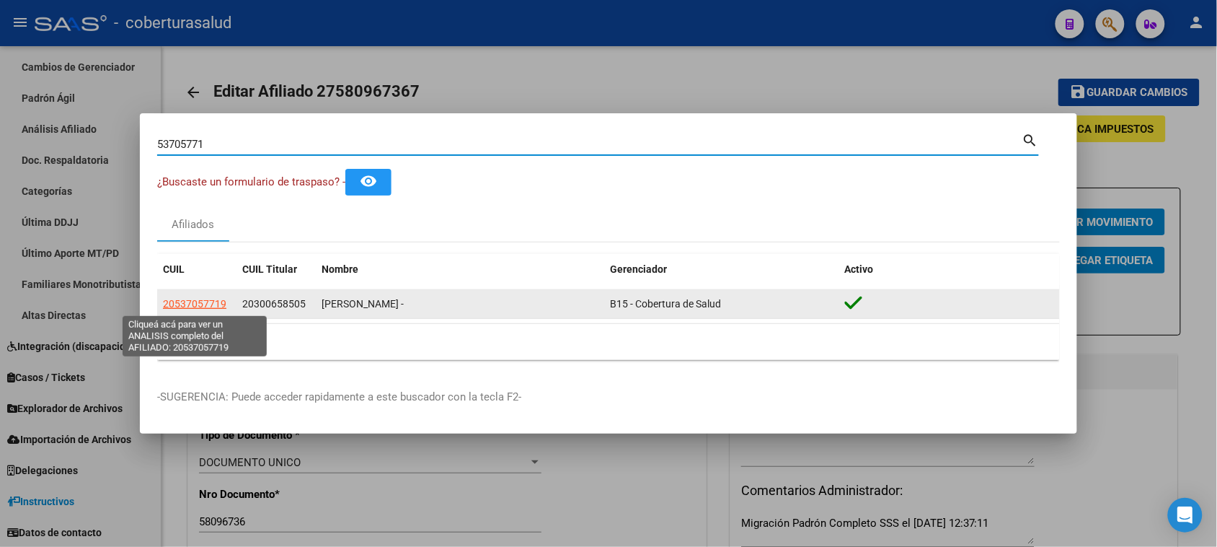
click at [195, 307] on span "20537057719" at bounding box center [194, 304] width 63 height 12
type textarea "20537057719"
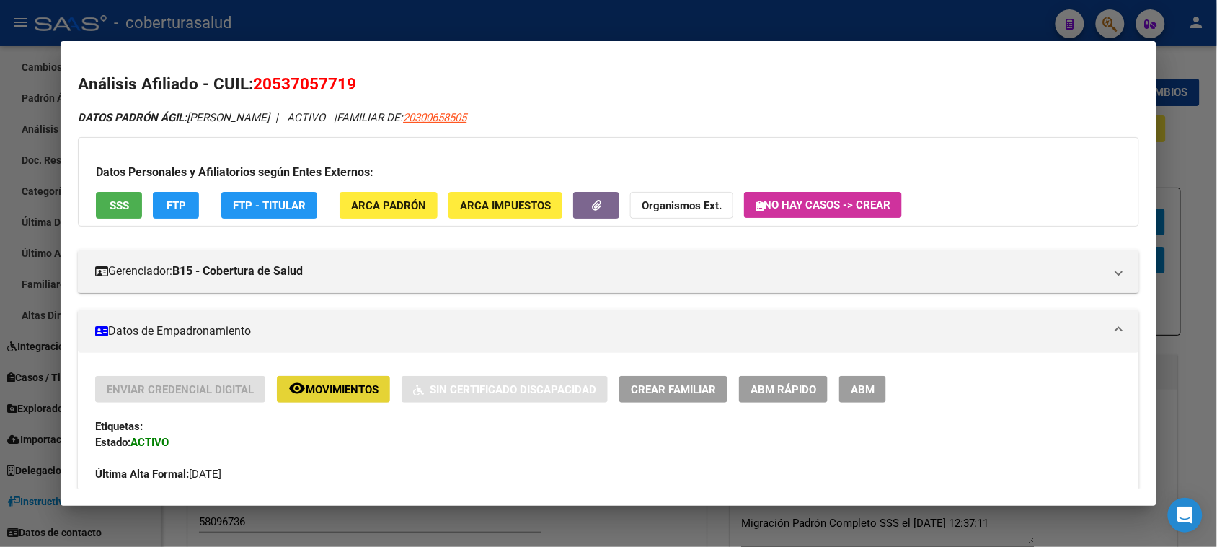
click at [340, 389] on span "Movimientos" at bounding box center [342, 389] width 73 height 13
click at [1026, 381] on div "Enviar Credencial Digital remove_red_eye Movimientos Sin Certificado Discapacid…" at bounding box center [608, 389] width 1026 height 27
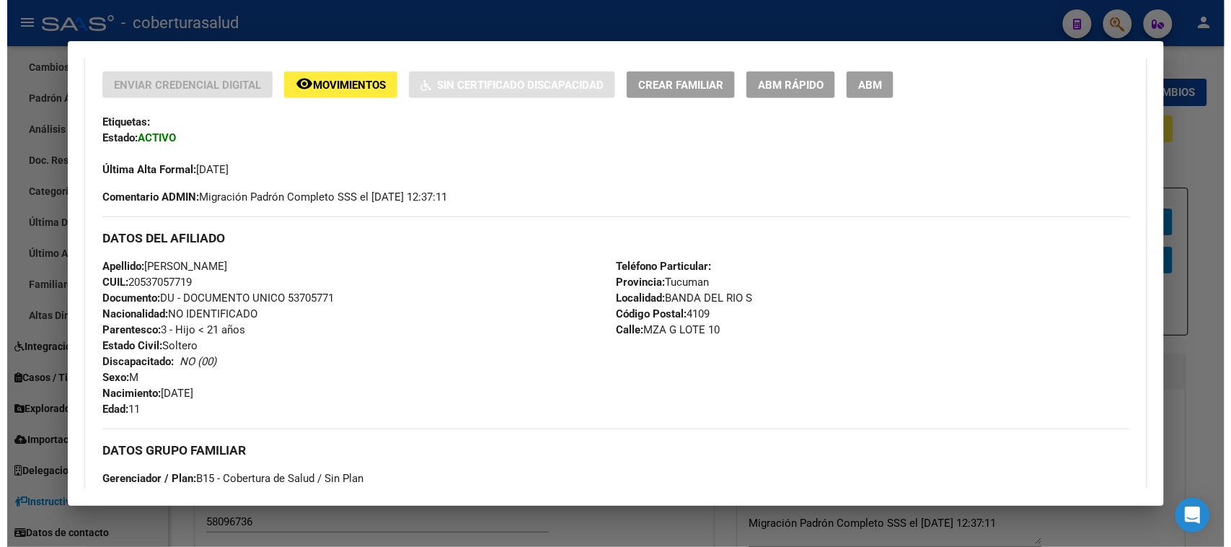
scroll to position [180, 0]
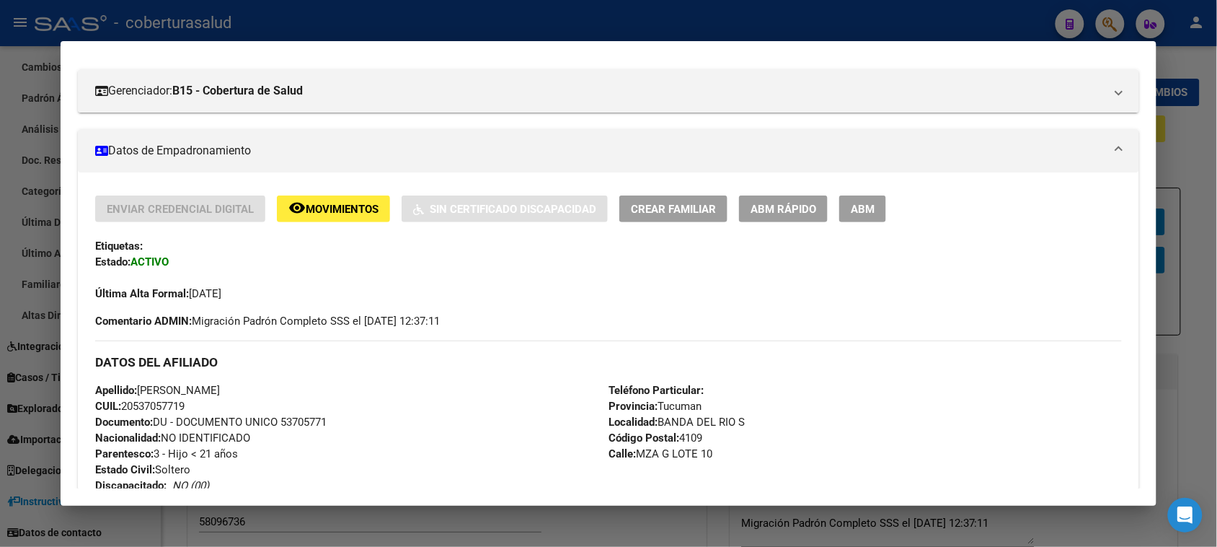
click at [859, 203] on span "ABM" at bounding box center [863, 209] width 24 height 13
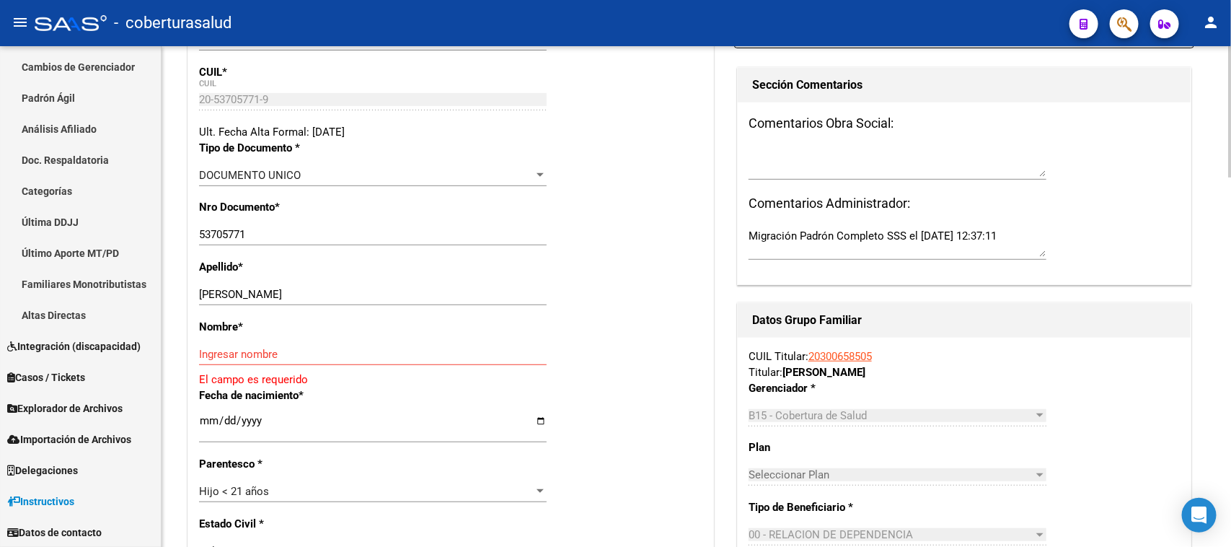
scroll to position [361, 0]
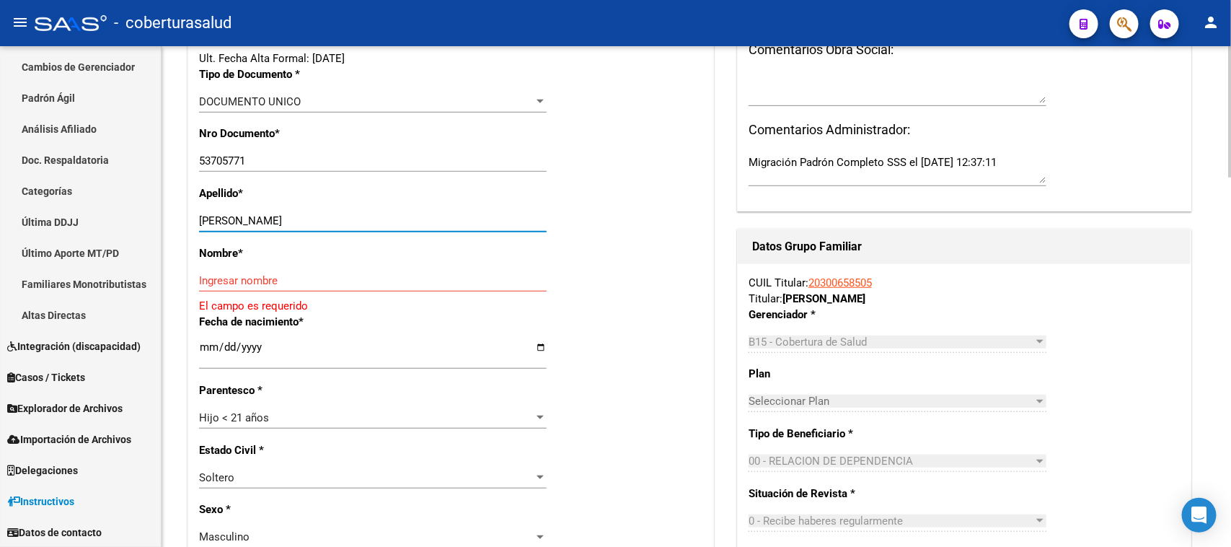
drag, startPoint x: 419, startPoint y: 213, endPoint x: 438, endPoint y: 211, distance: 19.6
click at [420, 214] on input "[PERSON_NAME]" at bounding box center [373, 220] width 348 height 13
drag, startPoint x: 426, startPoint y: 218, endPoint x: 296, endPoint y: 226, distance: 130.0
click at [296, 226] on div "[PERSON_NAME] apellido" at bounding box center [373, 221] width 348 height 22
drag, startPoint x: 297, startPoint y: 222, endPoint x: 400, endPoint y: 220, distance: 103.1
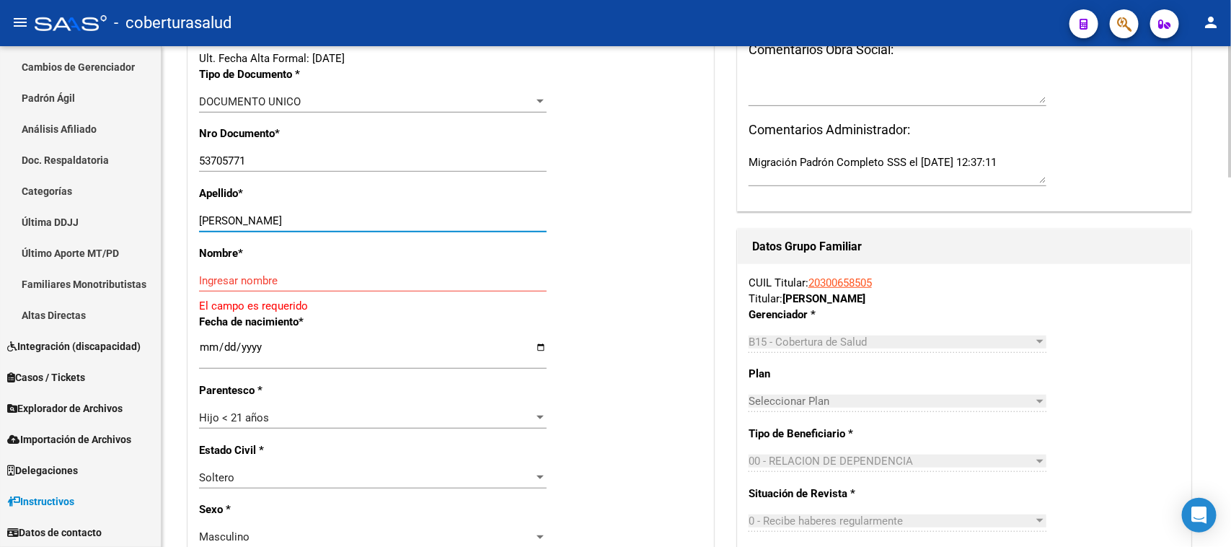
click at [400, 220] on input "[PERSON_NAME]" at bounding box center [373, 220] width 348 height 13
type input "[PERSON_NAME]"
click at [309, 271] on div "Ingresar nombre" at bounding box center [373, 281] width 348 height 22
paste input "[PERSON_NAME]"
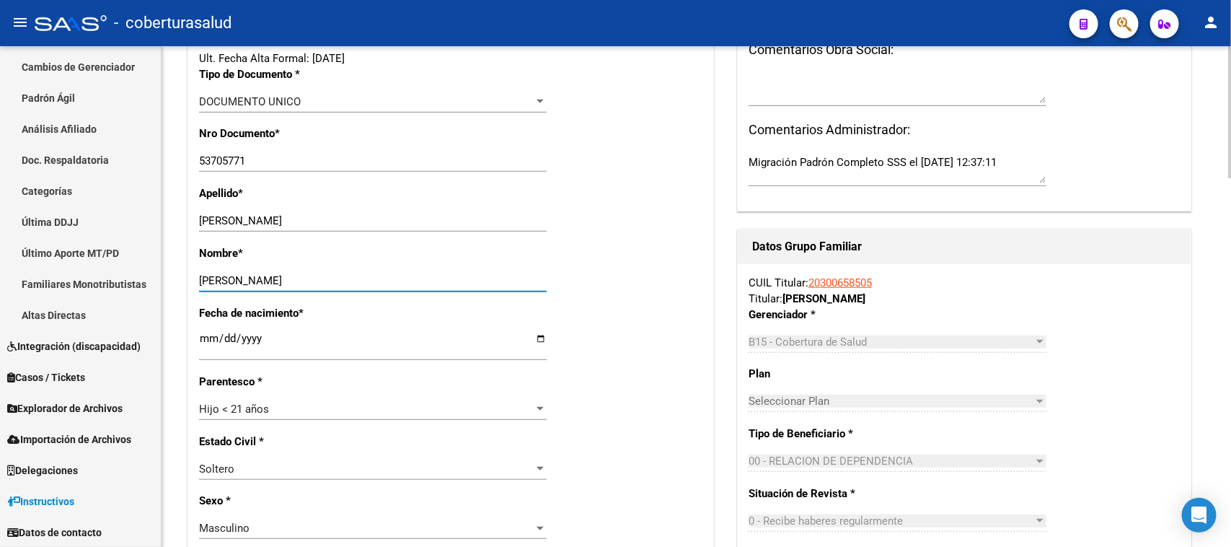
type input "[PERSON_NAME]"
click at [632, 348] on div "Fecha de nacimiento * [DEMOGRAPHIC_DATA] Ingresar fecha" at bounding box center [450, 339] width 503 height 68
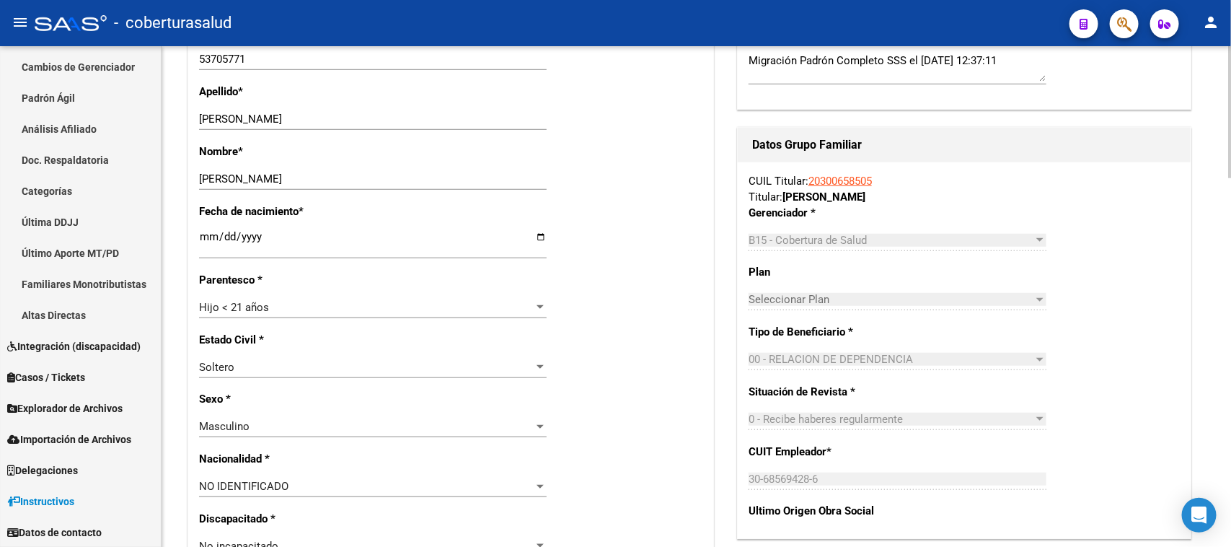
scroll to position [631, 0]
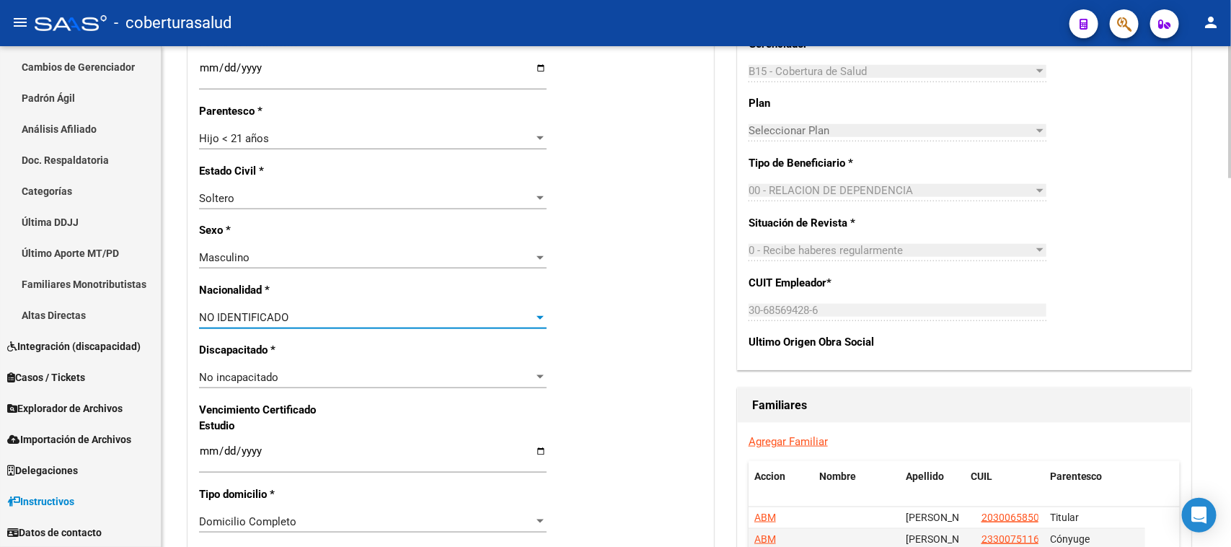
click at [319, 321] on div "NO IDENTIFICADO" at bounding box center [366, 317] width 335 height 13
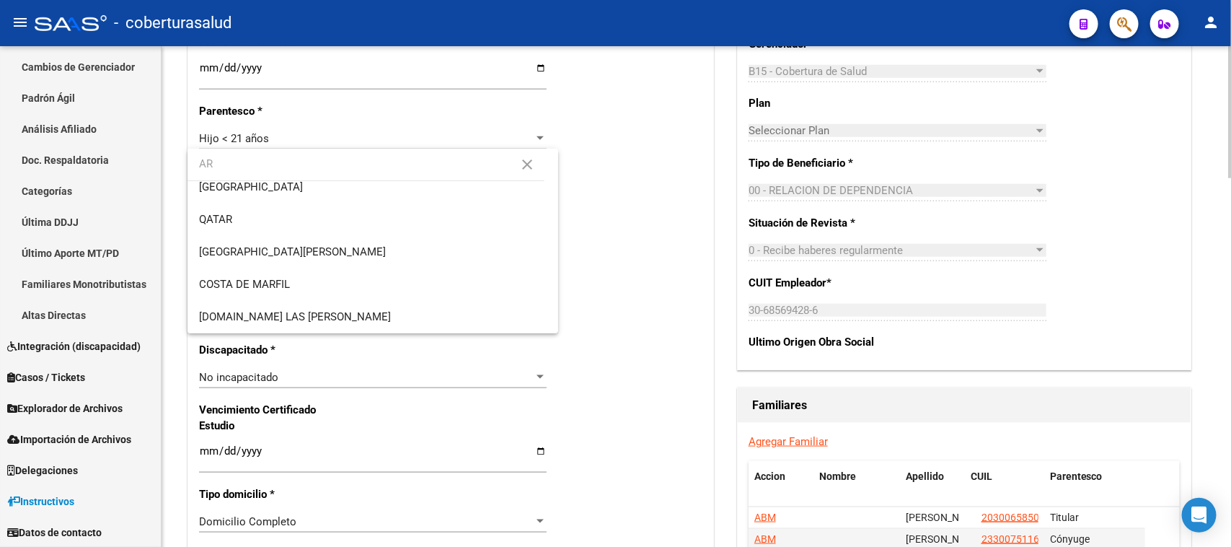
scroll to position [0, 0]
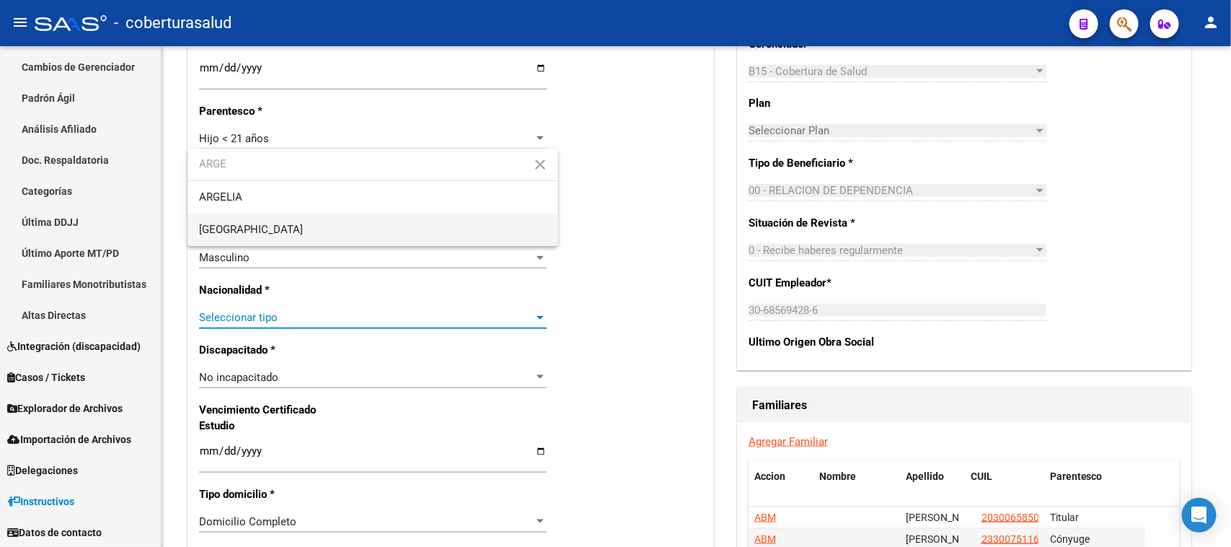
type input "ARGE"
click at [271, 236] on span "[GEOGRAPHIC_DATA]" at bounding box center [372, 229] width 347 height 32
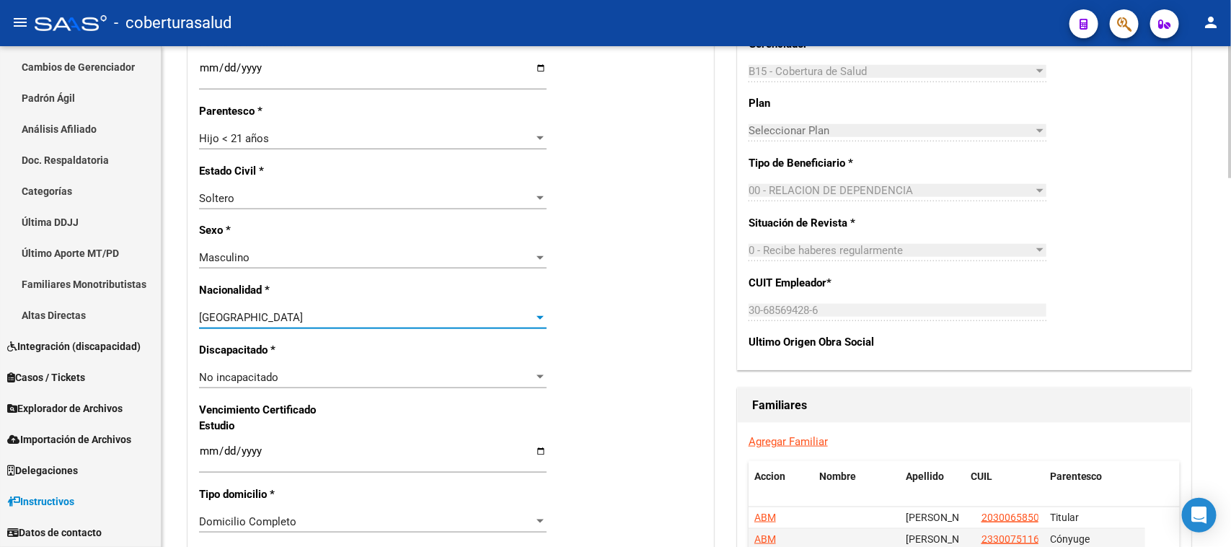
click at [653, 352] on div "Nro Afiliado Ingresar nro CUIL * 20-53705771-9 CUIL ARCA Padrón Ult. Fecha Alta…" at bounding box center [450, 431] width 525 height 1563
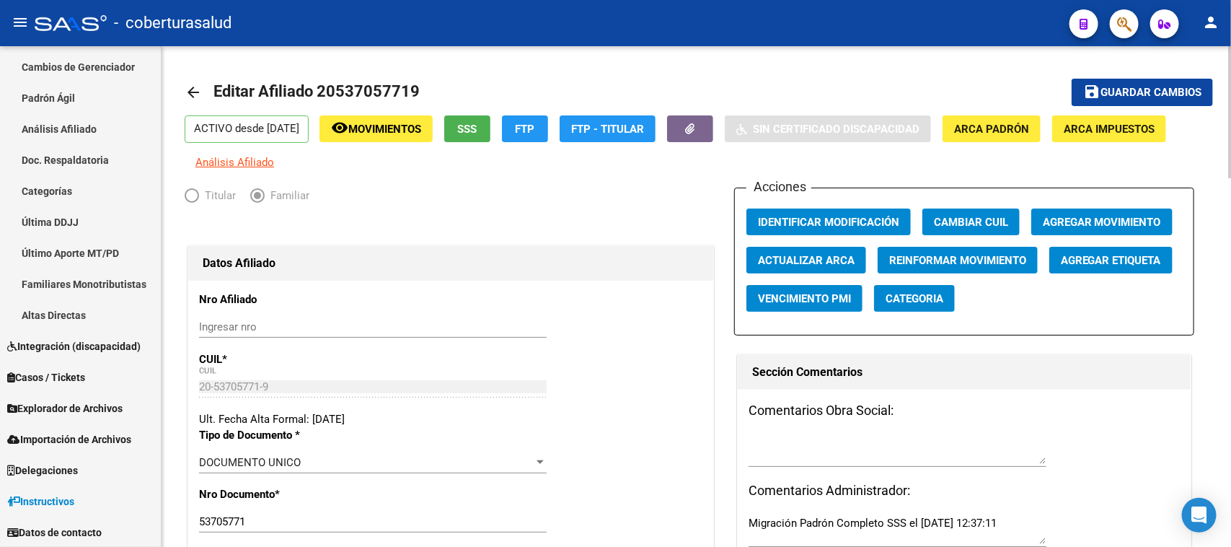
click at [1102, 228] on button "Agregar Movimiento" at bounding box center [1101, 221] width 141 height 27
click at [1118, 83] on button "save Guardar cambios" at bounding box center [1141, 92] width 141 height 27
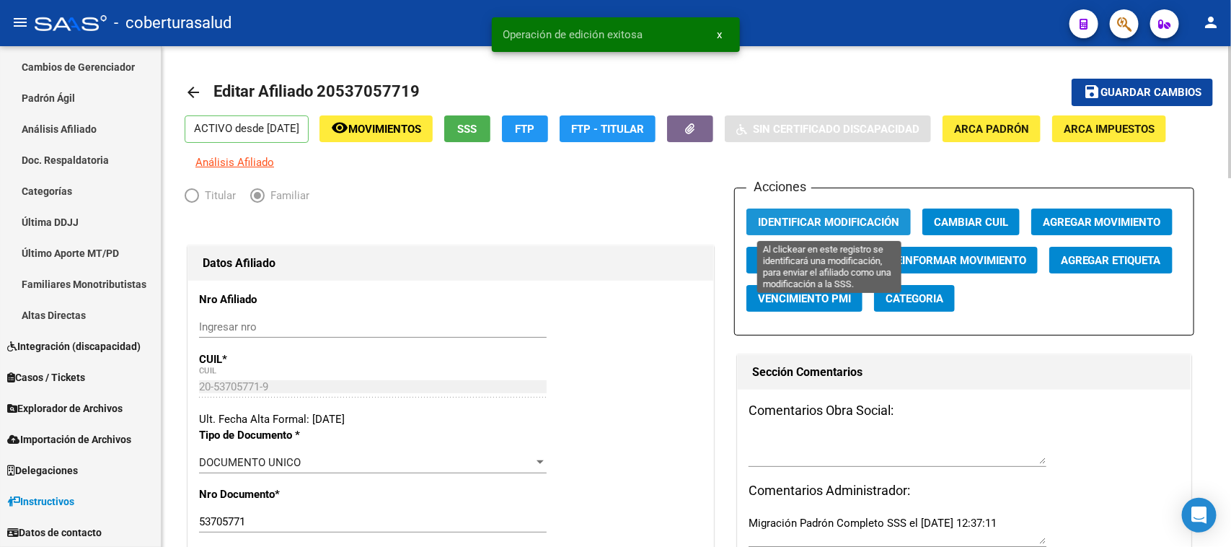
click at [855, 218] on span "Identificar Modificación" at bounding box center [828, 222] width 141 height 13
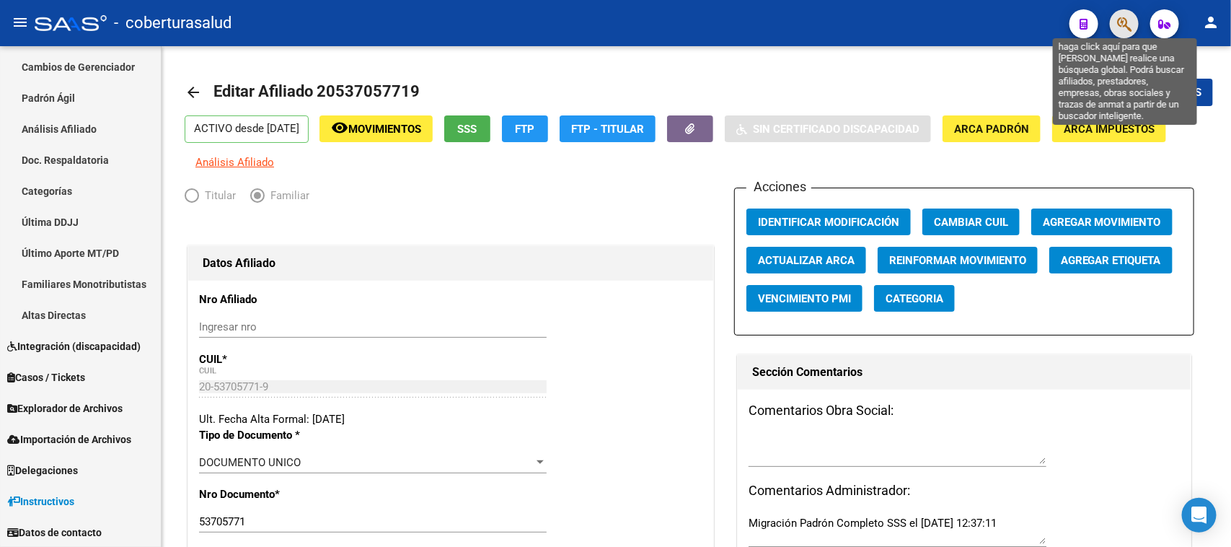
click at [1119, 19] on icon "button" at bounding box center [1124, 24] width 14 height 17
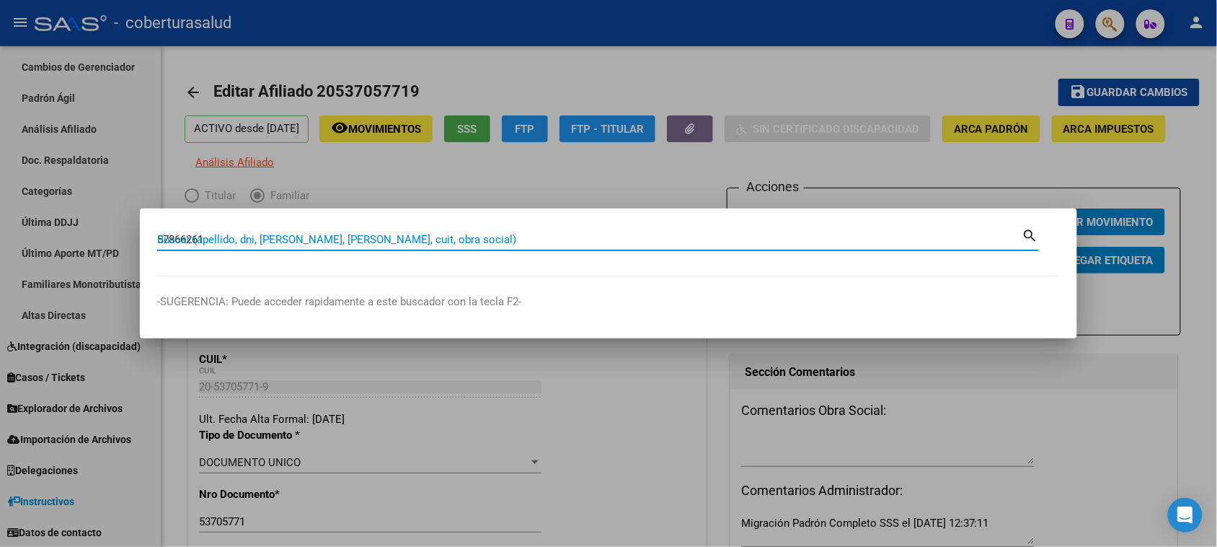
type input "57866261"
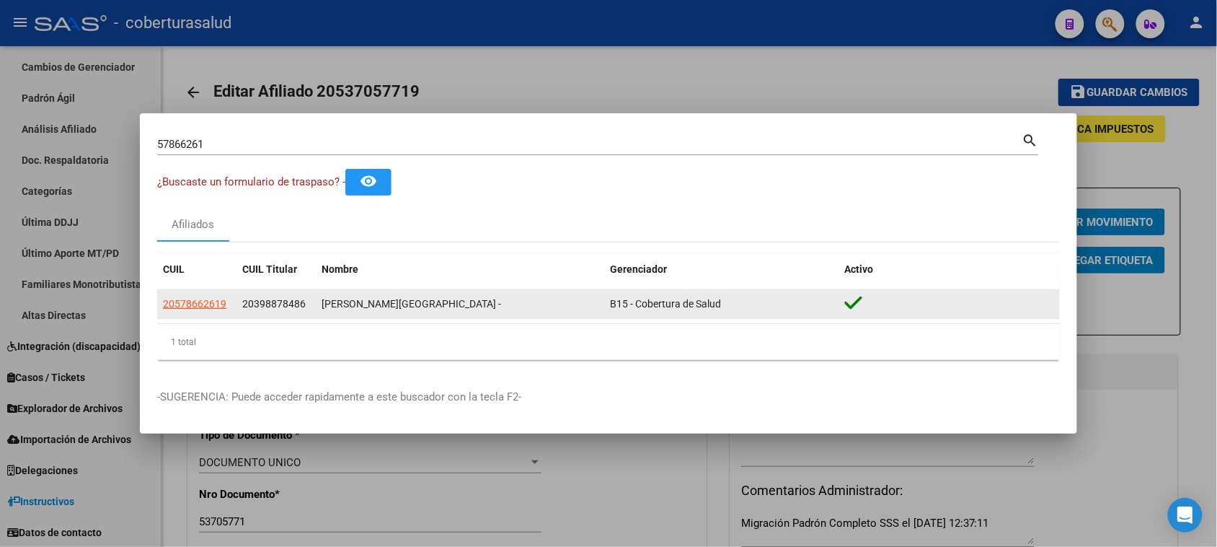
click at [200, 311] on app-link-go-to "20578662619" at bounding box center [194, 304] width 63 height 17
click at [203, 304] on span "20578662619" at bounding box center [194, 304] width 63 height 12
type textarea "20578662619"
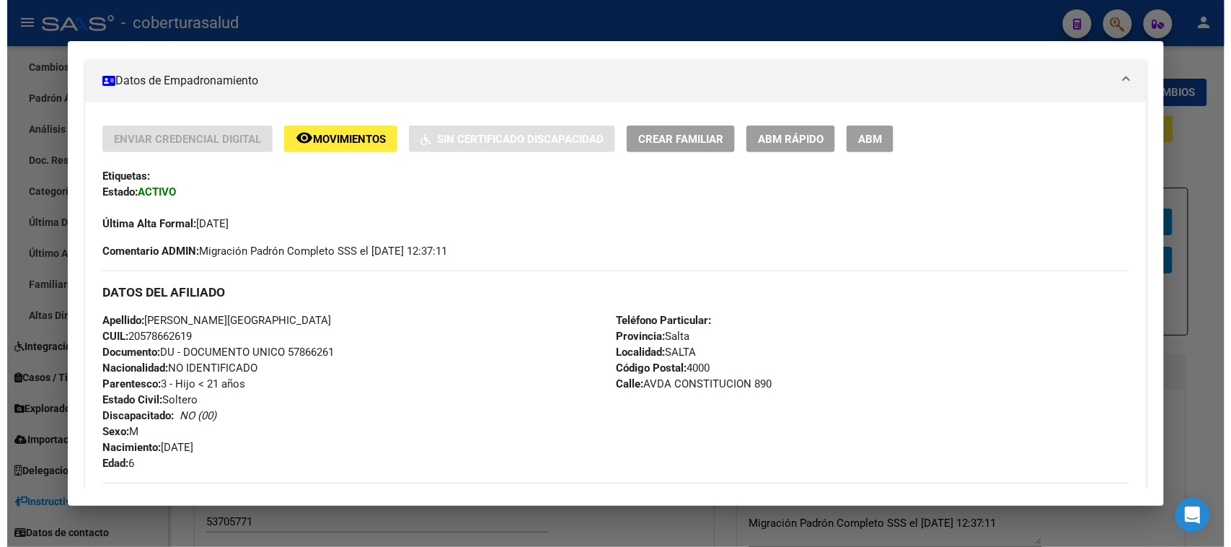
scroll to position [270, 0]
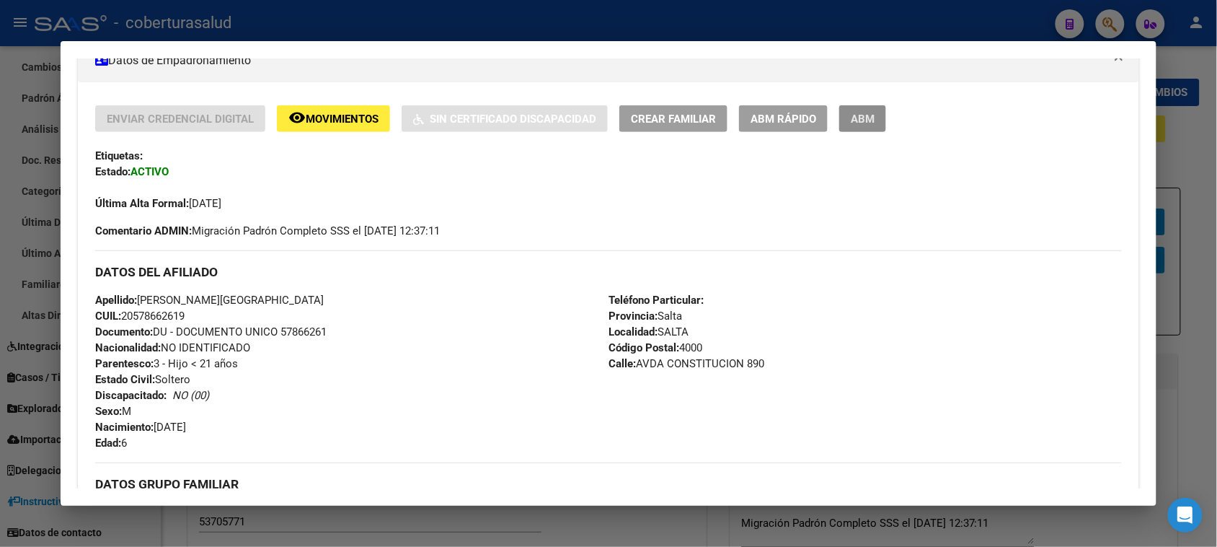
click at [856, 113] on span "ABM" at bounding box center [863, 118] width 24 height 13
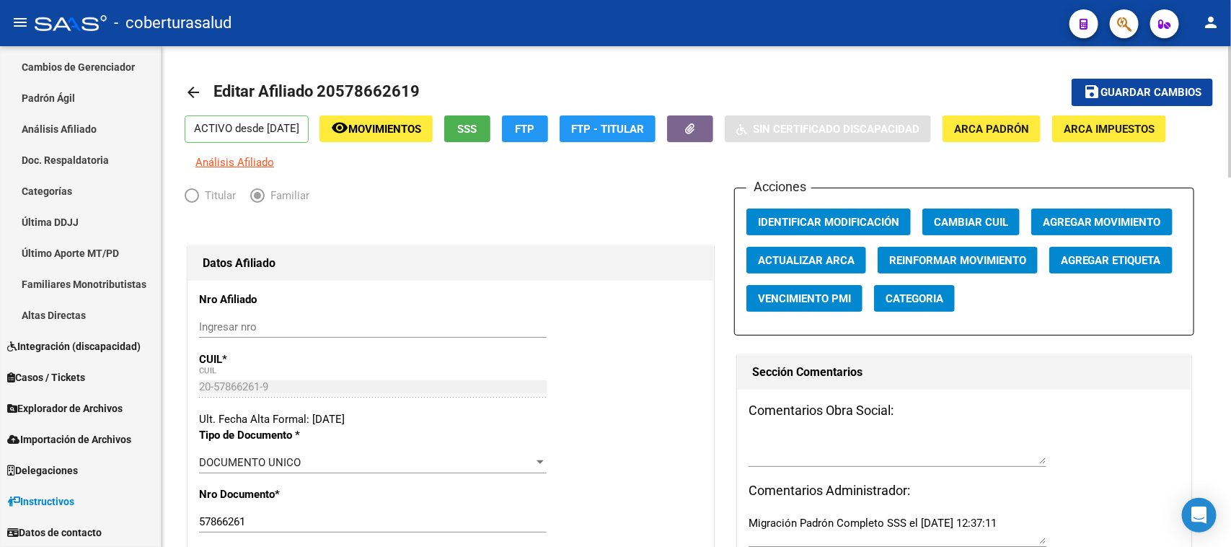
scroll to position [270, 0]
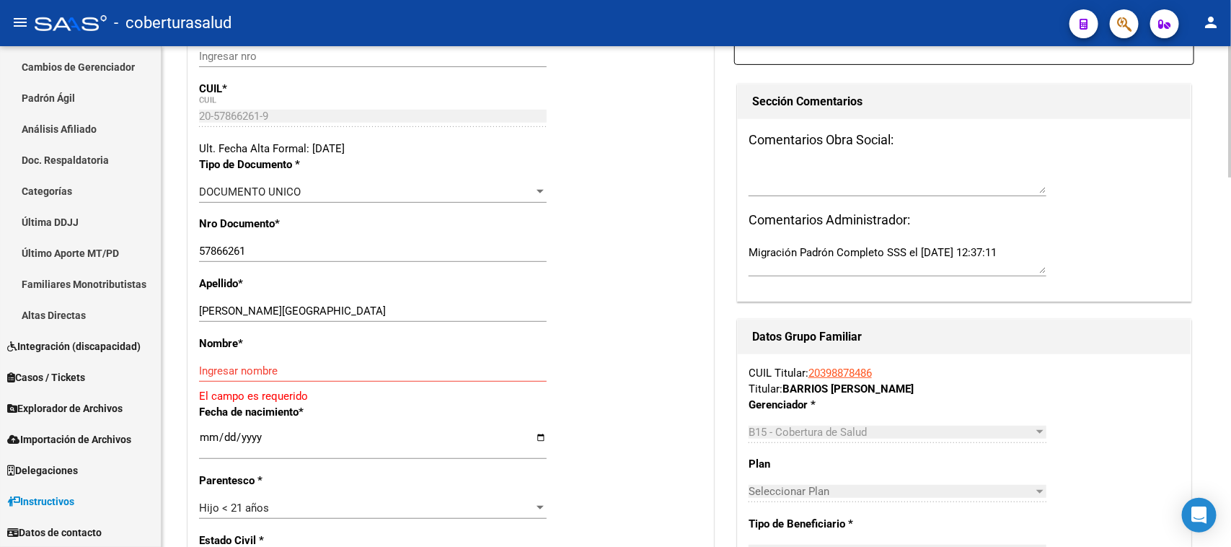
click at [494, 305] on input "[PERSON_NAME][GEOGRAPHIC_DATA]" at bounding box center [373, 310] width 348 height 13
drag, startPoint x: 438, startPoint y: 312, endPoint x: 301, endPoint y: 311, distance: 137.7
click at [301, 311] on input "[PERSON_NAME][GEOGRAPHIC_DATA]" at bounding box center [373, 310] width 348 height 13
type input "[PERSON_NAME]"
click at [278, 368] on input "Ingresar nombre" at bounding box center [373, 370] width 348 height 13
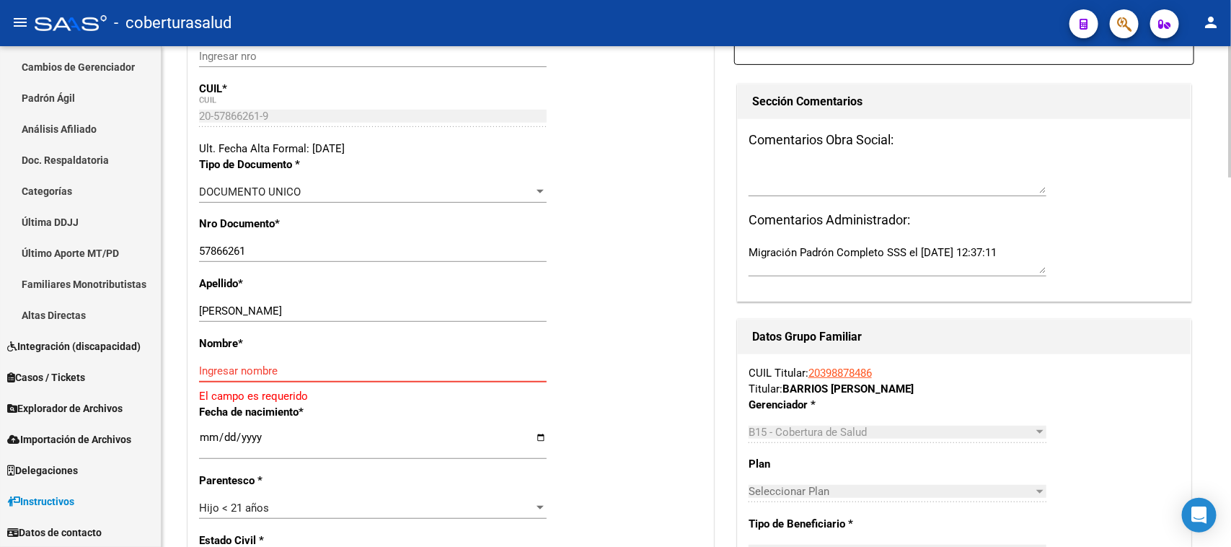
paste input "[PERSON_NAME]"
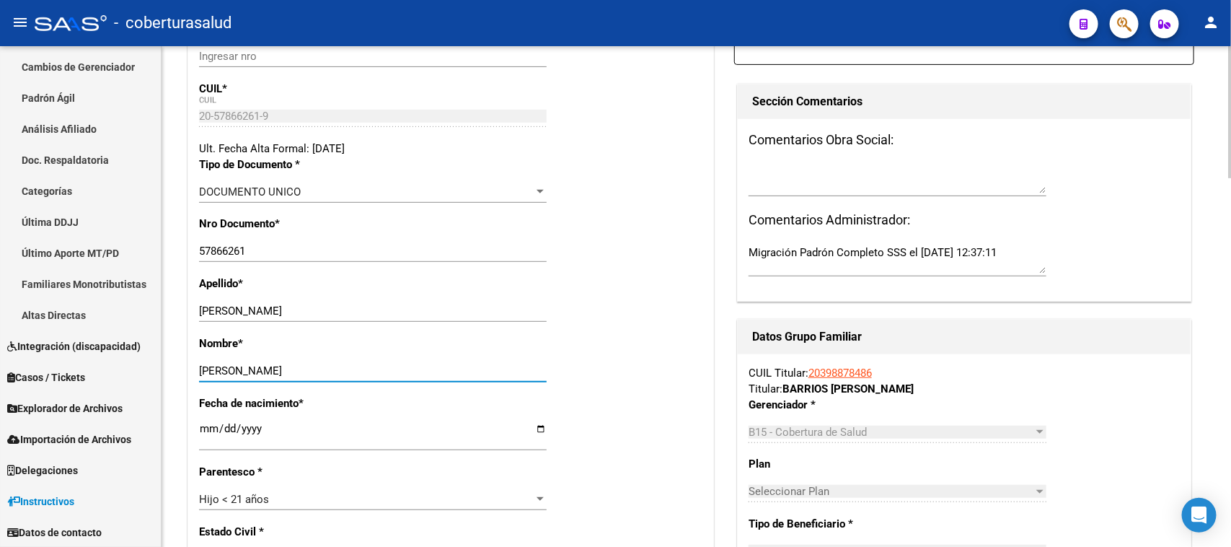
type input "[PERSON_NAME]"
click at [616, 290] on div "Apellido * BARRIOS [PERSON_NAME] Ingresar apellido" at bounding box center [450, 305] width 503 height 60
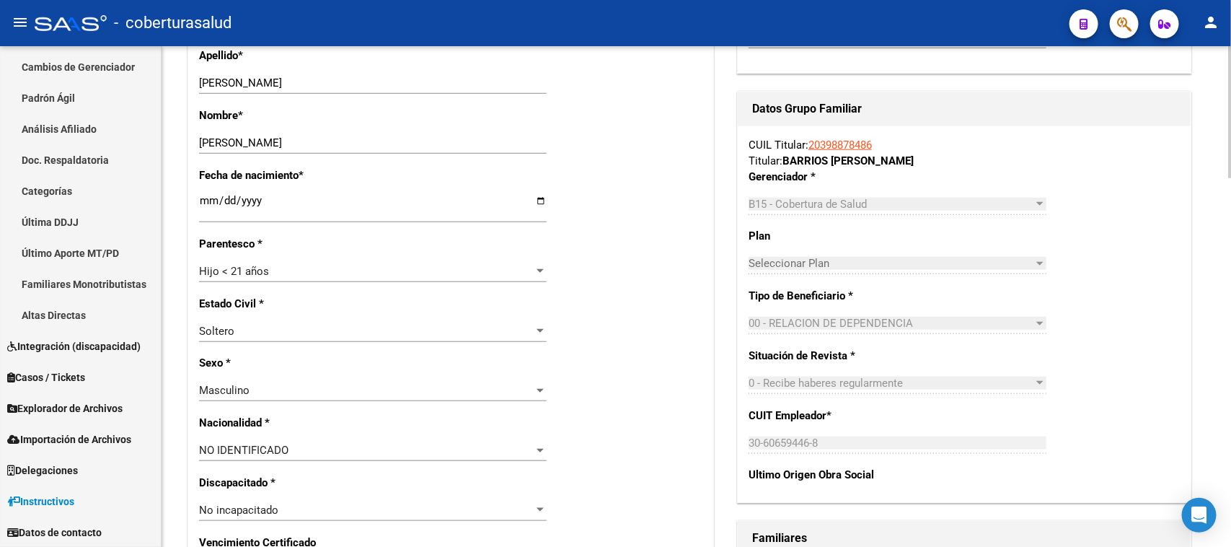
scroll to position [631, 0]
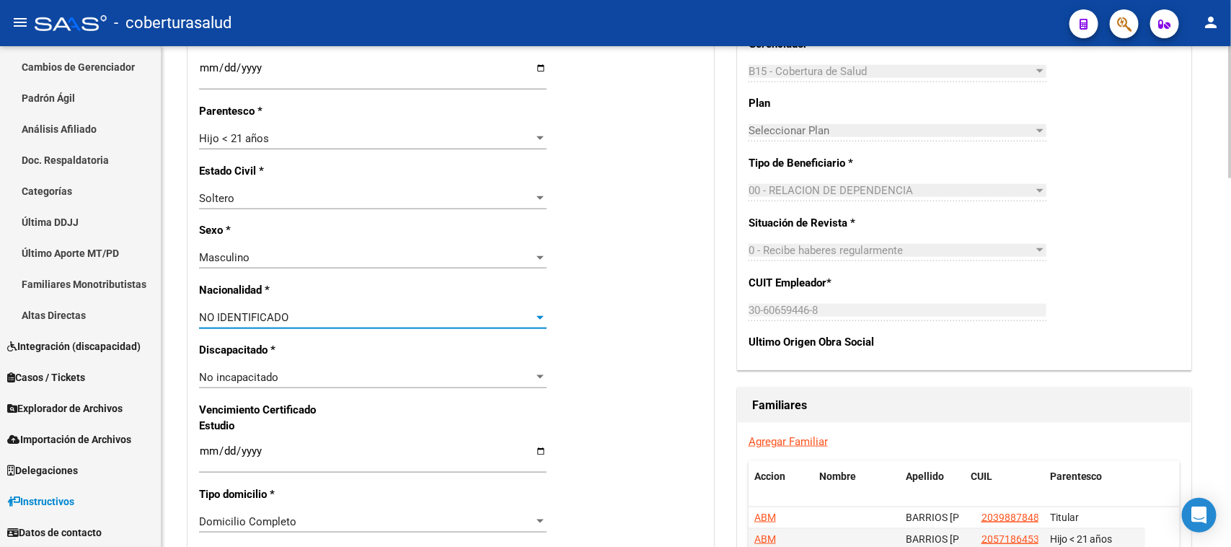
click at [323, 315] on div "NO IDENTIFICADO" at bounding box center [366, 317] width 335 height 13
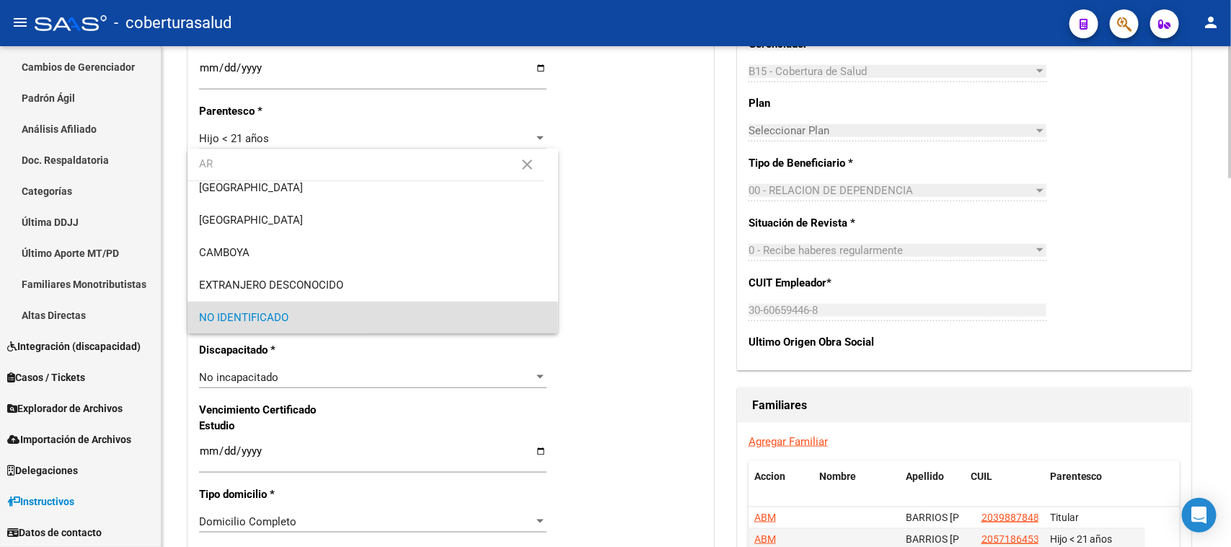
scroll to position [0, 0]
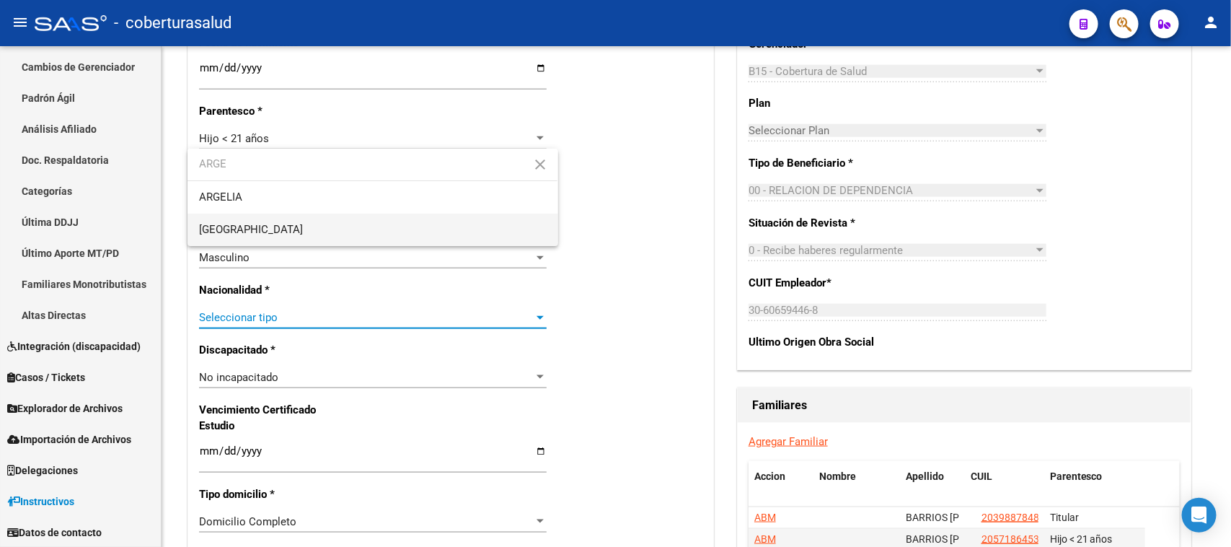
type input "ARGE"
click at [307, 226] on span "[GEOGRAPHIC_DATA]" at bounding box center [372, 229] width 347 height 32
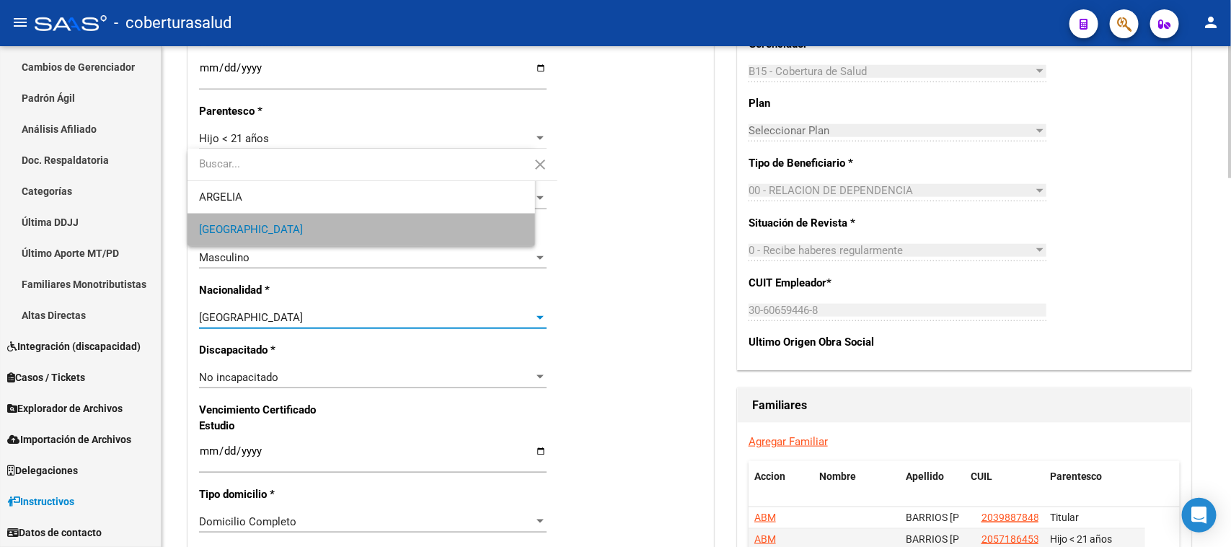
click at [611, 260] on div "Nro Afiliado Ingresar nro CUIL * 20-57866261-9 CUIL ARCA Padrón Ult. Fecha Alta…" at bounding box center [450, 431] width 525 height 1563
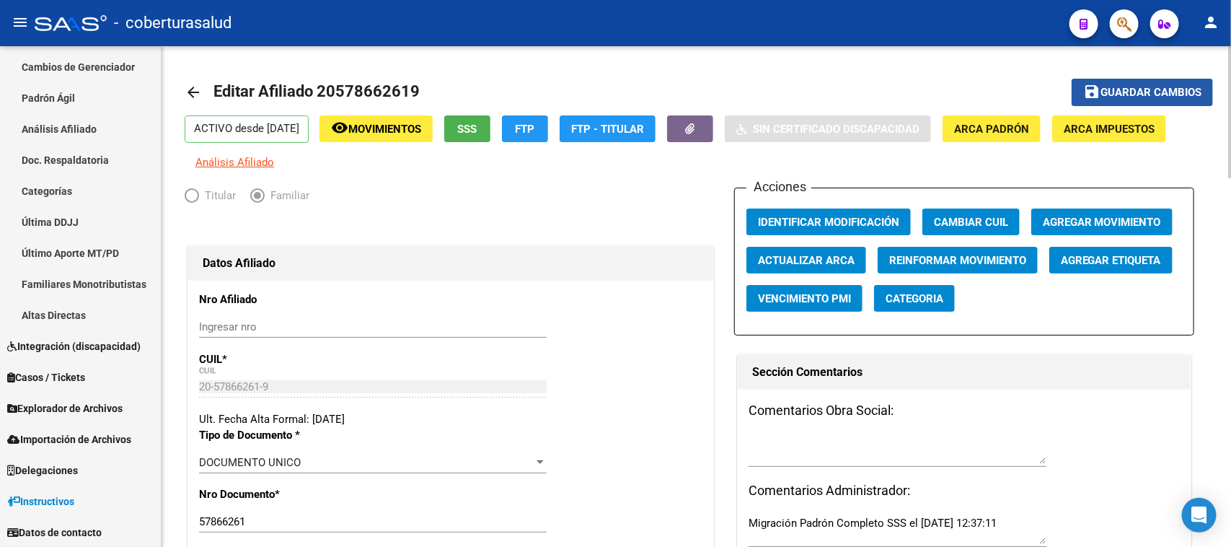
click at [1127, 90] on span "Guardar cambios" at bounding box center [1150, 93] width 101 height 13
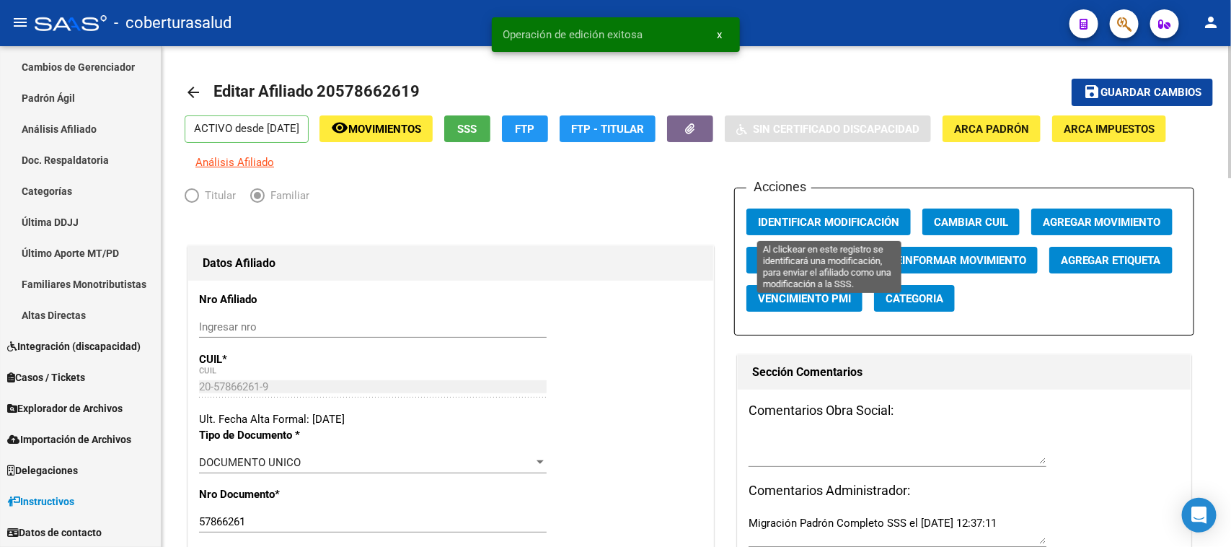
click at [851, 216] on span "Identificar Modificación" at bounding box center [828, 222] width 141 height 13
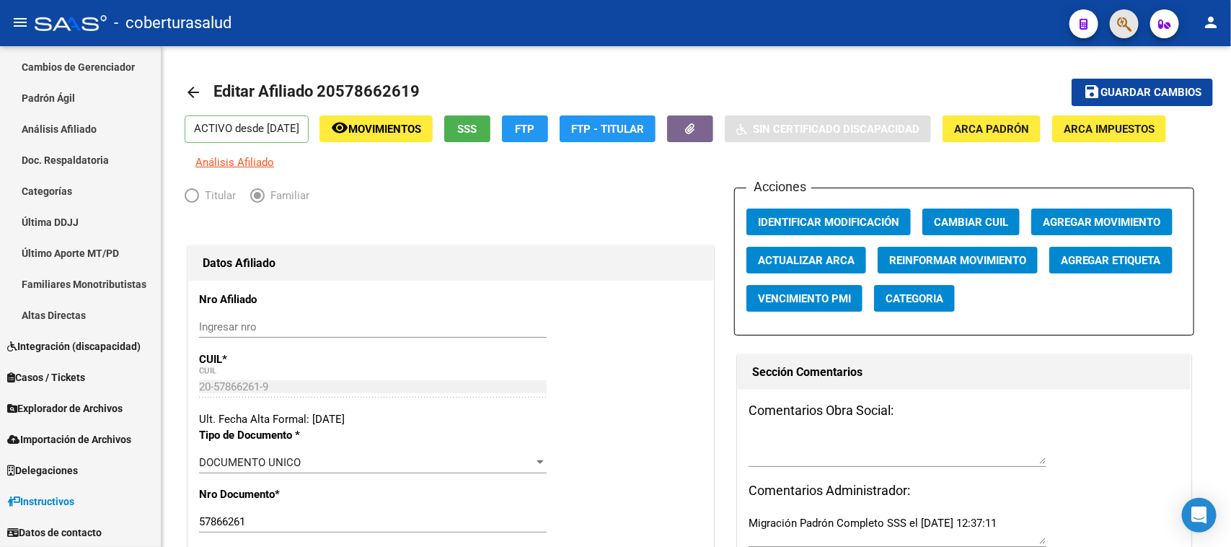
click at [1115, 19] on button "button" at bounding box center [1124, 23] width 29 height 29
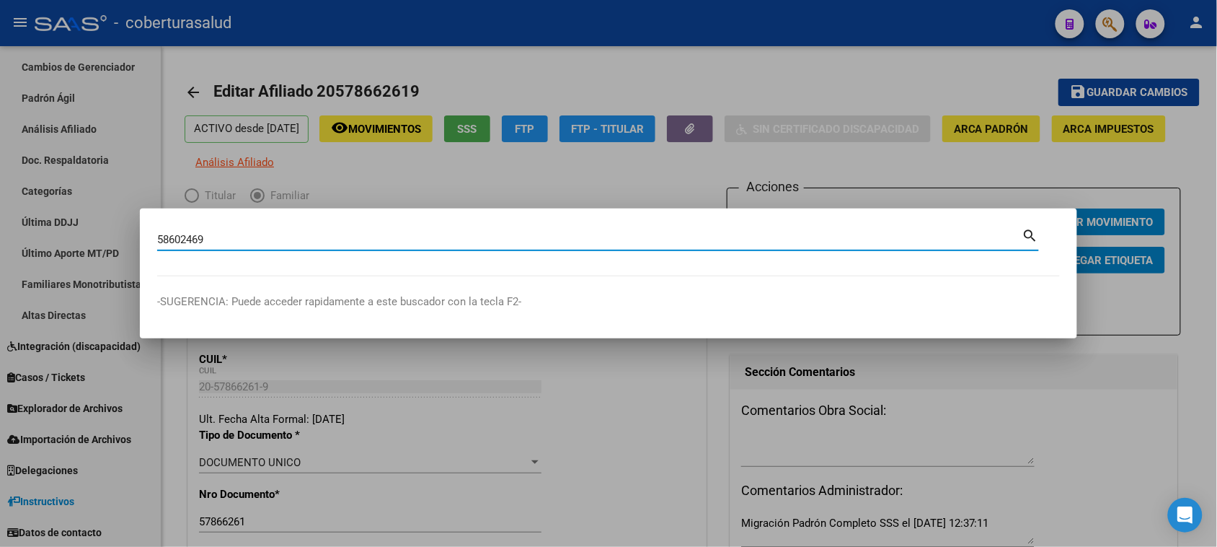
type input "58602469"
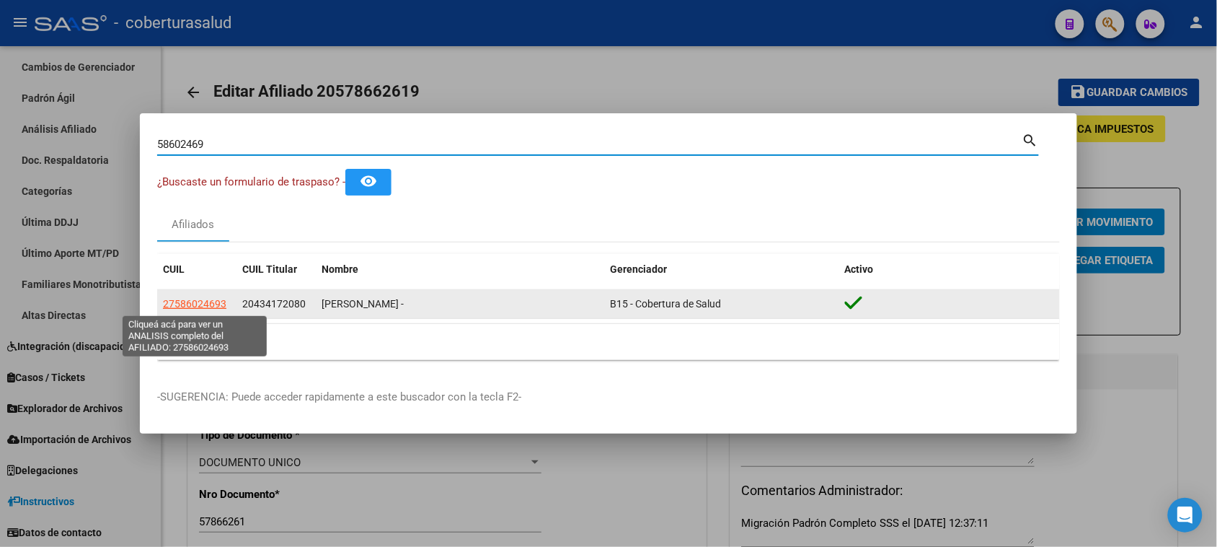
click at [210, 300] on span "27586024693" at bounding box center [194, 304] width 63 height 12
type textarea "27586024693"
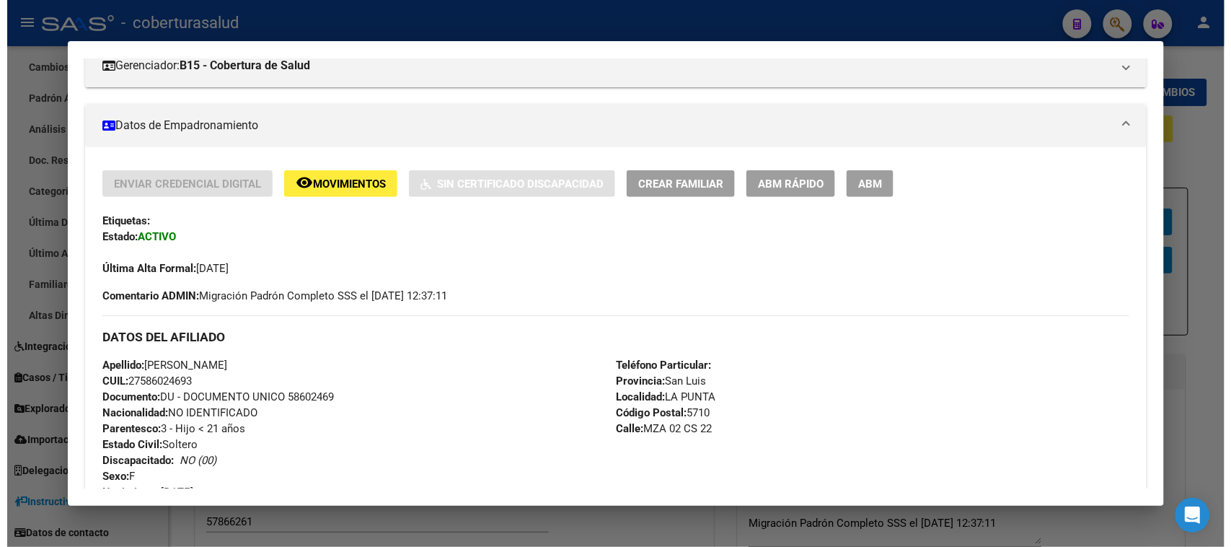
scroll to position [180, 0]
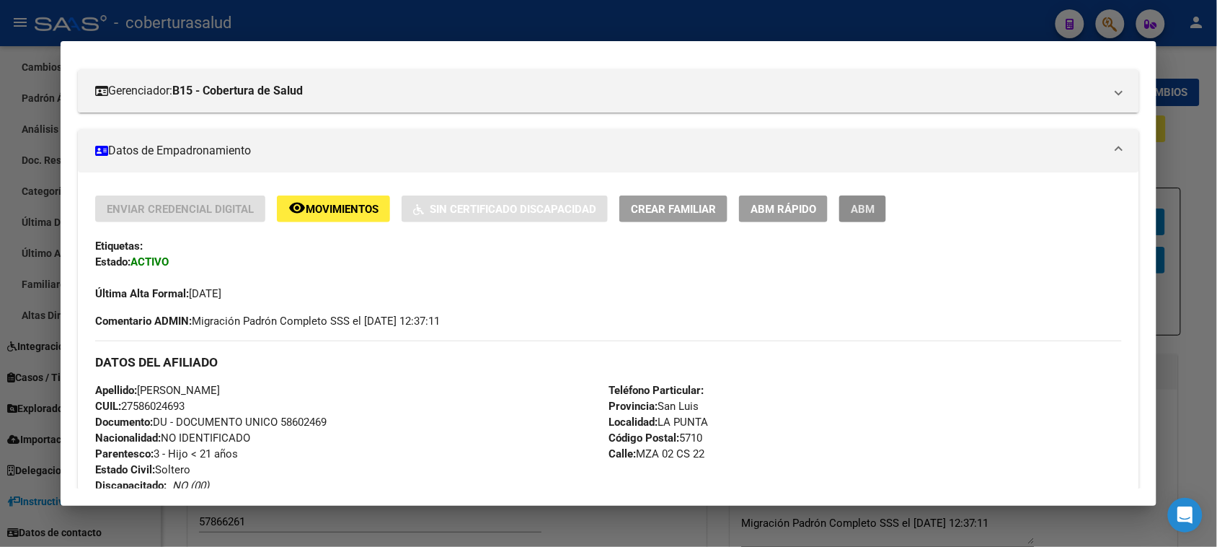
click at [857, 210] on span "ABM" at bounding box center [863, 209] width 24 height 13
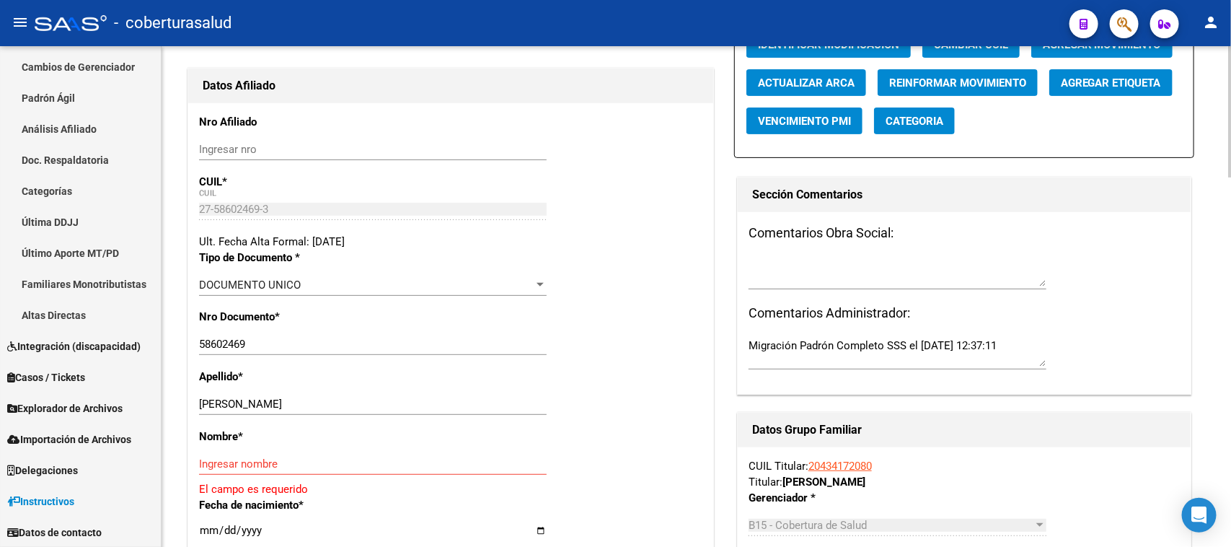
scroll to position [180, 0]
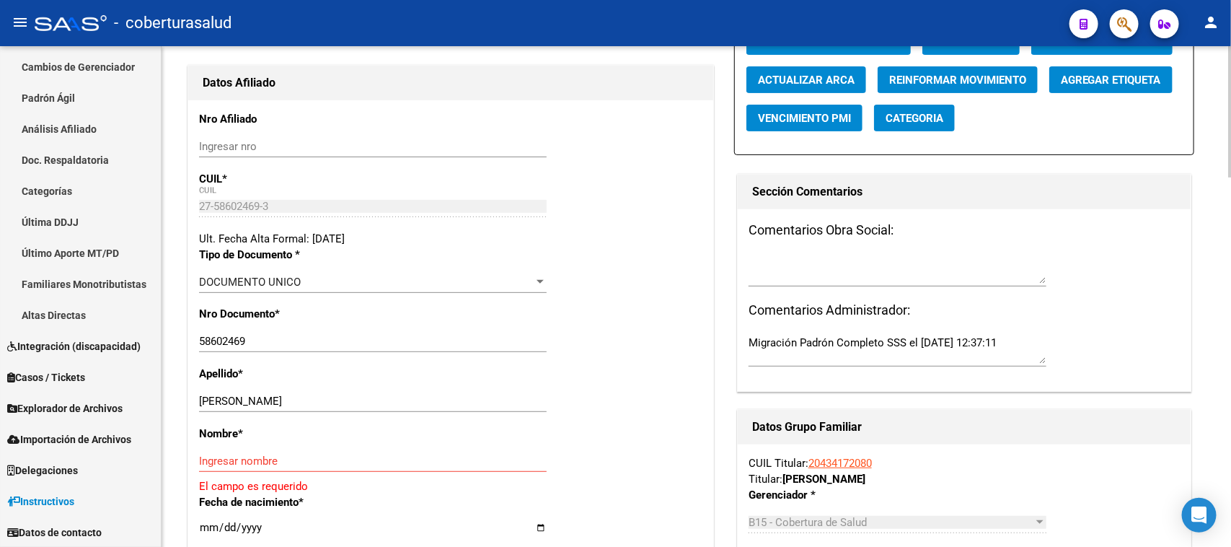
drag, startPoint x: 380, startPoint y: 393, endPoint x: 397, endPoint y: 402, distance: 19.3
click at [382, 394] on div "[PERSON_NAME] apellido" at bounding box center [373, 401] width 348 height 22
click at [397, 402] on input "[PERSON_NAME]" at bounding box center [373, 400] width 348 height 13
drag, startPoint x: 381, startPoint y: 405, endPoint x: 236, endPoint y: 405, distance: 144.9
click at [236, 405] on input "[PERSON_NAME]" at bounding box center [373, 400] width 348 height 13
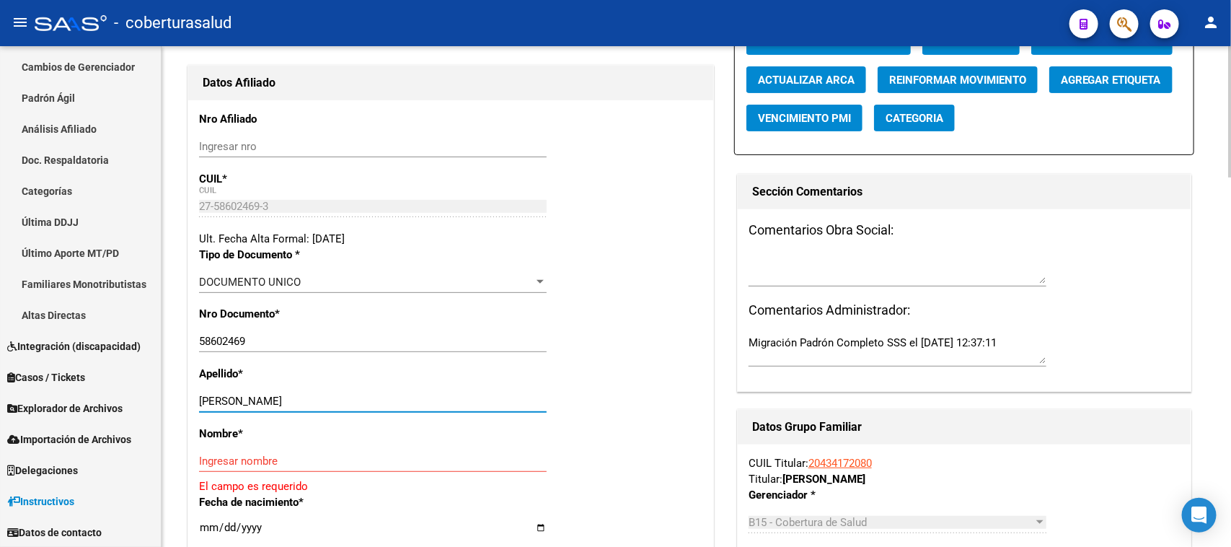
type input "[PERSON_NAME]"
click at [220, 462] on input "Ingresar nombre" at bounding box center [373, 460] width 348 height 13
paste input "[PERSON_NAME]"
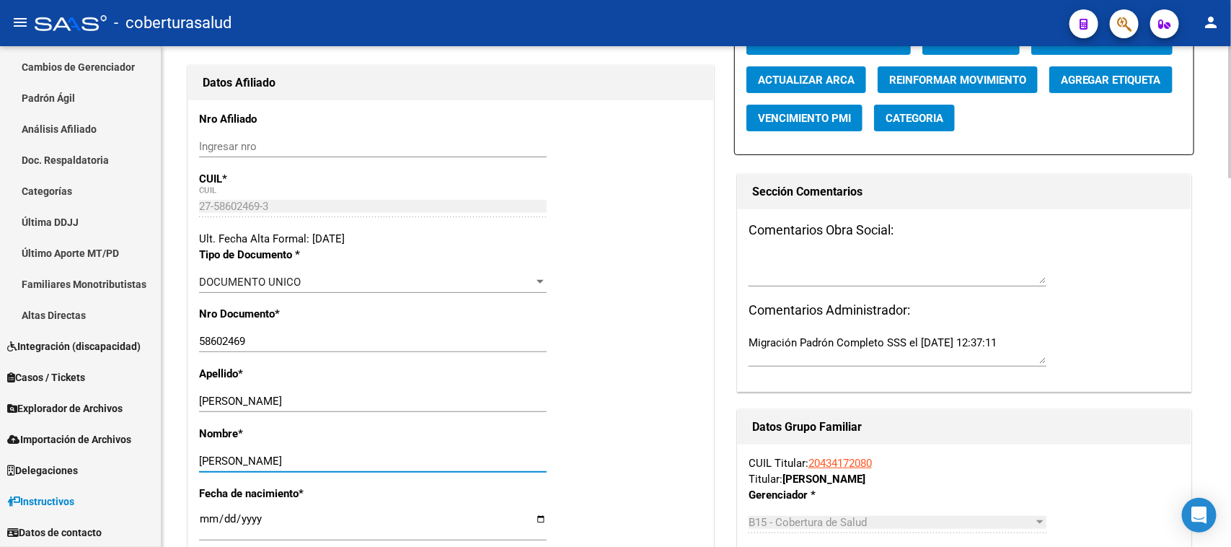
type input "[PERSON_NAME]"
click at [554, 420] on div "Apellido * [PERSON_NAME] Ingresar apellido" at bounding box center [450, 396] width 503 height 60
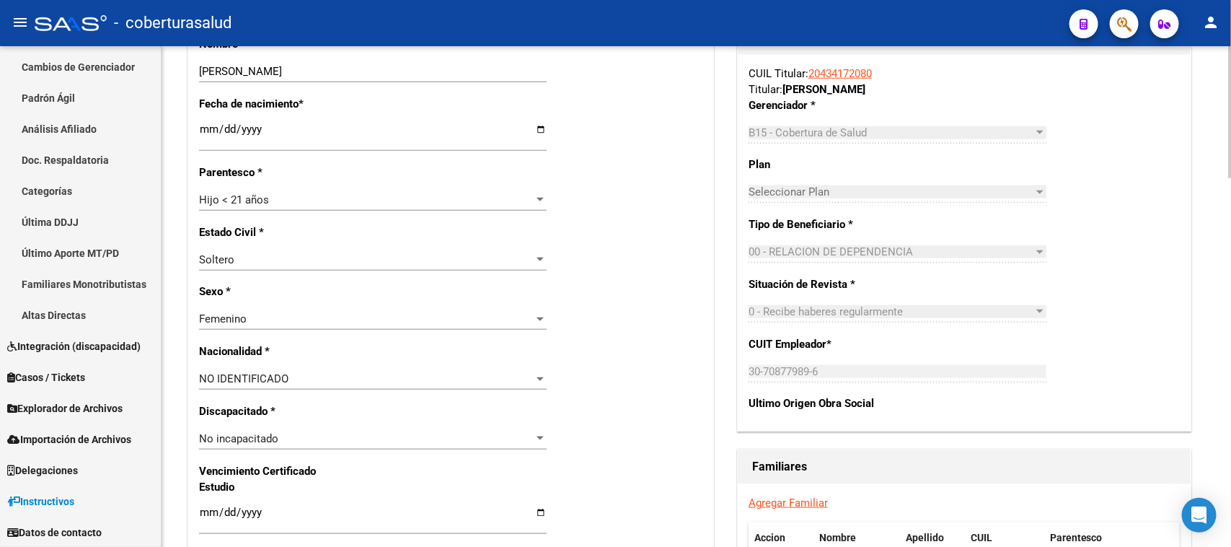
scroll to position [631, 0]
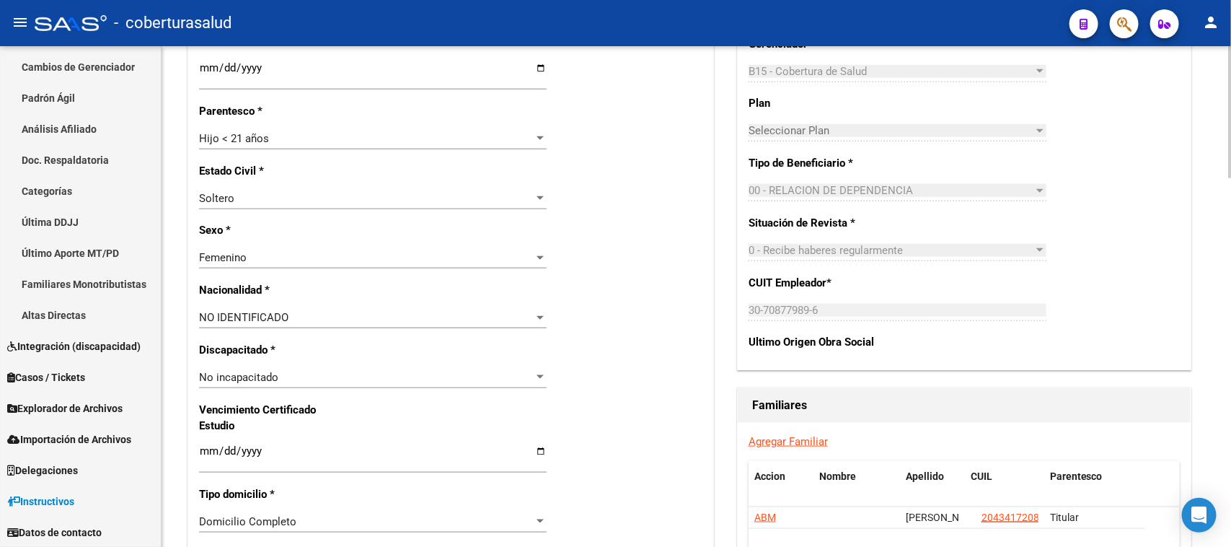
click at [271, 309] on div "NO IDENTIFICADO Seleccionar tipo" at bounding box center [373, 317] width 348 height 22
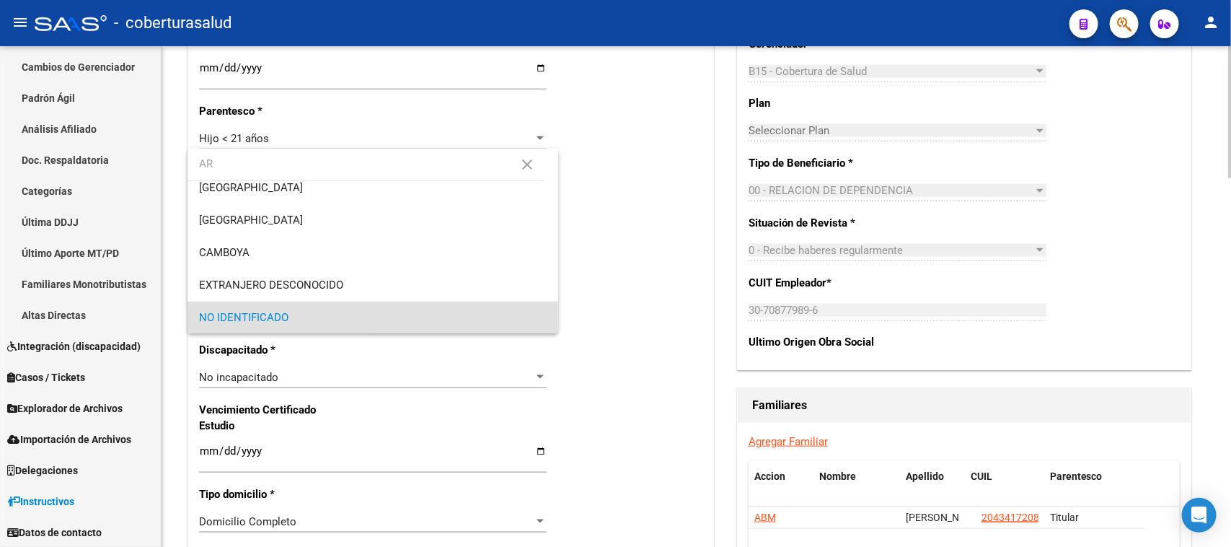
scroll to position [0, 0]
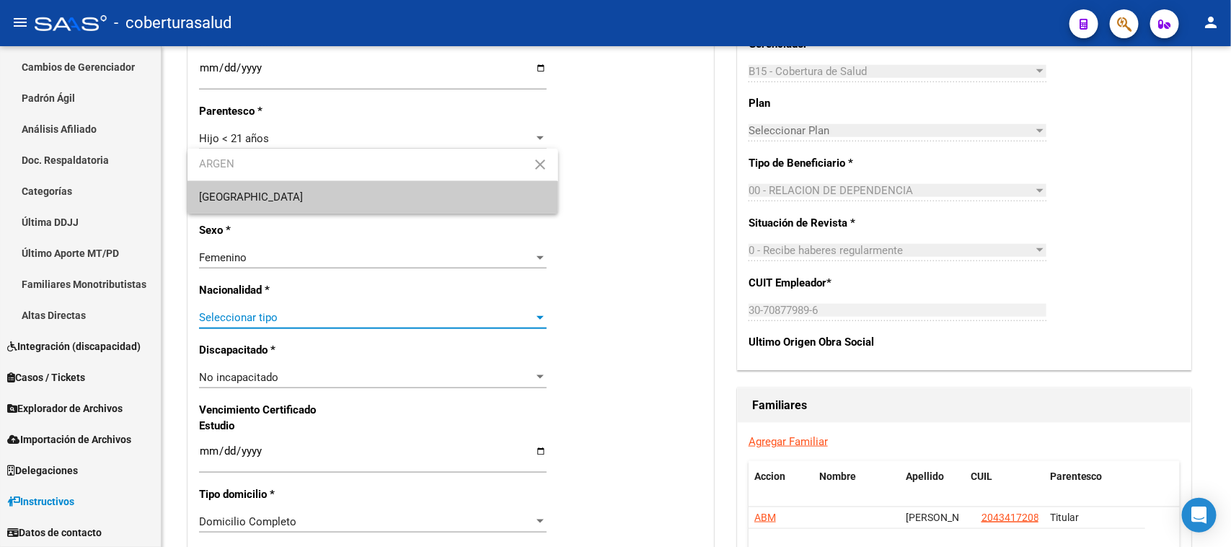
type input "ARGEN"
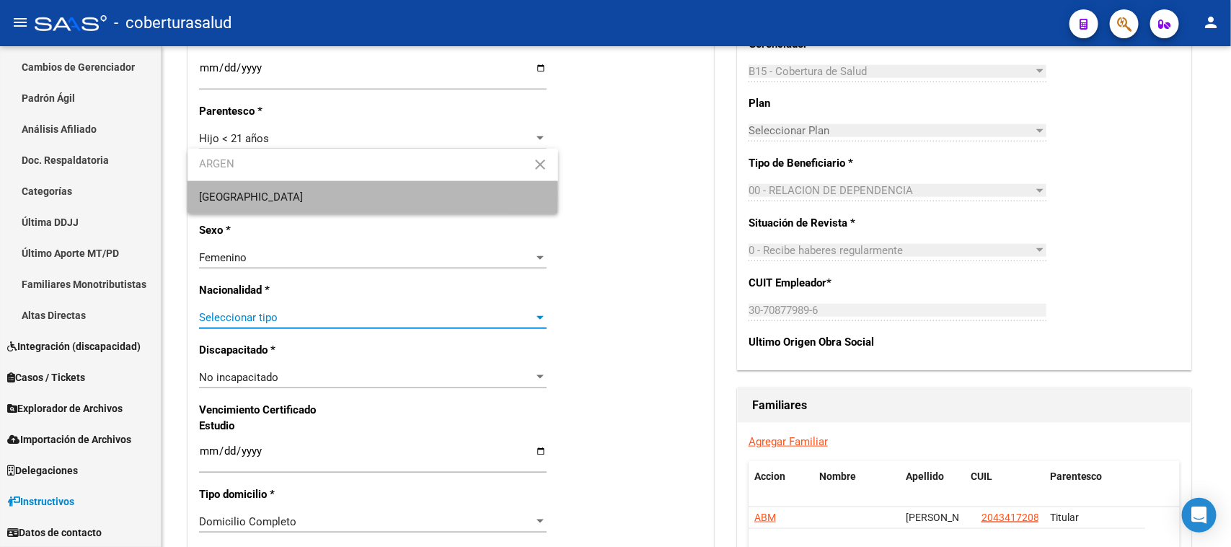
click at [258, 195] on span "[GEOGRAPHIC_DATA]" at bounding box center [372, 197] width 347 height 32
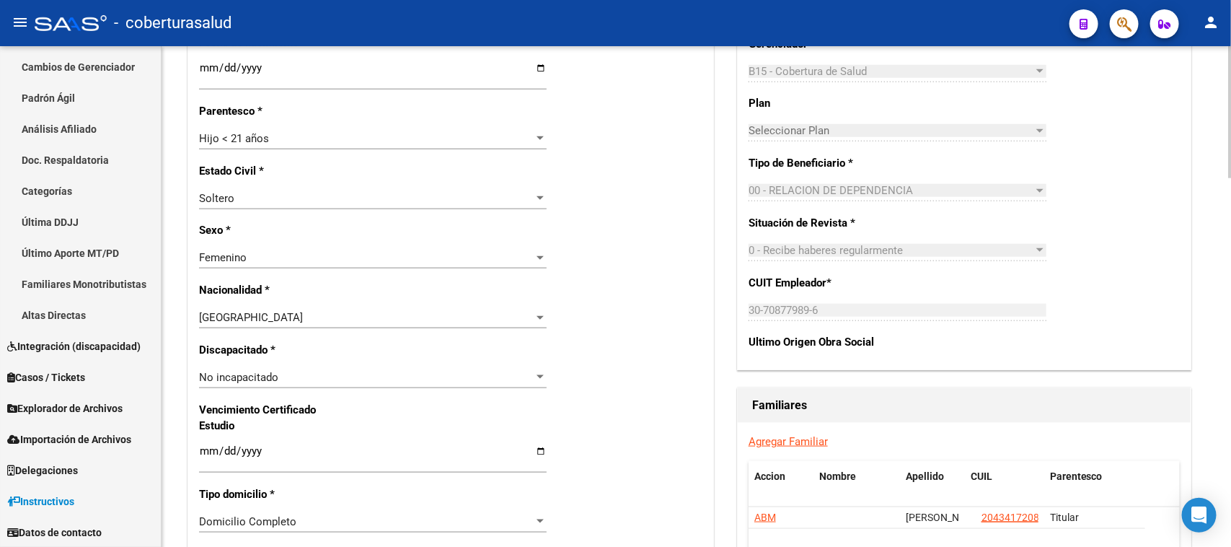
click at [722, 304] on div "Titular Familiar Datos Afiliado Nro Afiliado Ingresar nro CUIL * 27-58602469-3 …" at bounding box center [696, 377] width 1023 height 1677
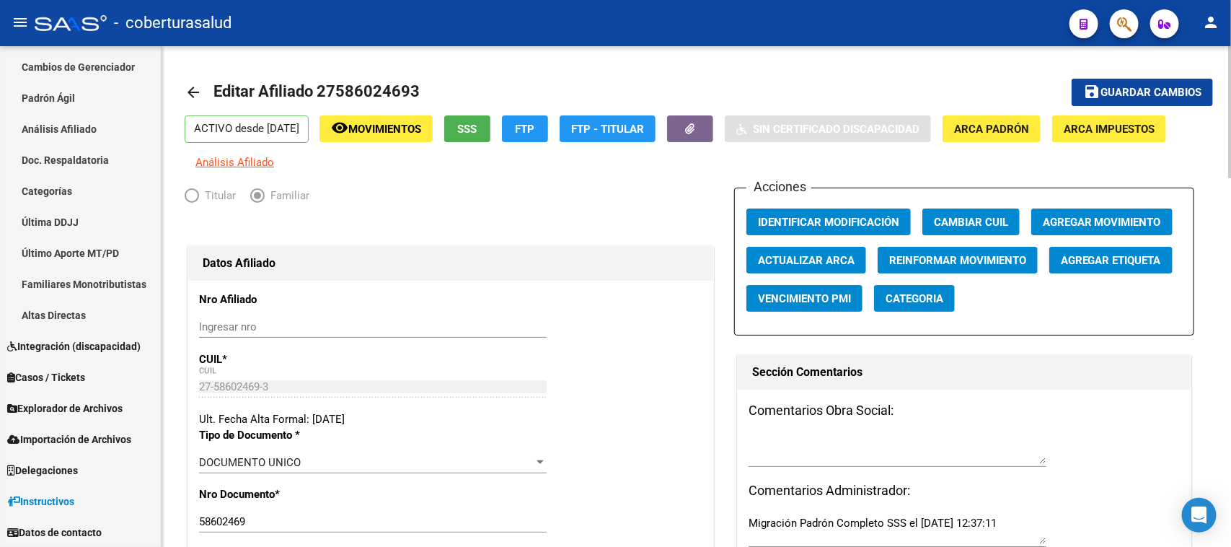
click at [1108, 90] on span "Guardar cambios" at bounding box center [1150, 93] width 101 height 13
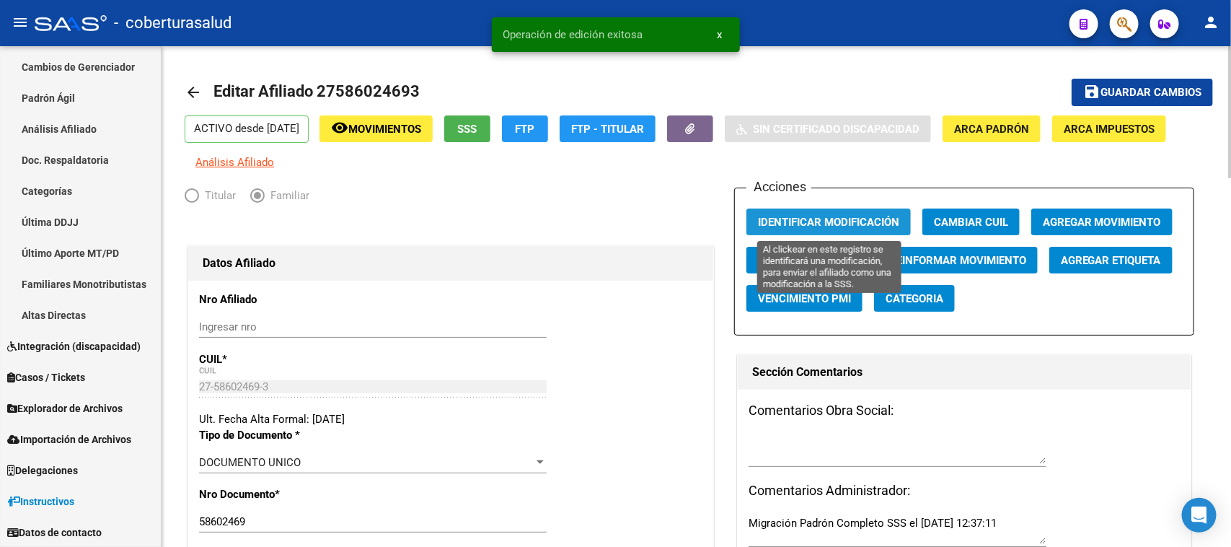
click at [781, 226] on span "Identificar Modificación" at bounding box center [828, 222] width 141 height 13
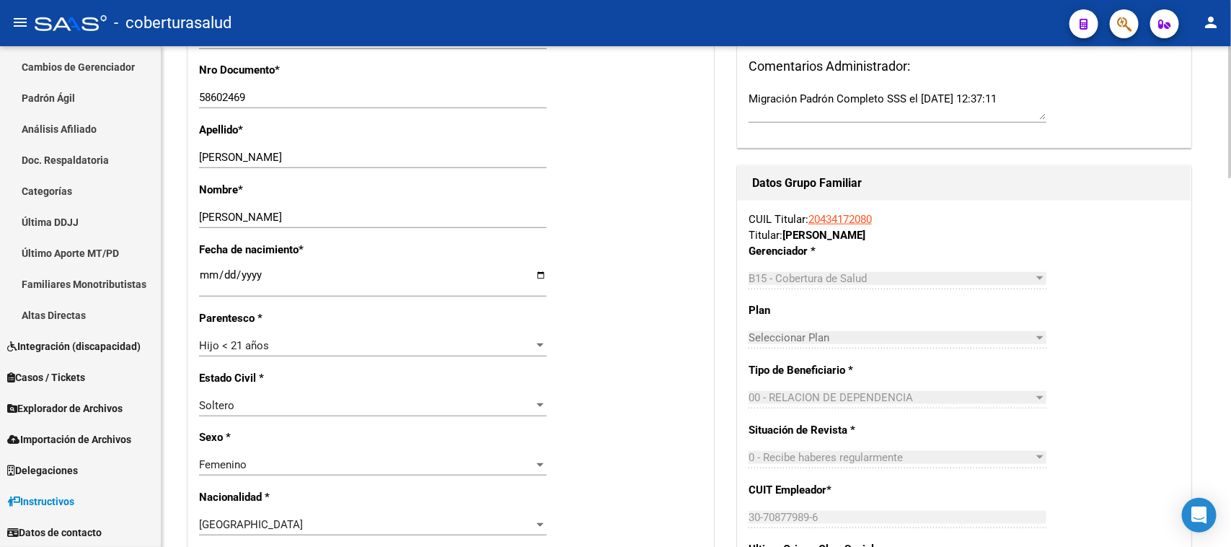
scroll to position [451, 0]
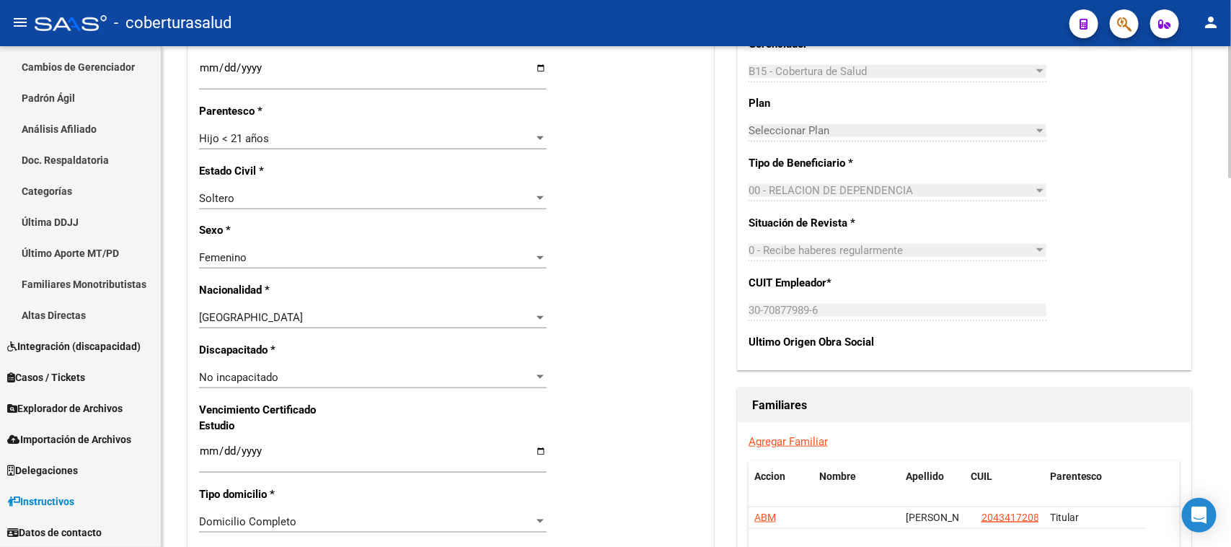
click at [680, 330] on div "Nro Afiliado Ingresar nro CUIL * 27-58602469-3 CUIL ARCA Padrón Ult. Fecha Alta…" at bounding box center [450, 431] width 525 height 1563
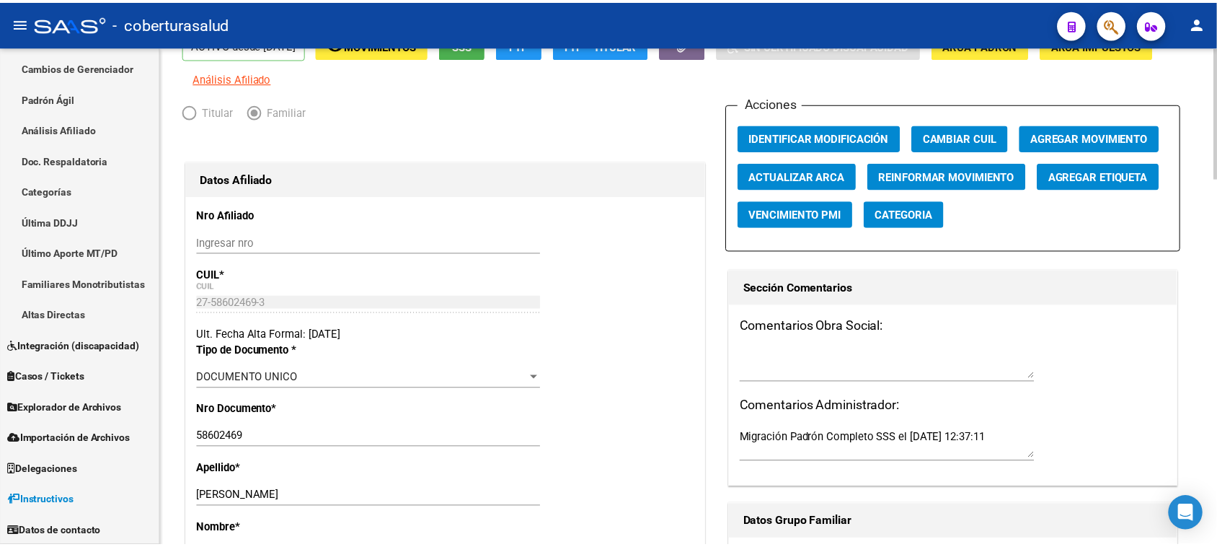
scroll to position [0, 0]
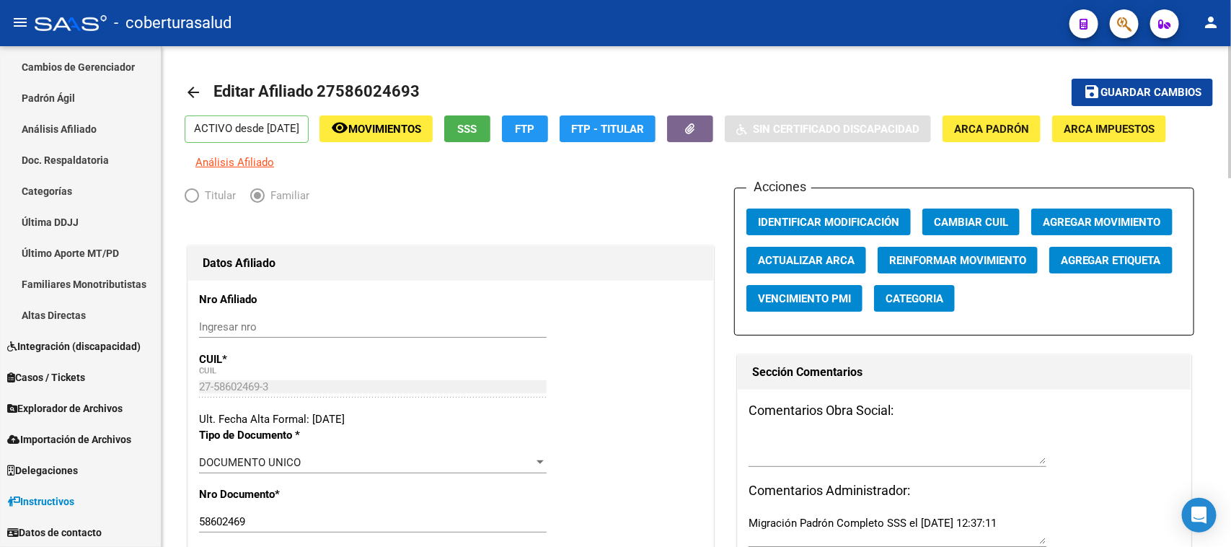
click at [1112, 90] on span "Guardar cambios" at bounding box center [1150, 93] width 101 height 13
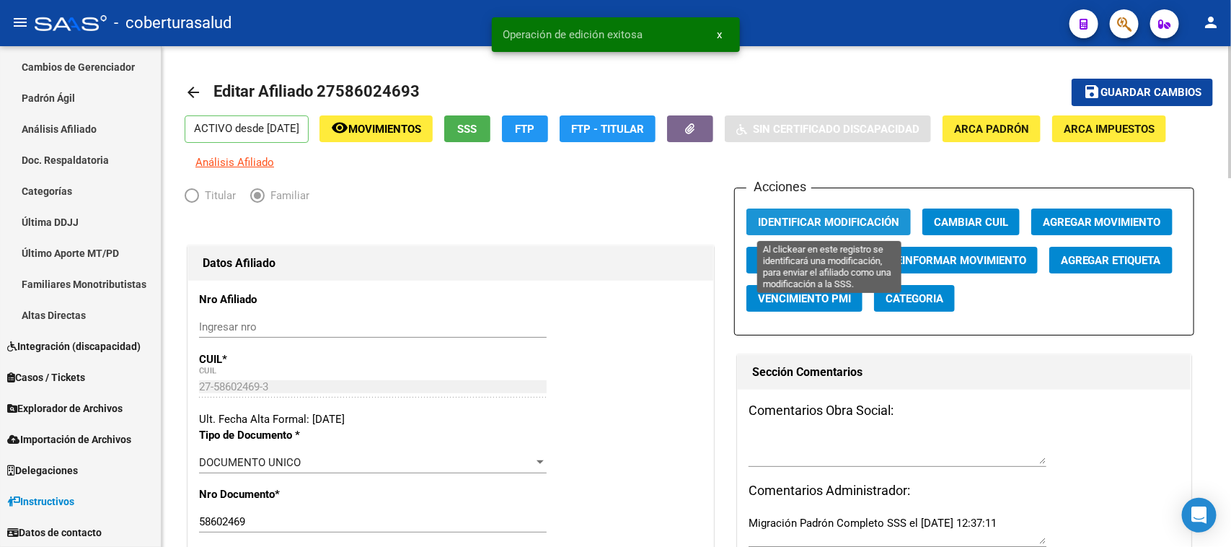
click at [831, 216] on span "Identificar Modificación" at bounding box center [828, 222] width 141 height 13
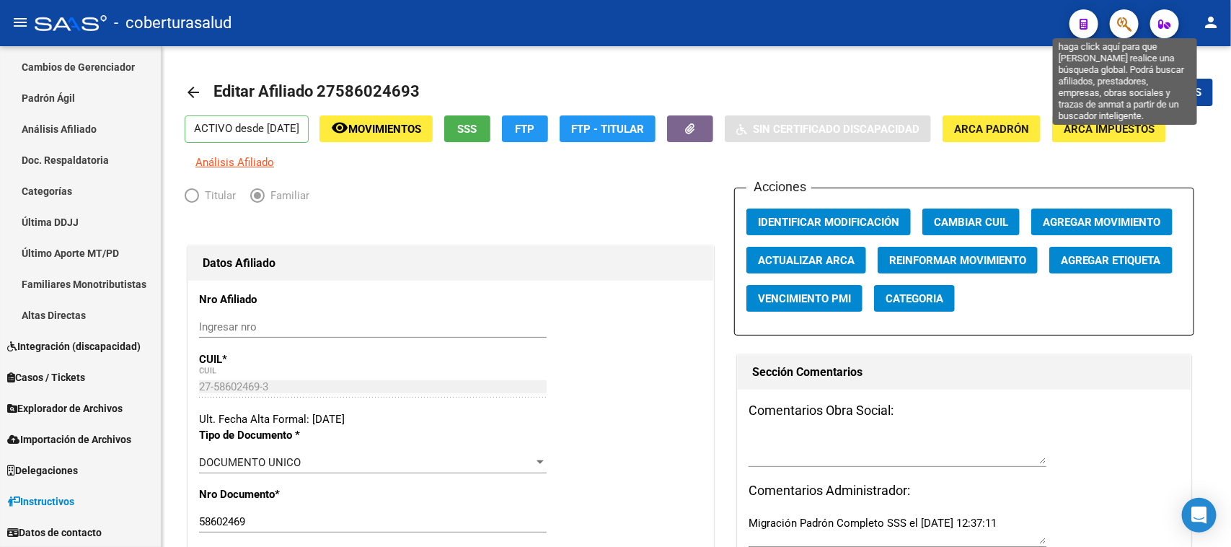
click at [1123, 24] on icon "button" at bounding box center [1124, 24] width 14 height 17
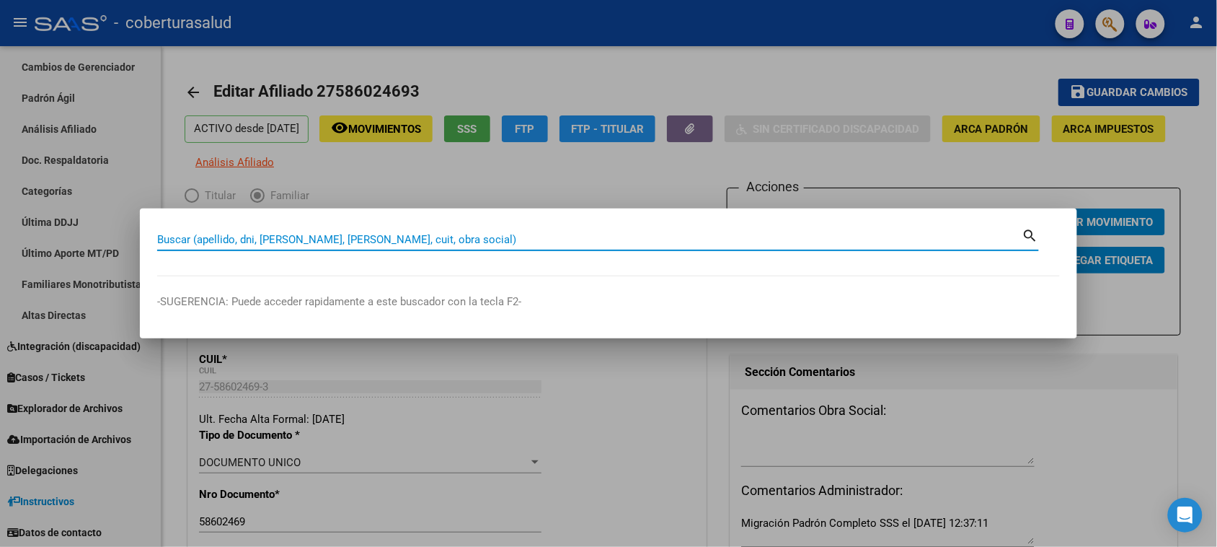
paste input "41820650"
type input "41820650"
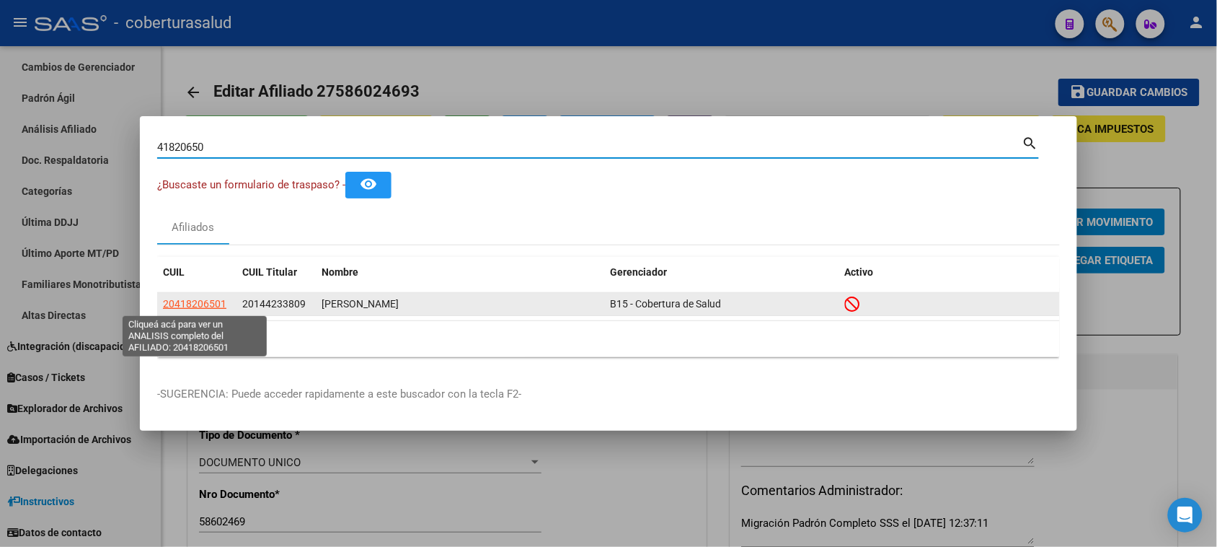
click at [217, 305] on span "20418206501" at bounding box center [194, 304] width 63 height 12
type textarea "20418206501"
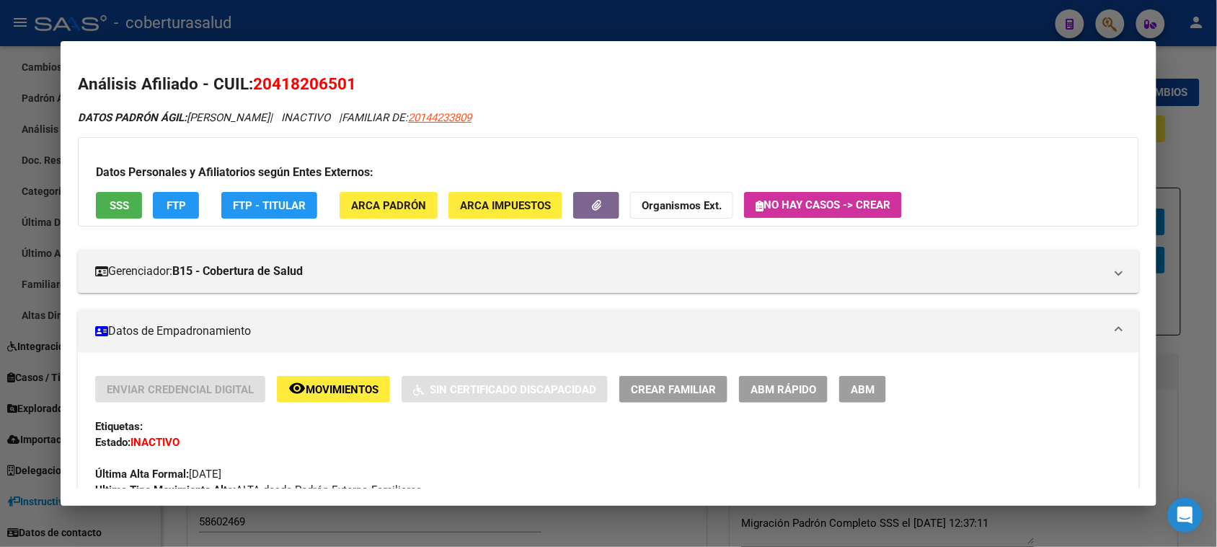
click at [325, 379] on button "remove_red_eye Movimientos" at bounding box center [333, 389] width 113 height 27
click at [854, 393] on span "ABM" at bounding box center [863, 389] width 24 height 13
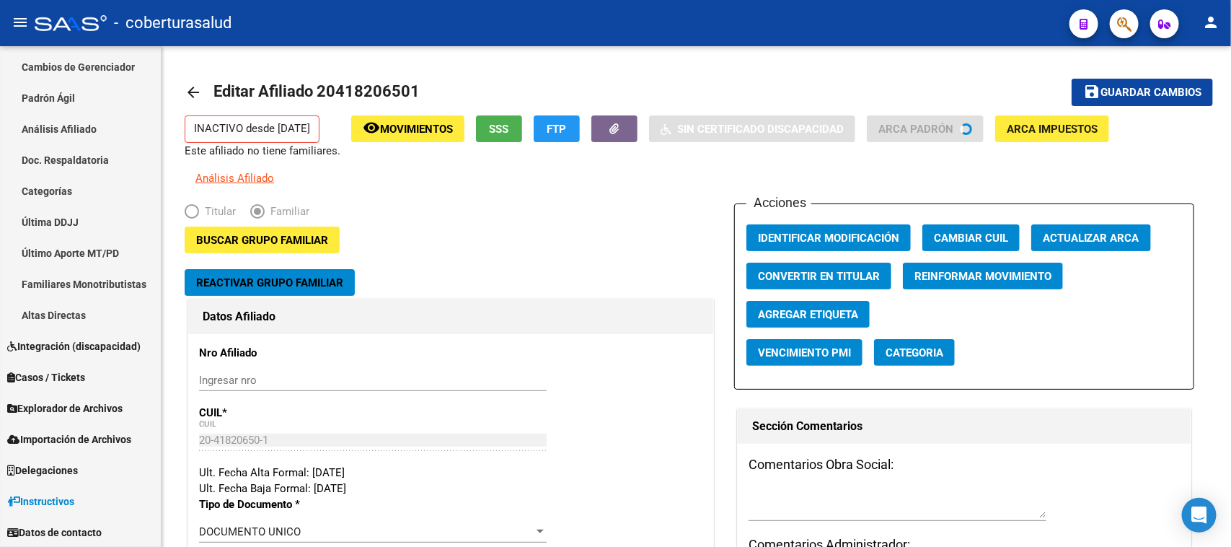
click at [1132, 18] on button "button" at bounding box center [1124, 23] width 29 height 29
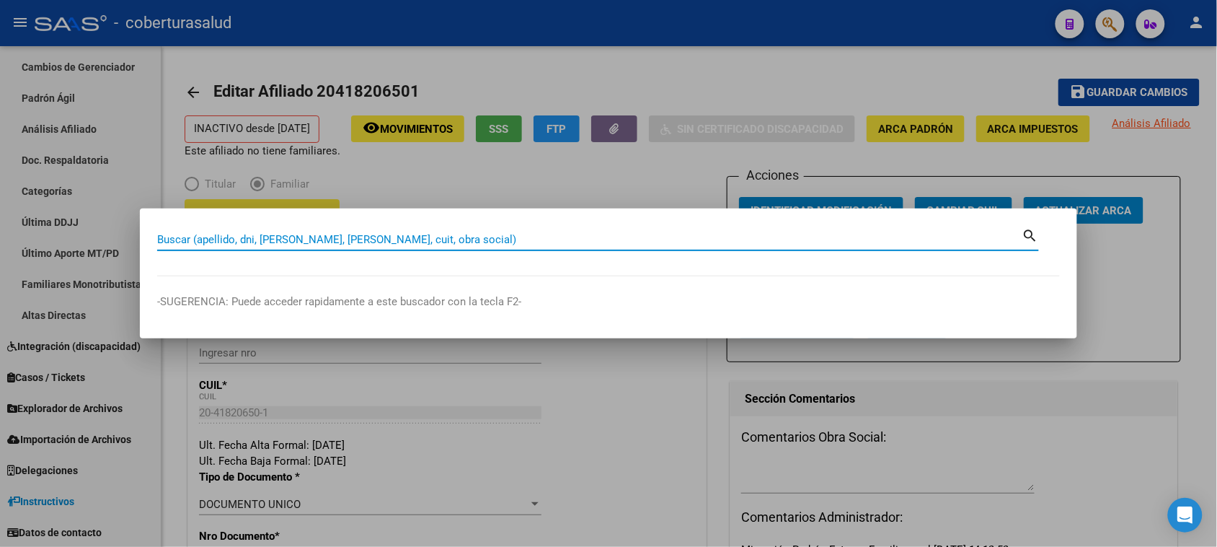
paste input "42020736"
type input "42020736"
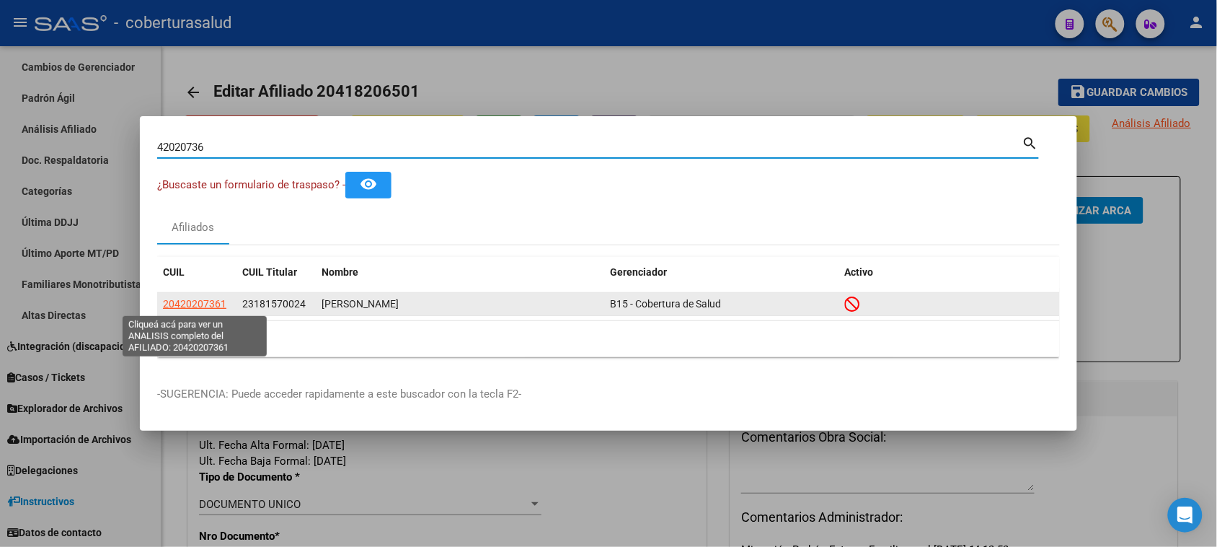
click at [203, 299] on span "20420207361" at bounding box center [194, 304] width 63 height 12
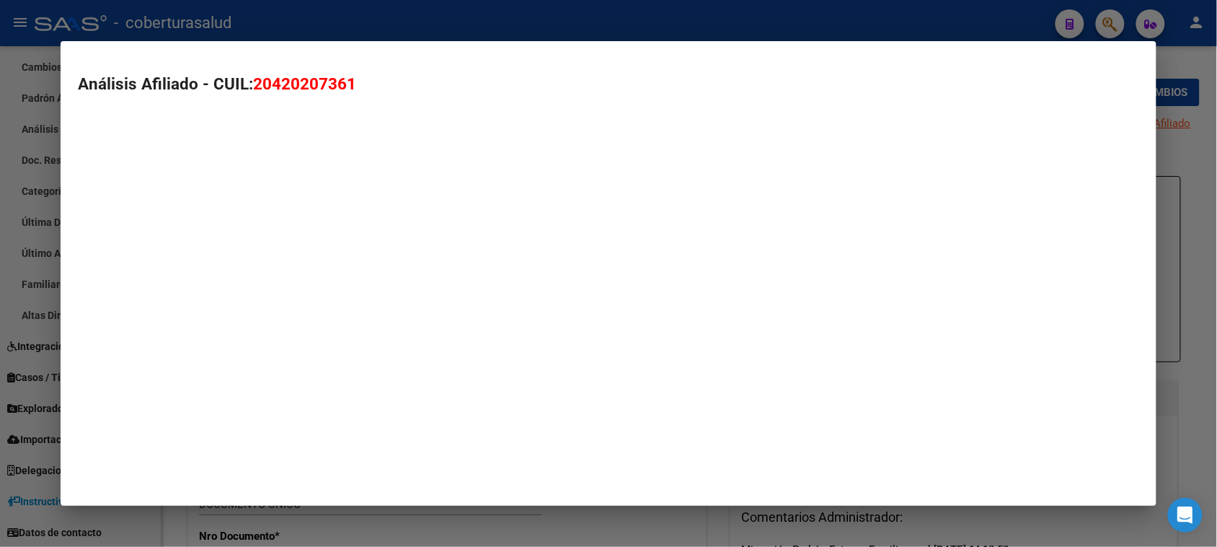
type textarea "20420207361"
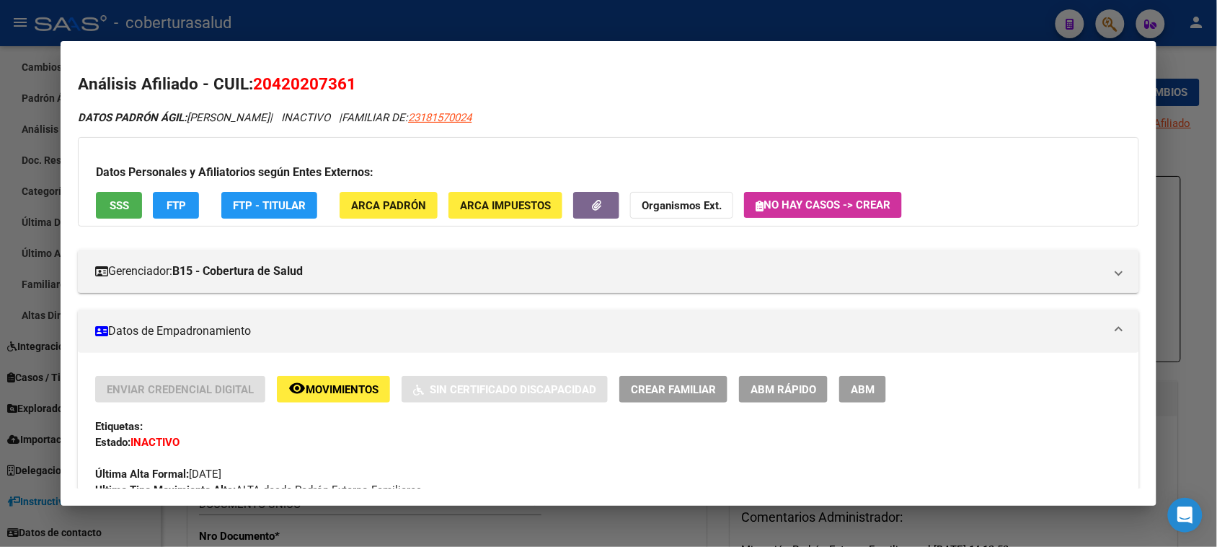
click at [358, 399] on button "remove_red_eye Movimientos" at bounding box center [333, 389] width 113 height 27
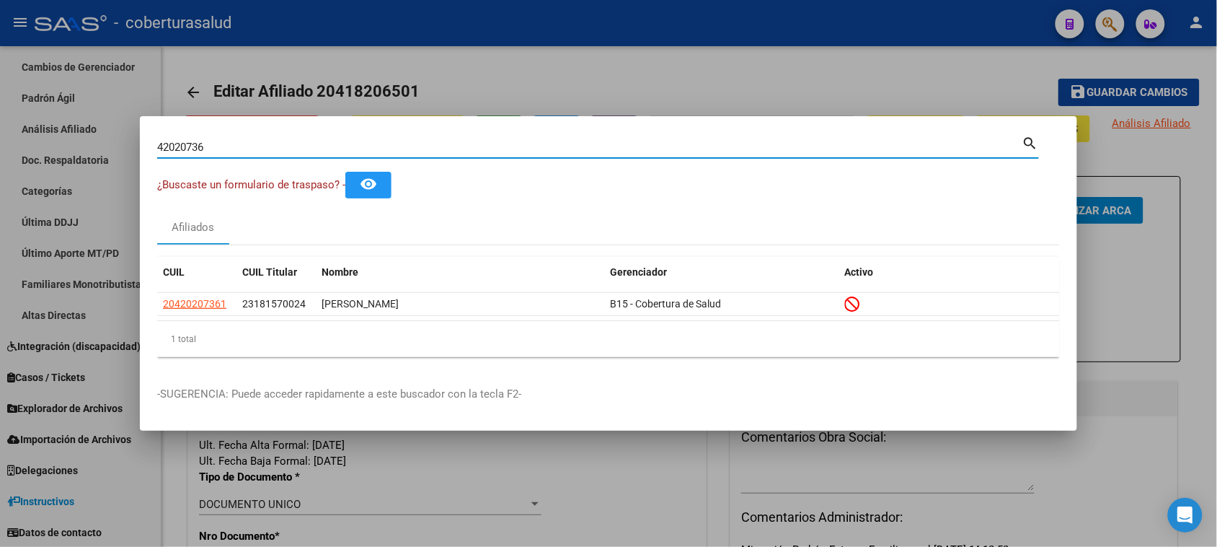
click at [995, 151] on input "42020736" at bounding box center [589, 147] width 865 height 13
paste input "1771040"
type input "41771040"
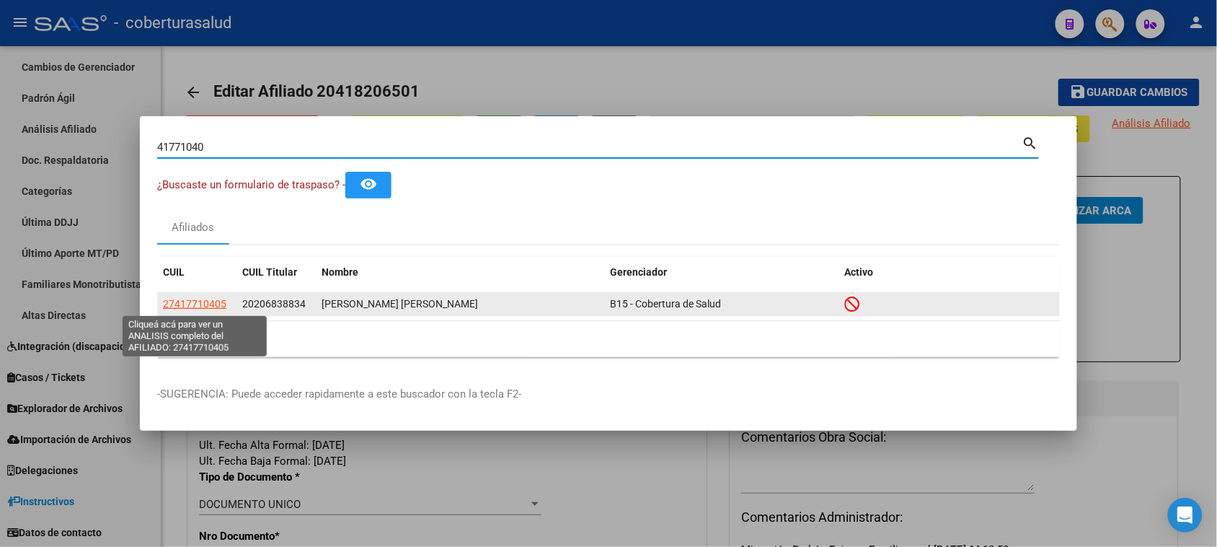
click at [205, 307] on span "27417710405" at bounding box center [194, 304] width 63 height 12
type textarea "27417710405"
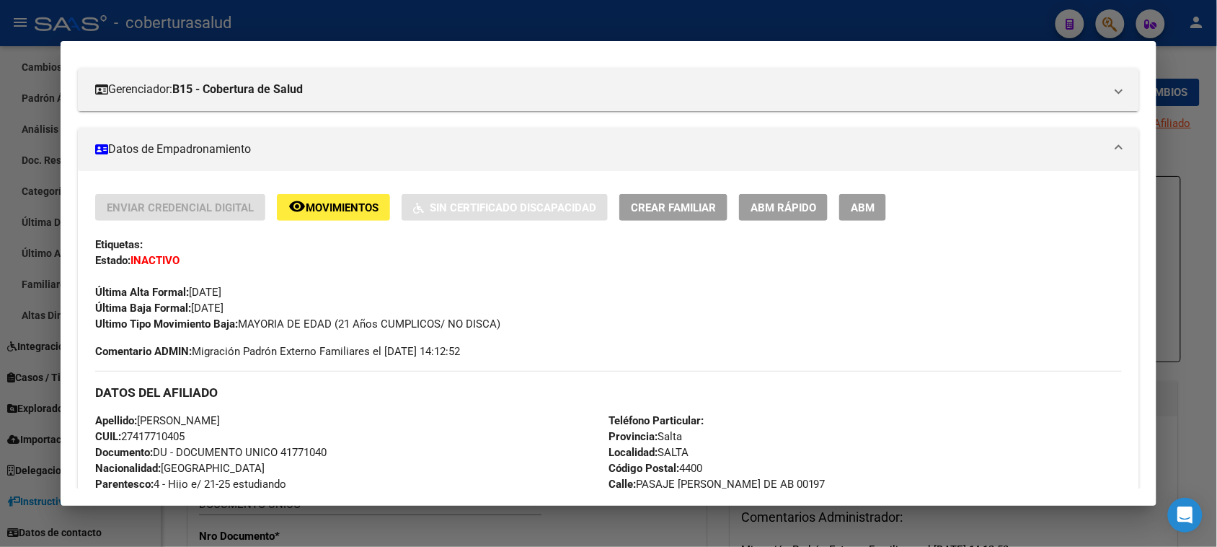
scroll to position [180, 0]
click at [361, 207] on span "Movimientos" at bounding box center [342, 209] width 73 height 13
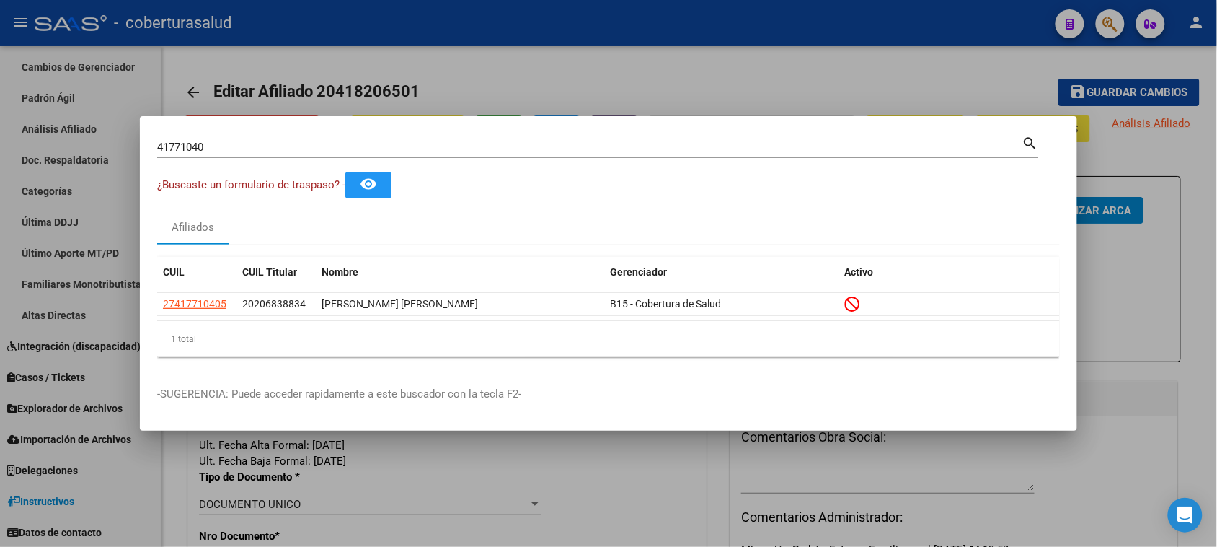
click at [233, 146] on input "41771040" at bounding box center [589, 147] width 865 height 13
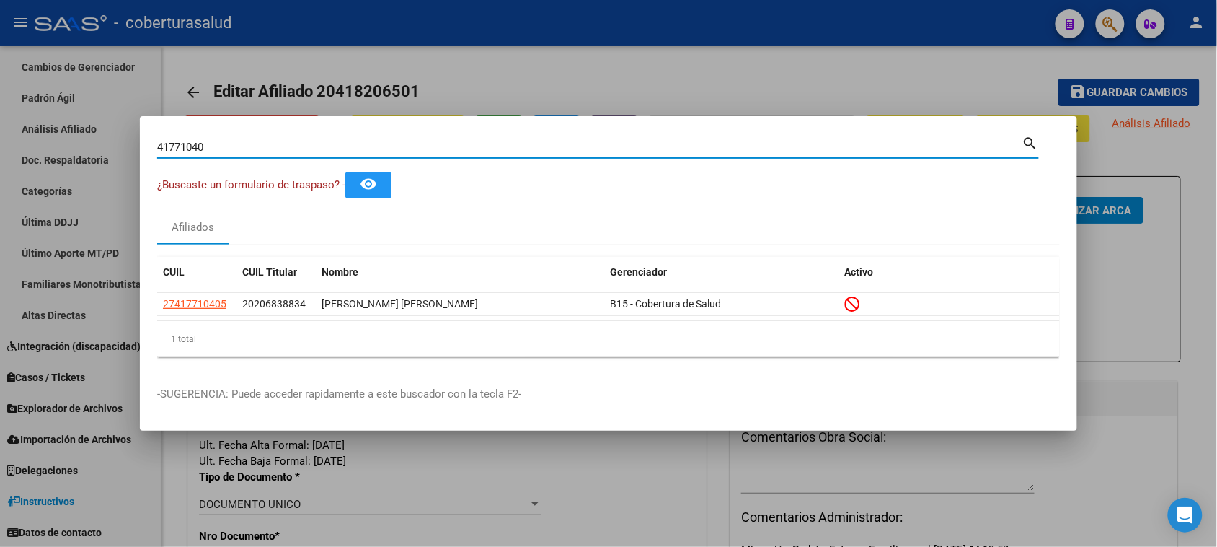
click at [233, 146] on input "41771040" at bounding box center [589, 147] width 865 height 13
paste input "36962"
type input "41736962"
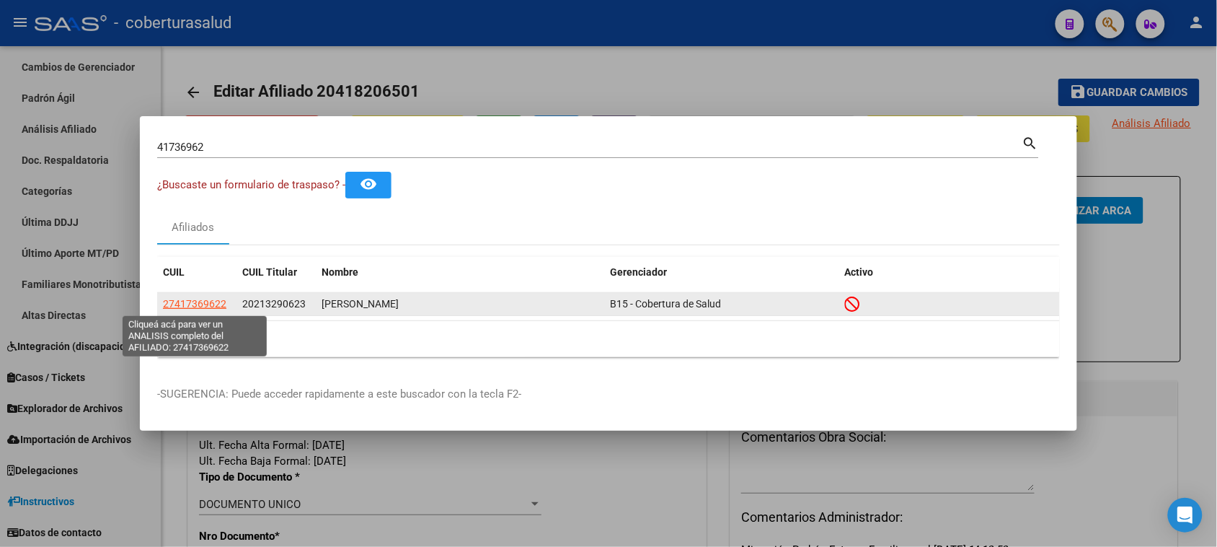
click at [200, 301] on span "27417369622" at bounding box center [194, 304] width 63 height 12
type textarea "27417369622"
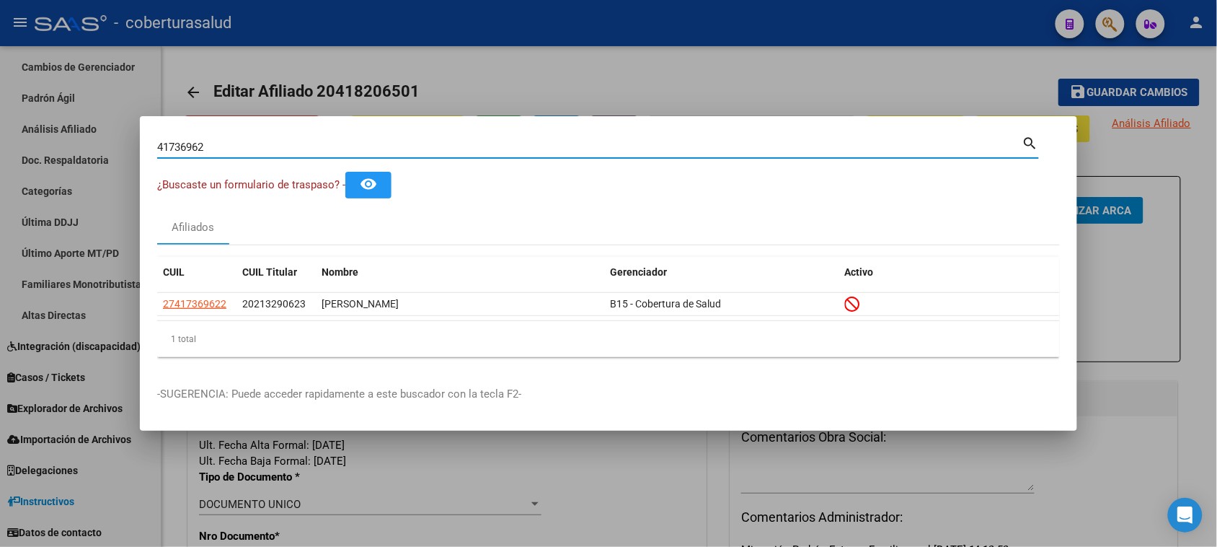
click at [376, 143] on input "41736962" at bounding box center [589, 147] width 865 height 13
paste input "2073703"
type input "42073703"
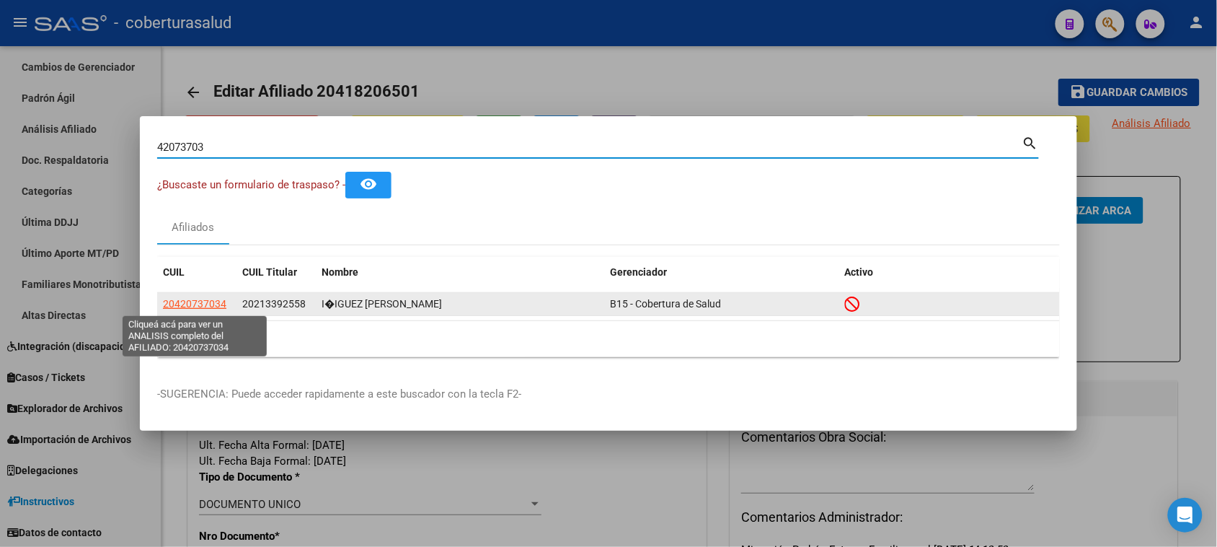
click at [195, 299] on span "20420737034" at bounding box center [194, 304] width 63 height 12
type textarea "20420737034"
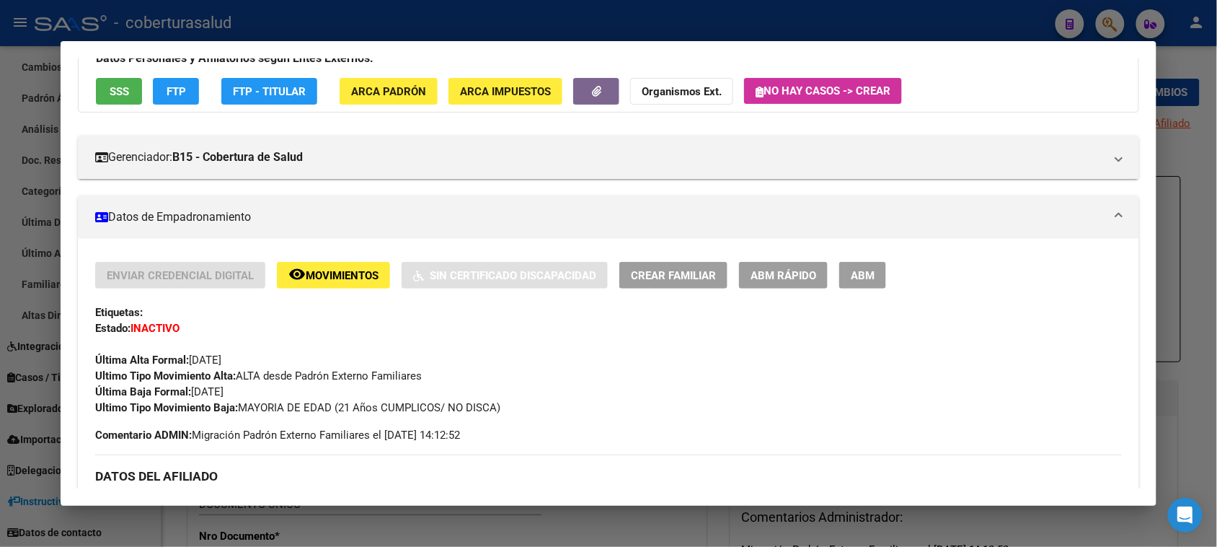
scroll to position [90, 0]
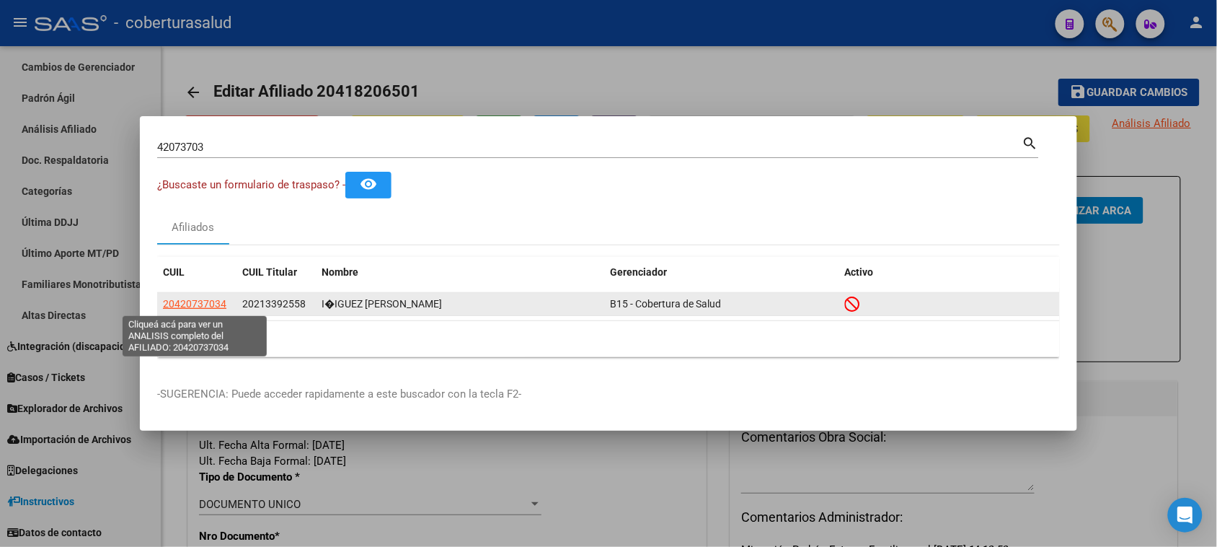
click at [204, 305] on span "20420737034" at bounding box center [194, 304] width 63 height 12
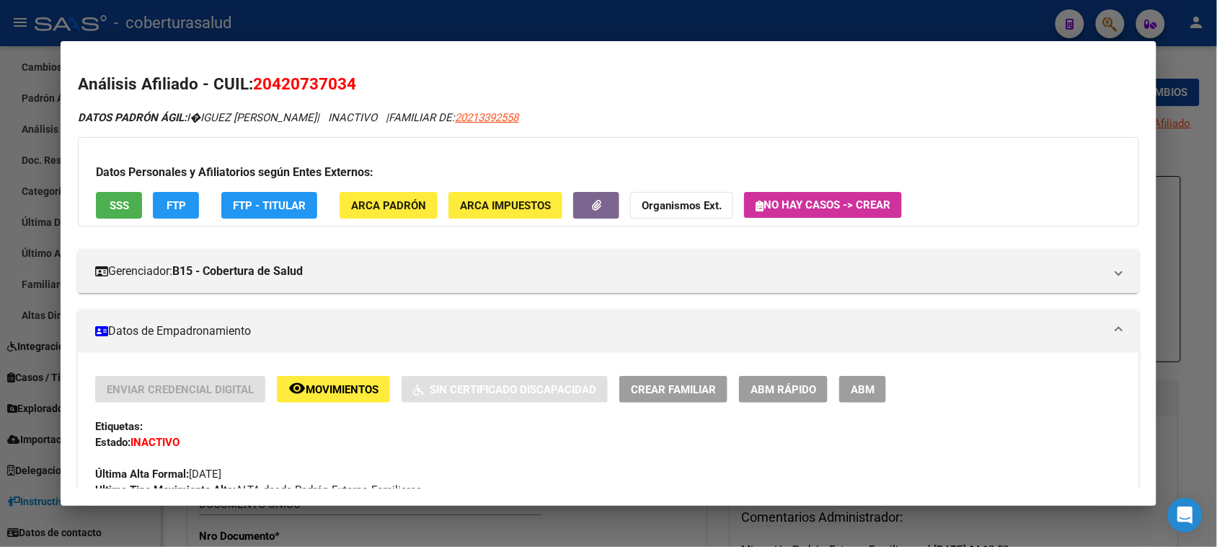
click at [325, 383] on span "Movimientos" at bounding box center [342, 389] width 73 height 13
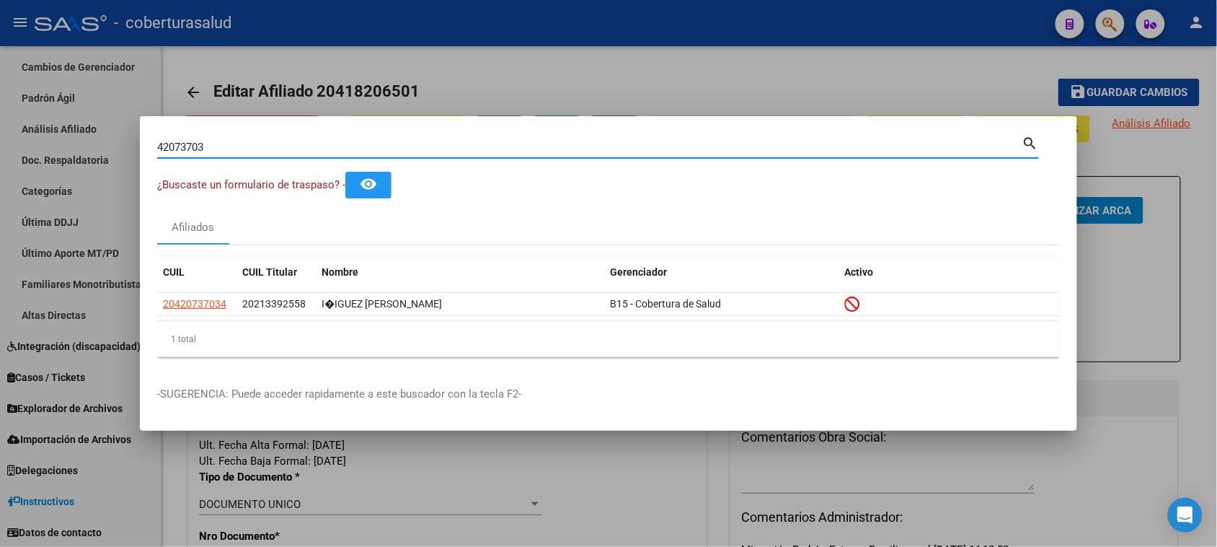
click at [239, 153] on input "42073703" at bounding box center [589, 147] width 865 height 13
paste input "38333960"
type input "38333960"
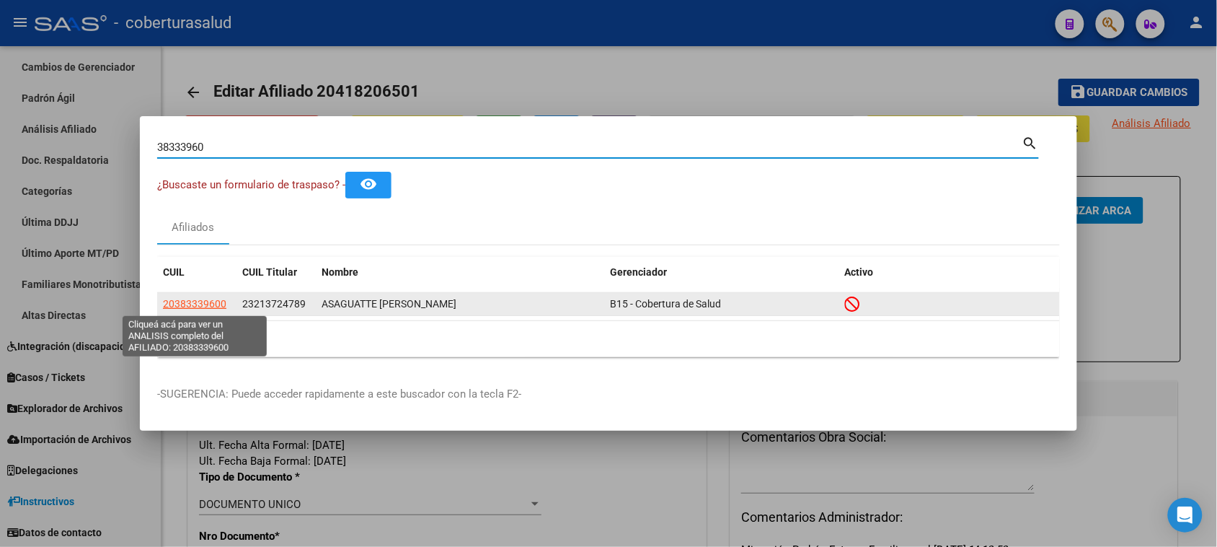
click at [204, 304] on span "20383339600" at bounding box center [194, 304] width 63 height 12
type textarea "20383339600"
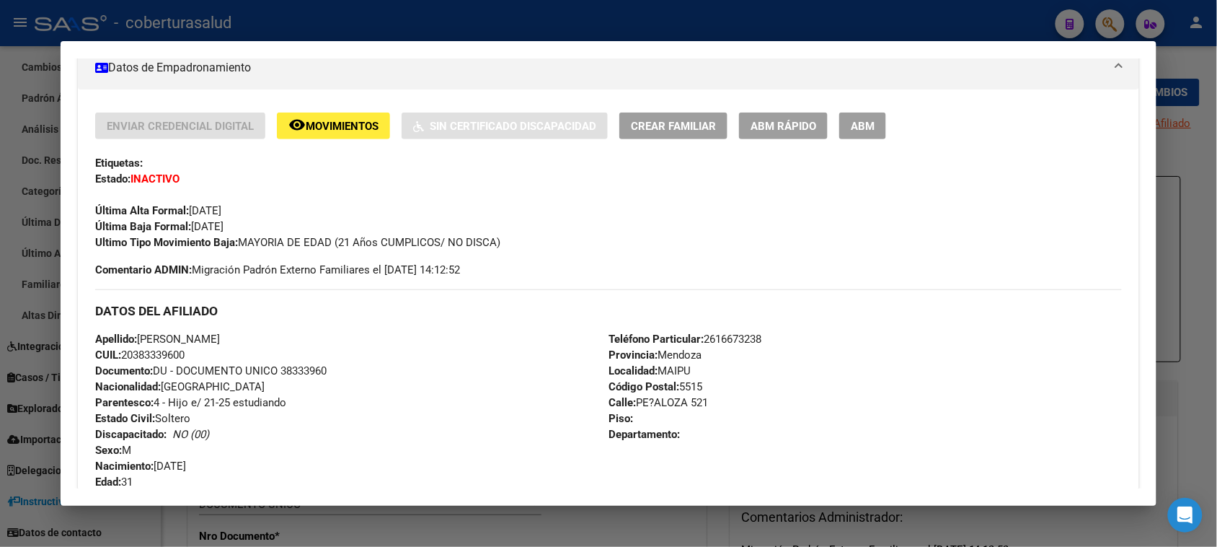
scroll to position [270, 0]
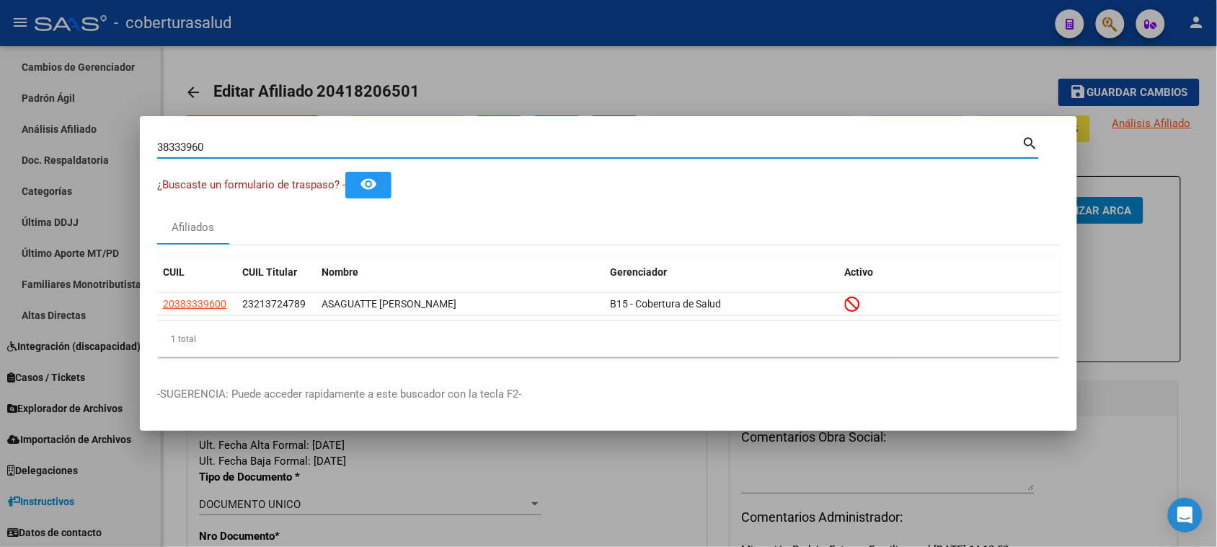
click at [245, 148] on input "38333960" at bounding box center [589, 147] width 865 height 13
paste input "42008099"
type input "42008099"
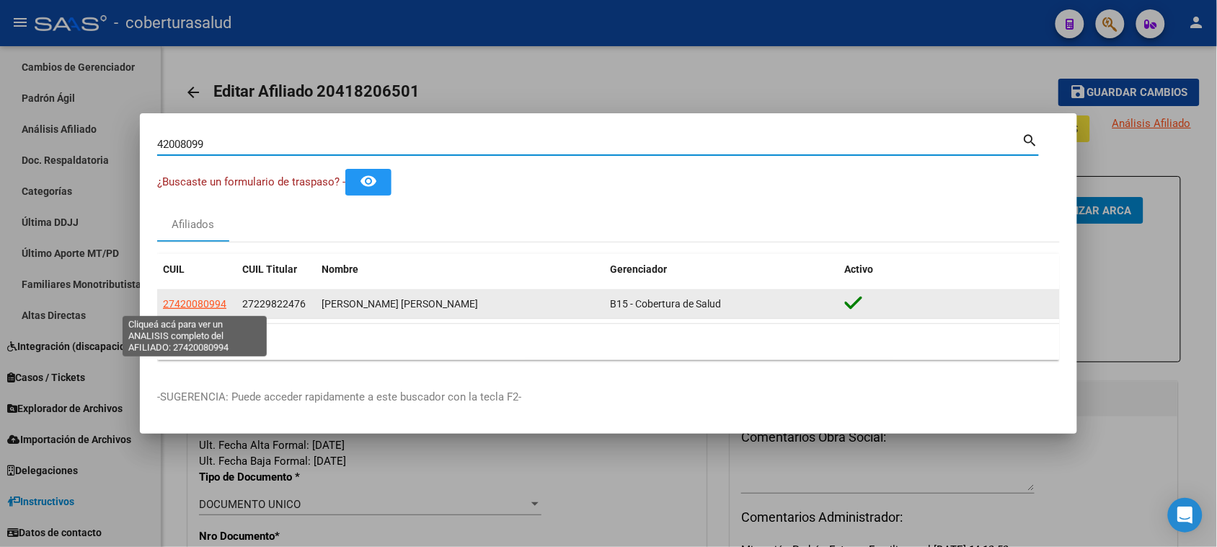
click at [167, 298] on span "27420080994" at bounding box center [194, 304] width 63 height 12
type textarea "27420080994"
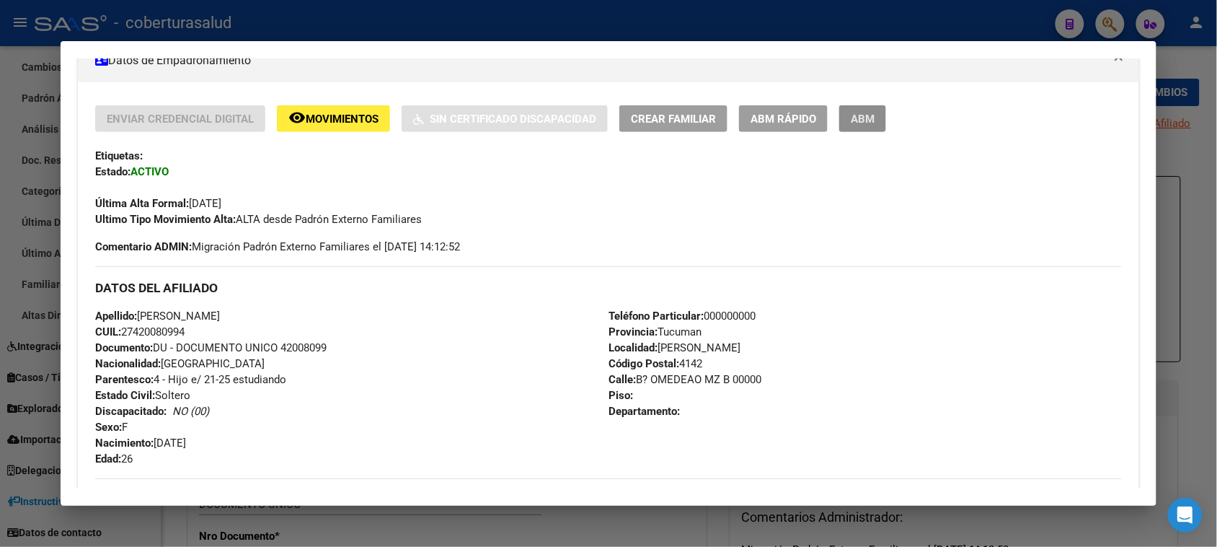
click at [873, 110] on button "ABM" at bounding box center [862, 118] width 47 height 27
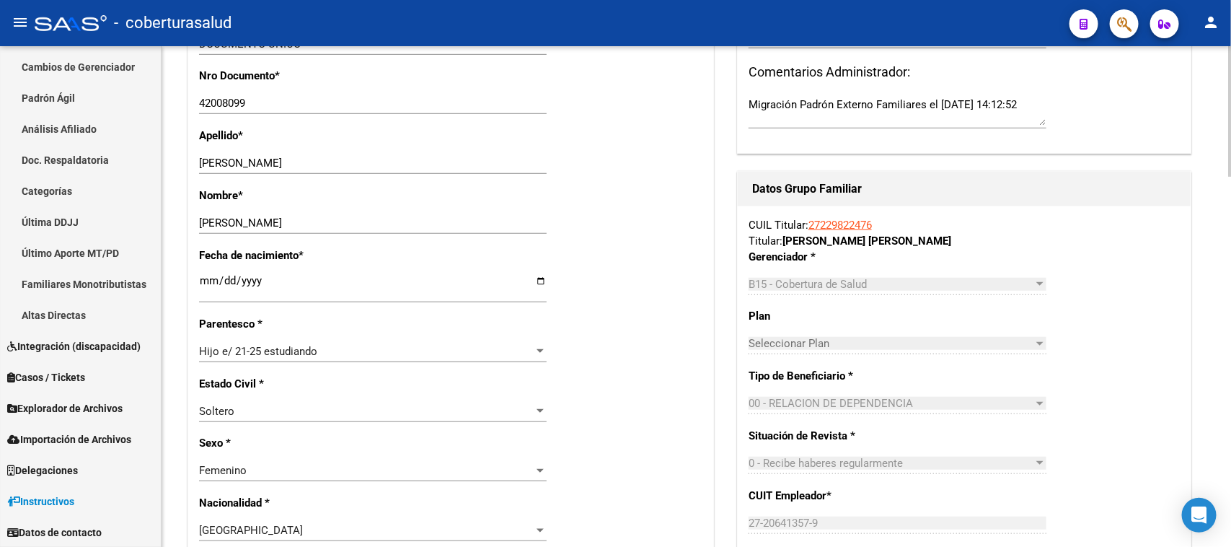
scroll to position [451, 0]
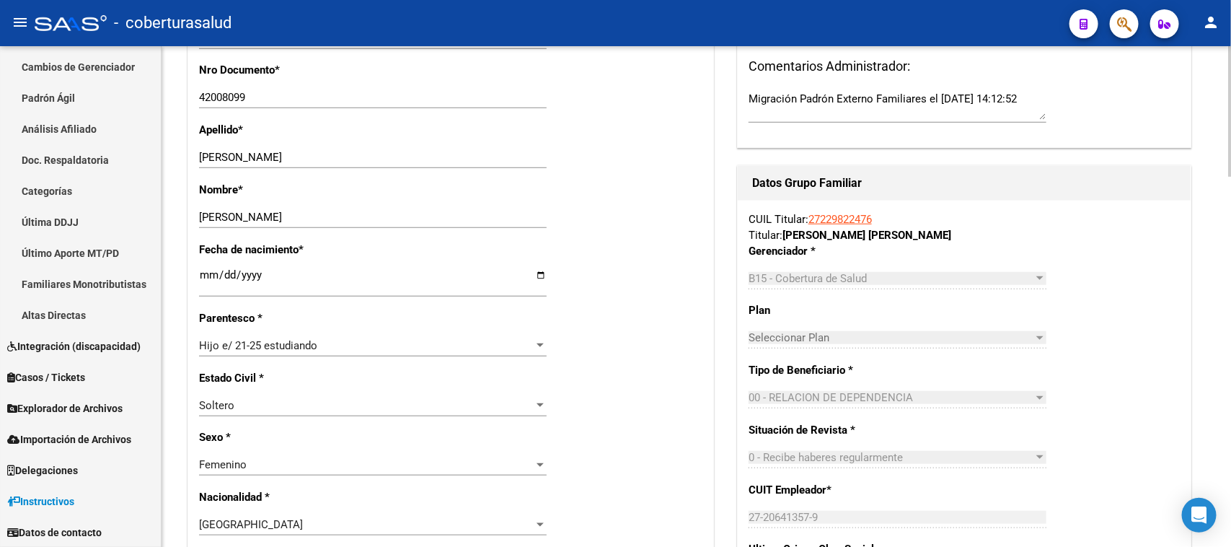
click at [685, 371] on div "Estado Civil * [DEMOGRAPHIC_DATA] Seleccionar tipo" at bounding box center [450, 400] width 503 height 60
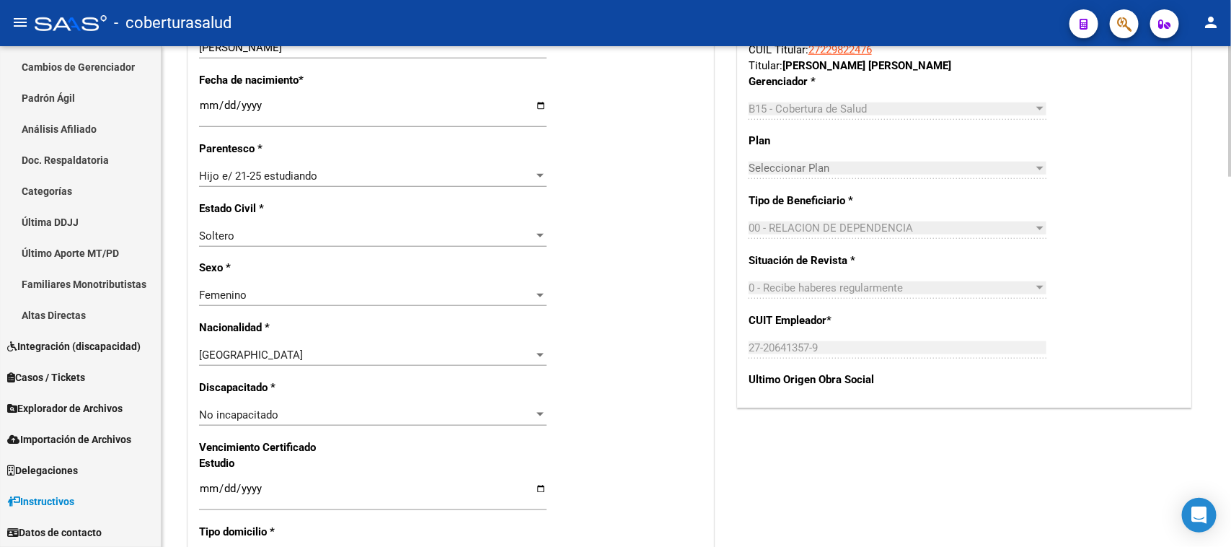
scroll to position [631, 0]
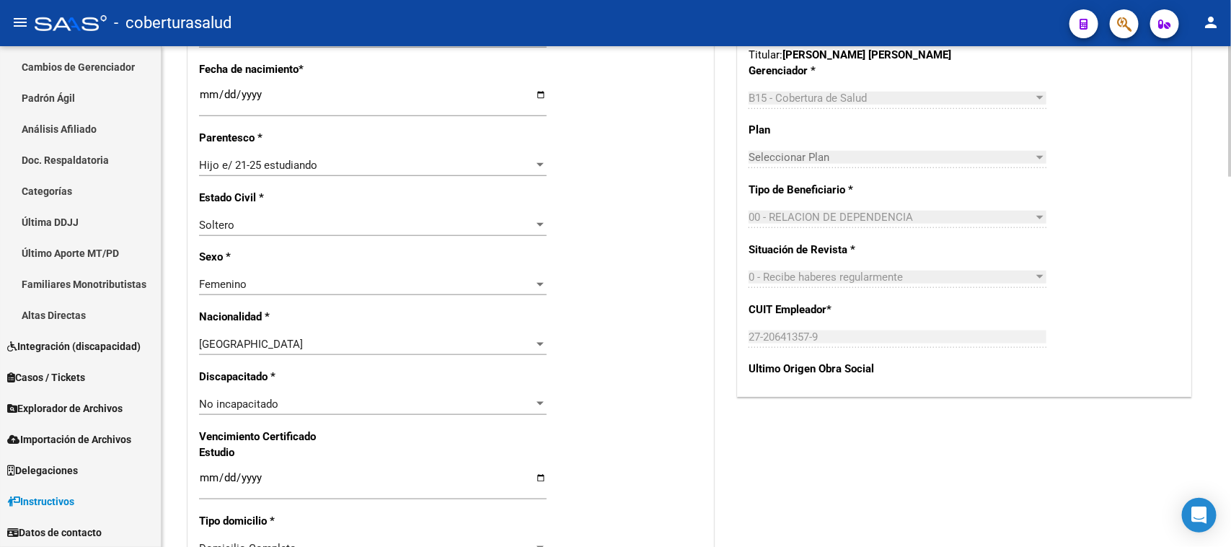
click at [374, 159] on div "Hijo e/ 21-25 estudiando" at bounding box center [366, 165] width 335 height 13
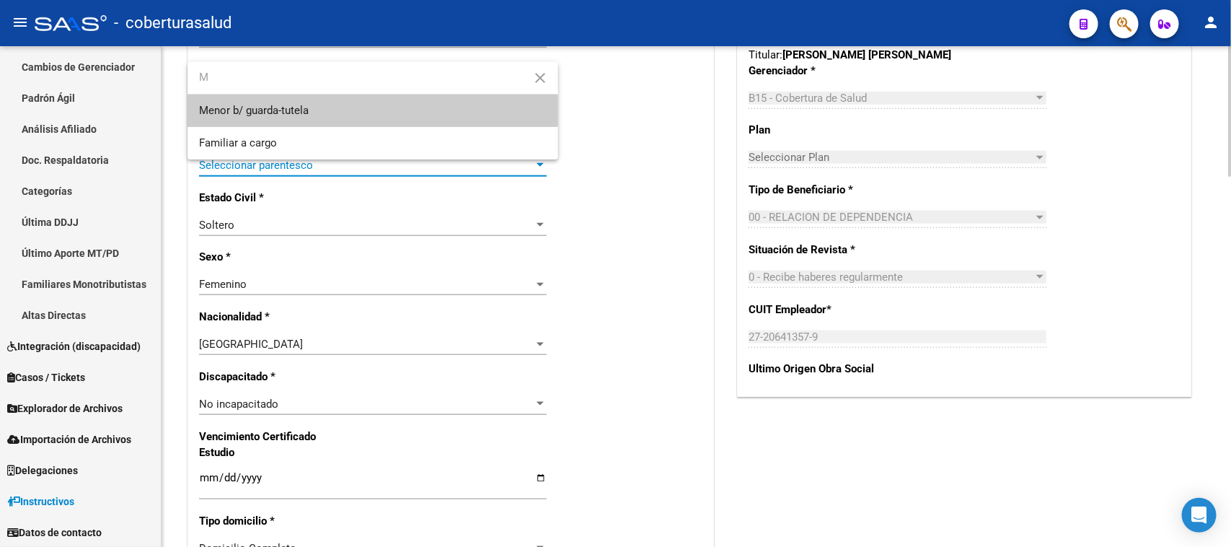
scroll to position [0, 0]
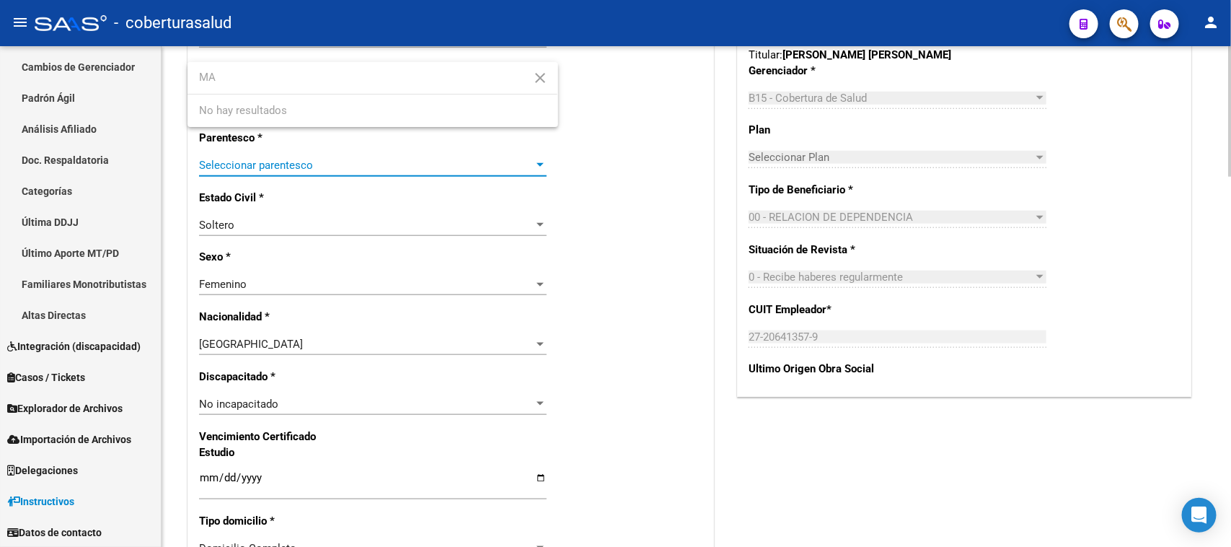
type input "M"
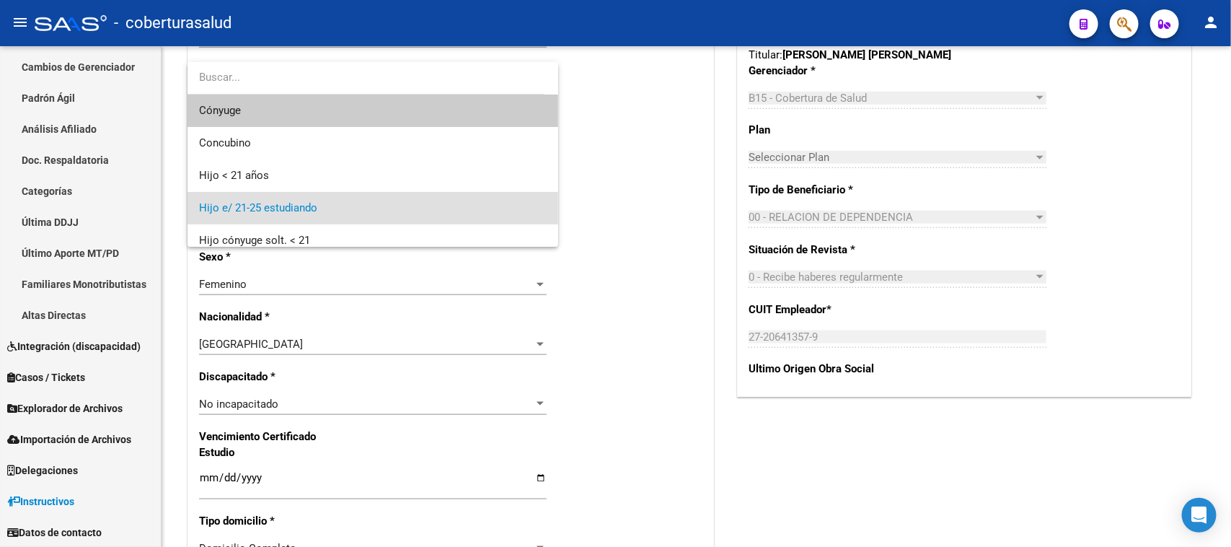
click at [624, 188] on div at bounding box center [615, 273] width 1231 height 547
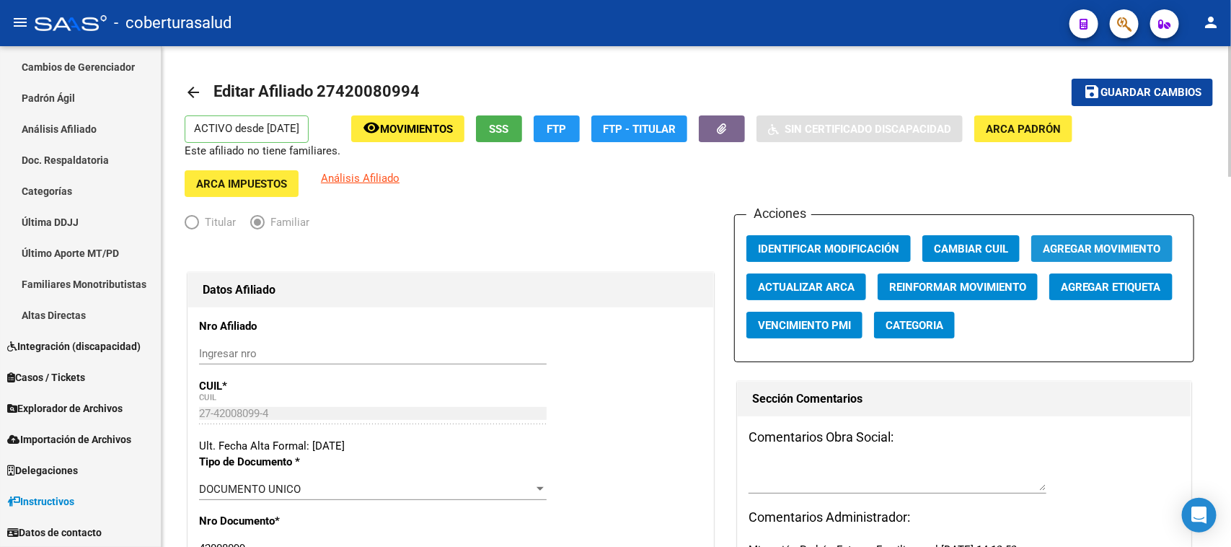
click at [1141, 242] on span "Agregar Movimiento" at bounding box center [1102, 248] width 118 height 13
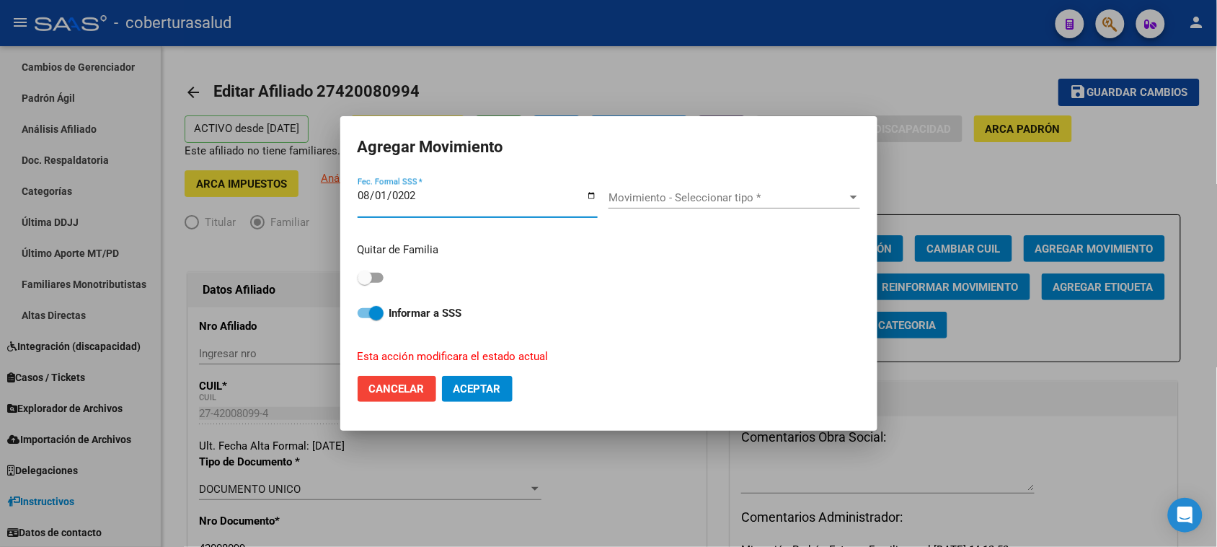
type input "[DATE]"
click at [707, 207] on div "Movimiento - Seleccionar tipo * Movimiento - Seleccionar tipo *" at bounding box center [735, 198] width 252 height 22
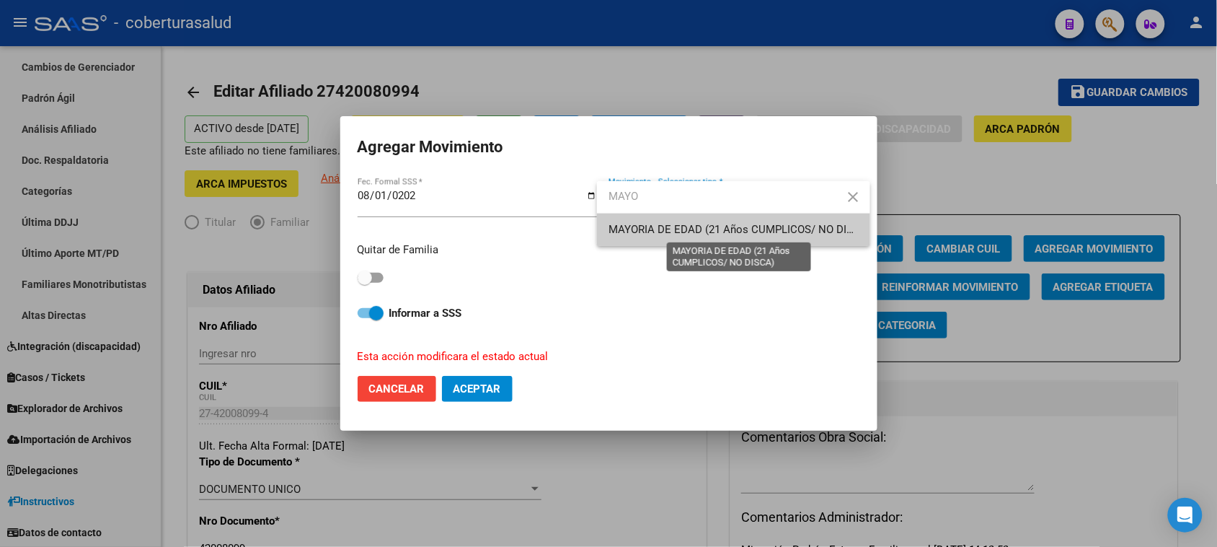
type input "MAYO"
click at [712, 236] on span "MAYORIA DE EDAD (21 Años CUMPLICOS/ NO DISCA)" at bounding box center [740, 229] width 262 height 13
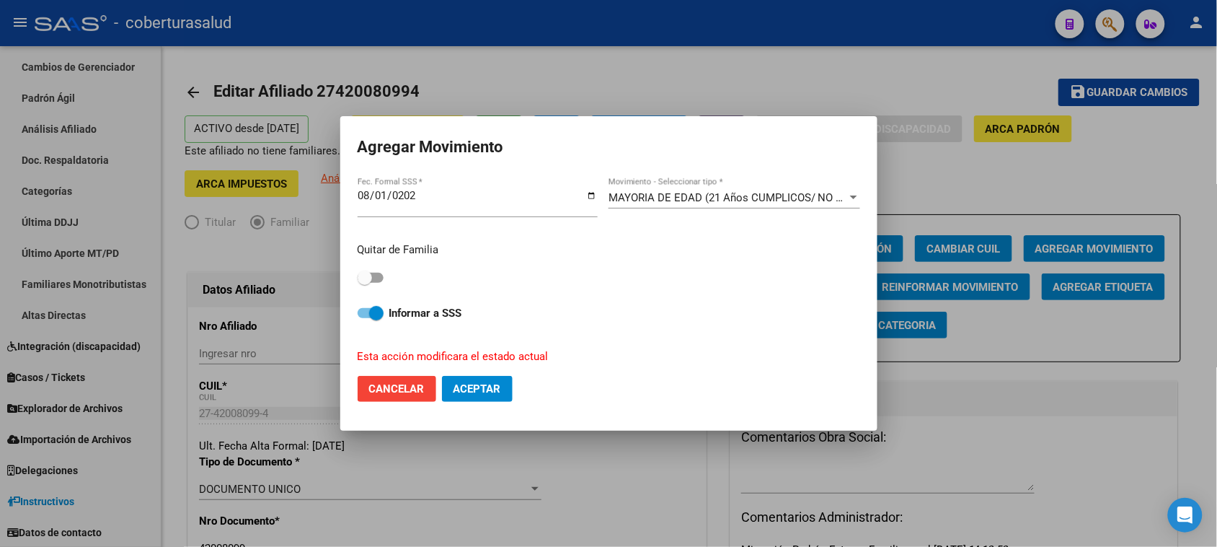
drag, startPoint x: 379, startPoint y: 287, endPoint x: 374, endPoint y: 275, distance: 13.5
click at [377, 285] on div "Quitar de Familia Informar a SSS Esta acción modificara el estado actual" at bounding box center [609, 297] width 503 height 133
click at [374, 275] on span at bounding box center [371, 278] width 26 height 10
click at [365, 283] on input "checkbox" at bounding box center [364, 283] width 1 height 1
checkbox input "true"
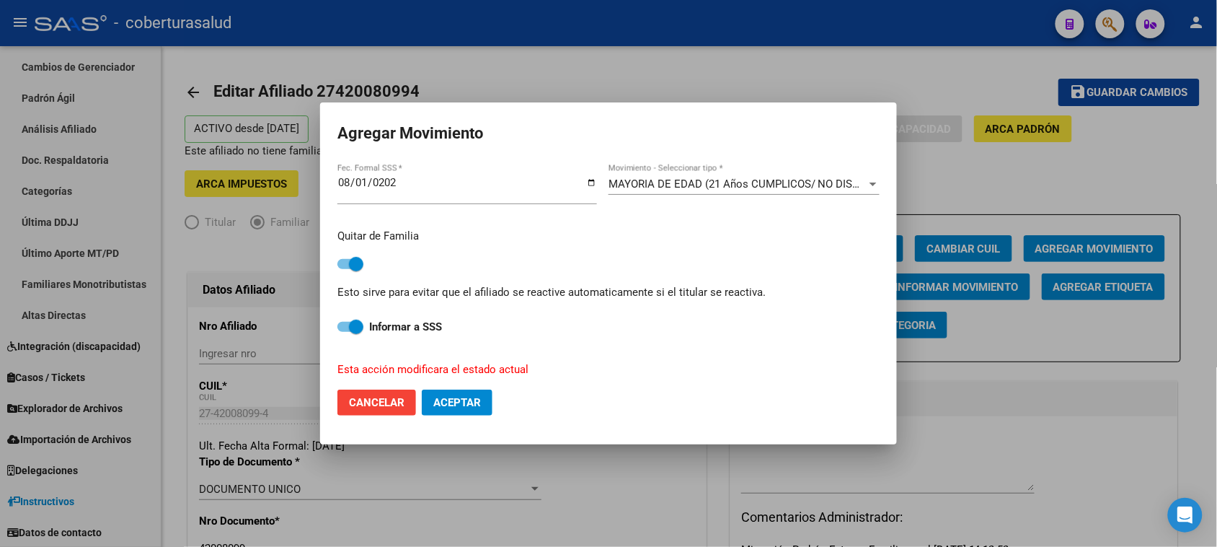
click at [465, 408] on span "Aceptar" at bounding box center [457, 402] width 48 height 13
checkbox input "false"
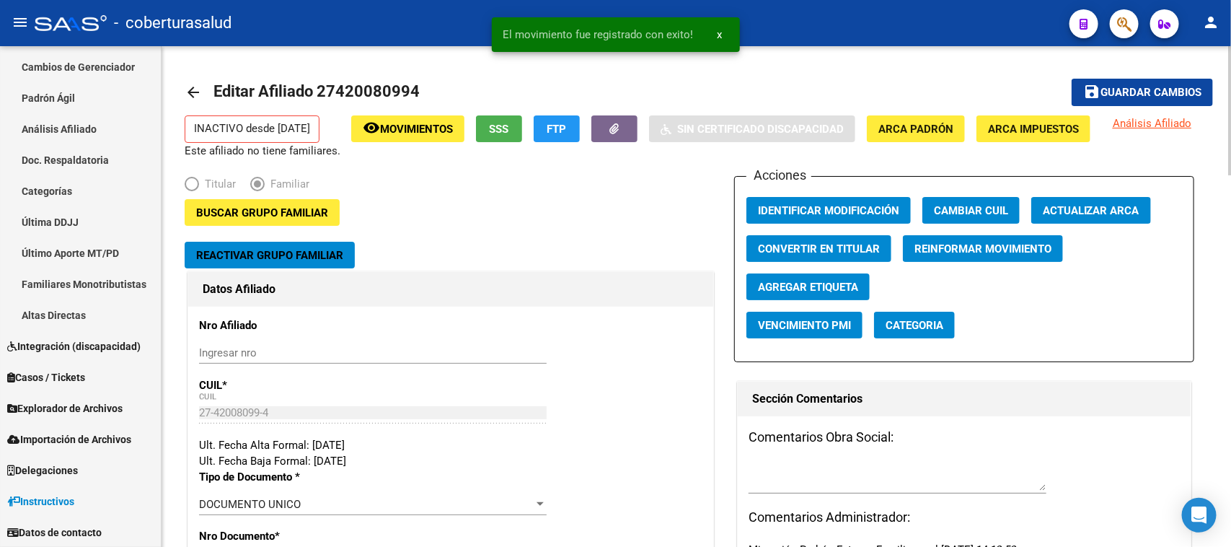
click at [1107, 81] on button "save Guardar cambios" at bounding box center [1141, 92] width 141 height 27
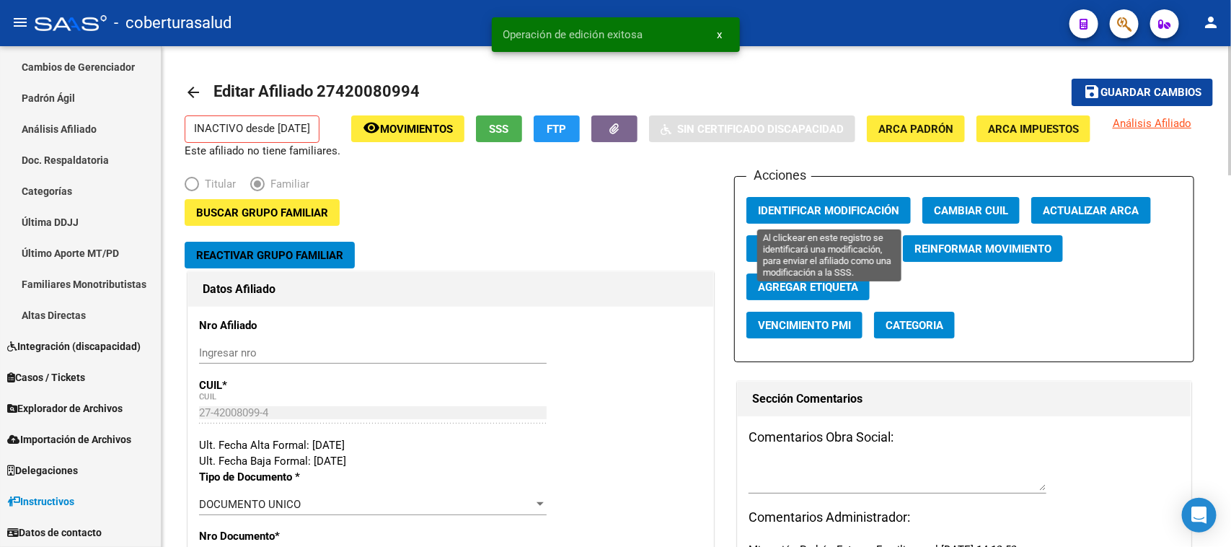
click at [827, 210] on span "Identificar Modificación" at bounding box center [828, 210] width 141 height 13
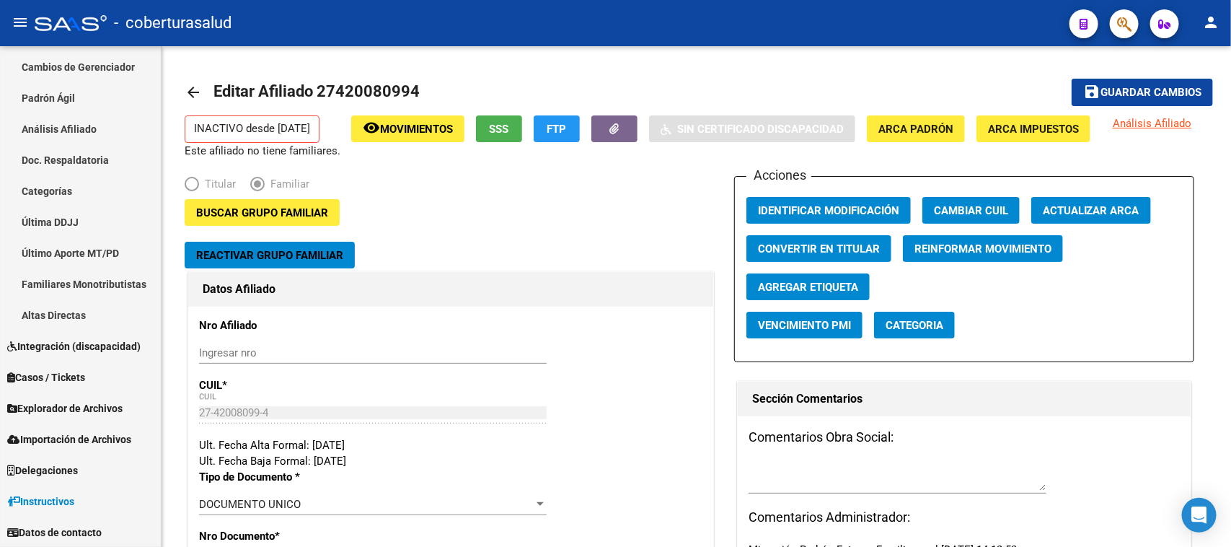
click at [1108, 26] on div at bounding box center [1118, 24] width 40 height 30
click at [1110, 26] on button "button" at bounding box center [1124, 23] width 29 height 29
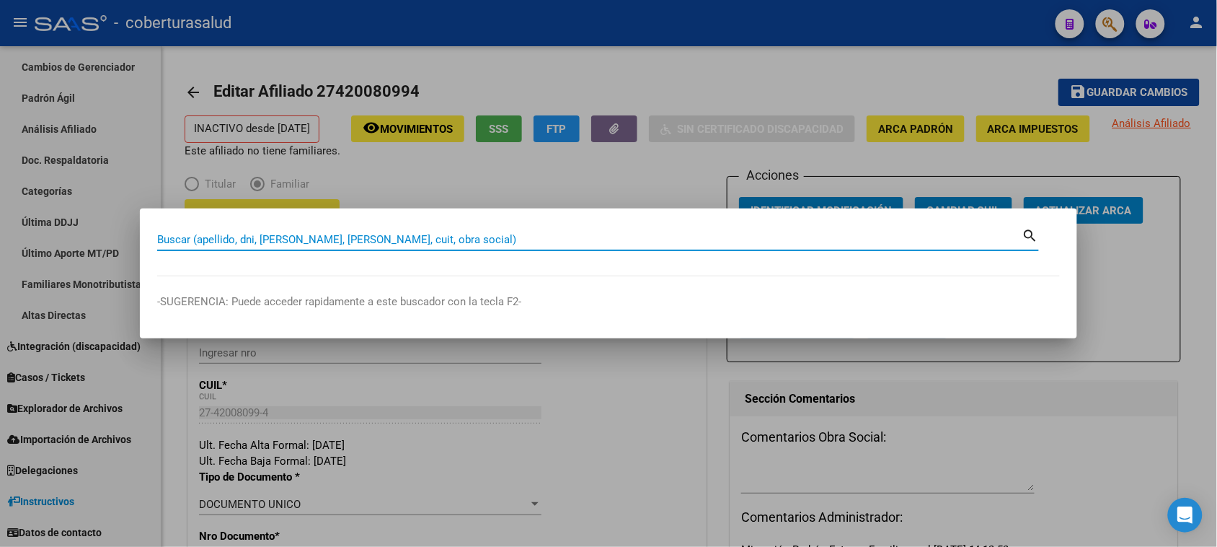
paste input "38506391"
type input "38506391"
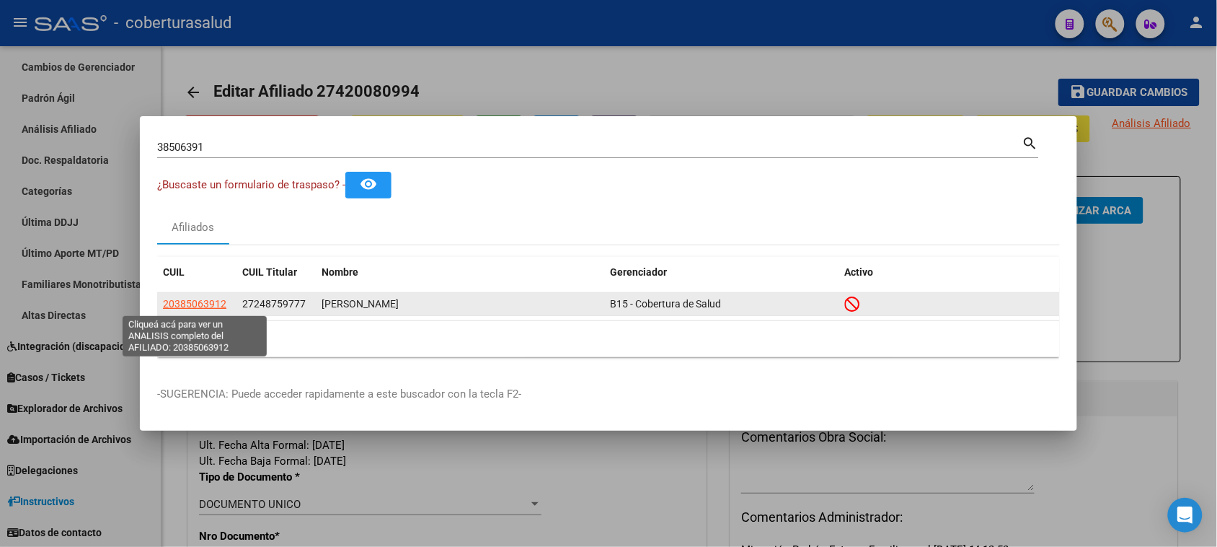
click at [200, 307] on span "20385063912" at bounding box center [194, 304] width 63 height 12
type textarea "20385063912"
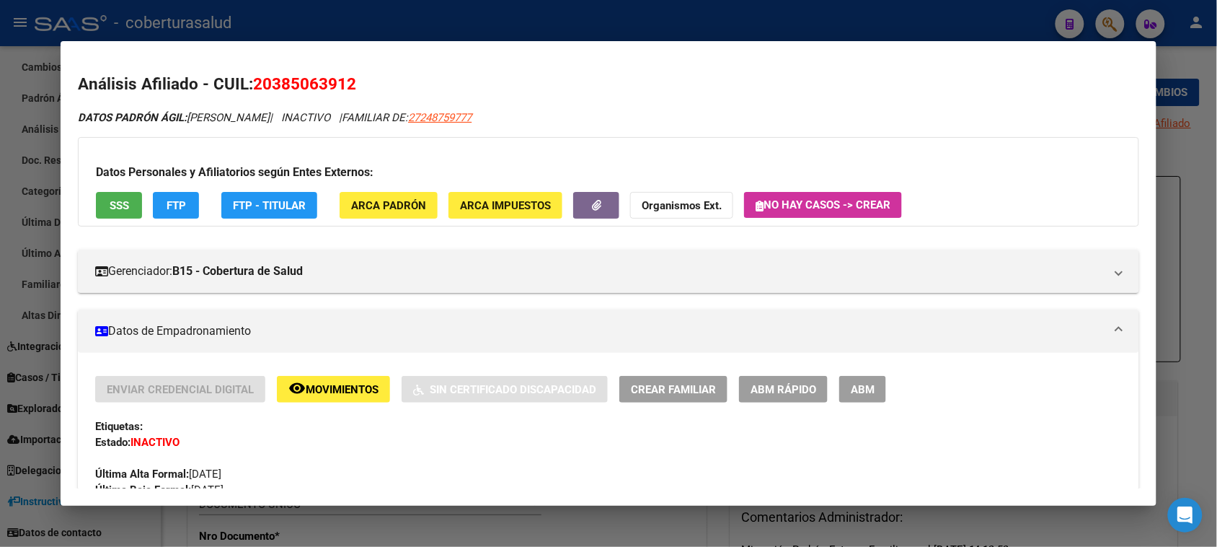
scroll to position [180, 0]
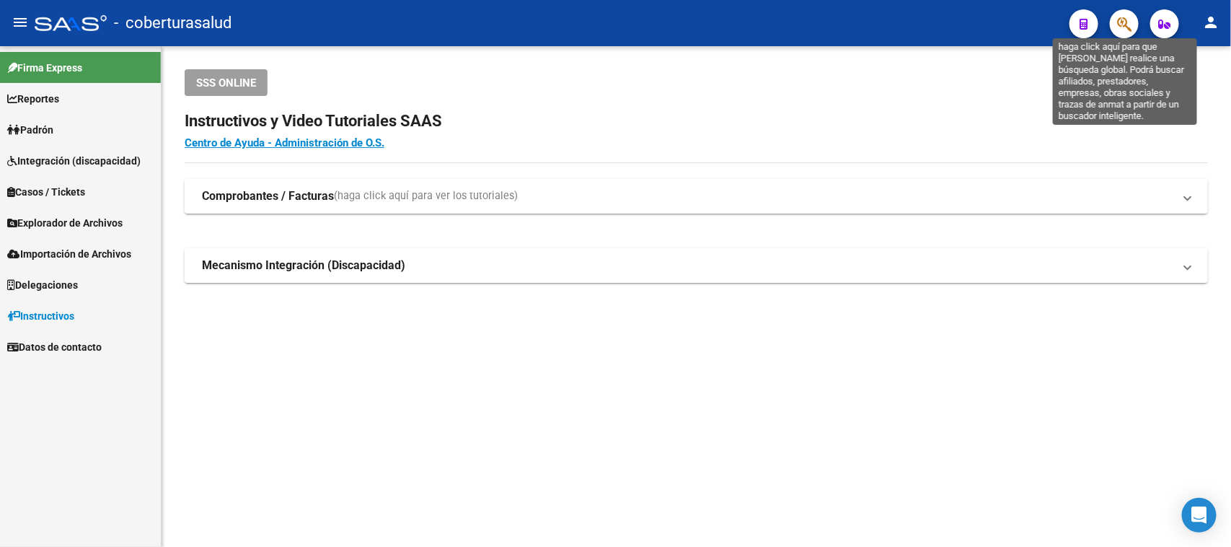
click at [1126, 29] on icon "button" at bounding box center [1124, 24] width 14 height 17
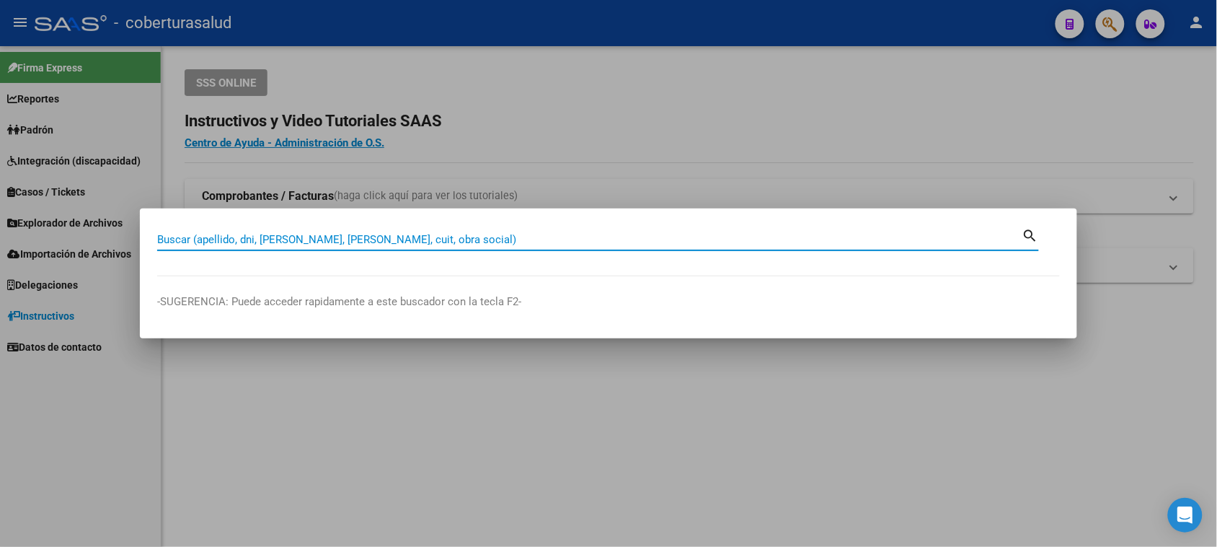
paste input "25541973"
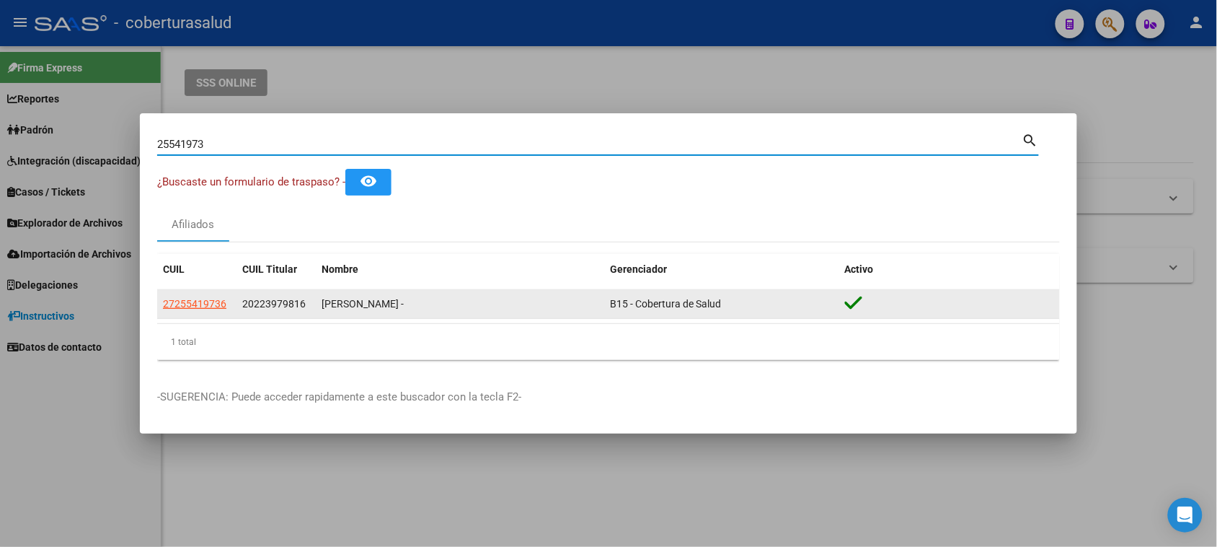
click at [293, 309] on span "20223979816" at bounding box center [273, 304] width 63 height 12
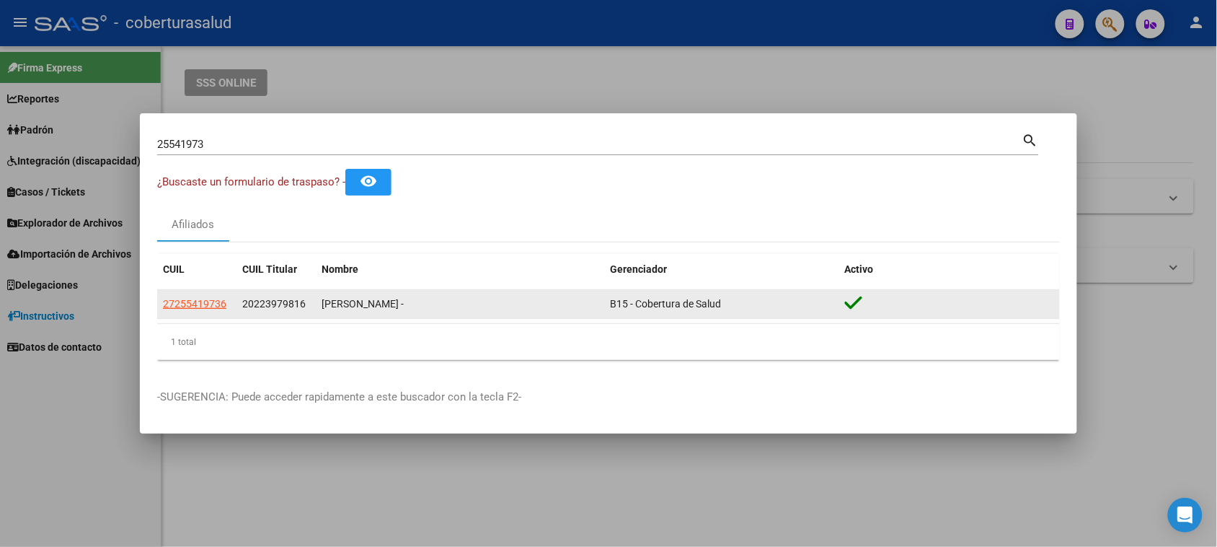
click at [293, 309] on span "20223979816" at bounding box center [273, 304] width 63 height 12
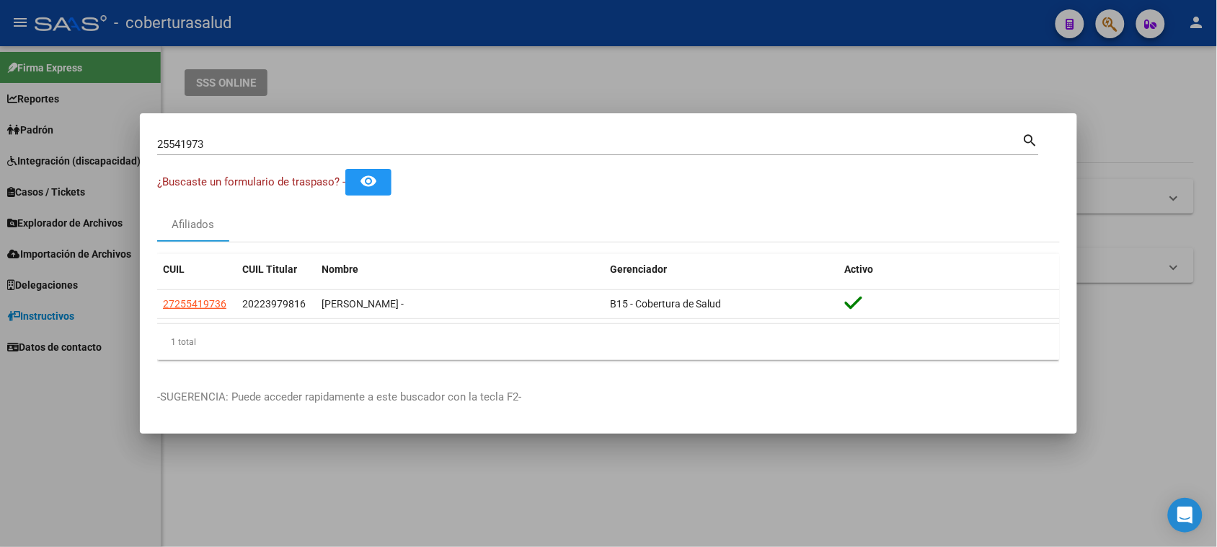
copy span "20223979816"
click at [190, 146] on input "25541973" at bounding box center [589, 144] width 865 height 13
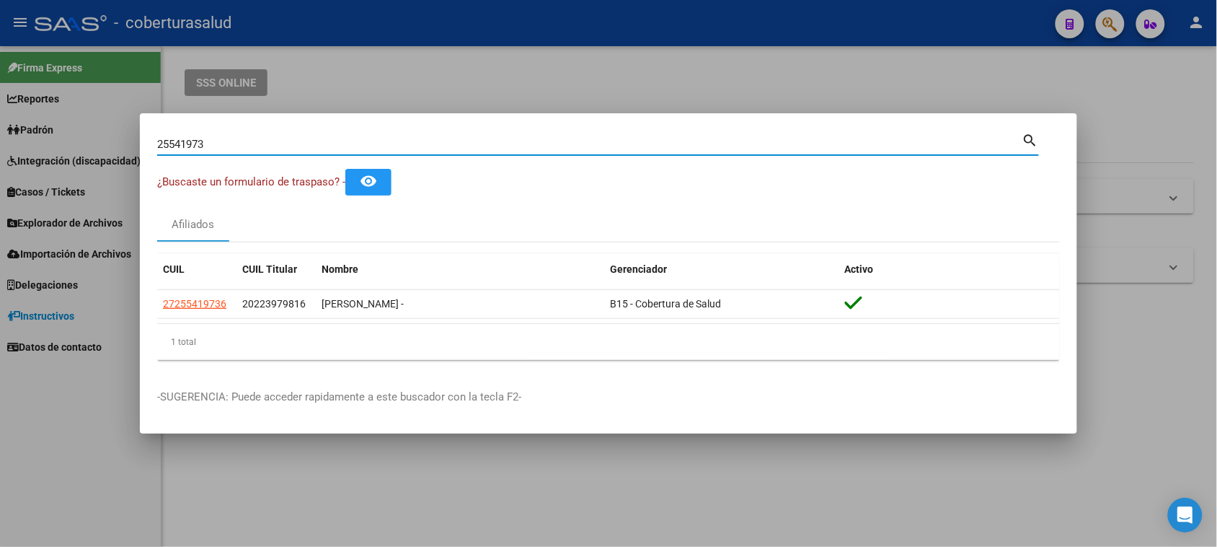
click at [190, 146] on input "25541973" at bounding box center [589, 144] width 865 height 13
paste input "41771040"
type input "41771040"
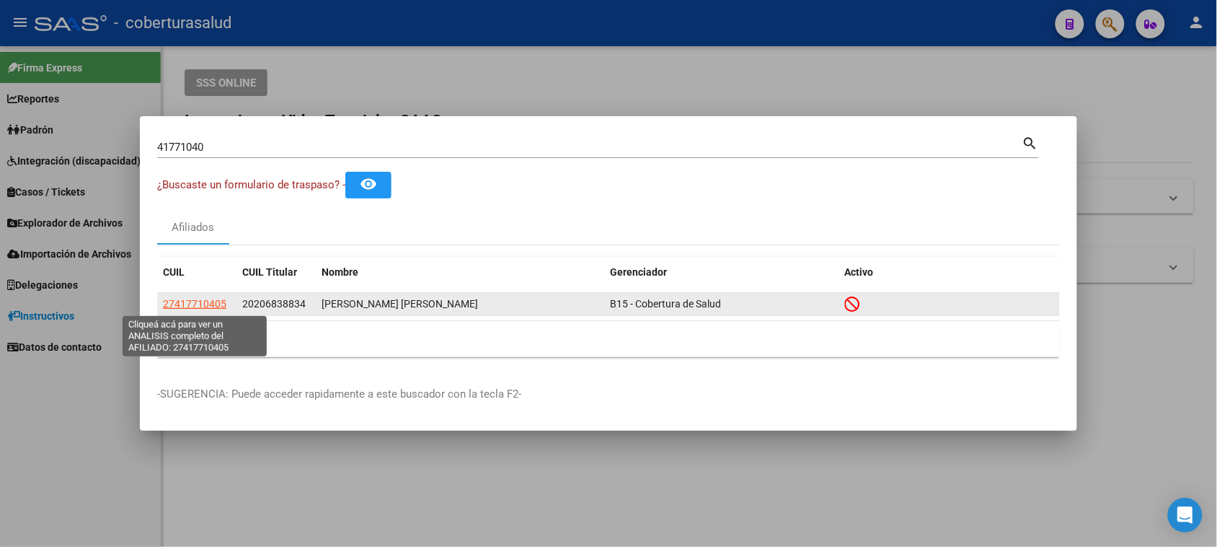
click at [192, 307] on span "27417710405" at bounding box center [194, 304] width 63 height 12
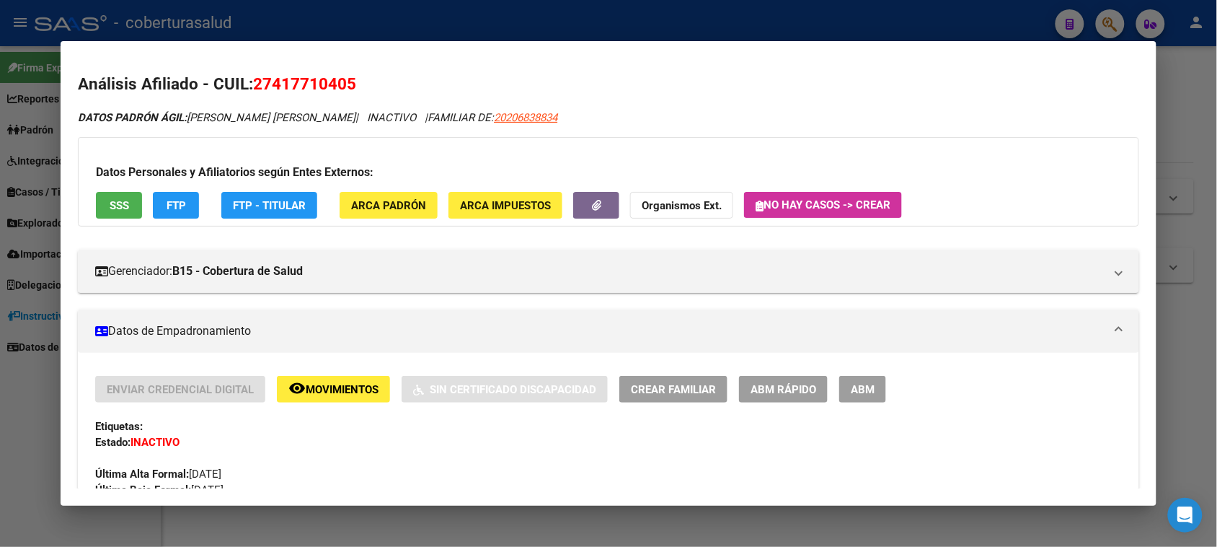
click at [351, 393] on span "Movimientos" at bounding box center [342, 389] width 73 height 13
click at [286, 79] on span "27417710405" at bounding box center [304, 83] width 103 height 19
copy span "27417710405"
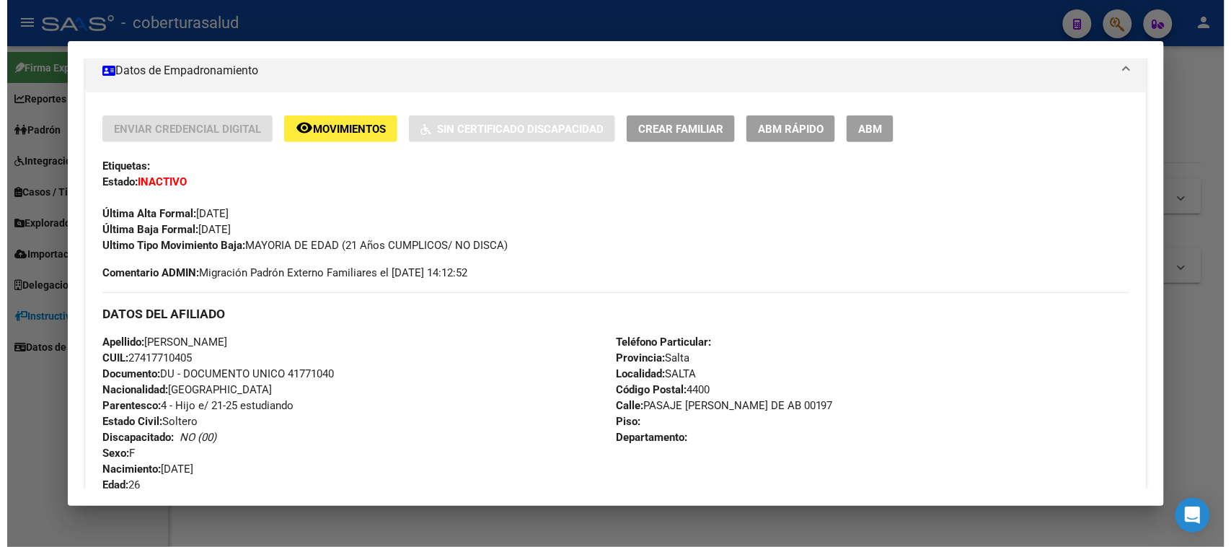
scroll to position [270, 0]
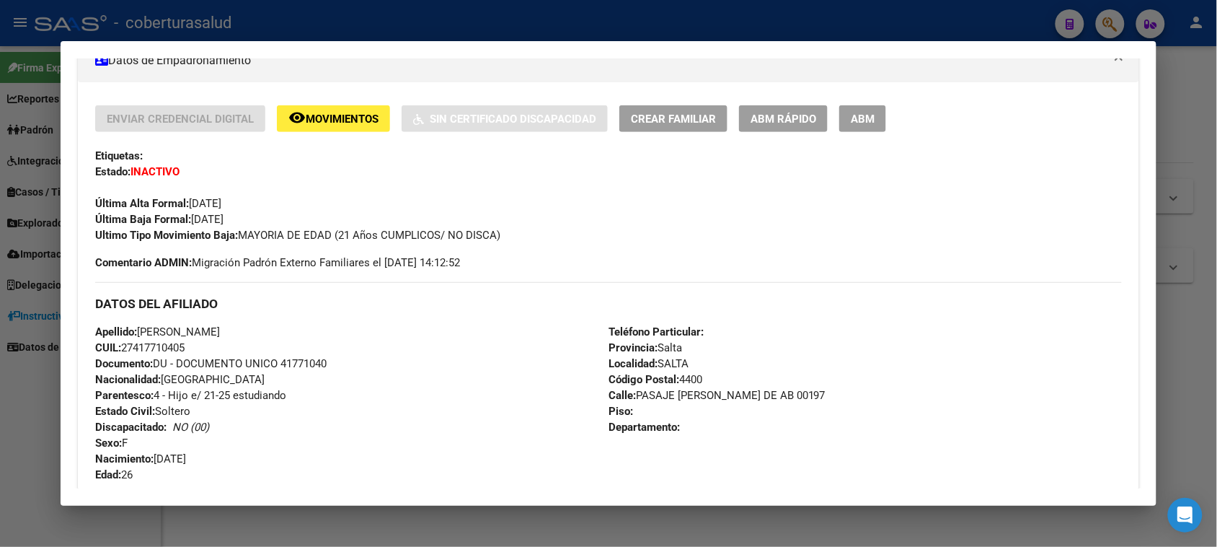
drag, startPoint x: 368, startPoint y: 234, endPoint x: 498, endPoint y: 232, distance: 129.8
click at [498, 232] on div "Ultimo Tipo Movimiento Baja: MAYORIA DE EDAD (21 Años CUMPLICOS/ NO DISCA)" at bounding box center [608, 235] width 1026 height 16
drag, startPoint x: 291, startPoint y: 386, endPoint x: 199, endPoint y: 392, distance: 91.8
click at [198, 390] on div "Apellido: MARIA FLORENCIA TOLABA MOYANO CUIL: 27417710405 Documento: DU - DOCUM…" at bounding box center [351, 403] width 513 height 159
click at [213, 395] on span "Parentesco: 4 - Hijo e/ 21-25 estudiando" at bounding box center [190, 395] width 191 height 13
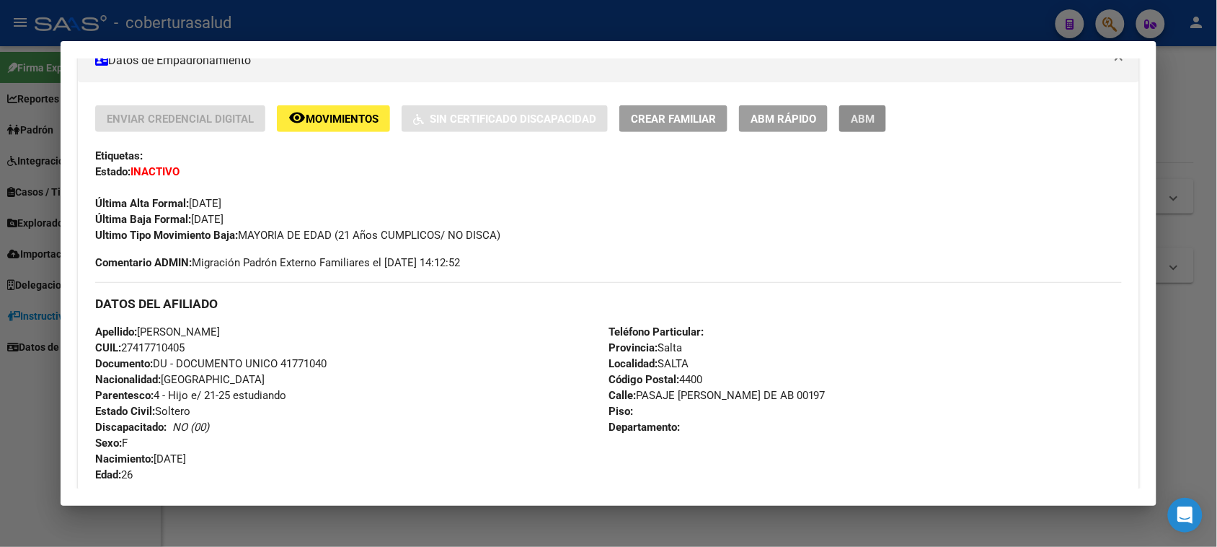
click at [852, 107] on button "ABM" at bounding box center [862, 118] width 47 height 27
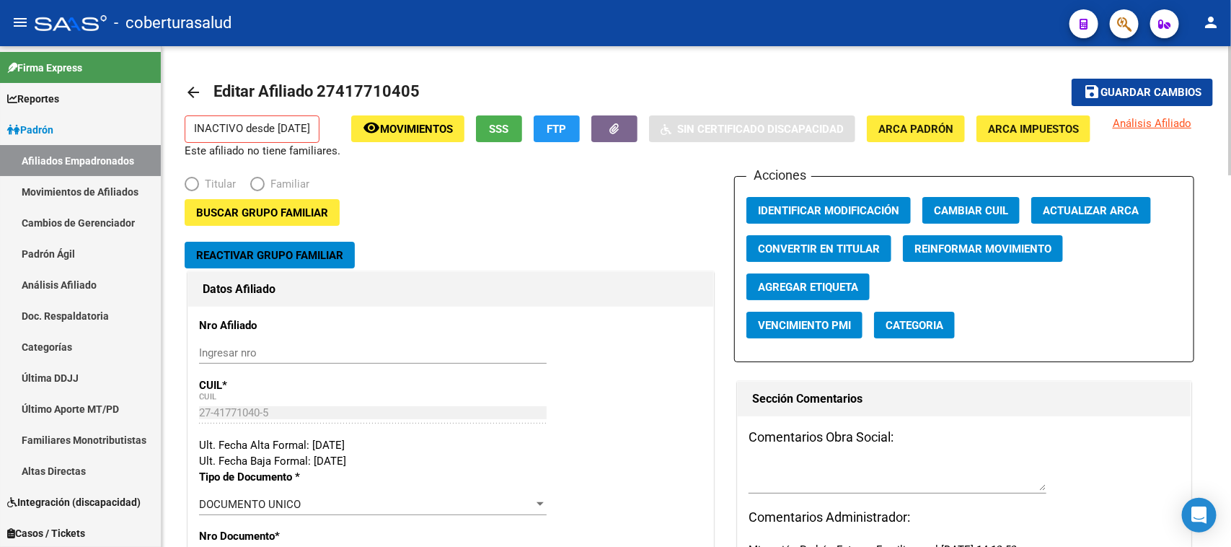
radio input "true"
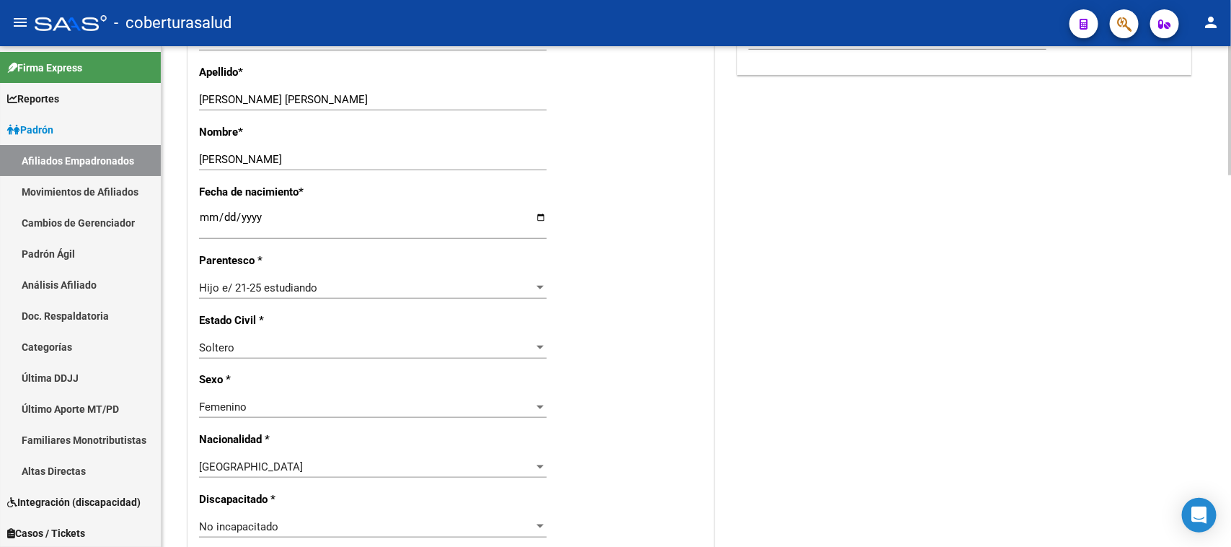
scroll to position [631, 0]
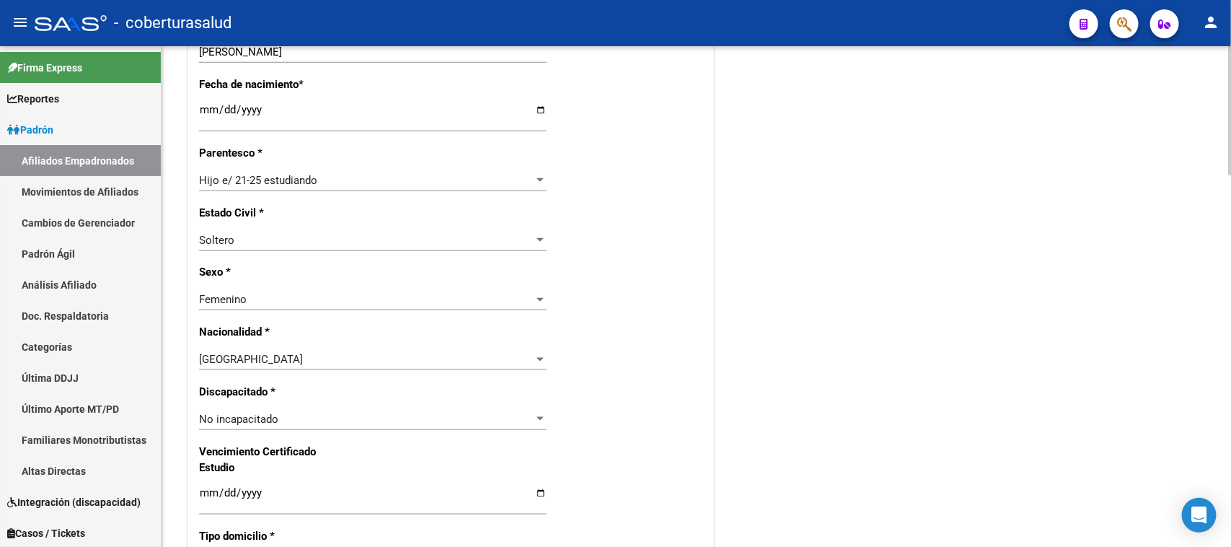
click at [311, 169] on div "Hijo e/ 21-25 estudiando Seleccionar parentesco" at bounding box center [373, 180] width 348 height 22
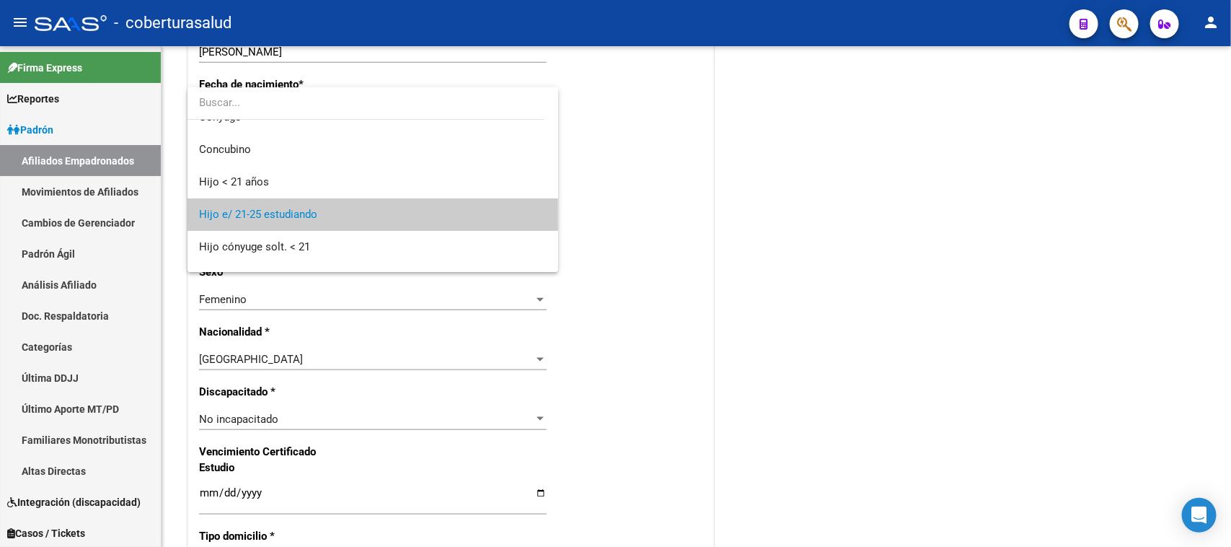
scroll to position [16, 0]
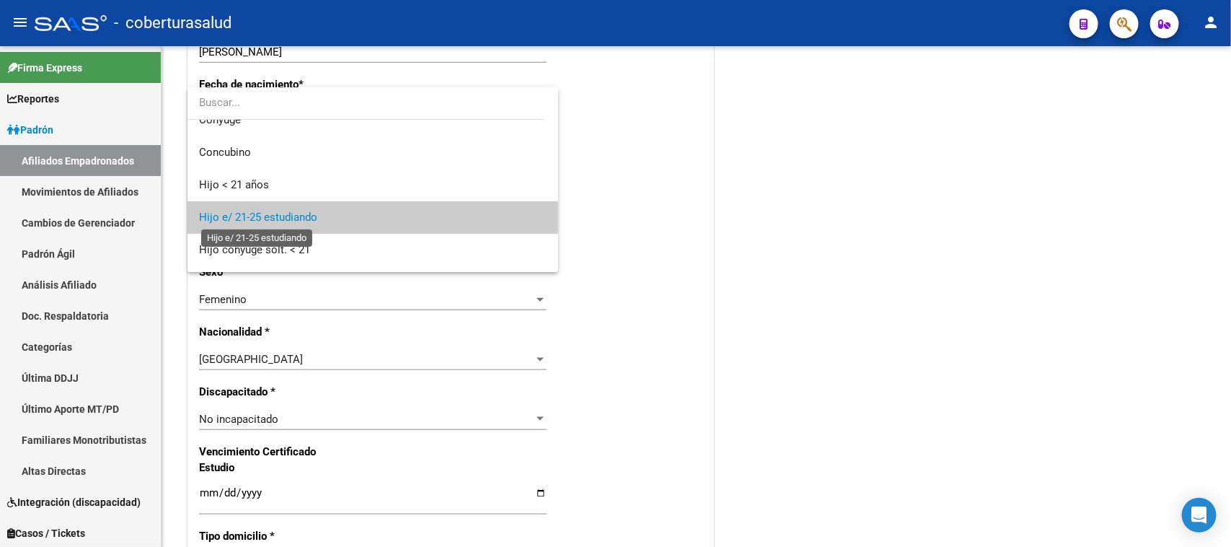
click at [242, 214] on span "Hijo e/ 21-25 estudiando" at bounding box center [258, 217] width 118 height 13
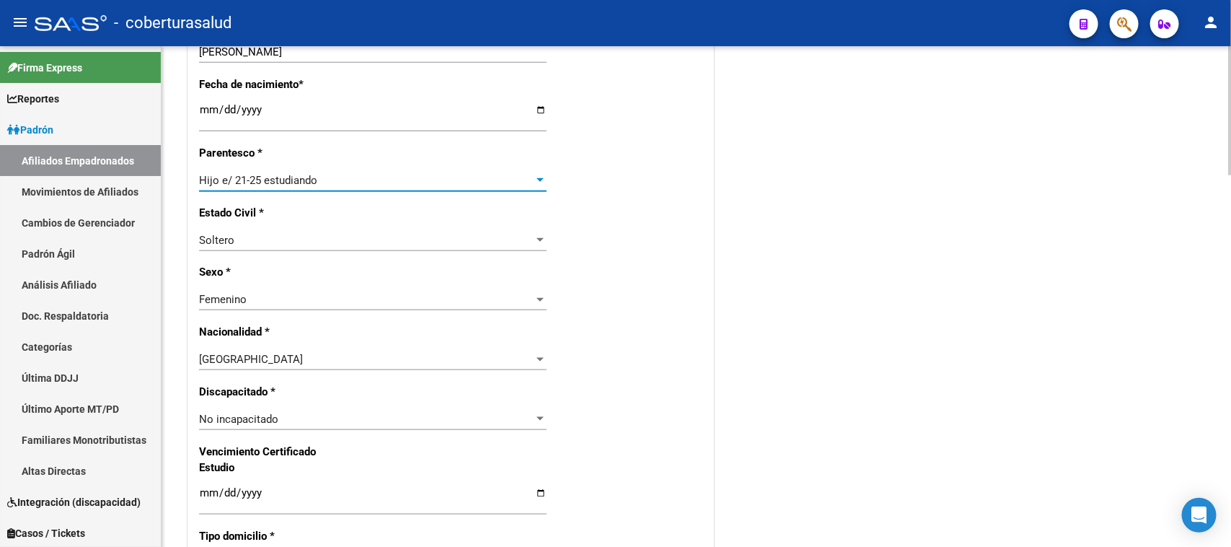
click at [608, 210] on div "Estado Civil * [DEMOGRAPHIC_DATA] Seleccionar tipo" at bounding box center [450, 235] width 503 height 60
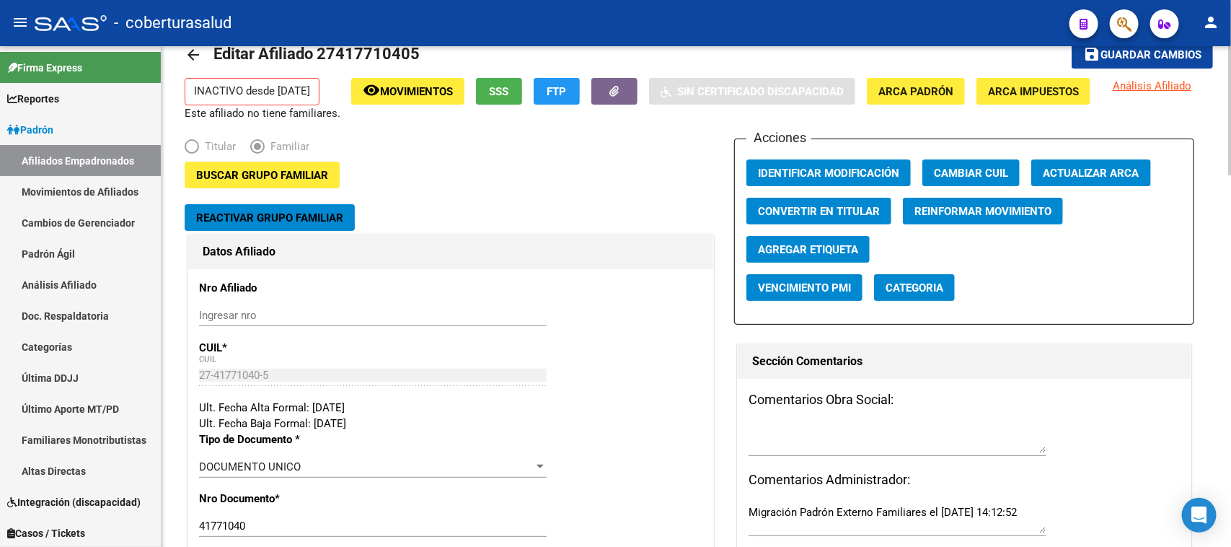
scroll to position [0, 0]
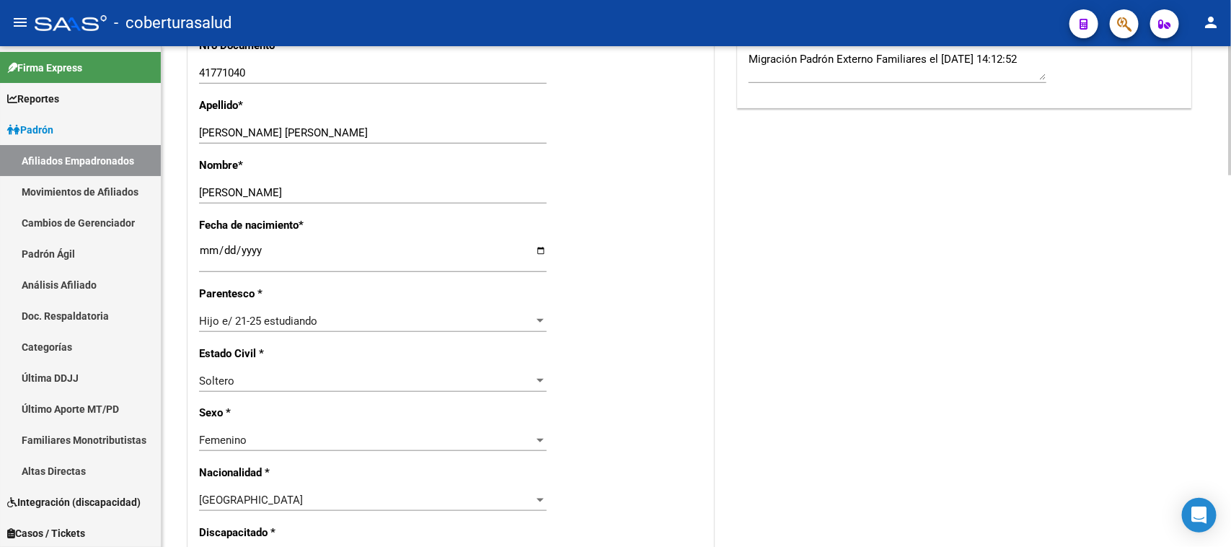
scroll to position [541, 0]
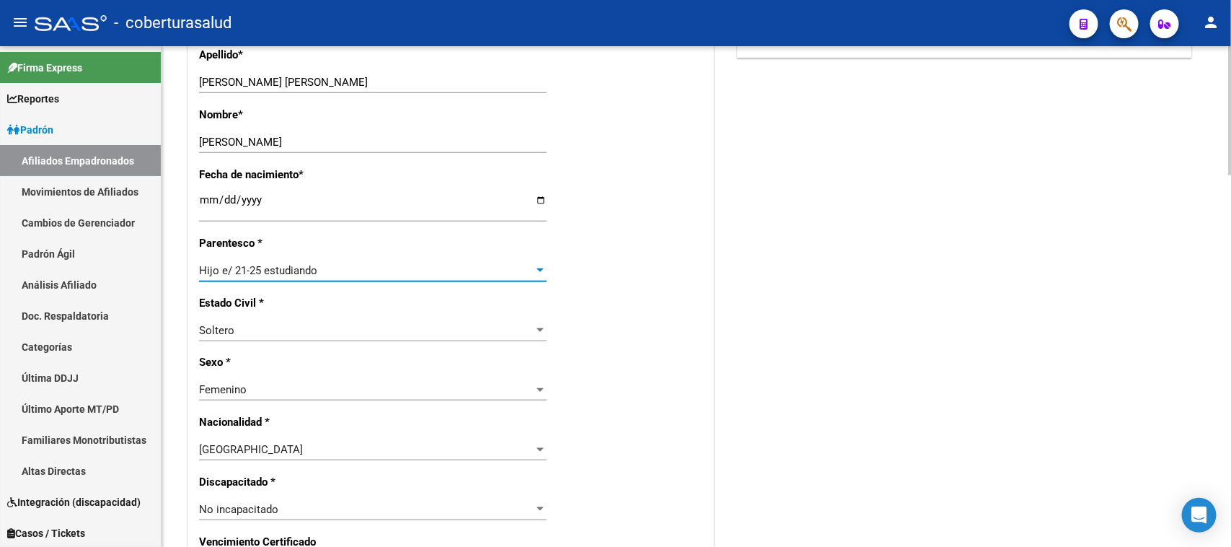
click at [375, 268] on div "Hijo e/ 21-25 estudiando" at bounding box center [366, 270] width 335 height 13
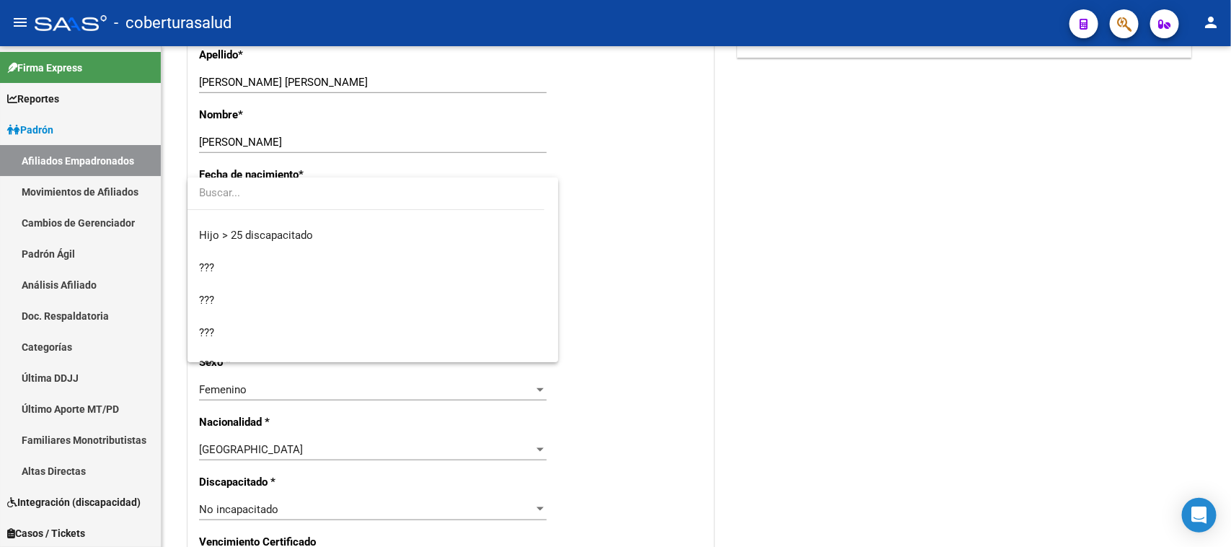
scroll to position [253, 0]
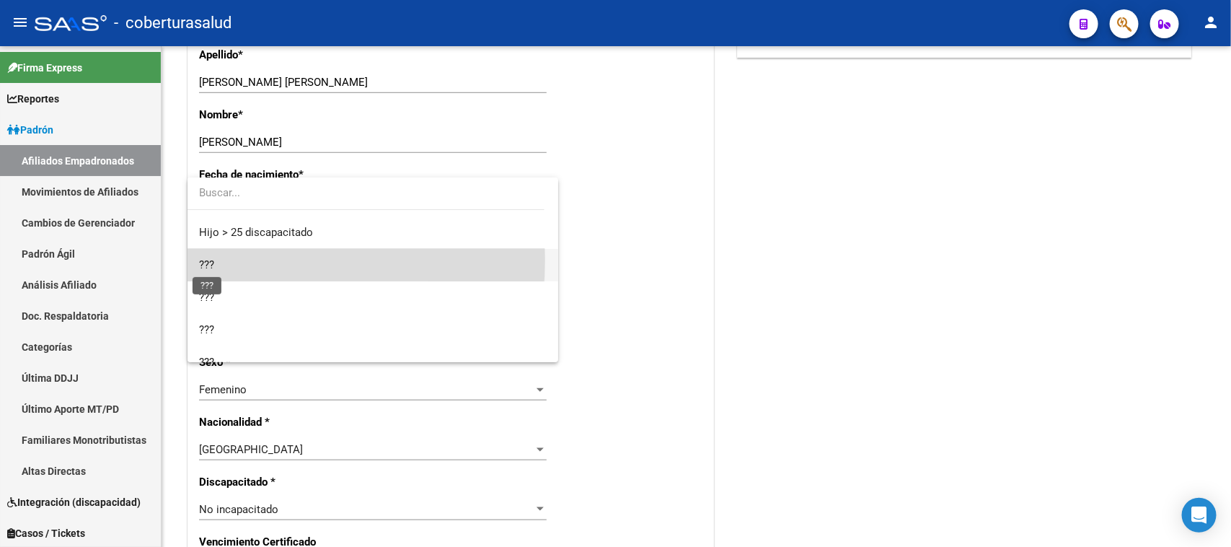
click at [211, 260] on span "???" at bounding box center [206, 264] width 15 height 13
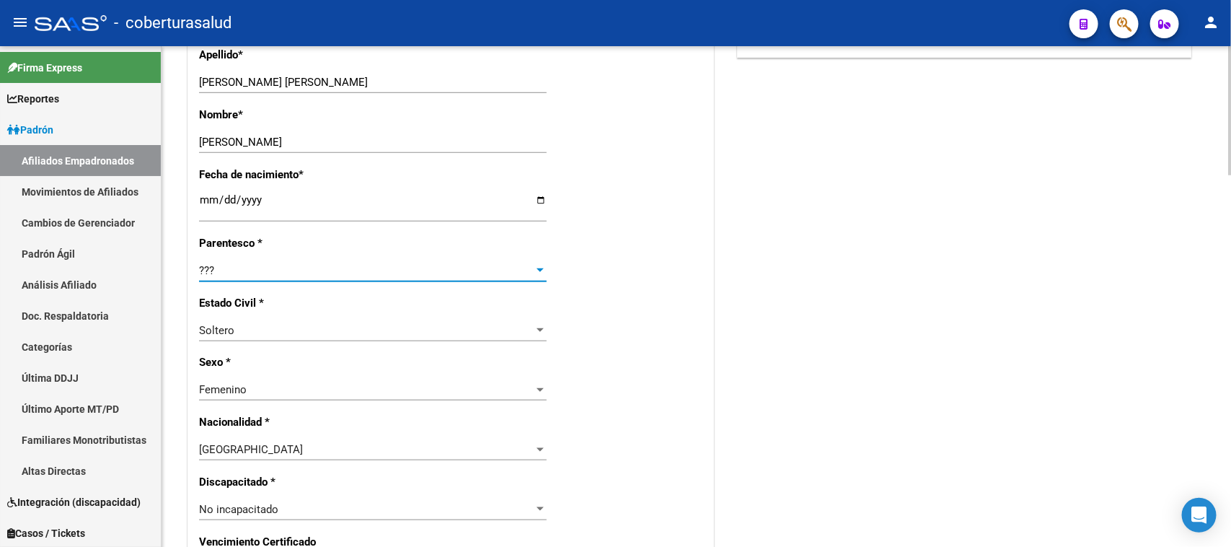
click at [251, 264] on div "???" at bounding box center [366, 270] width 335 height 13
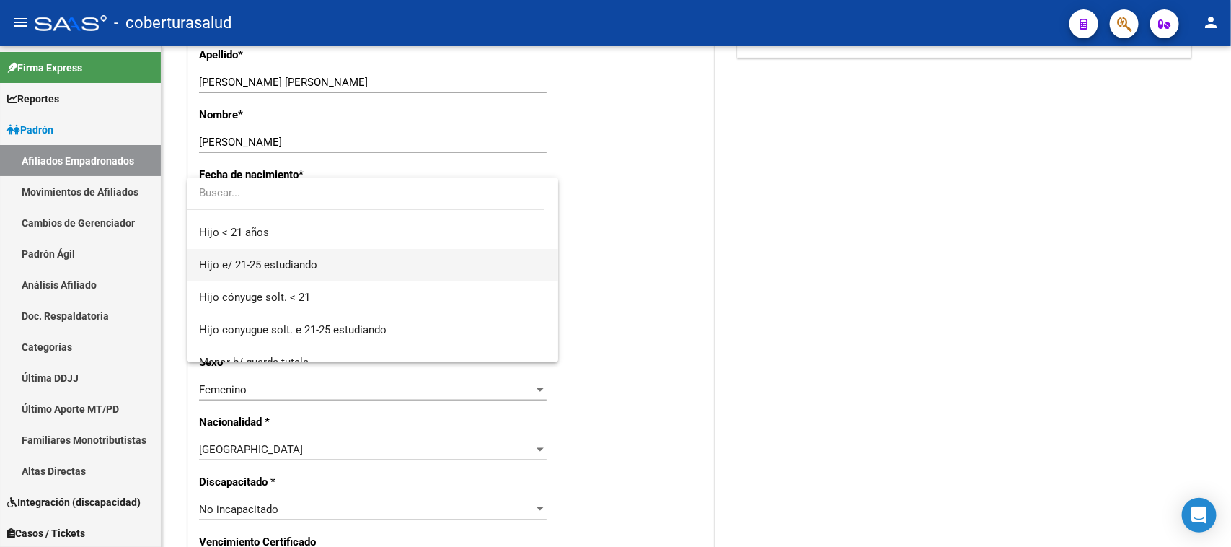
scroll to position [90, 0]
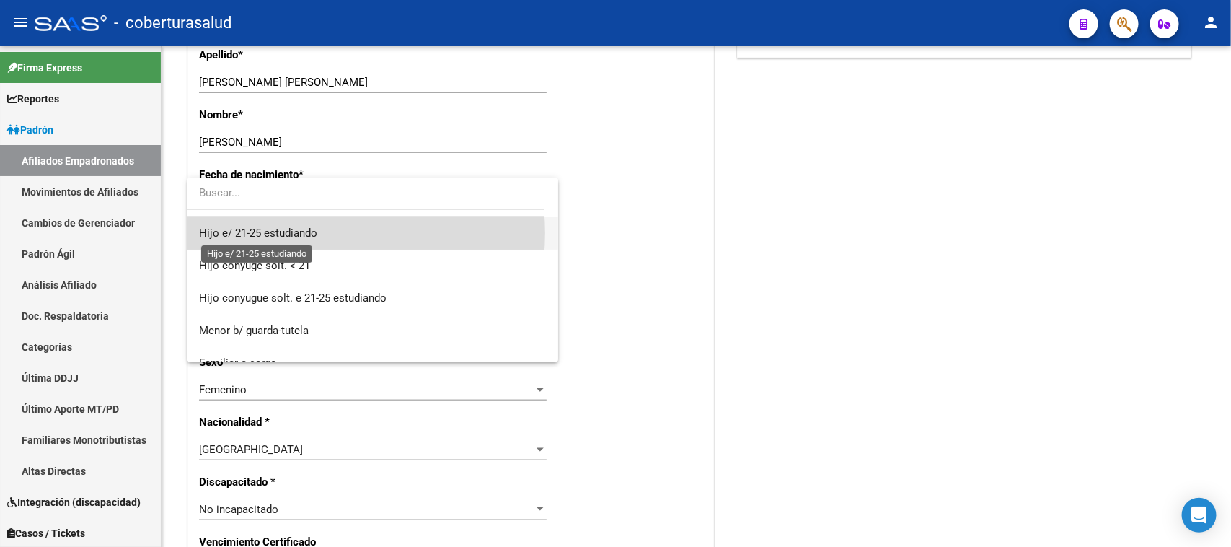
click at [316, 233] on span "Hijo e/ 21-25 estudiando" at bounding box center [258, 232] width 118 height 13
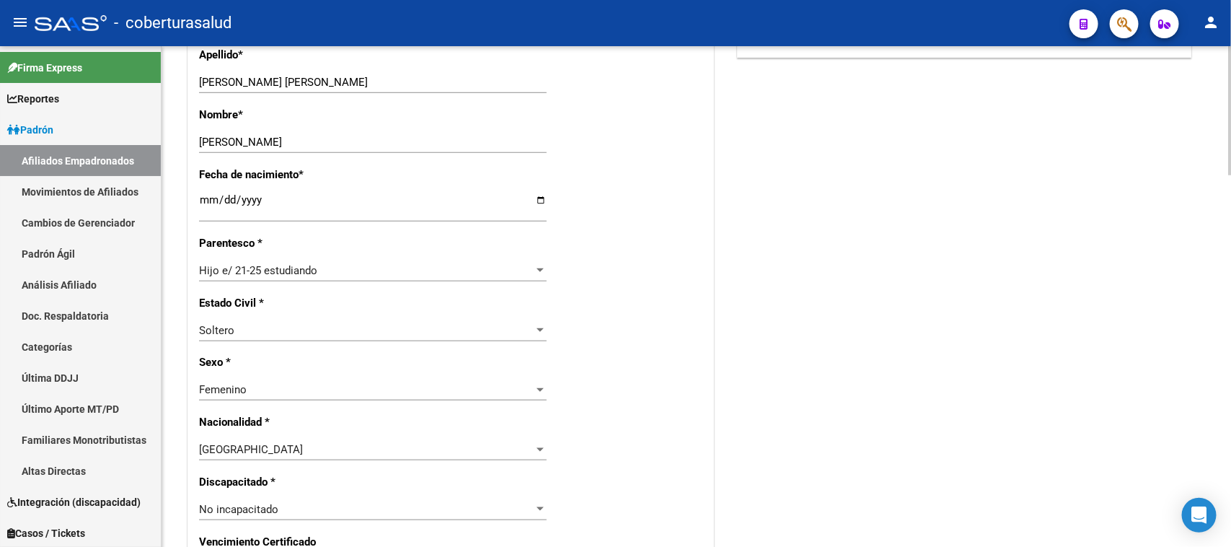
click at [625, 236] on div "Nro Afiliado Ingresar nro CUIL * 27-41771040-5 CUIL ARCA Padrón Ult. Fecha Alta…" at bounding box center [450, 555] width 525 height 1579
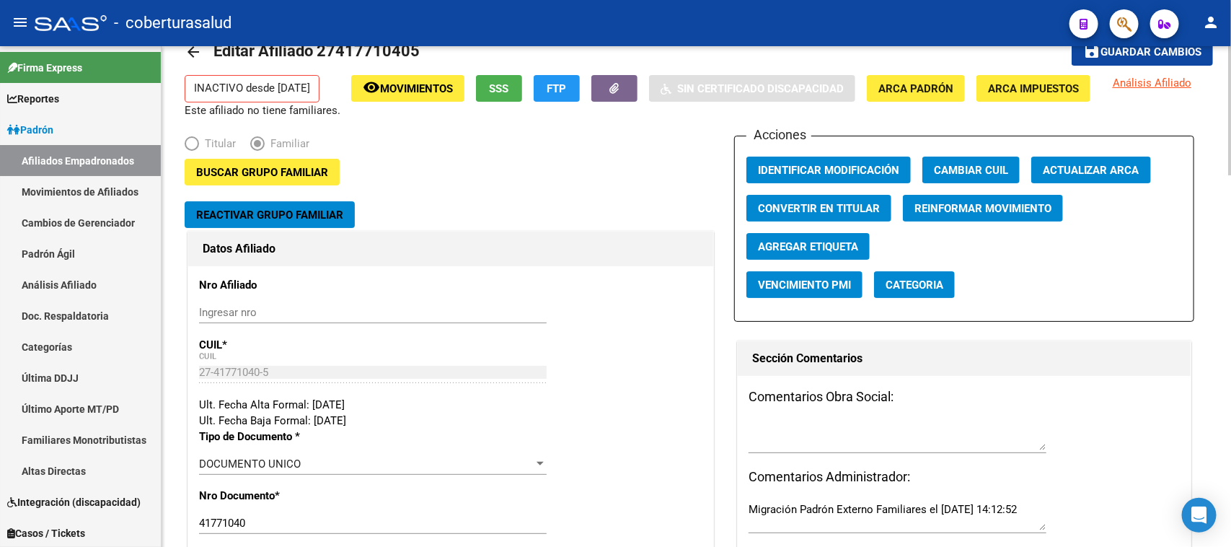
scroll to position [0, 0]
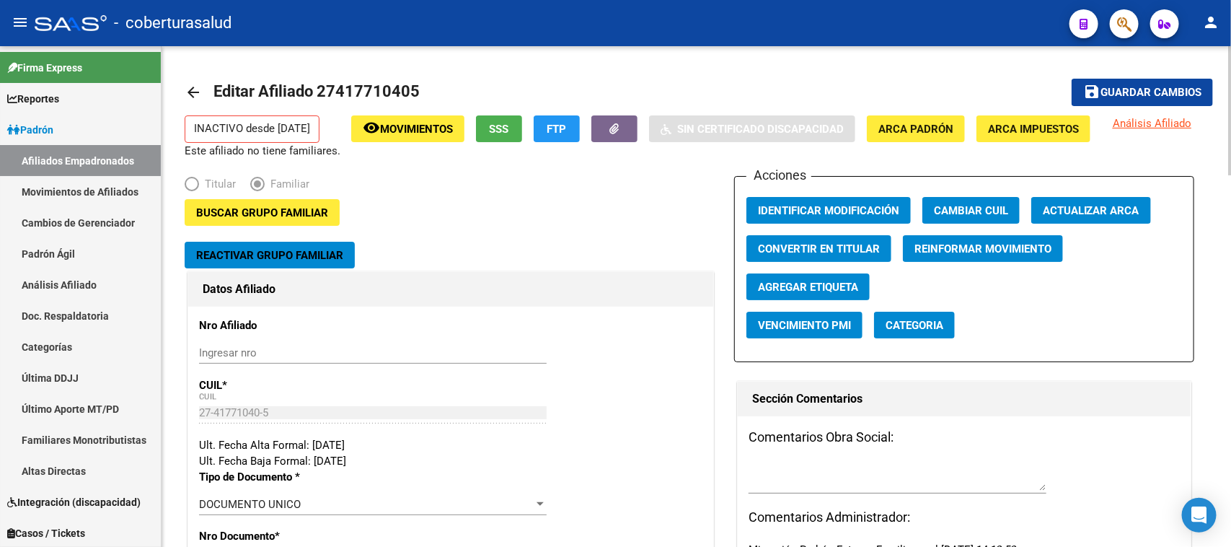
drag, startPoint x: 290, startPoint y: 124, endPoint x: 271, endPoint y: 125, distance: 18.8
click at [267, 126] on p "INACTIVO desde 30/06/2025" at bounding box center [252, 128] width 135 height 27
click at [318, 133] on p "INACTIVO desde 30/06/2025" at bounding box center [252, 128] width 135 height 27
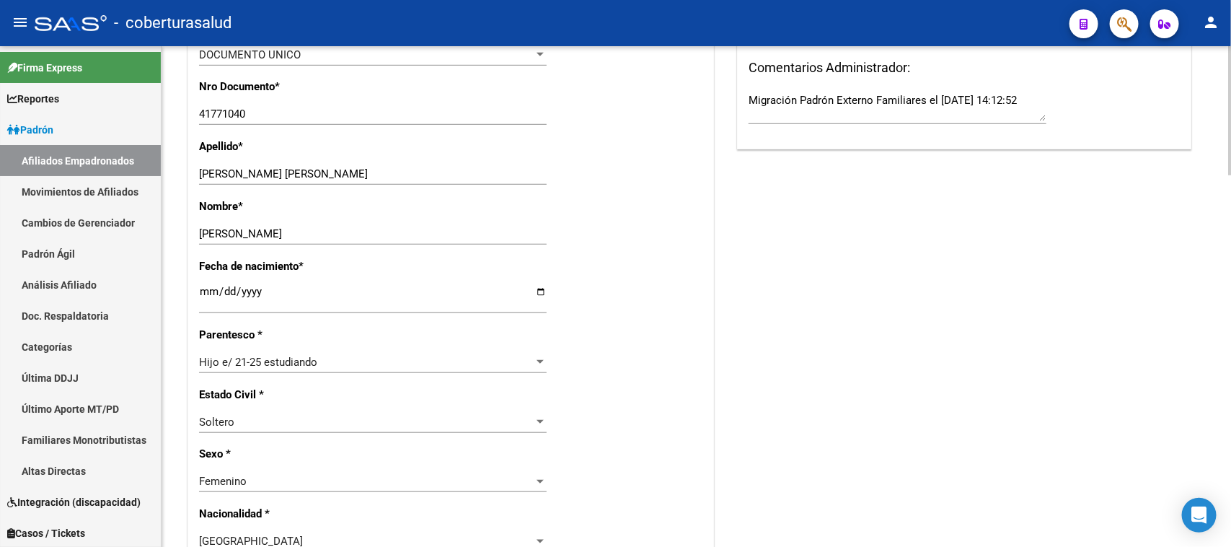
scroll to position [451, 0]
click at [334, 355] on div "Hijo e/ 21-25 estudiando" at bounding box center [366, 360] width 335 height 13
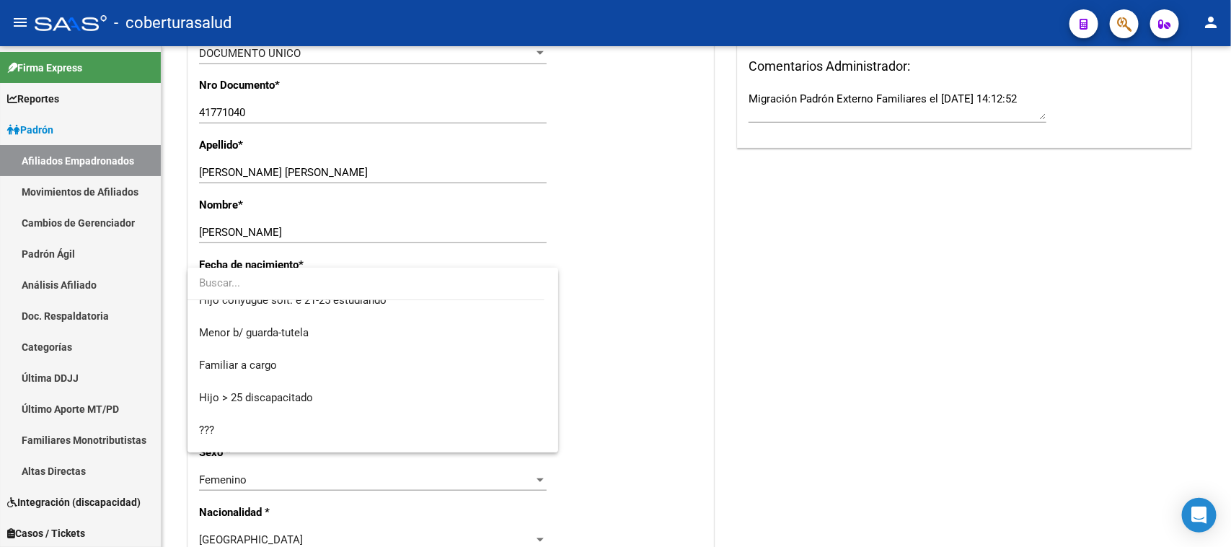
scroll to position [143, 0]
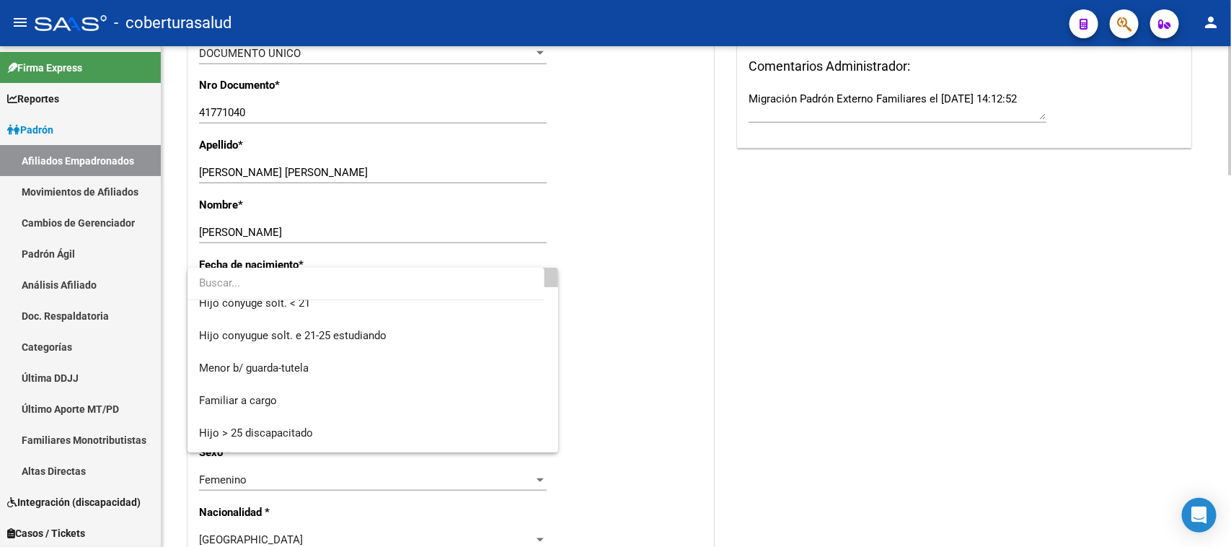
drag, startPoint x: 640, startPoint y: 418, endPoint x: 730, endPoint y: 539, distance: 151.0
click at [642, 418] on div at bounding box center [615, 273] width 1231 height 547
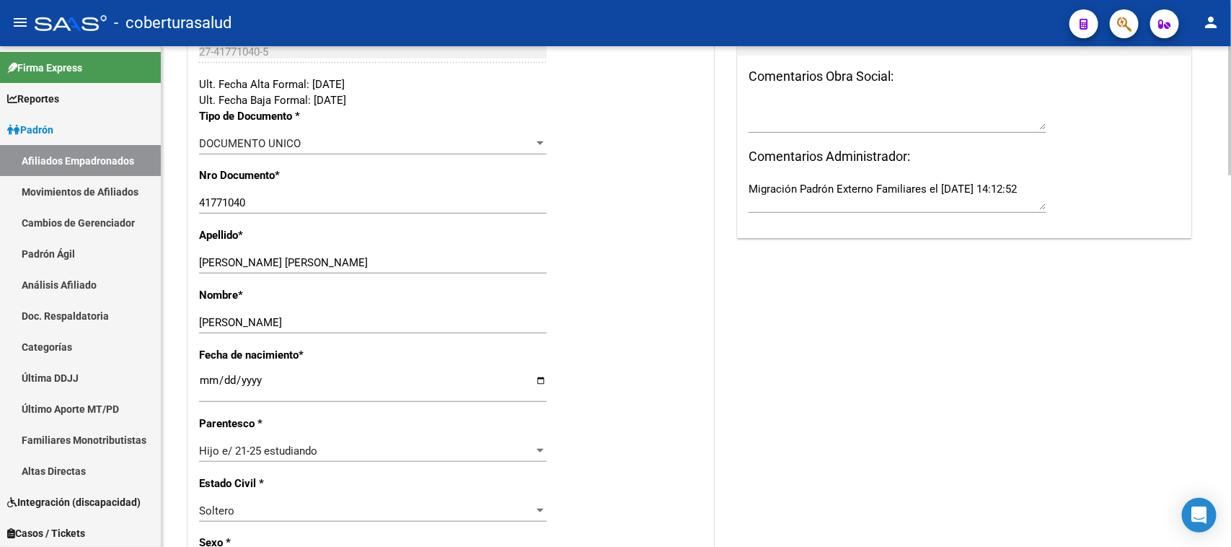
scroll to position [0, 0]
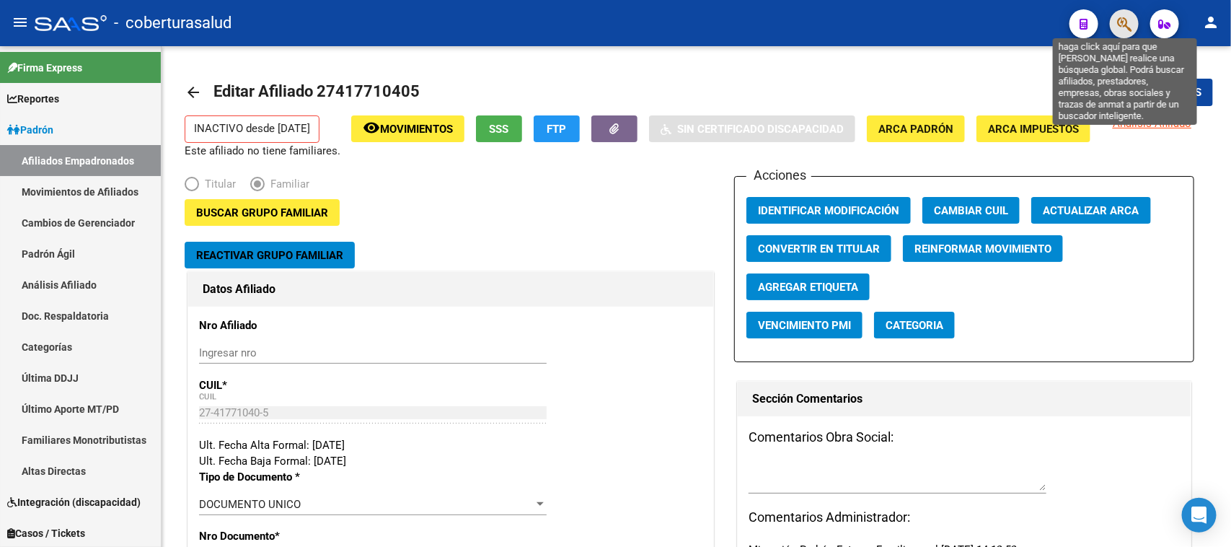
click at [1127, 26] on icon "button" at bounding box center [1124, 24] width 14 height 17
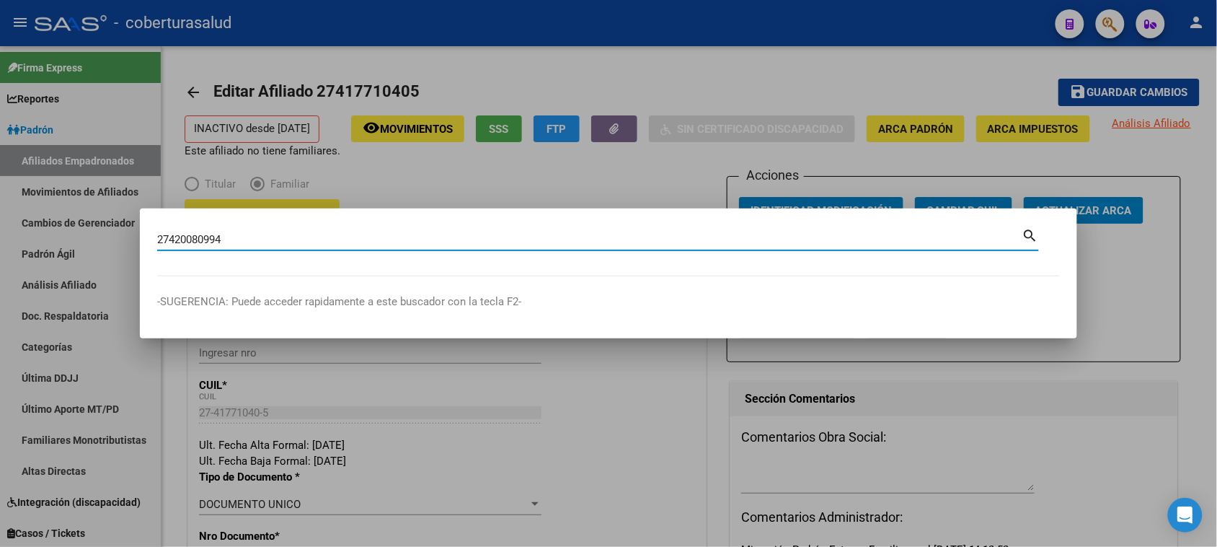
type input "27420080994"
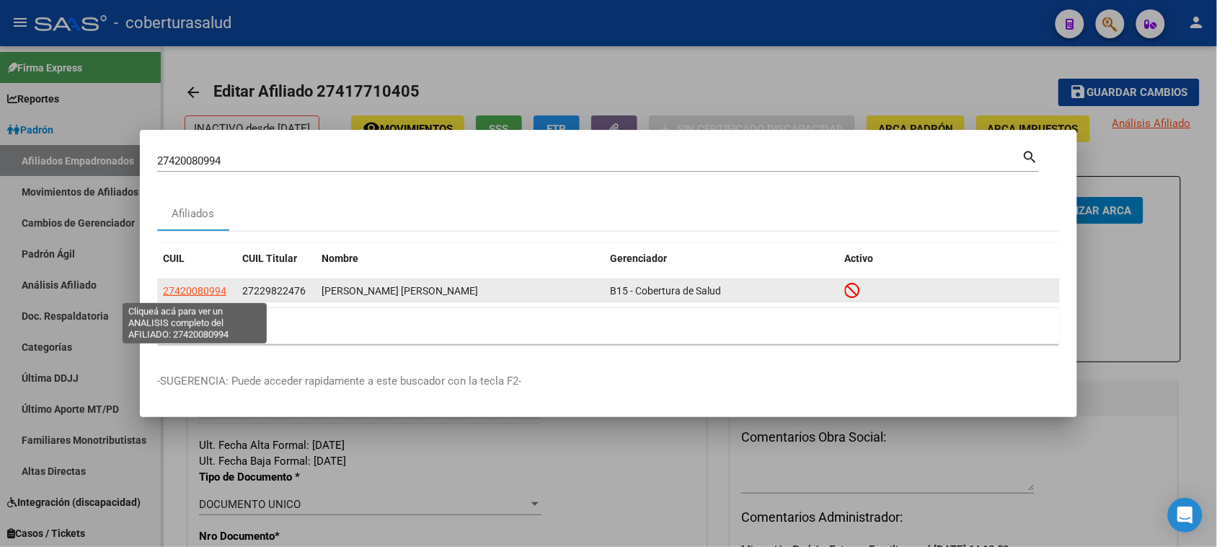
click at [193, 292] on span "27420080994" at bounding box center [194, 291] width 63 height 12
type textarea "27420080994"
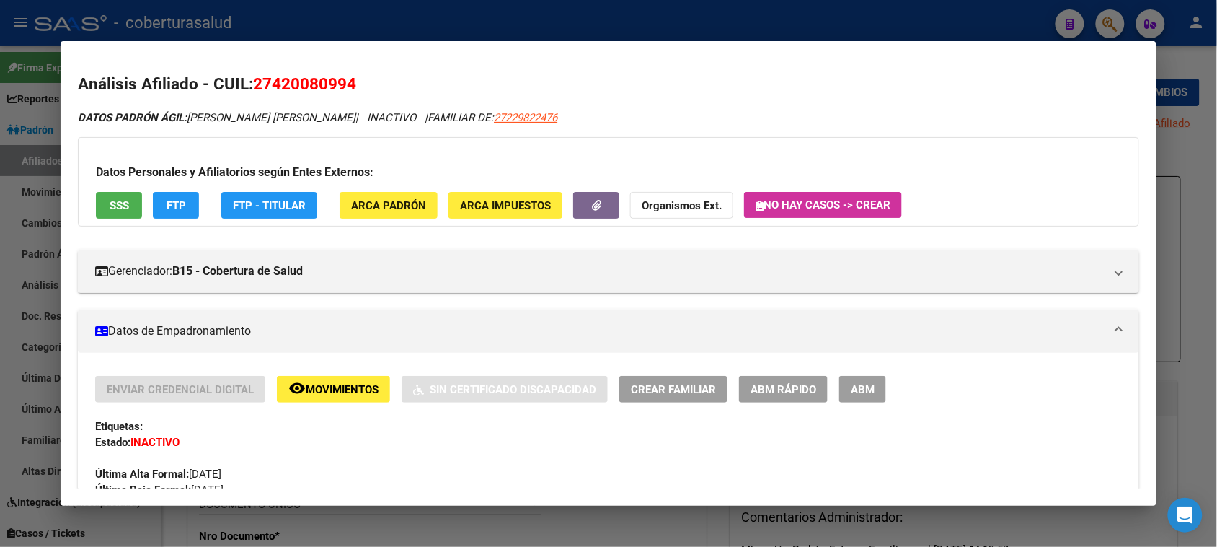
click at [859, 395] on button "ABM" at bounding box center [862, 389] width 47 height 27
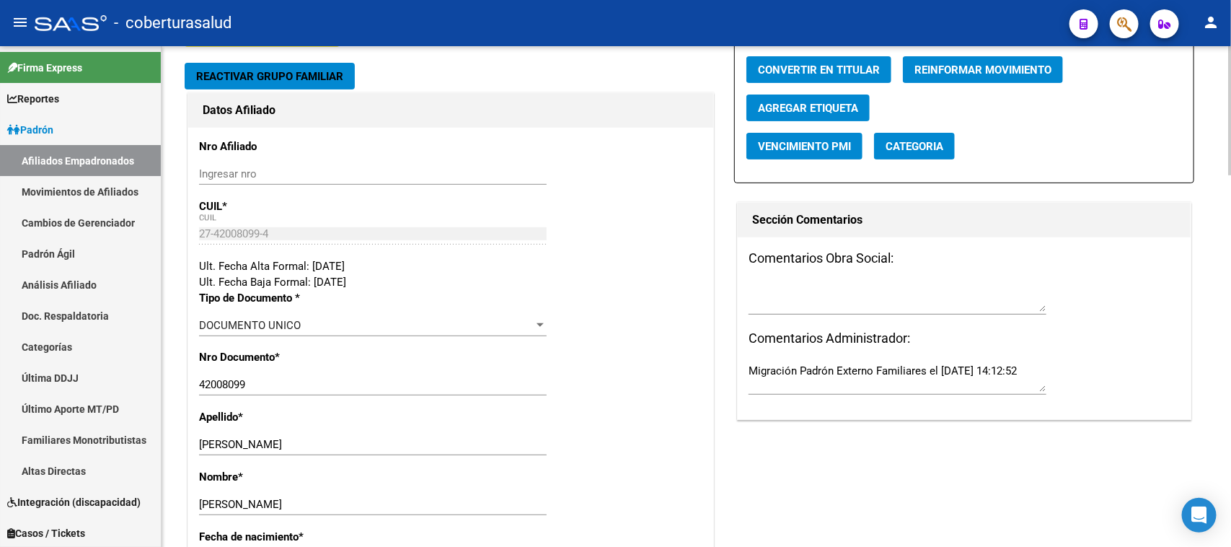
scroll to position [180, 0]
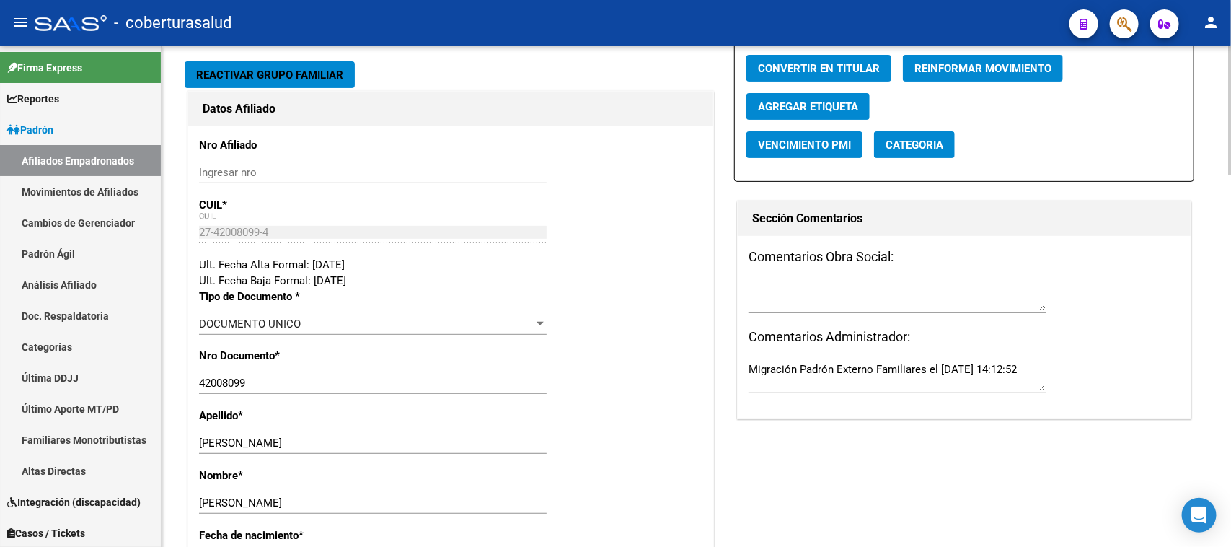
drag, startPoint x: 379, startPoint y: 279, endPoint x: 197, endPoint y: 278, distance: 181.7
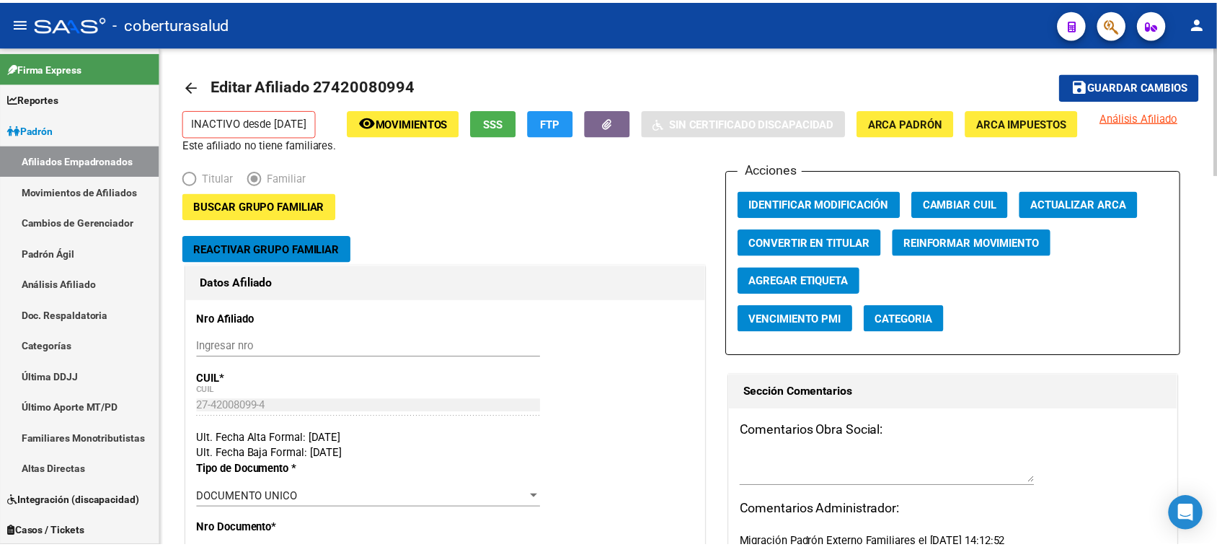
scroll to position [0, 0]
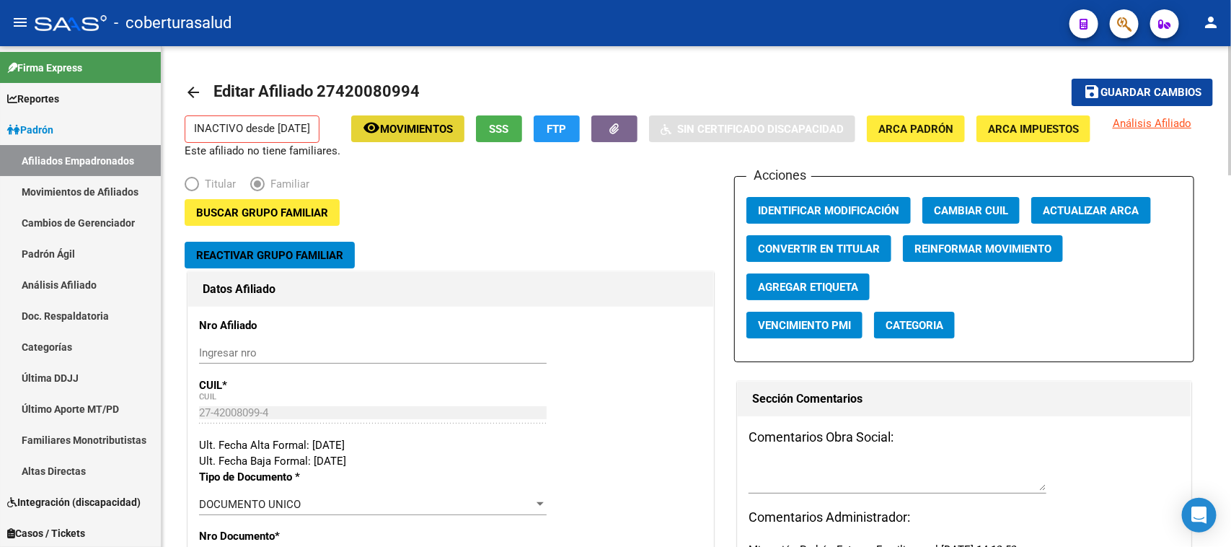
click at [425, 139] on button "remove_red_eye Movimientos" at bounding box center [407, 128] width 113 height 27
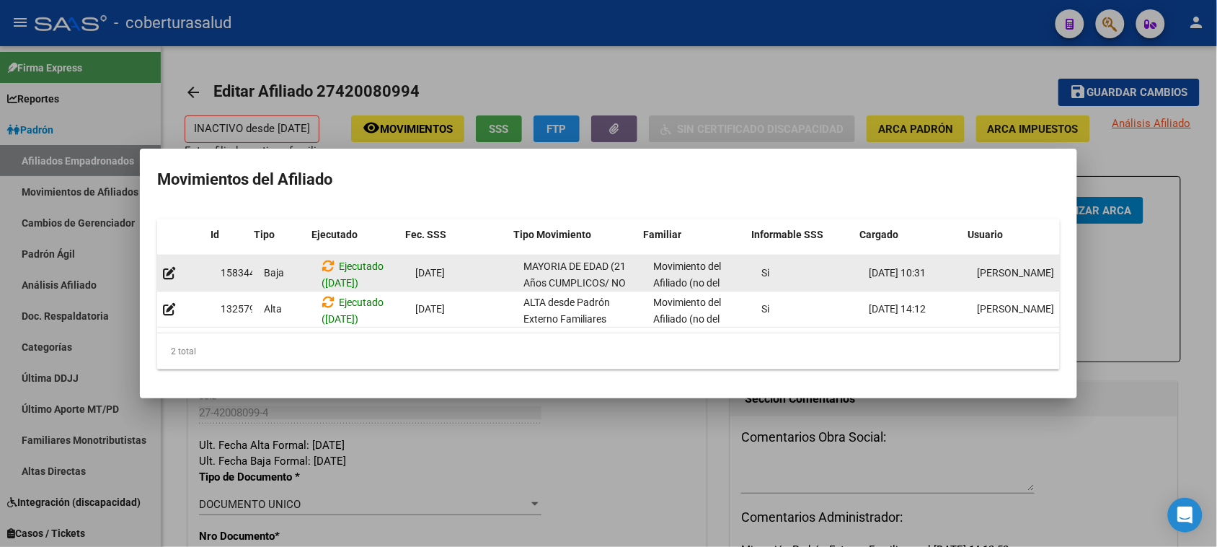
scroll to position [0, 19]
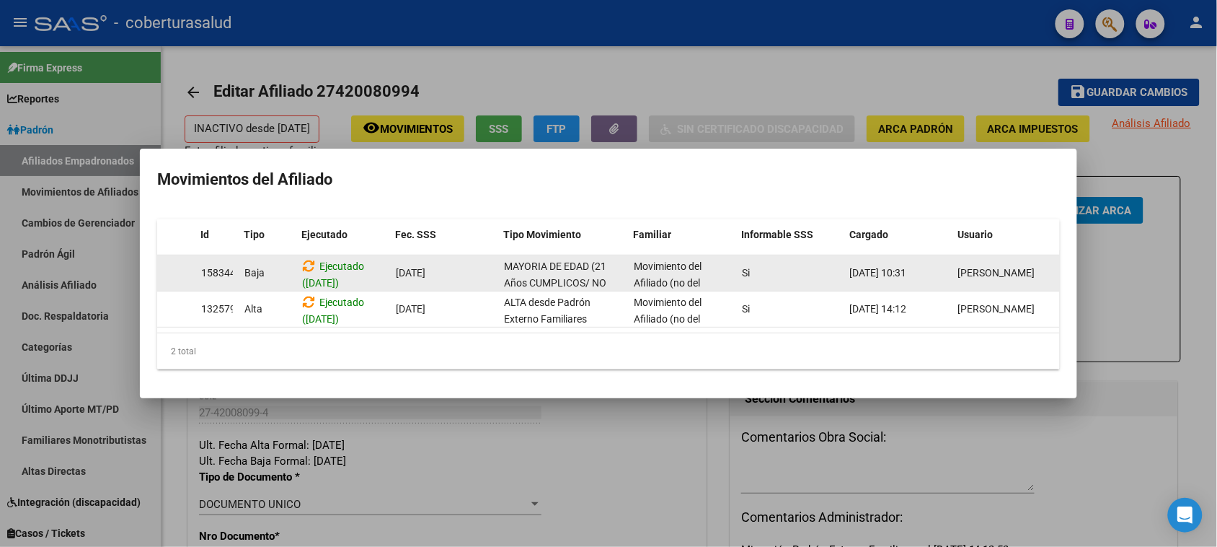
drag, startPoint x: 870, startPoint y: 265, endPoint x: 1051, endPoint y: 265, distance: 180.3
click at [1051, 265] on div "158344 Baja Ejecutado (12/08/2025) 01/08/2025 MAYORIA DE EDAD (21 Años CUMPLICO…" at bounding box center [599, 273] width 923 height 36
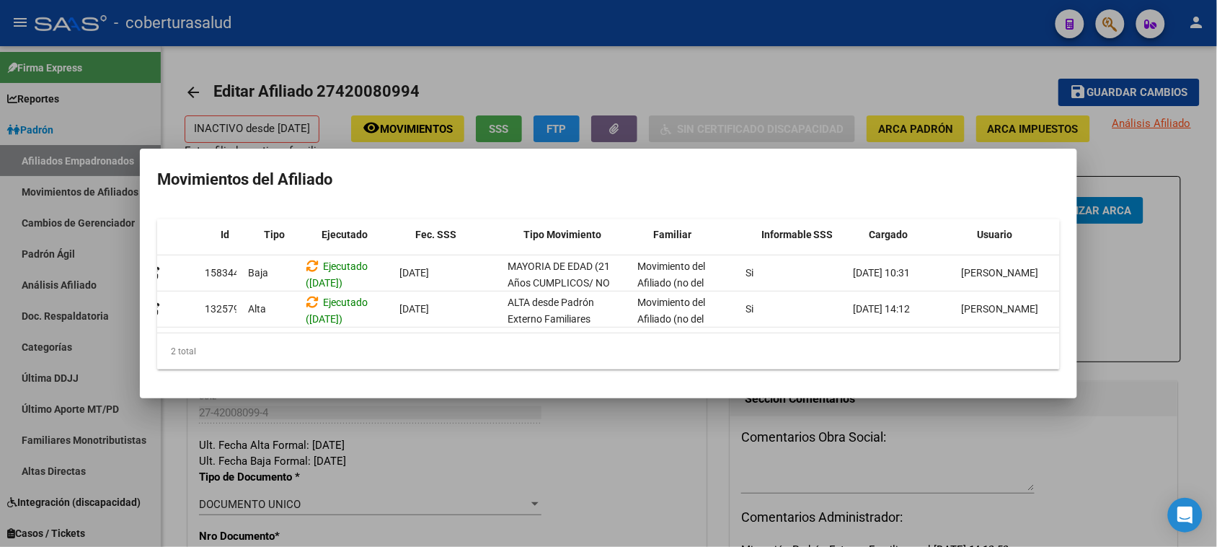
scroll to position [0, 0]
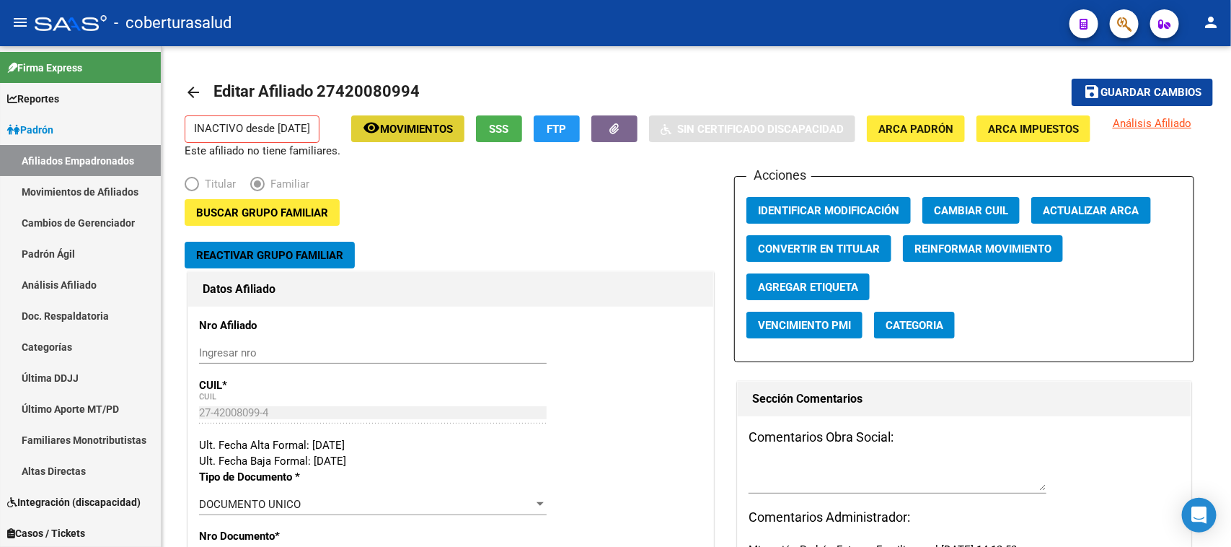
click at [1133, 29] on button "button" at bounding box center [1124, 23] width 29 height 29
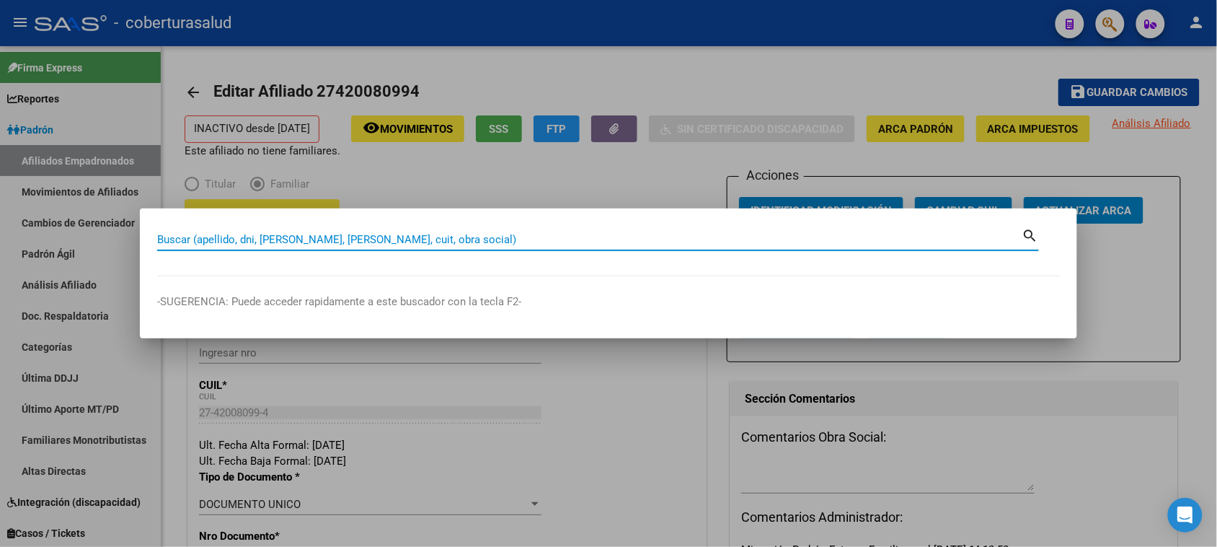
paste input "20385063912"
type input "20385063912"
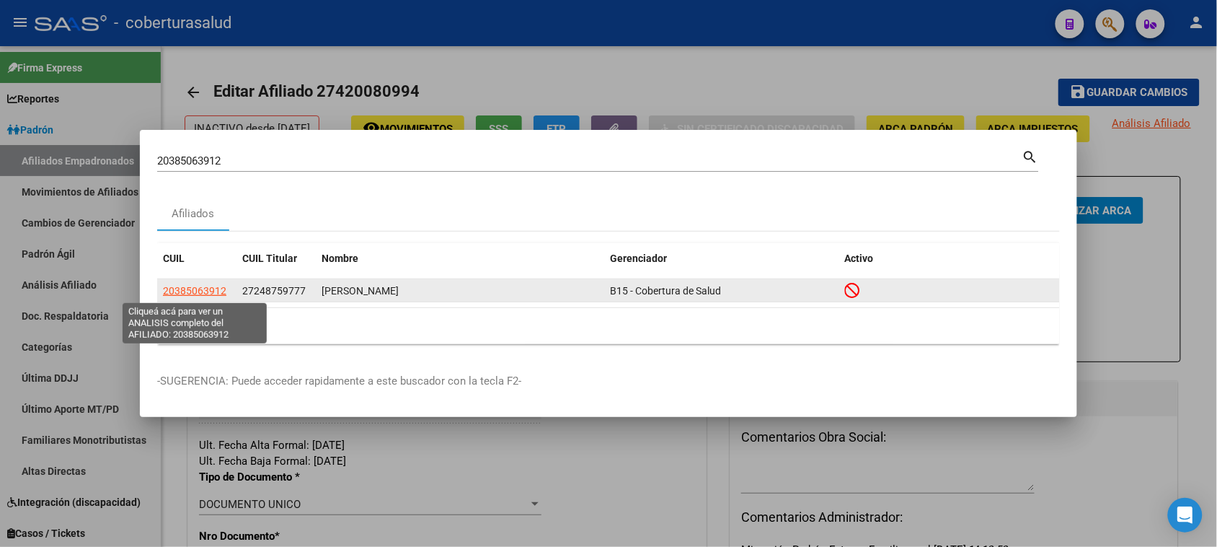
click at [208, 296] on span "20385063912" at bounding box center [194, 291] width 63 height 12
type textarea "20385063912"
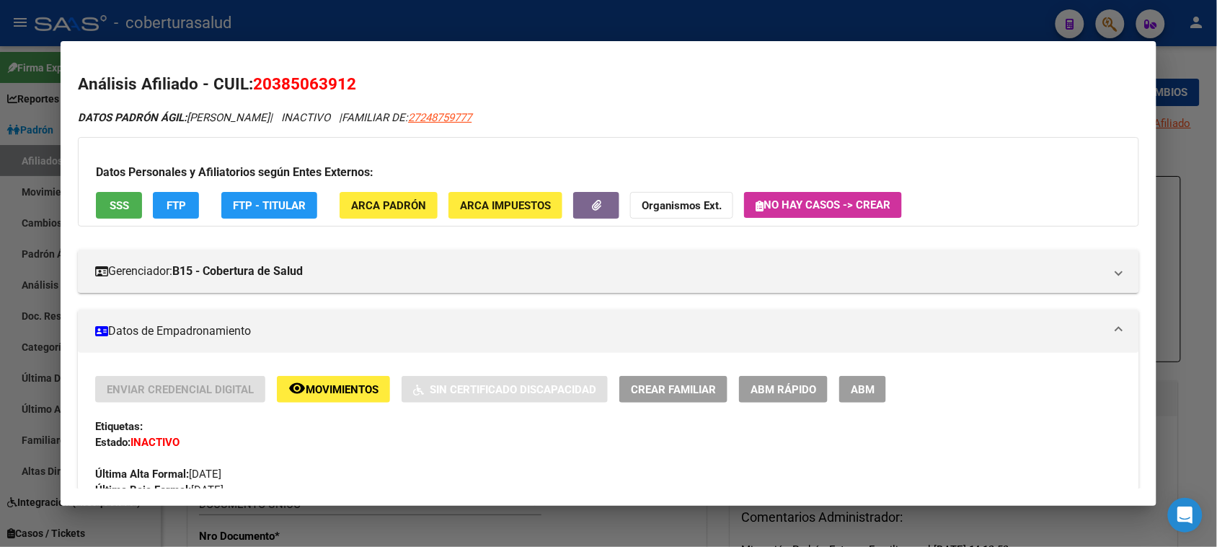
click at [306, 391] on span "Movimientos" at bounding box center [342, 389] width 73 height 13
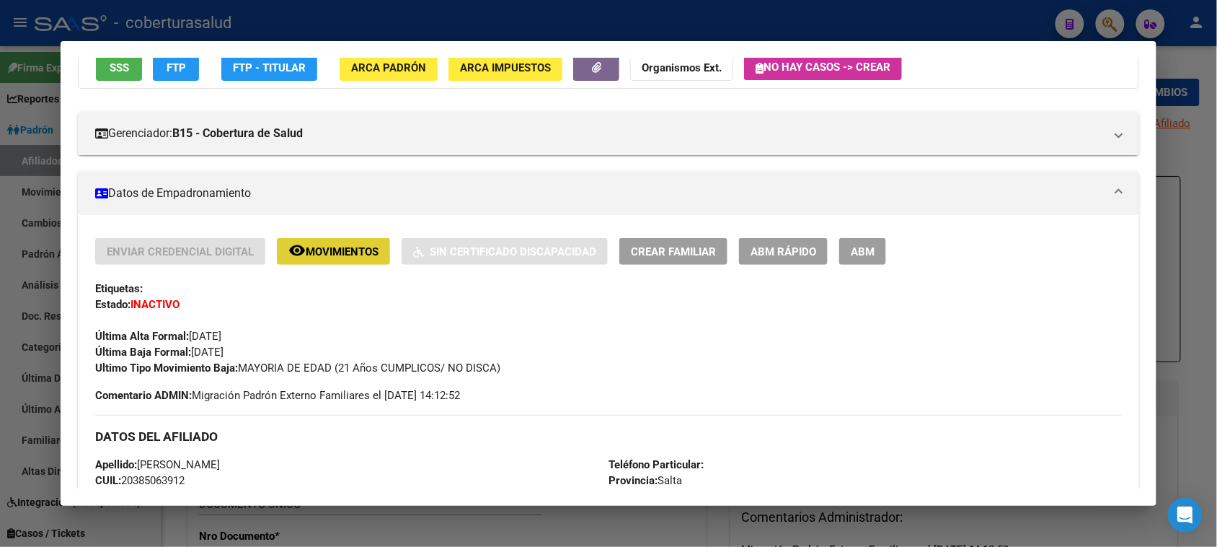
scroll to position [90, 0]
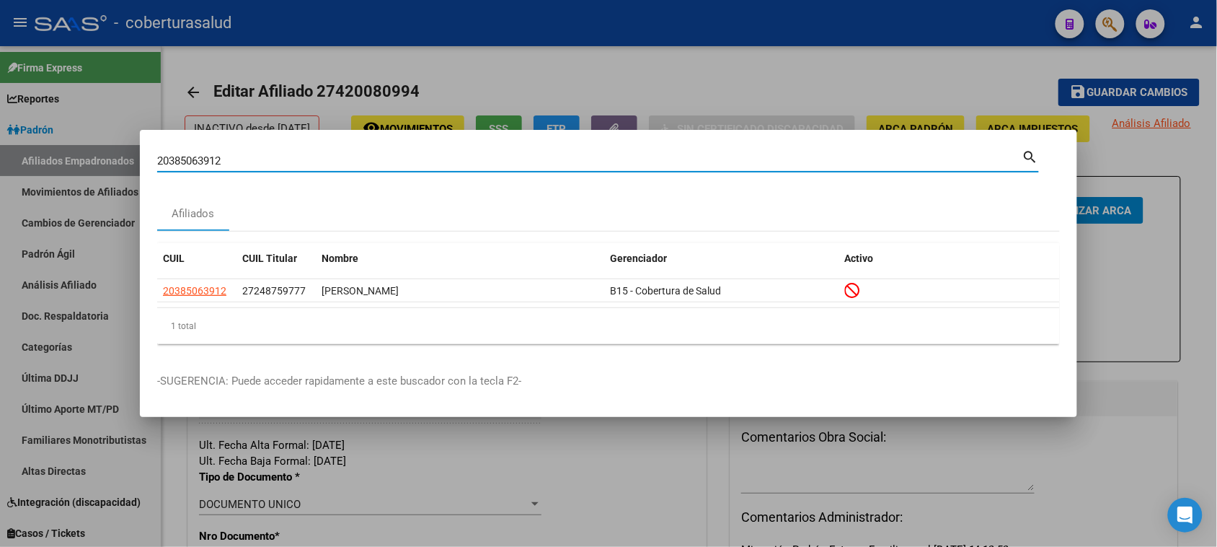
click at [178, 156] on input "20385063912" at bounding box center [589, 160] width 865 height 13
paste input "8956621"
type input "28956621"
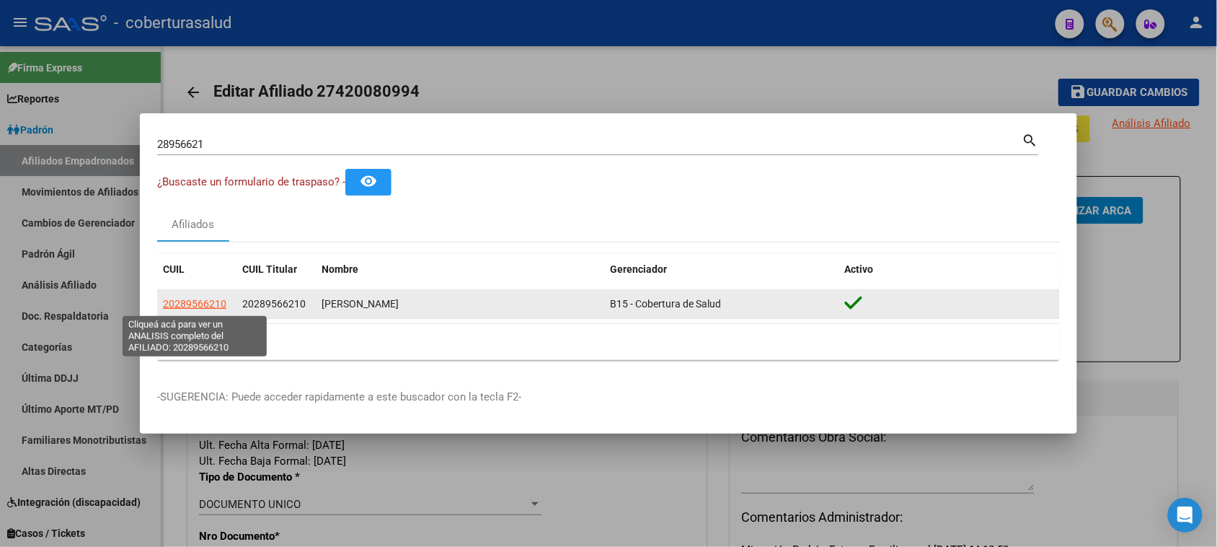
click at [197, 307] on span "20289566210" at bounding box center [194, 304] width 63 height 12
type textarea "20289566210"
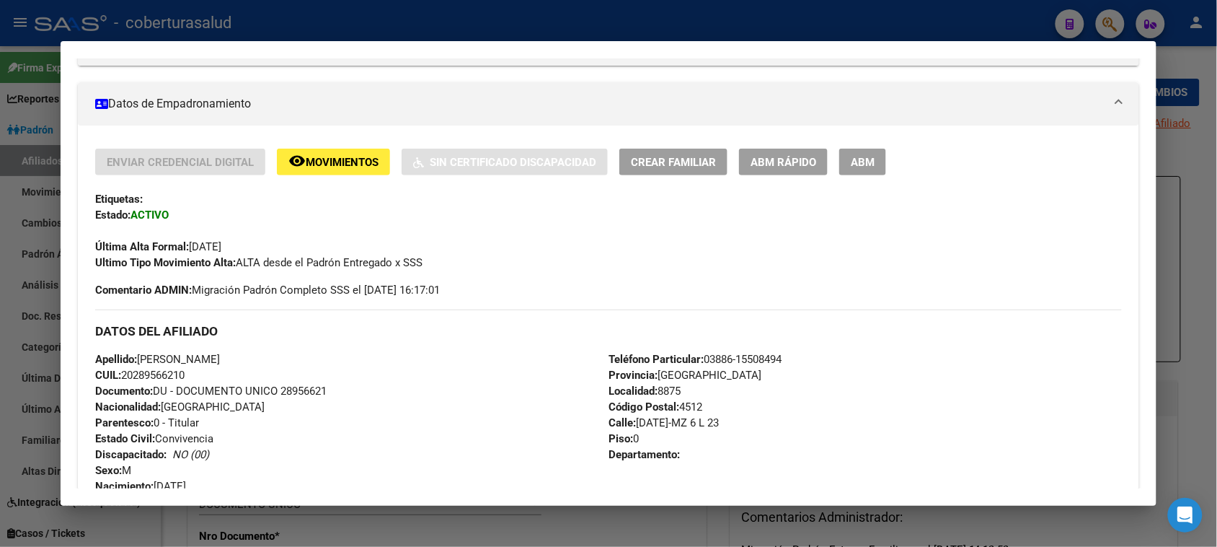
scroll to position [306, 0]
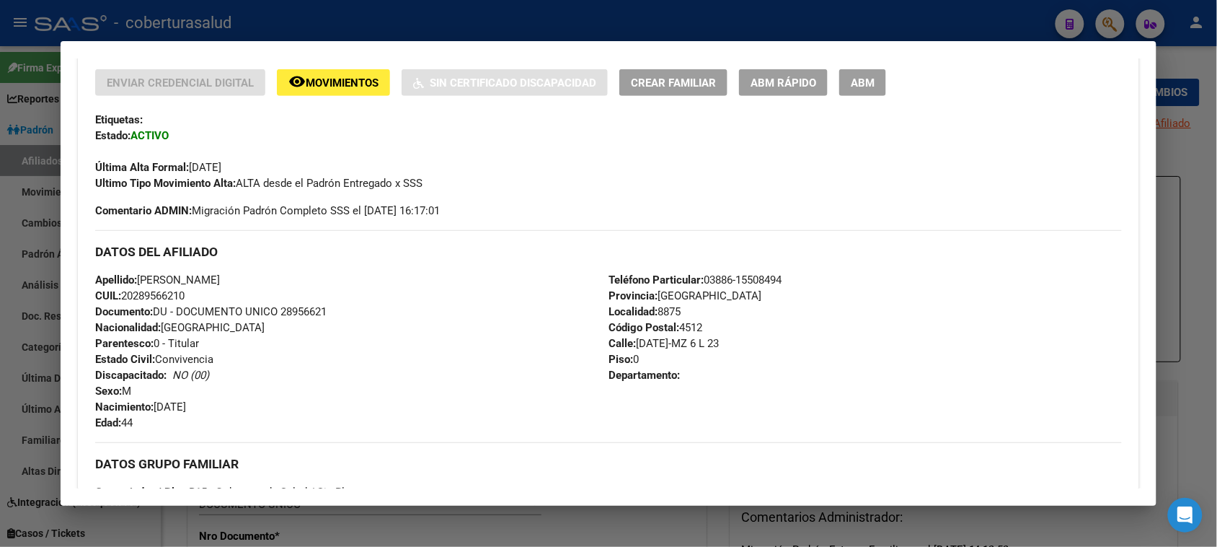
click at [315, 87] on span "Movimientos" at bounding box center [342, 82] width 73 height 13
